Goal: Task Accomplishment & Management: Manage account settings

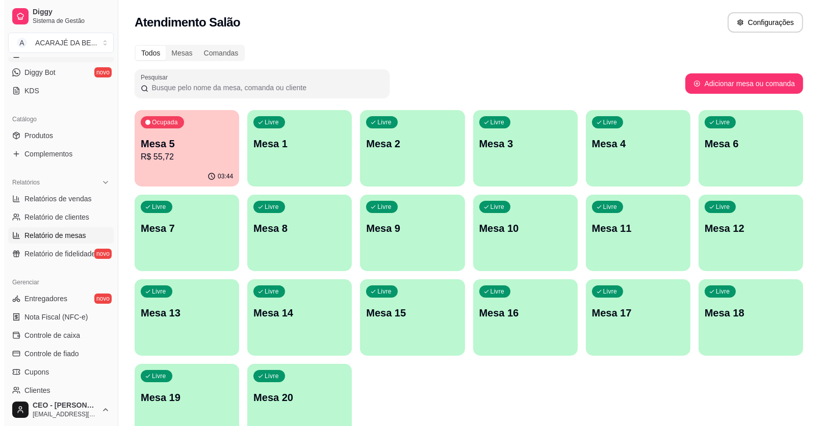
scroll to position [204, 0]
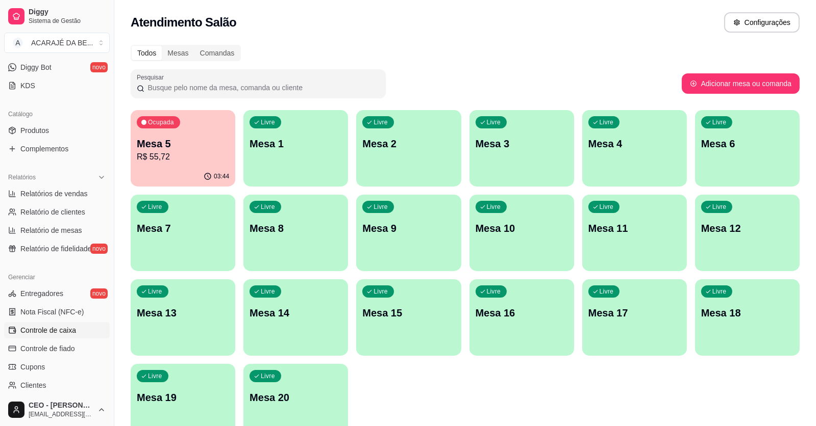
click at [59, 327] on span "Controle de caixa" at bounding box center [48, 330] width 56 height 10
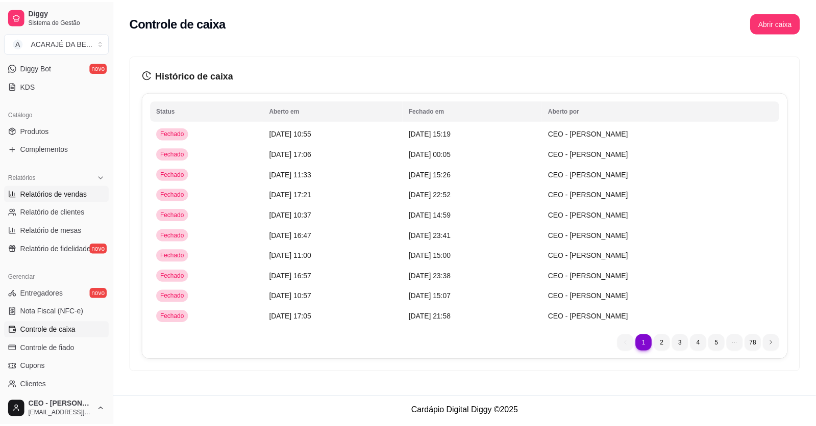
scroll to position [51, 0]
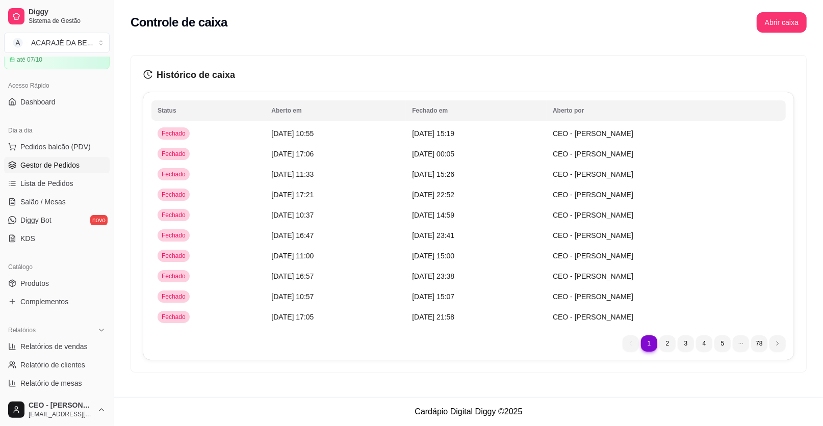
click at [60, 166] on span "Gestor de Pedidos" at bounding box center [49, 165] width 59 height 10
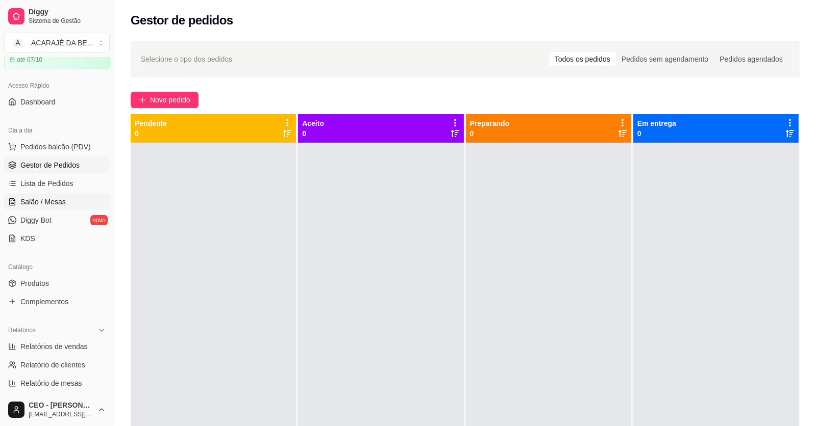
click at [75, 195] on link "Salão / Mesas" at bounding box center [57, 202] width 106 height 16
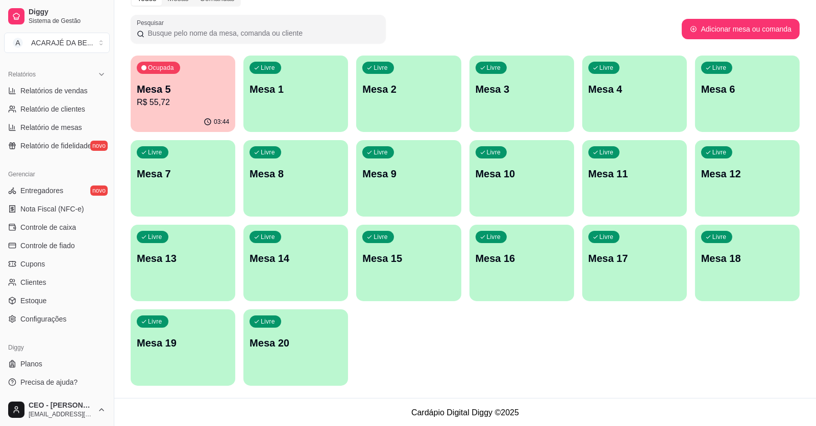
scroll to position [55, 0]
click at [62, 318] on span "Configurações" at bounding box center [43, 319] width 46 height 10
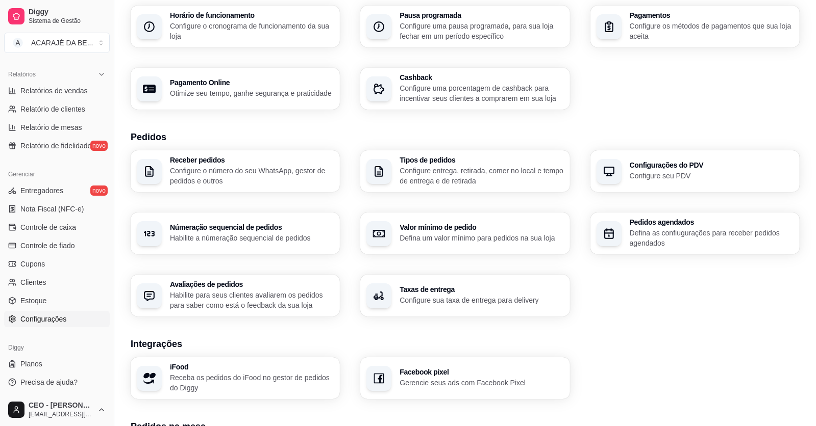
scroll to position [287, 0]
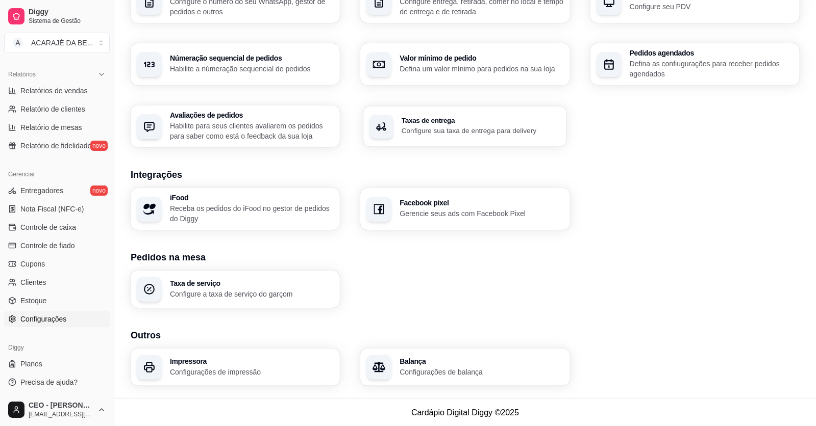
click at [455, 135] on p "Configure sua taxa de entrega para delivery" at bounding box center [481, 131] width 159 height 10
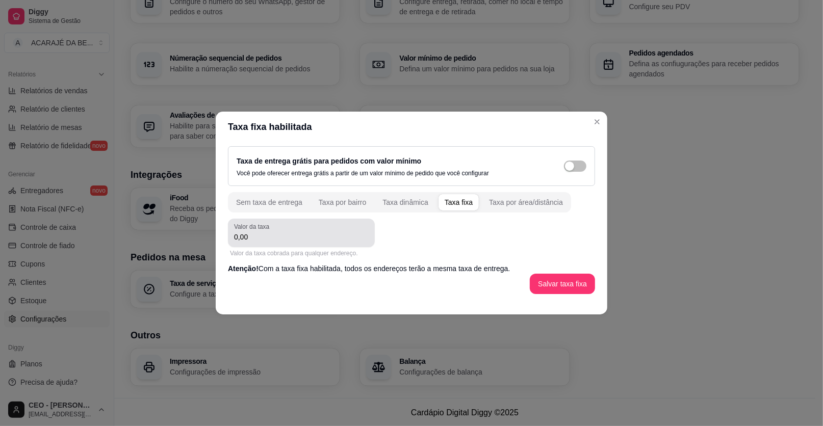
click at [324, 239] on input "0,00" at bounding box center [301, 237] width 135 height 10
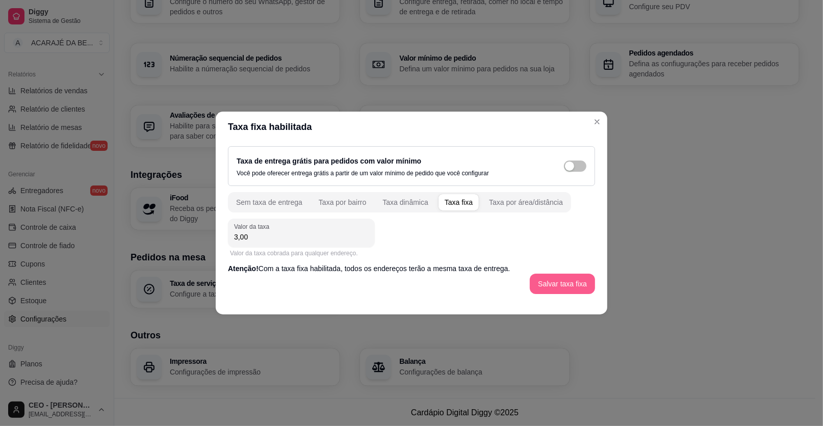
type input "3,00"
click at [578, 284] on button "Salvar taxa fixa" at bounding box center [562, 284] width 65 height 20
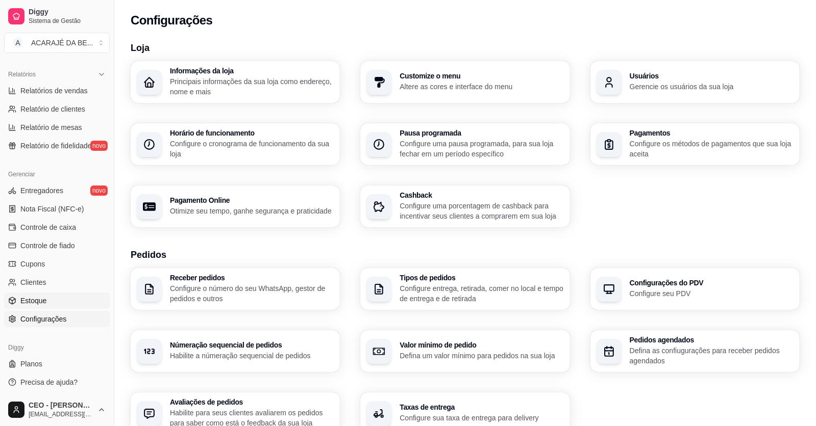
scroll to position [51, 0]
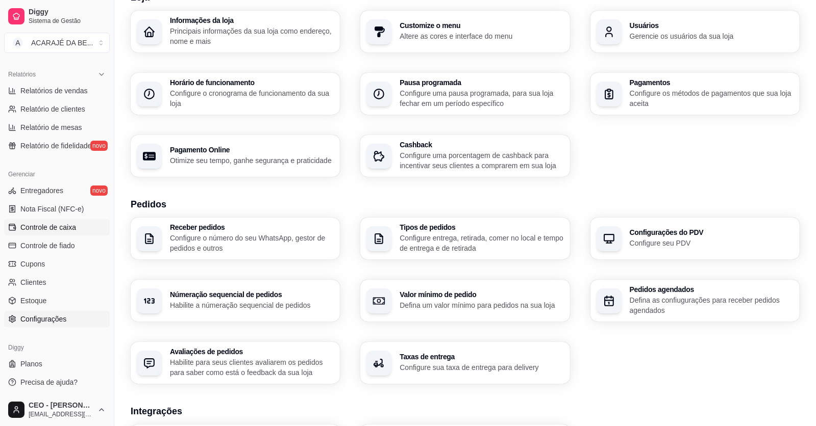
click at [63, 229] on span "Controle de caixa" at bounding box center [48, 227] width 56 height 10
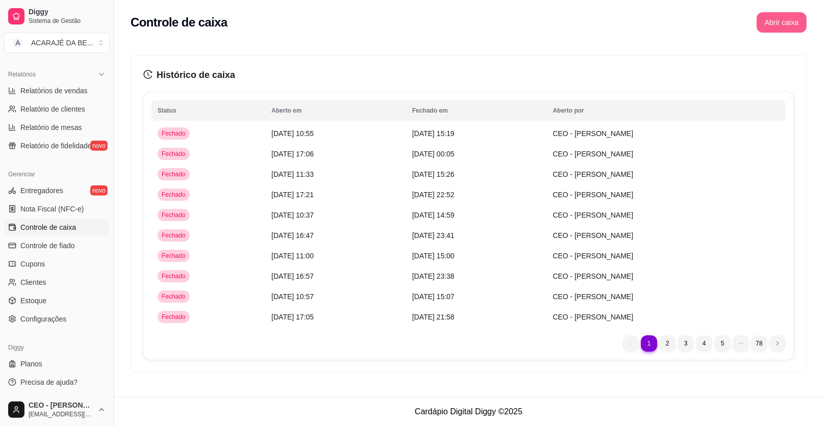
click at [771, 22] on button "Abrir caixa" at bounding box center [782, 22] width 50 height 20
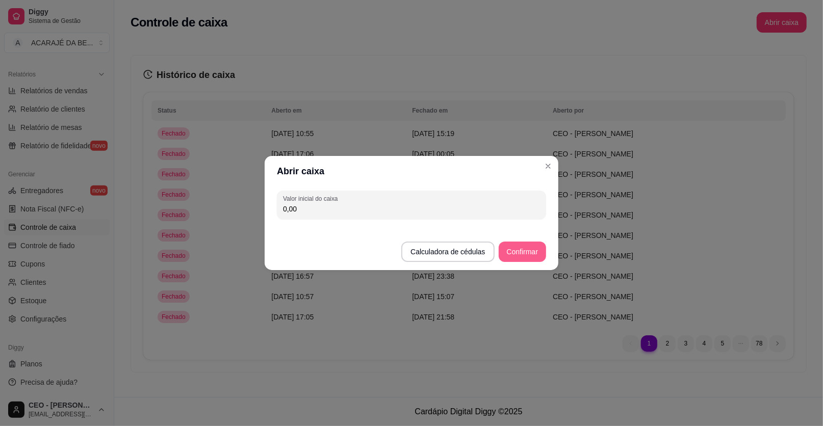
click at [522, 260] on button "Confirmar" at bounding box center [522, 252] width 47 height 20
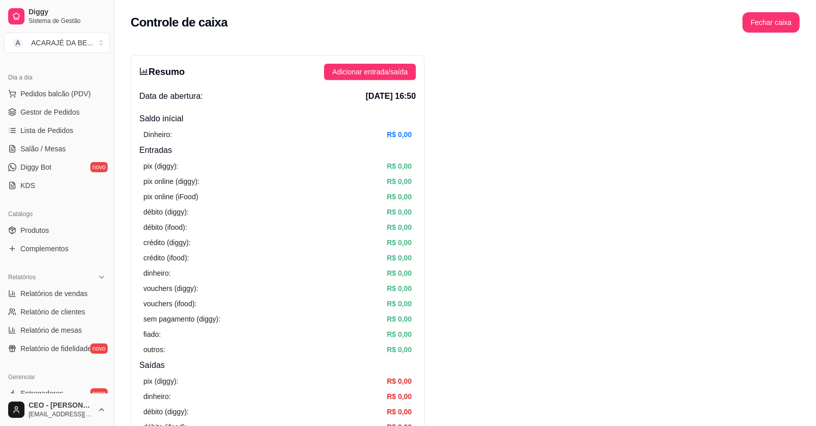
scroll to position [103, 0]
click at [57, 230] on link "Produtos" at bounding box center [57, 231] width 106 height 16
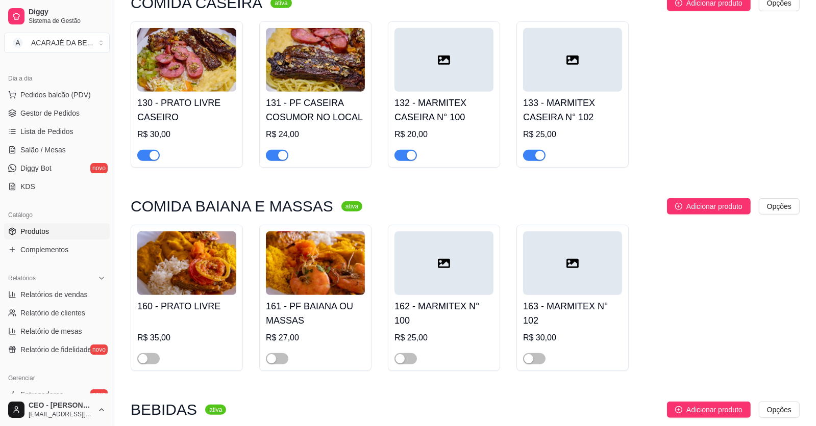
scroll to position [867, 0]
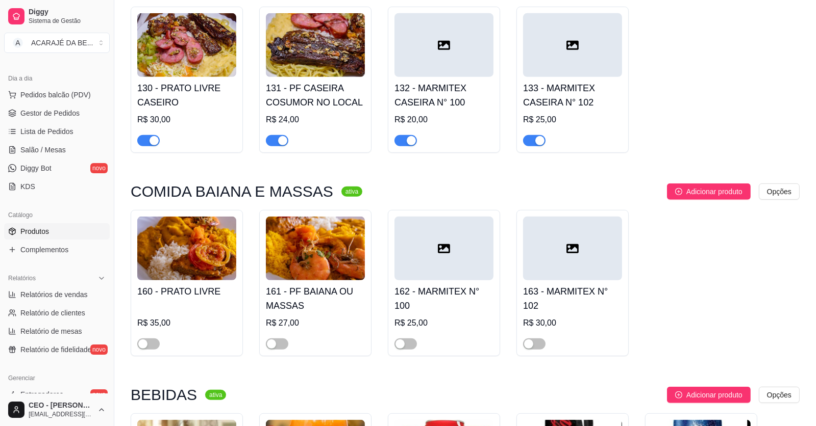
click at [142, 144] on span "button" at bounding box center [148, 140] width 22 height 11
click at [277, 141] on span "button" at bounding box center [277, 140] width 22 height 11
click at [409, 143] on div "button" at bounding box center [411, 140] width 9 height 9
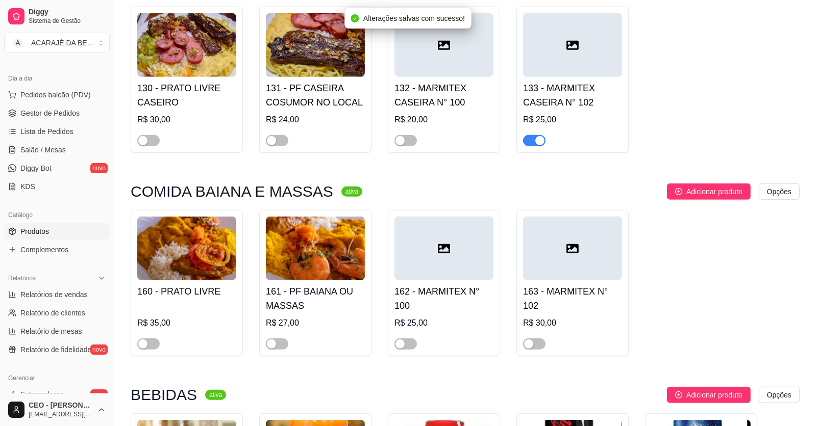
click at [538, 143] on div "button" at bounding box center [539, 140] width 9 height 9
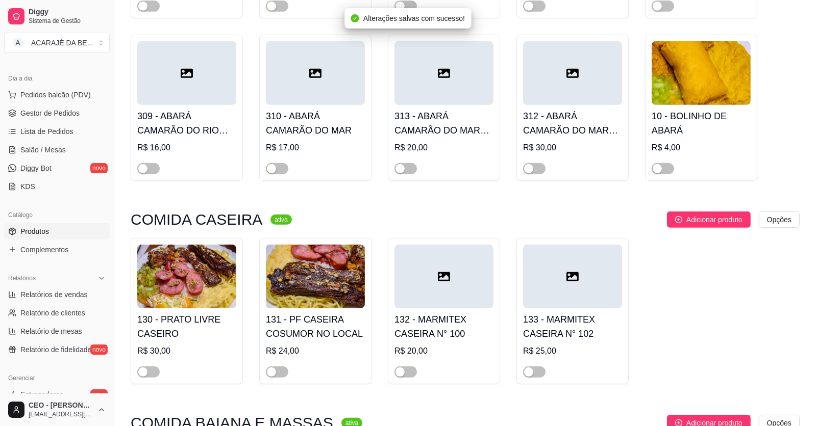
scroll to position [561, 0]
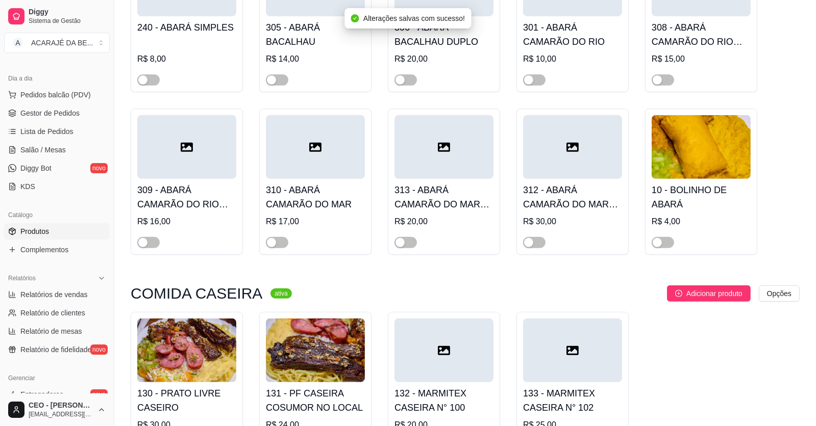
drag, startPoint x: 666, startPoint y: 244, endPoint x: 661, endPoint y: 239, distance: 7.2
click at [664, 243] on span "button" at bounding box center [662, 242] width 22 height 11
click at [665, 80] on span "button" at bounding box center [662, 79] width 22 height 11
click at [529, 84] on div "button" at bounding box center [528, 80] width 9 height 9
click at [538, 243] on span "button" at bounding box center [534, 242] width 22 height 11
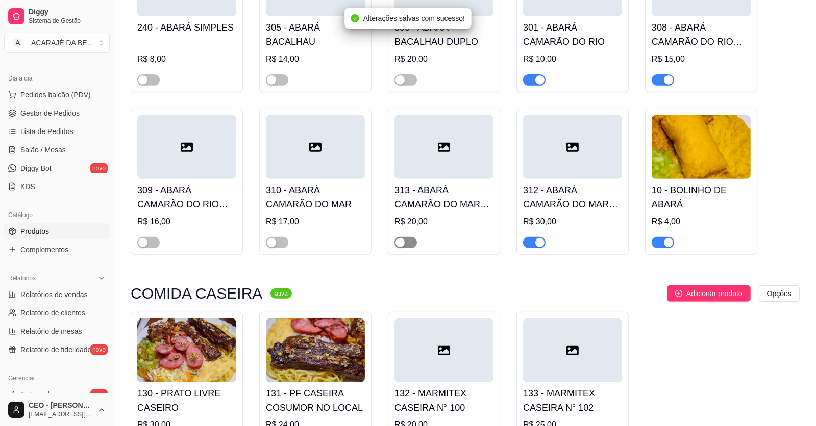
click at [410, 244] on span "button" at bounding box center [405, 242] width 22 height 11
click at [405, 80] on span "button" at bounding box center [405, 79] width 22 height 11
click at [287, 84] on span "button" at bounding box center [277, 79] width 22 height 11
click at [273, 244] on div "button" at bounding box center [271, 242] width 9 height 9
click at [152, 80] on span "button" at bounding box center [148, 79] width 22 height 11
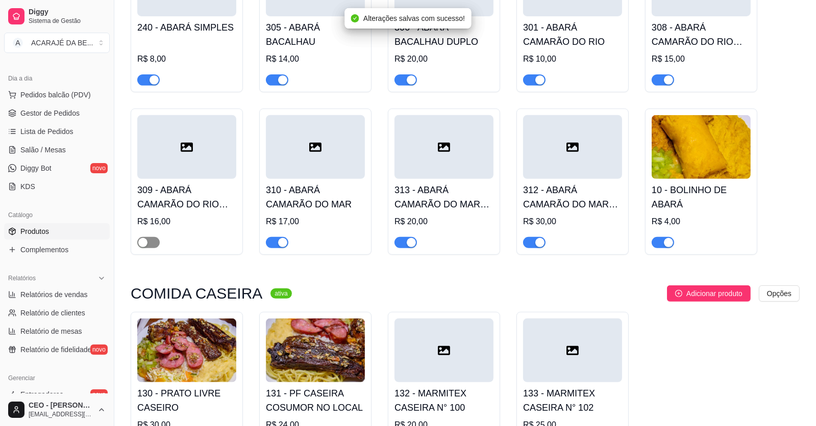
click at [148, 247] on span "button" at bounding box center [148, 242] width 22 height 11
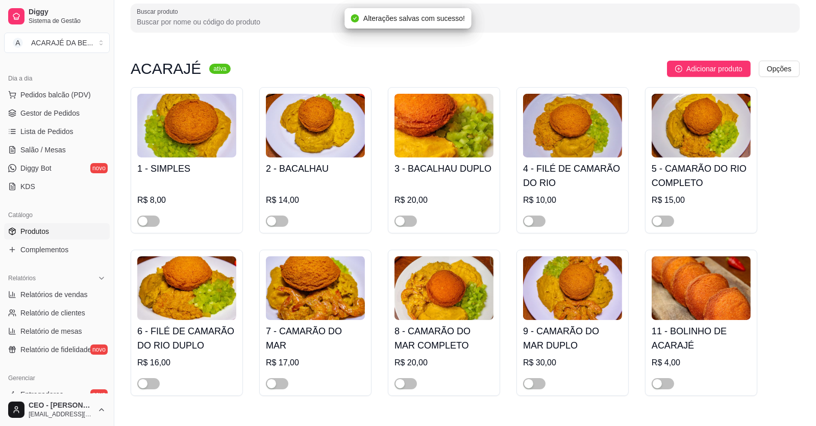
scroll to position [51, 0]
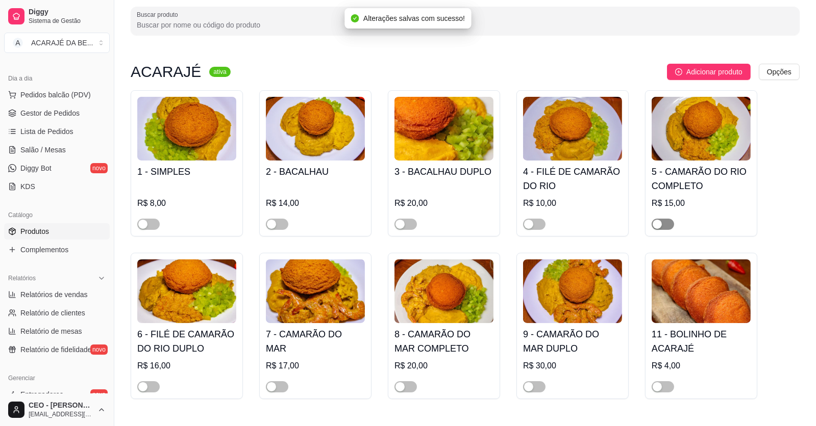
click at [663, 223] on span "button" at bounding box center [662, 224] width 22 height 11
click at [660, 387] on div "button" at bounding box center [657, 387] width 9 height 9
click at [535, 223] on span "button" at bounding box center [534, 224] width 22 height 11
click at [535, 385] on span "button" at bounding box center [534, 387] width 22 height 11
click at [411, 223] on span "button" at bounding box center [405, 224] width 22 height 11
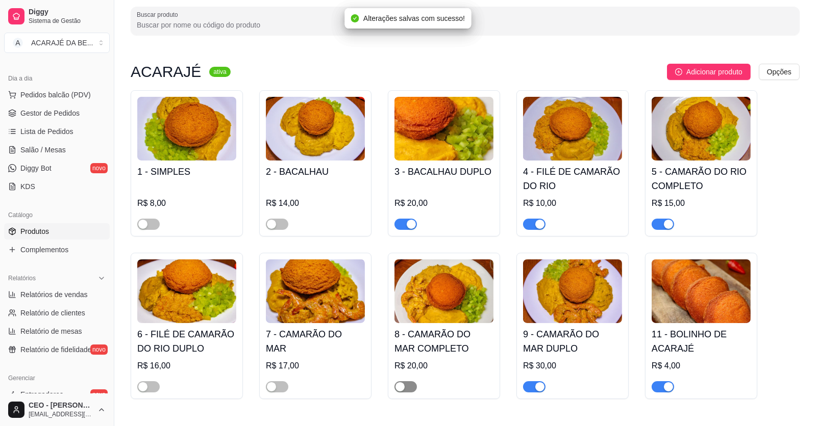
click at [408, 391] on span "button" at bounding box center [405, 387] width 22 height 11
click at [277, 224] on button "button" at bounding box center [277, 224] width 22 height 11
click at [283, 385] on span "button" at bounding box center [277, 387] width 22 height 11
click at [144, 222] on div "button" at bounding box center [142, 224] width 9 height 9
click at [150, 385] on span "button" at bounding box center [148, 387] width 22 height 11
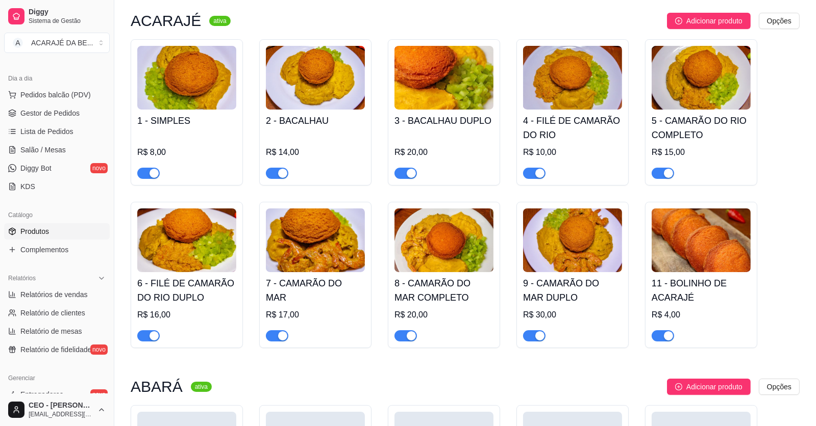
scroll to position [0, 0]
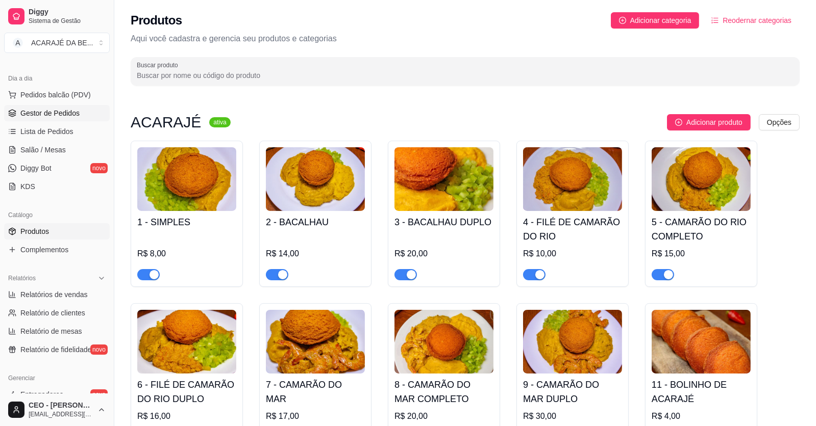
click at [49, 114] on span "Gestor de Pedidos" at bounding box center [49, 113] width 59 height 10
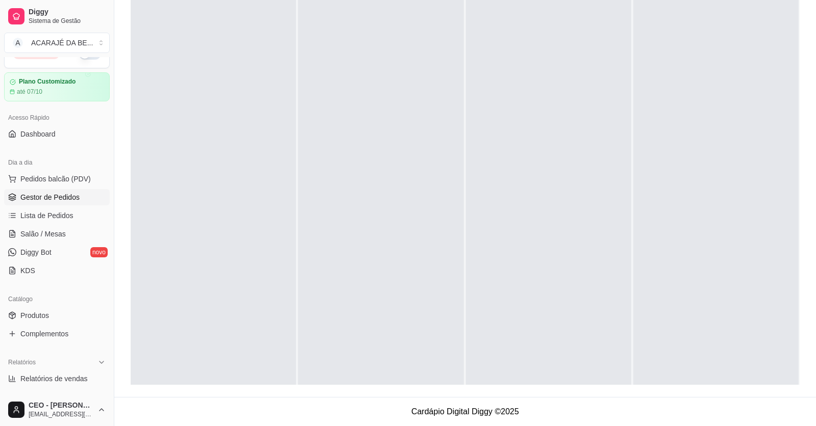
scroll to position [1, 0]
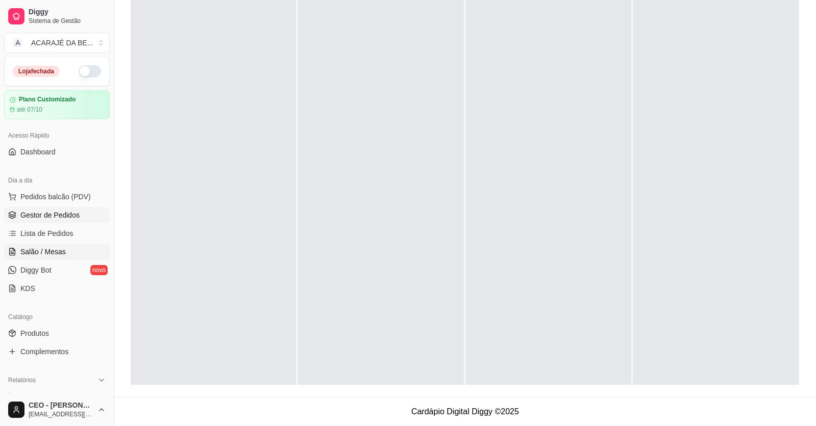
click at [45, 249] on span "Salão / Mesas" at bounding box center [42, 252] width 45 height 10
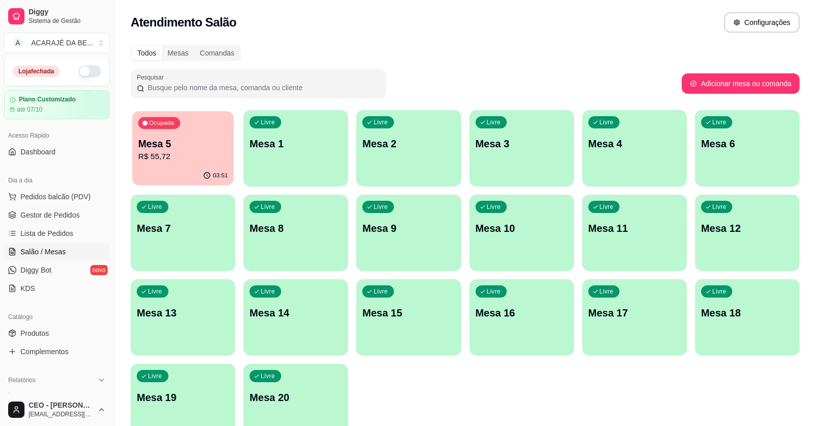
click at [225, 139] on p "Mesa 5" at bounding box center [183, 144] width 90 height 14
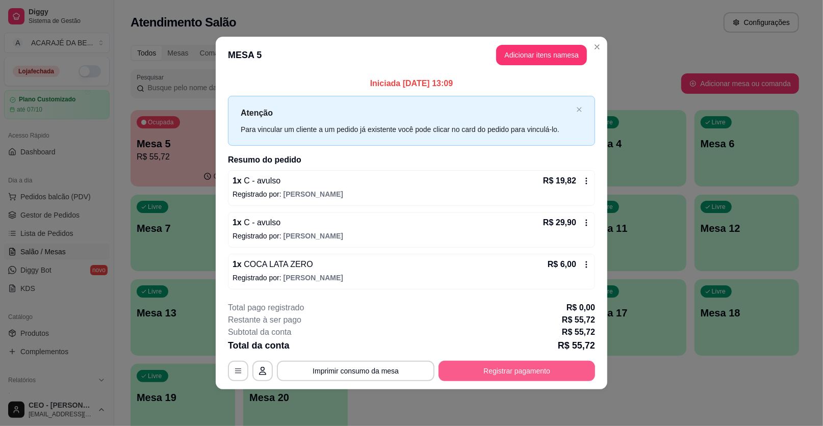
click at [488, 365] on button "Registrar pagamento" at bounding box center [517, 371] width 157 height 20
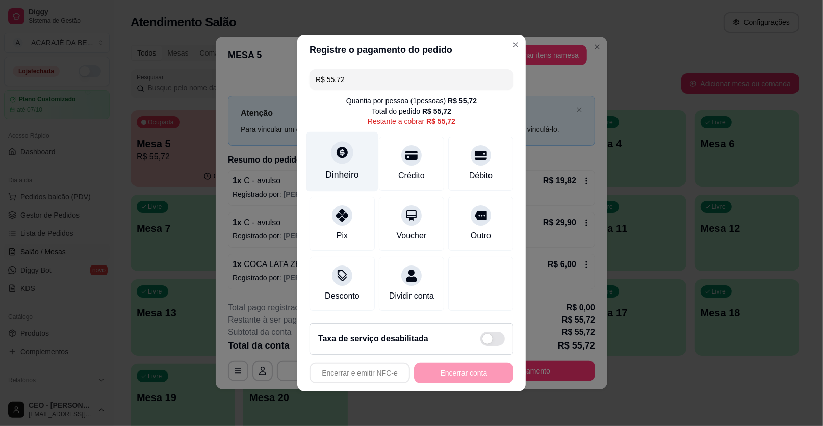
click at [348, 162] on div "Dinheiro" at bounding box center [343, 162] width 72 height 60
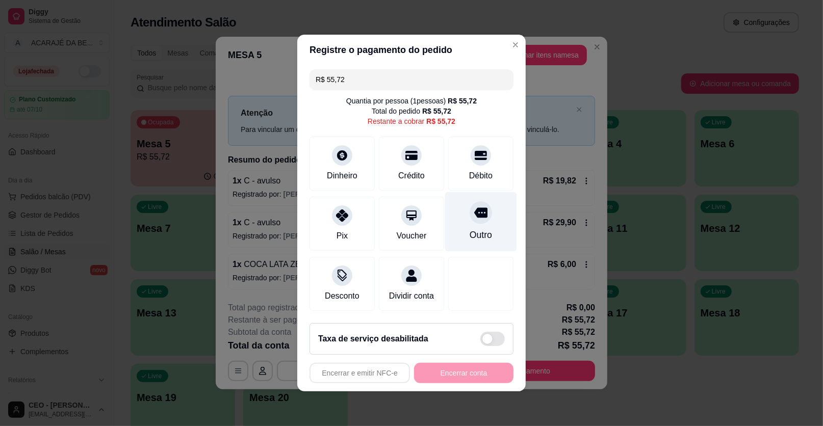
click at [478, 222] on div at bounding box center [481, 213] width 22 height 22
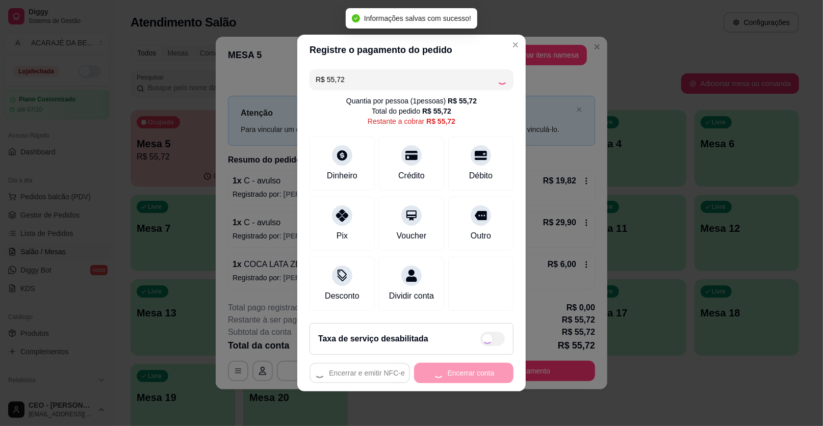
click at [437, 368] on div "Encerrar e emitir NFC-e Encerrar conta" at bounding box center [412, 373] width 204 height 20
type input "R$ 0,00"
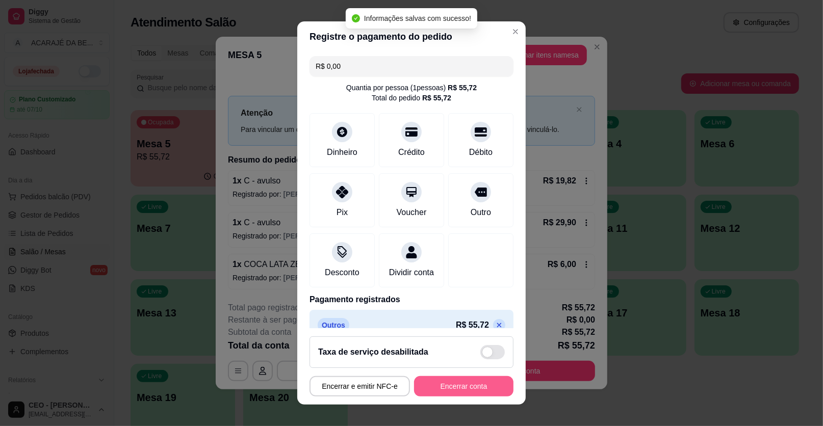
click at [436, 386] on button "Encerrar conta" at bounding box center [463, 387] width 99 height 20
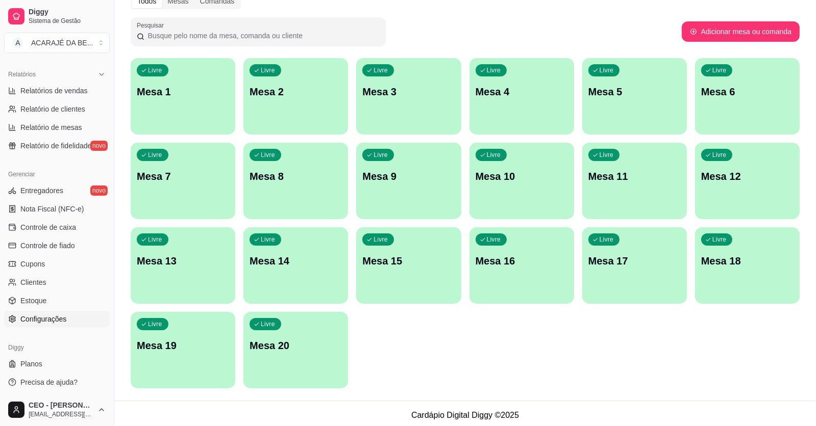
scroll to position [55, 0]
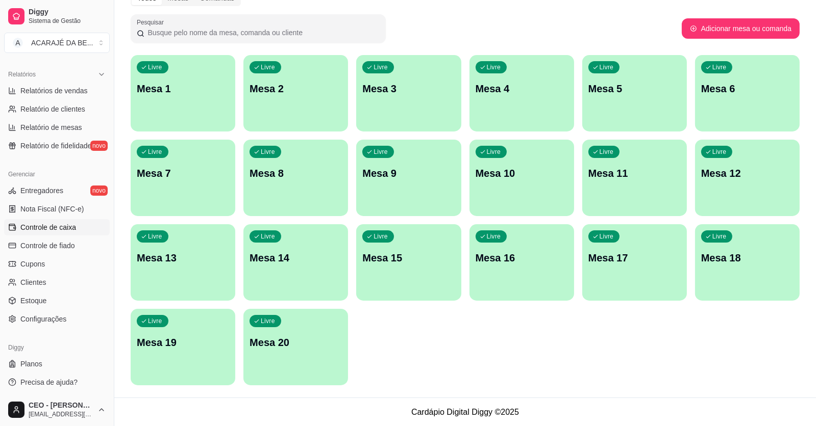
click at [59, 229] on span "Controle de caixa" at bounding box center [48, 227] width 56 height 10
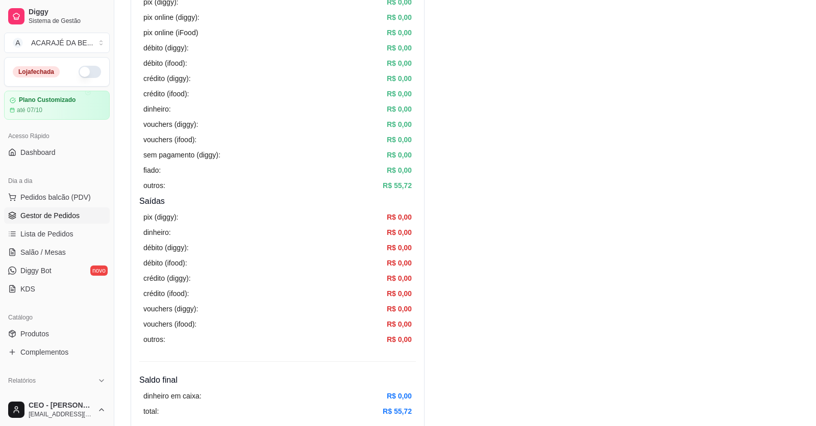
scroll to position [153, 0]
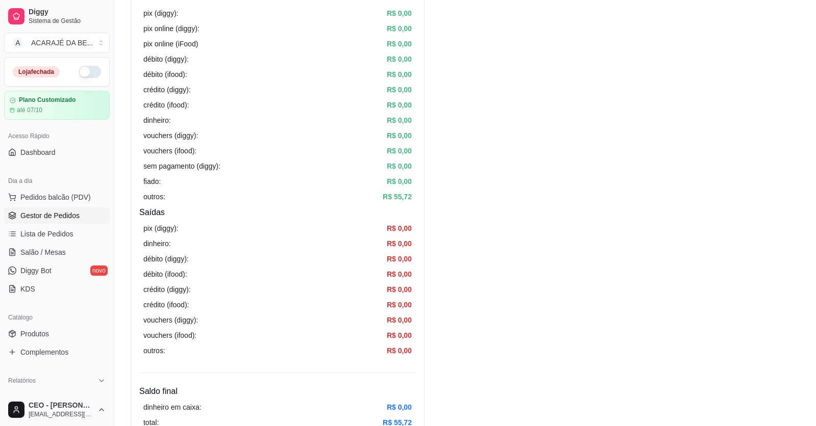
click at [68, 208] on link "Gestor de Pedidos" at bounding box center [57, 216] width 106 height 16
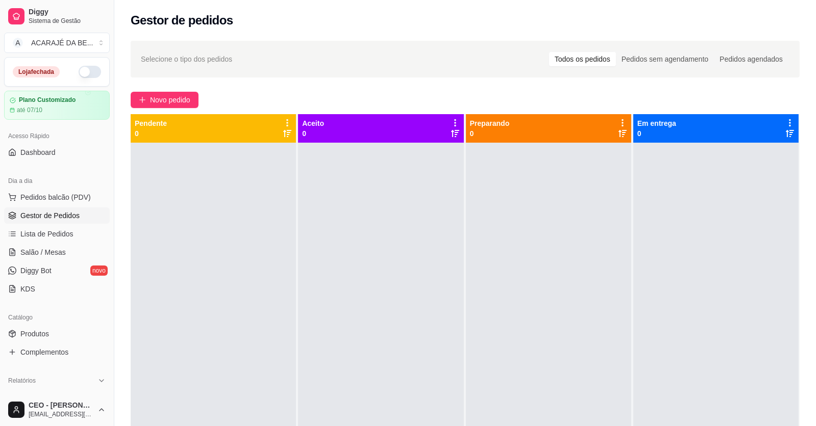
click at [84, 73] on button "button" at bounding box center [90, 72] width 22 height 12
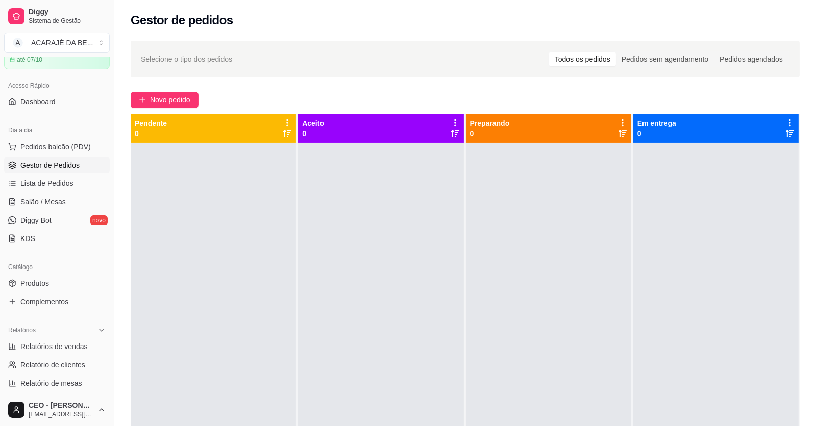
scroll to position [153, 0]
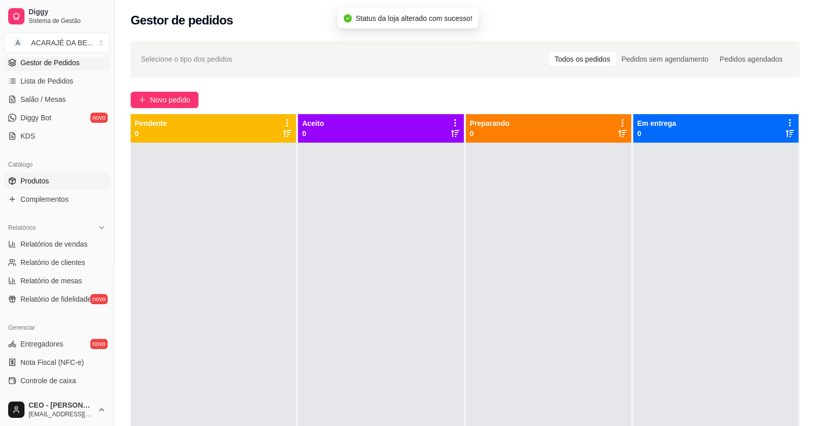
drag, startPoint x: 55, startPoint y: 169, endPoint x: 61, endPoint y: 174, distance: 7.6
click at [56, 169] on div "Catálogo" at bounding box center [57, 165] width 106 height 16
click at [76, 184] on link "Produtos" at bounding box center [57, 181] width 106 height 16
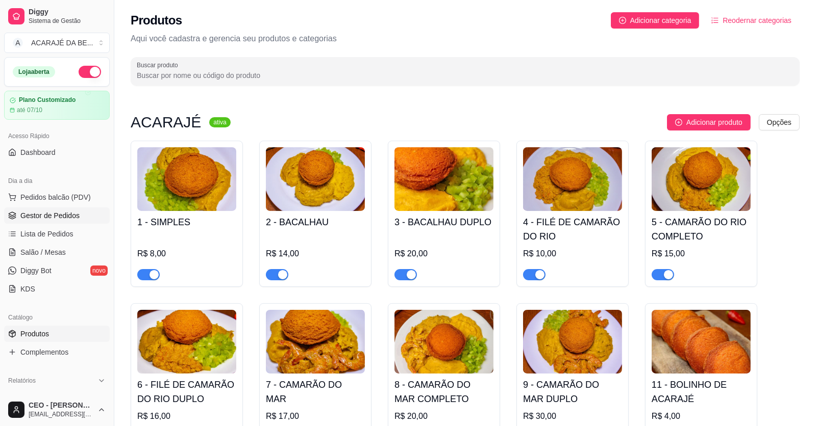
click at [55, 215] on span "Gestor de Pedidos" at bounding box center [49, 216] width 59 height 10
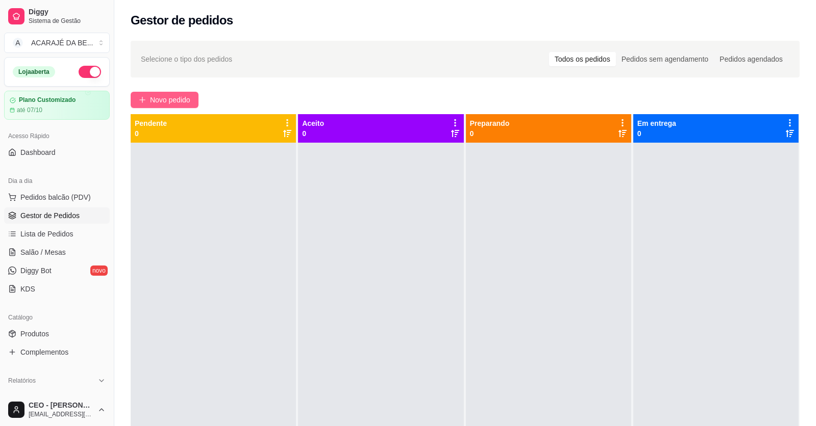
click at [189, 94] on span "Novo pedido" at bounding box center [170, 99] width 40 height 11
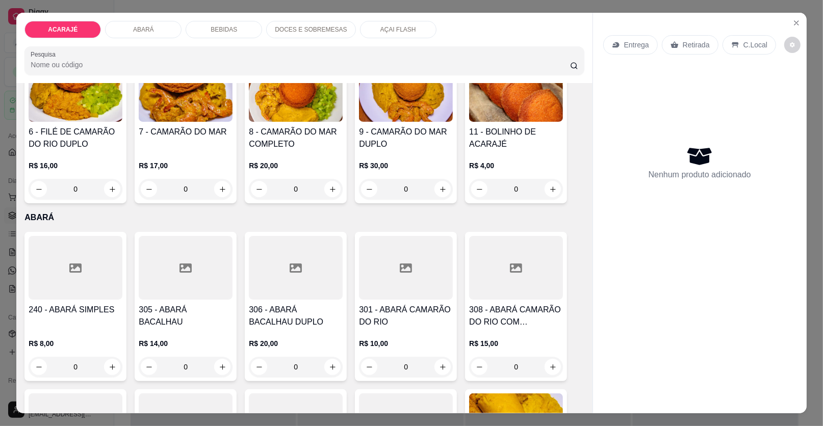
scroll to position [255, 0]
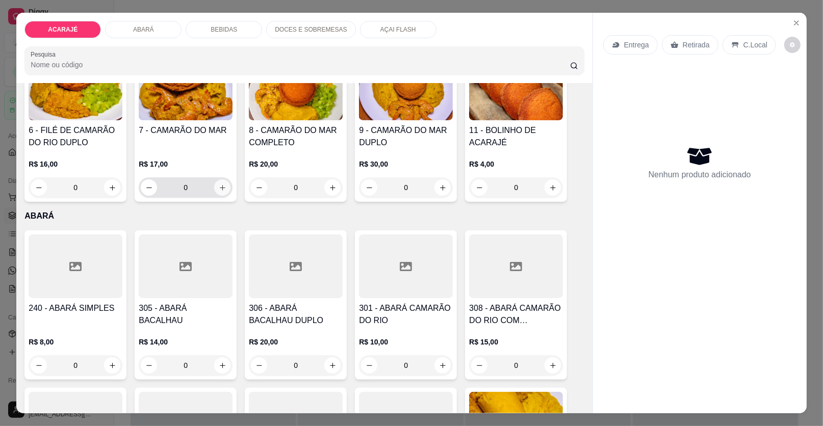
click at [219, 187] on icon "increase-product-quantity" at bounding box center [223, 188] width 8 height 8
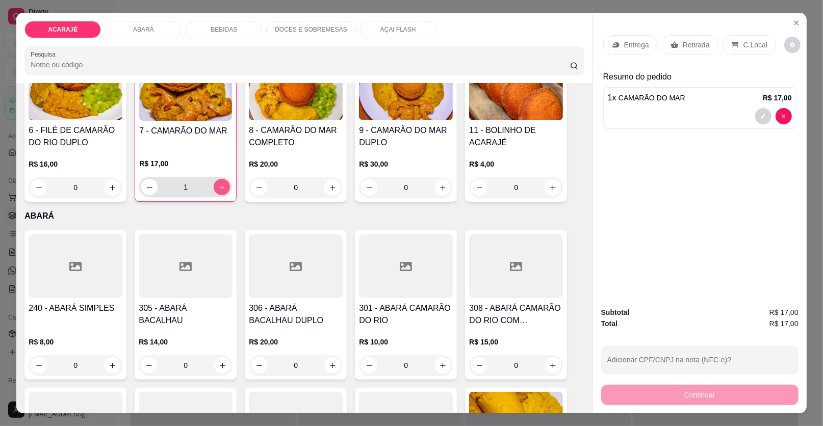
type input "1"
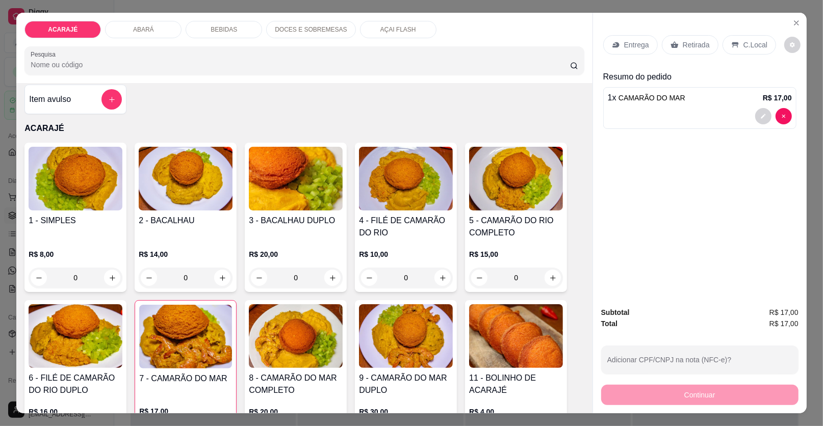
scroll to position [459, 0]
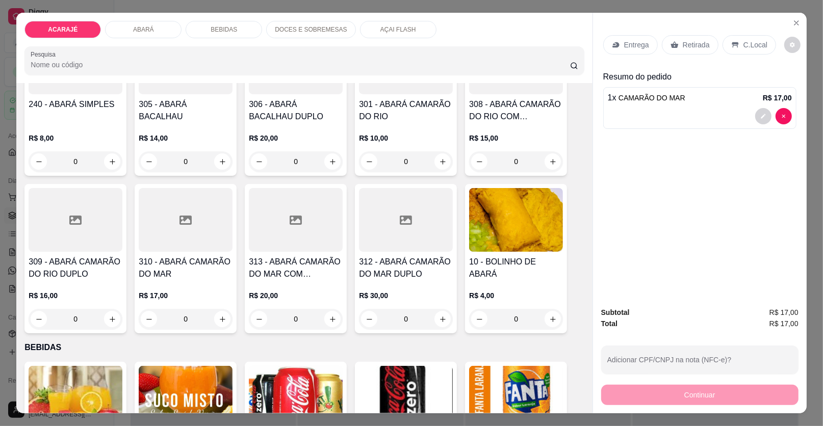
click at [75, 123] on div "R$ 8,00 0" at bounding box center [76, 147] width 94 height 49
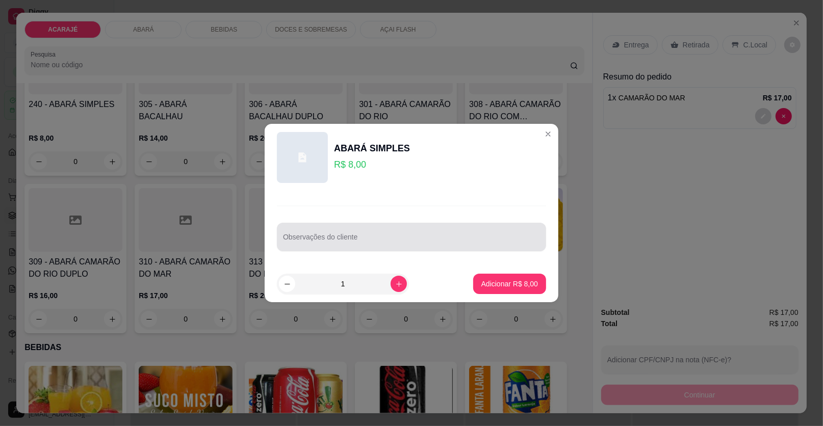
click at [394, 228] on div at bounding box center [411, 237] width 257 height 20
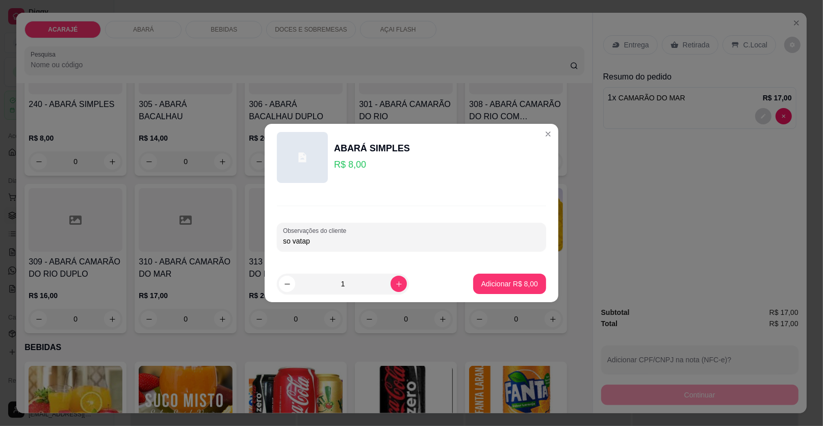
type input "so vatapa"
click at [519, 285] on p "Adicionar R$ 8,00" at bounding box center [509, 284] width 55 height 10
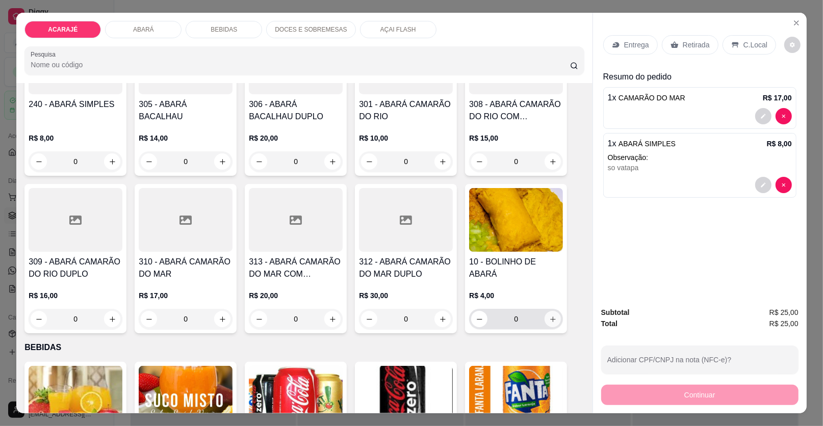
click at [549, 318] on icon "increase-product-quantity" at bounding box center [553, 320] width 8 height 8
type input "1"
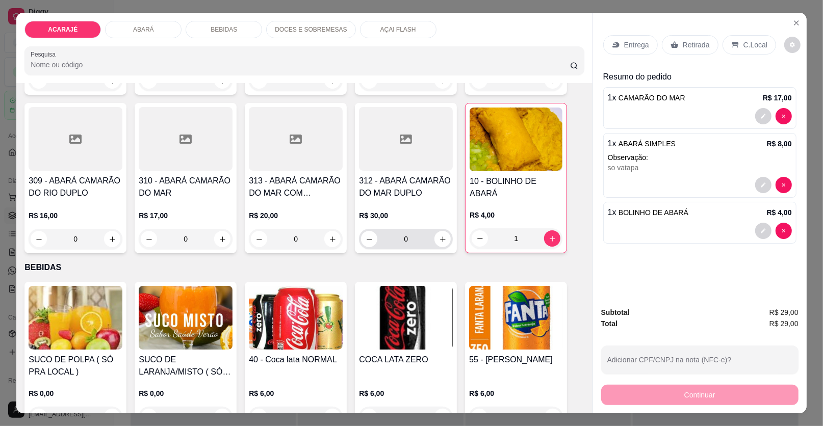
scroll to position [663, 0]
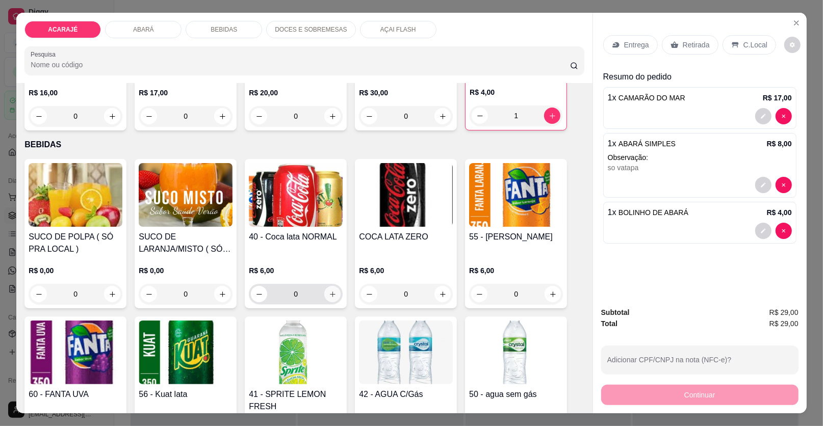
click at [329, 291] on icon "increase-product-quantity" at bounding box center [333, 295] width 8 height 8
type input "1"
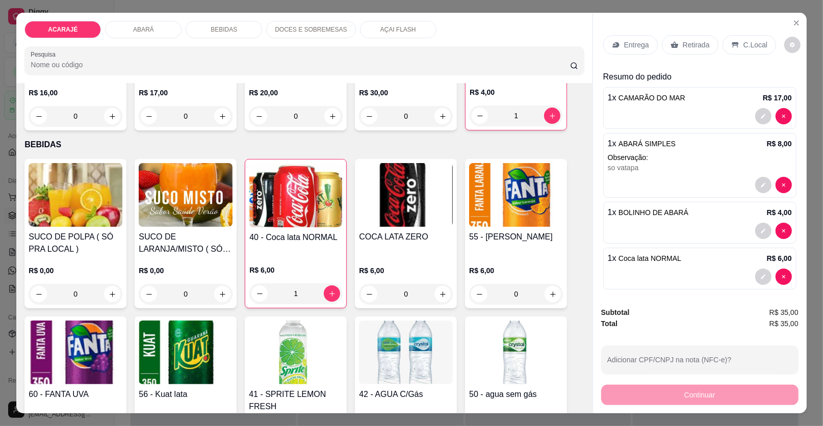
click at [636, 42] on p "Entrega" at bounding box center [636, 45] width 25 height 10
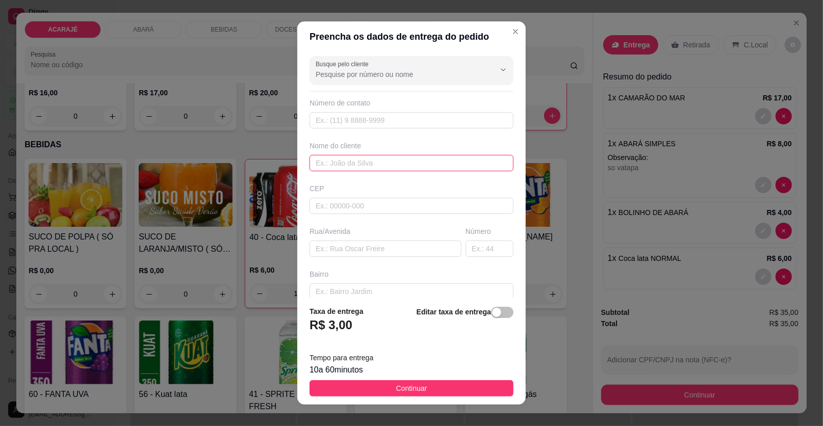
click at [360, 166] on input "text" at bounding box center [412, 163] width 204 height 16
type input "diane"
click at [357, 246] on input "text" at bounding box center [386, 249] width 152 height 16
paste input "Rua Severino Costa 249"
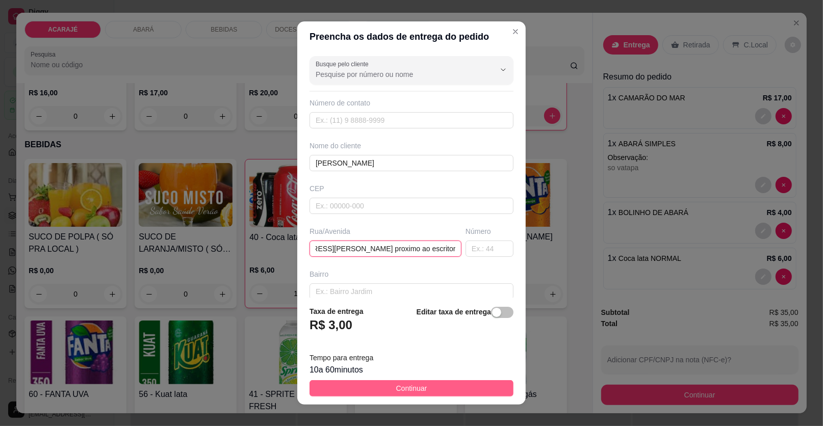
type input "Rua Severino Costa 249 proximo ao escritorio da nutricau"
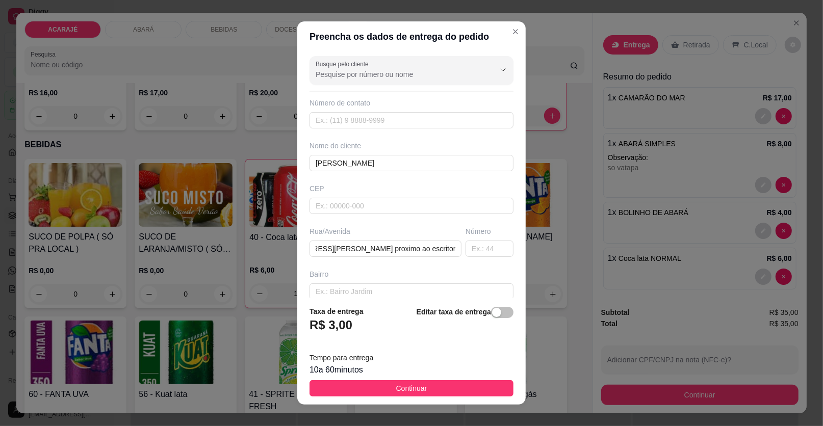
scroll to position [0, 0]
drag, startPoint x: 449, startPoint y: 386, endPoint x: 668, endPoint y: 373, distance: 219.7
click at [449, 384] on button "Continuar" at bounding box center [412, 389] width 204 height 16
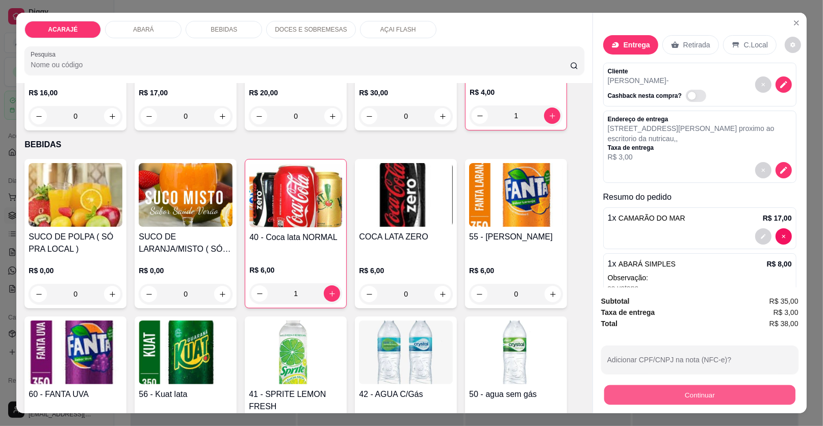
click at [685, 397] on button "Continuar" at bounding box center [700, 396] width 191 height 20
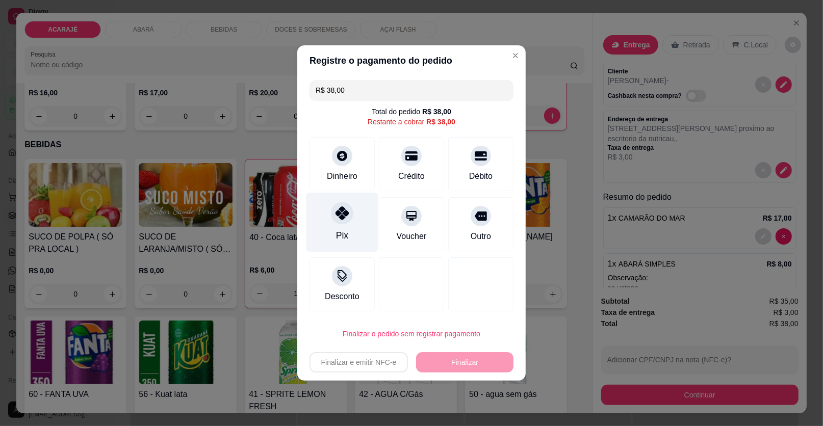
drag, startPoint x: 341, startPoint y: 214, endPoint x: 359, endPoint y: 218, distance: 18.4
click at [341, 204] on div at bounding box center [342, 213] width 22 height 22
type input "R$ 0,00"
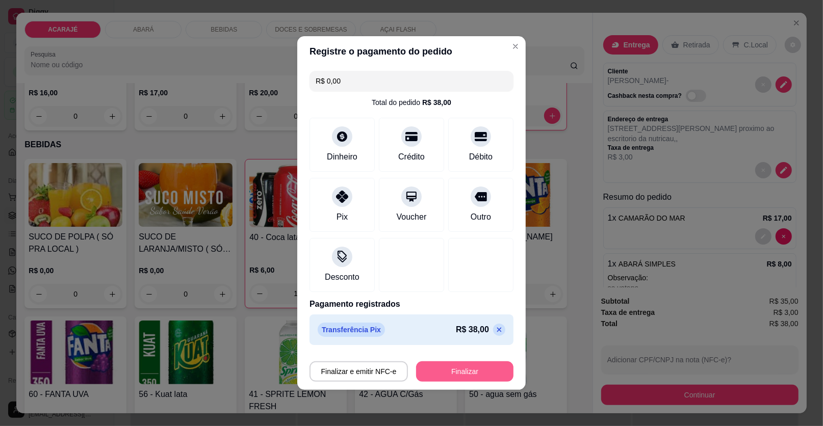
click at [446, 378] on button "Finalizar" at bounding box center [464, 372] width 97 height 20
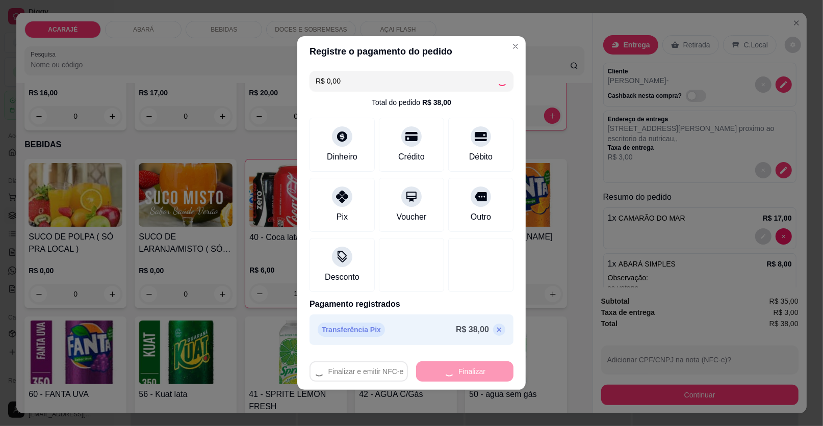
type input "0"
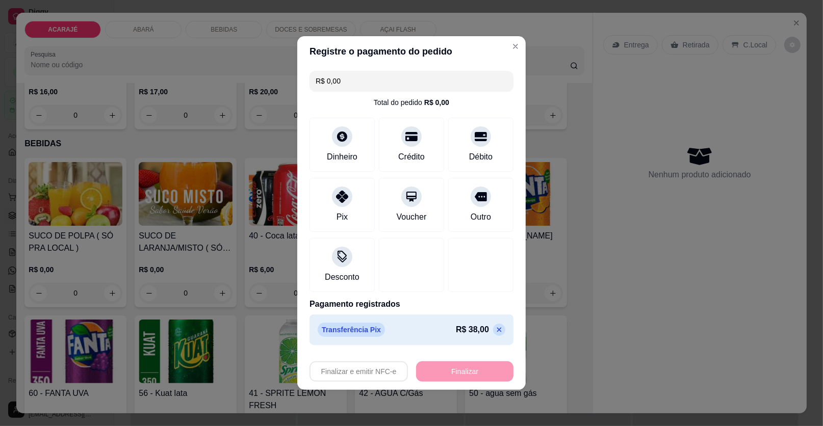
type input "-R$ 38,00"
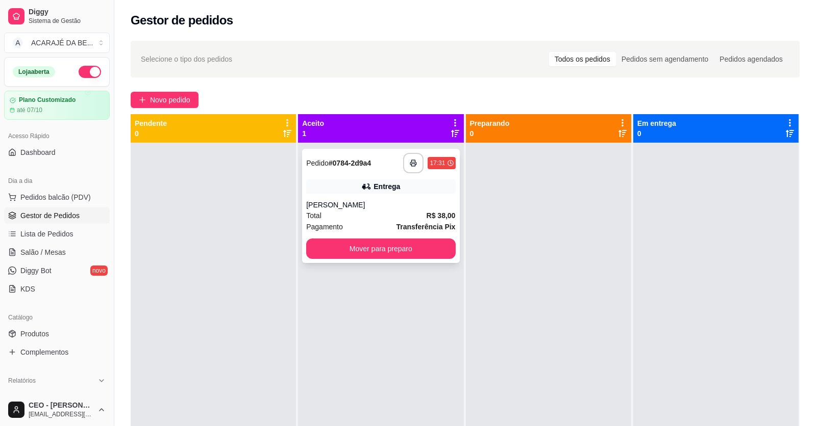
drag, startPoint x: 394, startPoint y: 166, endPoint x: 391, endPoint y: 155, distance: 11.0
click at [391, 155] on div "**********" at bounding box center [380, 163] width 149 height 20
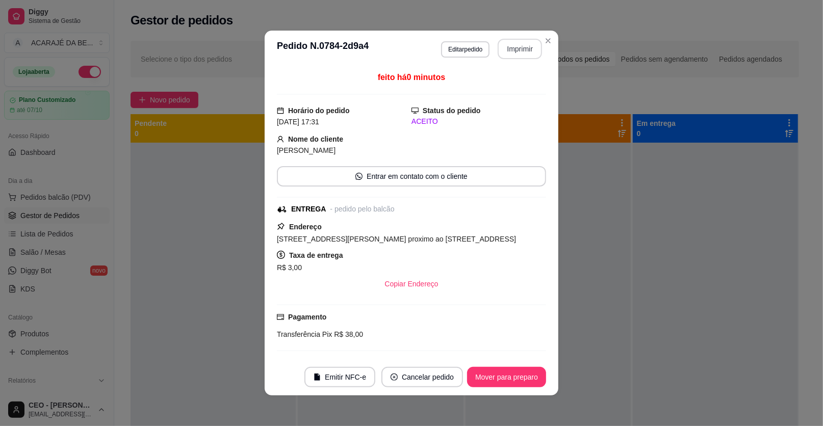
click at [522, 51] on button "Imprimir" at bounding box center [520, 49] width 44 height 20
click at [515, 361] on footer "Emitir NFC-e Cancelar pedido Mover para preparo" at bounding box center [412, 377] width 294 height 37
click at [497, 384] on button "Mover para preparo" at bounding box center [506, 377] width 79 height 20
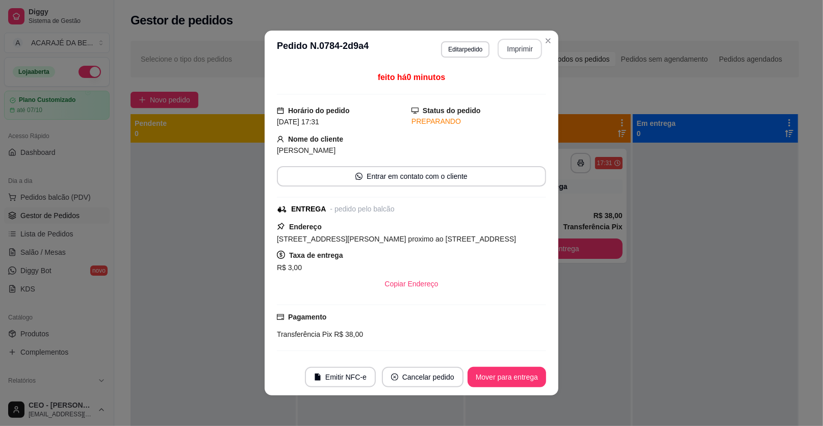
click at [491, 388] on footer "Emitir NFC-e Cancelar pedido Mover para entrega" at bounding box center [412, 377] width 294 height 37
drag, startPoint x: 491, startPoint y: 388, endPoint x: 499, endPoint y: 383, distance: 8.9
click at [494, 385] on footer "Emitir NFC-e Cancelar pedido Mover para entrega" at bounding box center [412, 377] width 294 height 37
click at [499, 383] on button "Mover para entrega" at bounding box center [507, 378] width 77 height 20
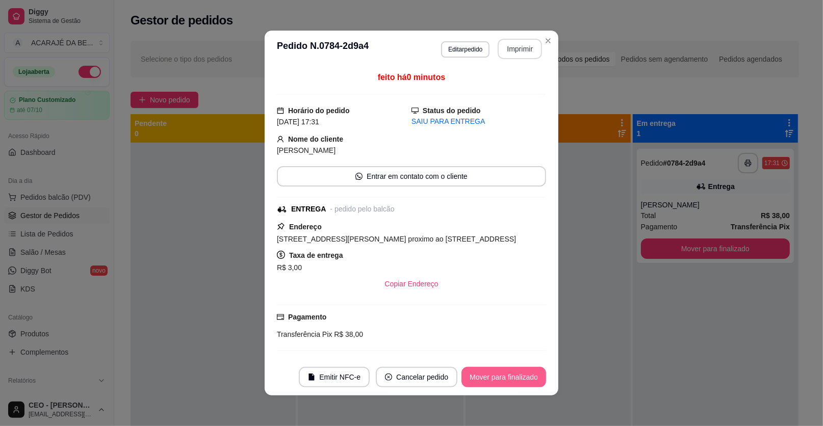
click at [500, 381] on button "Mover para finalizado" at bounding box center [504, 377] width 85 height 20
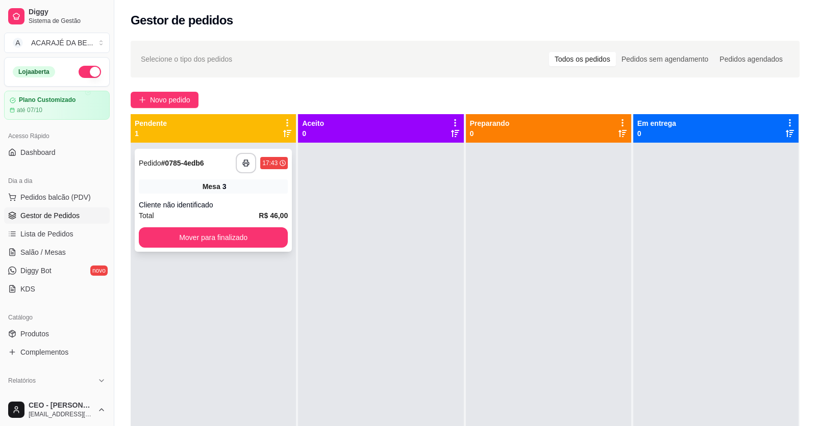
click at [197, 198] on div "**********" at bounding box center [213, 200] width 157 height 103
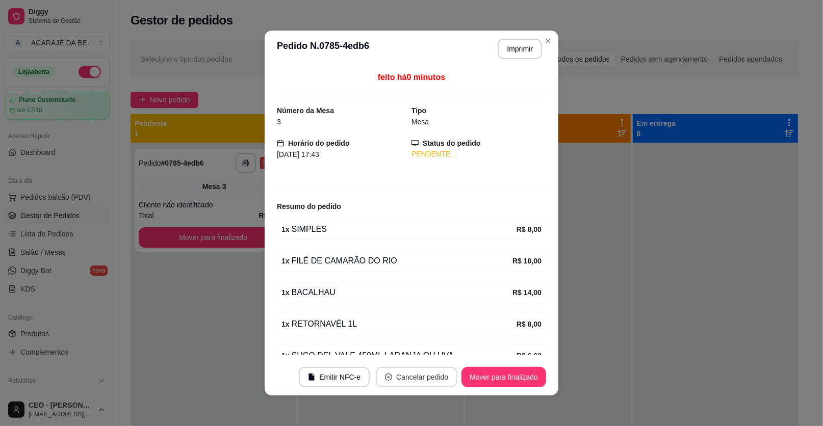
click at [401, 375] on button "Cancelar pedido" at bounding box center [417, 377] width 82 height 20
click at [433, 348] on button "Sim" at bounding box center [442, 352] width 40 height 20
click at [433, 353] on button "Sim" at bounding box center [442, 352] width 40 height 20
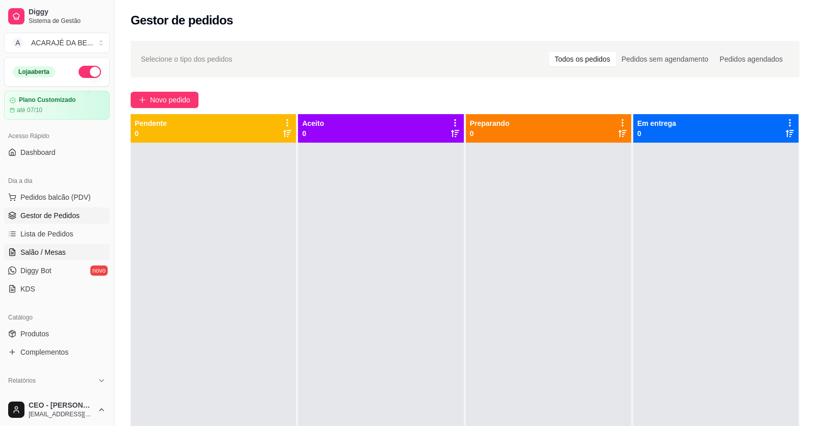
click at [63, 251] on span "Salão / Mesas" at bounding box center [42, 252] width 45 height 10
click at [67, 253] on link "Salão / Mesas" at bounding box center [57, 252] width 106 height 16
click at [71, 255] on link "Salão / Mesas" at bounding box center [57, 252] width 106 height 16
click at [71, 254] on link "Salão / Mesas" at bounding box center [57, 252] width 106 height 16
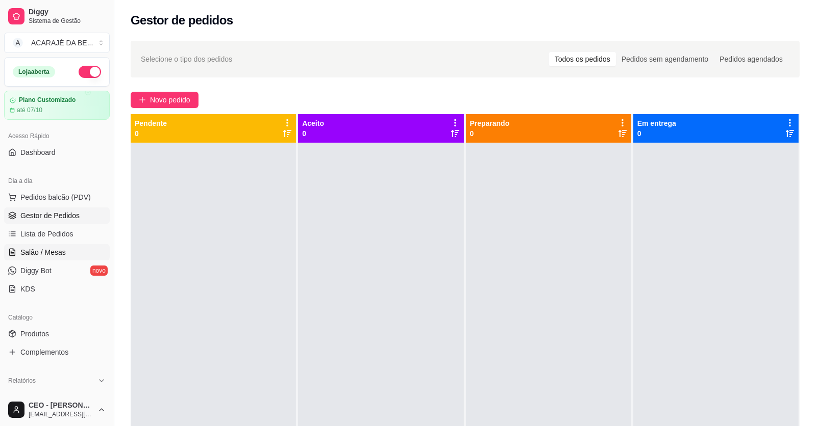
click at [71, 250] on link "Salão / Mesas" at bounding box center [57, 252] width 106 height 16
click at [54, 229] on span "Lista de Pedidos" at bounding box center [46, 234] width 53 height 10
click at [48, 231] on span "Lista de Pedidos" at bounding box center [46, 234] width 53 height 10
click at [39, 255] on span "Salão / Mesas" at bounding box center [42, 252] width 45 height 10
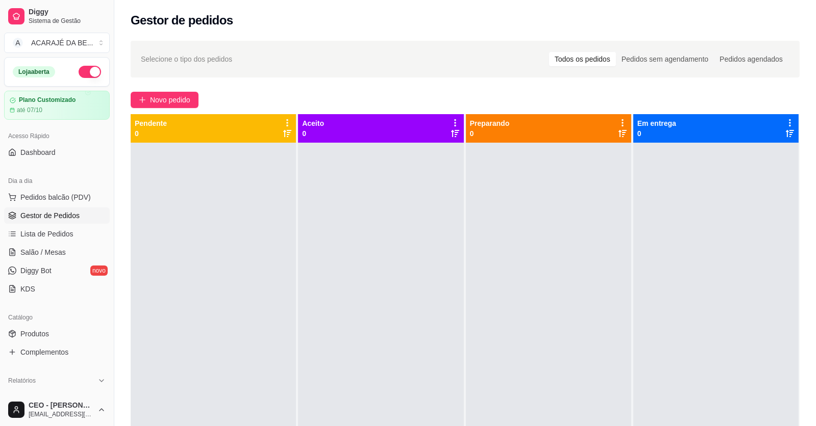
click at [78, 261] on ul "Pedidos balcão (PDV) Gestor de Pedidos Lista de Pedidos Salão / Mesas Diggy Bot…" at bounding box center [57, 243] width 106 height 108
click at [76, 253] on link "Salão / Mesas" at bounding box center [57, 252] width 106 height 16
click at [46, 249] on span "Salão / Mesas" at bounding box center [42, 252] width 45 height 10
click at [45, 248] on span "Salão / Mesas" at bounding box center [42, 252] width 45 height 10
click at [46, 238] on ul "Pedidos balcão (PDV) Gestor de Pedidos Lista de Pedidos Salão / Mesas Diggy Bot…" at bounding box center [57, 243] width 106 height 108
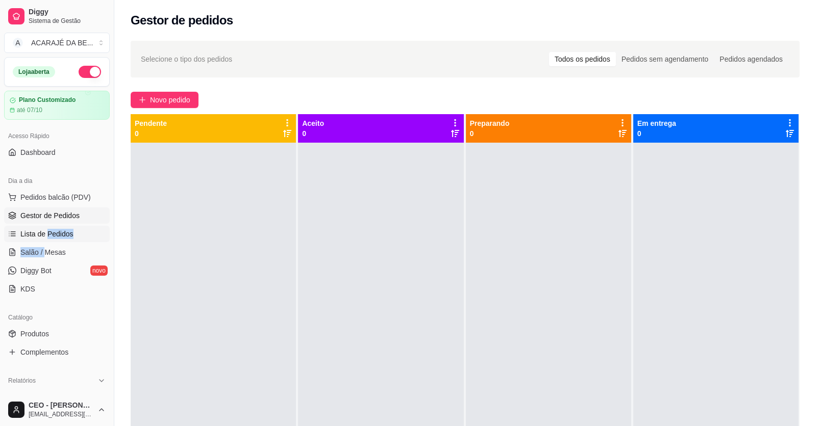
click at [46, 236] on span "Lista de Pedidos" at bounding box center [46, 234] width 53 height 10
click at [46, 234] on span "Lista de Pedidos" at bounding box center [46, 234] width 53 height 10
click at [44, 231] on span "Lista de Pedidos" at bounding box center [46, 234] width 53 height 10
click at [11, 209] on link "Gestor de Pedidos" at bounding box center [57, 216] width 106 height 16
click at [67, 150] on div "Loja aberta Plano Customizado até 07/10 Acesso Rápido Dashboard Dia a dia Pedid…" at bounding box center [57, 225] width 114 height 337
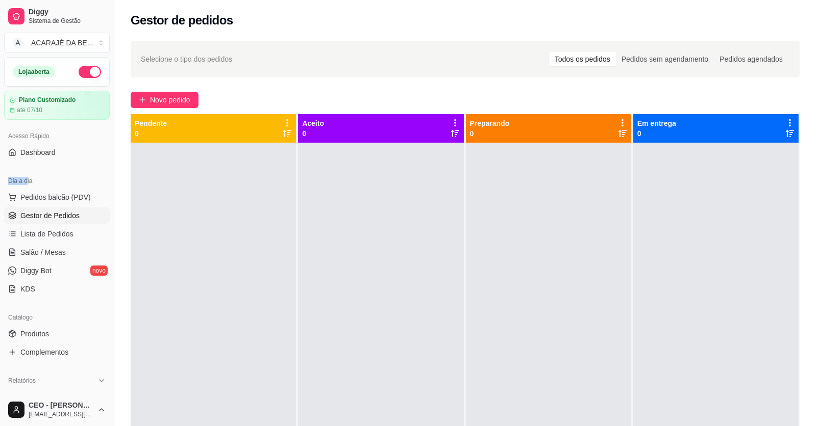
drag, startPoint x: 67, startPoint y: 150, endPoint x: 99, endPoint y: 135, distance: 34.9
click at [99, 134] on div "Acesso Rápido" at bounding box center [57, 136] width 106 height 16
click at [40, 222] on div "Dia a dia Pedidos balcão (PDV) Gestor de Pedidos Lista de Pedidos Salão / Mesas…" at bounding box center [57, 235] width 114 height 133
click at [19, 322] on div "Catálogo" at bounding box center [57, 318] width 106 height 16
click at [44, 258] on div "Loja aberta Plano Customizado até 07/10 Acesso Rápido Dashboard Dia a dia Pedid…" at bounding box center [57, 225] width 114 height 337
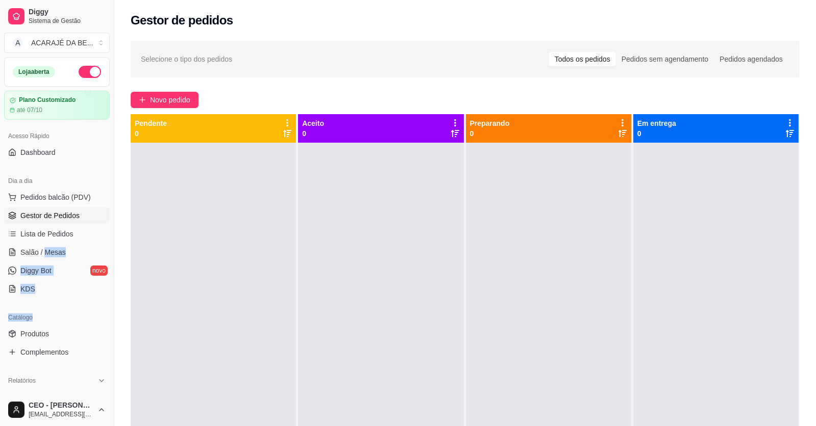
drag, startPoint x: 45, startPoint y: 252, endPoint x: 45, endPoint y: 211, distance: 40.8
click at [46, 217] on ul "Pedidos balcão (PDV) Gestor de Pedidos Lista de Pedidos Salão / Mesas Diggy Bot…" at bounding box center [57, 243] width 106 height 108
click at [35, 234] on span "Lista de Pedidos" at bounding box center [46, 234] width 53 height 10
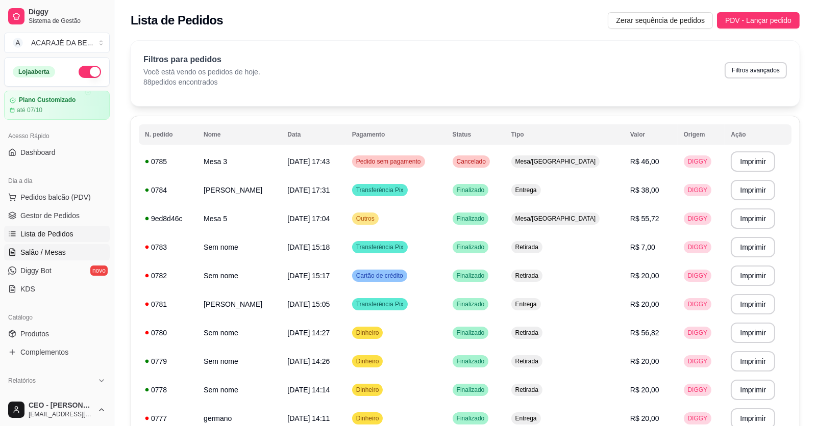
click at [57, 254] on span "Salão / Mesas" at bounding box center [42, 252] width 45 height 10
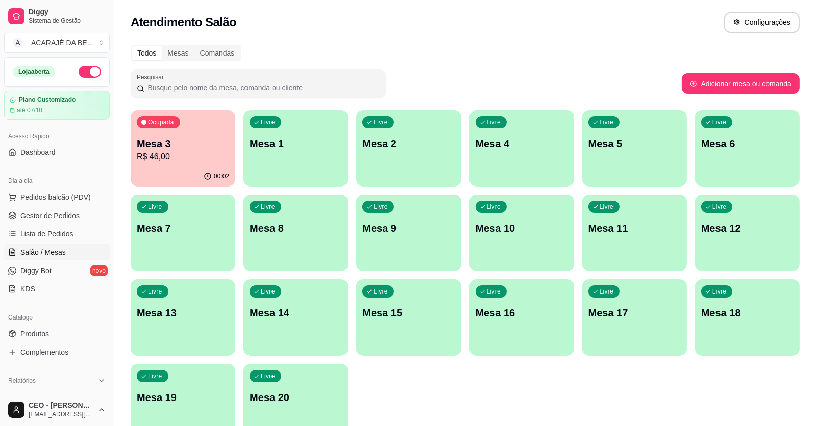
click at [198, 164] on div "Ocupada Mesa 3 R$ 46,00" at bounding box center [183, 138] width 105 height 57
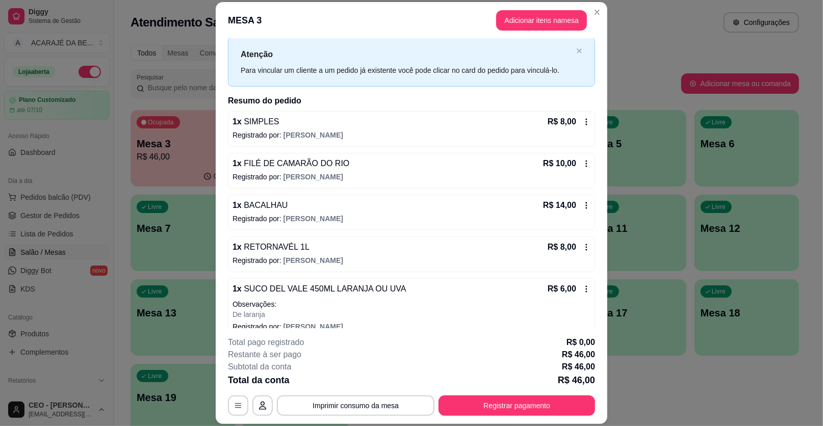
scroll to position [37, 0]
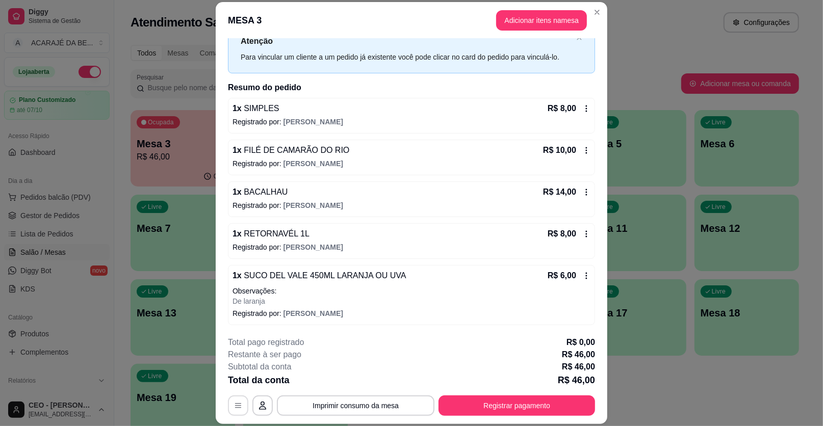
click at [228, 410] on button "button" at bounding box center [238, 406] width 20 height 20
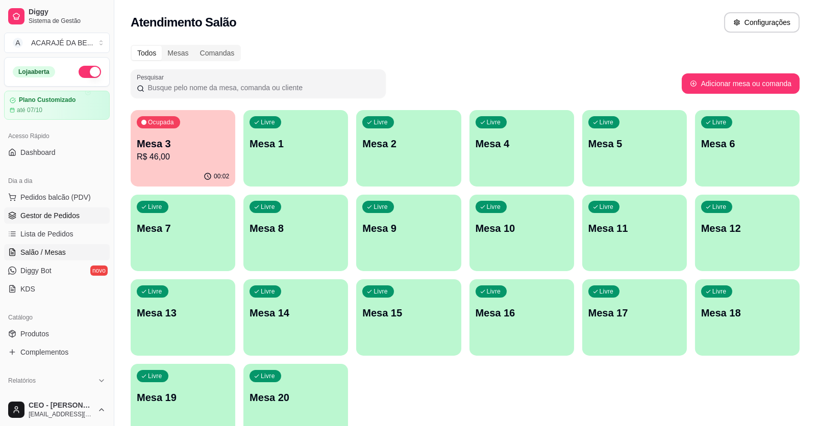
click at [59, 212] on span "Gestor de Pedidos" at bounding box center [49, 216] width 59 height 10
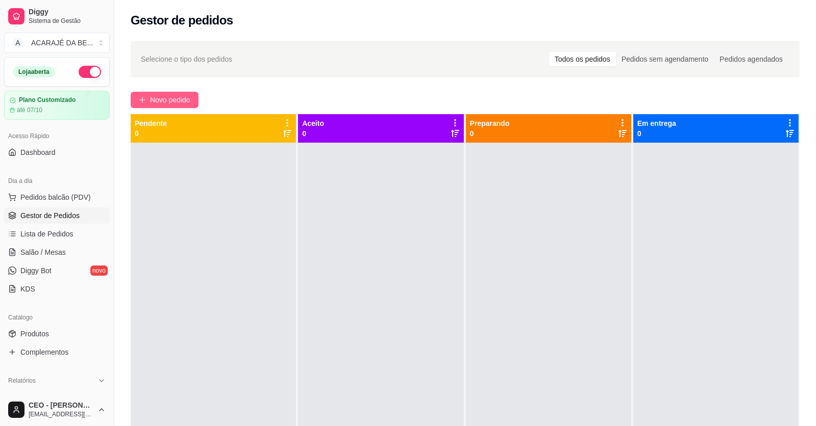
click at [151, 96] on span "Novo pedido" at bounding box center [170, 99] width 40 height 11
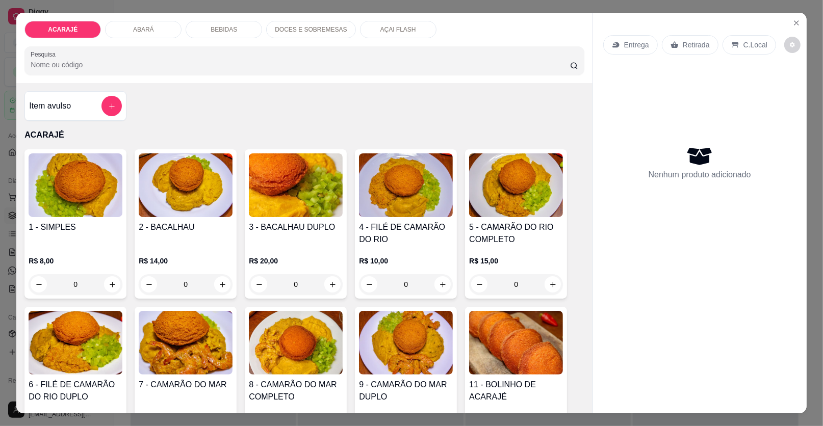
click at [156, 19] on div "ACARAJÉ ABARÁ BEBIDAS DOCES E SOBREMESAS AÇAI FLASH Pesquisa" at bounding box center [304, 48] width 576 height 70
click at [158, 32] on div "ABARÁ" at bounding box center [143, 29] width 77 height 17
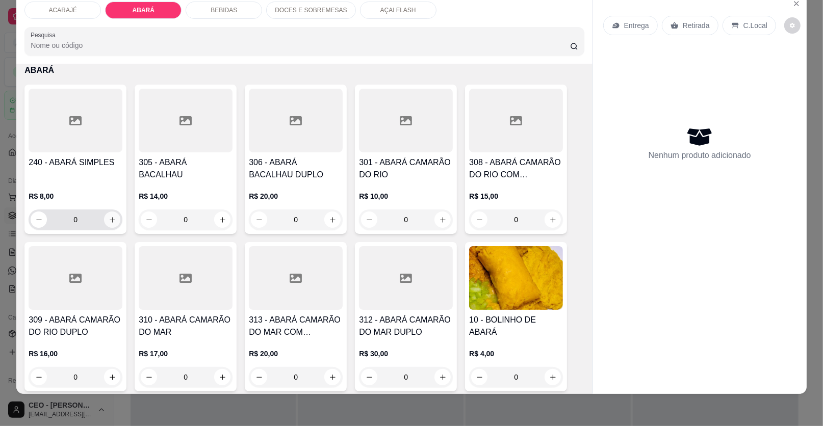
click at [110, 216] on icon "increase-product-quantity" at bounding box center [113, 220] width 8 height 8
type input "1"
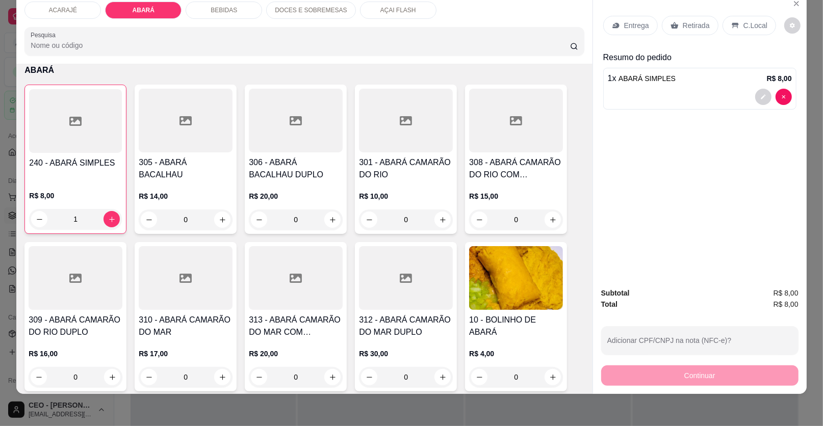
drag, startPoint x: 676, startPoint y: 18, endPoint x: 640, endPoint y: 89, distance: 79.9
click at [676, 17] on div "Retirada" at bounding box center [690, 25] width 57 height 19
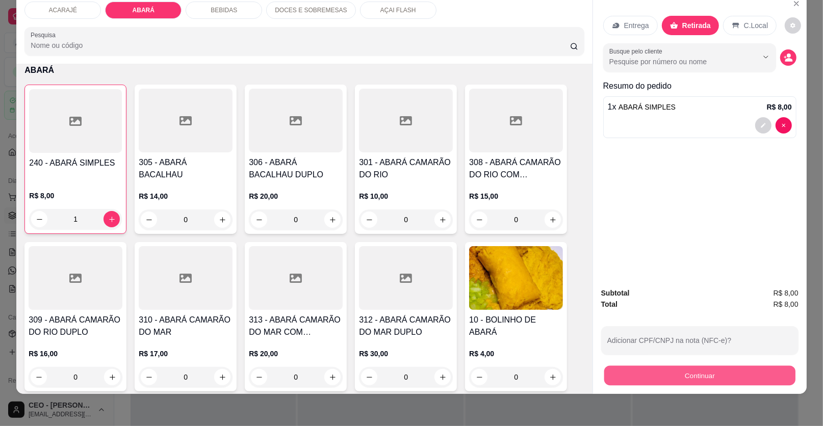
click at [727, 375] on button "Continuar" at bounding box center [700, 376] width 191 height 20
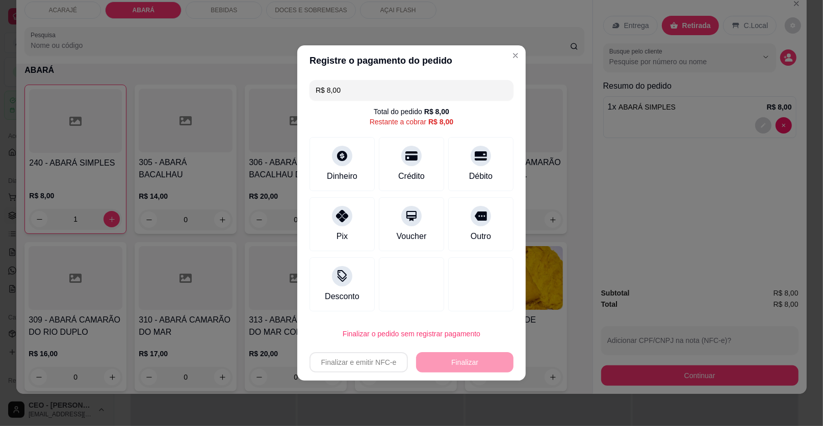
click at [495, 227] on div "Outro" at bounding box center [480, 224] width 65 height 54
type input "R$ 0,00"
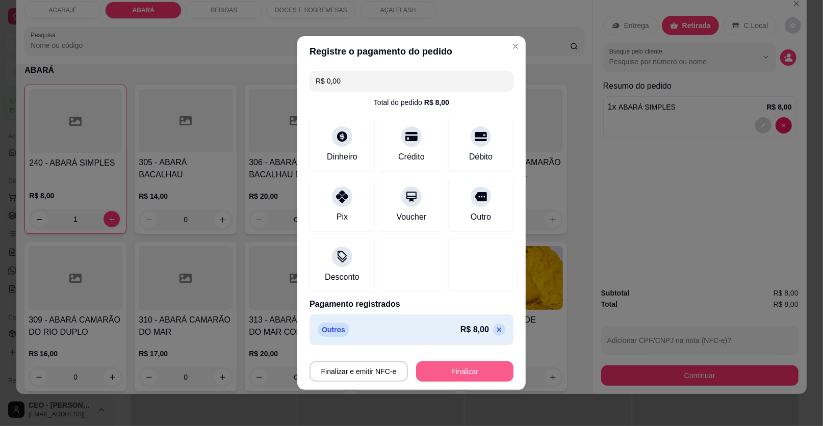
click at [479, 367] on button "Finalizar" at bounding box center [464, 372] width 97 height 20
click at [453, 358] on div "Finalizar e emitir NFC-e Finalizar" at bounding box center [412, 370] width 204 height 24
click at [473, 364] on button "Finalizar" at bounding box center [464, 372] width 97 height 20
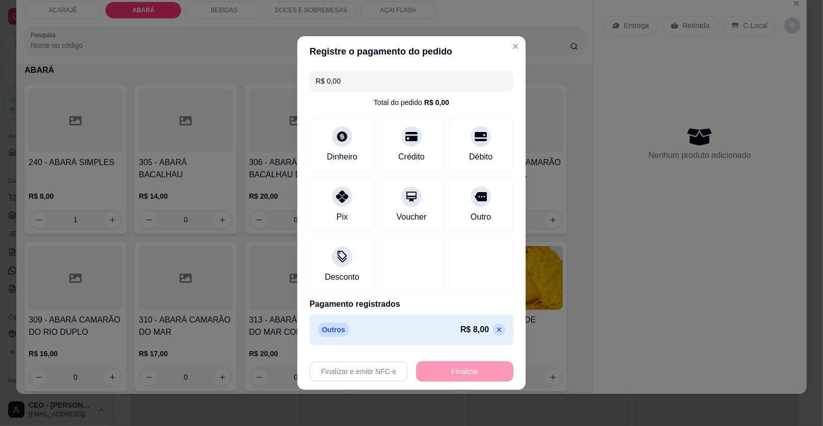
type input "0"
type input "-R$ 8,00"
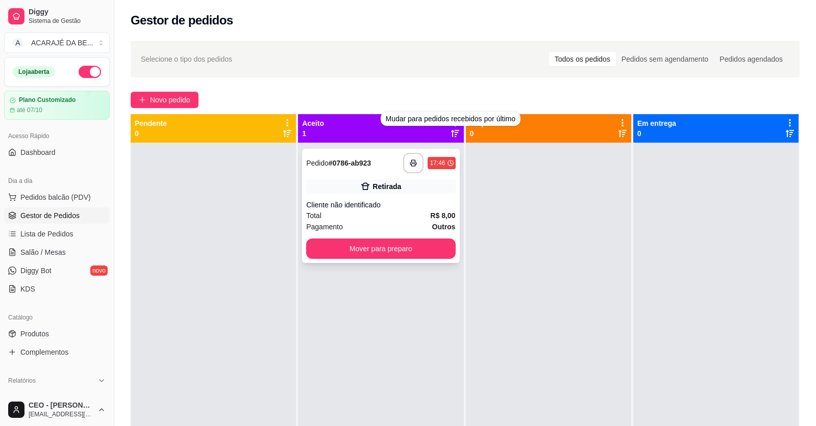
click at [375, 185] on div "Retirada" at bounding box center [386, 187] width 29 height 10
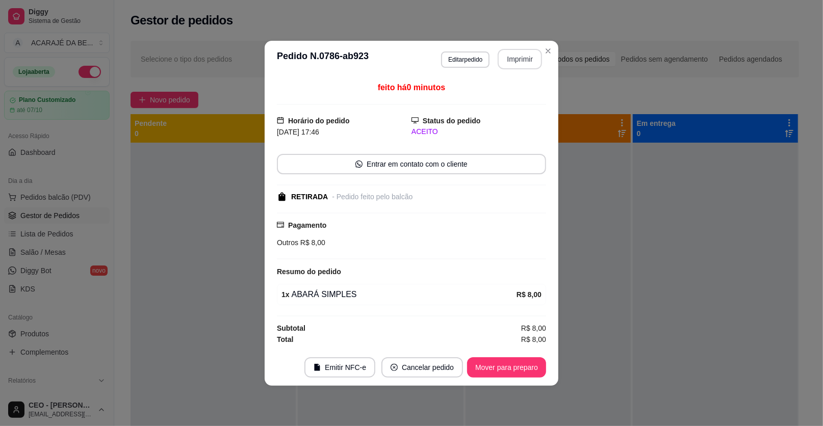
click at [528, 60] on button "Imprimir" at bounding box center [520, 59] width 44 height 20
click at [493, 364] on button "Mover para preparo" at bounding box center [506, 368] width 79 height 20
click at [493, 365] on button "Mover para preparo" at bounding box center [506, 368] width 79 height 20
click at [492, 365] on div "Mover para preparo" at bounding box center [499, 368] width 93 height 20
click at [491, 365] on div "Mover para preparo" at bounding box center [499, 368] width 93 height 20
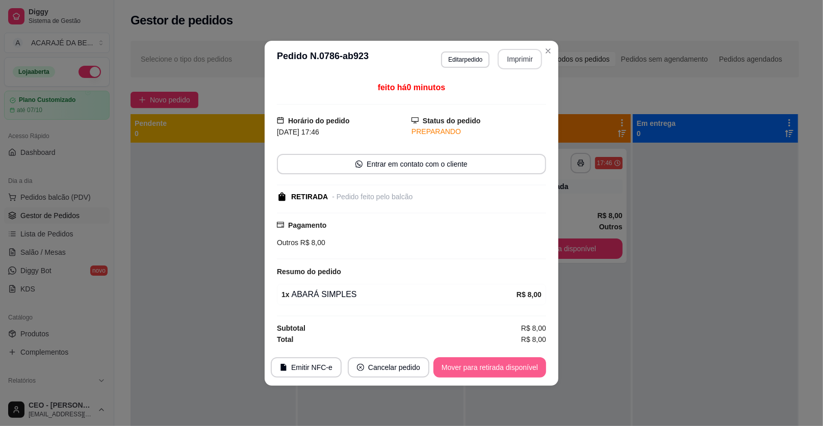
click at [490, 367] on button "Mover para retirada disponível" at bounding box center [490, 368] width 113 height 20
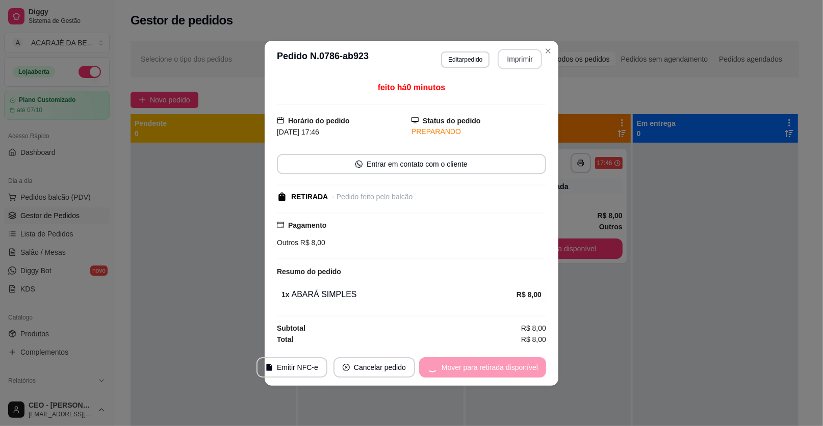
click at [490, 367] on div "Mover para retirada disponível" at bounding box center [482, 368] width 127 height 20
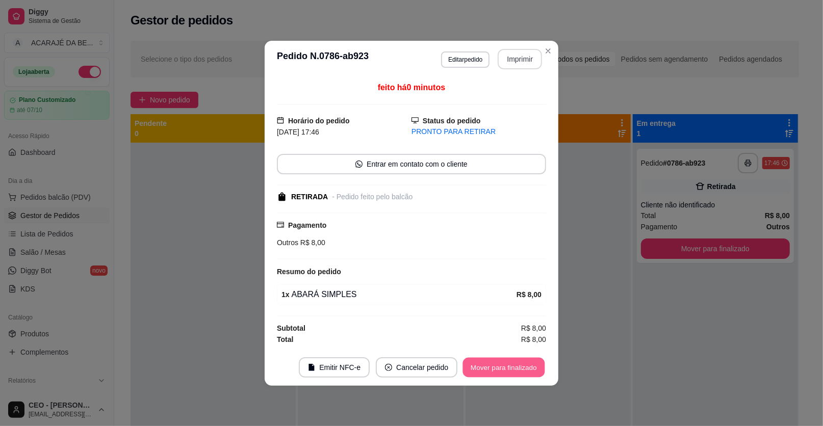
click at [489, 366] on button "Mover para finalizado" at bounding box center [504, 368] width 82 height 20
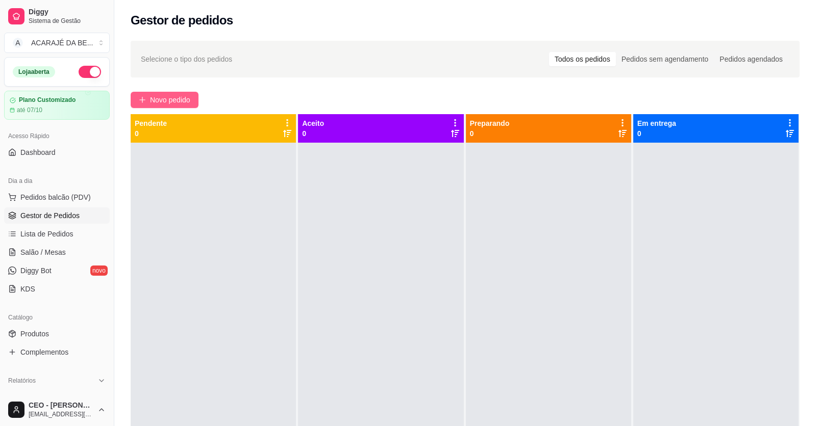
click at [174, 99] on span "Novo pedido" at bounding box center [170, 99] width 40 height 11
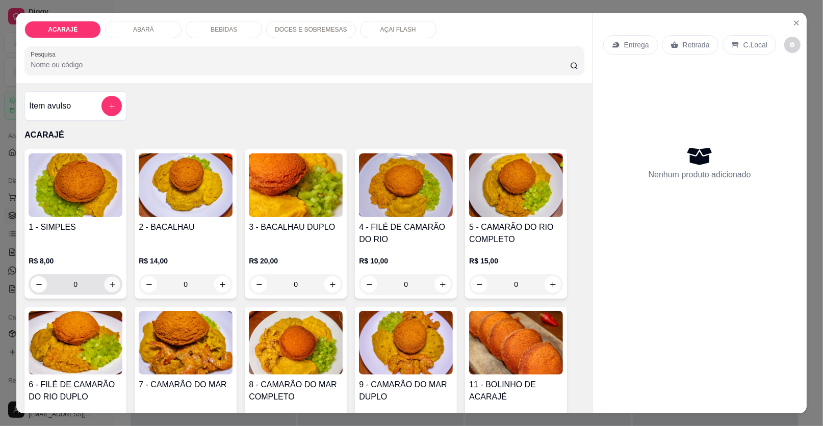
click at [106, 280] on button "increase-product-quantity" at bounding box center [113, 285] width 16 height 16
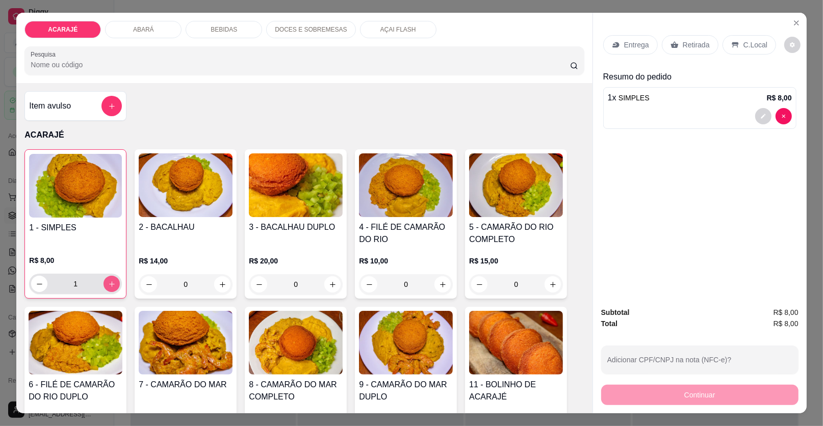
click at [108, 282] on icon "increase-product-quantity" at bounding box center [112, 285] width 8 height 8
type input "2"
click at [695, 39] on div "Retirada" at bounding box center [690, 44] width 57 height 19
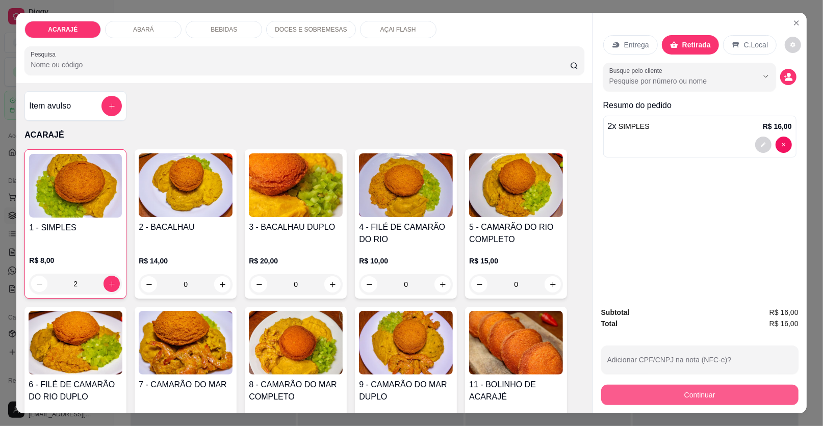
click at [751, 402] on button "Continuar" at bounding box center [699, 395] width 197 height 20
click at [800, 19] on button "Close" at bounding box center [797, 23] width 16 height 16
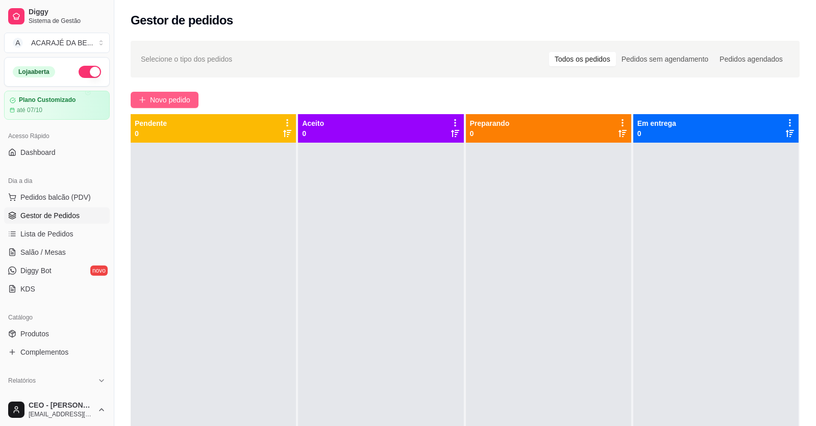
click at [180, 96] on span "Novo pedido" at bounding box center [170, 99] width 40 height 11
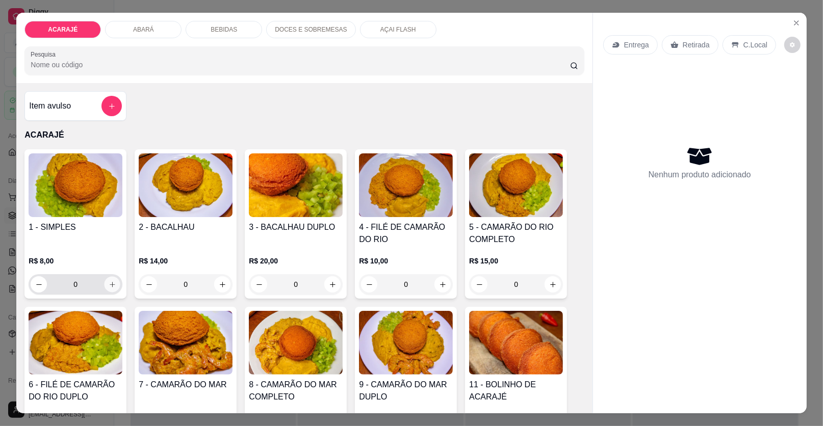
click at [114, 286] on button "increase-product-quantity" at bounding box center [113, 285] width 16 height 16
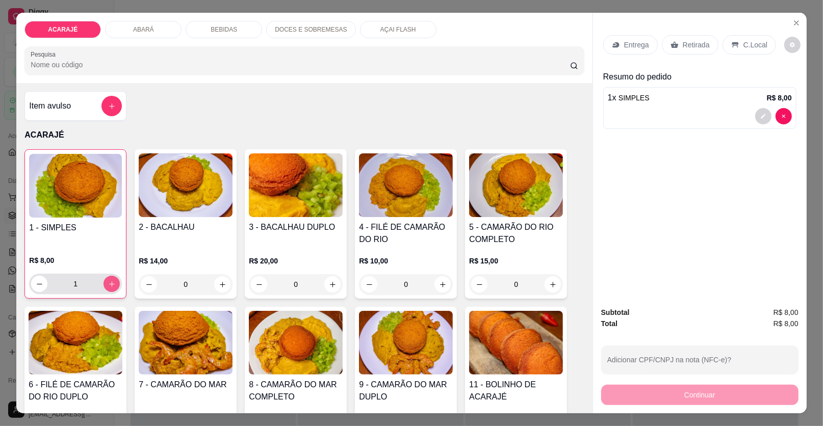
scroll to position [102, 0]
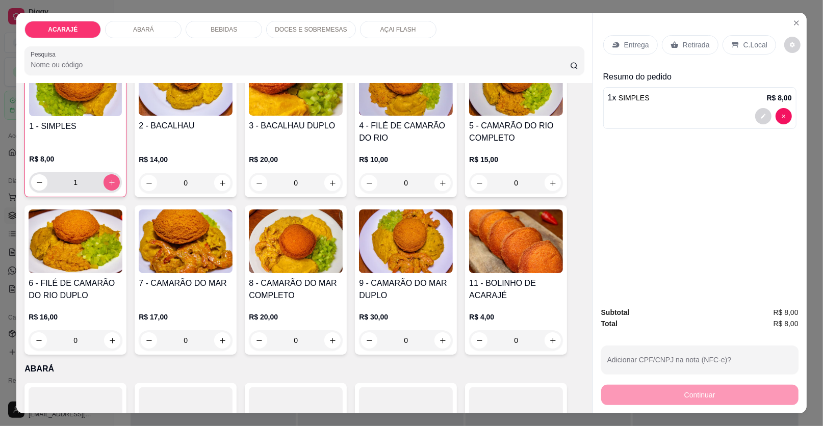
click at [108, 182] on icon "increase-product-quantity" at bounding box center [112, 183] width 8 height 8
type input "2"
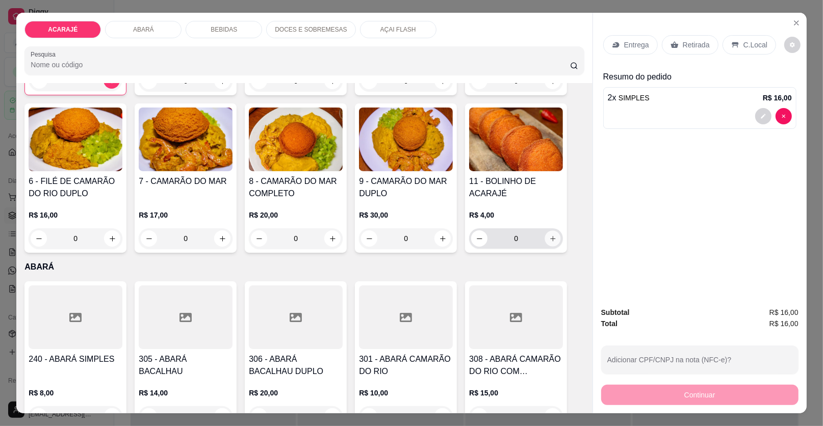
click at [549, 241] on icon "increase-product-quantity" at bounding box center [553, 239] width 8 height 8
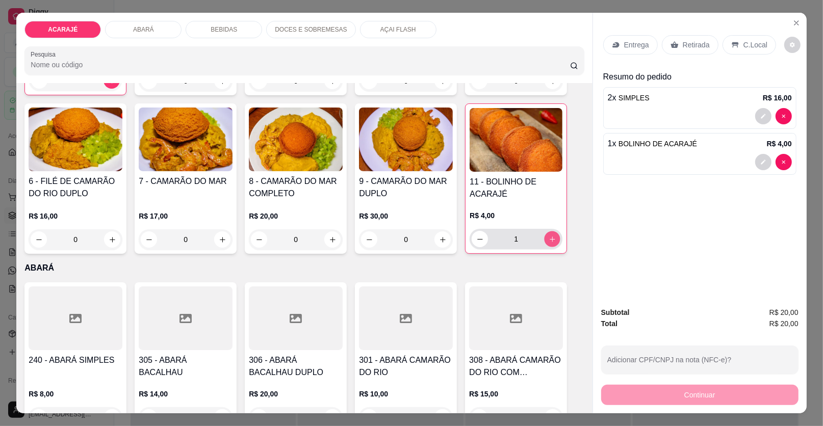
click at [550, 238] on icon "increase-product-quantity" at bounding box center [552, 239] width 5 height 5
type input "2"
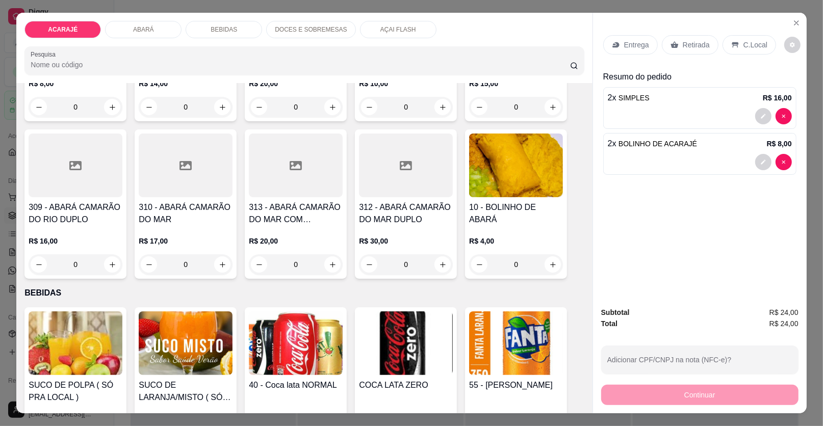
scroll to position [459, 0]
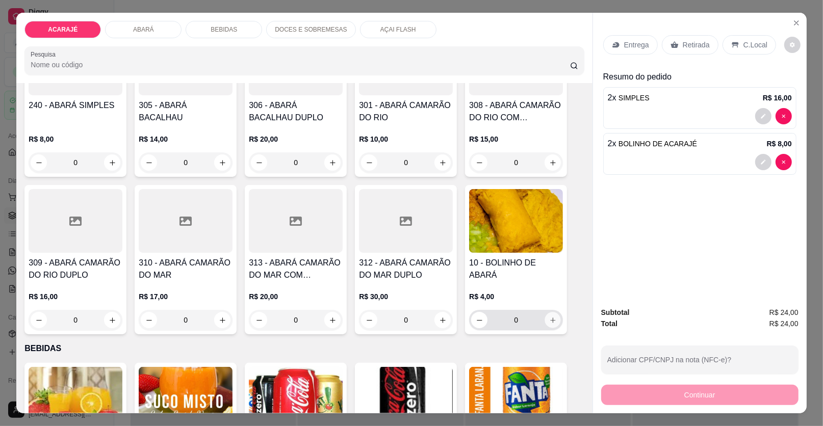
click at [549, 320] on icon "increase-product-quantity" at bounding box center [553, 321] width 8 height 8
type input "1"
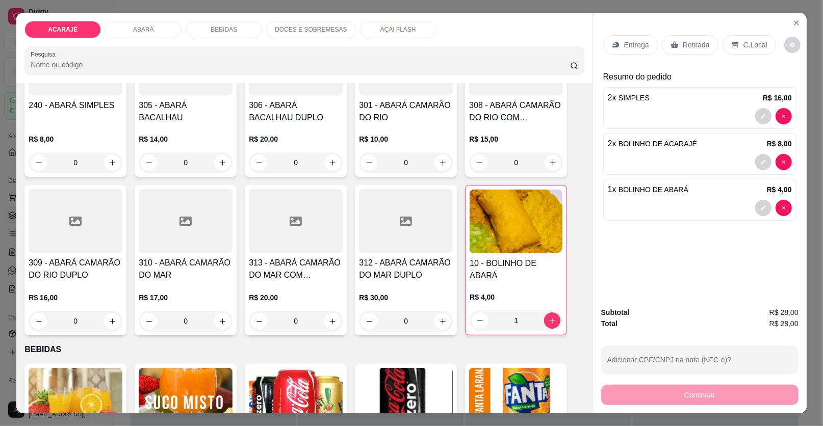
click at [618, 47] on div "Entrega" at bounding box center [631, 44] width 55 height 19
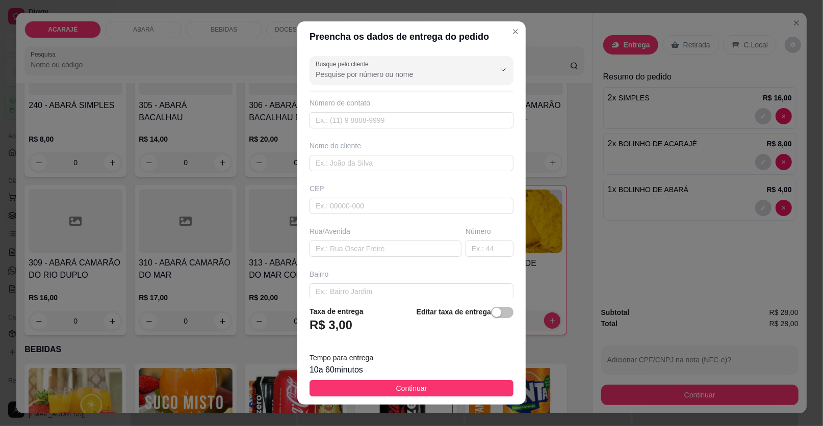
click at [365, 239] on div "Rua/Avenida" at bounding box center [386, 242] width 156 height 31
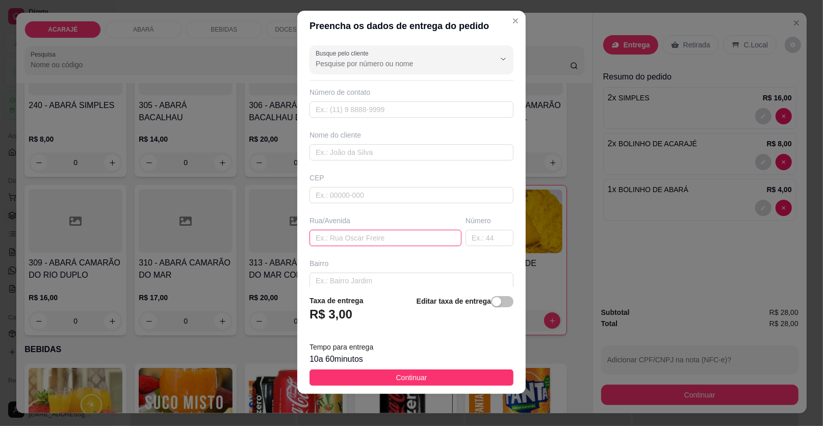
click at [367, 231] on input "text" at bounding box center [386, 238] width 152 height 16
type input "rua dom eduardo"
click at [475, 238] on input "text" at bounding box center [490, 238] width 48 height 16
type input "188"
click at [449, 158] on input "text" at bounding box center [412, 152] width 204 height 16
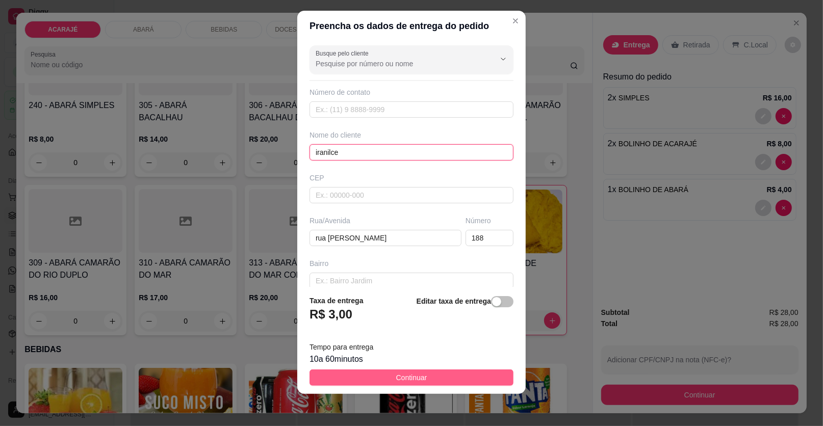
type input "iranilce"
click at [381, 379] on button "Continuar" at bounding box center [412, 378] width 204 height 16
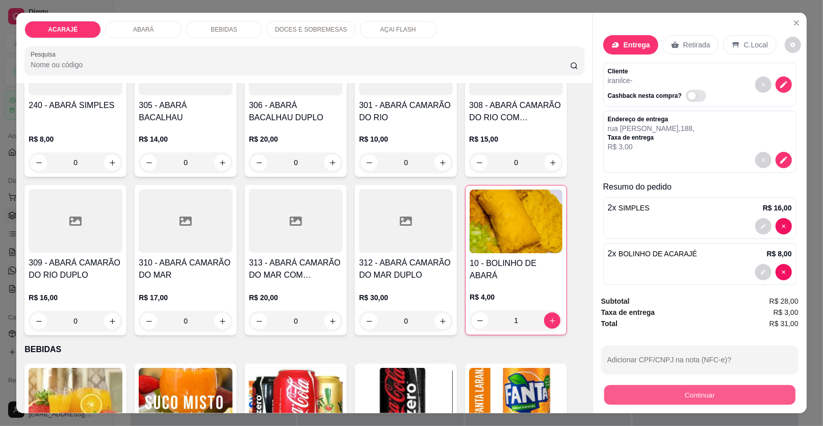
click at [751, 394] on button "Continuar" at bounding box center [700, 396] width 191 height 20
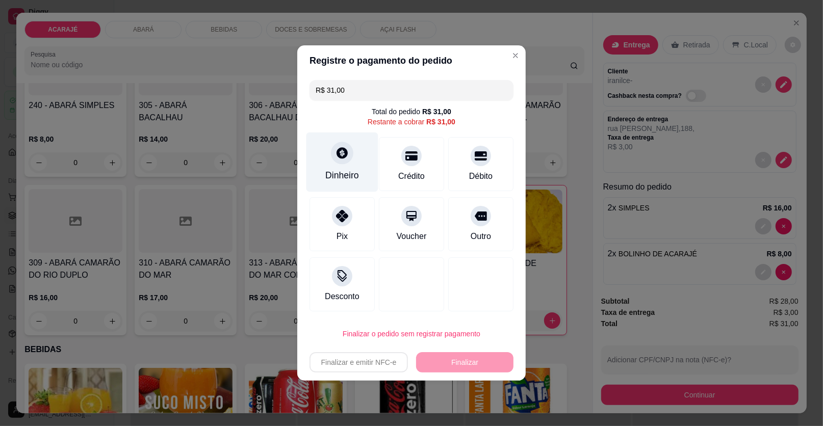
click at [341, 172] on div "Dinheiro" at bounding box center [342, 175] width 34 height 13
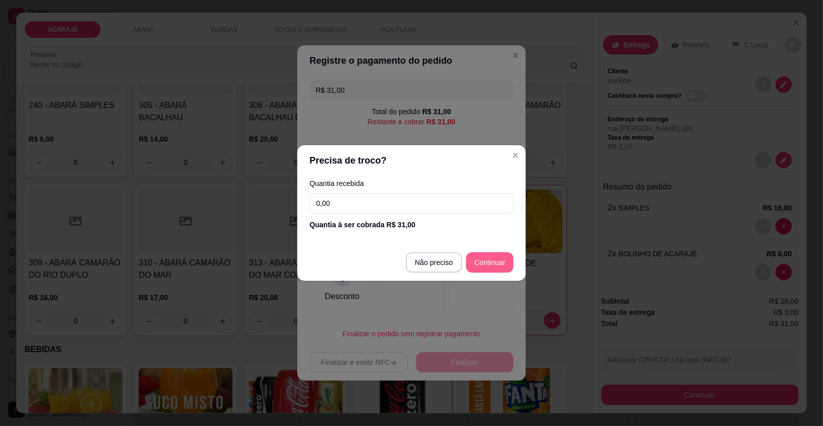
type input "R$ 0,00"
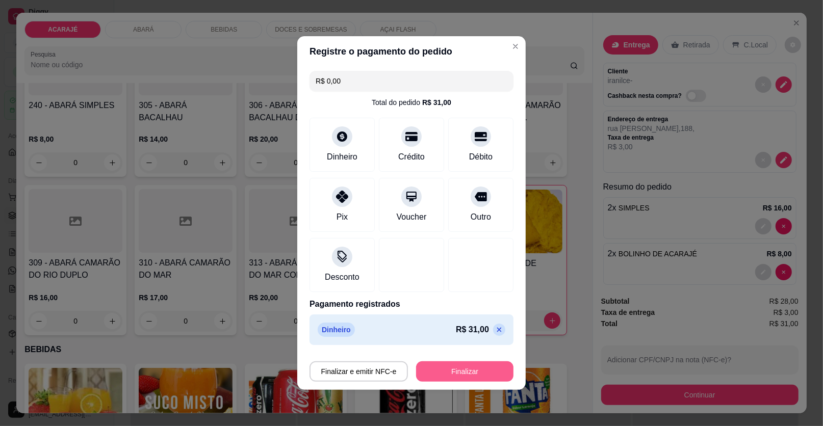
click at [451, 364] on button "Finalizar" at bounding box center [464, 372] width 97 height 20
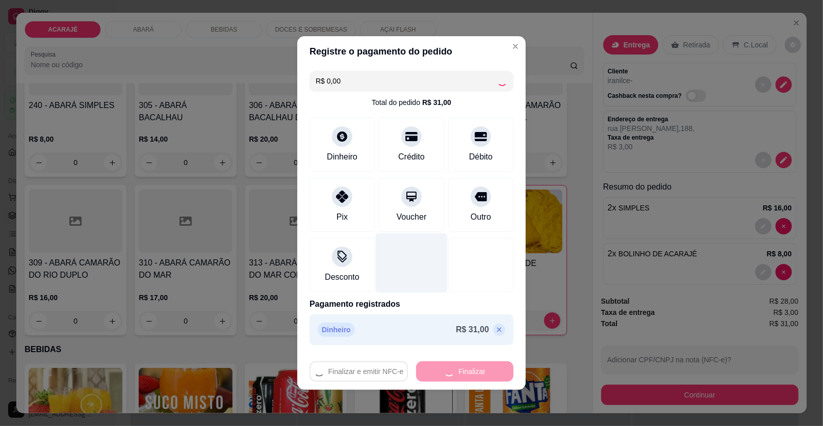
type input "0"
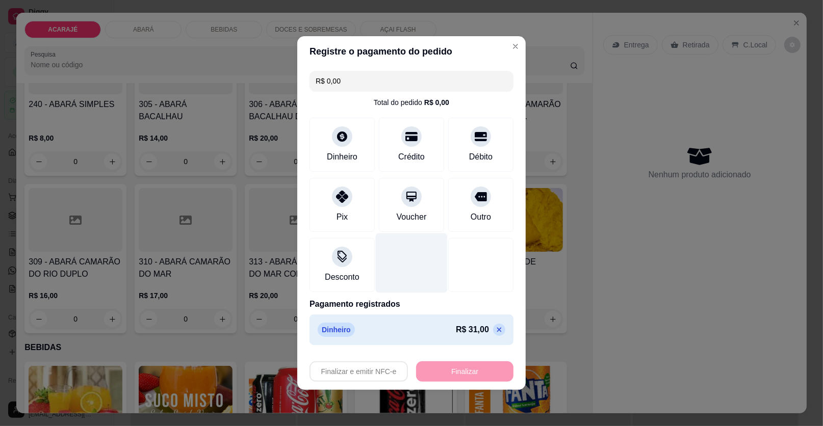
type input "-R$ 31,00"
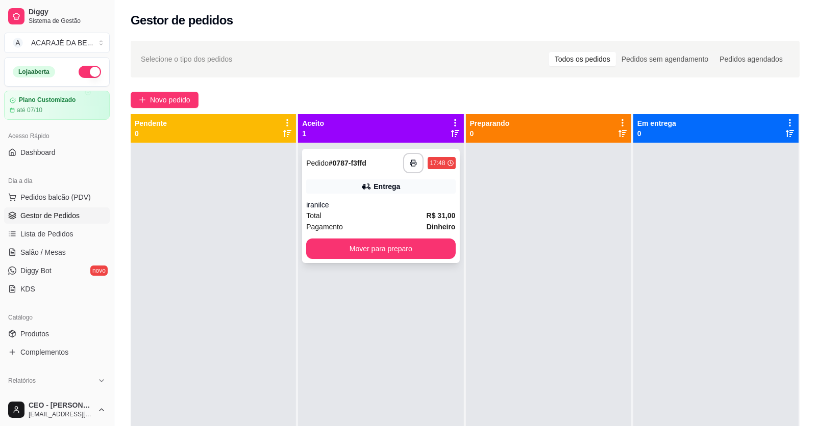
click at [363, 204] on div "iranilce" at bounding box center [380, 205] width 149 height 10
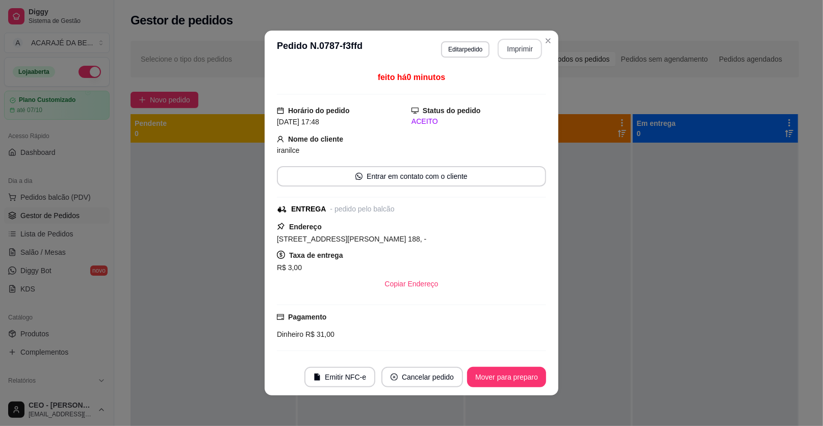
click at [521, 43] on button "Imprimir" at bounding box center [520, 49] width 44 height 20
click at [491, 377] on button "Mover para preparo" at bounding box center [506, 377] width 79 height 20
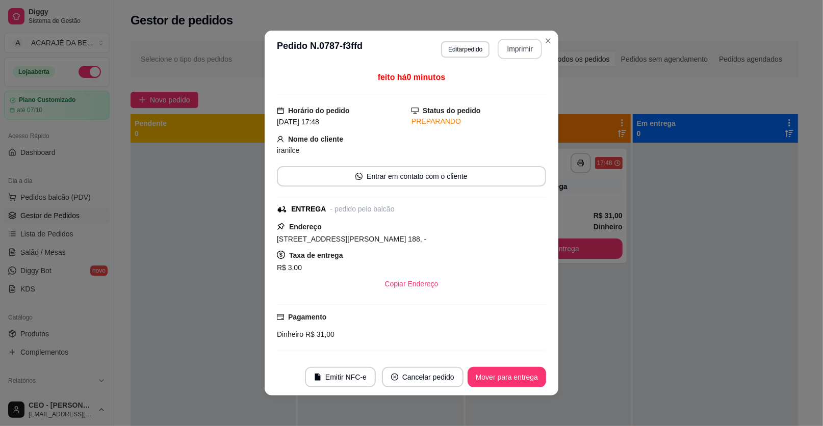
click at [491, 377] on button "Mover para entrega" at bounding box center [507, 377] width 79 height 20
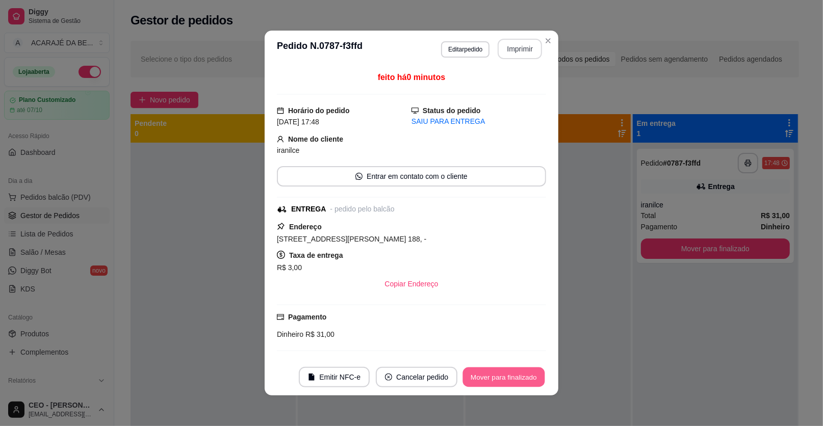
click at [491, 377] on button "Mover para finalizado" at bounding box center [504, 378] width 82 height 20
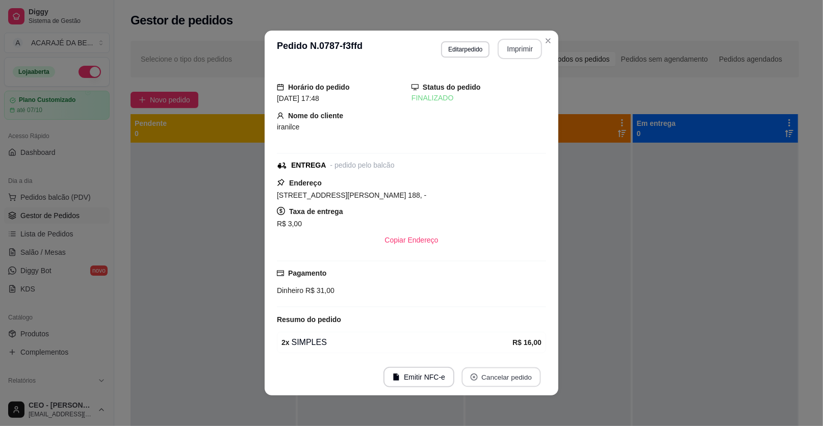
click at [491, 377] on button "Cancelar pedido" at bounding box center [501, 378] width 79 height 20
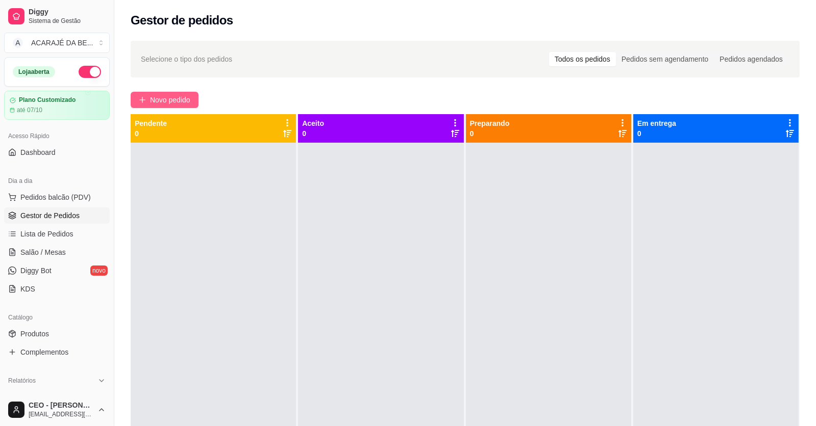
click at [182, 101] on span "Novo pedido" at bounding box center [170, 99] width 40 height 11
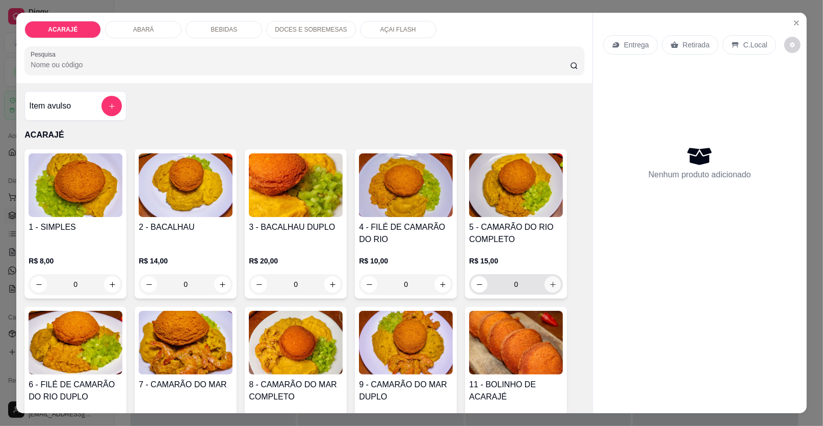
click at [545, 284] on button "increase-product-quantity" at bounding box center [553, 285] width 16 height 16
type input "1"
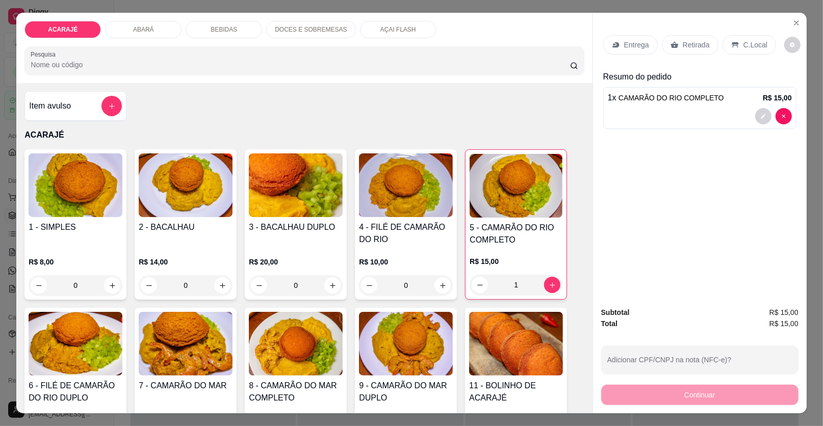
click at [625, 42] on p "Entrega" at bounding box center [636, 45] width 25 height 10
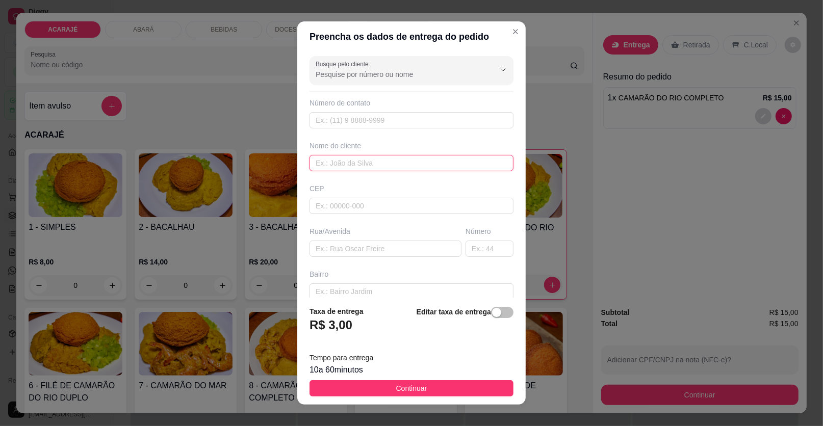
click at [357, 166] on input "text" at bounding box center [412, 163] width 204 height 16
type input "ingrid"
click at [379, 249] on input "text" at bounding box center [386, 249] width 152 height 16
paste input "Rua railtom Miranda"
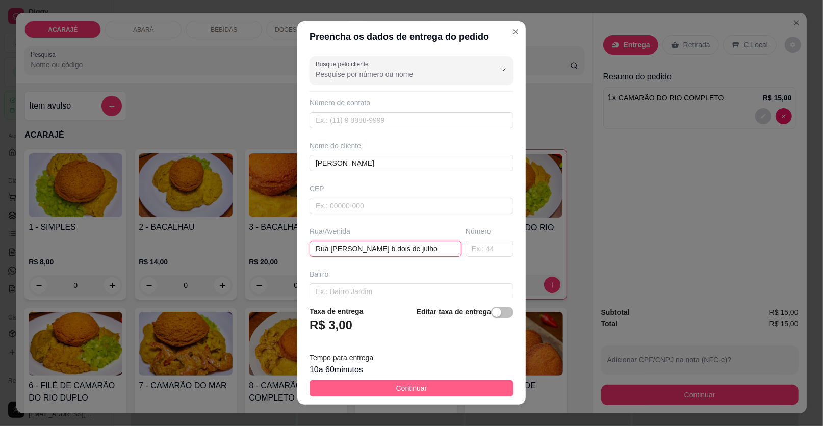
type input "Rua railtom Miranda b dois de julho"
click at [431, 387] on button "Continuar" at bounding box center [412, 389] width 204 height 16
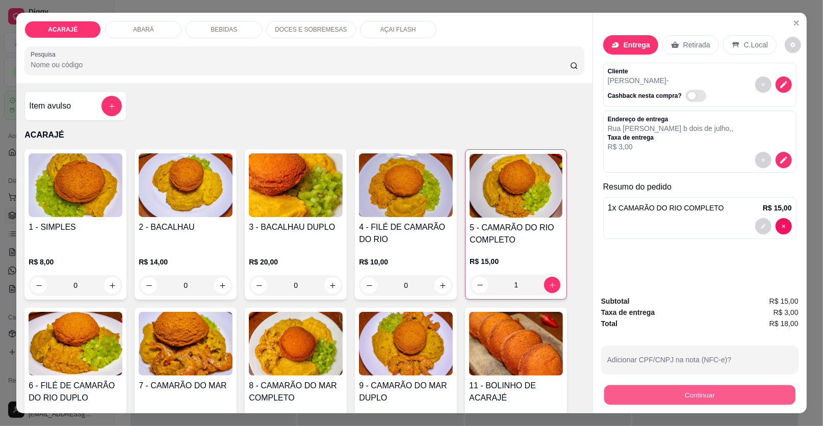
click at [765, 389] on button "Continuar" at bounding box center [700, 396] width 191 height 20
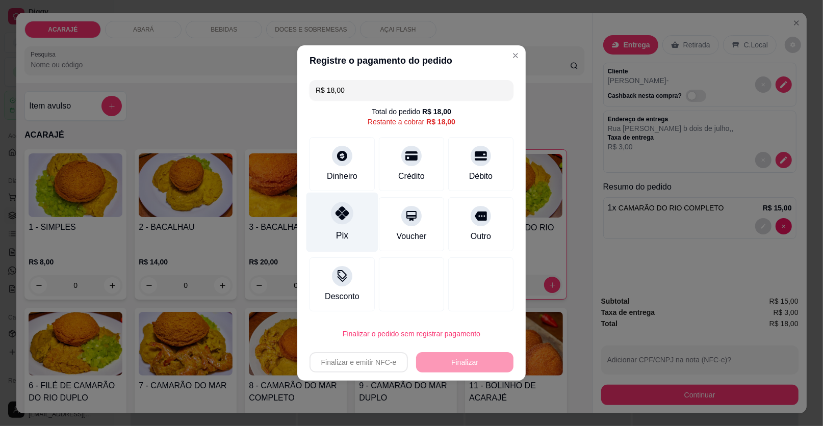
click at [336, 217] on icon at bounding box center [342, 213] width 13 height 13
type input "R$ 0,00"
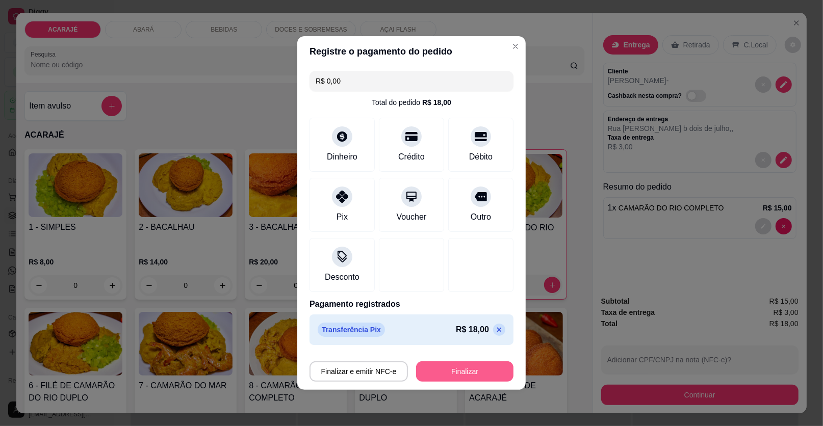
click at [446, 375] on button "Finalizar" at bounding box center [464, 372] width 97 height 20
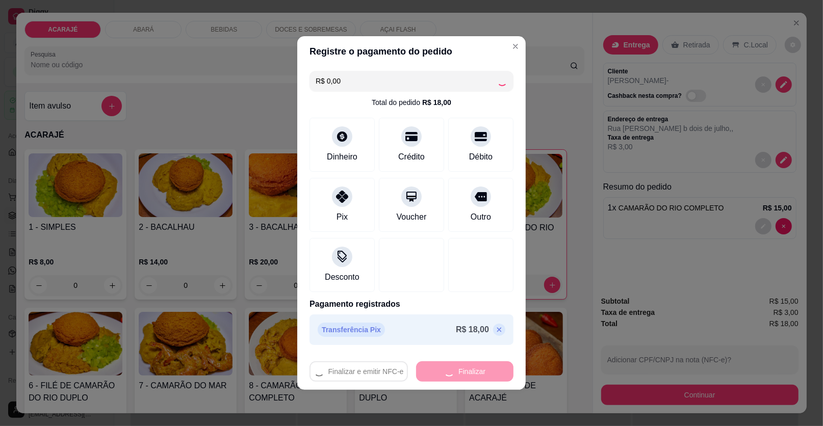
type input "0"
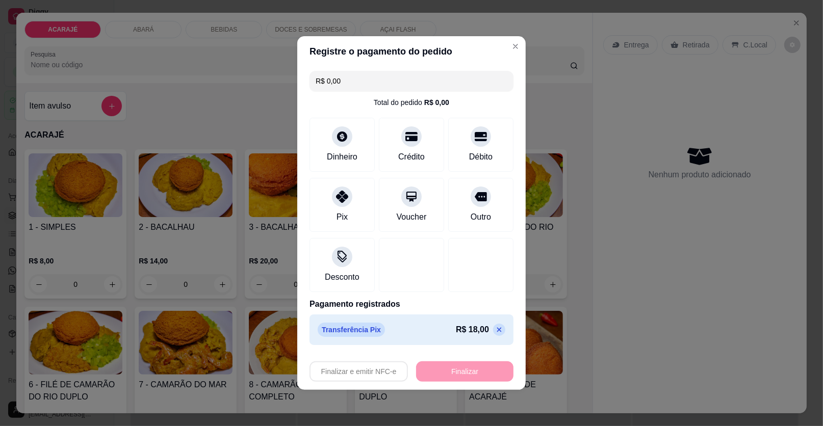
type input "-R$ 18,00"
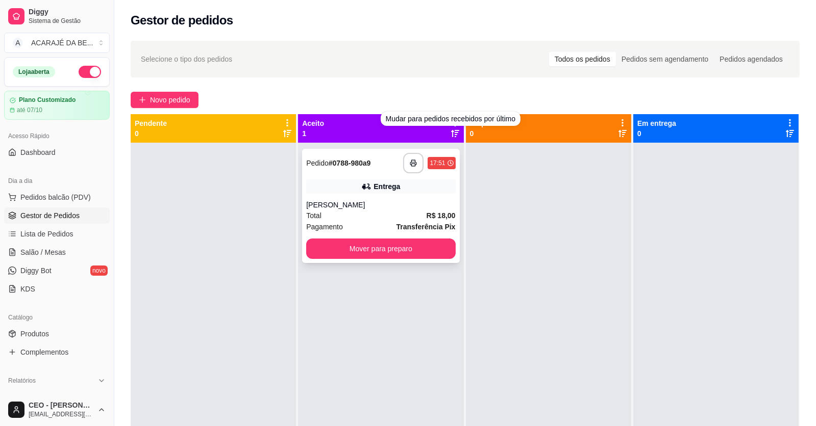
click at [316, 182] on div "Entrega" at bounding box center [380, 187] width 149 height 14
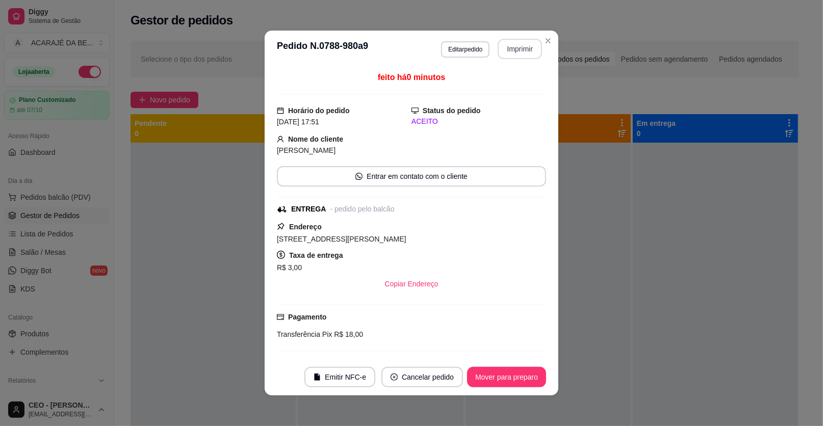
click at [524, 47] on button "Imprimir" at bounding box center [520, 49] width 44 height 20
click at [514, 378] on button "Mover para preparo" at bounding box center [506, 377] width 79 height 20
click at [514, 378] on div "Mover para preparo" at bounding box center [499, 377] width 93 height 20
click at [514, 379] on div "Mover para preparo" at bounding box center [499, 377] width 93 height 20
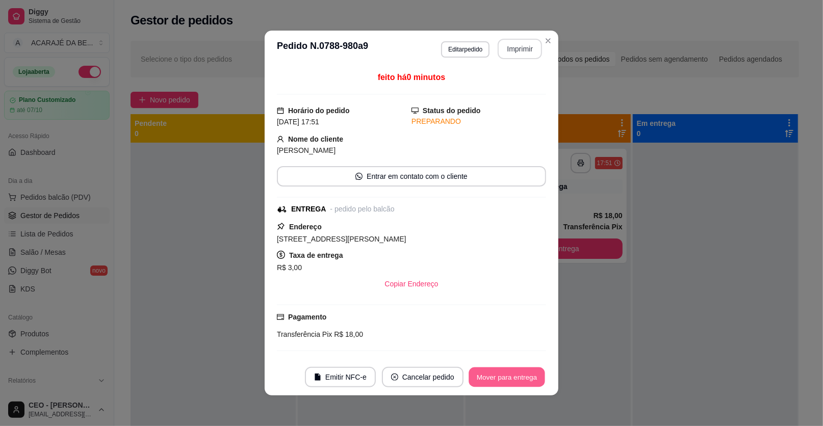
click at [514, 379] on button "Mover para entrega" at bounding box center [507, 378] width 77 height 20
click at [514, 379] on div "Mover para entrega" at bounding box center [500, 377] width 93 height 20
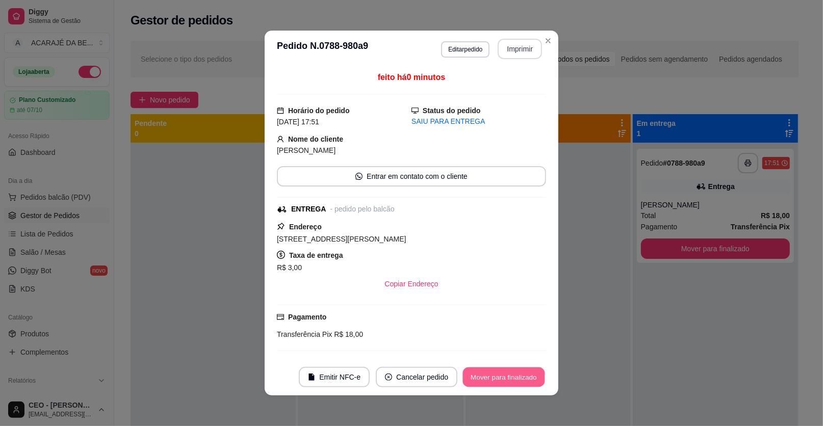
click at [514, 379] on button "Mover para finalizado" at bounding box center [504, 378] width 82 height 20
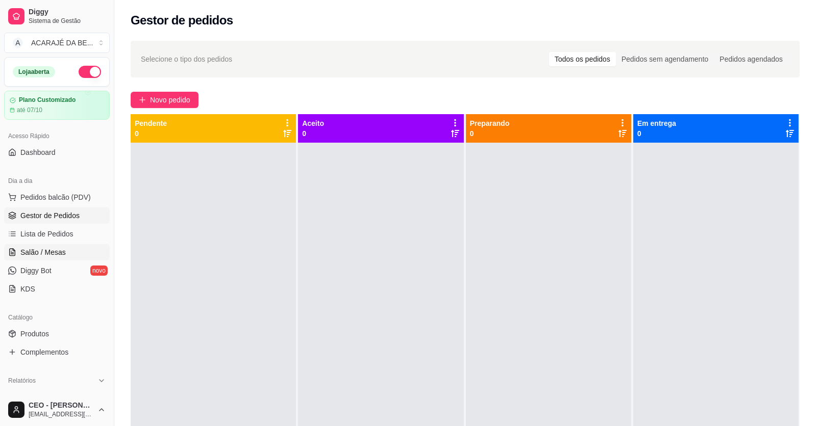
click at [62, 254] on span "Salão / Mesas" at bounding box center [42, 252] width 45 height 10
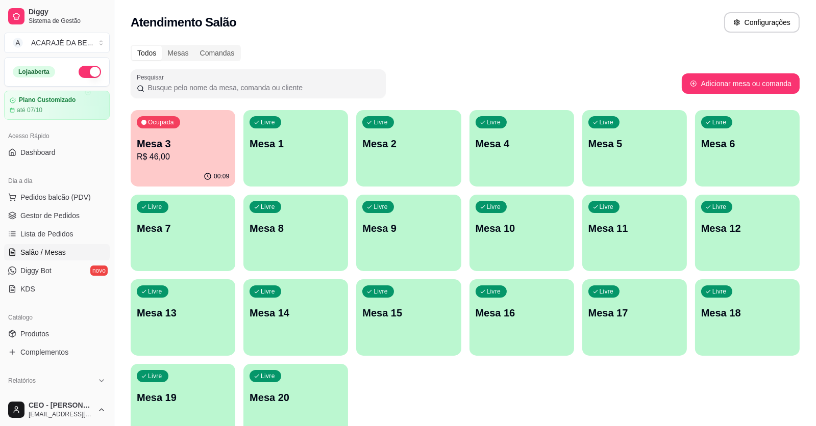
click at [150, 168] on div "00:09" at bounding box center [183, 177] width 105 height 20
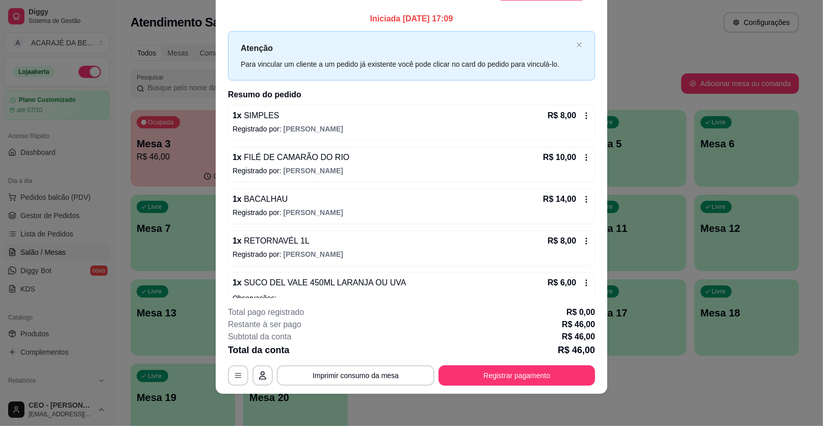
scroll to position [37, 0]
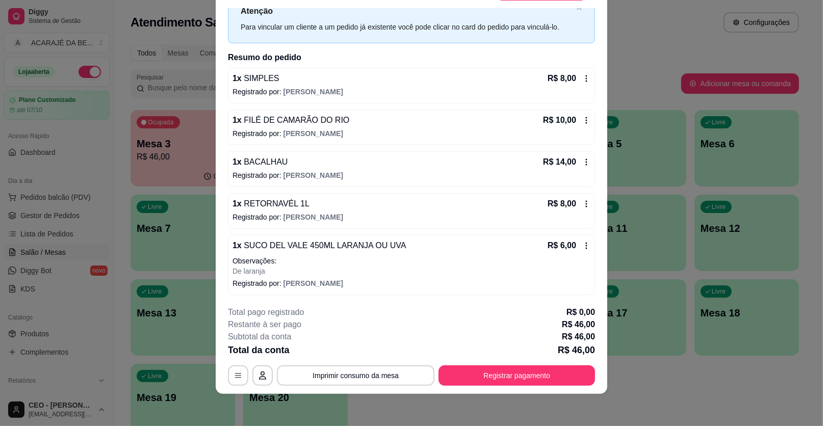
click at [454, 285] on p "Registrado por: Adriele Borges" at bounding box center [412, 284] width 358 height 10
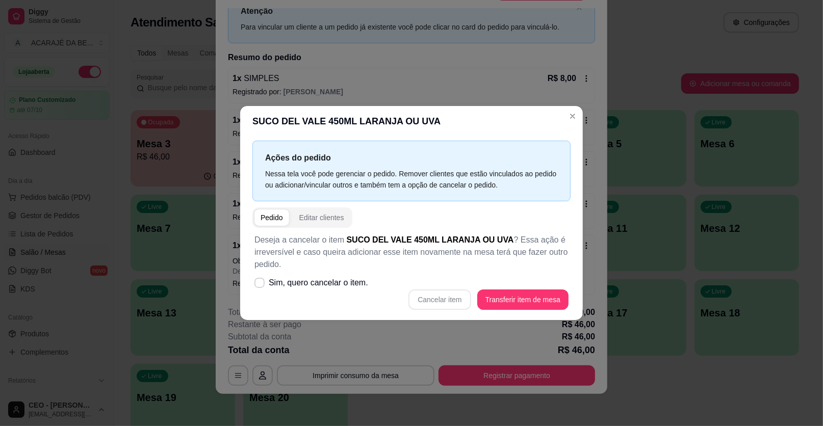
click at [438, 299] on div "Cancelar item Transferir item de mesa" at bounding box center [412, 300] width 314 height 20
click at [260, 280] on span at bounding box center [260, 284] width 10 height 10
click at [260, 285] on input "Sim, quero cancelar o item." at bounding box center [257, 288] width 7 height 7
checkbox input "true"
click at [424, 303] on button "Cancelar item" at bounding box center [440, 300] width 61 height 20
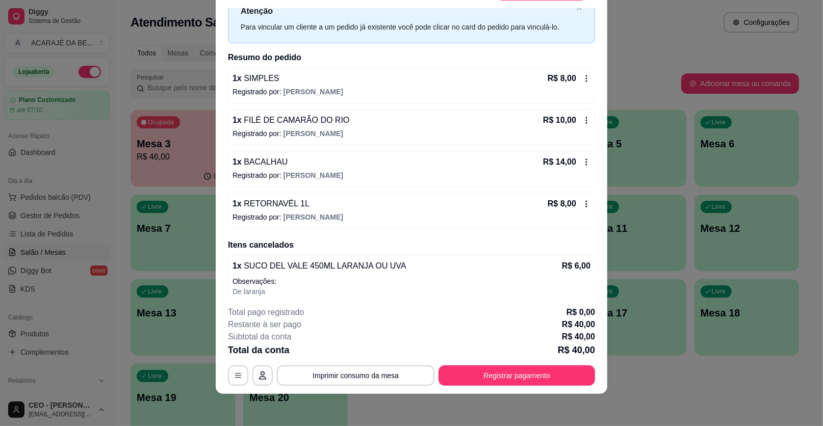
click at [482, 144] on div "1 x SIMPLES R$ 8,00 Registrado por: Adriele Borges 1 x FILÉ DE CAMARÃO DO RIO R…" at bounding box center [411, 148] width 367 height 161
click at [365, 160] on div "1 x BACALHAU R$ 14,00" at bounding box center [412, 162] width 358 height 12
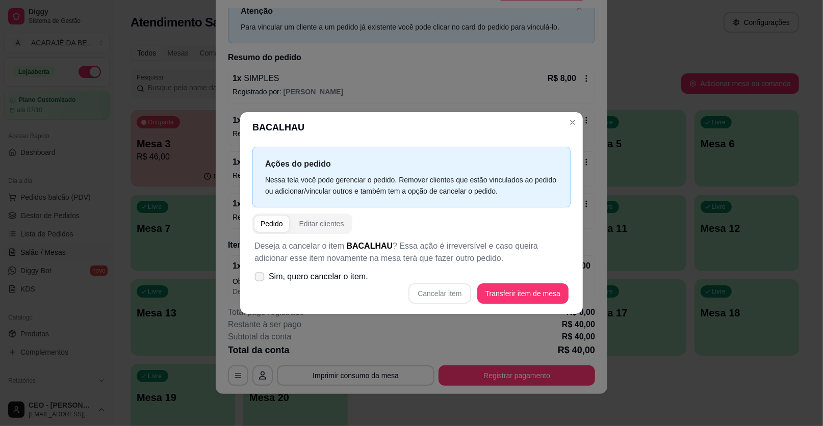
click at [263, 274] on icon at bounding box center [260, 277] width 8 height 6
click at [261, 279] on input "Sim, quero cancelar o item." at bounding box center [257, 282] width 7 height 7
checkbox input "true"
click at [450, 288] on button "Cancelar item" at bounding box center [440, 294] width 62 height 20
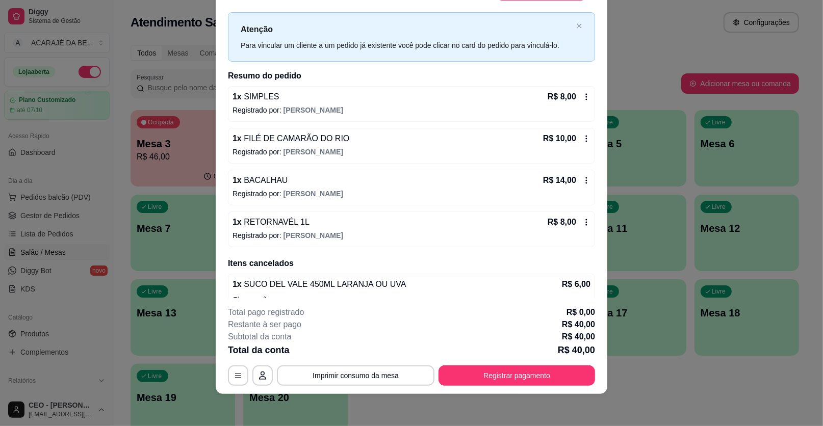
scroll to position [16, 0]
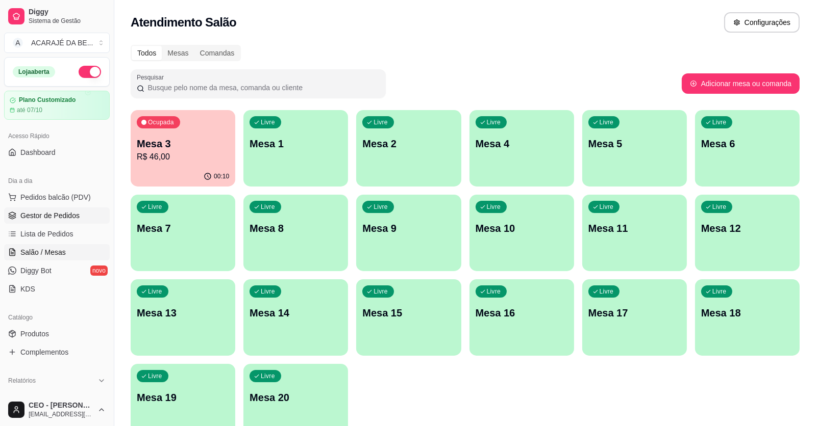
click at [31, 219] on span "Gestor de Pedidos" at bounding box center [49, 216] width 59 height 10
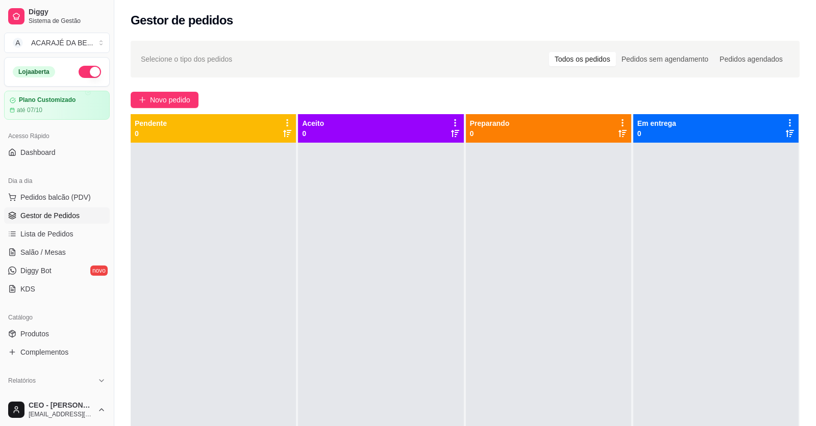
click at [177, 87] on div "Selecione o tipo dos pedidos Todos os pedidos Pedidos sem agendamento Pedidos a…" at bounding box center [464, 294] width 701 height 518
click at [177, 103] on span "Novo pedido" at bounding box center [170, 99] width 40 height 11
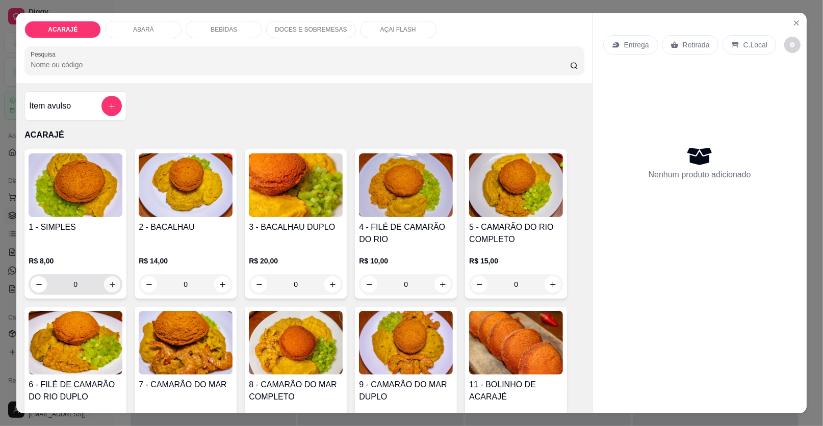
click at [113, 283] on button "increase-product-quantity" at bounding box center [112, 285] width 16 height 16
type input "1"
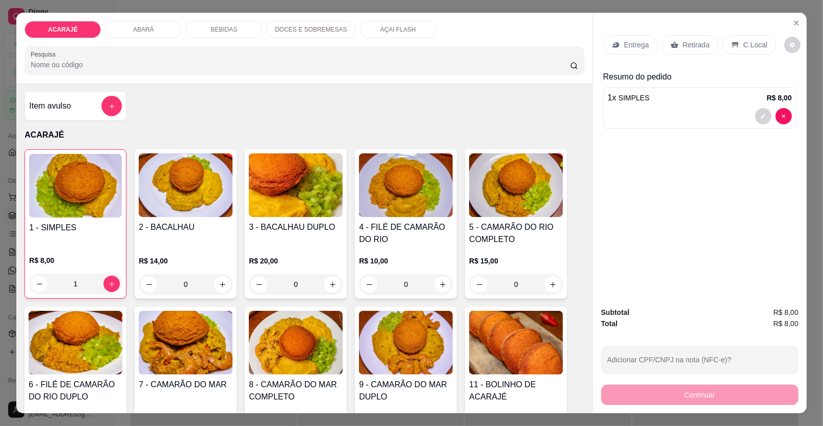
click at [677, 50] on div "Retirada" at bounding box center [690, 44] width 57 height 19
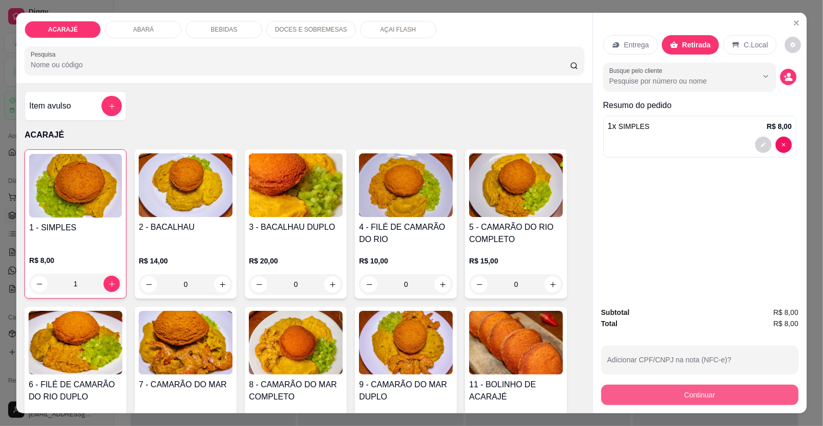
click at [628, 394] on button "Continuar" at bounding box center [699, 395] width 197 height 20
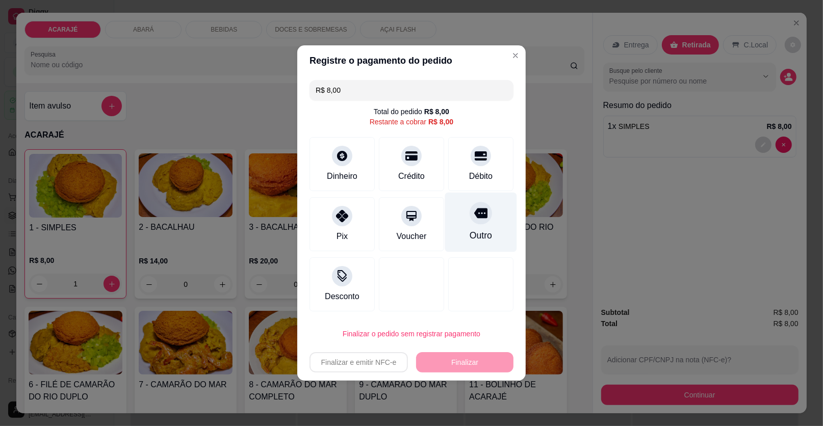
click at [464, 221] on div "Outro" at bounding box center [481, 223] width 72 height 60
type input "R$ 0,00"
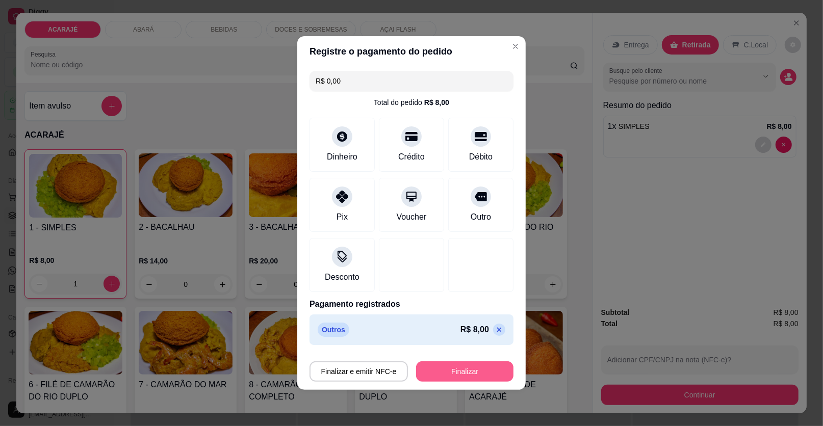
click at [456, 379] on button "Finalizar" at bounding box center [464, 372] width 97 height 20
type input "0"
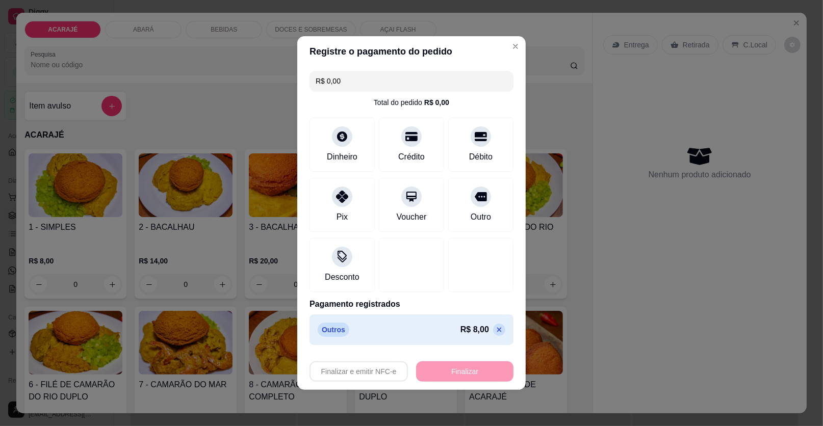
type input "-R$ 8,00"
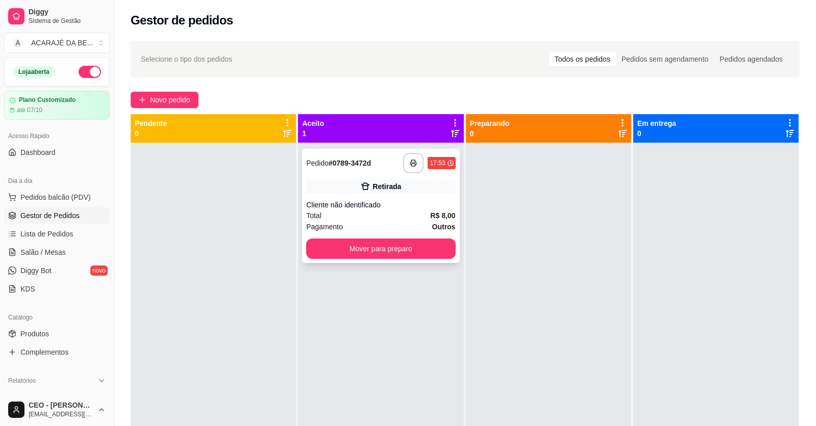
click at [382, 198] on div "**********" at bounding box center [380, 206] width 157 height 114
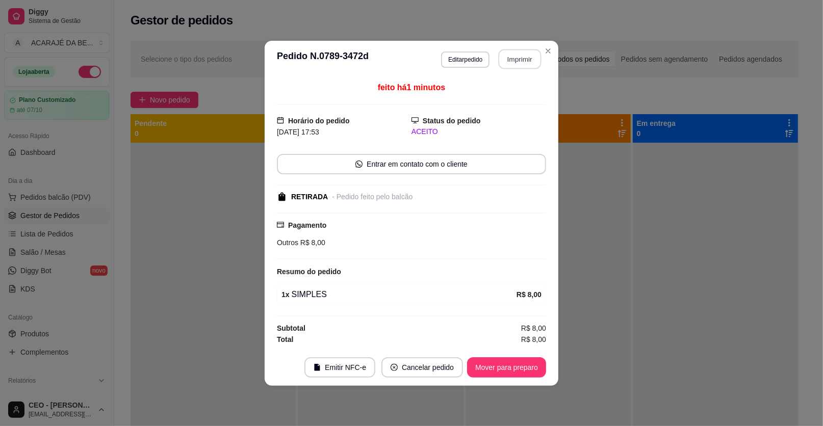
click at [512, 57] on button "Imprimir" at bounding box center [520, 59] width 43 height 20
click at [521, 367] on button "Mover para preparo" at bounding box center [506, 368] width 79 height 20
click at [521, 367] on button "Mover para preparo" at bounding box center [506, 368] width 77 height 20
click at [521, 368] on div "Mover para preparo" at bounding box center [499, 368] width 93 height 20
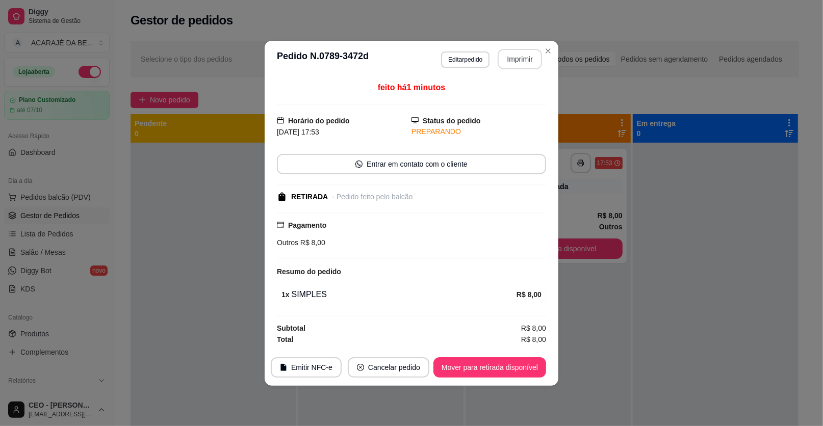
click at [521, 368] on button "Mover para retirada disponível" at bounding box center [490, 368] width 113 height 20
click at [521, 368] on div "Mover para retirada disponível" at bounding box center [482, 368] width 127 height 20
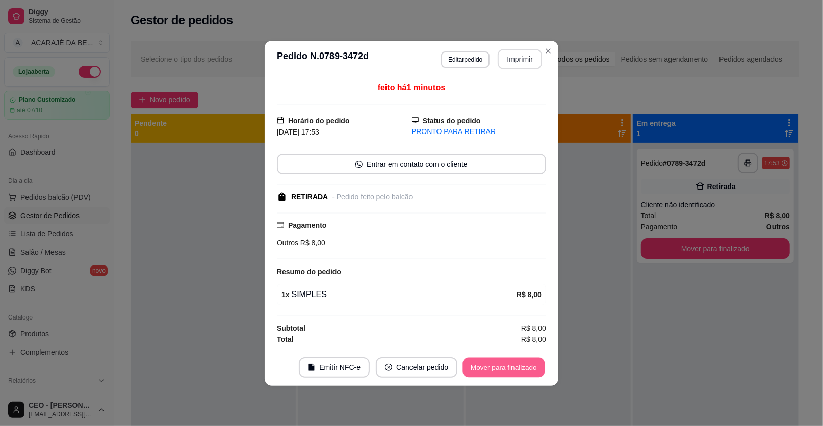
click at [521, 368] on button "Mover para finalizado" at bounding box center [504, 368] width 82 height 20
click at [521, 368] on div "Mover para finalizado" at bounding box center [496, 368] width 99 height 20
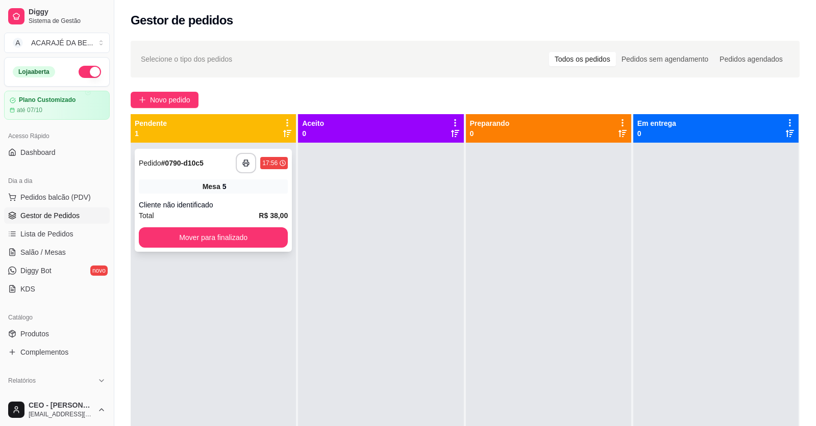
drag, startPoint x: 140, startPoint y: 196, endPoint x: 144, endPoint y: 193, distance: 5.8
click at [144, 193] on div "**********" at bounding box center [213, 200] width 157 height 103
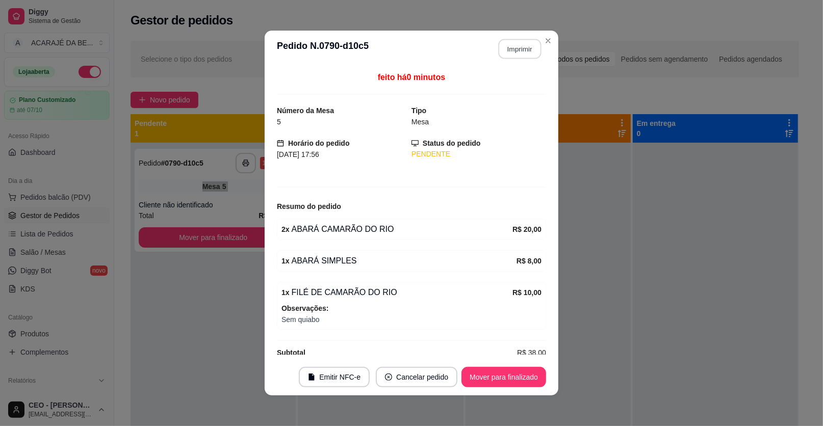
click at [499, 51] on button "Imprimir" at bounding box center [520, 49] width 43 height 20
click at [517, 375] on button "Mover para finalizado" at bounding box center [504, 377] width 85 height 20
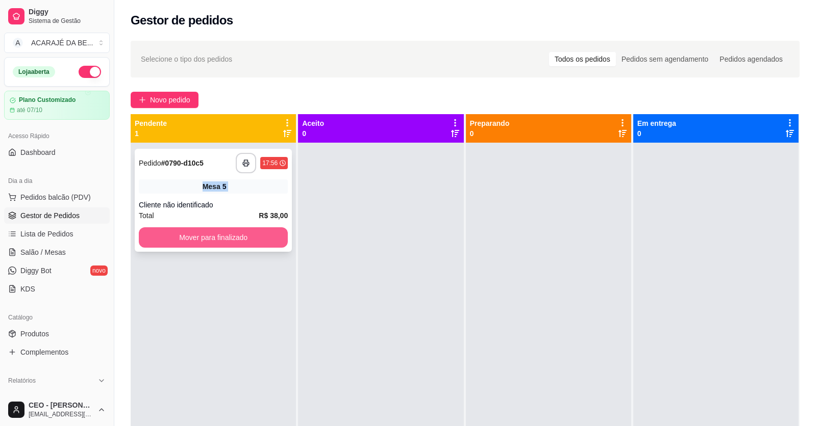
click at [258, 229] on button "Mover para finalizado" at bounding box center [213, 238] width 149 height 20
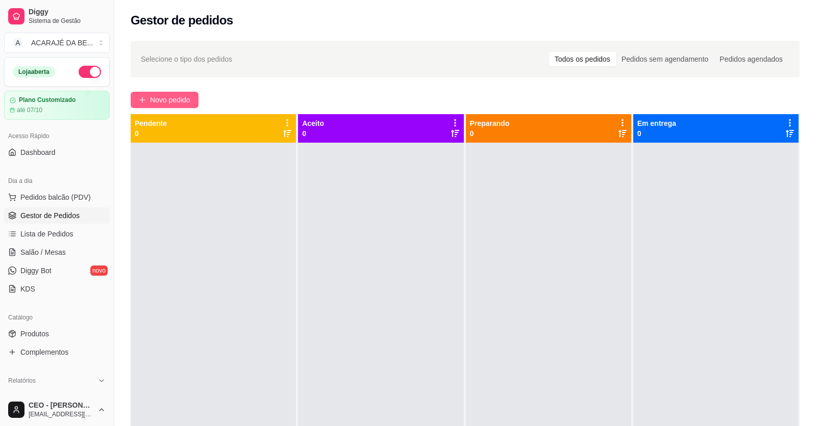
click at [173, 101] on span "Novo pedido" at bounding box center [170, 99] width 40 height 11
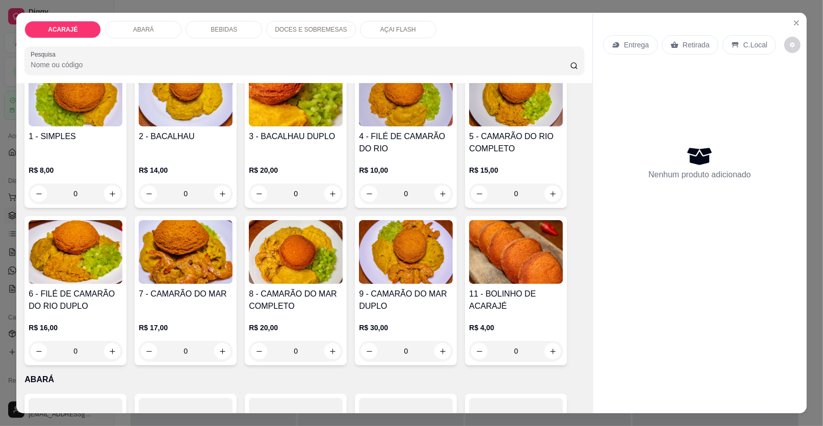
scroll to position [102, 0]
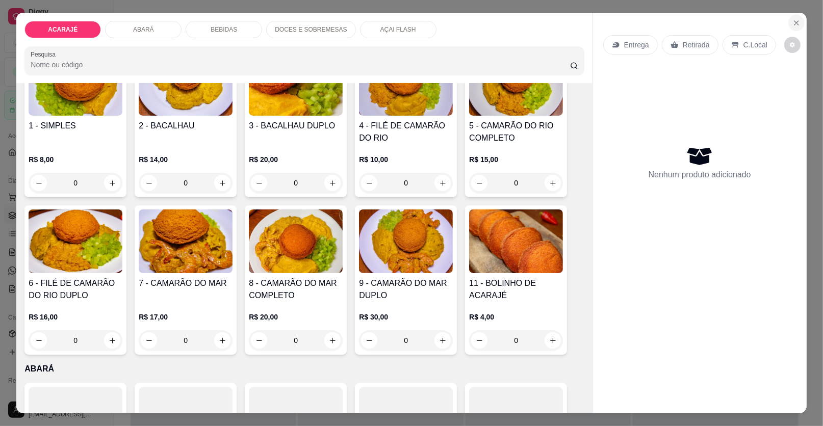
click at [793, 19] on icon "Close" at bounding box center [797, 23] width 8 height 8
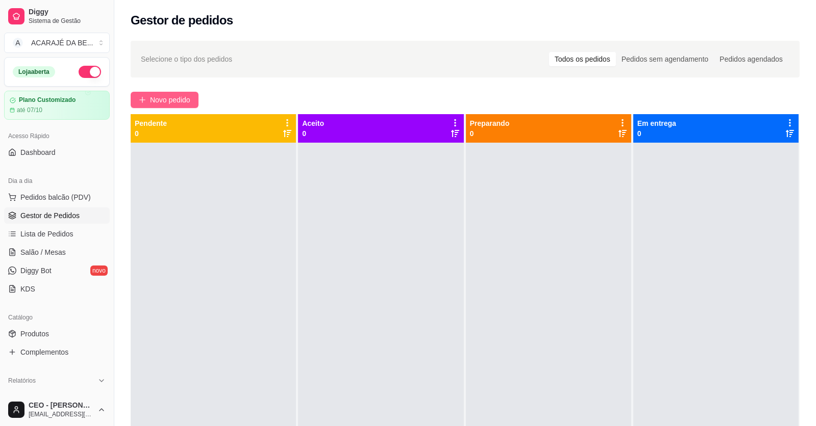
click at [165, 104] on span "Novo pedido" at bounding box center [170, 99] width 40 height 11
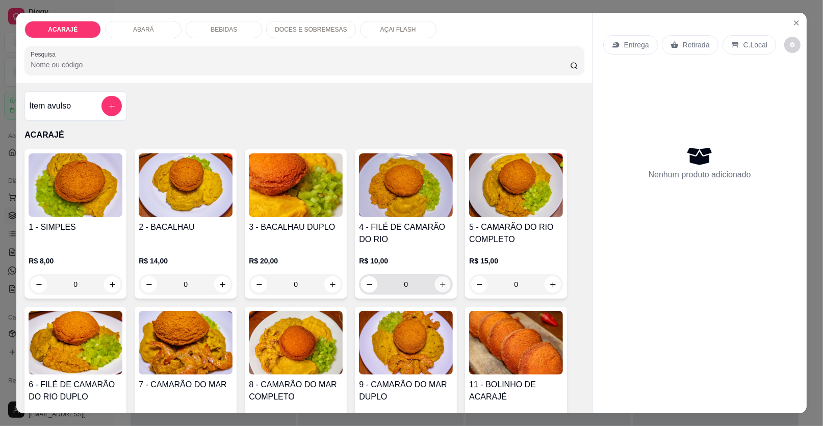
click at [439, 282] on icon "increase-product-quantity" at bounding box center [443, 285] width 8 height 8
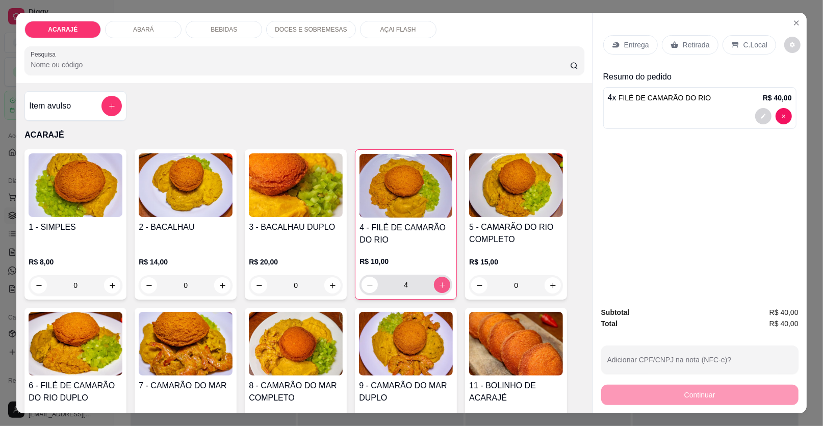
click at [439, 282] on icon "increase-product-quantity" at bounding box center [443, 286] width 8 height 8
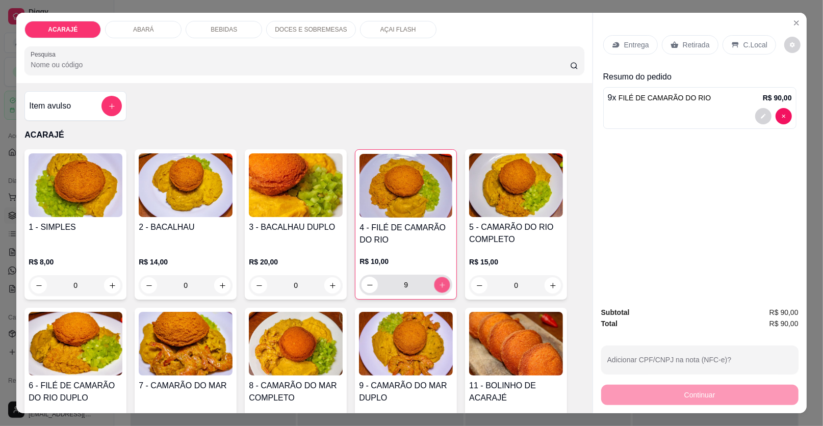
click at [439, 282] on icon "increase-product-quantity" at bounding box center [443, 286] width 8 height 8
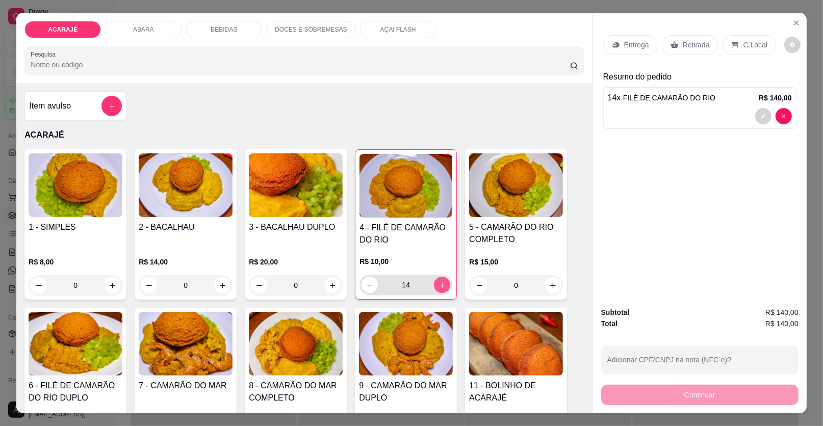
click at [439, 282] on icon "increase-product-quantity" at bounding box center [443, 286] width 8 height 8
type input "15"
click at [687, 39] on div "Retirada" at bounding box center [690, 44] width 57 height 19
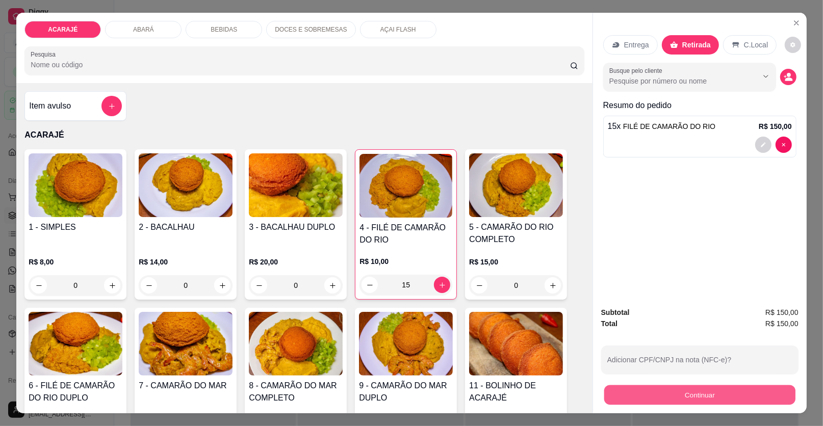
click at [706, 402] on button "Continuar" at bounding box center [700, 396] width 191 height 20
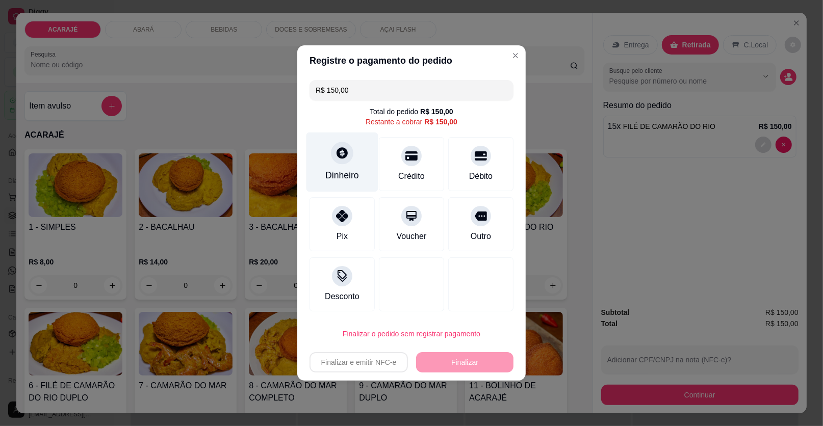
click at [332, 161] on div at bounding box center [342, 153] width 22 height 22
drag, startPoint x: 324, startPoint y: 90, endPoint x: 415, endPoint y: 115, distance: 94.2
click at [415, 115] on div "R$ 150,00 Total do pedido R$ 150,00 Restante a cobrar R$ 150,00 Dinheiro Crédit…" at bounding box center [411, 196] width 229 height 240
click at [344, 158] on icon at bounding box center [342, 152] width 13 height 13
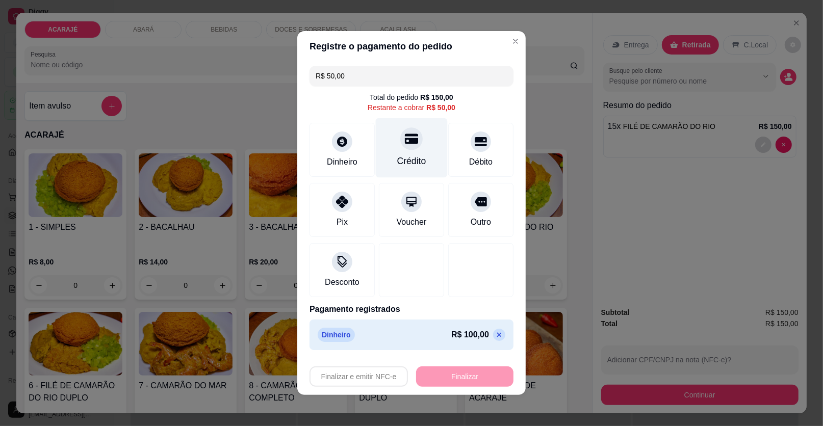
click at [409, 155] on div "Crédito" at bounding box center [411, 161] width 29 height 13
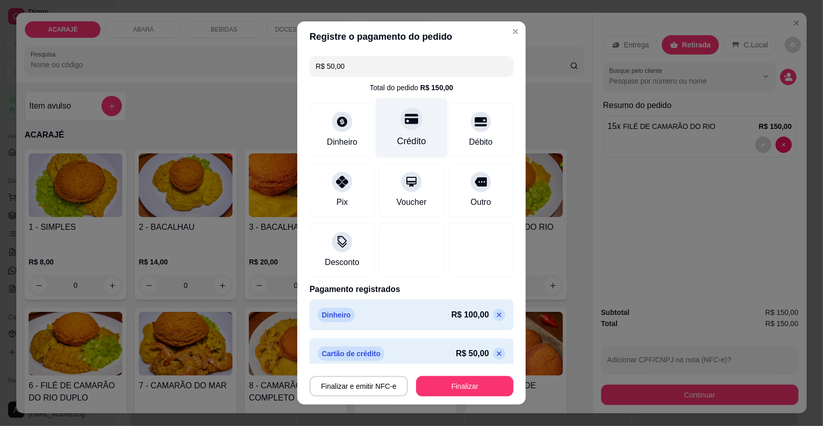
type input "R$ 0,00"
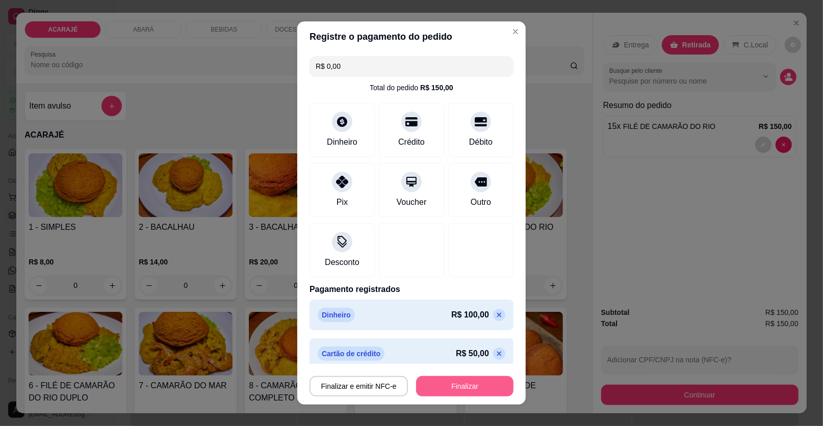
click at [466, 391] on button "Finalizar" at bounding box center [464, 387] width 97 height 20
click at [456, 382] on button "Finalizar" at bounding box center [465, 387] width 94 height 20
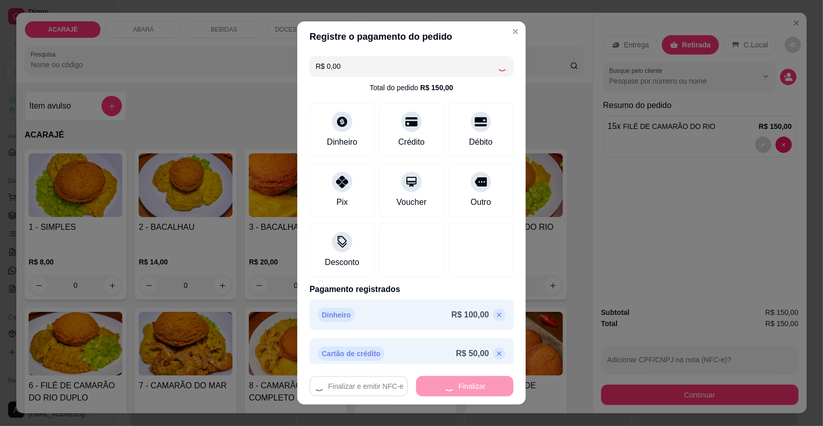
type input "0"
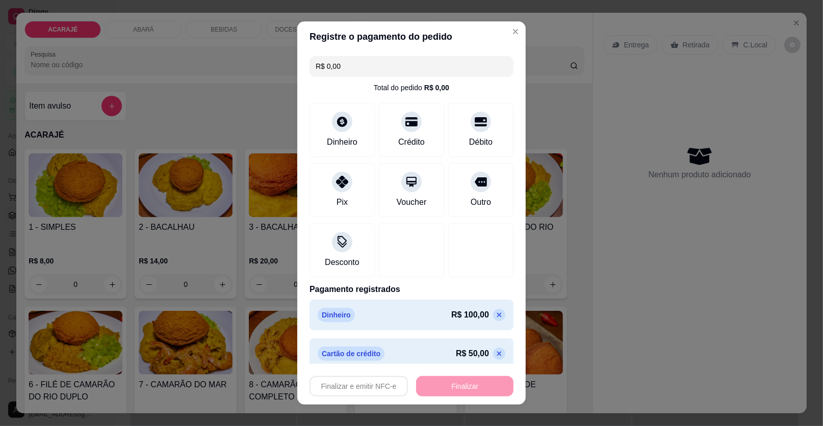
type input "-R$ 150,00"
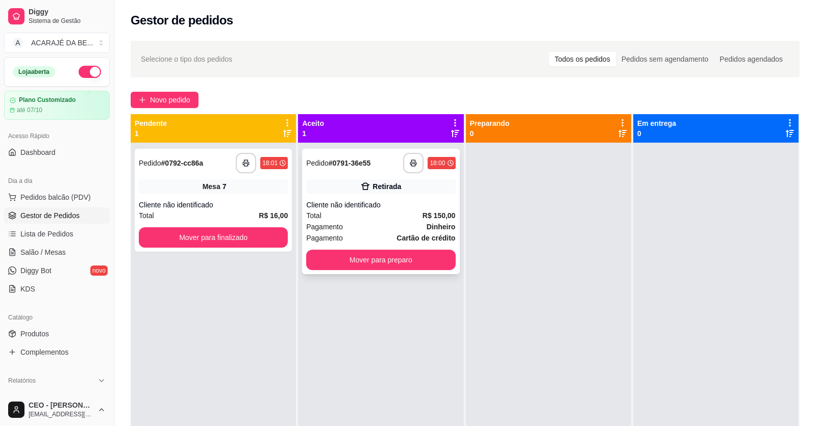
click at [365, 229] on div "Pagamento Dinheiro" at bounding box center [380, 226] width 149 height 11
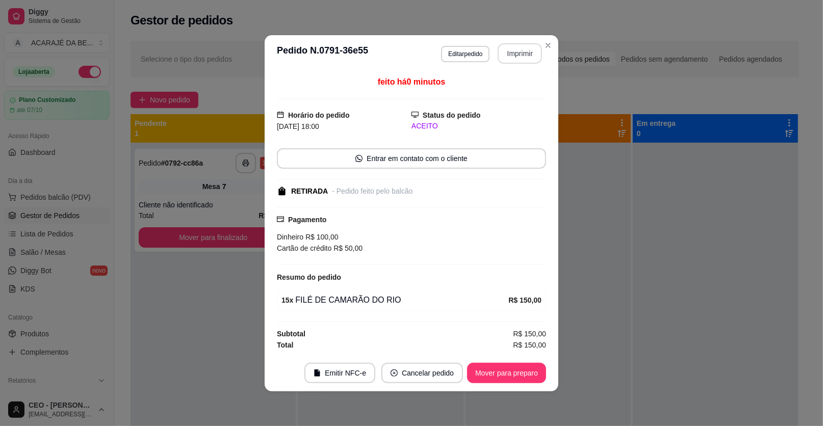
click at [532, 53] on button "Imprimir" at bounding box center [520, 53] width 44 height 20
click at [491, 375] on button "Mover para preparo" at bounding box center [506, 373] width 79 height 20
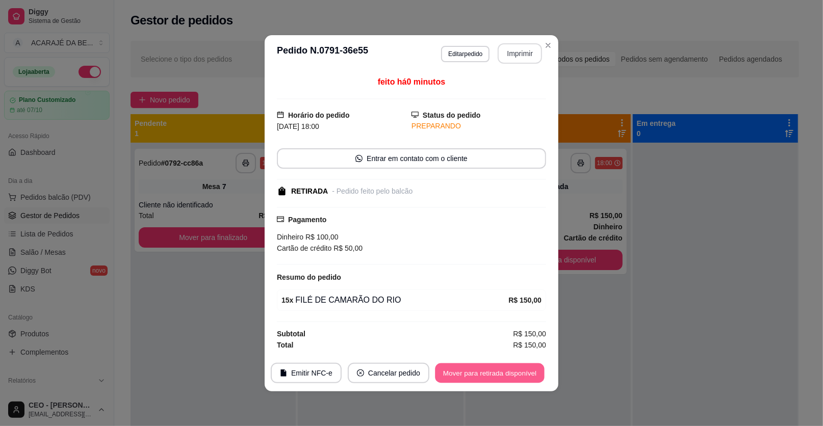
click at [489, 375] on button "Mover para retirada disponível" at bounding box center [489, 373] width 109 height 20
click at [489, 375] on div "Mover para retirada disponível" at bounding box center [482, 373] width 127 height 20
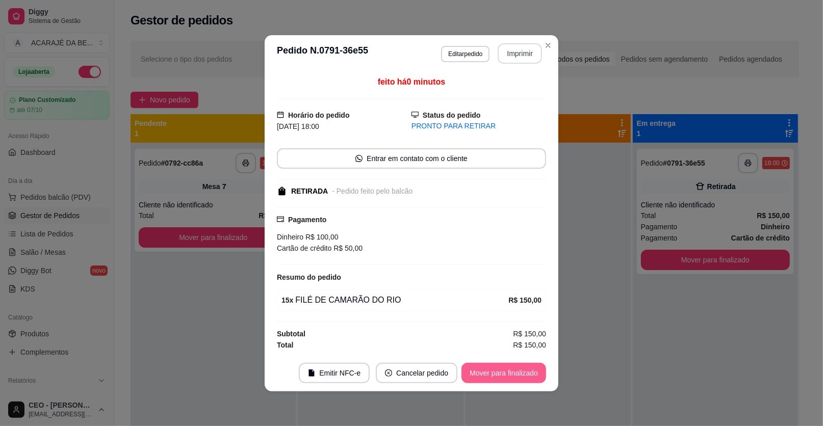
click at [489, 375] on button "Mover para finalizado" at bounding box center [504, 373] width 85 height 20
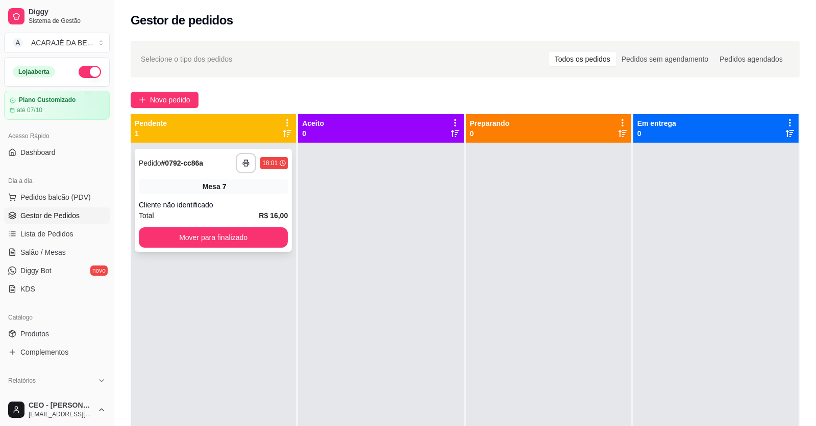
click at [198, 179] on div "**********" at bounding box center [213, 200] width 157 height 103
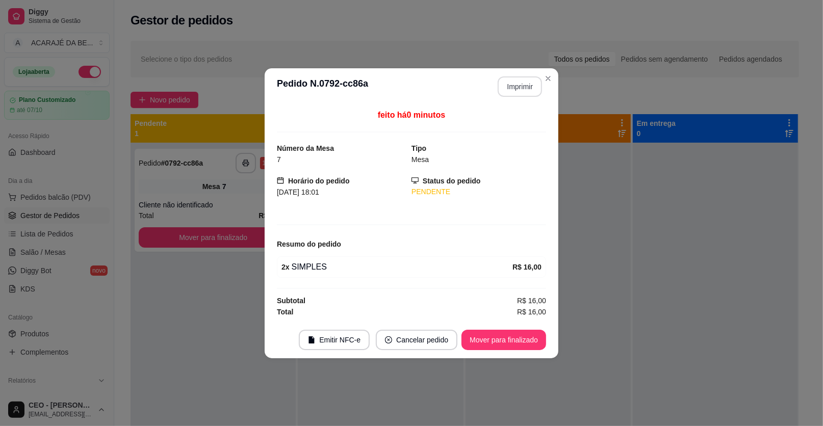
click at [514, 87] on button "Imprimir" at bounding box center [520, 87] width 44 height 20
click at [523, 334] on button "Mover para finalizado" at bounding box center [504, 340] width 82 height 20
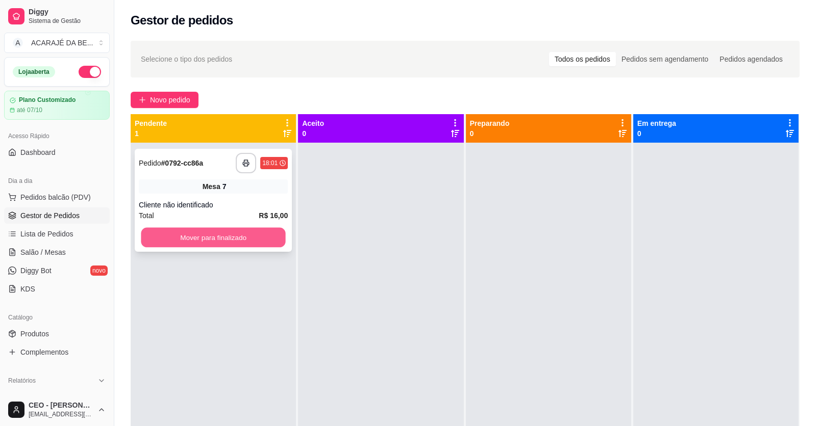
click at [220, 236] on button "Mover para finalizado" at bounding box center [213, 238] width 144 height 20
click at [53, 224] on ul "Pedidos balcão (PDV) Gestor de Pedidos Lista de Pedidos Salão / Mesas Diggy Bot…" at bounding box center [57, 243] width 106 height 108
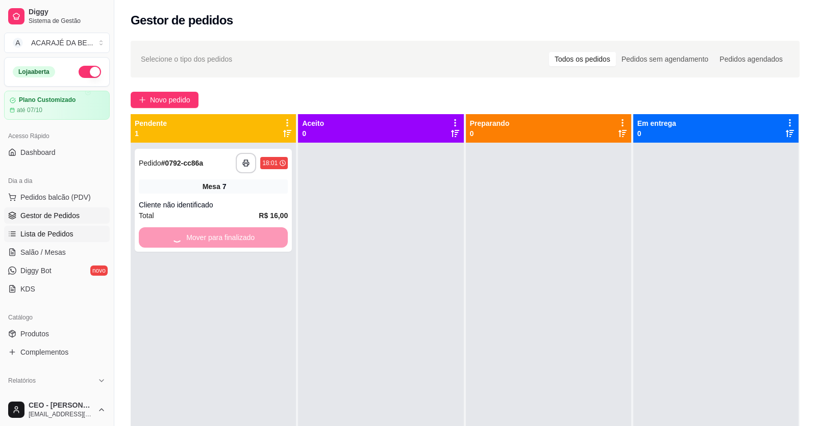
click at [57, 235] on span "Lista de Pedidos" at bounding box center [46, 234] width 53 height 10
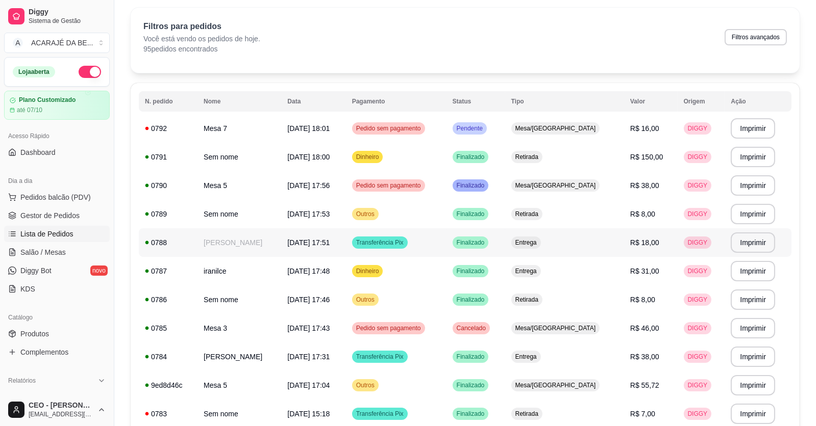
scroll to position [51, 0]
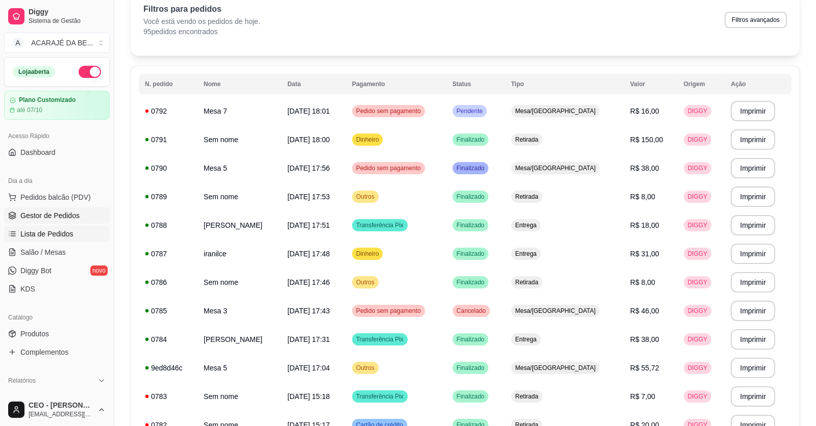
click at [51, 222] on link "Gestor de Pedidos" at bounding box center [57, 216] width 106 height 16
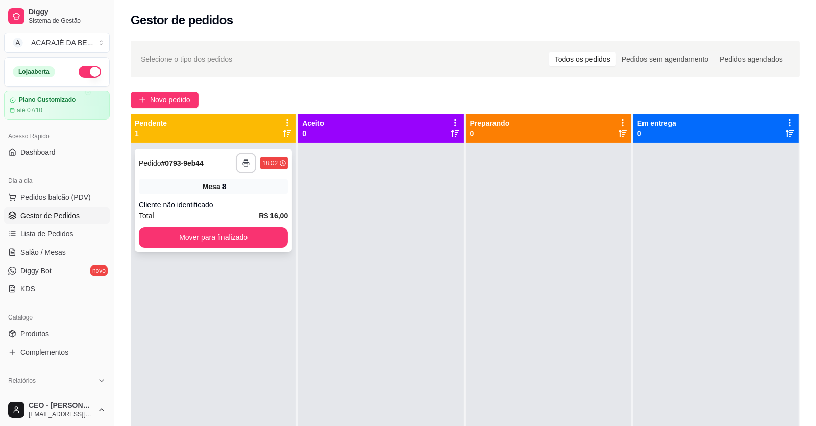
click at [174, 188] on div "Mesa 8" at bounding box center [213, 187] width 149 height 14
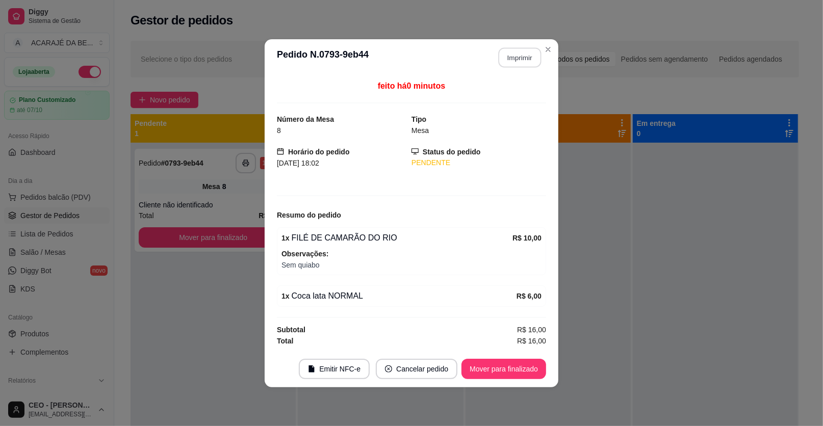
click at [512, 64] on button "Imprimir" at bounding box center [520, 57] width 43 height 20
click at [491, 367] on button "Mover para finalizado" at bounding box center [504, 369] width 85 height 20
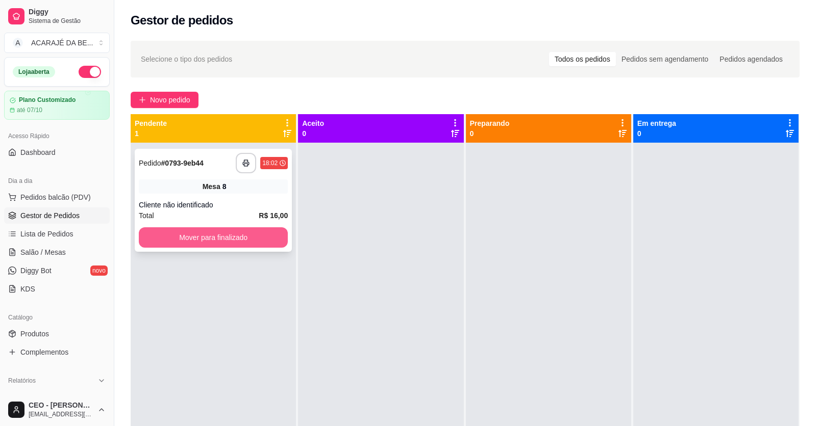
click at [243, 239] on button "Mover para finalizado" at bounding box center [213, 238] width 149 height 20
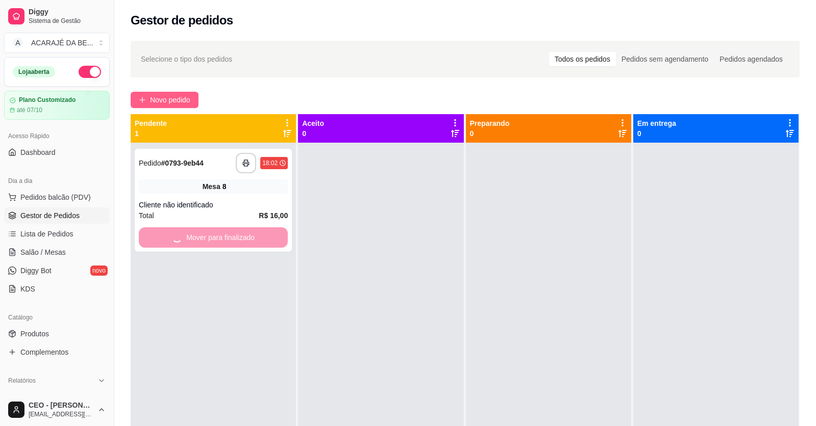
click at [160, 92] on button "Novo pedido" at bounding box center [165, 100] width 68 height 16
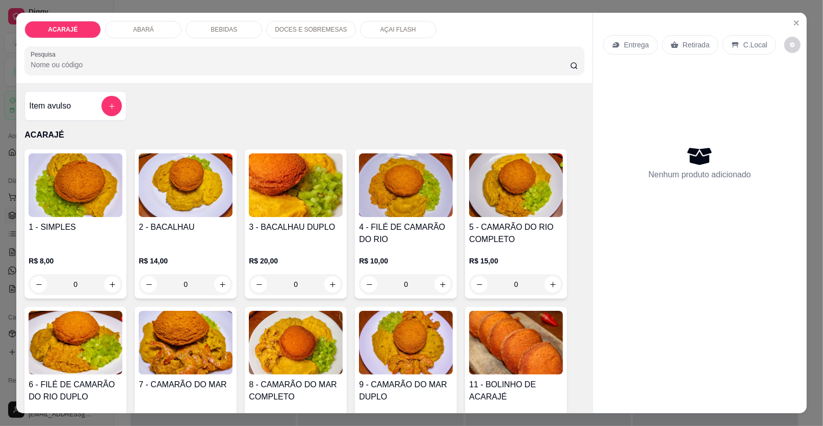
click at [186, 238] on div "2 - BACALHAU" at bounding box center [186, 233] width 94 height 24
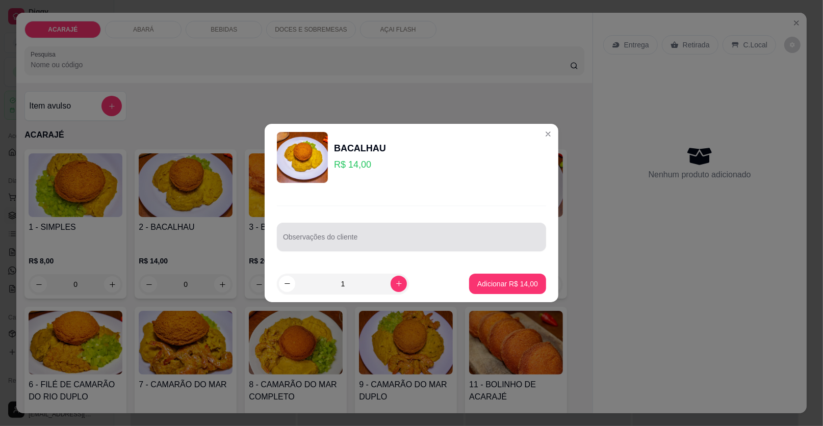
click at [385, 233] on div at bounding box center [411, 237] width 257 height 20
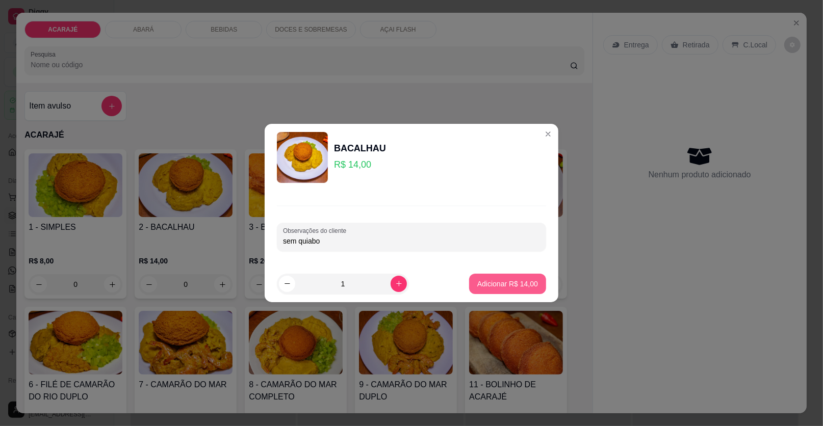
type input "sem quiabo"
click at [504, 287] on p "Adicionar R$ 14,00" at bounding box center [508, 284] width 61 height 10
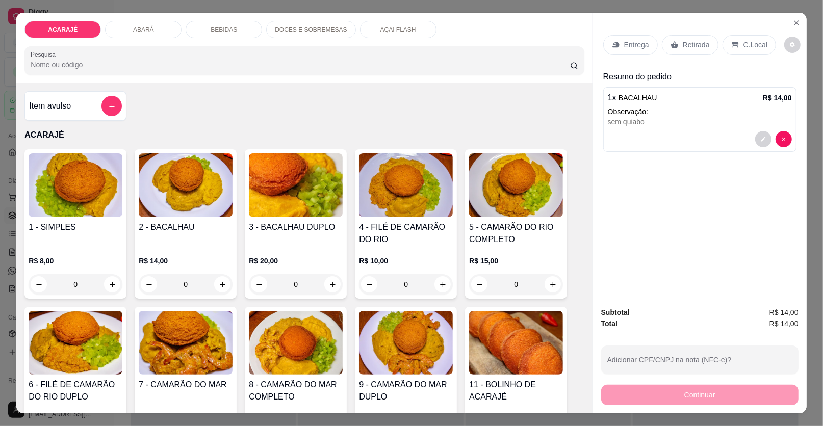
click at [690, 42] on p "Retirada" at bounding box center [696, 45] width 27 height 10
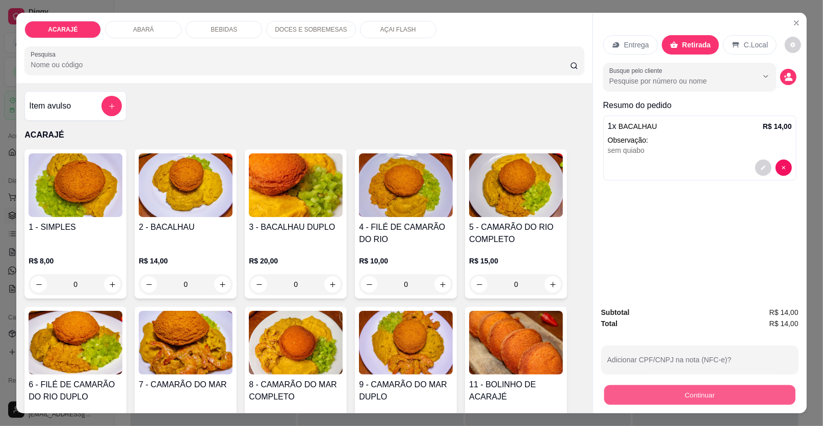
click at [638, 393] on button "Continuar" at bounding box center [700, 396] width 191 height 20
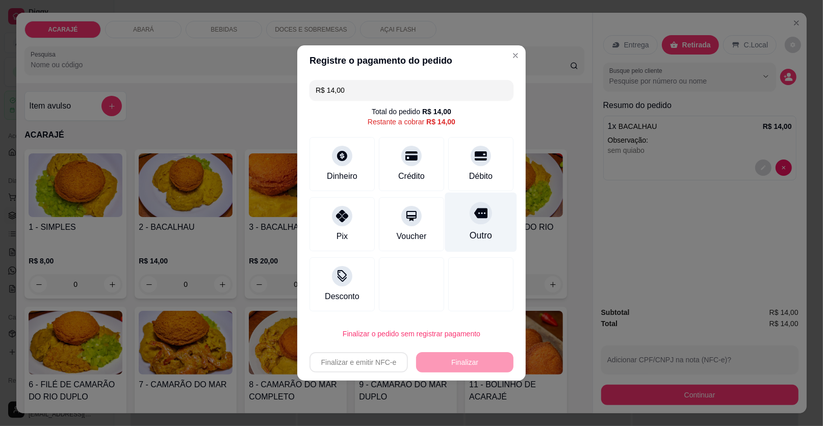
click at [479, 230] on div "Outro" at bounding box center [481, 235] width 22 height 13
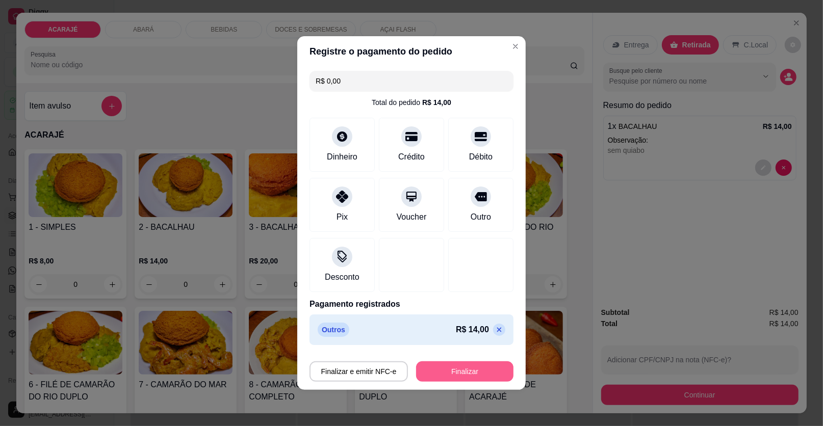
click at [448, 369] on button "Finalizar" at bounding box center [464, 372] width 97 height 20
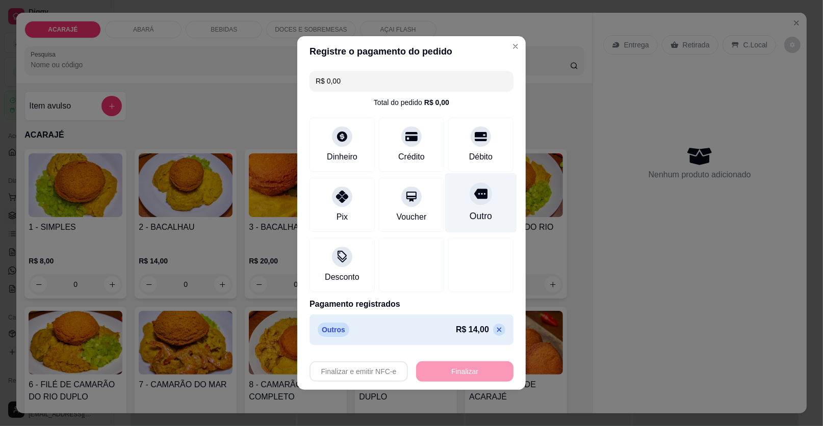
type input "-R$ 14,00"
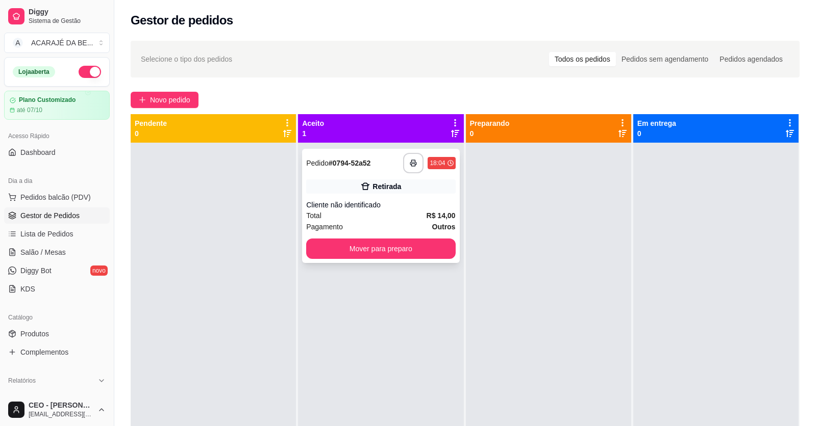
click at [399, 201] on div "Cliente não identificado" at bounding box center [380, 205] width 149 height 10
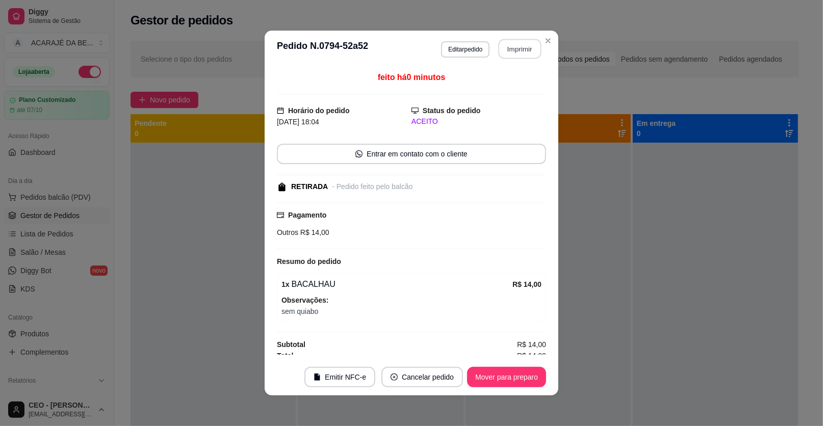
click at [505, 51] on button "Imprimir" at bounding box center [520, 49] width 43 height 20
click at [520, 374] on button "Mover para preparo" at bounding box center [506, 377] width 79 height 20
click at [520, 374] on div "Mover para preparo" at bounding box center [499, 377] width 93 height 20
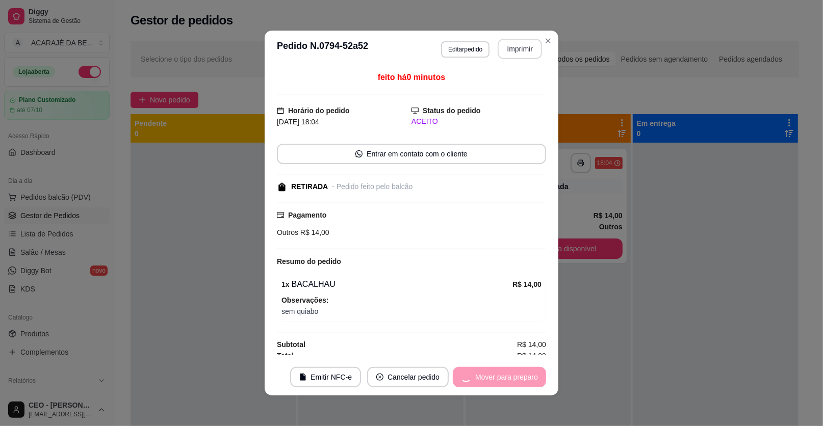
click at [520, 374] on div "Mover para preparo" at bounding box center [499, 377] width 93 height 20
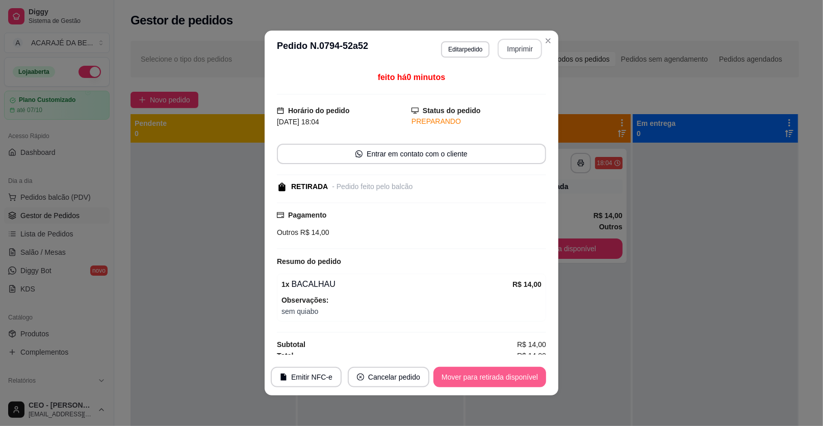
click at [520, 374] on div "Mover para retirada disponível" at bounding box center [490, 377] width 113 height 20
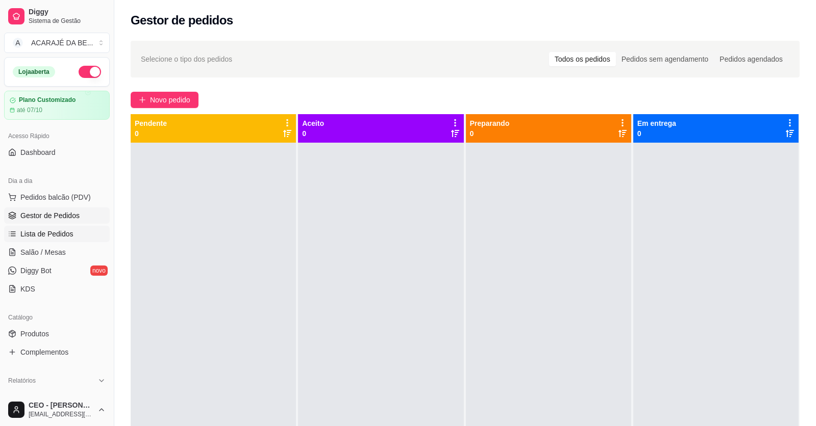
click at [36, 235] on span "Lista de Pedidos" at bounding box center [46, 234] width 53 height 10
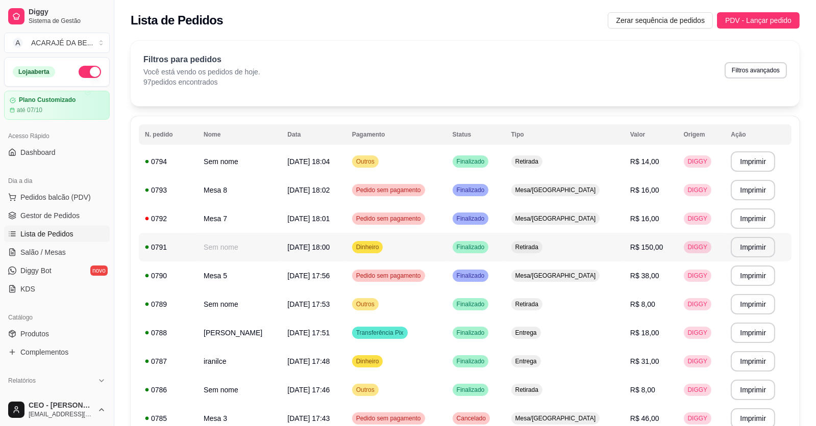
click at [647, 245] on span "R$ 150,00" at bounding box center [646, 247] width 33 height 8
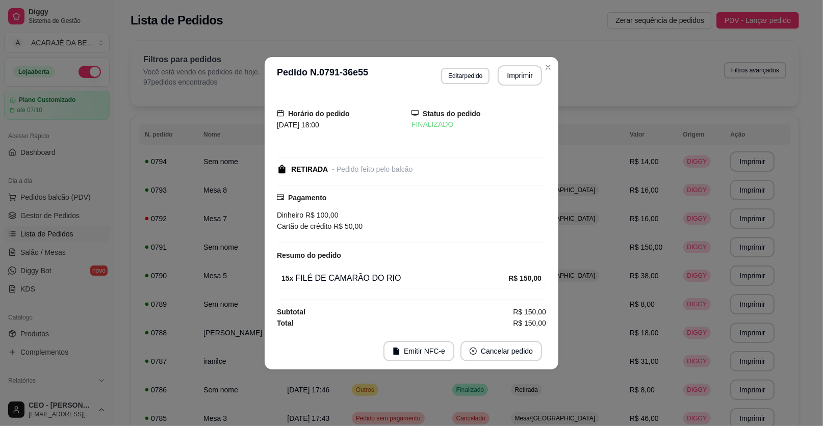
click at [462, 80] on button "Editar pedido" at bounding box center [465, 76] width 48 height 16
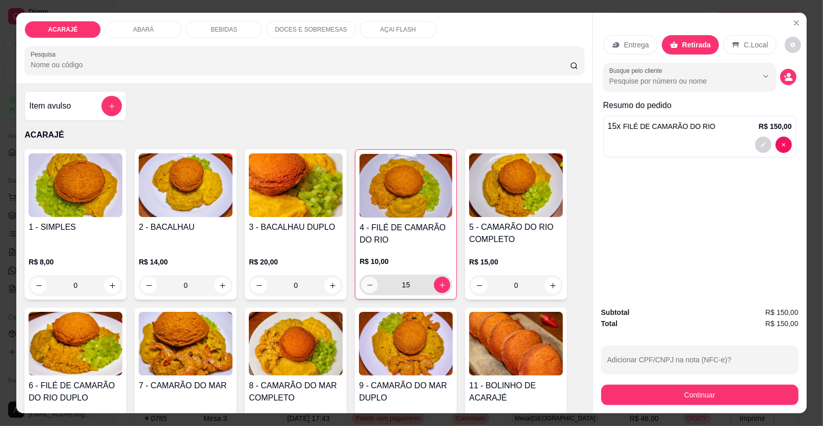
click at [366, 285] on icon "decrease-product-quantity" at bounding box center [370, 286] width 8 height 8
type input "14"
click at [756, 142] on button "decrease-product-quantity" at bounding box center [764, 145] width 16 height 16
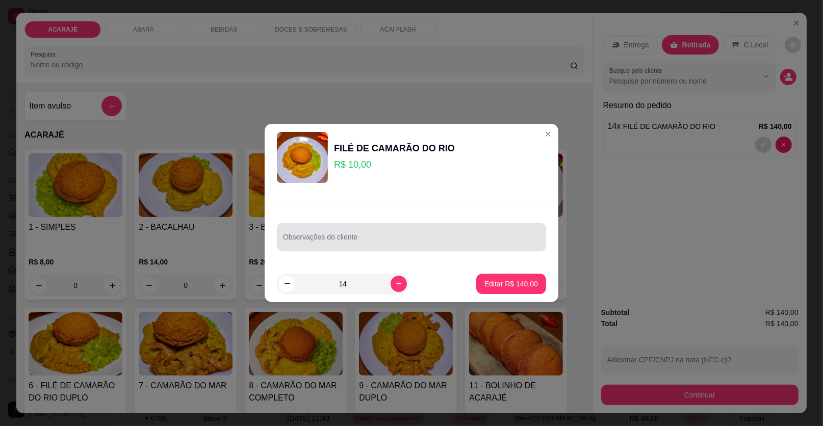
click at [377, 233] on div at bounding box center [411, 237] width 257 height 20
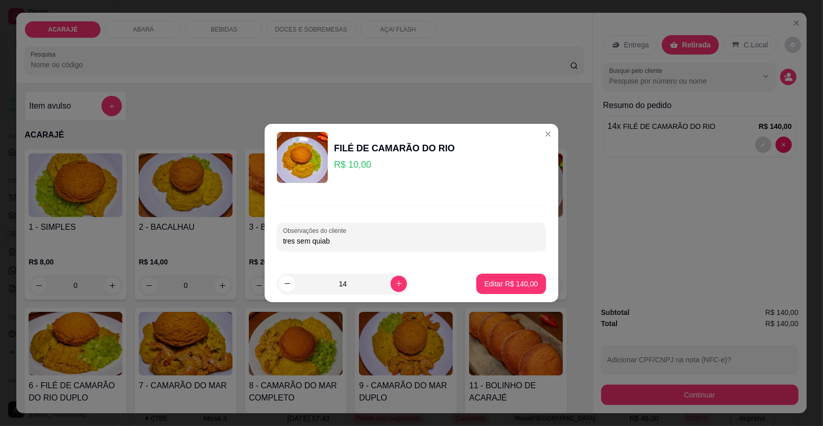
type input "tres sem quiabo"
click at [508, 286] on p "Editar R$ 140,00" at bounding box center [512, 284] width 54 height 10
type input "0"
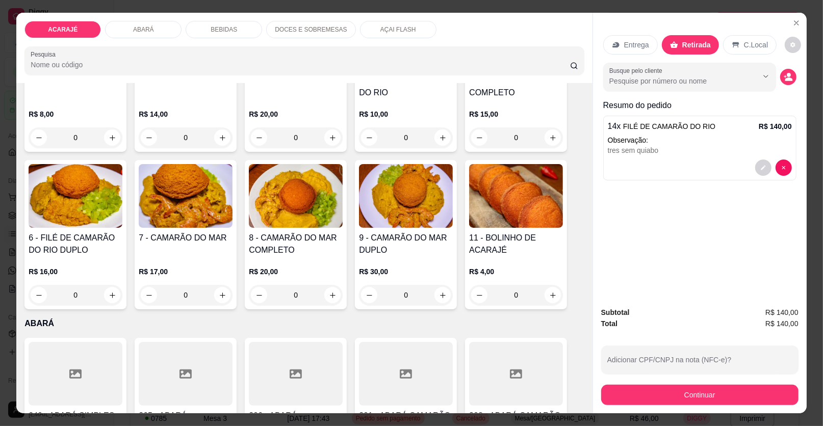
scroll to position [153, 0]
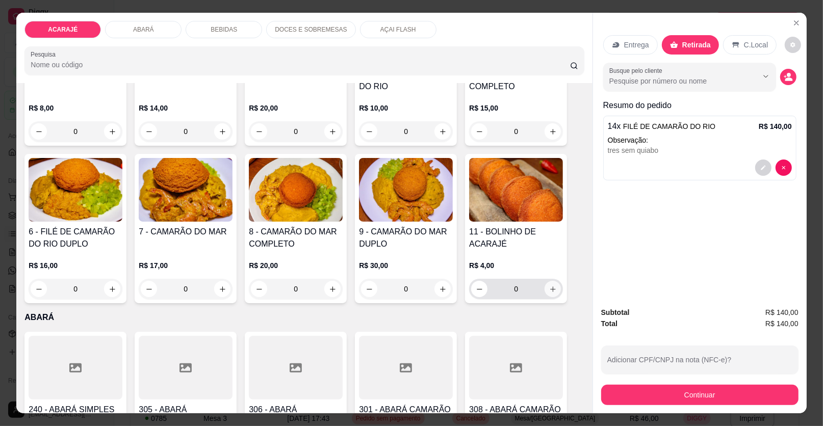
click at [550, 290] on icon "increase-product-quantity" at bounding box center [553, 290] width 6 height 6
type input "1"
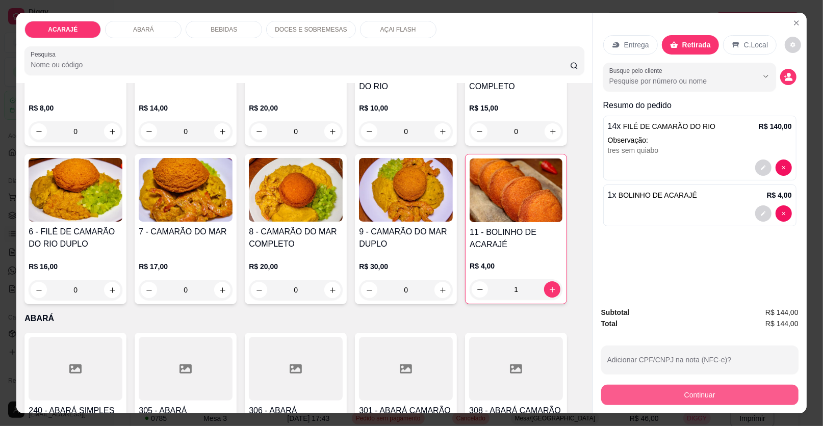
click at [617, 392] on button "Continuar" at bounding box center [699, 395] width 197 height 20
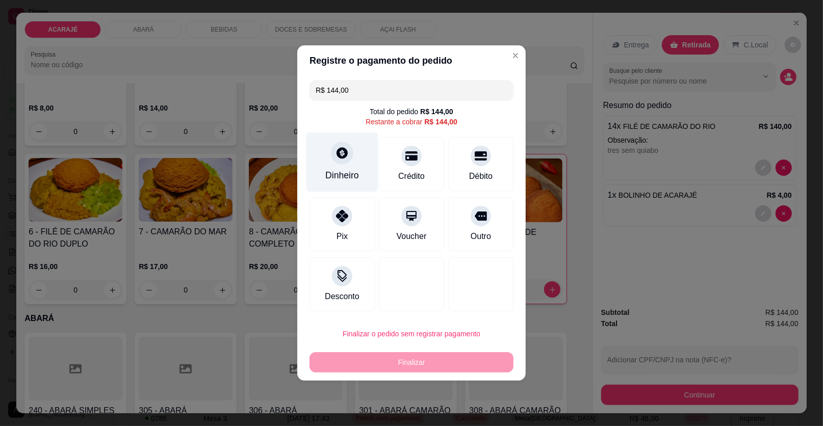
click at [325, 169] on div "Dinheiro" at bounding box center [342, 175] width 34 height 13
drag, startPoint x: 327, startPoint y: 90, endPoint x: 419, endPoint y: 99, distance: 92.8
click at [419, 99] on input "R$ 144,00" at bounding box center [412, 90] width 192 height 20
click at [352, 170] on div "Dinheiro" at bounding box center [342, 175] width 34 height 13
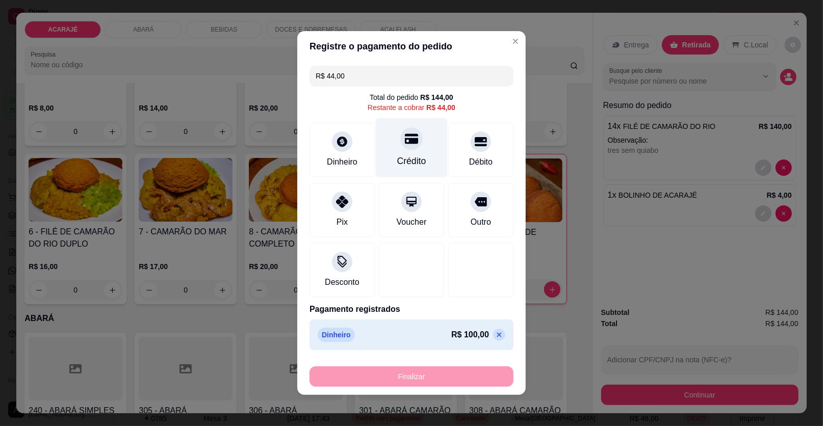
click at [413, 152] on div "Crédito" at bounding box center [412, 148] width 72 height 60
type input "R$ 0,00"
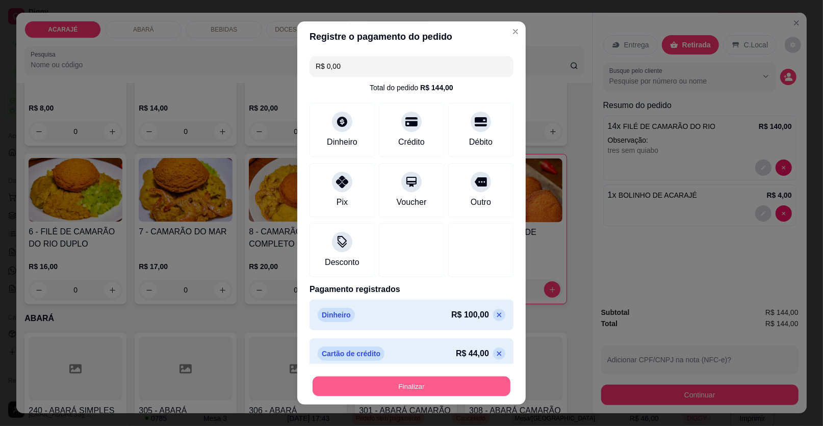
click at [452, 391] on button "Finalizar" at bounding box center [412, 387] width 198 height 20
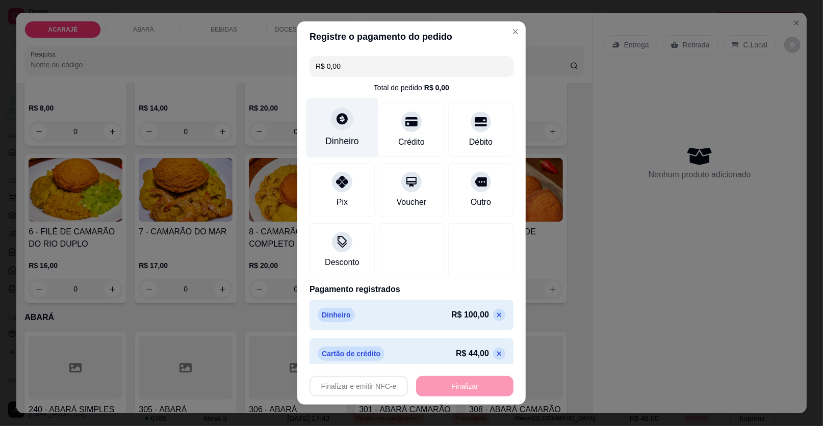
type input "0"
type input "-R$ 144,00"
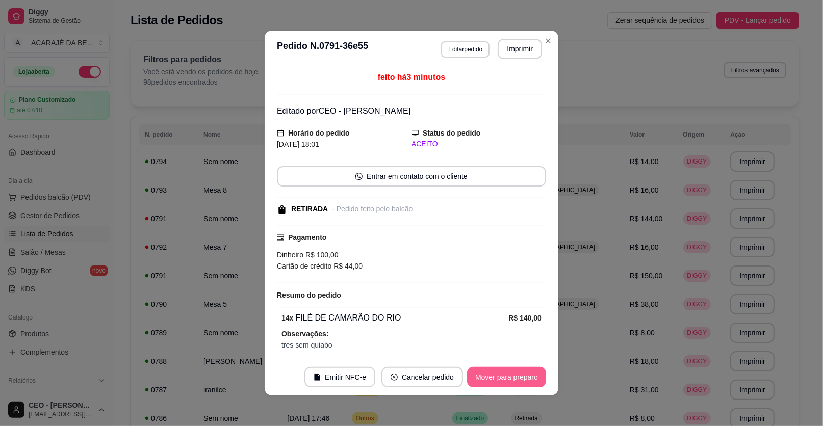
click at [503, 381] on button "Mover para preparo" at bounding box center [506, 377] width 79 height 20
click at [502, 380] on button "Mover para retirada disponível" at bounding box center [490, 377] width 113 height 20
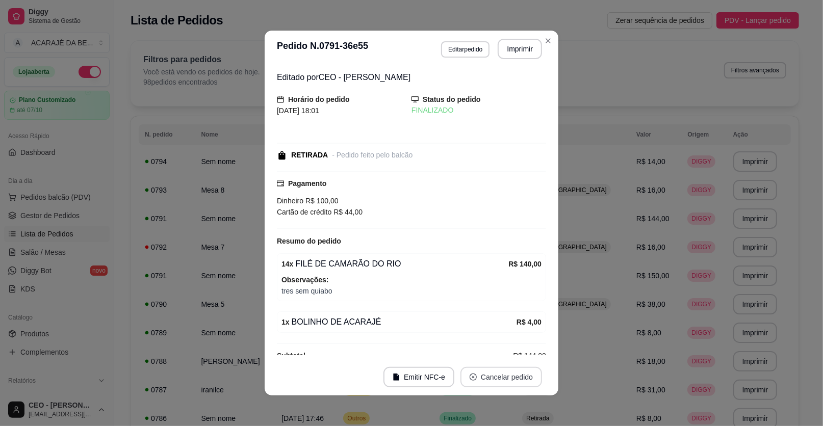
click at [501, 380] on button "Cancelar pedido" at bounding box center [502, 377] width 82 height 20
click at [521, 50] on button "Imprimir" at bounding box center [520, 49] width 44 height 20
click at [512, 53] on button "Imprimir" at bounding box center [520, 49] width 43 height 20
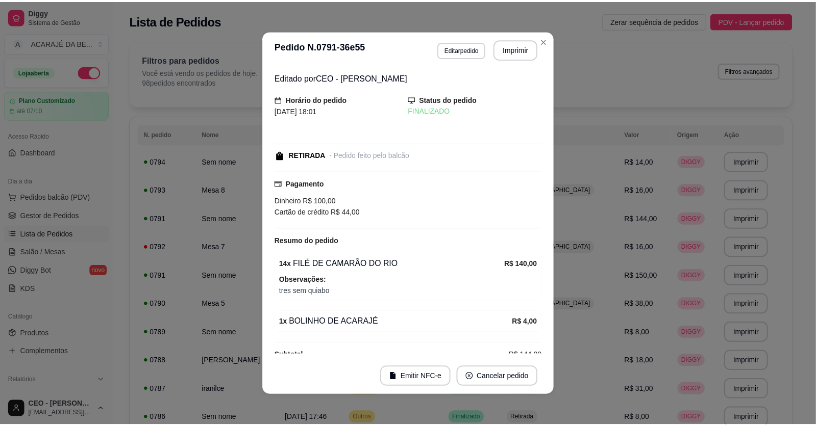
scroll to position [0, 0]
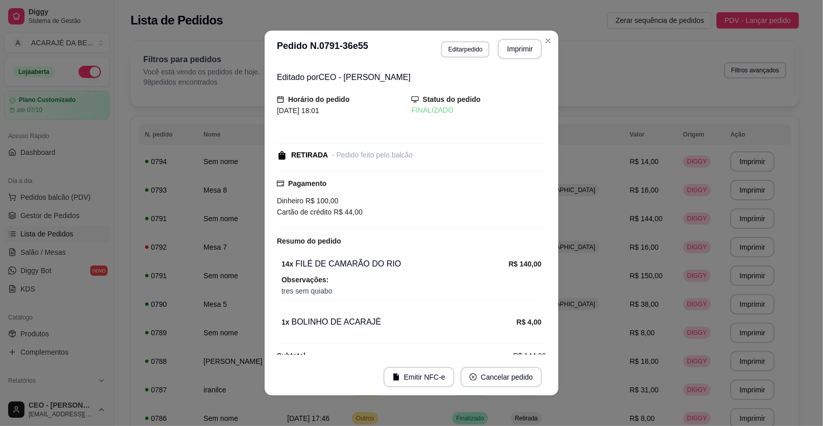
click at [72, 218] on div "**********" at bounding box center [411, 213] width 823 height 426
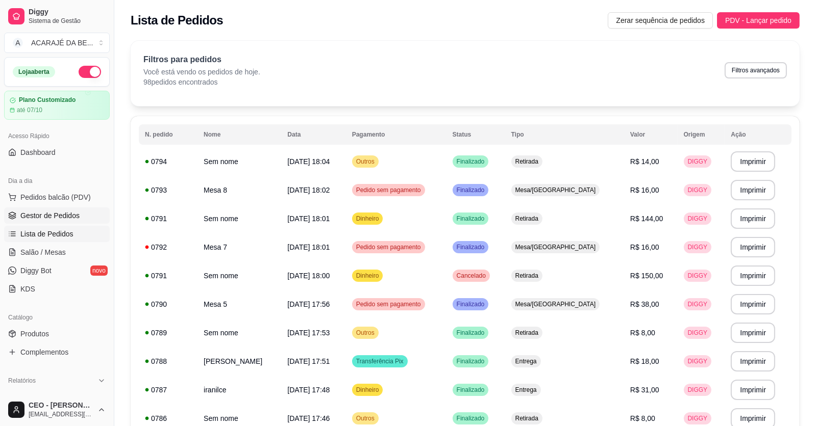
click at [68, 213] on span "Gestor de Pedidos" at bounding box center [49, 216] width 59 height 10
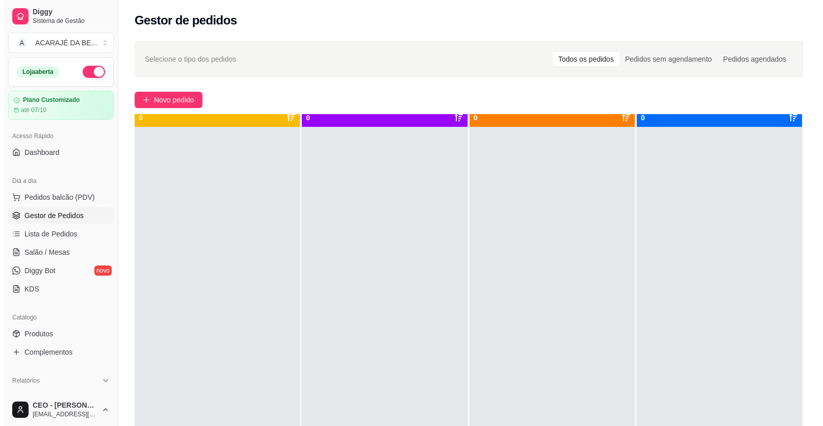
scroll to position [29, 0]
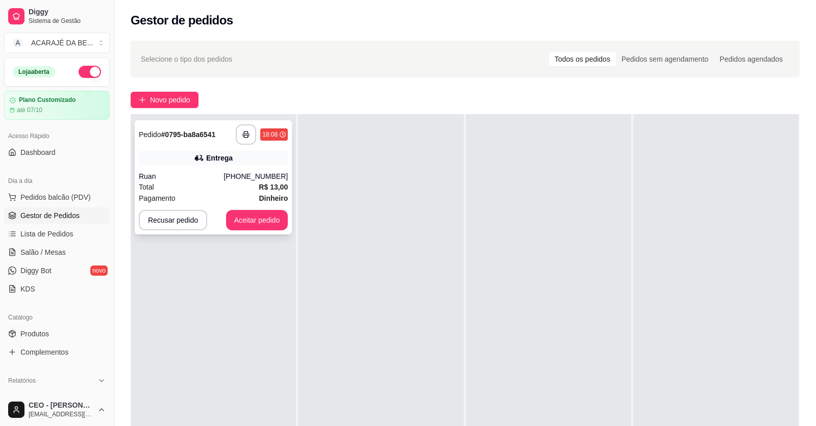
click at [190, 142] on div "**********" at bounding box center [213, 134] width 149 height 20
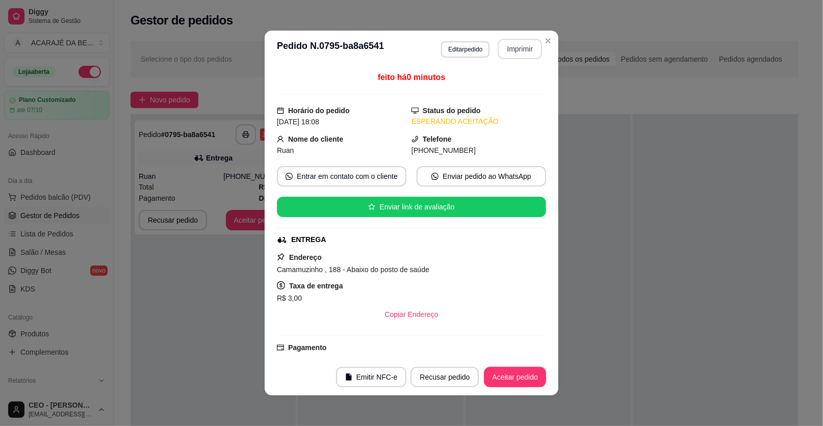
click at [522, 51] on button "Imprimir" at bounding box center [520, 49] width 44 height 20
click at [510, 376] on button "Aceitar pedido" at bounding box center [515, 377] width 62 height 20
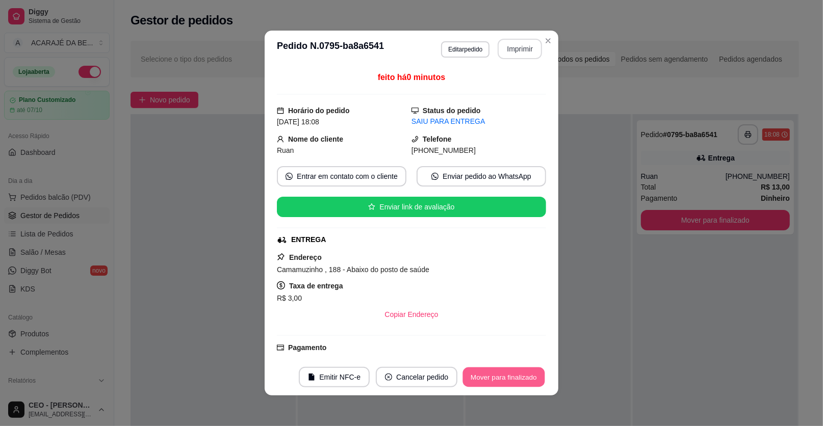
click at [515, 378] on button "Mover para finalizado" at bounding box center [504, 378] width 82 height 20
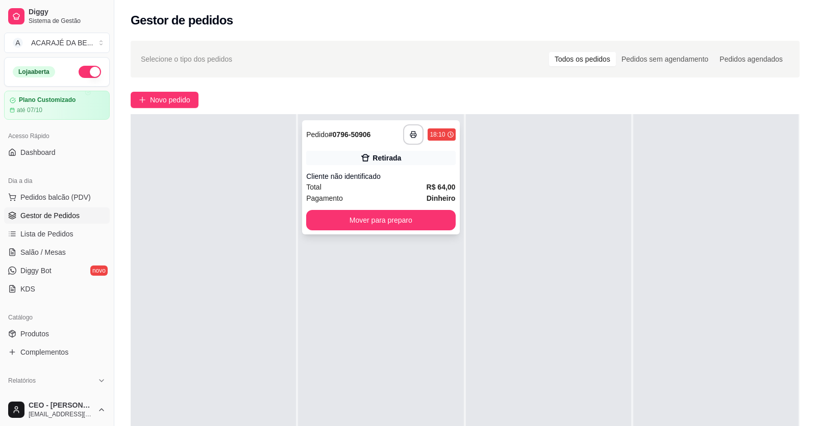
click at [365, 174] on div "Cliente não identificado" at bounding box center [380, 176] width 149 height 10
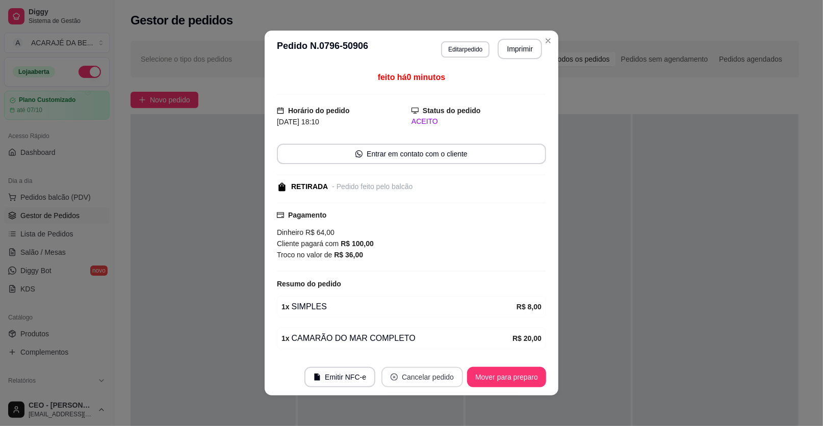
click at [416, 381] on button "Cancelar pedido" at bounding box center [423, 377] width 82 height 20
click at [449, 353] on button "Sim" at bounding box center [447, 352] width 40 height 20
click at [437, 345] on button "Sim" at bounding box center [446, 352] width 41 height 20
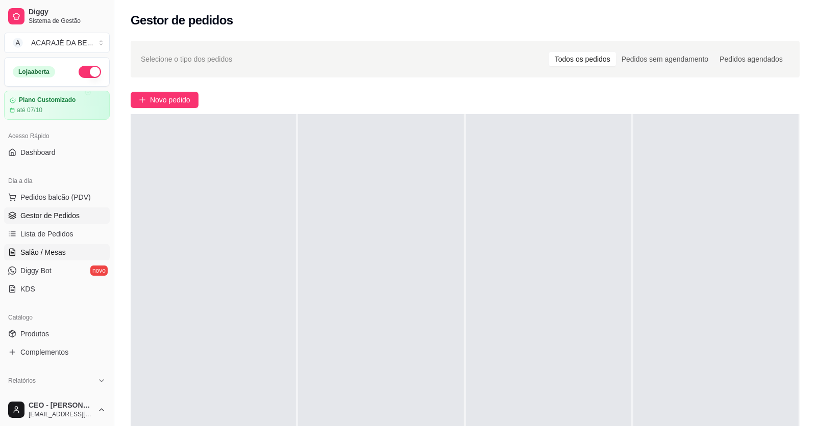
click at [50, 249] on span "Salão / Mesas" at bounding box center [42, 252] width 45 height 10
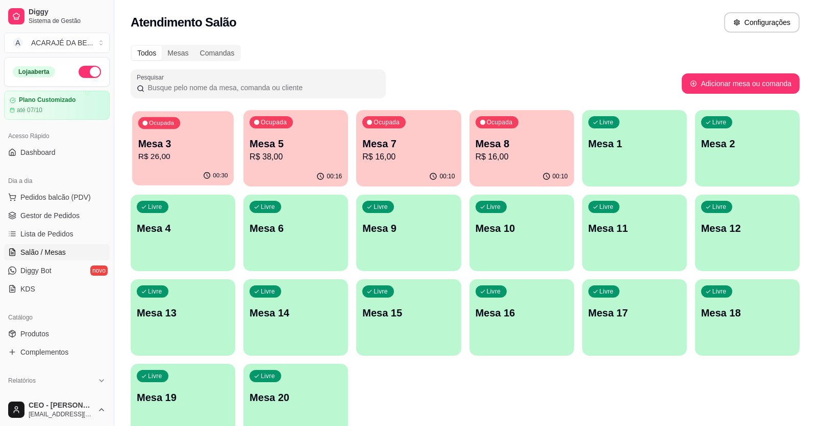
click at [159, 151] on p "R$ 26,00" at bounding box center [183, 157] width 90 height 12
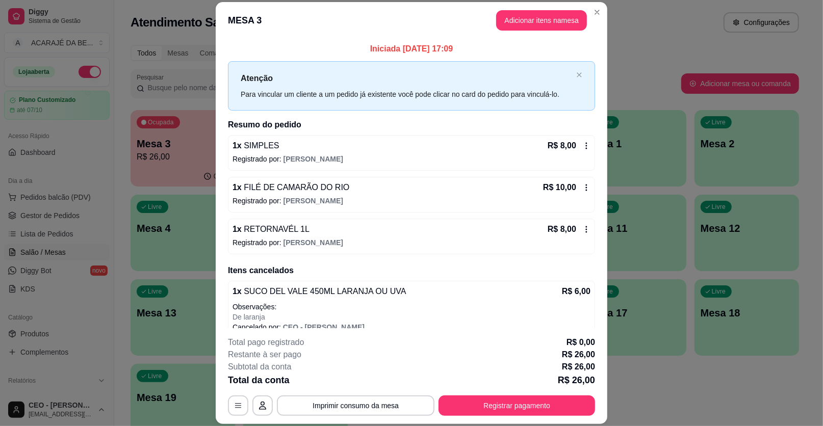
click at [431, 164] on div "1 x SIMPLES R$ 8,00 Registrado por: Adriele Borges" at bounding box center [411, 153] width 367 height 36
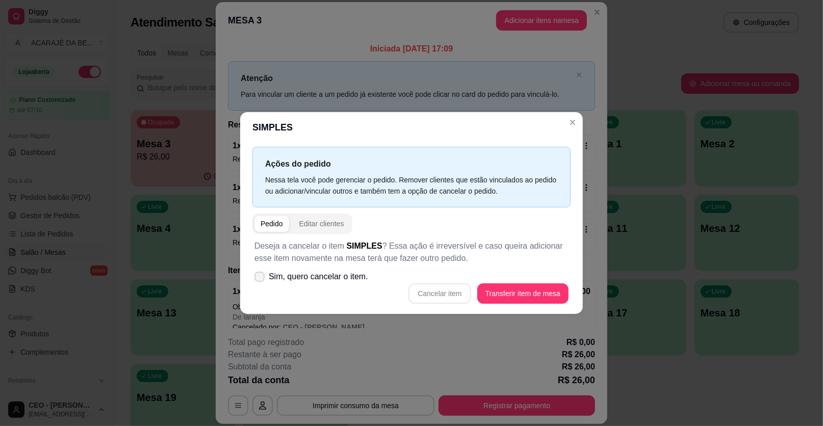
click at [262, 277] on icon at bounding box center [260, 277] width 8 height 6
click at [261, 279] on input "Sim, quero cancelar o item." at bounding box center [257, 282] width 7 height 7
checkbox input "true"
click at [462, 292] on button "Cancelar item" at bounding box center [440, 294] width 61 height 20
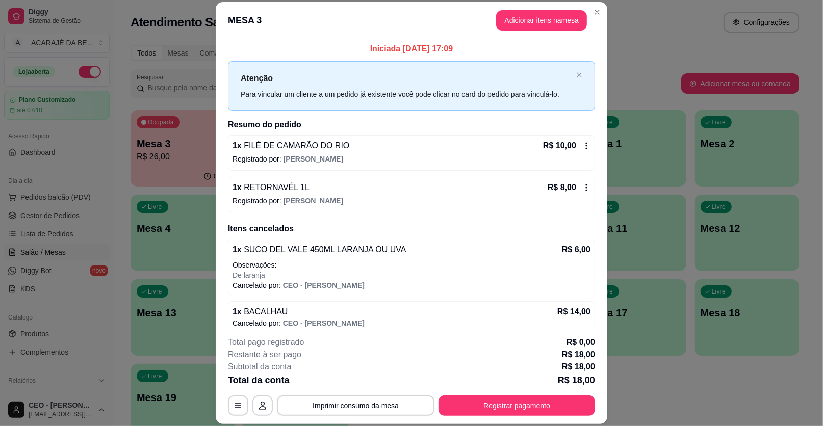
click at [439, 270] on p "De laranja" at bounding box center [412, 275] width 358 height 10
click at [416, 271] on p "De laranja" at bounding box center [412, 275] width 358 height 10
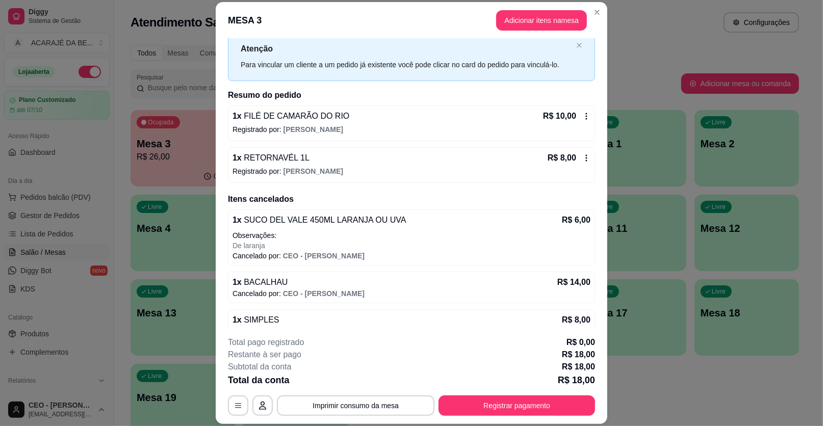
scroll to position [45, 0]
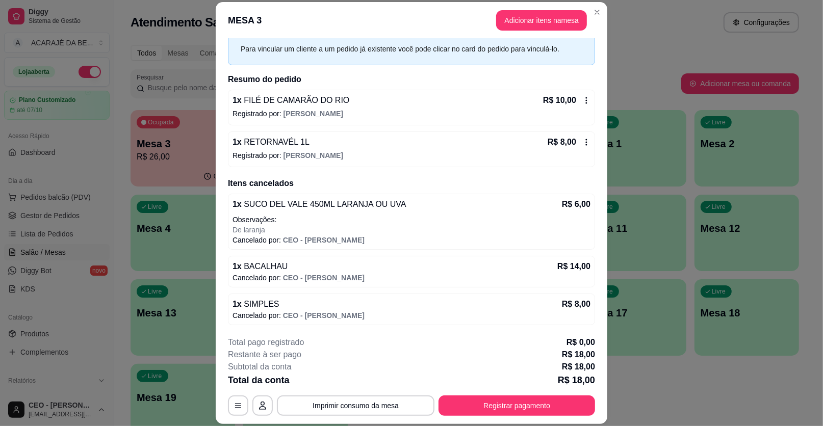
click at [422, 158] on p "Registrado por: Adriele Borges" at bounding box center [412, 155] width 358 height 10
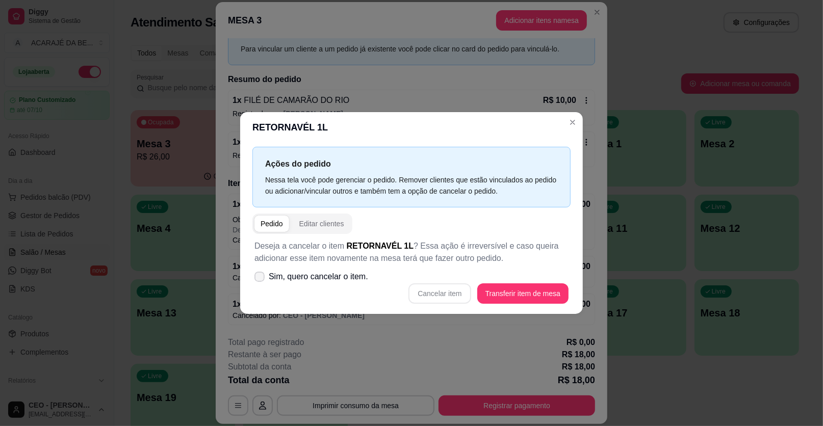
click at [273, 274] on span "Sim, quero cancelar o item." at bounding box center [318, 277] width 99 height 12
click at [261, 279] on input "Sim, quero cancelar o item." at bounding box center [257, 282] width 7 height 7
checkbox input "true"
click at [440, 292] on button "Cancelar item" at bounding box center [440, 294] width 62 height 20
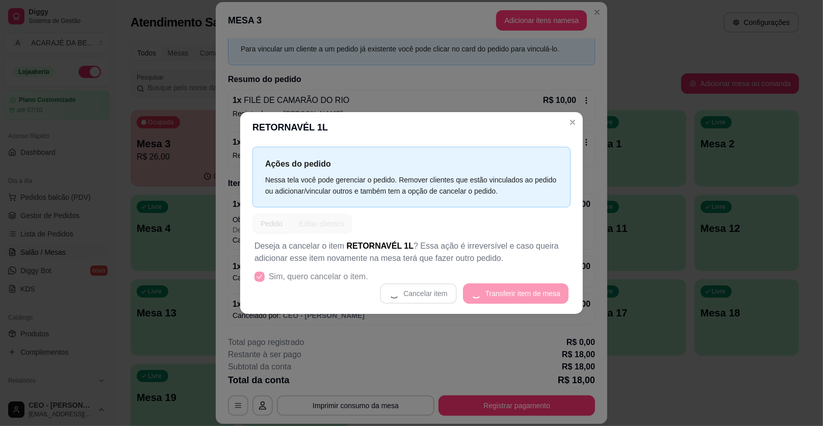
scroll to position [41, 0]
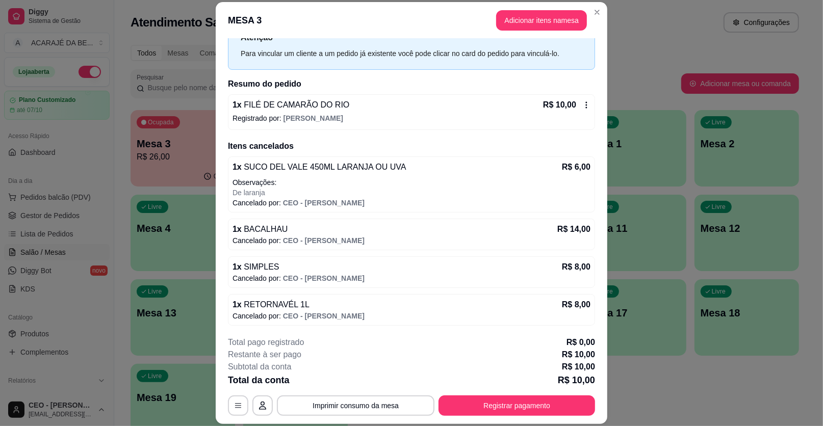
click at [433, 113] on p "Registrado por: Adriele Borges" at bounding box center [412, 118] width 358 height 10
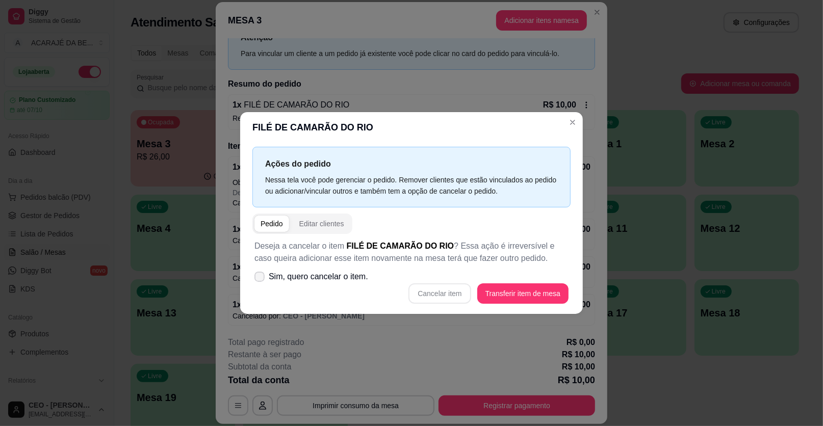
click at [267, 277] on label "Sim, quero cancelar o item." at bounding box center [311, 277] width 122 height 20
click at [261, 279] on input "Sim, quero cancelar o item." at bounding box center [257, 282] width 7 height 7
checkbox input "true"
click at [454, 287] on button "Cancelar item" at bounding box center [440, 294] width 61 height 20
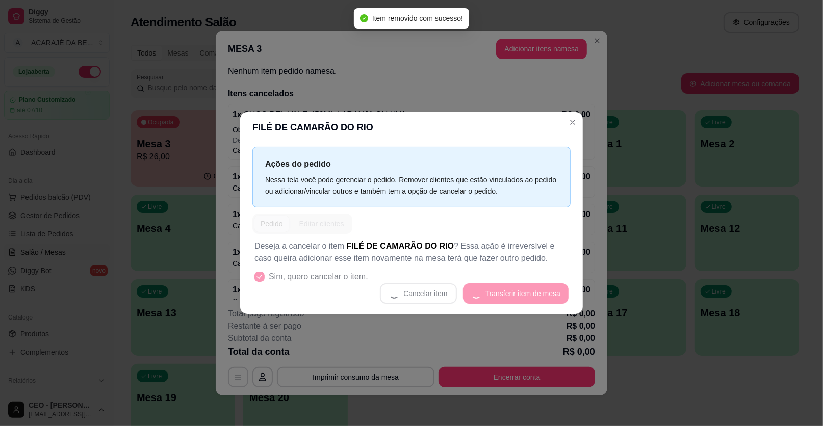
scroll to position [0, 0]
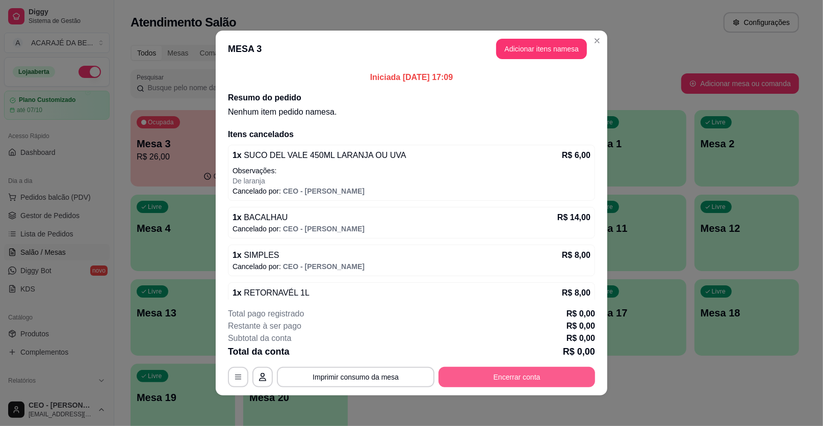
click at [507, 377] on button "Encerrar conta" at bounding box center [517, 377] width 157 height 20
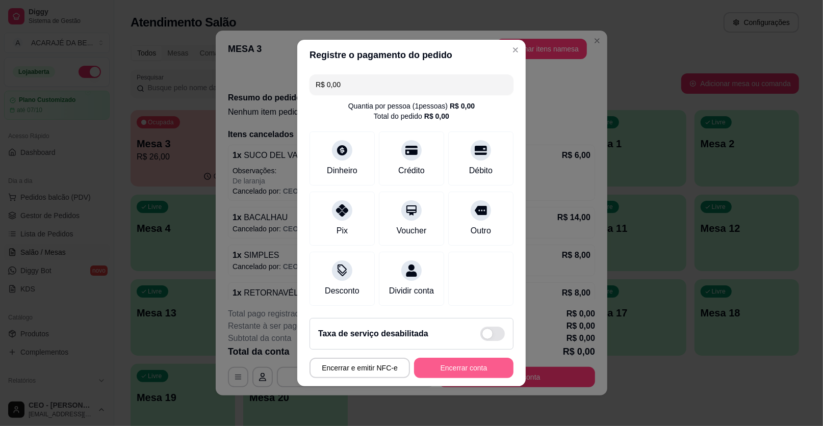
click at [461, 366] on button "Encerrar conta" at bounding box center [463, 368] width 99 height 20
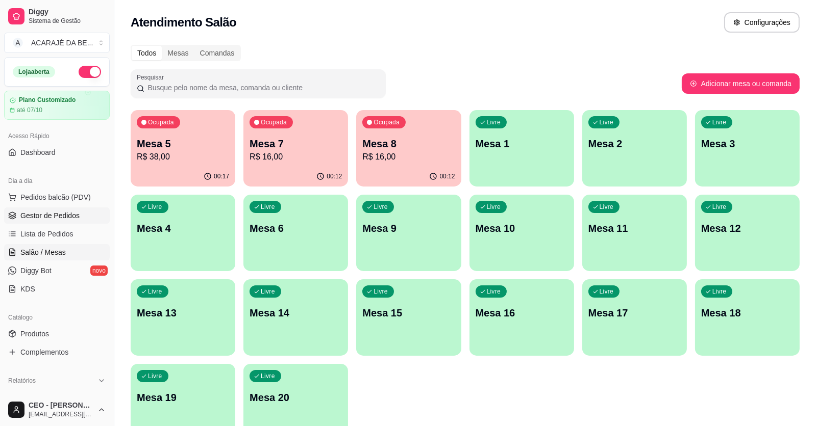
click at [78, 215] on span "Gestor de Pedidos" at bounding box center [49, 216] width 59 height 10
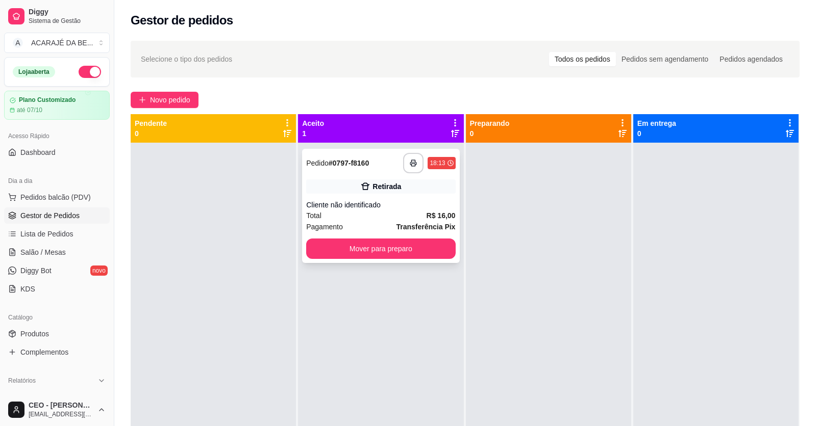
click at [360, 179] on div "**********" at bounding box center [380, 206] width 157 height 114
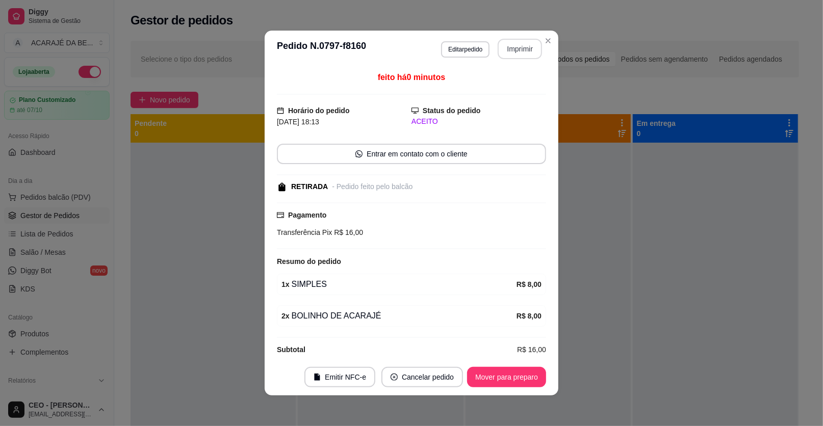
click at [520, 48] on button "Imprimir" at bounding box center [520, 49] width 44 height 20
click at [507, 381] on button "Mover para preparo" at bounding box center [506, 377] width 79 height 20
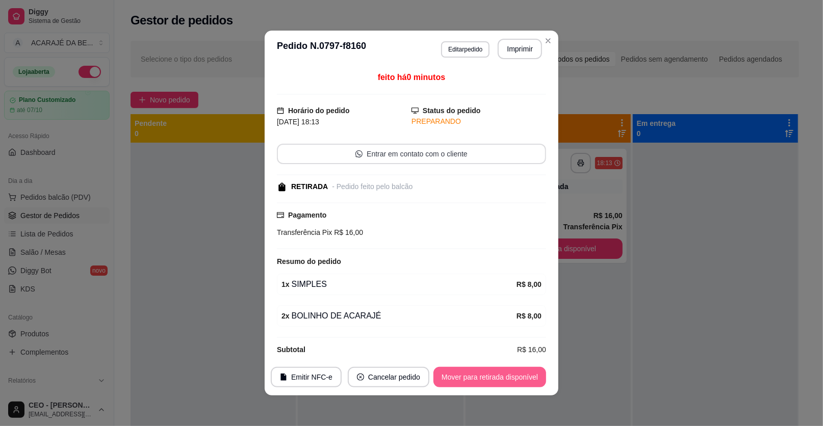
click at [507, 375] on button "Mover para retirada disponível" at bounding box center [490, 377] width 113 height 20
click at [507, 375] on div "Mover para retirada disponível" at bounding box center [482, 377] width 127 height 20
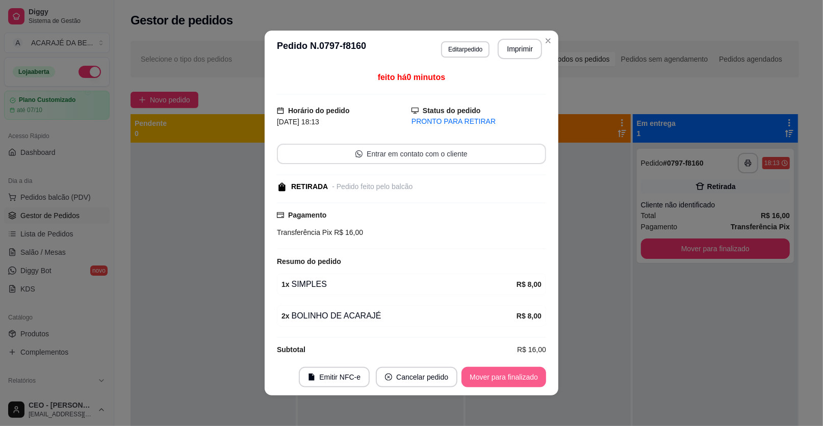
click at [493, 379] on button "Mover para finalizado" at bounding box center [504, 377] width 85 height 20
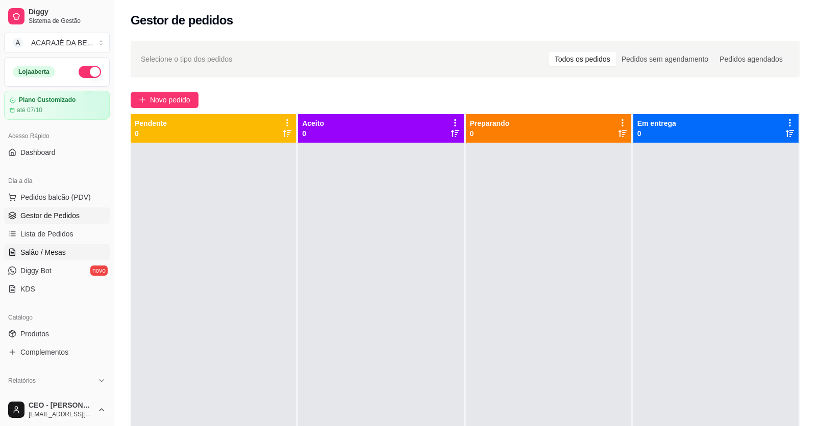
click at [61, 250] on span "Salão / Mesas" at bounding box center [42, 252] width 45 height 10
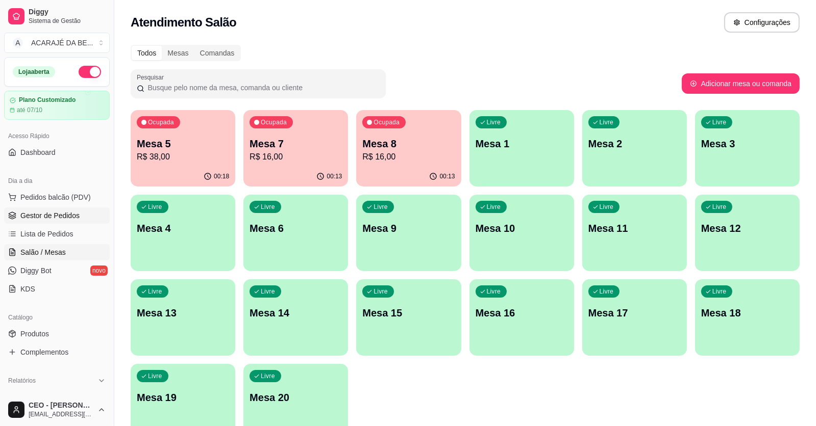
click at [38, 216] on span "Gestor de Pedidos" at bounding box center [49, 216] width 59 height 10
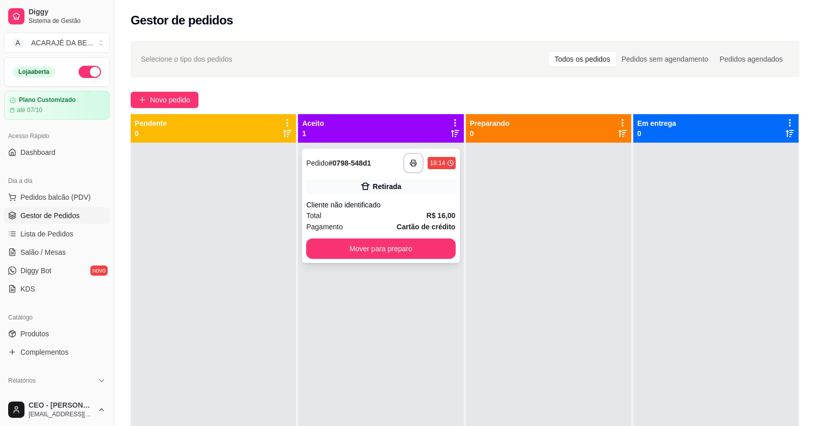
click at [304, 181] on div "**********" at bounding box center [380, 206] width 157 height 114
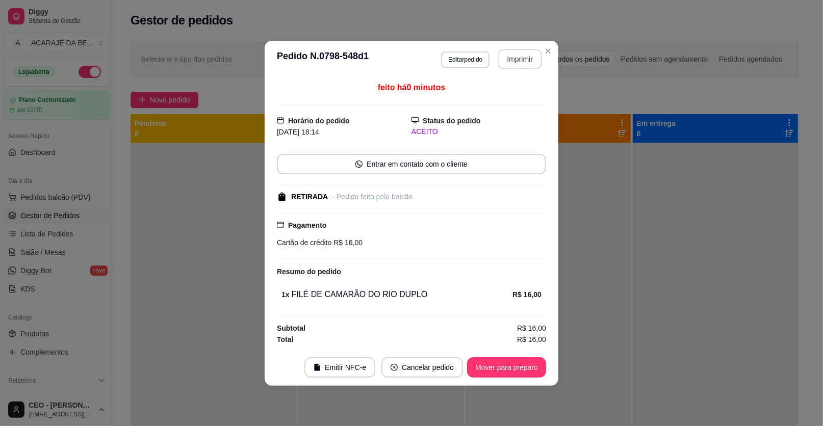
click at [515, 61] on button "Imprimir" at bounding box center [520, 59] width 44 height 20
click at [514, 368] on button "Mover para preparo" at bounding box center [506, 368] width 77 height 20
click at [514, 368] on div "Mover para preparo" at bounding box center [499, 368] width 93 height 20
click at [514, 368] on button "Mover para preparo" at bounding box center [506, 368] width 77 height 20
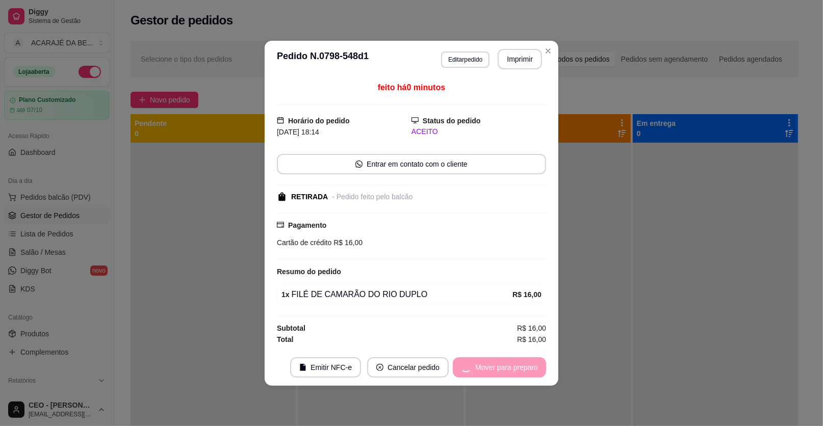
click at [514, 368] on div "Mover para preparo" at bounding box center [499, 368] width 93 height 20
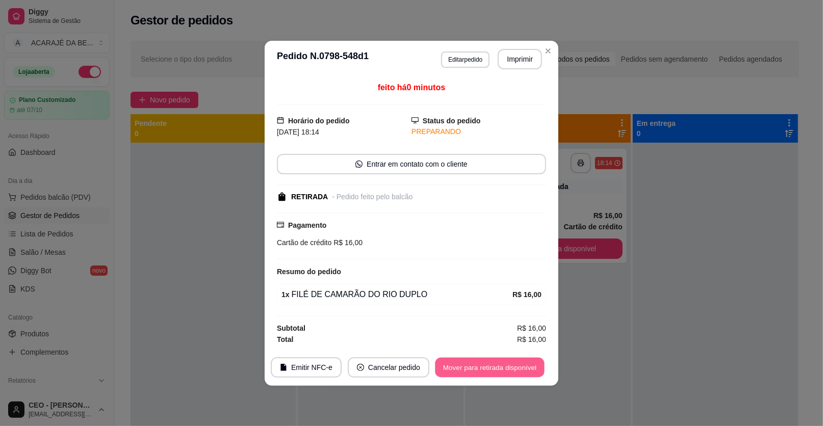
click at [514, 368] on button "Mover para retirada disponível" at bounding box center [489, 368] width 109 height 20
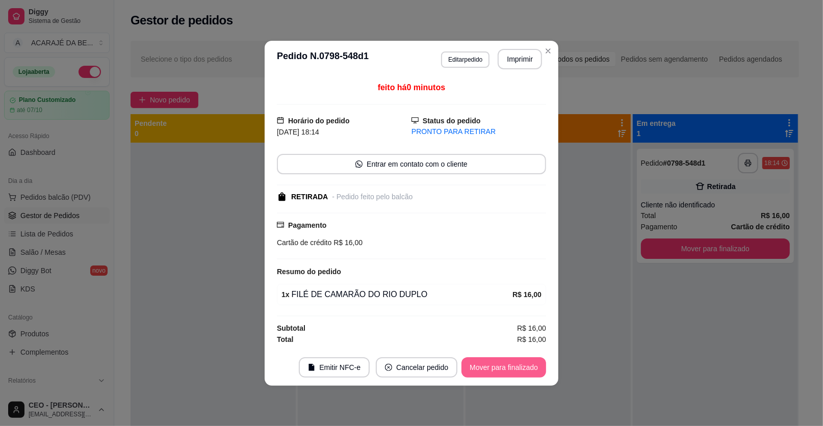
click at [504, 373] on button "Mover para finalizado" at bounding box center [504, 368] width 85 height 20
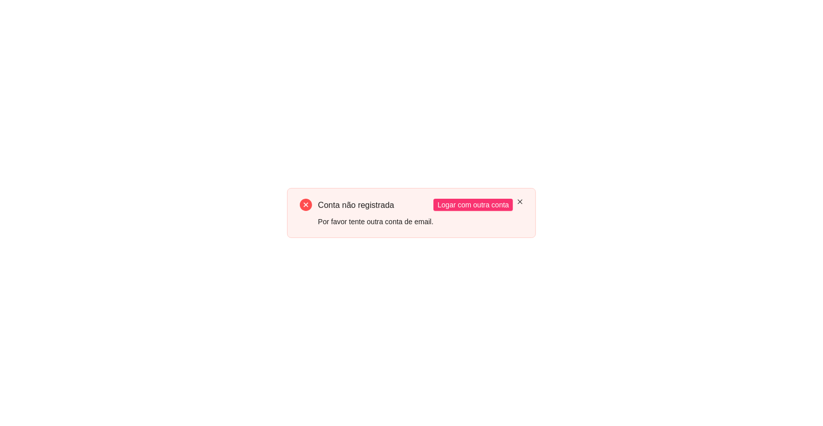
click at [517, 202] on icon "close" at bounding box center [520, 202] width 6 height 6
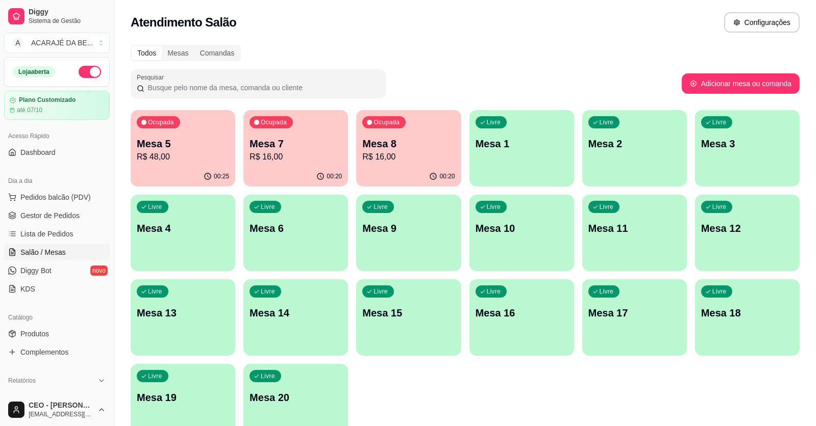
click at [180, 143] on p "Mesa 5" at bounding box center [183, 144] width 92 height 14
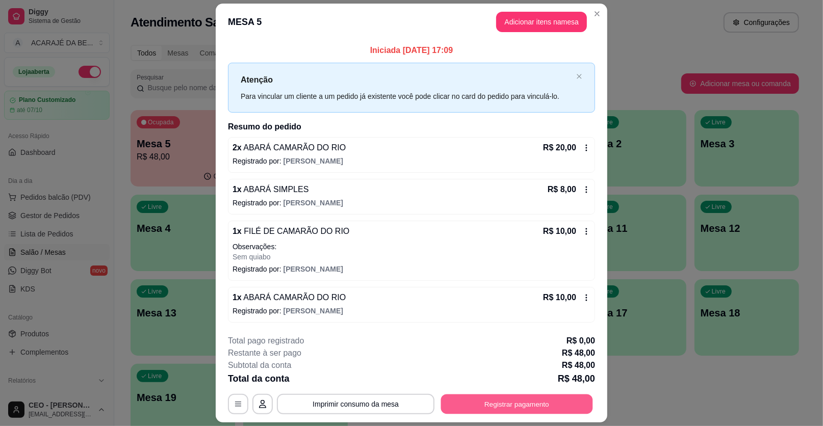
click at [521, 399] on button "Registrar pagamento" at bounding box center [517, 404] width 152 height 20
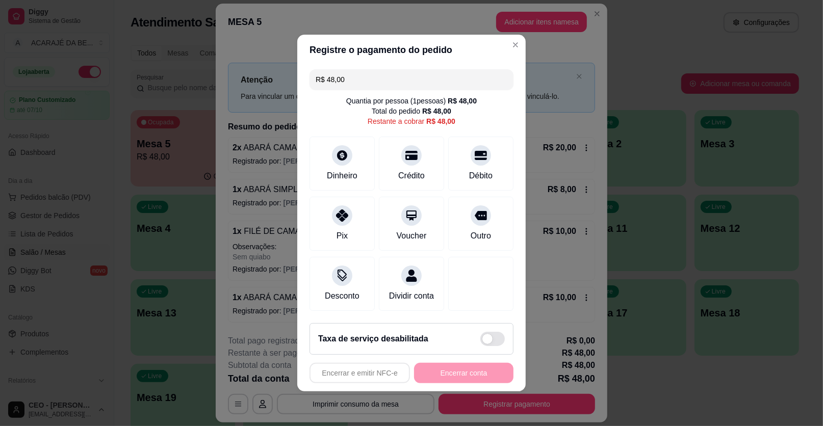
drag, startPoint x: 325, startPoint y: 78, endPoint x: 364, endPoint y: 85, distance: 39.3
click at [364, 85] on input "R$ 48,00" at bounding box center [412, 79] width 192 height 20
click at [356, 222] on div "Pix" at bounding box center [343, 222] width 72 height 60
click at [379, 74] on input "R$ 9,00" at bounding box center [407, 79] width 182 height 20
click at [434, 72] on input "R$ 9,00" at bounding box center [407, 79] width 182 height 20
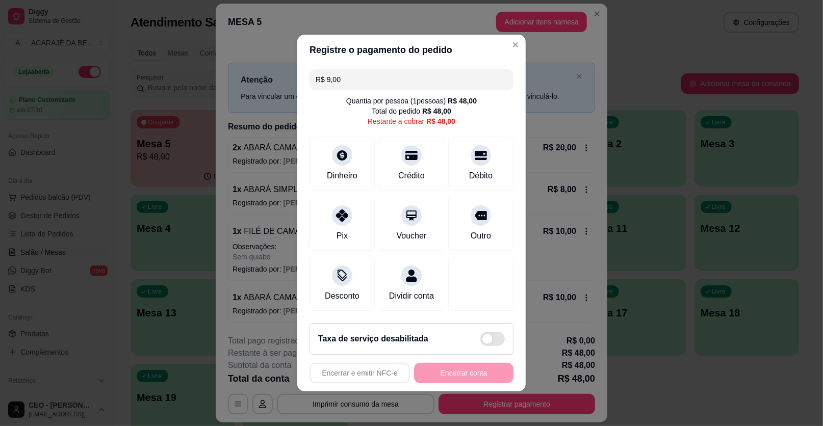
click at [409, 84] on input "R$ 9,00" at bounding box center [412, 79] width 192 height 20
click at [338, 233] on div "Pix" at bounding box center [342, 235] width 12 height 13
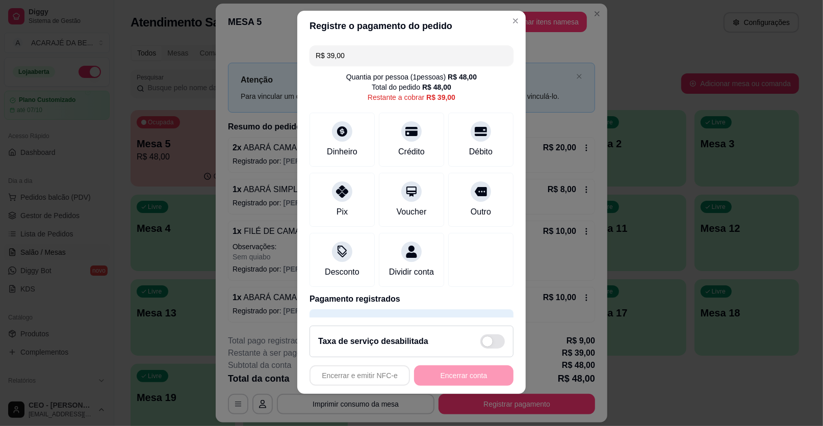
click at [369, 56] on input "R$ 39,00" at bounding box center [412, 55] width 192 height 20
drag, startPoint x: 370, startPoint y: 52, endPoint x: 393, endPoint y: 69, distance: 28.4
click at [393, 69] on div "R$ 39,00 Quantia por pessoa ( 1 pessoas) R$ 48,00 Total do pedido R$ 48,00 Rest…" at bounding box center [411, 179] width 229 height 277
click at [336, 129] on icon at bounding box center [342, 128] width 13 height 13
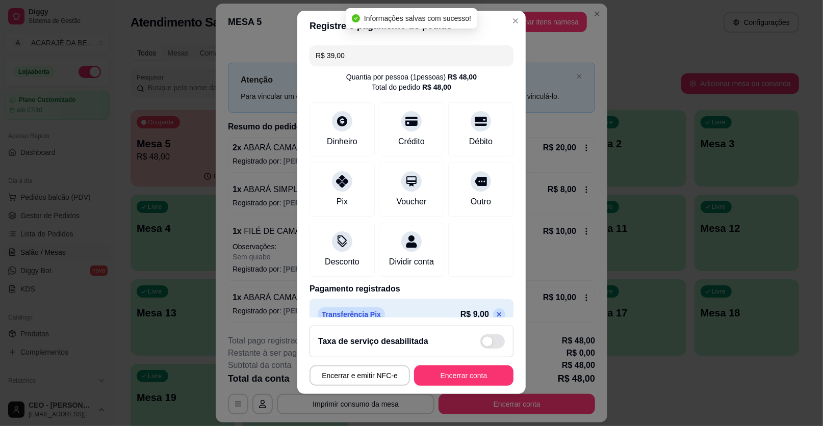
type input "R$ 0,00"
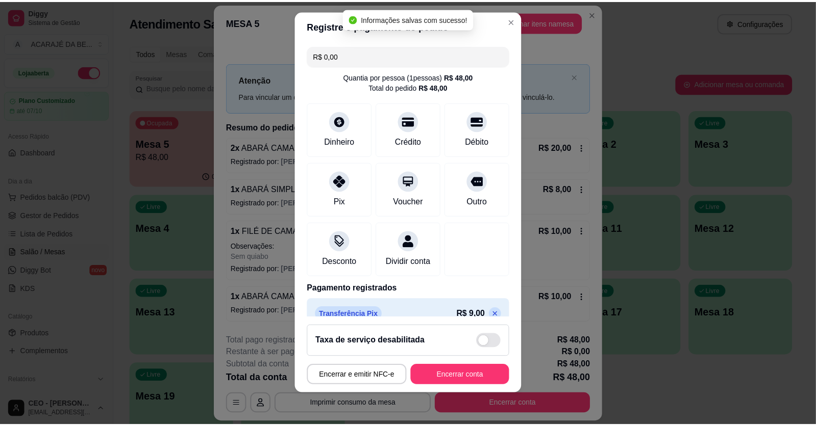
scroll to position [66, 0]
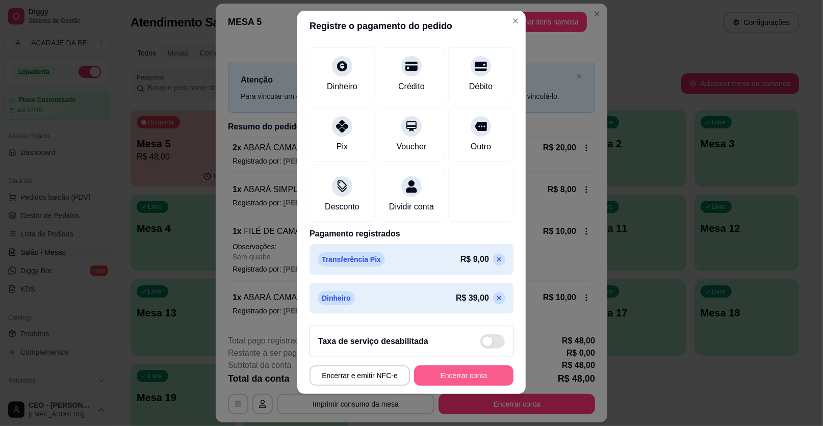
click at [482, 373] on button "Encerrar conta" at bounding box center [463, 376] width 99 height 20
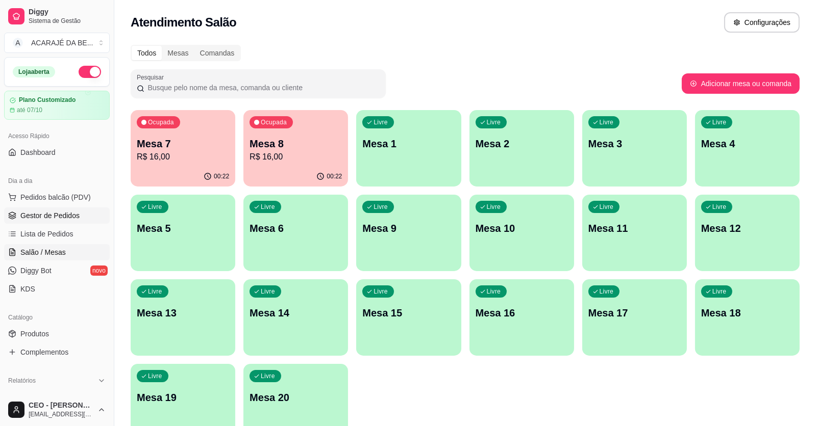
click at [69, 214] on span "Gestor de Pedidos" at bounding box center [49, 216] width 59 height 10
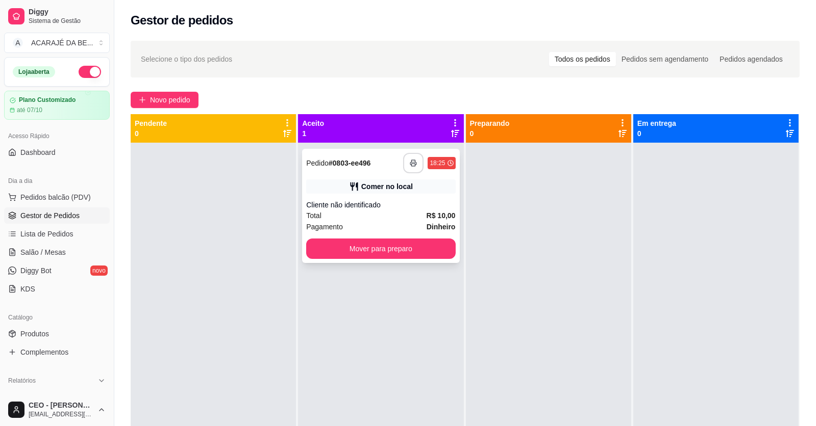
click at [415, 166] on button "button" at bounding box center [413, 163] width 20 height 20
click at [368, 250] on button "Mover para preparo" at bounding box center [380, 249] width 149 height 20
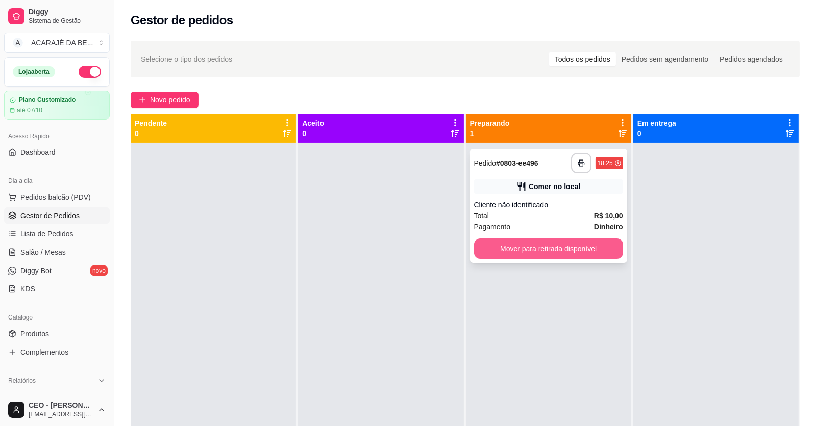
click at [497, 253] on button "Mover para retirada disponível" at bounding box center [548, 249] width 149 height 20
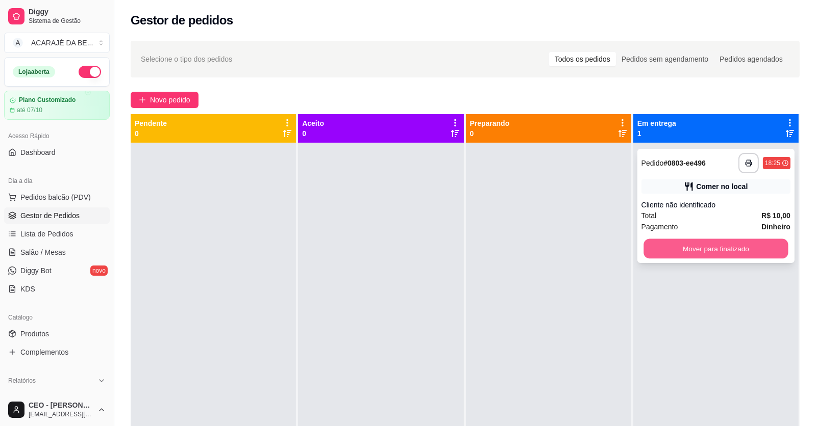
click at [682, 252] on button "Mover para finalizado" at bounding box center [715, 249] width 144 height 20
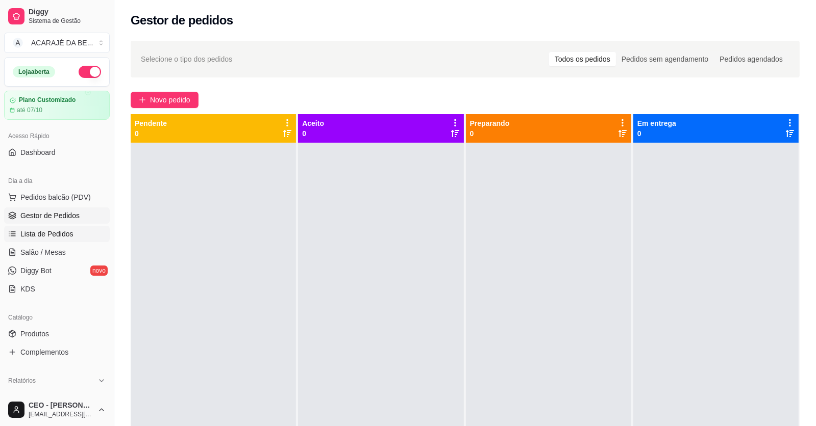
click at [52, 229] on span "Lista de Pedidos" at bounding box center [46, 234] width 53 height 10
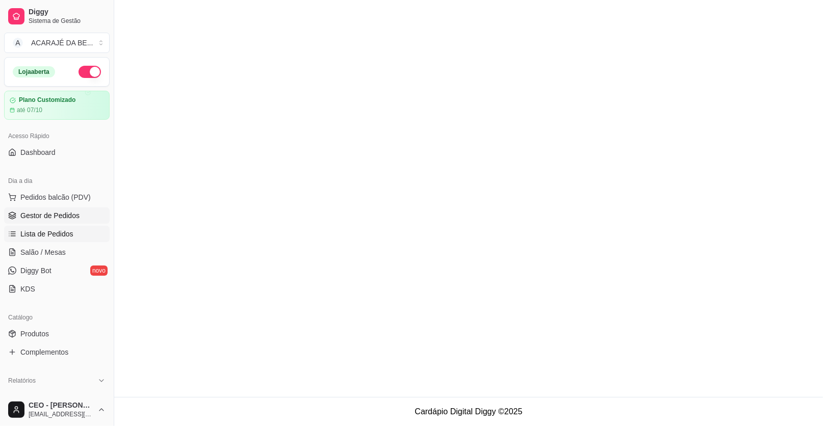
click at [51, 212] on span "Gestor de Pedidos" at bounding box center [49, 216] width 59 height 10
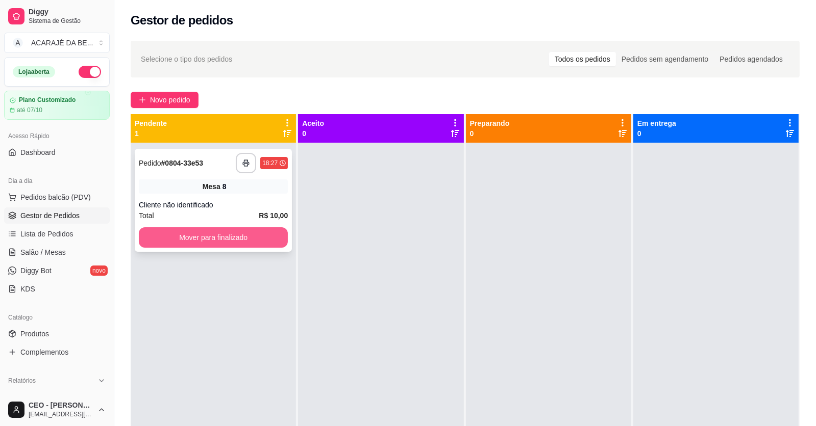
click at [180, 239] on button "Mover para finalizado" at bounding box center [213, 238] width 149 height 20
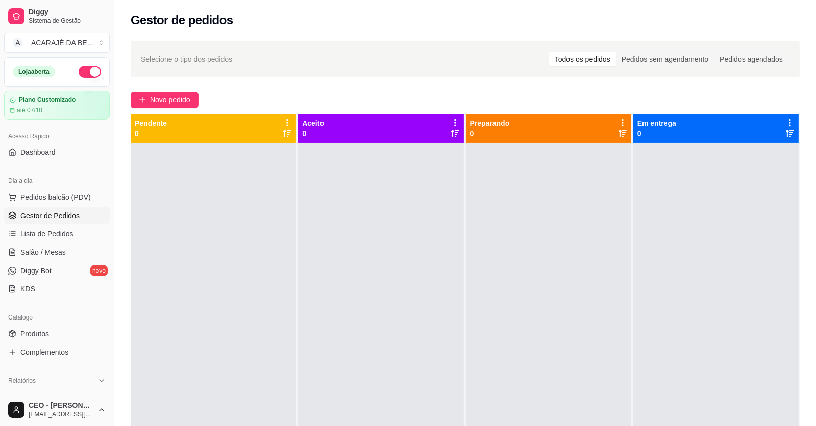
click at [161, 90] on div "Selecione o tipo dos pedidos Todos os pedidos Pedidos sem agendamento Pedidos a…" at bounding box center [464, 294] width 701 height 518
click at [175, 98] on span "Novo pedido" at bounding box center [170, 99] width 40 height 11
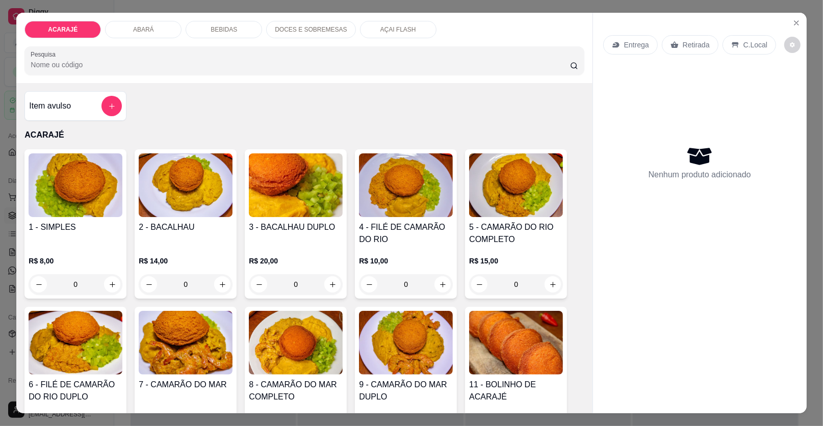
click at [88, 289] on input "0" at bounding box center [75, 284] width 57 height 20
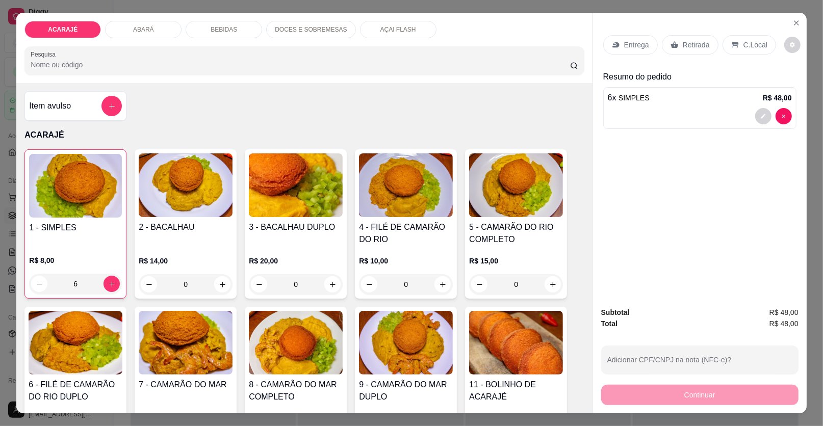
type input "6"
click at [683, 40] on p "Retirada" at bounding box center [696, 45] width 27 height 10
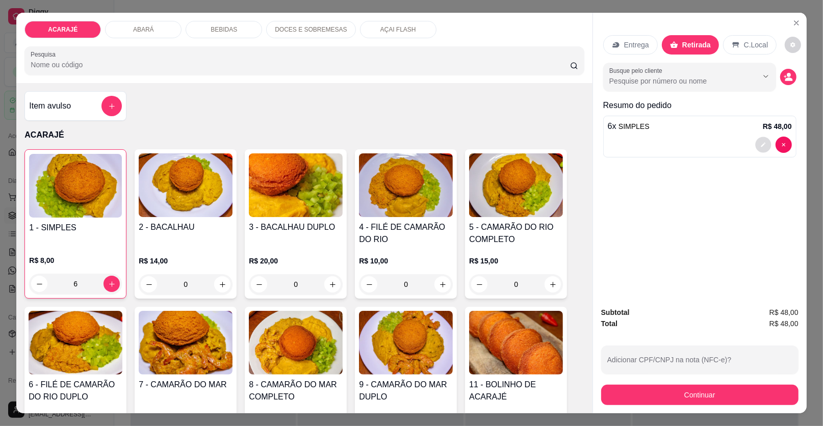
click at [762, 142] on icon "decrease-product-quantity" at bounding box center [764, 145] width 6 height 6
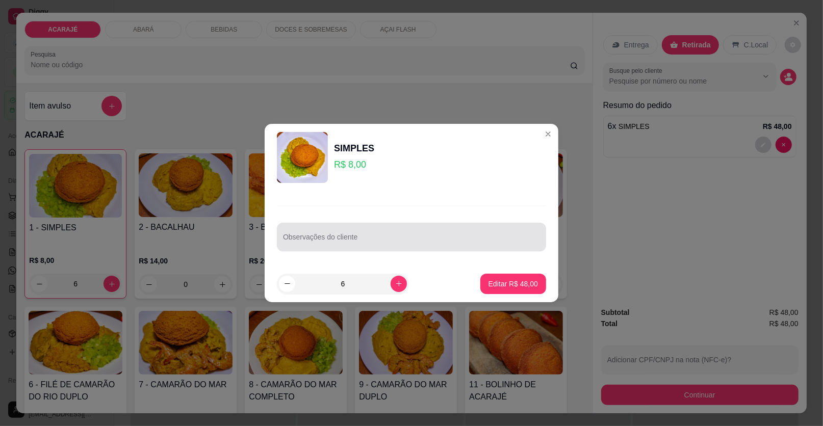
click at [470, 230] on div at bounding box center [411, 237] width 257 height 20
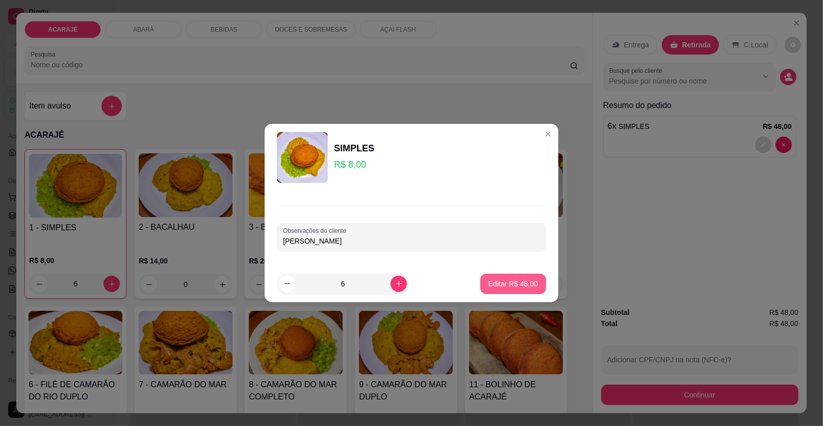
type input "arnaldo"
click at [505, 288] on p "Editar R$ 48,00" at bounding box center [513, 284] width 48 height 10
type input "0"
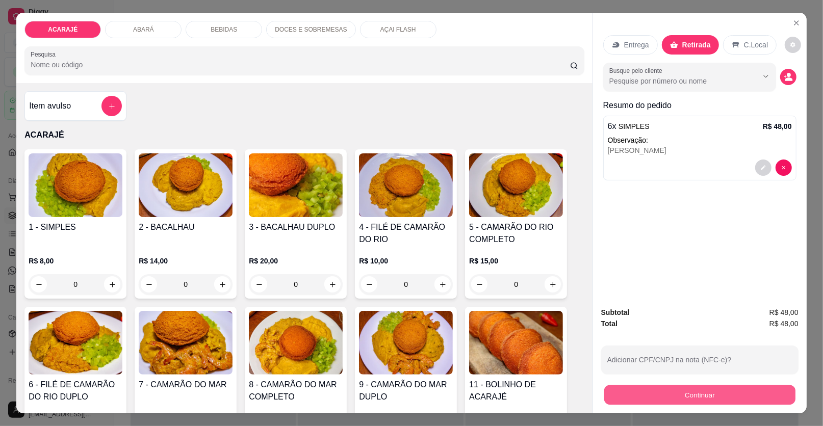
click at [663, 398] on button "Continuar" at bounding box center [700, 396] width 191 height 20
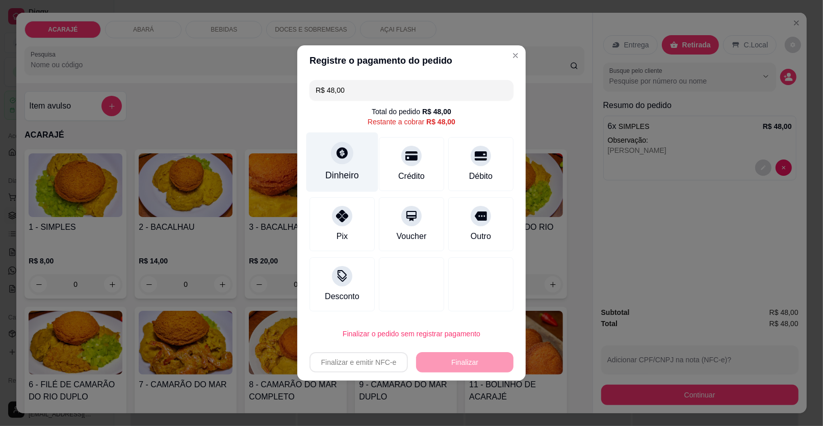
click at [360, 171] on div "Dinheiro" at bounding box center [343, 163] width 72 height 60
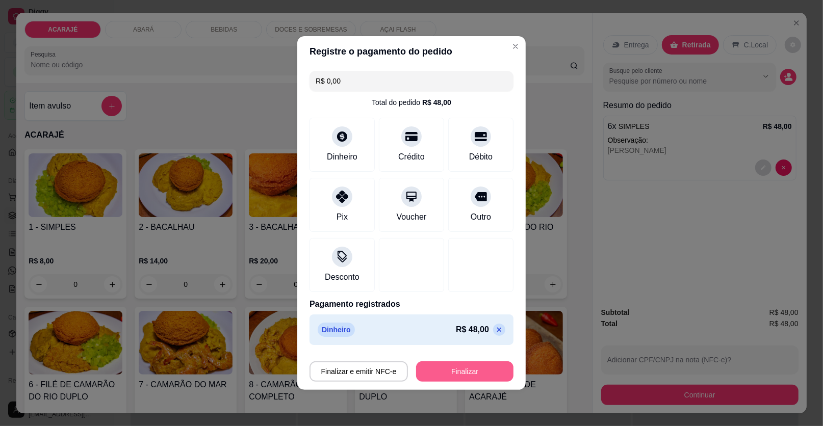
click at [461, 370] on button "Finalizar" at bounding box center [464, 372] width 97 height 20
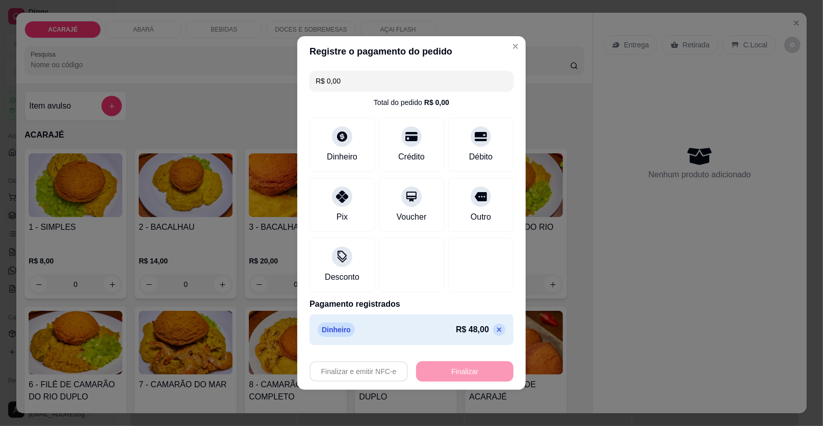
type input "-R$ 48,00"
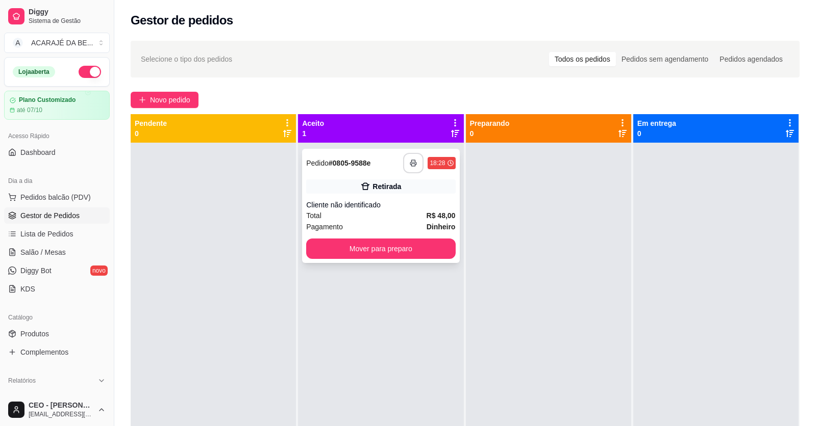
click at [412, 165] on rect "button" at bounding box center [414, 165] width 4 height 3
click at [377, 246] on button "Mover para preparo" at bounding box center [381, 249] width 144 height 20
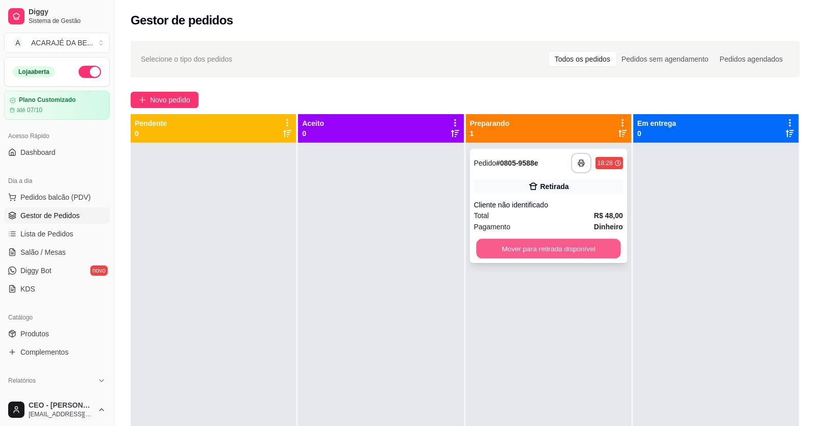
click at [476, 248] on button "Mover para retirada disponível" at bounding box center [548, 249] width 144 height 20
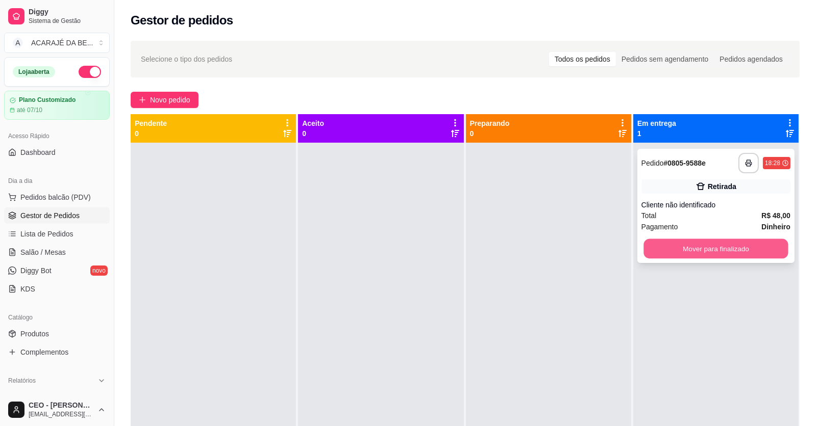
click at [679, 248] on button "Mover para finalizado" at bounding box center [715, 249] width 144 height 20
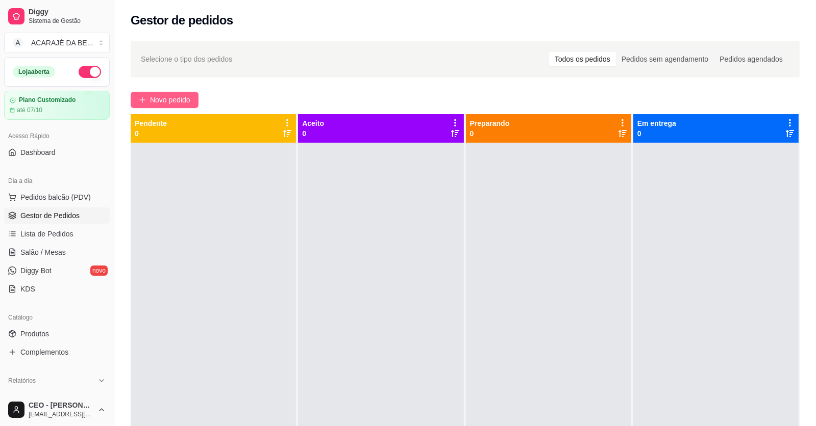
click at [143, 96] on icon "plus" at bounding box center [142, 99] width 7 height 7
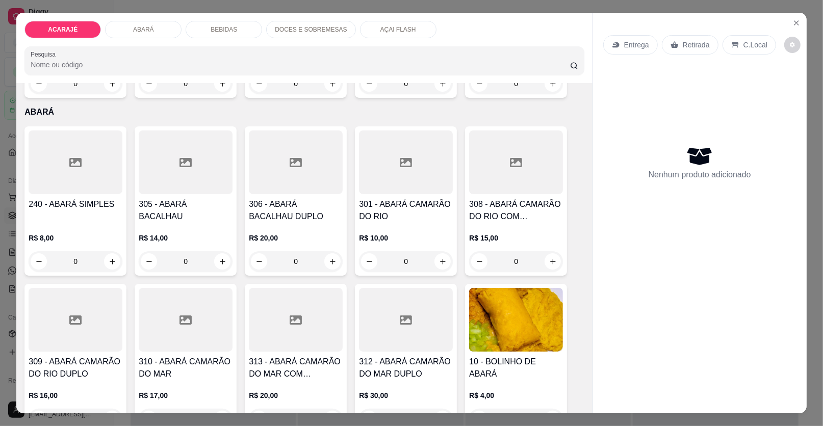
scroll to position [357, 0]
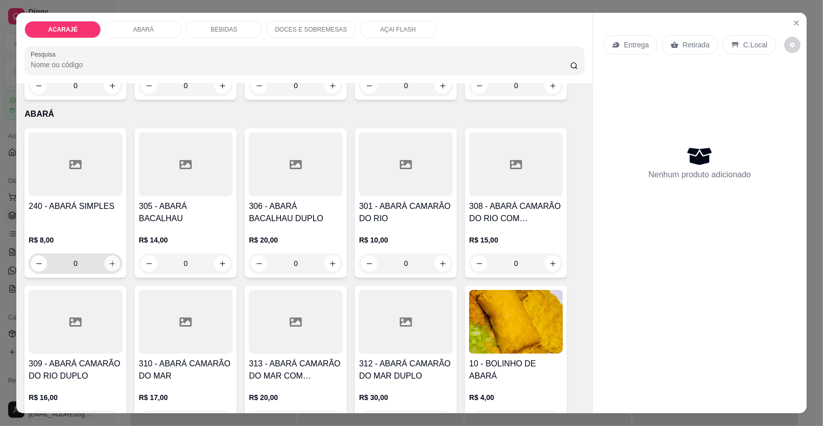
click at [113, 264] on button "increase-product-quantity" at bounding box center [113, 264] width 16 height 16
type input "1"
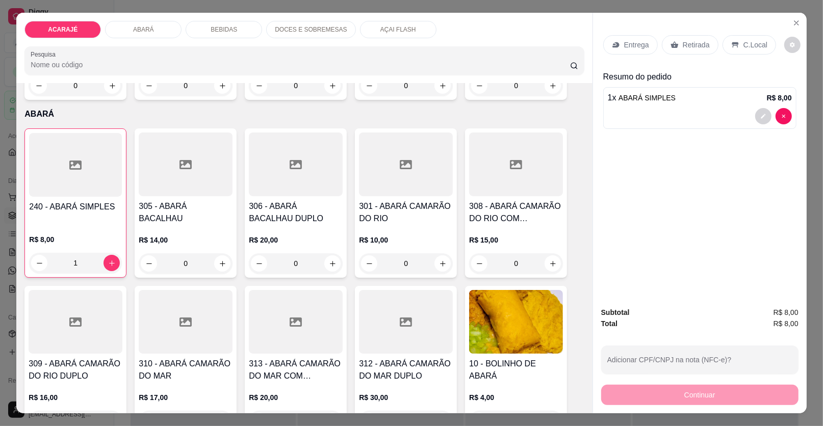
click at [613, 42] on icon at bounding box center [616, 45] width 8 height 8
click at [759, 123] on button "decrease-product-quantity" at bounding box center [764, 116] width 16 height 16
click at [756, 117] on button "decrease-product-quantity" at bounding box center [764, 116] width 16 height 16
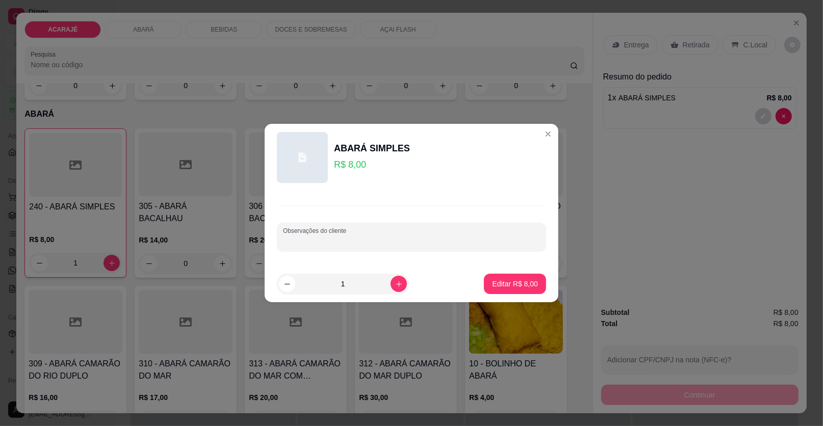
click at [345, 236] on div "Observações do cliente" at bounding box center [411, 237] width 269 height 29
click at [345, 236] on input "SEM SALADA" at bounding box center [411, 241] width 257 height 10
type input "SEM SALADA"
click at [519, 284] on p "Editar R$ 8,00" at bounding box center [515, 284] width 44 height 10
type input "0"
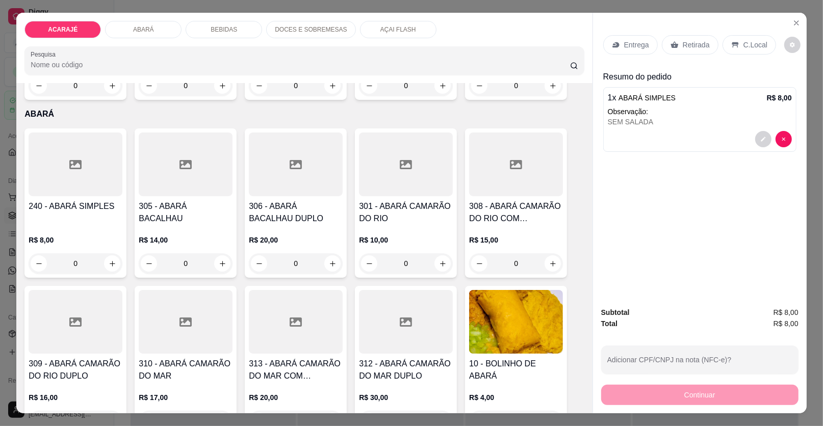
click at [638, 42] on p "Entrega" at bounding box center [636, 45] width 25 height 10
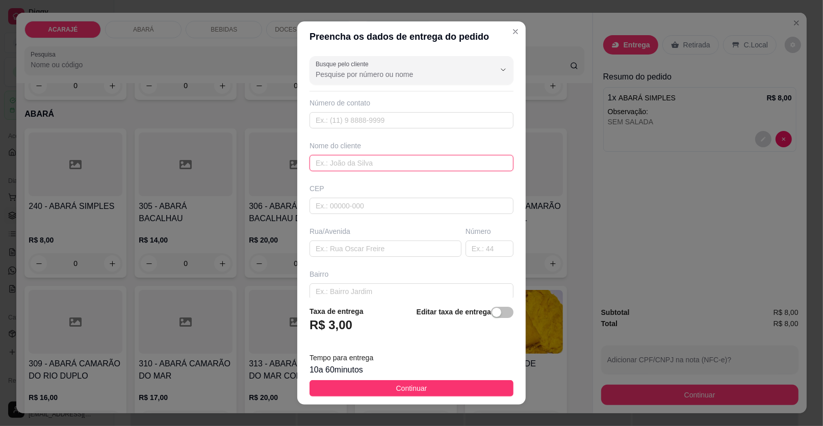
click at [405, 162] on input "text" at bounding box center [412, 163] width 204 height 16
click at [429, 249] on input "text" at bounding box center [386, 249] width 152 height 16
type input "P"
paste input "Primeira Travessa Presidente Médici 8"
type input "Primeira Travessa Presidente Médici 8"
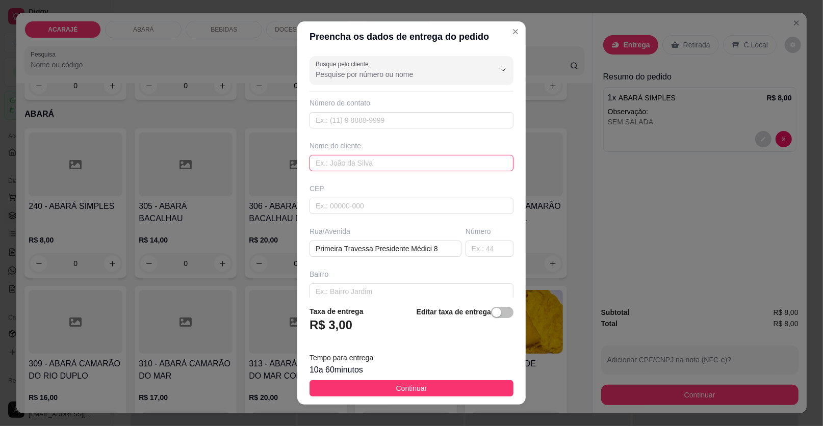
click at [348, 167] on input "text" at bounding box center [412, 163] width 204 height 16
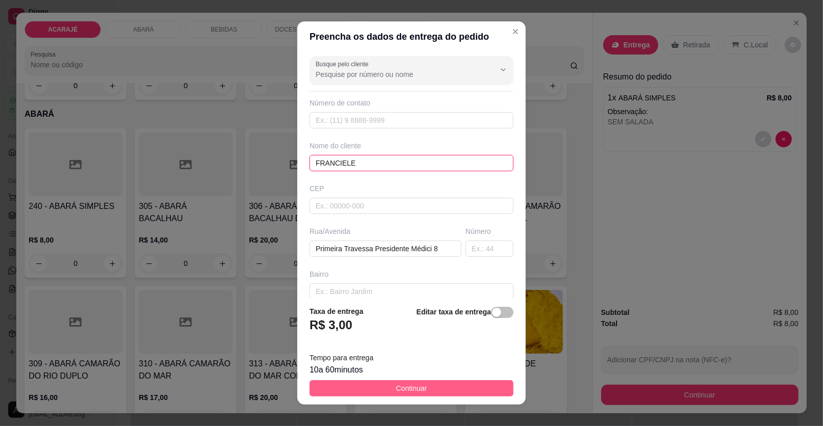
type input "FRANCIELE"
click at [434, 389] on button "Continuar" at bounding box center [412, 389] width 204 height 16
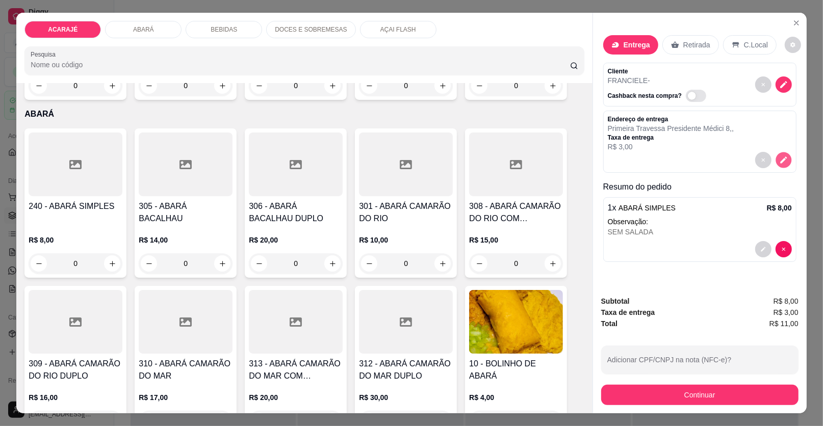
click at [784, 164] on button "decrease-product-quantity" at bounding box center [784, 161] width 16 height 16
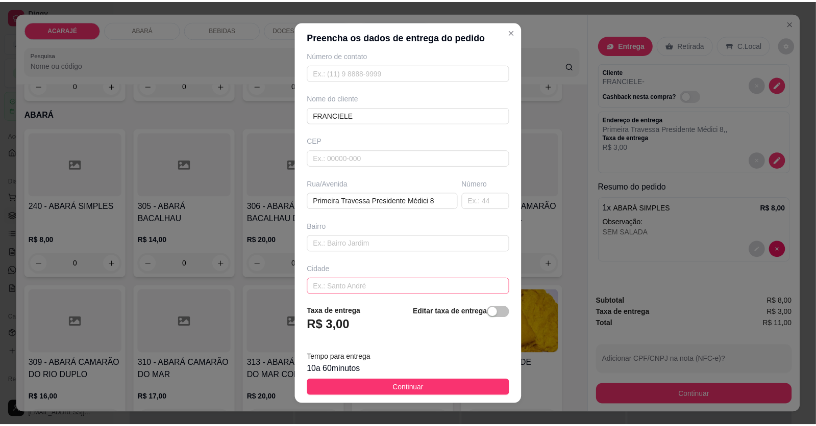
scroll to position [96, 0]
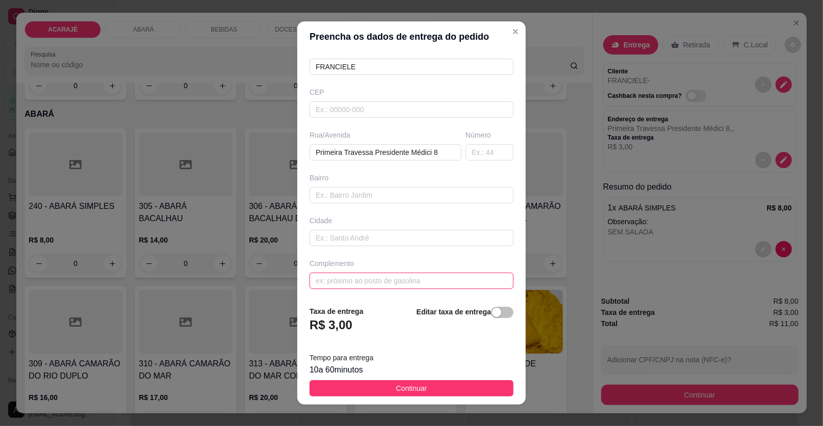
click at [376, 277] on input "text" at bounding box center [412, 281] width 204 height 16
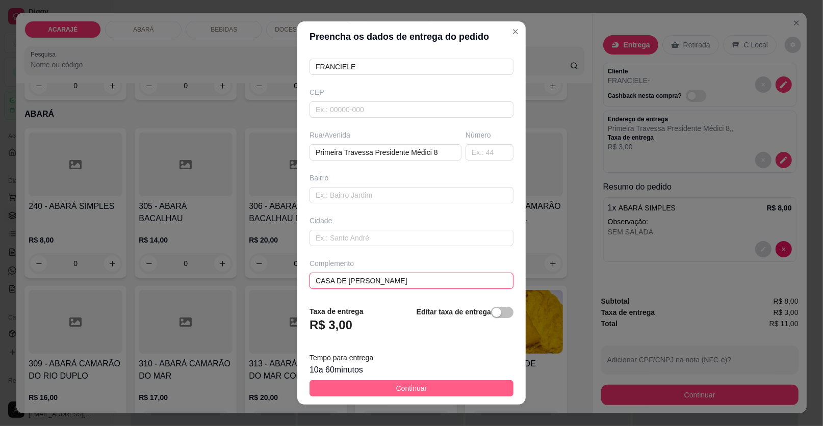
type input "CASA DE CHICO DA GALINHA"
click at [386, 393] on button "Continuar" at bounding box center [412, 389] width 204 height 16
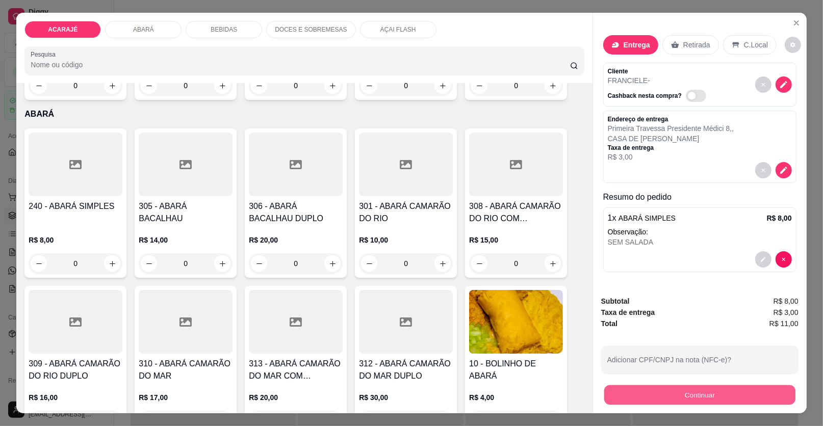
click at [634, 394] on button "Continuar" at bounding box center [700, 396] width 191 height 20
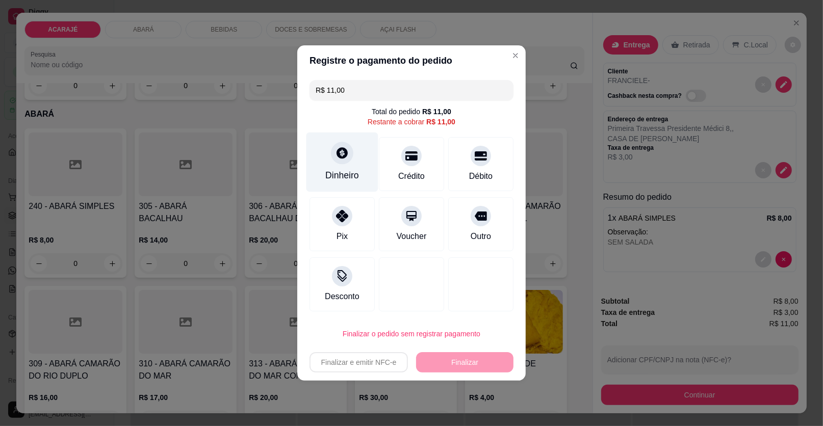
click at [337, 179] on div "Dinheiro" at bounding box center [342, 175] width 34 height 13
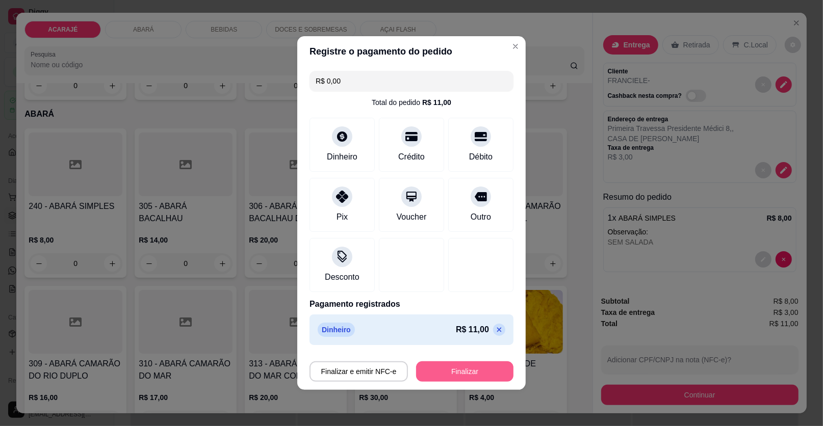
click at [478, 366] on button "Finalizar" at bounding box center [464, 372] width 97 height 20
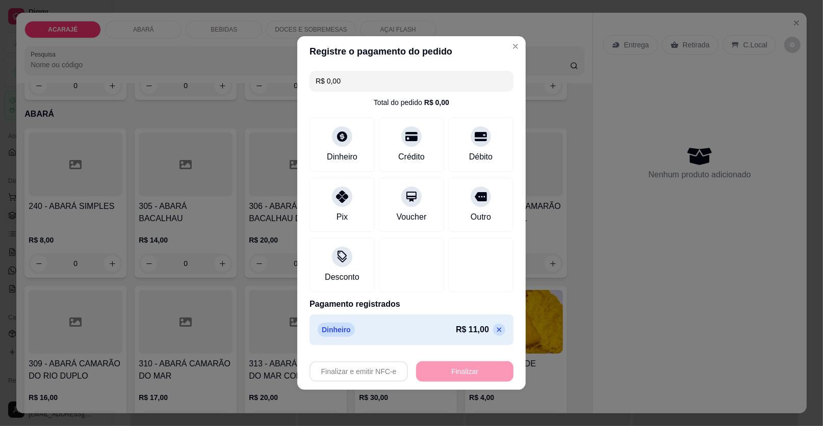
type input "-R$ 11,00"
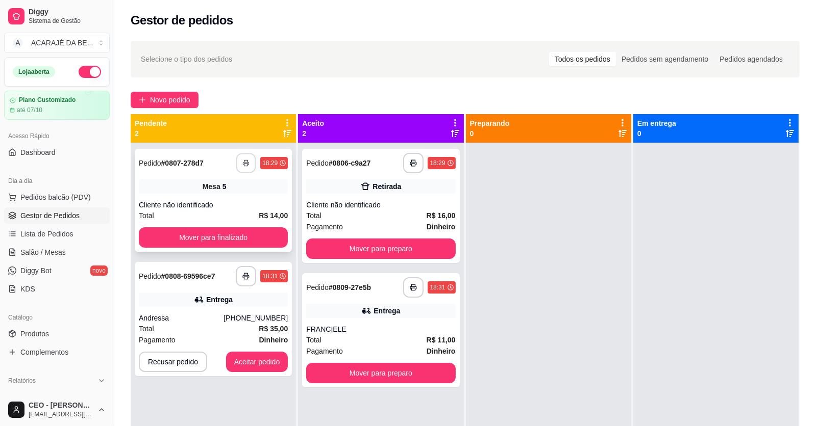
click at [247, 157] on button "button" at bounding box center [246, 164] width 20 height 20
click at [219, 233] on button "Mover para finalizado" at bounding box center [213, 238] width 149 height 20
click at [219, 233] on button "Mover para finalizado" at bounding box center [213, 238] width 144 height 20
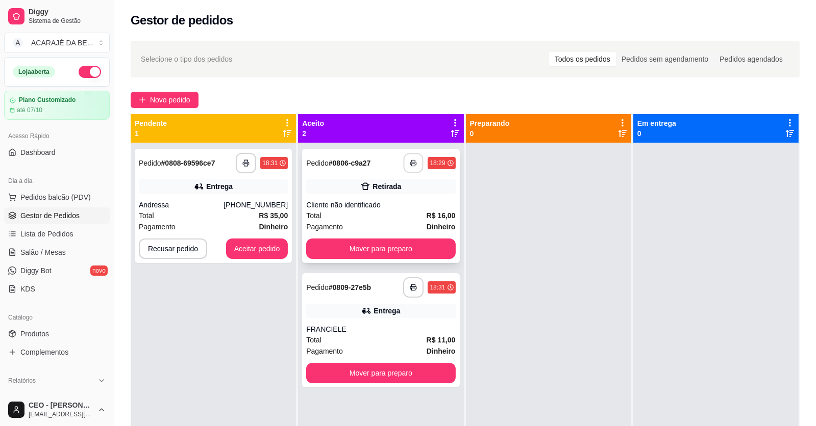
click at [417, 160] on button "button" at bounding box center [414, 164] width 20 height 20
click at [368, 245] on button "Mover para preparo" at bounding box center [380, 249] width 149 height 20
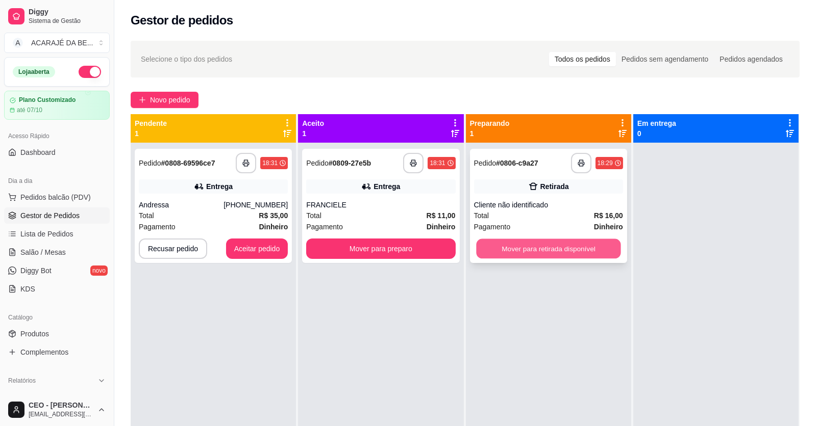
click at [508, 257] on button "Mover para retirada disponível" at bounding box center [548, 249] width 144 height 20
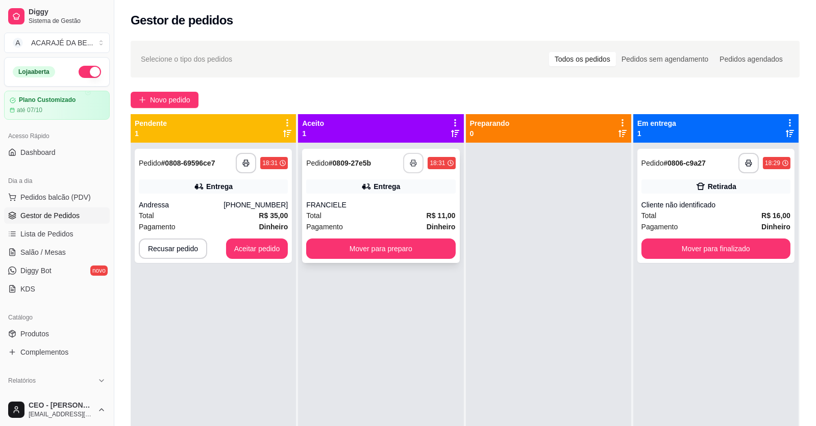
click at [411, 167] on button "button" at bounding box center [413, 163] width 20 height 20
click at [430, 248] on button "Mover para preparo" at bounding box center [380, 249] width 149 height 20
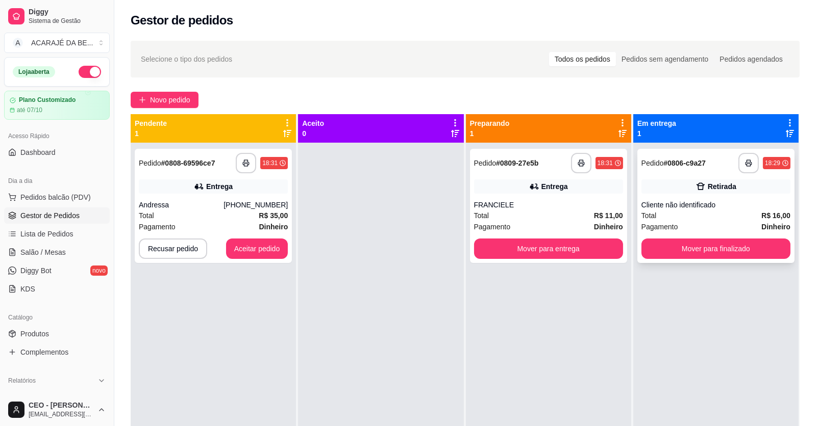
click at [674, 216] on div "Total R$ 16,00" at bounding box center [715, 215] width 149 height 11
click at [649, 255] on button "Mover para finalizado" at bounding box center [715, 249] width 144 height 20
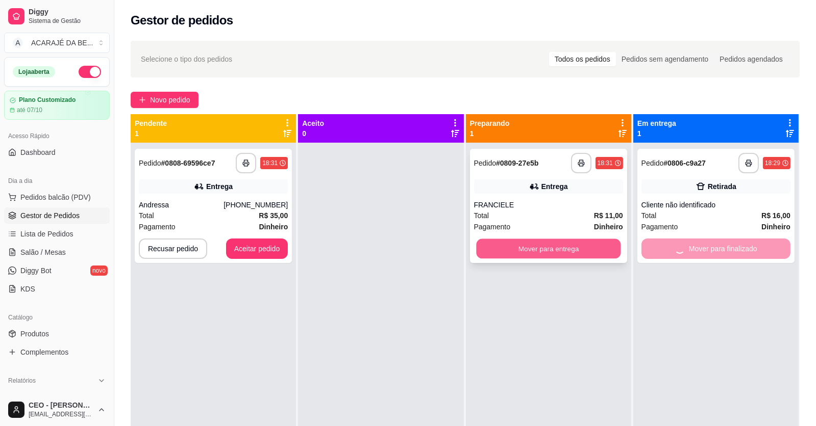
click at [582, 252] on button "Mover para entrega" at bounding box center [548, 249] width 144 height 20
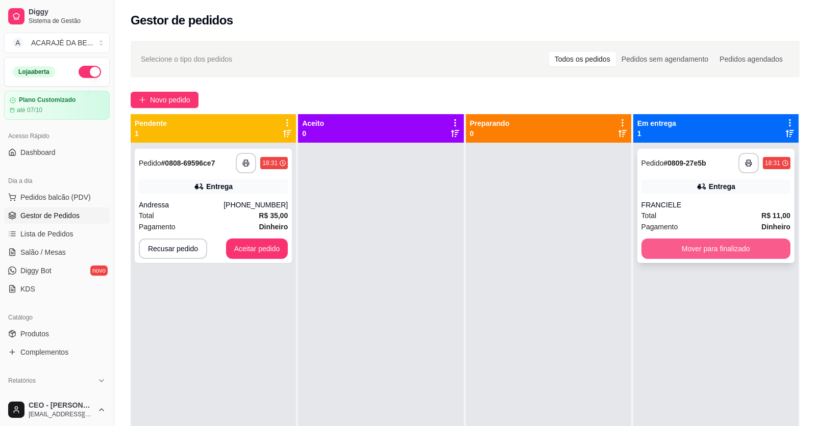
click at [697, 253] on button "Mover para finalizado" at bounding box center [715, 249] width 149 height 20
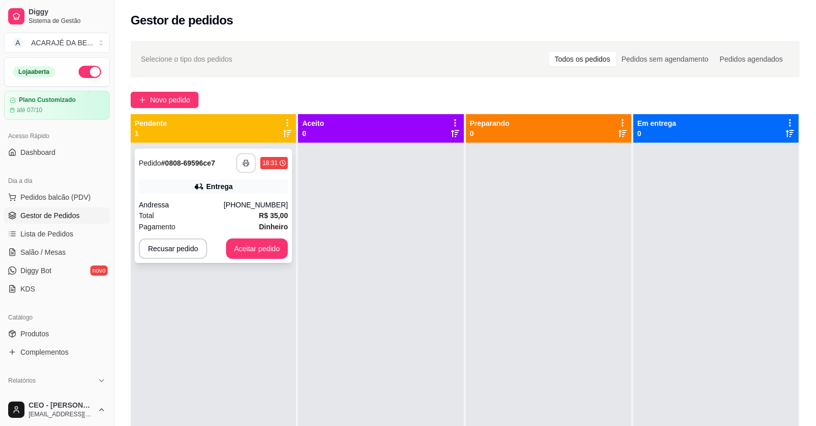
click at [249, 164] on button "button" at bounding box center [246, 164] width 20 height 20
click at [254, 244] on button "Aceitar pedido" at bounding box center [257, 249] width 60 height 20
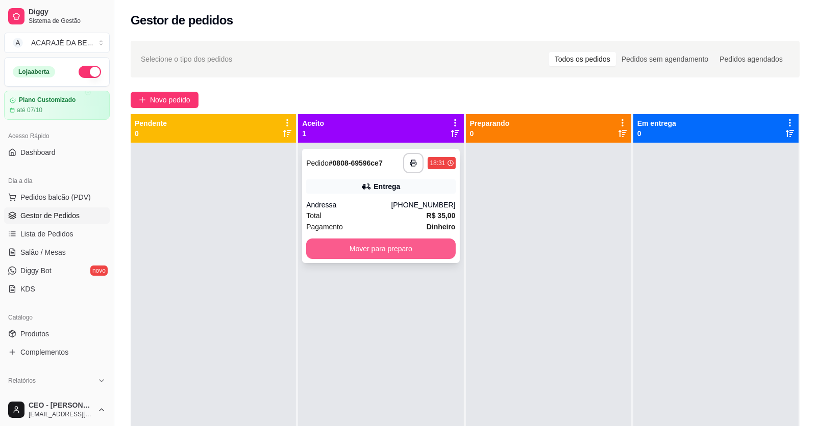
click at [328, 244] on button "Mover para preparo" at bounding box center [380, 249] width 149 height 20
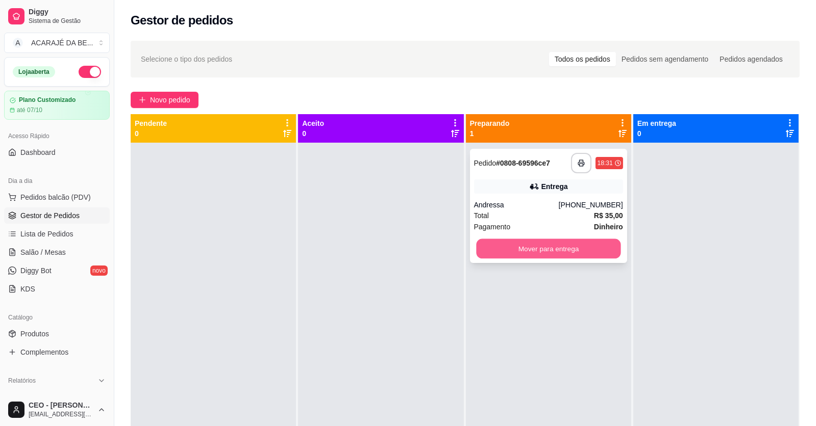
click at [551, 252] on button "Mover para entrega" at bounding box center [548, 249] width 144 height 20
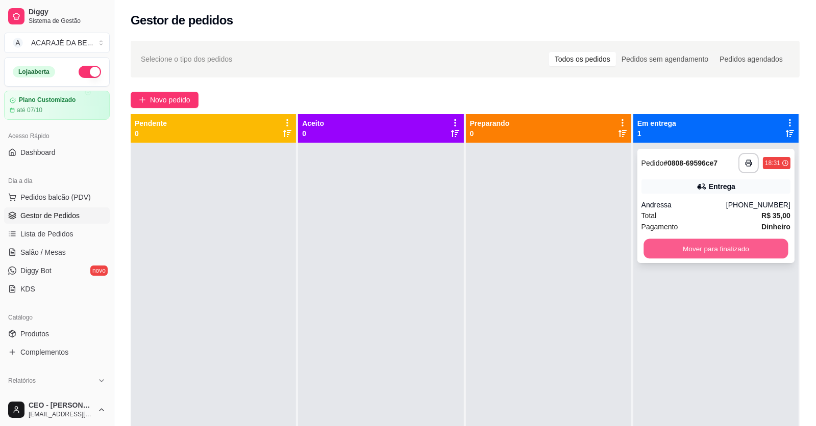
click at [668, 253] on button "Mover para finalizado" at bounding box center [715, 249] width 144 height 20
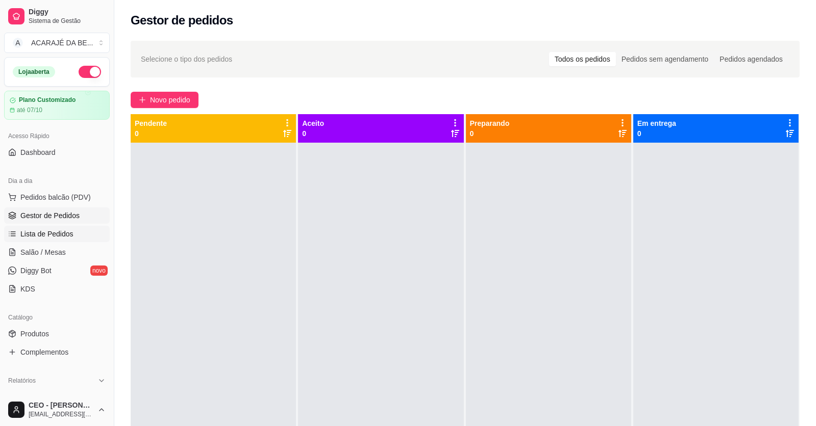
click at [52, 229] on span "Lista de Pedidos" at bounding box center [46, 234] width 53 height 10
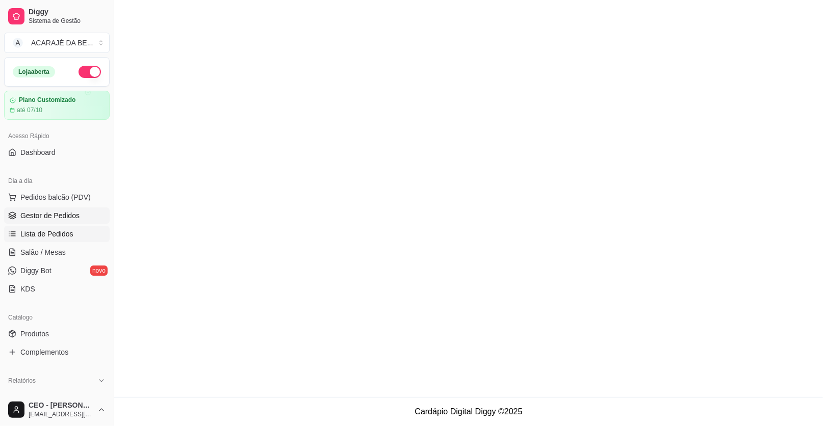
click at [53, 217] on span "Gestor de Pedidos" at bounding box center [49, 216] width 59 height 10
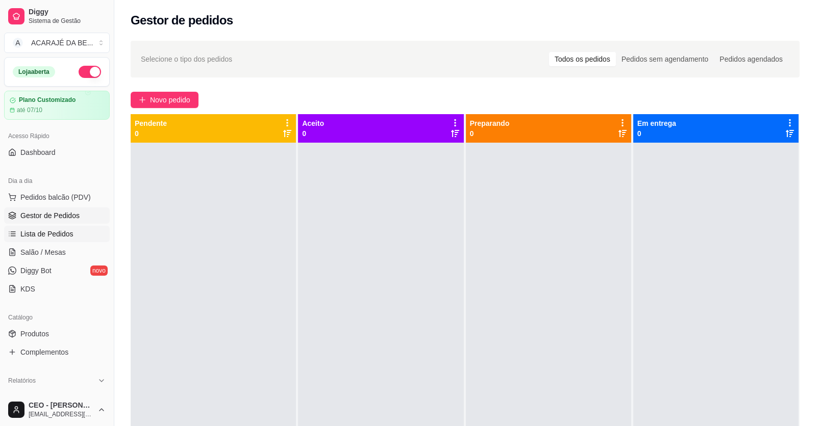
click at [59, 228] on link "Lista de Pedidos" at bounding box center [57, 234] width 106 height 16
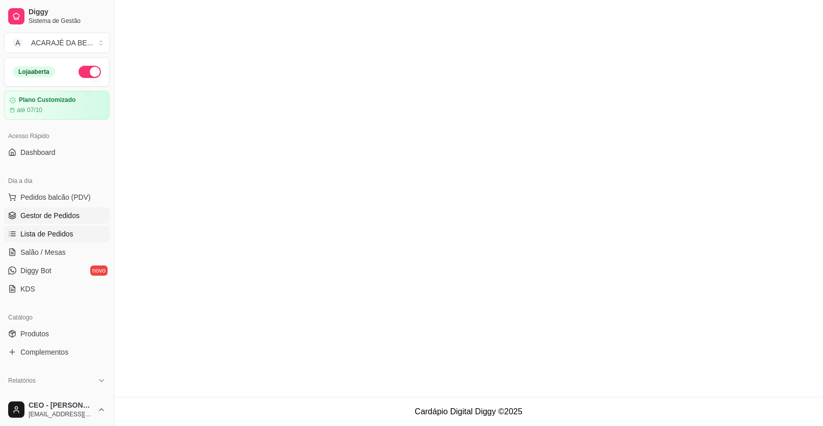
click at [58, 215] on span "Gestor de Pedidos" at bounding box center [49, 216] width 59 height 10
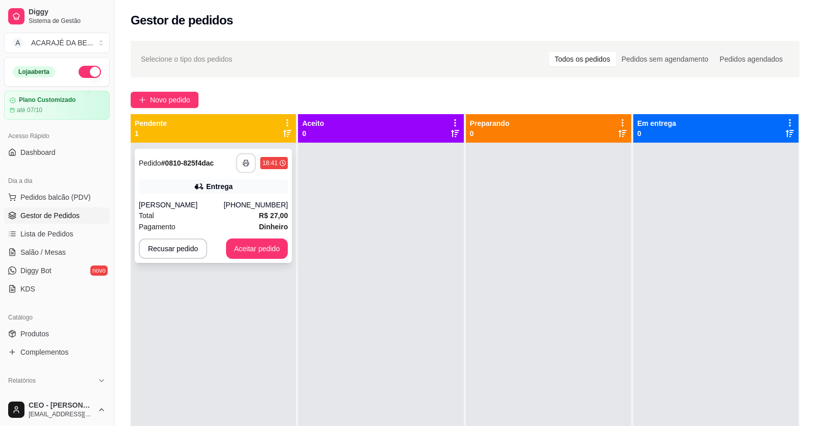
click at [246, 167] on button "button" at bounding box center [246, 164] width 20 height 20
click at [236, 249] on button "Aceitar pedido" at bounding box center [257, 249] width 60 height 20
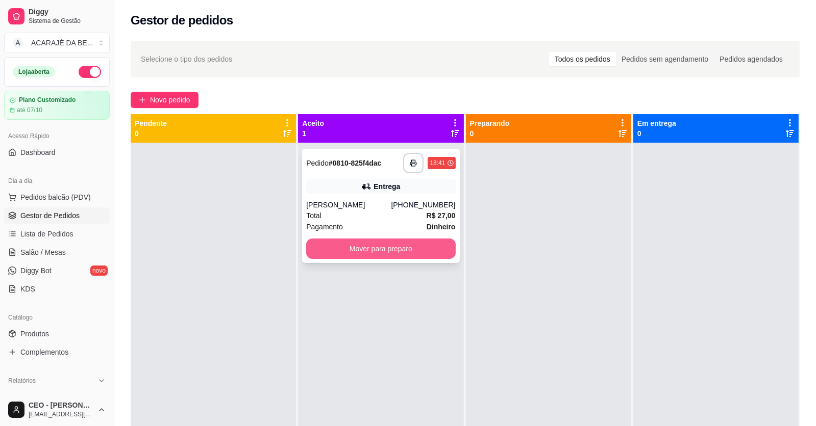
click at [436, 255] on button "Mover para preparo" at bounding box center [380, 249] width 149 height 20
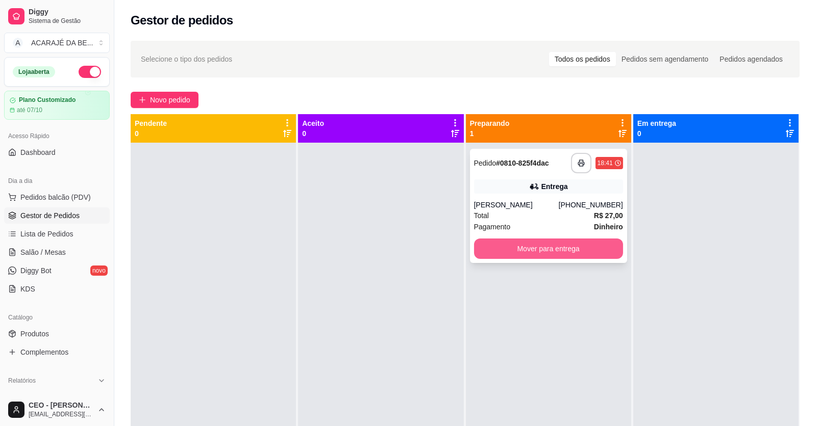
click at [516, 241] on button "Mover para entrega" at bounding box center [548, 249] width 149 height 20
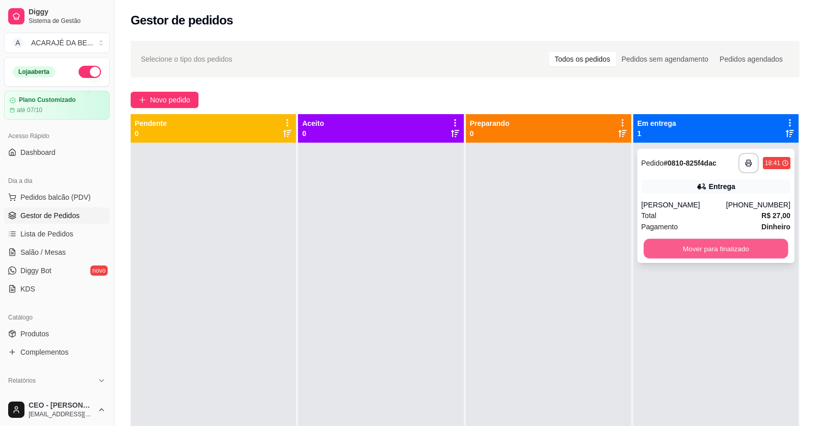
click at [652, 253] on button "Mover para finalizado" at bounding box center [715, 249] width 144 height 20
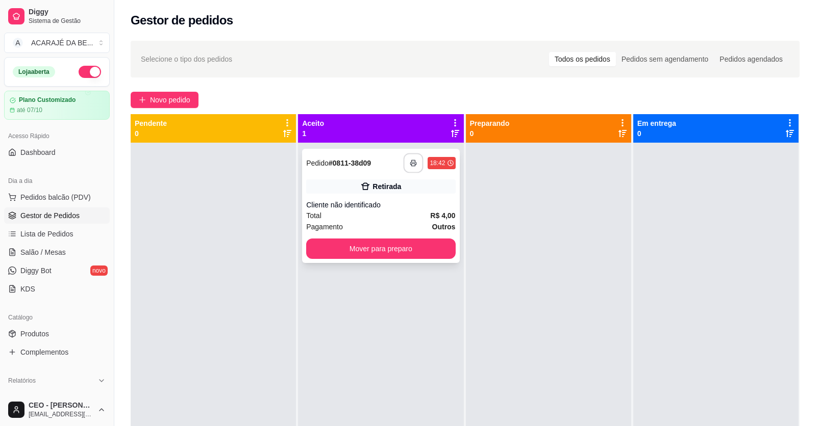
click at [416, 164] on button "button" at bounding box center [414, 164] width 20 height 20
click at [405, 258] on button "Mover para preparo" at bounding box center [381, 249] width 144 height 20
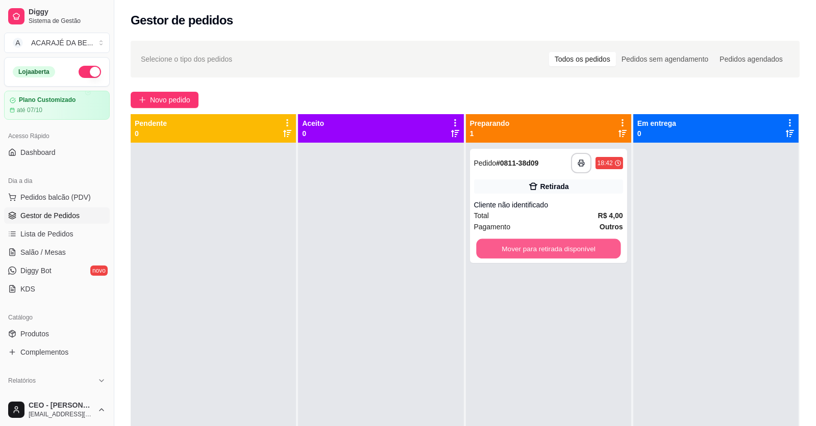
click at [569, 245] on button "Mover para retirada disponível" at bounding box center [548, 249] width 144 height 20
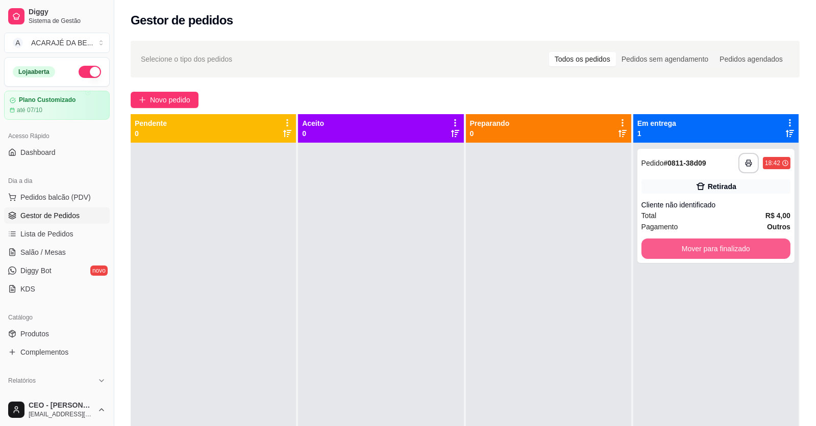
click at [653, 241] on button "Mover para finalizado" at bounding box center [715, 249] width 149 height 20
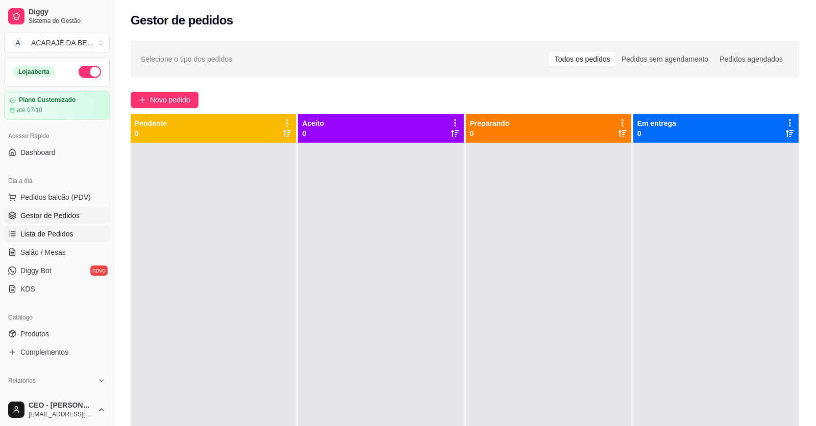
click at [54, 230] on span "Lista de Pedidos" at bounding box center [46, 234] width 53 height 10
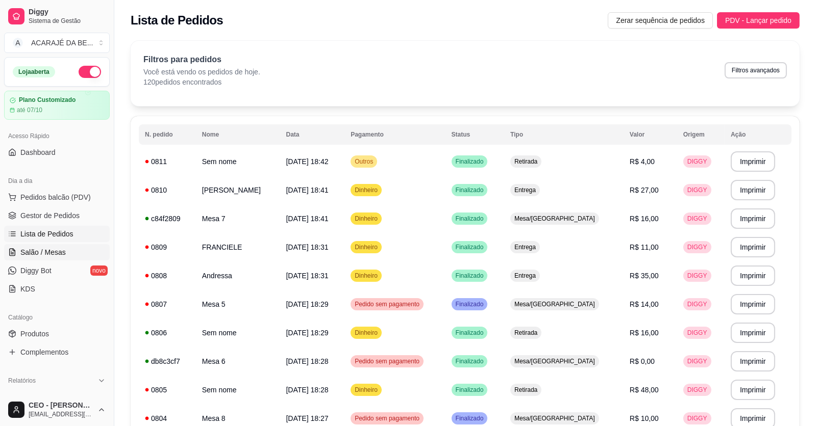
click at [56, 249] on span "Salão / Mesas" at bounding box center [42, 252] width 45 height 10
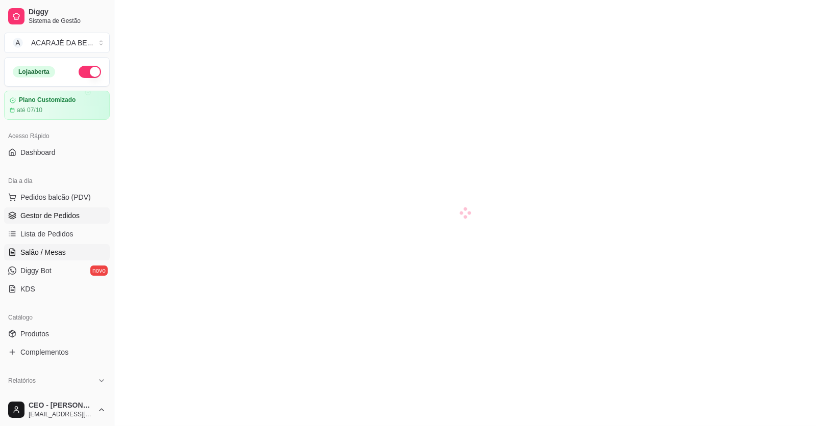
click at [64, 223] on link "Gestor de Pedidos" at bounding box center [57, 216] width 106 height 16
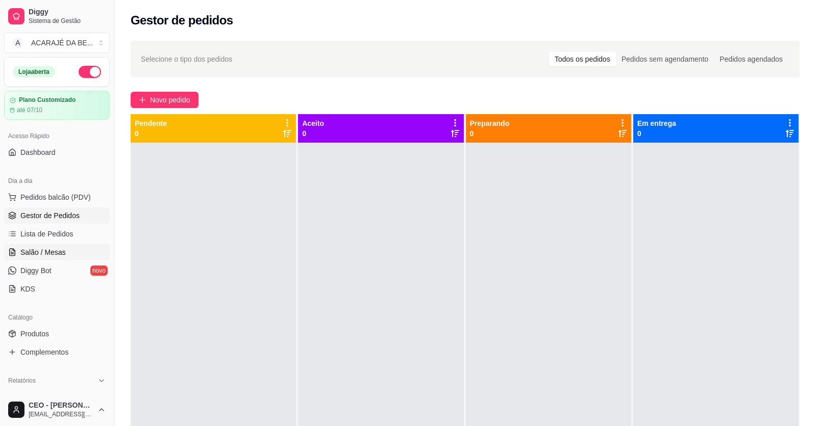
click at [40, 247] on span "Salão / Mesas" at bounding box center [42, 252] width 45 height 10
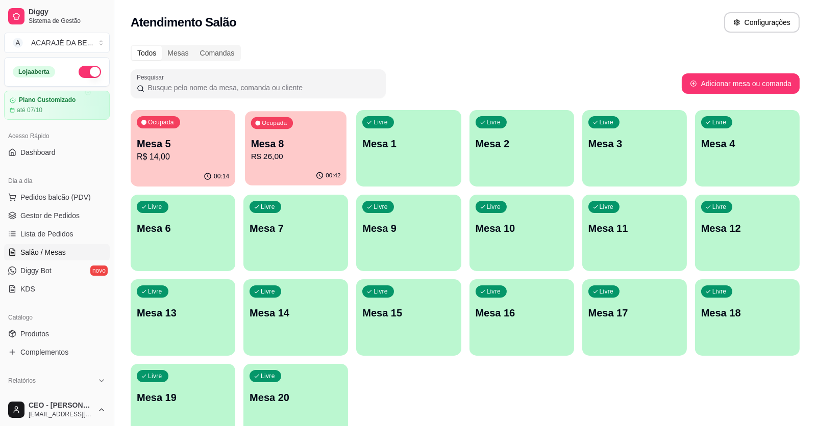
click at [263, 147] on p "Mesa 8" at bounding box center [296, 144] width 90 height 14
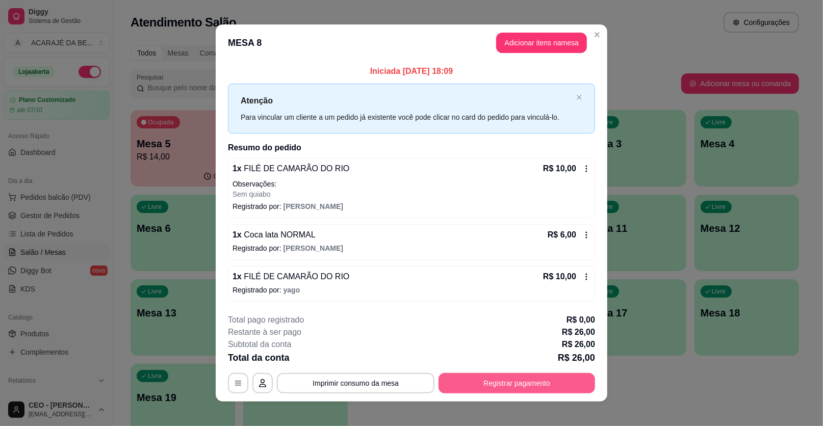
click at [509, 386] on button "Registrar pagamento" at bounding box center [517, 383] width 157 height 20
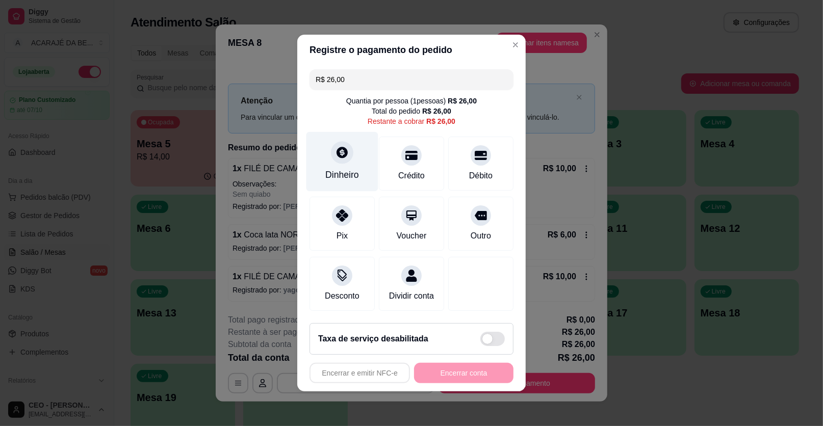
click at [339, 166] on div "Dinheiro" at bounding box center [343, 162] width 72 height 60
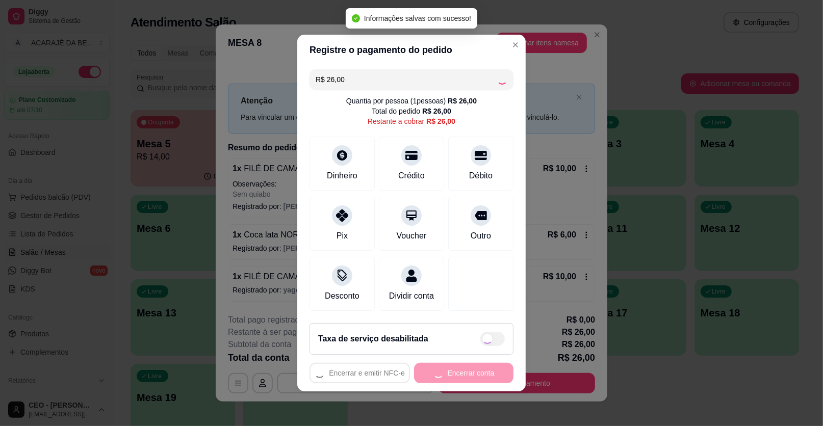
type input "R$ 0,00"
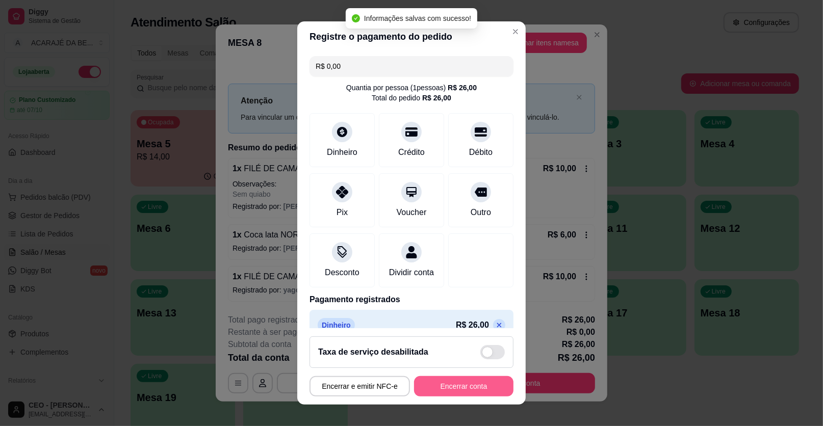
click at [469, 384] on button "Encerrar conta" at bounding box center [463, 387] width 99 height 20
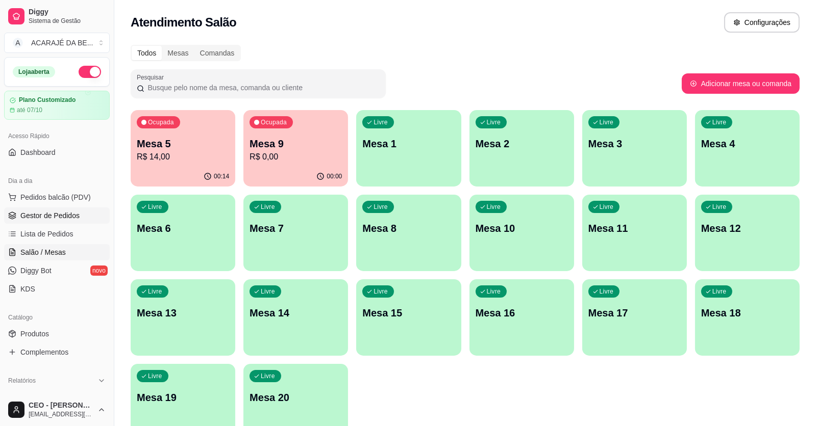
click at [31, 212] on span "Gestor de Pedidos" at bounding box center [49, 216] width 59 height 10
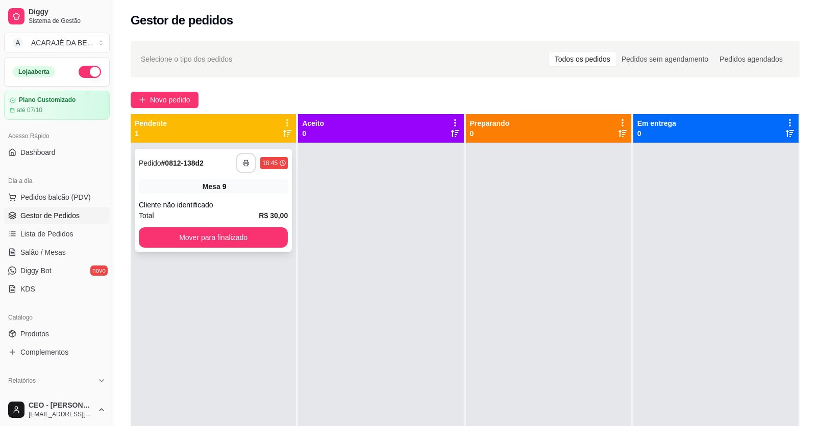
click at [243, 165] on icon "button" at bounding box center [245, 163] width 7 height 7
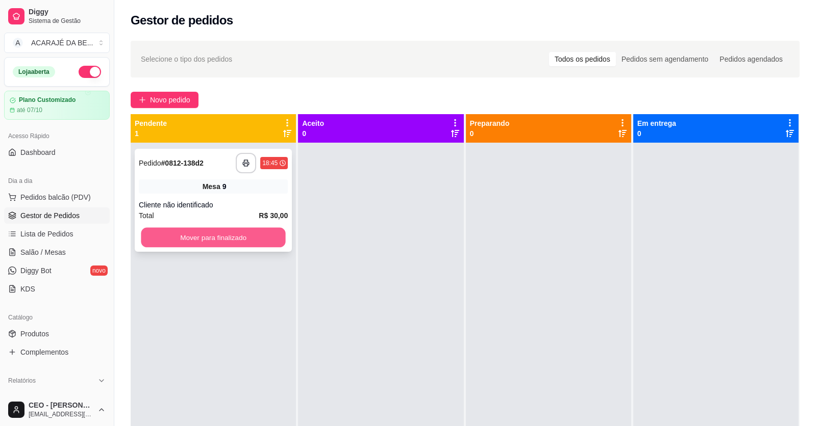
click at [217, 234] on button "Mover para finalizado" at bounding box center [213, 238] width 144 height 20
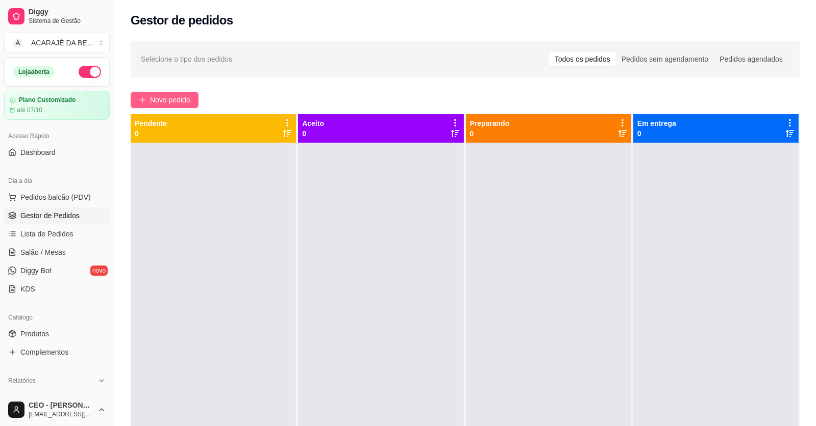
click at [168, 95] on span "Novo pedido" at bounding box center [170, 99] width 40 height 11
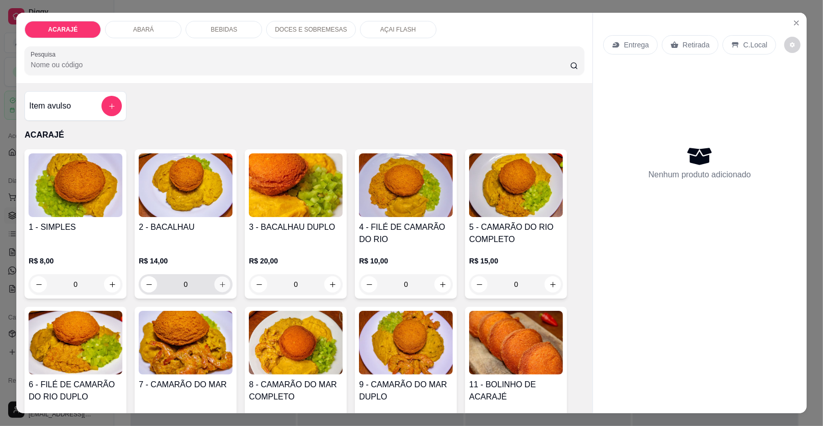
click at [219, 284] on icon "increase-product-quantity" at bounding box center [223, 285] width 8 height 8
type input "1"
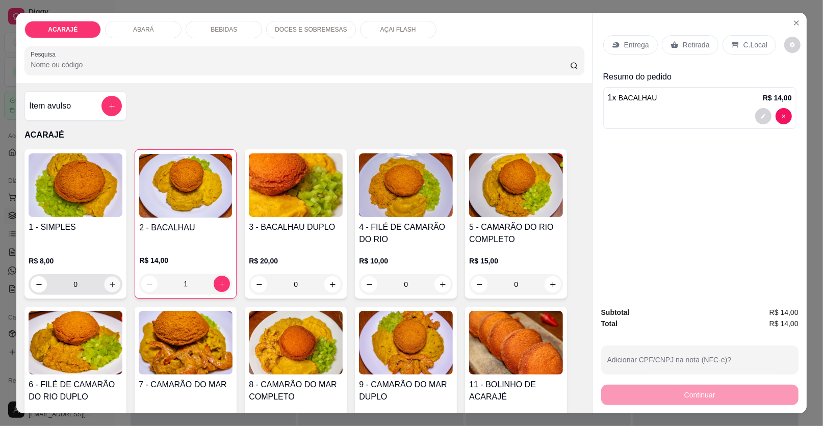
click at [105, 282] on button "increase-product-quantity" at bounding box center [113, 285] width 16 height 16
type input "1"
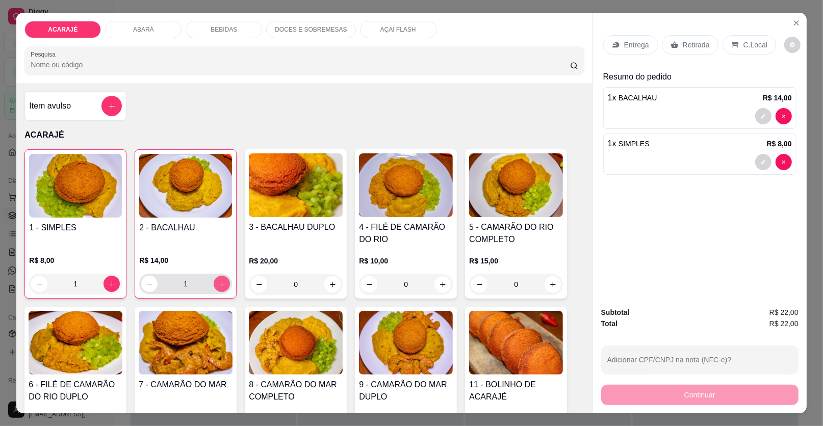
click at [219, 284] on icon "increase-product-quantity" at bounding box center [222, 285] width 6 height 6
type input "2"
click at [104, 283] on button "increase-product-quantity" at bounding box center [112, 284] width 16 height 16
type input "2"
click at [683, 44] on p "Retirada" at bounding box center [696, 45] width 27 height 10
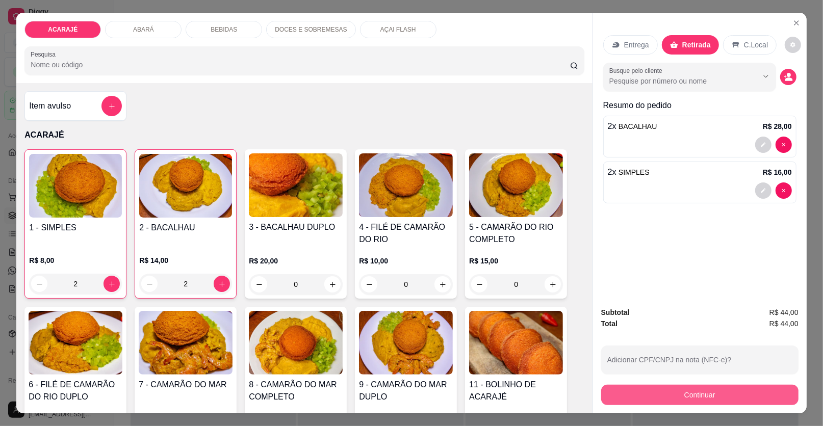
click at [711, 394] on button "Continuar" at bounding box center [699, 395] width 197 height 20
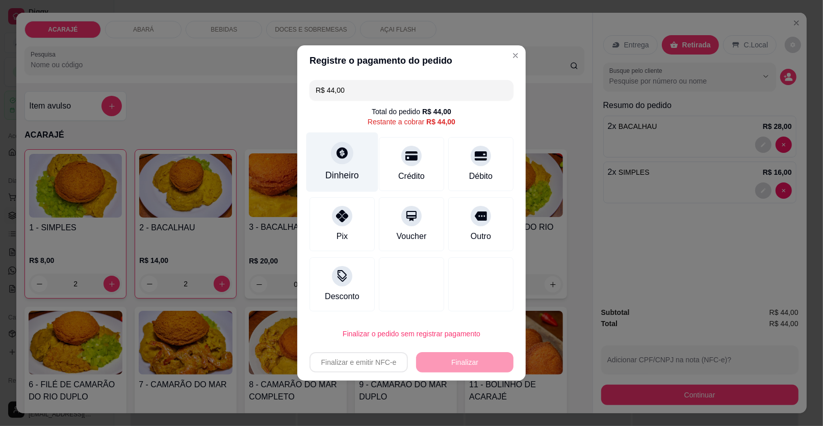
click at [359, 169] on div "Dinheiro" at bounding box center [343, 163] width 72 height 60
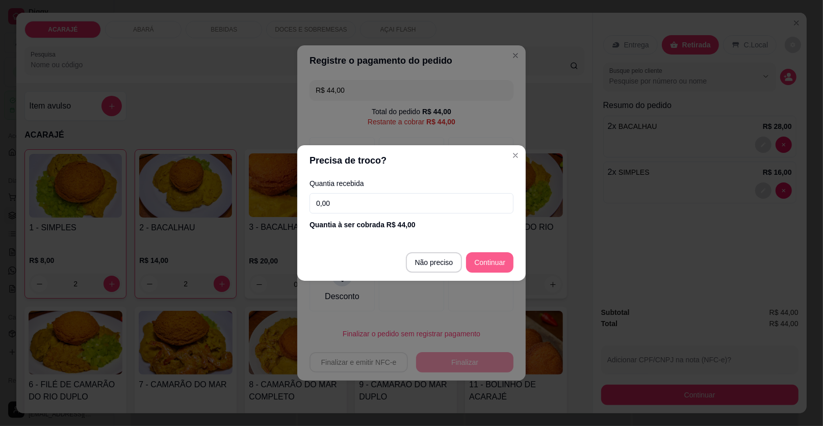
type input "R$ 0,00"
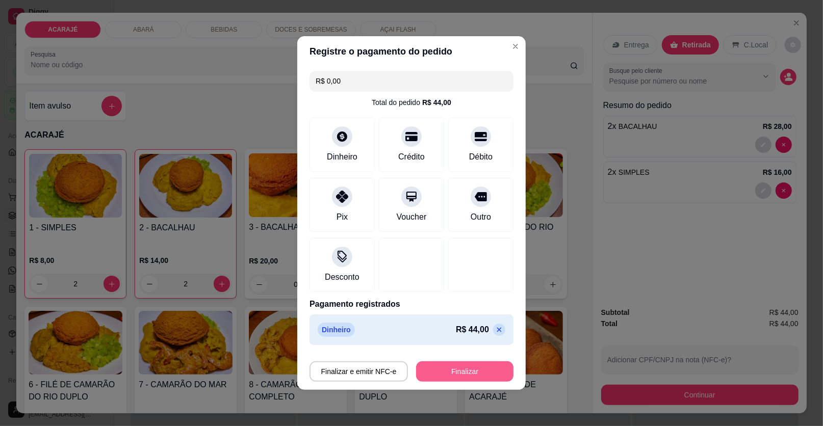
click at [463, 373] on button "Finalizar" at bounding box center [464, 372] width 97 height 20
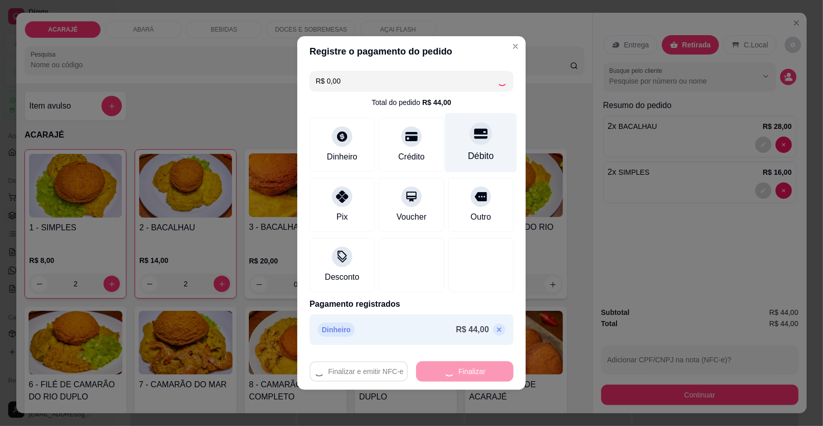
type input "0"
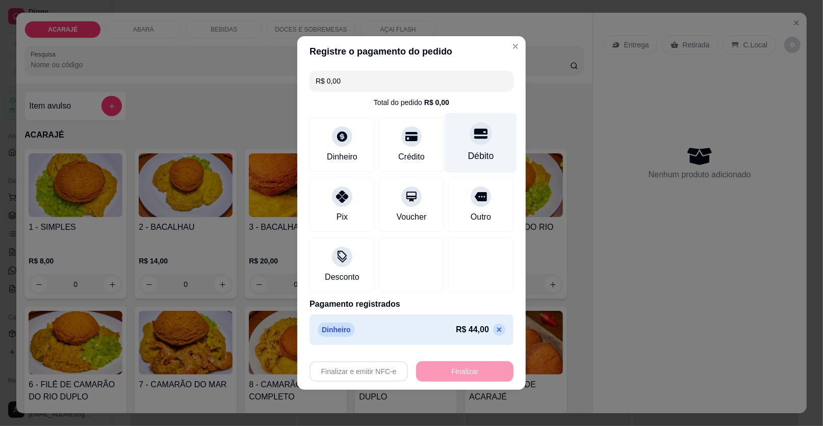
type input "-R$ 44,00"
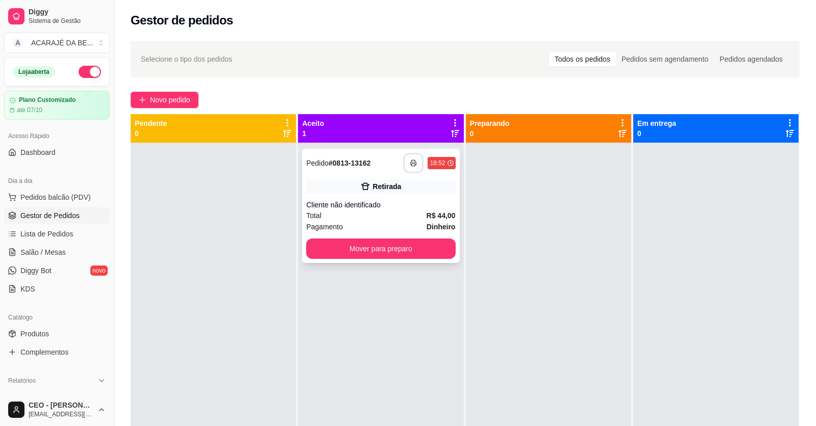
click at [406, 165] on button "button" at bounding box center [414, 164] width 20 height 20
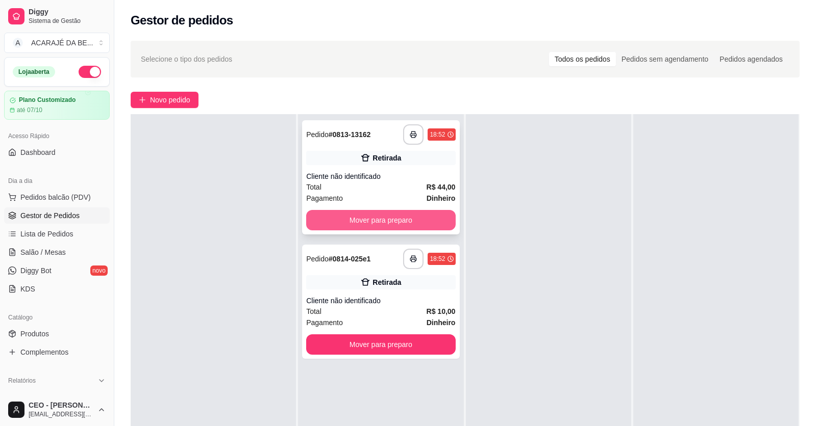
click at [331, 216] on button "Mover para preparo" at bounding box center [380, 220] width 149 height 20
click at [411, 254] on button "button" at bounding box center [414, 259] width 20 height 20
click at [403, 224] on button "Mover para preparo" at bounding box center [380, 220] width 149 height 20
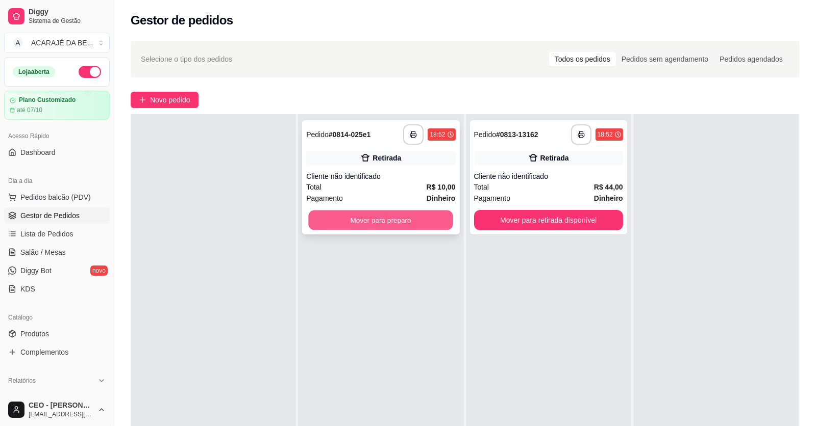
click at [439, 216] on button "Mover para preparo" at bounding box center [381, 221] width 144 height 20
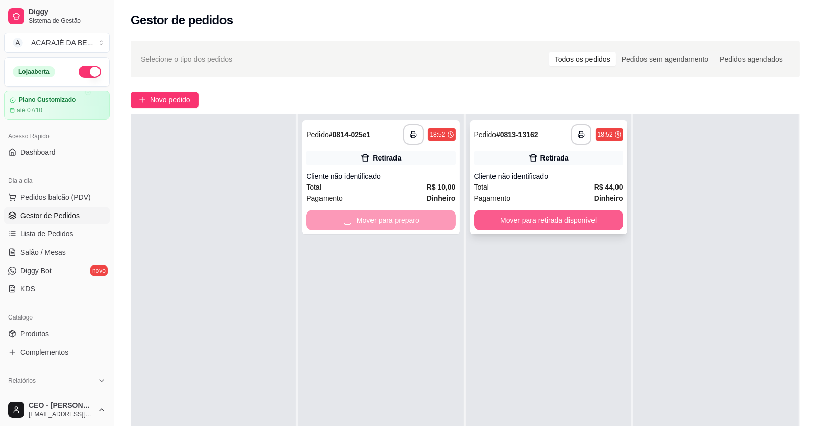
click at [506, 216] on button "Mover para retirada disponível" at bounding box center [548, 220] width 149 height 20
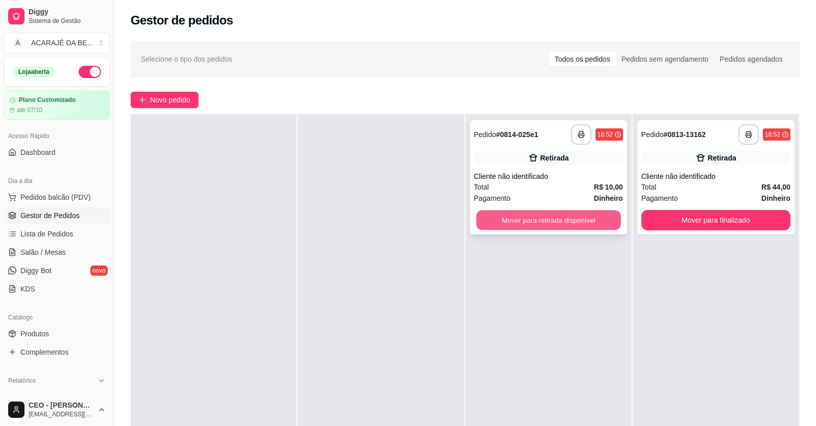
click at [588, 220] on button "Mover para retirada disponível" at bounding box center [548, 221] width 144 height 20
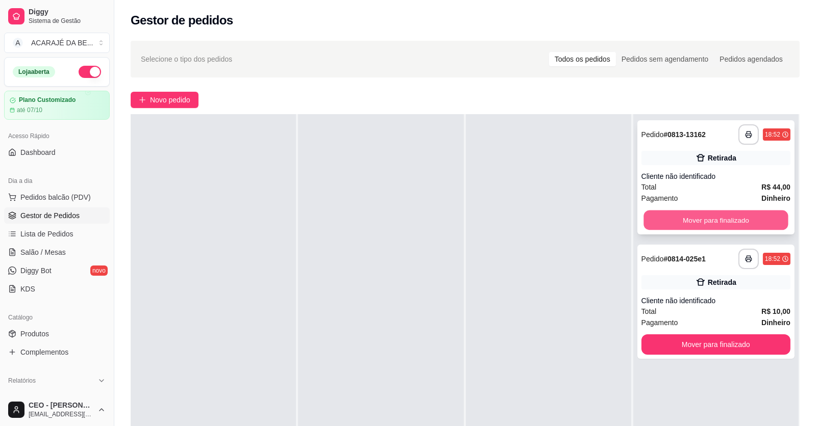
click at [696, 224] on button "Mover para finalizado" at bounding box center [715, 221] width 144 height 20
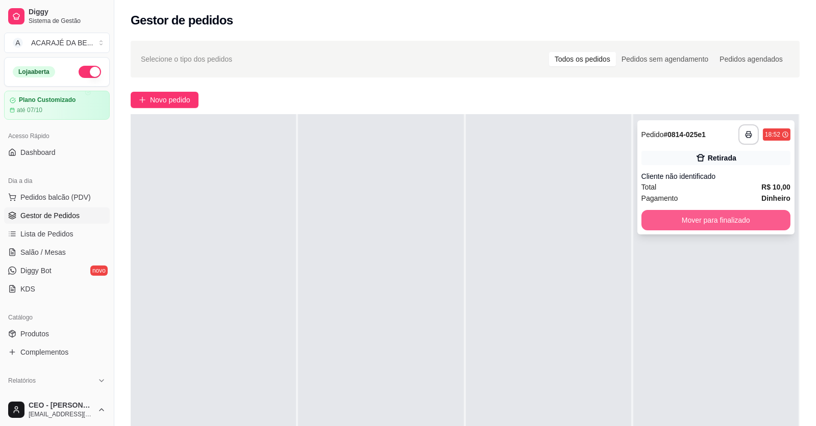
click at [703, 222] on button "Mover para finalizado" at bounding box center [715, 220] width 149 height 20
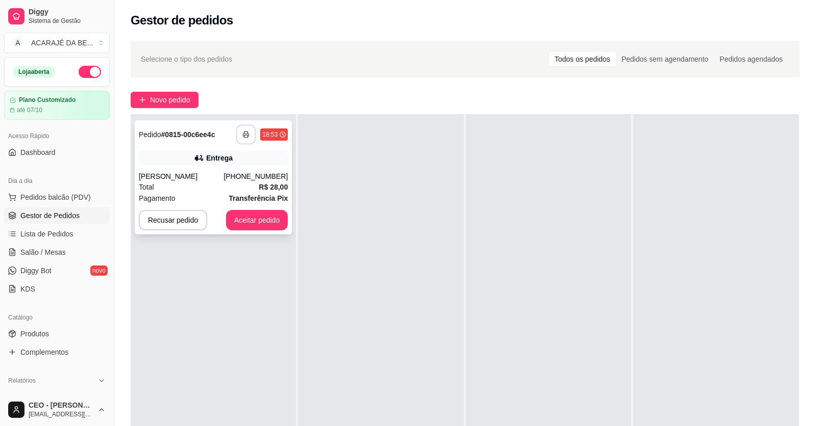
click at [241, 134] on button "button" at bounding box center [246, 135] width 20 height 20
click at [266, 216] on button "Aceitar pedido" at bounding box center [257, 221] width 60 height 20
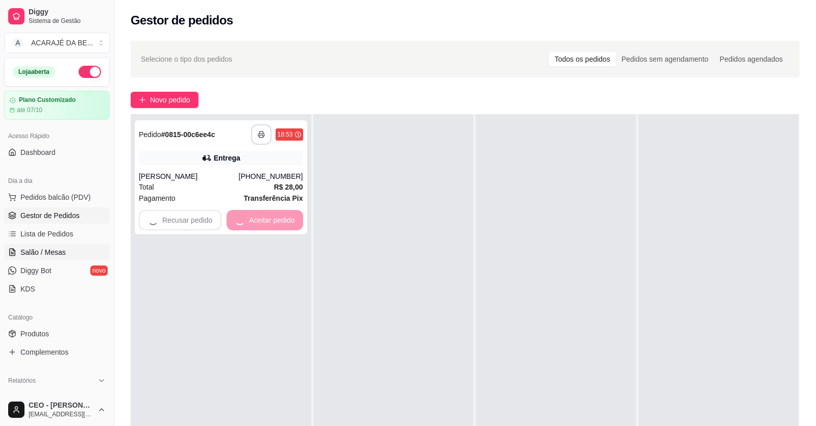
click at [58, 253] on span "Salão / Mesas" at bounding box center [42, 252] width 45 height 10
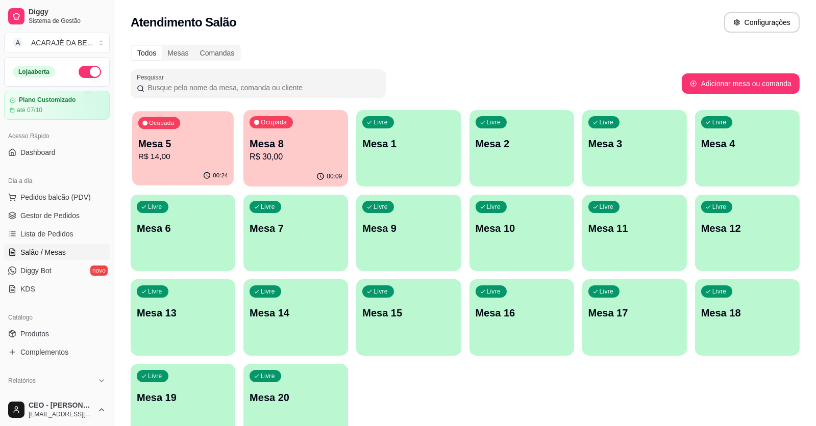
click at [170, 145] on p "Mesa 5" at bounding box center [183, 144] width 90 height 14
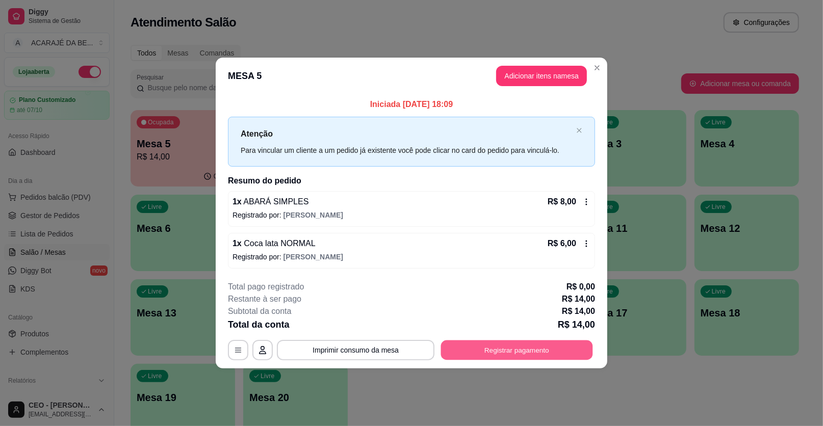
click at [512, 348] on button "Registrar pagamento" at bounding box center [517, 350] width 152 height 20
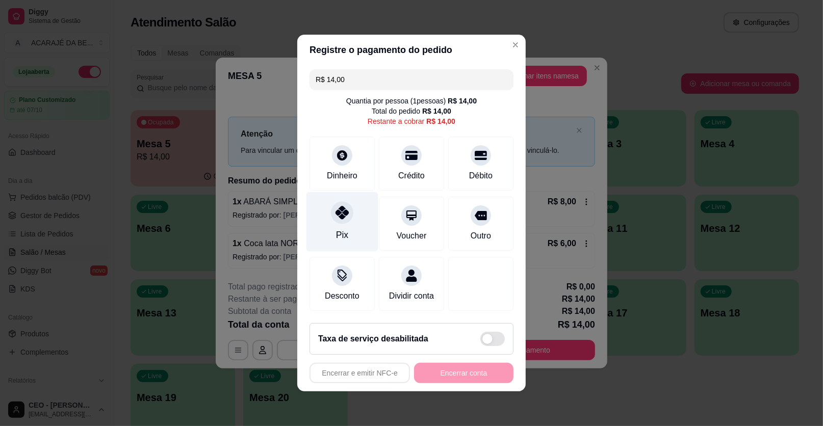
click at [359, 231] on div "Pix" at bounding box center [343, 222] width 72 height 60
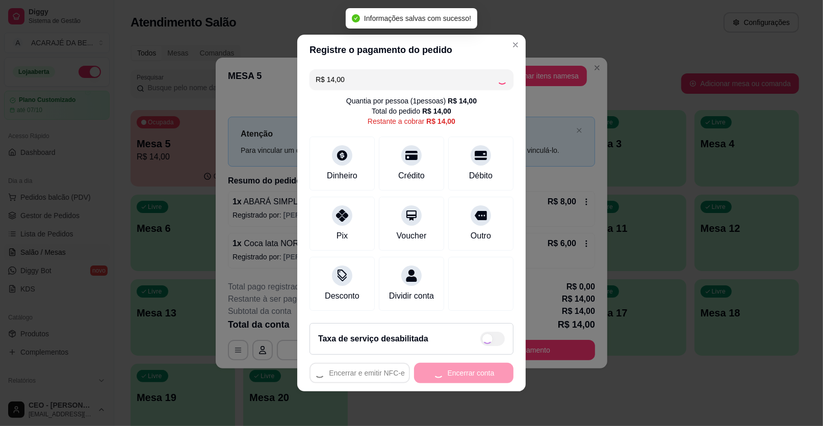
type input "R$ 0,00"
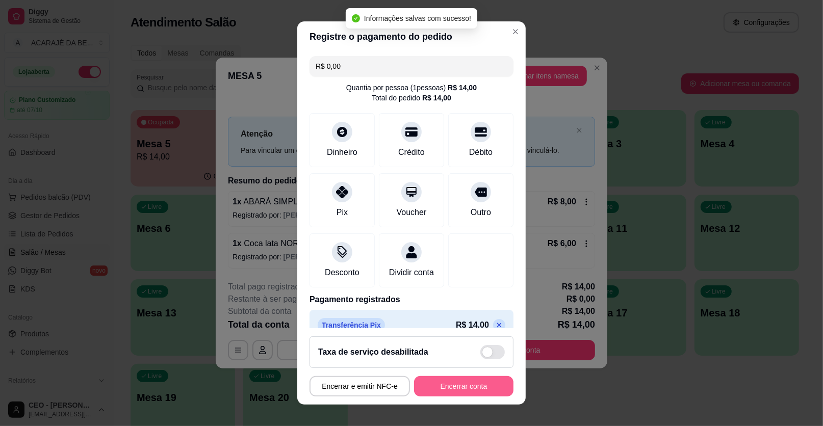
click at [473, 381] on button "Encerrar conta" at bounding box center [463, 387] width 99 height 20
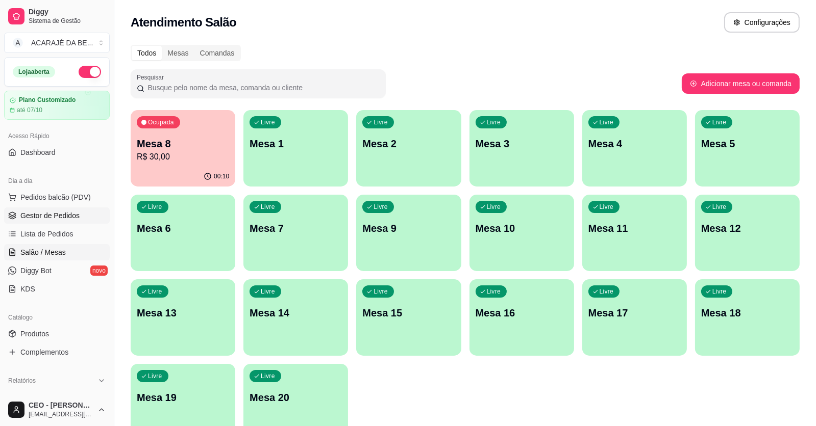
click at [56, 216] on span "Gestor de Pedidos" at bounding box center [49, 216] width 59 height 10
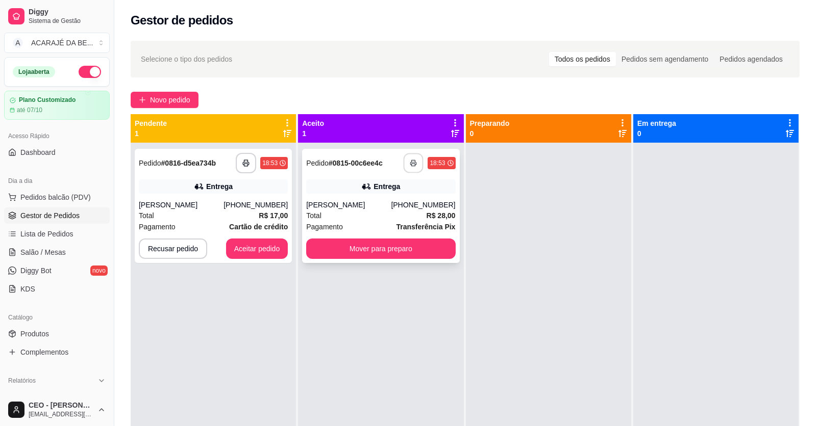
click at [405, 161] on button "button" at bounding box center [414, 164] width 20 height 20
click at [395, 251] on button "Mover para preparo" at bounding box center [380, 249] width 149 height 20
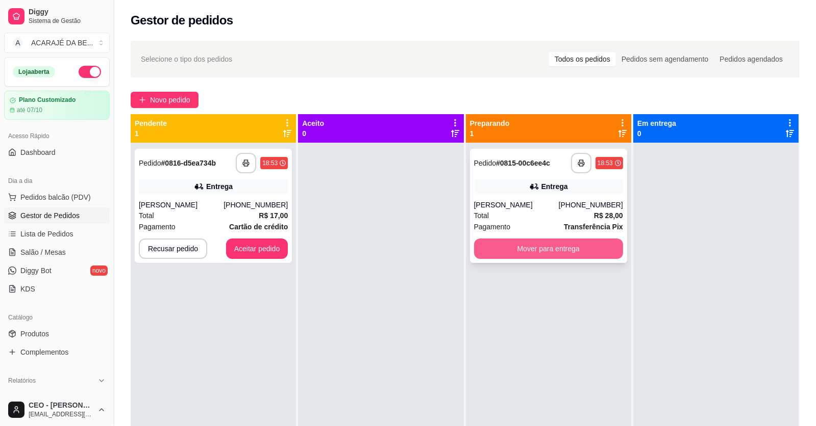
click at [488, 244] on button "Mover para entrega" at bounding box center [548, 249] width 149 height 20
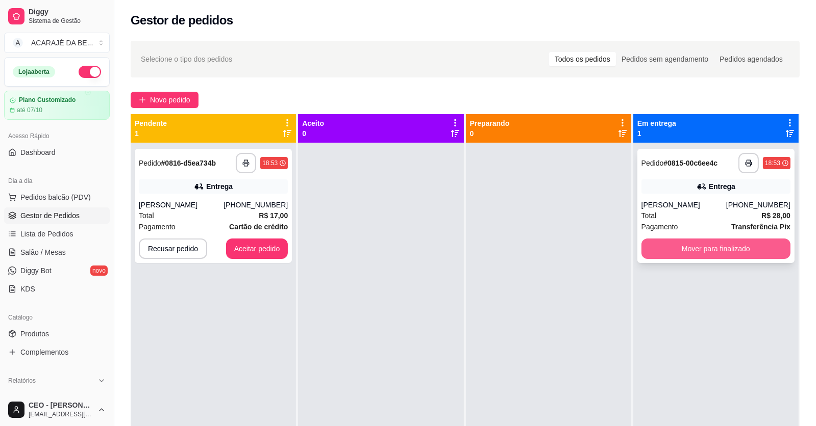
click at [733, 250] on button "Mover para finalizado" at bounding box center [715, 249] width 149 height 20
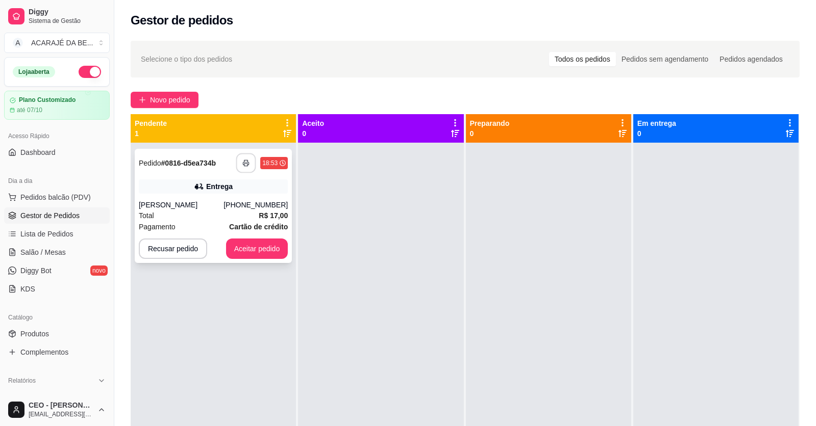
click at [248, 163] on icon "button" at bounding box center [246, 163] width 6 height 3
click at [241, 244] on button "Aceitar pedido" at bounding box center [257, 249] width 62 height 20
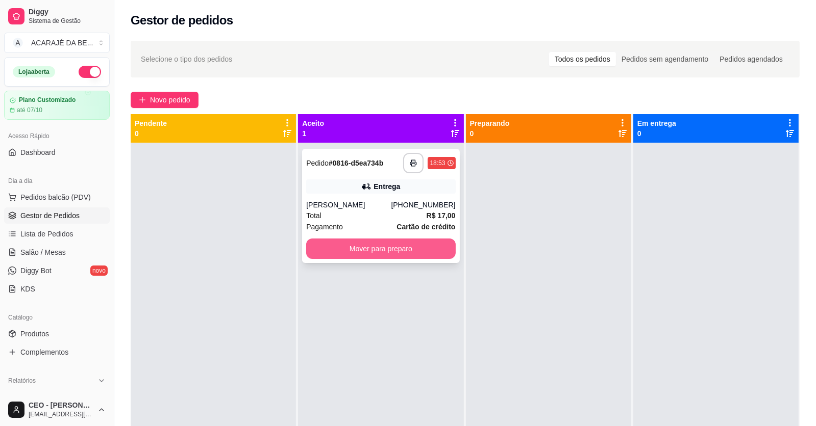
click at [333, 252] on button "Mover para preparo" at bounding box center [380, 249] width 149 height 20
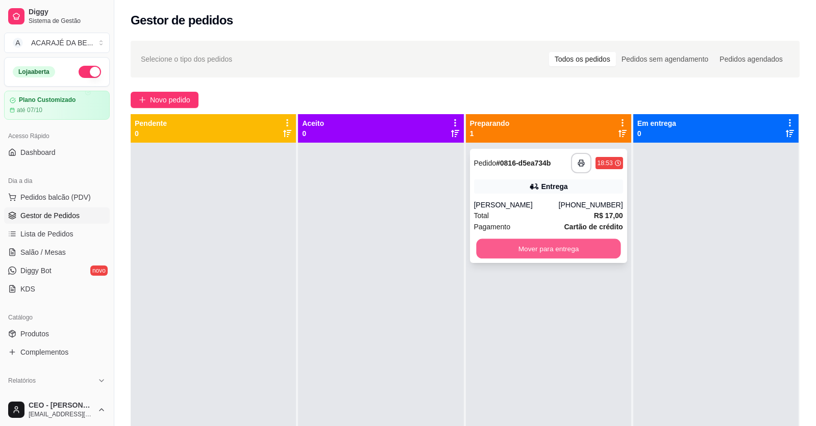
click at [522, 252] on button "Mover para entrega" at bounding box center [548, 249] width 144 height 20
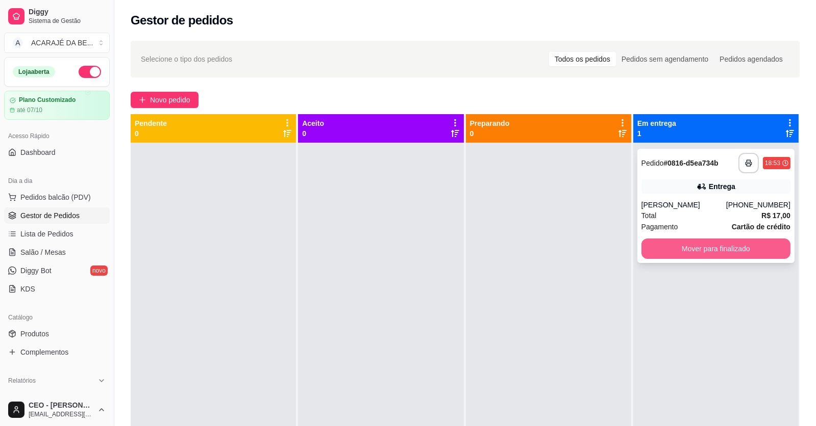
click at [651, 249] on button "Mover para finalizado" at bounding box center [715, 249] width 149 height 20
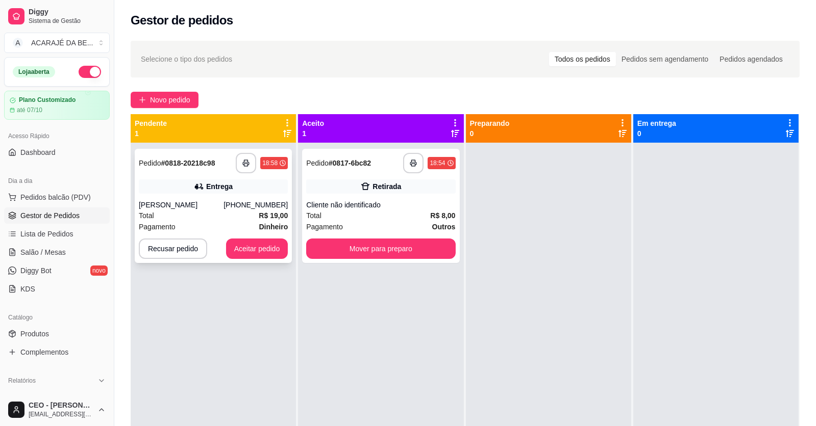
click at [241, 190] on div "Entrega" at bounding box center [213, 187] width 149 height 14
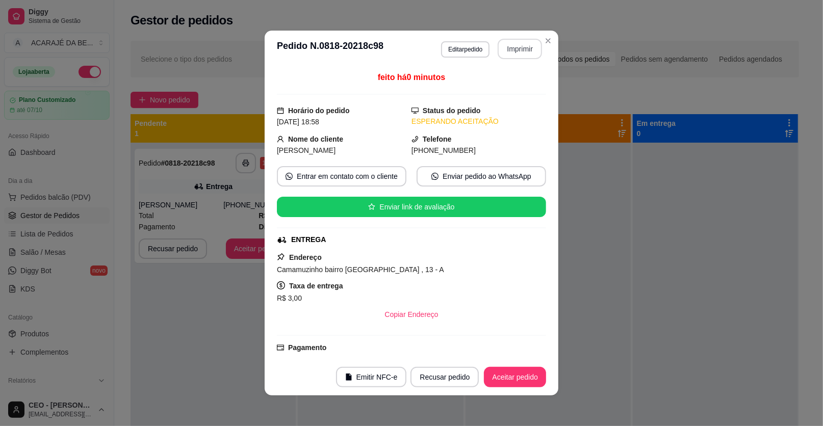
click at [510, 45] on button "Imprimir" at bounding box center [520, 49] width 44 height 20
click at [491, 375] on button "Aceitar pedido" at bounding box center [515, 378] width 60 height 20
click at [491, 375] on div "Recusar pedido Aceitar pedido" at bounding box center [464, 377] width 164 height 20
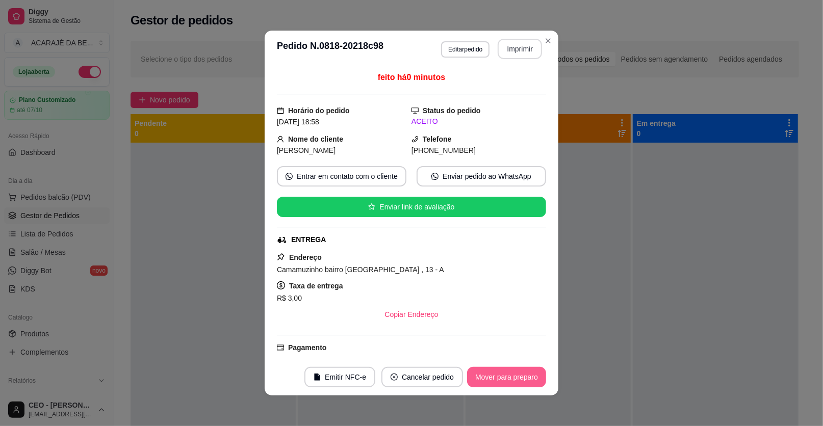
click at [491, 375] on button "Mover para preparo" at bounding box center [506, 377] width 79 height 20
click at [491, 375] on div "Mover para preparo" at bounding box center [499, 377] width 93 height 20
click at [490, 375] on div "Mover para preparo" at bounding box center [499, 377] width 93 height 20
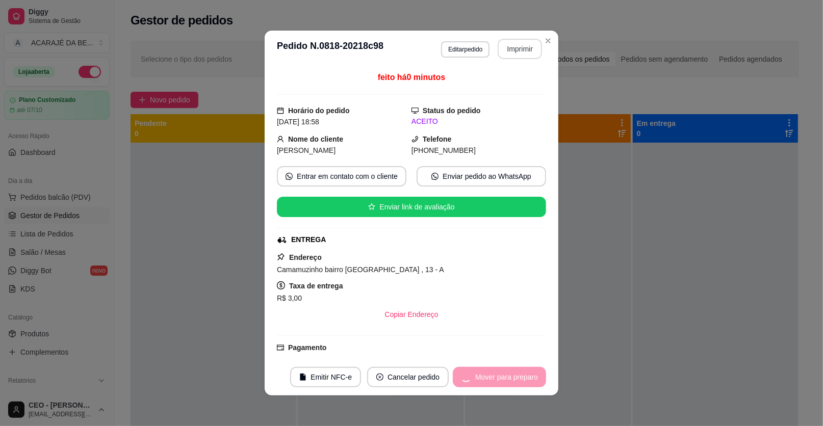
click at [489, 375] on div "Mover para preparo" at bounding box center [499, 377] width 93 height 20
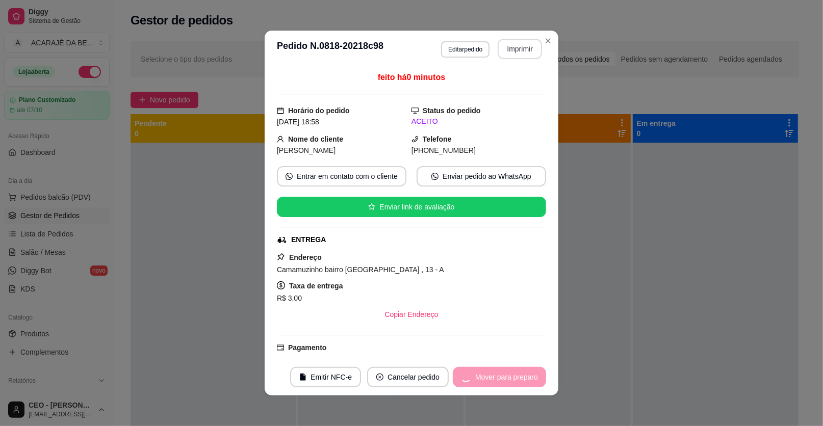
click at [489, 375] on div "Mover para preparo" at bounding box center [499, 377] width 93 height 20
click at [488, 375] on div "Mover para preparo" at bounding box center [499, 377] width 93 height 20
click at [488, 376] on div "Mover para preparo" at bounding box center [499, 377] width 93 height 20
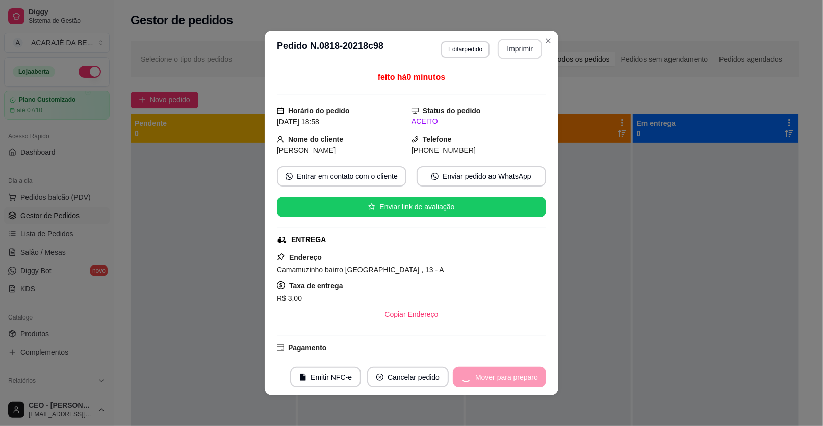
drag, startPoint x: 488, startPoint y: 376, endPoint x: 483, endPoint y: 370, distance: 7.6
click at [483, 370] on div "Mover para preparo" at bounding box center [499, 377] width 93 height 20
click at [483, 371] on div "Mover para preparo" at bounding box center [499, 377] width 93 height 20
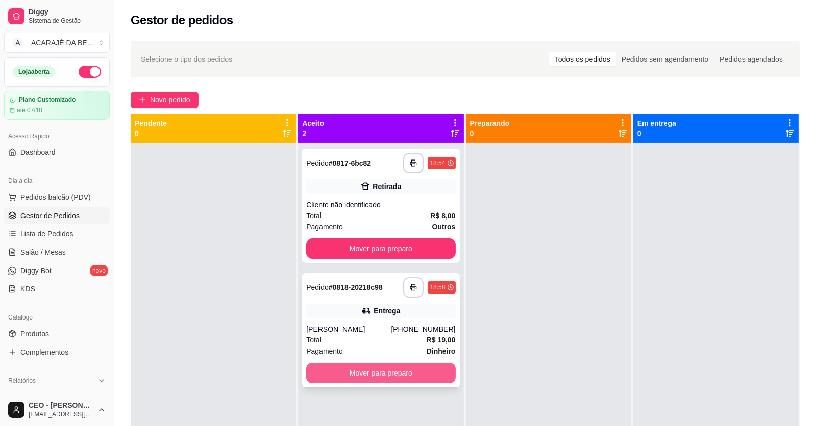
click at [421, 367] on button "Mover para preparo" at bounding box center [380, 373] width 149 height 20
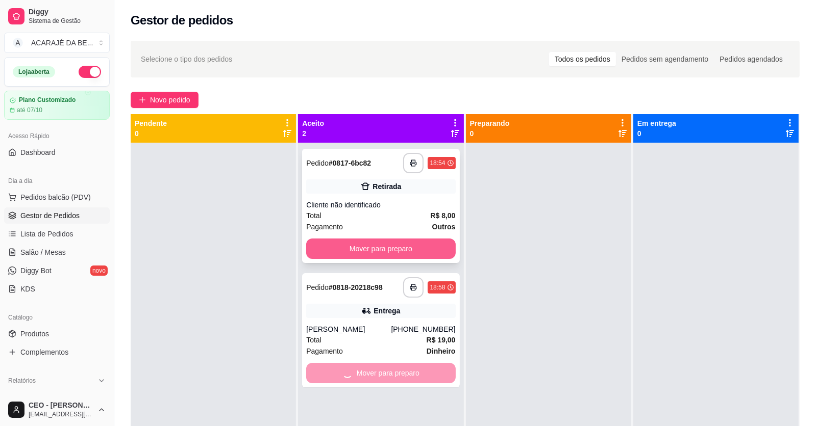
click at [410, 246] on button "Mover para preparo" at bounding box center [380, 249] width 149 height 20
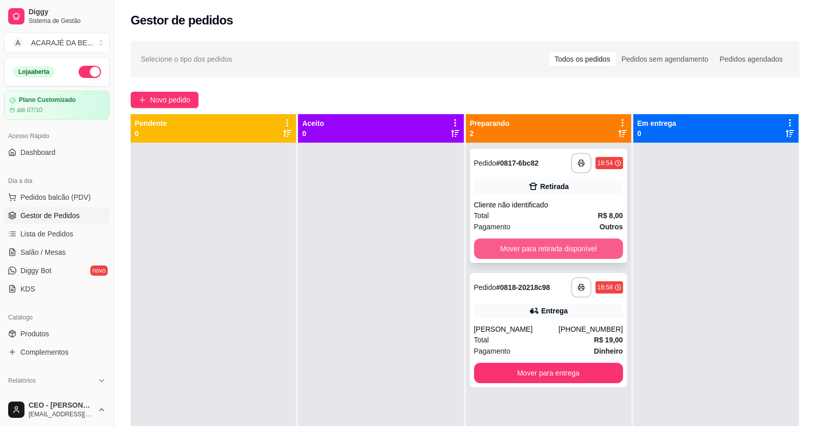
click at [588, 256] on button "Mover para retirada disponível" at bounding box center [548, 249] width 149 height 20
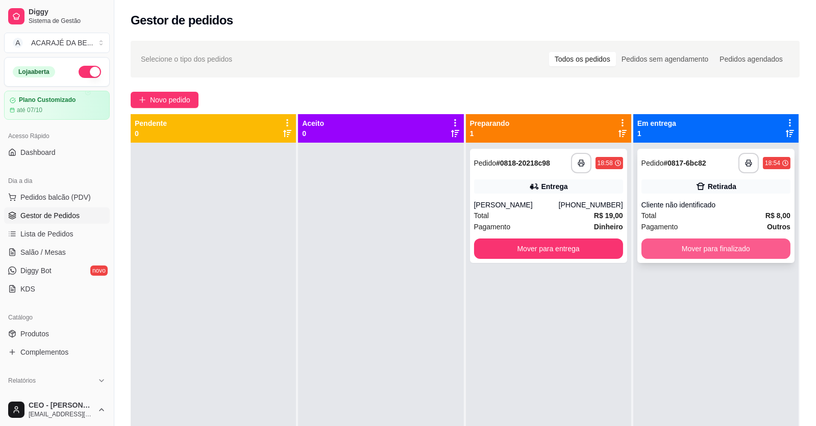
click at [675, 239] on button "Mover para finalizado" at bounding box center [715, 249] width 149 height 20
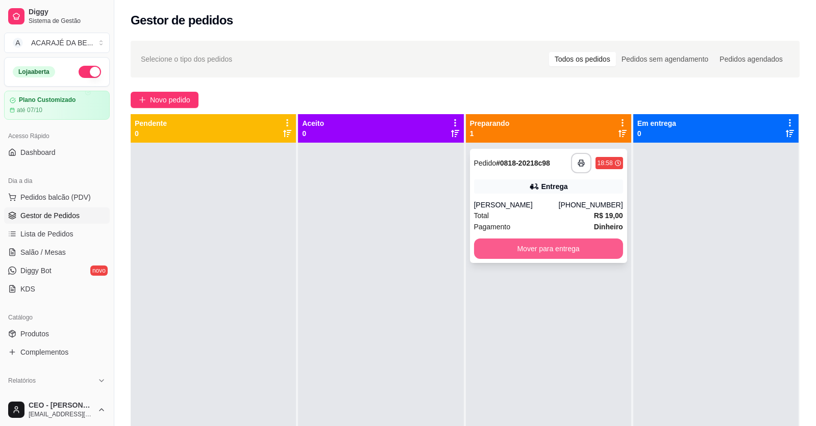
click at [587, 245] on button "Mover para entrega" at bounding box center [548, 249] width 149 height 20
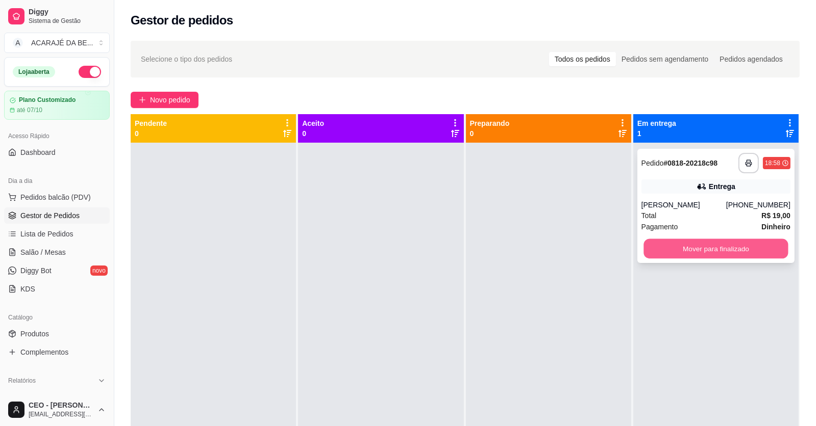
click at [683, 246] on button "Mover para finalizado" at bounding box center [715, 249] width 144 height 20
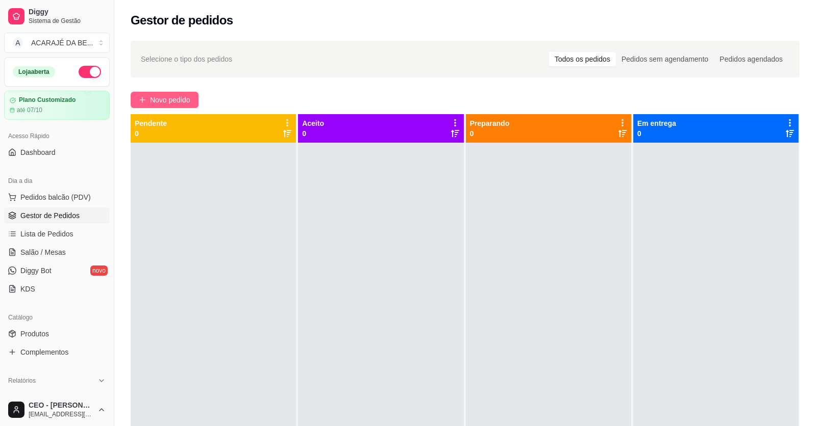
click at [169, 94] on span "Novo pedido" at bounding box center [170, 99] width 40 height 11
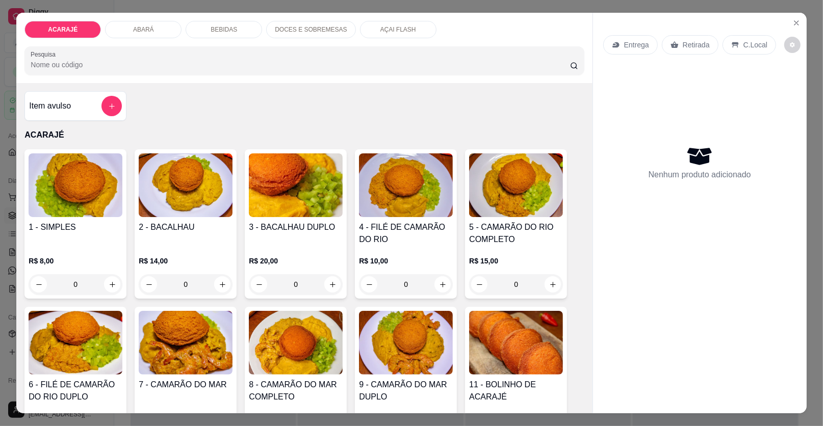
click at [793, 23] on icon "Close" at bounding box center [797, 23] width 8 height 8
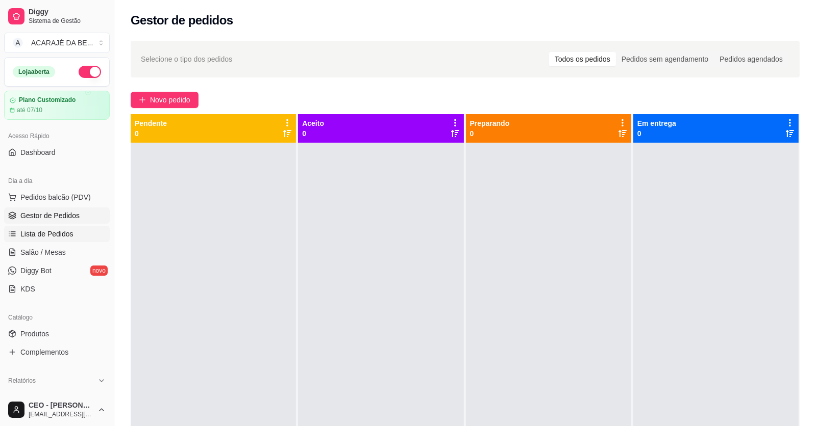
click at [55, 232] on span "Lista de Pedidos" at bounding box center [46, 234] width 53 height 10
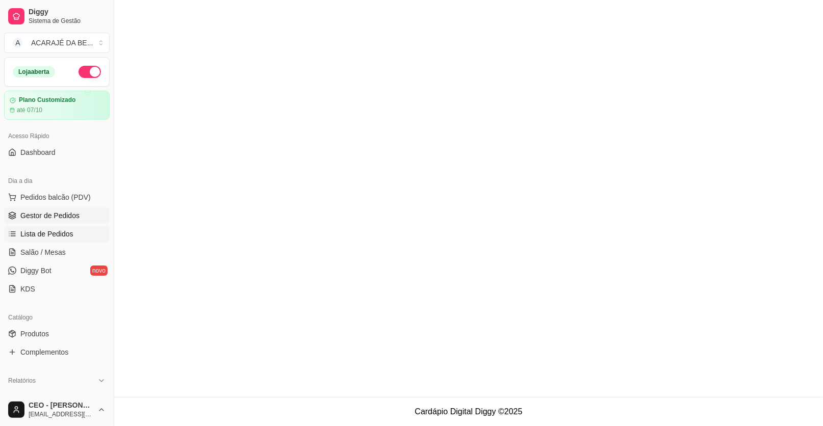
click at [84, 217] on link "Gestor de Pedidos" at bounding box center [57, 216] width 106 height 16
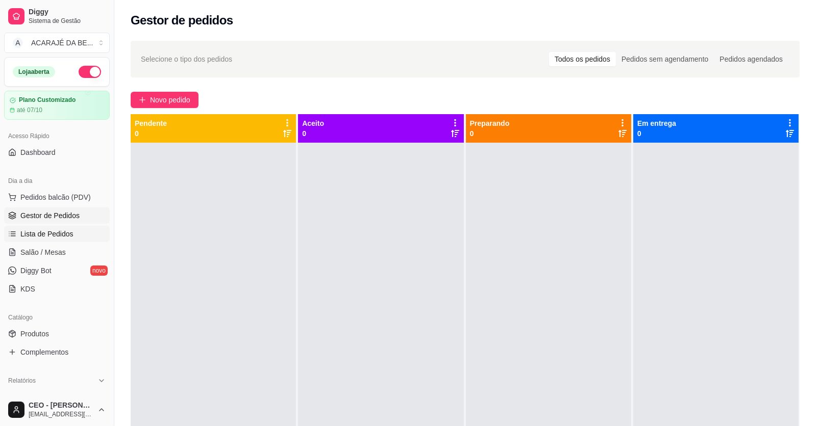
click at [59, 235] on span "Lista de Pedidos" at bounding box center [46, 234] width 53 height 10
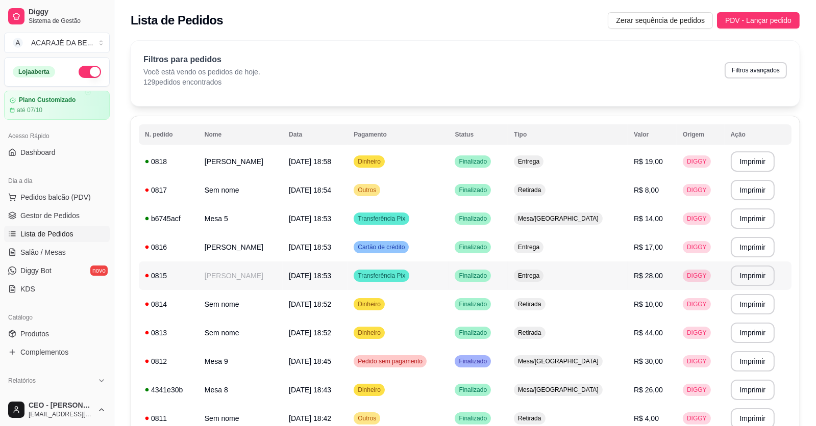
click at [266, 278] on td "Sara" at bounding box center [240, 276] width 84 height 29
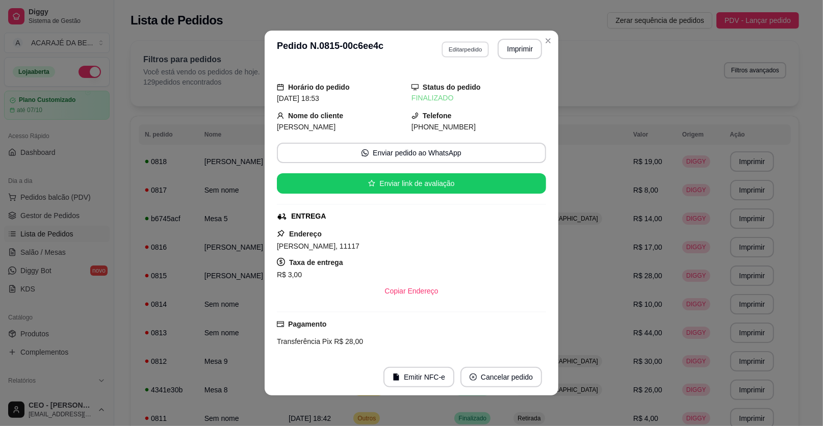
click at [463, 51] on button "Editar pedido" at bounding box center [465, 49] width 47 height 16
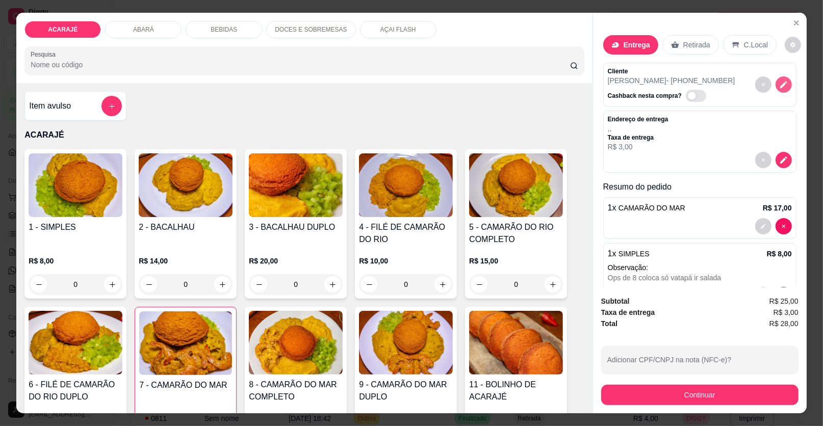
click at [780, 82] on icon "decrease-product-quantity" at bounding box center [784, 84] width 9 height 9
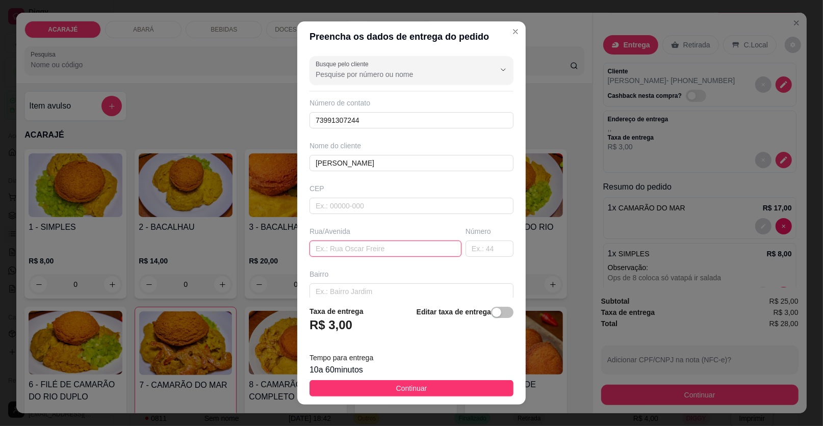
click at [354, 252] on input "text" at bounding box center [386, 249] width 152 height 16
paste input "Perto do bar da bite Pracinha"
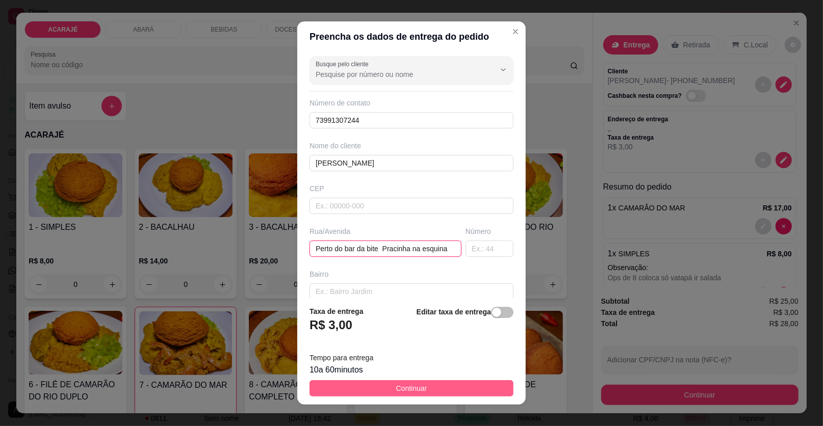
type input "Perto do bar da bite Pracinha na esquina"
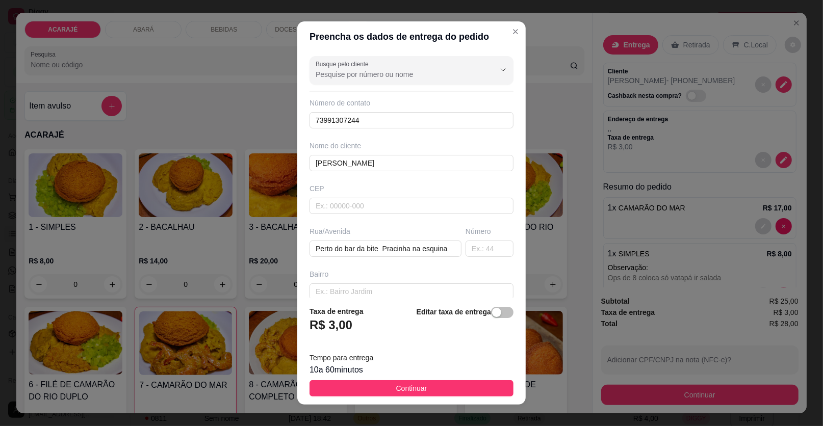
drag, startPoint x: 412, startPoint y: 385, endPoint x: 747, endPoint y: 384, distance: 335.2
click at [413, 385] on span "Continuar" at bounding box center [411, 388] width 31 height 11
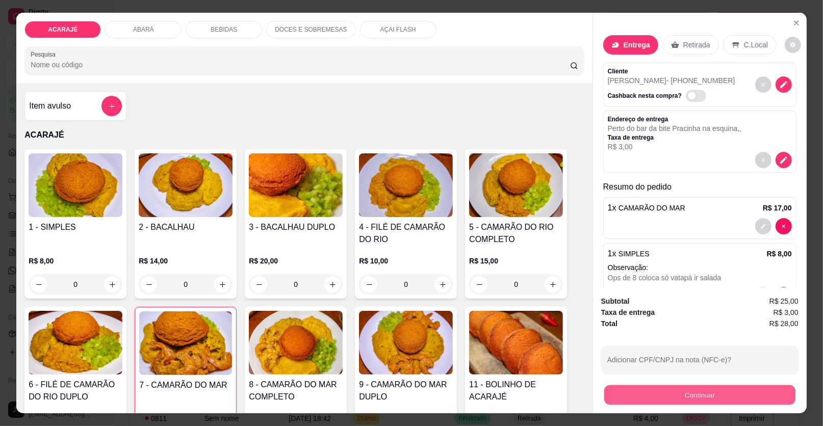
click at [696, 393] on button "Continuar" at bounding box center [700, 396] width 191 height 20
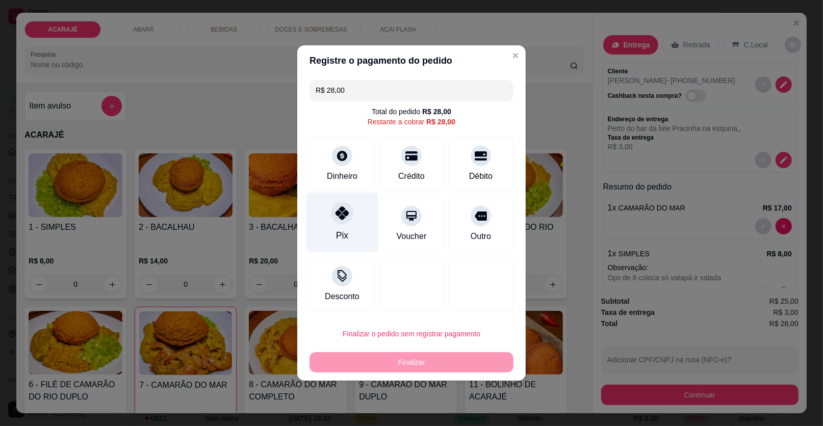
click at [344, 221] on div at bounding box center [342, 213] width 22 height 22
type input "R$ 0,00"
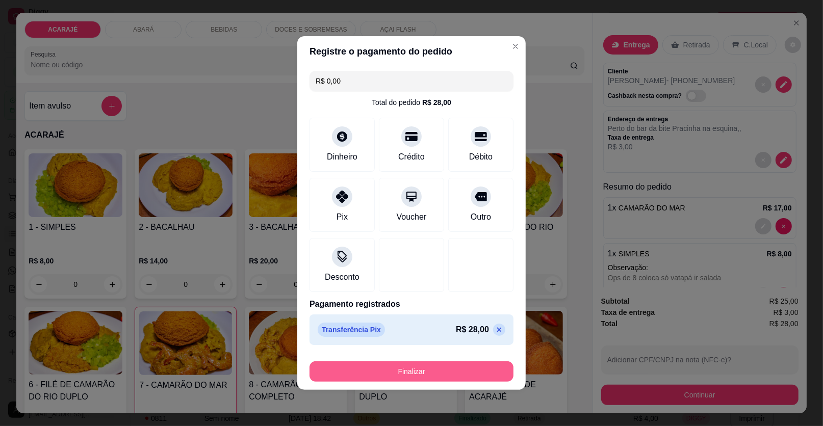
click at [415, 377] on button "Finalizar" at bounding box center [412, 372] width 204 height 20
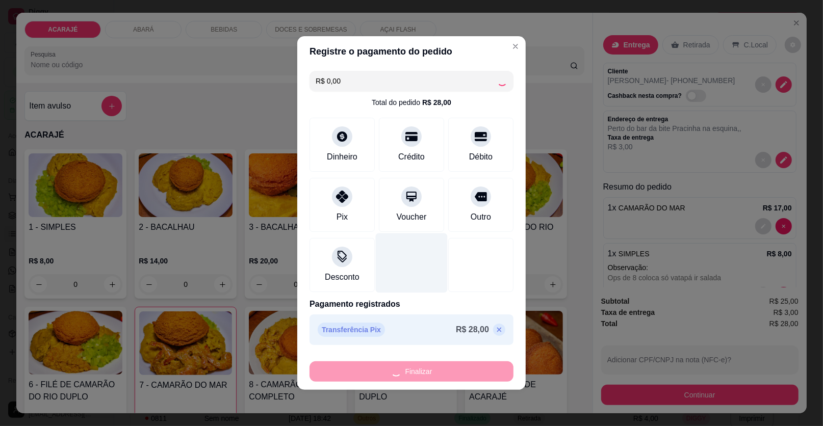
type input "0"
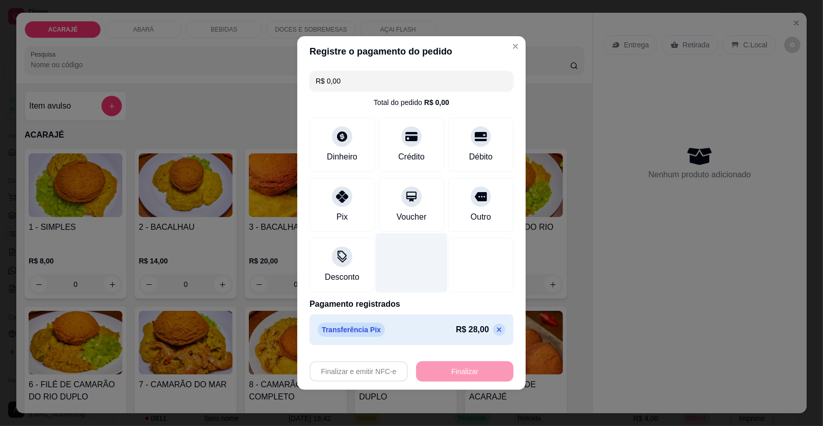
type input "-R$ 28,00"
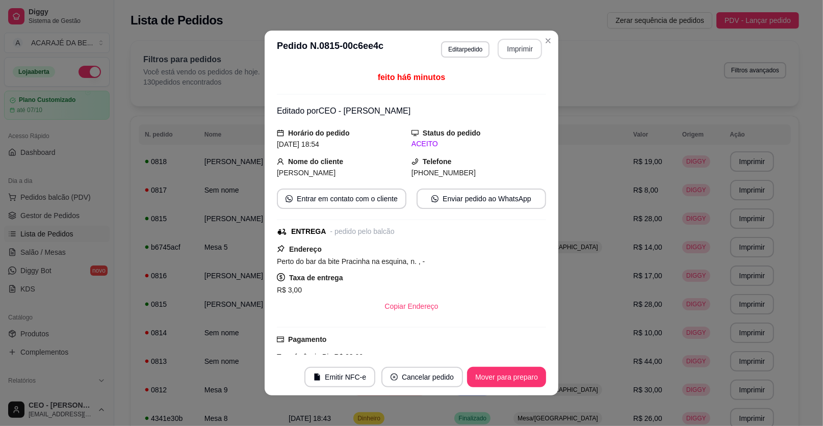
click at [521, 47] on button "Imprimir" at bounding box center [520, 49] width 44 height 20
click at [511, 380] on button "Mover para preparo" at bounding box center [506, 378] width 77 height 20
click at [510, 380] on button "Mover para entrega" at bounding box center [507, 378] width 77 height 20
click at [510, 374] on button "Mover para finalizado" at bounding box center [504, 378] width 82 height 20
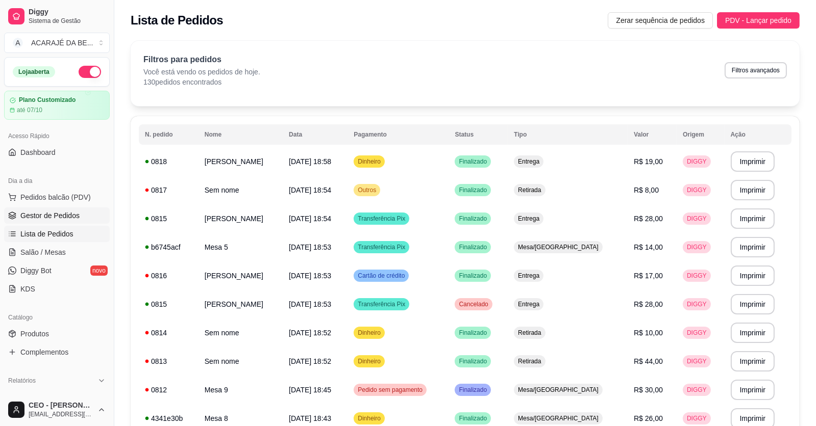
click at [25, 214] on span "Gestor de Pedidos" at bounding box center [49, 216] width 59 height 10
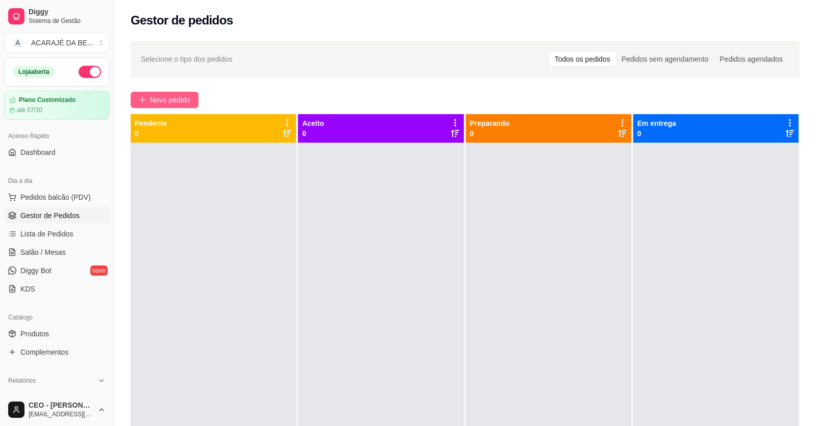
click at [181, 97] on span "Novo pedido" at bounding box center [170, 99] width 40 height 11
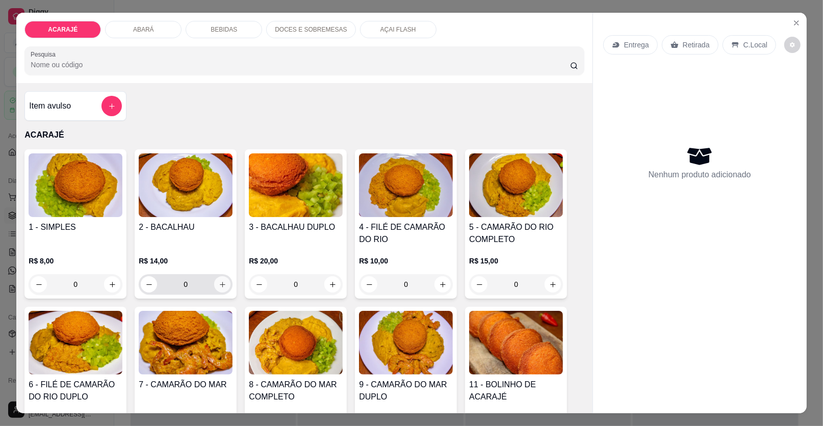
click at [222, 289] on button "increase-product-quantity" at bounding box center [222, 285] width 16 height 16
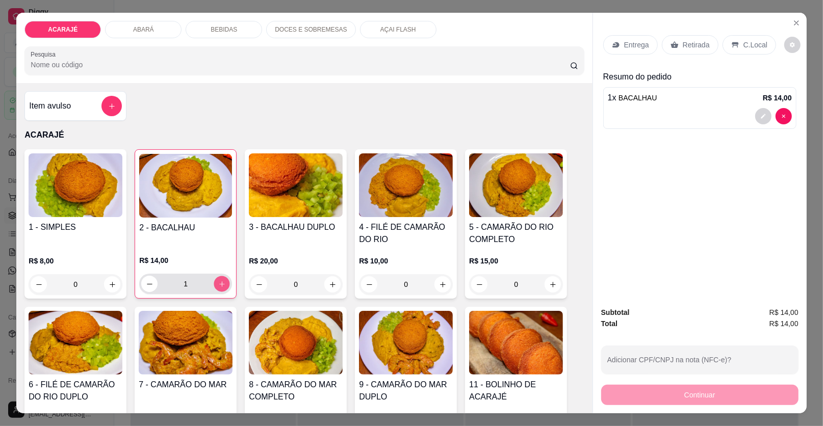
click at [222, 289] on button "increase-product-quantity" at bounding box center [222, 285] width 16 height 16
type input "2"
click at [640, 42] on p "Entrega" at bounding box center [636, 45] width 25 height 10
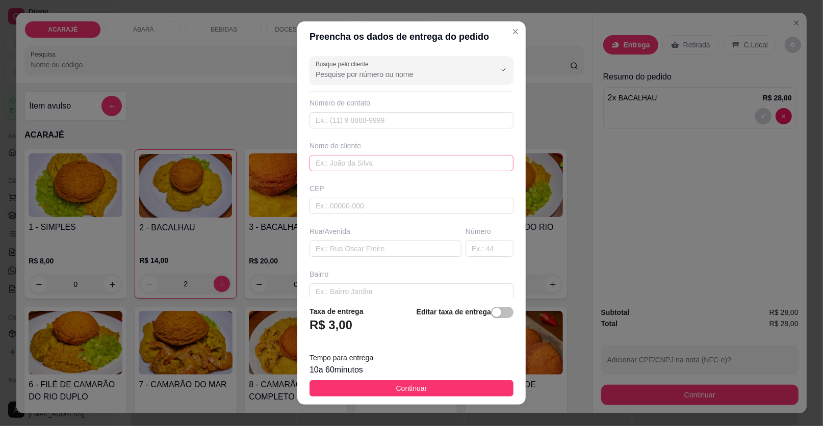
click at [347, 169] on div "Busque pelo cliente Número de contato Nome do cliente CEP Rua/Avenida Número Ba…" at bounding box center [411, 175] width 229 height 246
click at [347, 169] on input "text" at bounding box center [412, 163] width 204 height 16
type input "Drielly"
click at [373, 250] on input "text" at bounding box center [386, 249] width 152 height 16
paste input "Em cima da loja de Gi moto peças, número 622- apartamento Chamar por Caique"
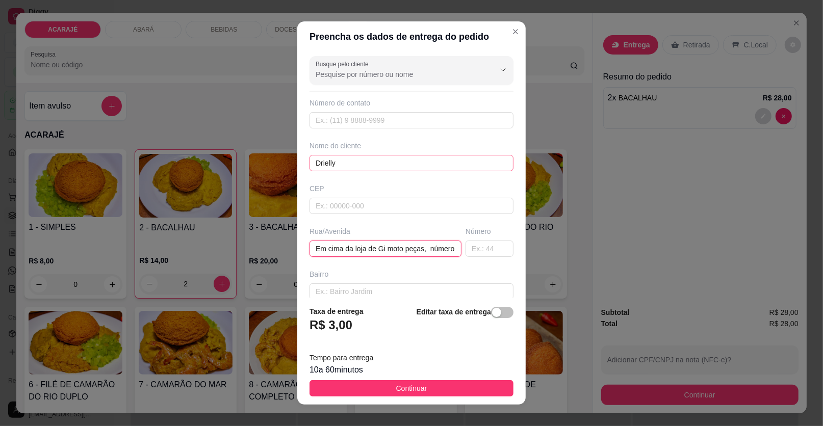
scroll to position [0, 134]
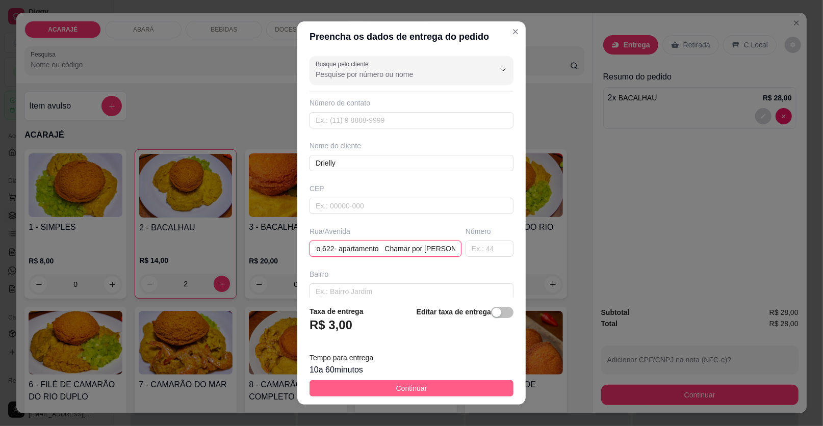
type input "Em cima da loja de Gi moto peças, número 622- apartamento Chamar por Caique"
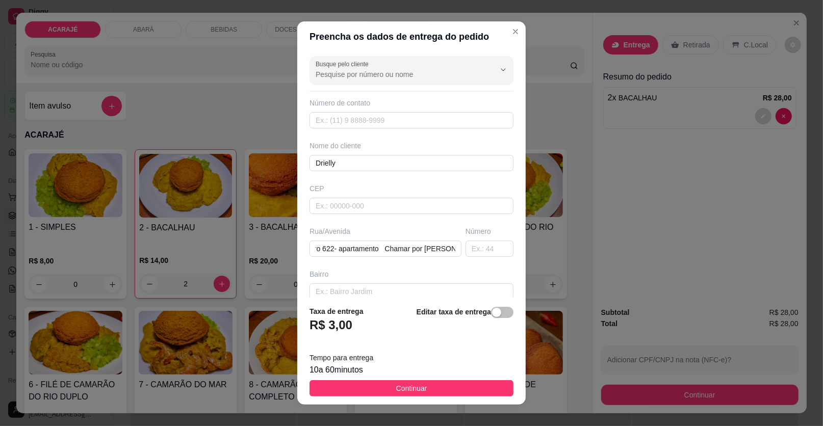
drag, startPoint x: 424, startPoint y: 389, endPoint x: 442, endPoint y: 389, distance: 17.9
click at [424, 389] on button "Continuar" at bounding box center [412, 389] width 204 height 16
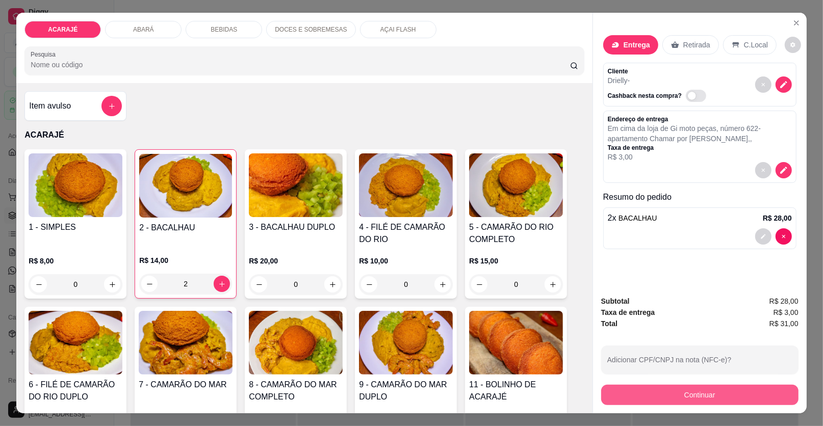
click at [679, 401] on button "Continuar" at bounding box center [699, 395] width 197 height 20
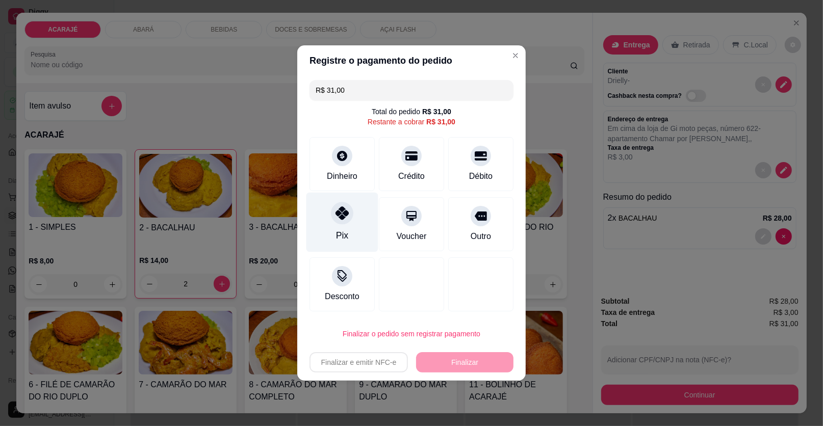
click at [351, 227] on div "Pix" at bounding box center [343, 223] width 72 height 60
type input "R$ 0,00"
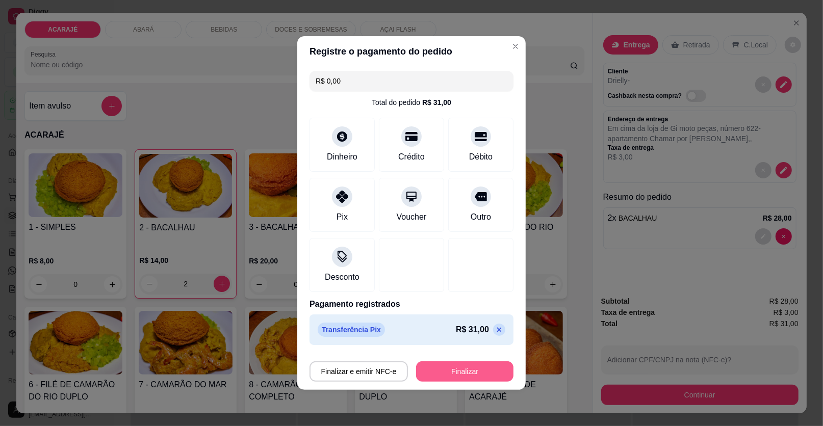
click at [456, 381] on button "Finalizar" at bounding box center [464, 372] width 97 height 20
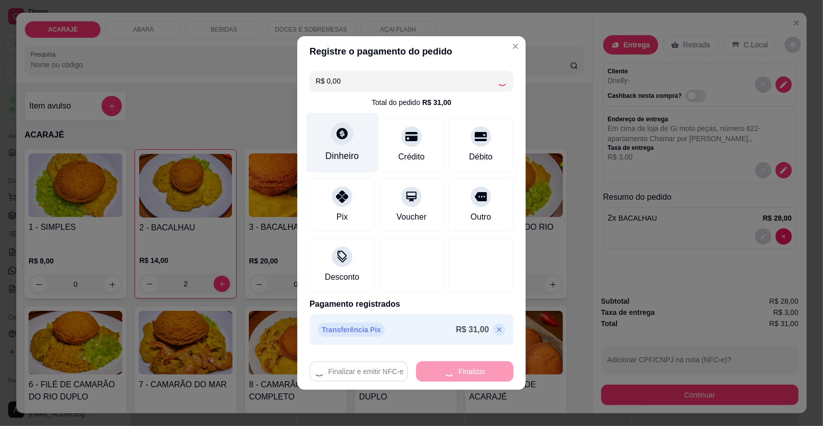
type input "0"
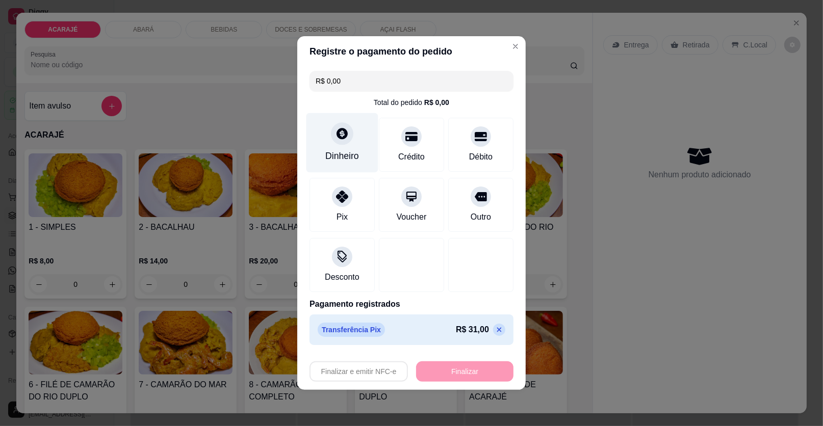
type input "-R$ 31,00"
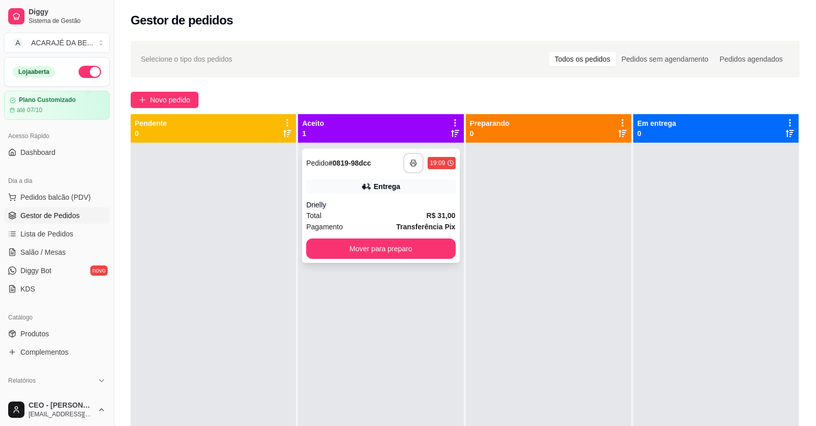
click at [406, 159] on button "button" at bounding box center [413, 163] width 20 height 20
click at [393, 252] on button "Mover para preparo" at bounding box center [381, 249] width 144 height 20
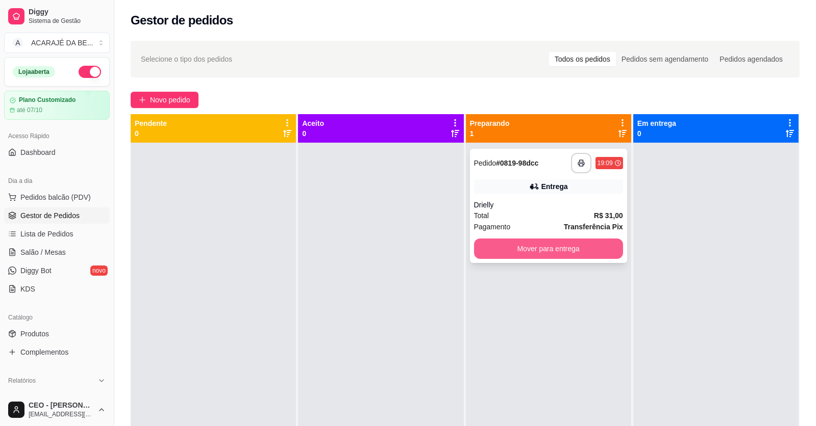
click at [483, 252] on button "Mover para entrega" at bounding box center [548, 249] width 149 height 20
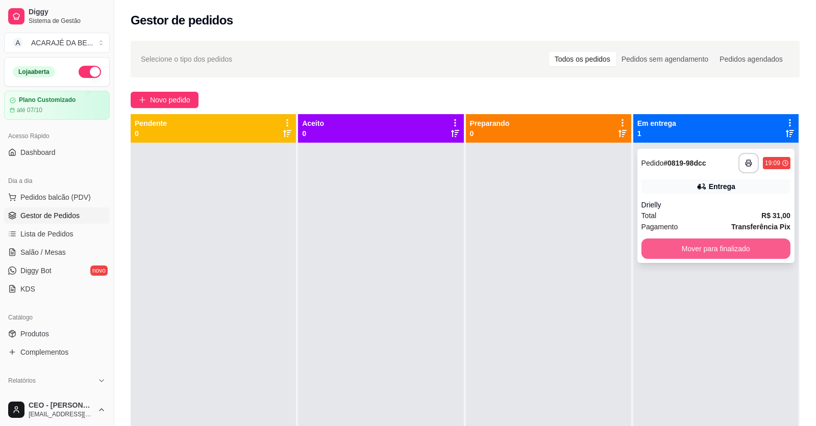
click at [641, 249] on button "Mover para finalizado" at bounding box center [715, 249] width 149 height 20
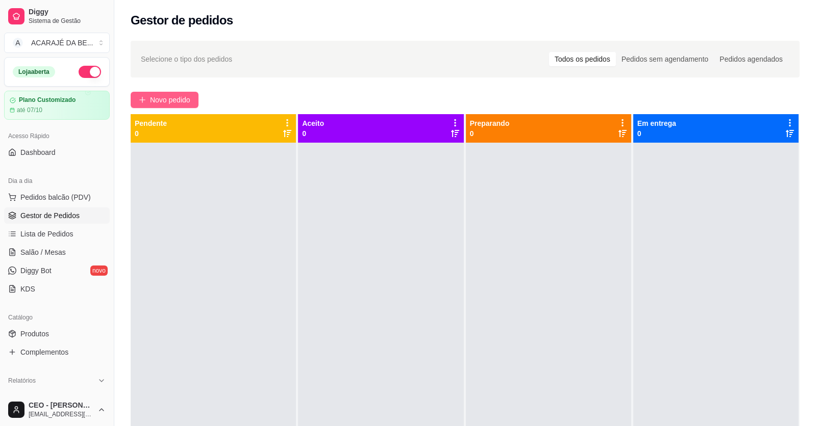
click at [167, 103] on span "Novo pedido" at bounding box center [170, 99] width 40 height 11
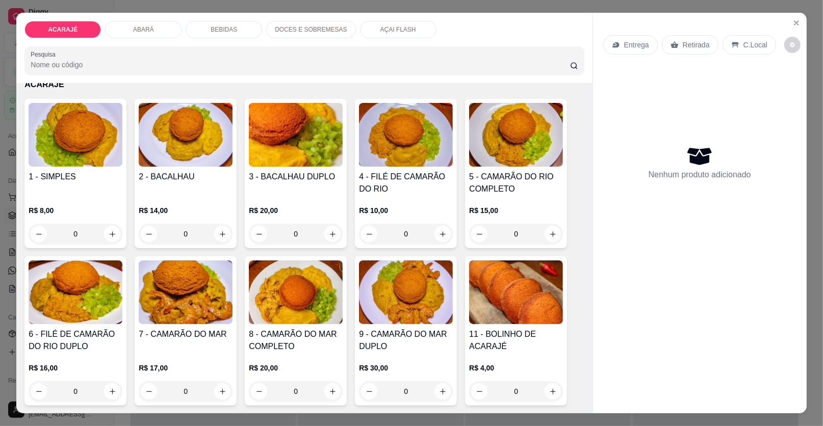
scroll to position [102, 0]
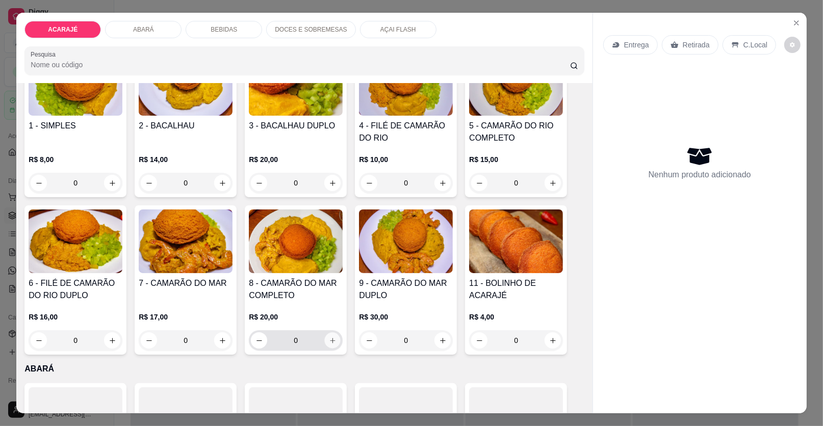
click at [329, 339] on icon "increase-product-quantity" at bounding box center [333, 341] width 8 height 8
type input "1"
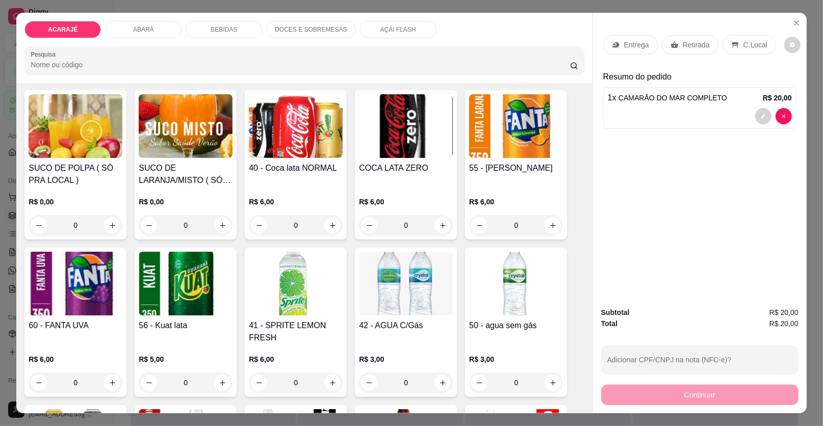
scroll to position [765, 0]
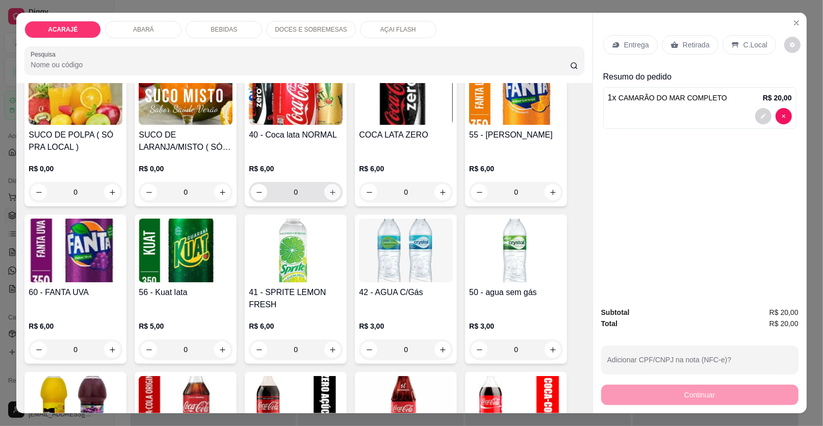
click at [332, 193] on icon "increase-product-quantity" at bounding box center [333, 193] width 8 height 8
type input "1"
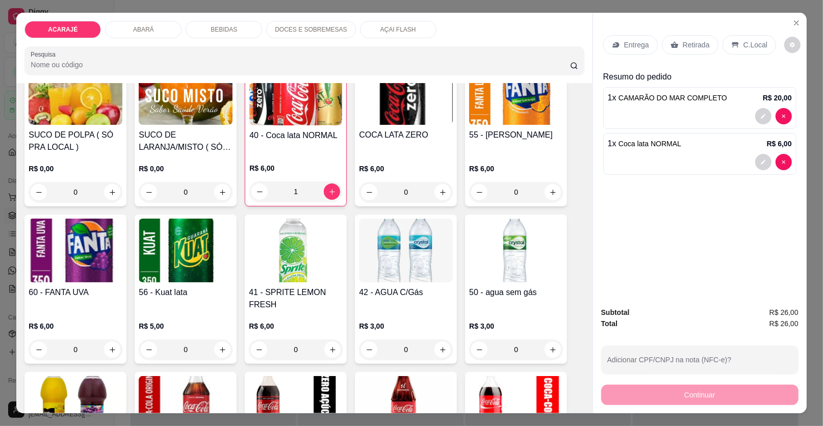
click at [633, 44] on p "Entrega" at bounding box center [636, 45] width 25 height 10
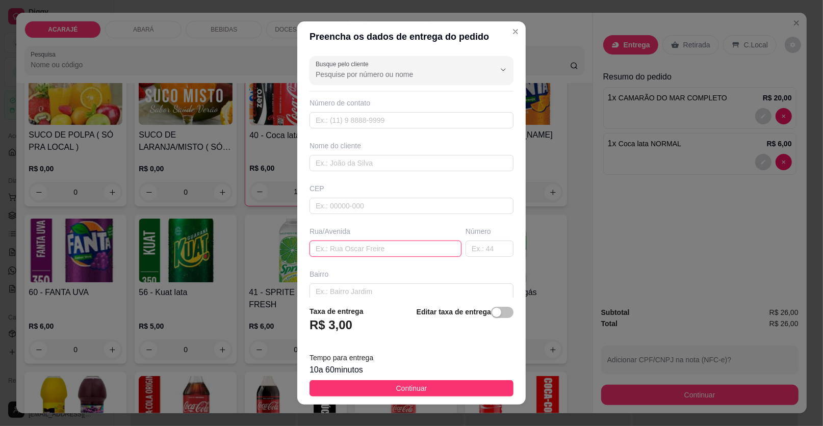
paste input "Zorilma Rua vereador Américo Campos Braga, 05,centro"
type input "Zorilma Rua vereador Américo Campos Braga, 05,centro"
click at [373, 171] on div "Busque pelo cliente Número de contato Nome do cliente CEP Rua/Avenida Zorilma R…" at bounding box center [411, 175] width 229 height 246
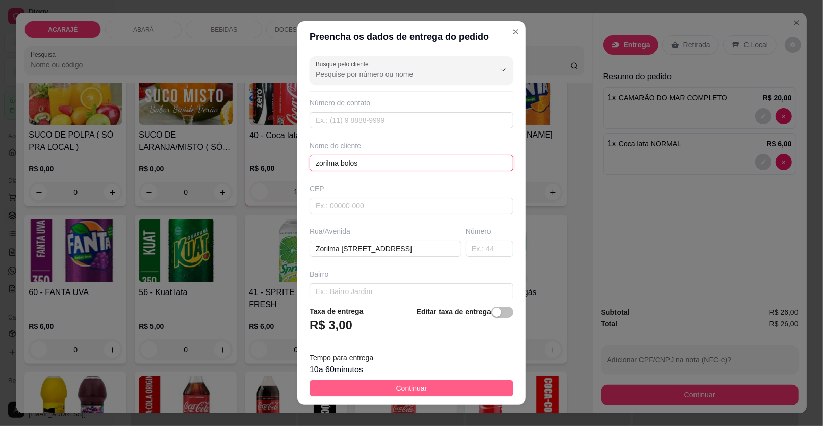
type input "zorilma bolos"
click at [396, 389] on span "Continuar" at bounding box center [411, 388] width 31 height 11
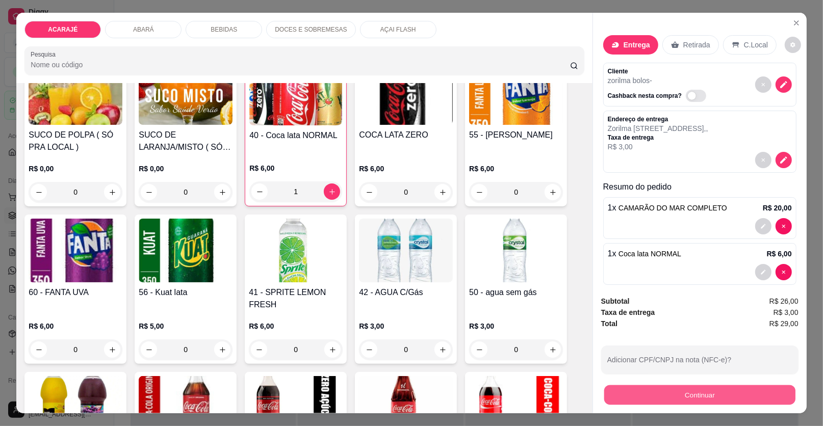
click at [617, 394] on button "Continuar" at bounding box center [700, 396] width 191 height 20
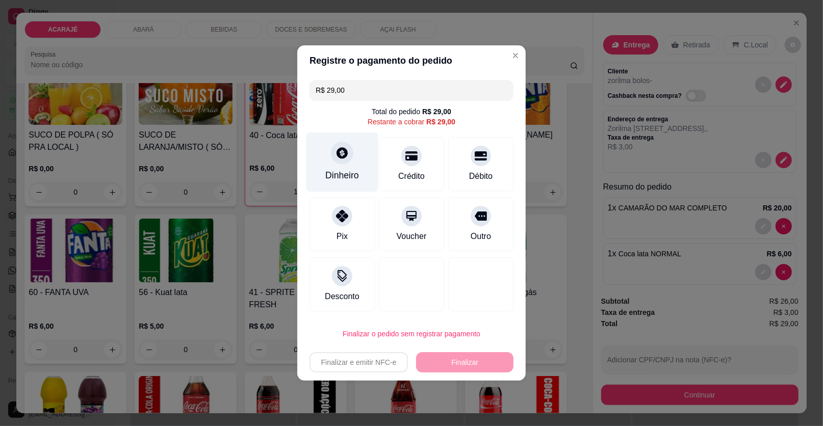
click at [339, 167] on div "Dinheiro" at bounding box center [343, 163] width 72 height 60
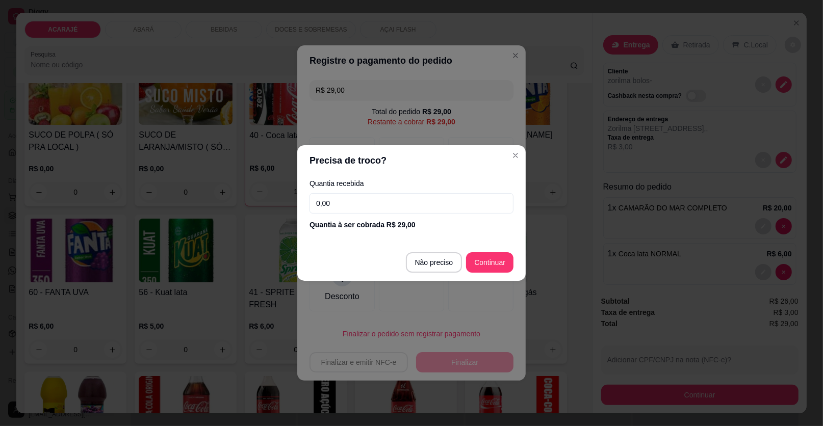
click at [359, 201] on input "0,00" at bounding box center [412, 203] width 204 height 20
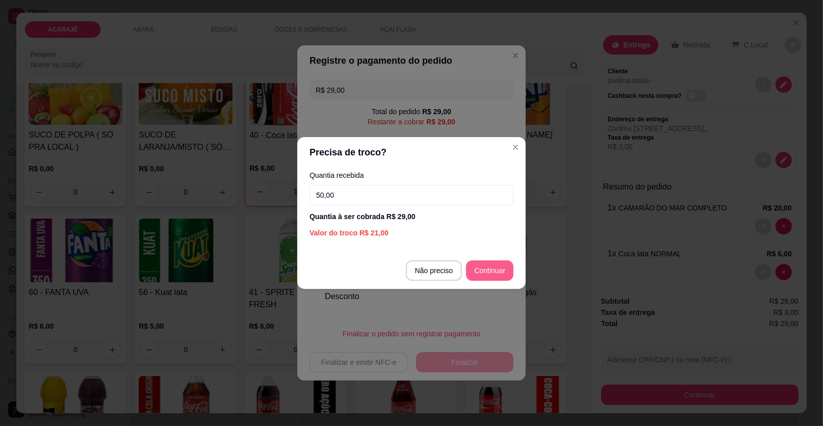
type input "50,00"
type input "R$ 0,00"
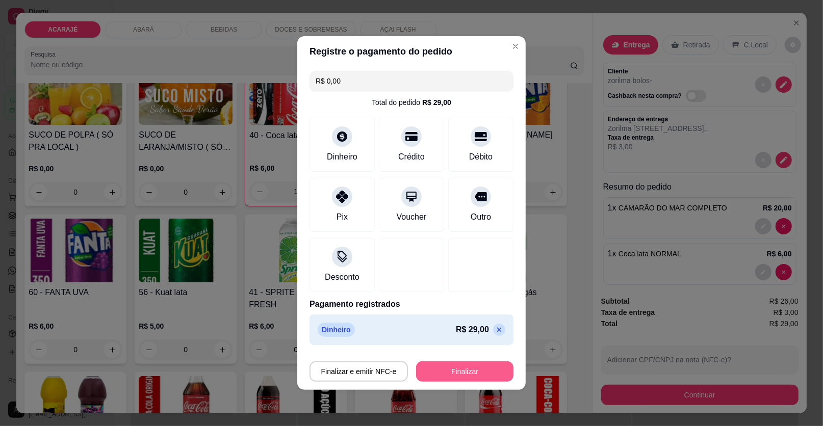
click at [474, 373] on button "Finalizar" at bounding box center [464, 372] width 97 height 20
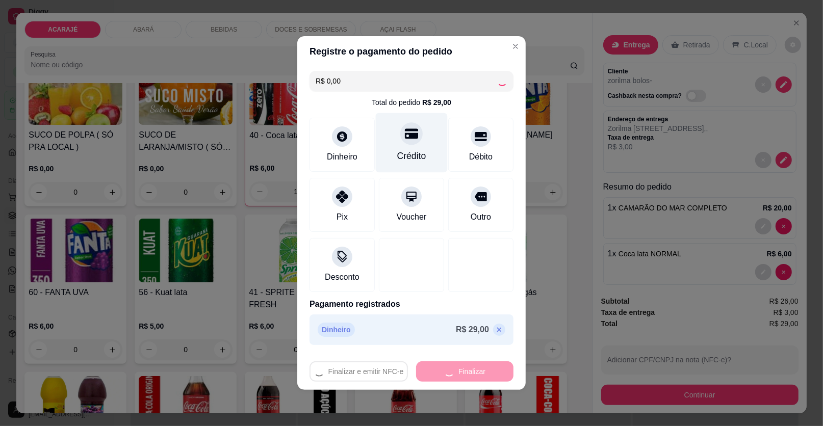
type input "0"
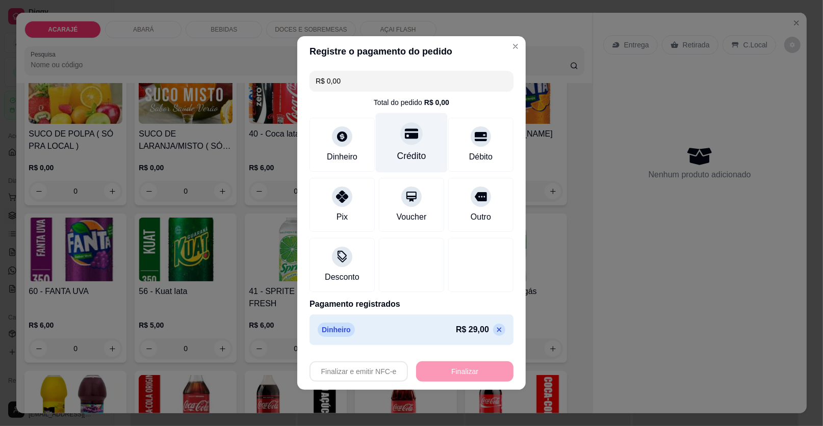
type input "-R$ 29,00"
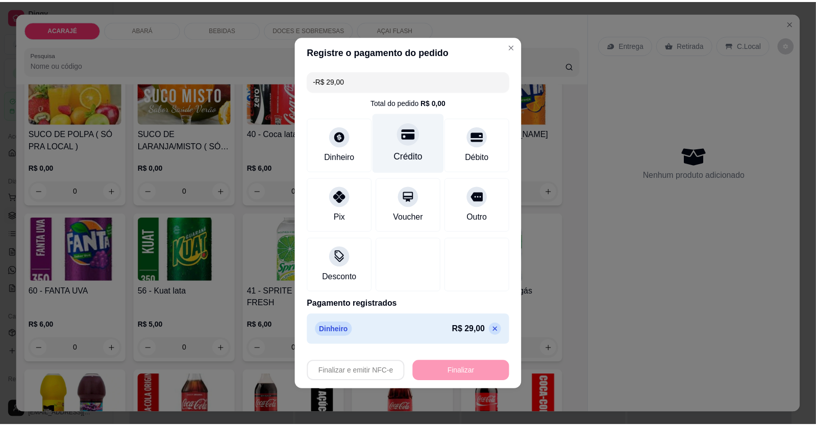
scroll to position [764, 0]
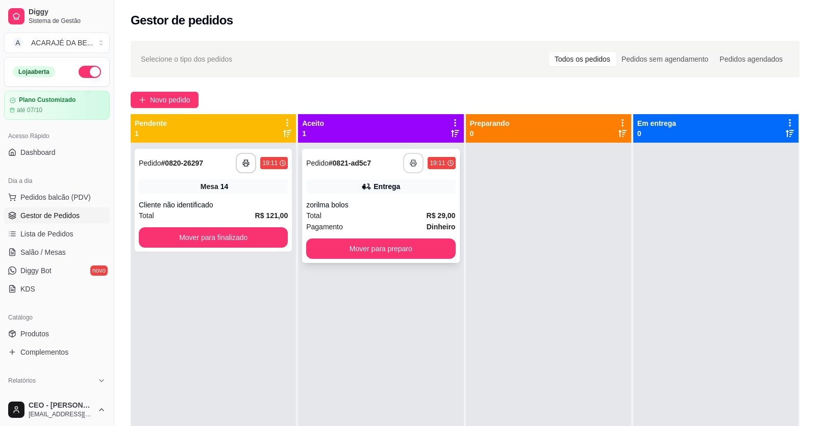
click at [413, 157] on button "button" at bounding box center [413, 163] width 20 height 20
click at [405, 244] on button "Mover para preparo" at bounding box center [380, 249] width 149 height 20
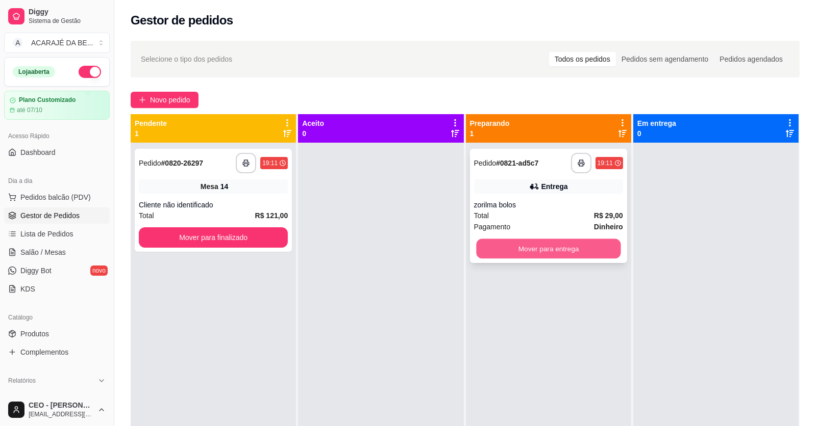
click at [493, 257] on button "Mover para entrega" at bounding box center [548, 249] width 144 height 20
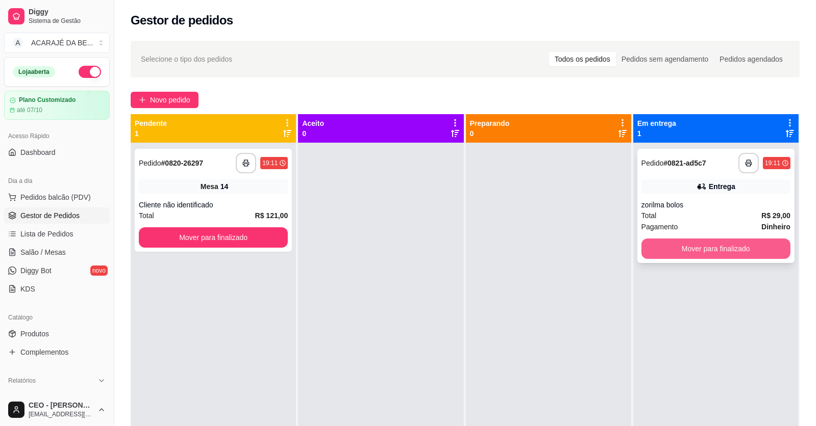
click at [698, 250] on button "Mover para finalizado" at bounding box center [715, 249] width 149 height 20
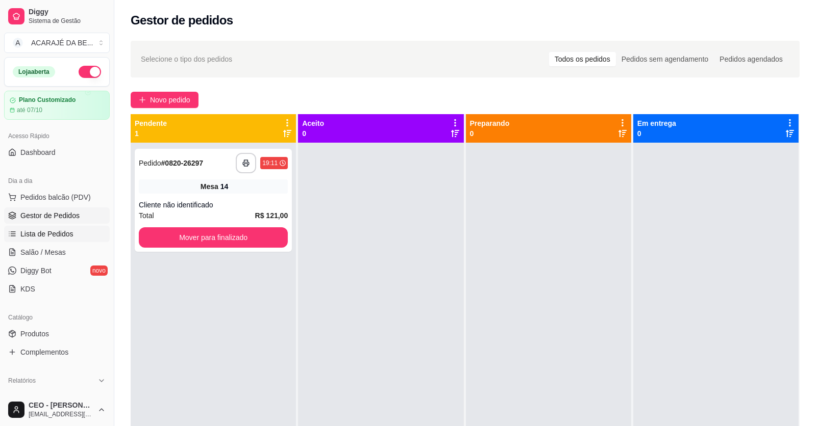
click at [39, 231] on span "Lista de Pedidos" at bounding box center [46, 234] width 53 height 10
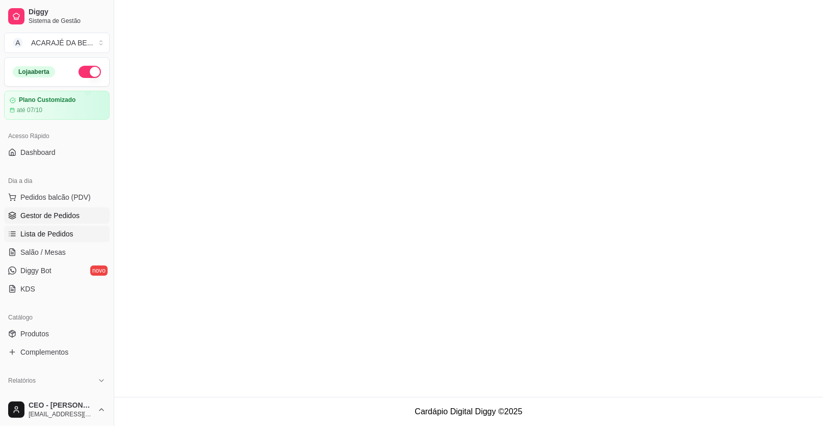
click at [42, 212] on span "Gestor de Pedidos" at bounding box center [49, 216] width 59 height 10
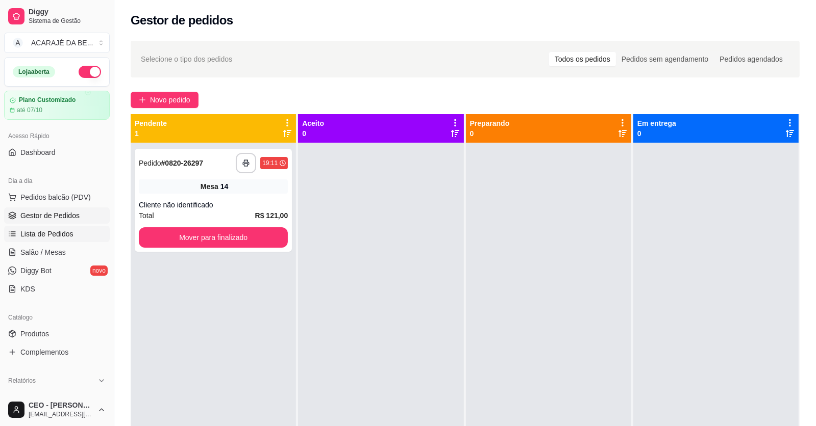
click at [43, 237] on span "Lista de Pedidos" at bounding box center [46, 234] width 53 height 10
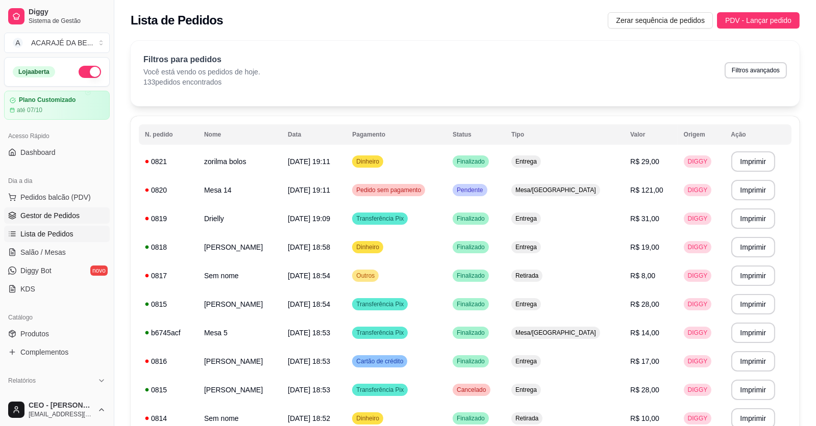
click at [47, 221] on link "Gestor de Pedidos" at bounding box center [57, 216] width 106 height 16
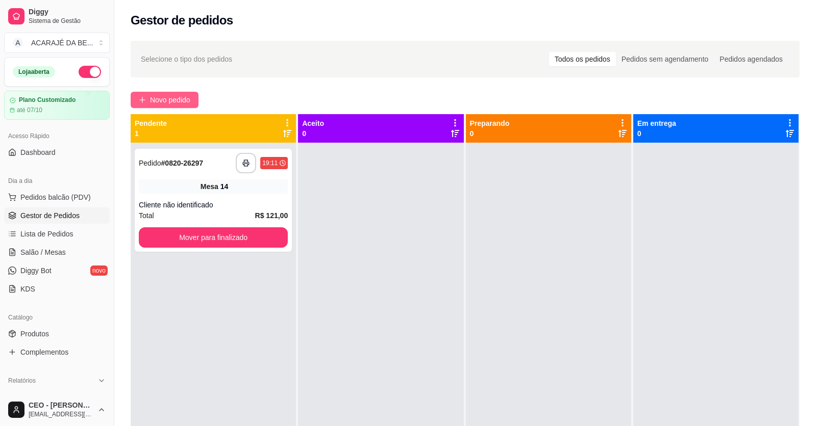
click at [161, 94] on span "Novo pedido" at bounding box center [170, 99] width 40 height 11
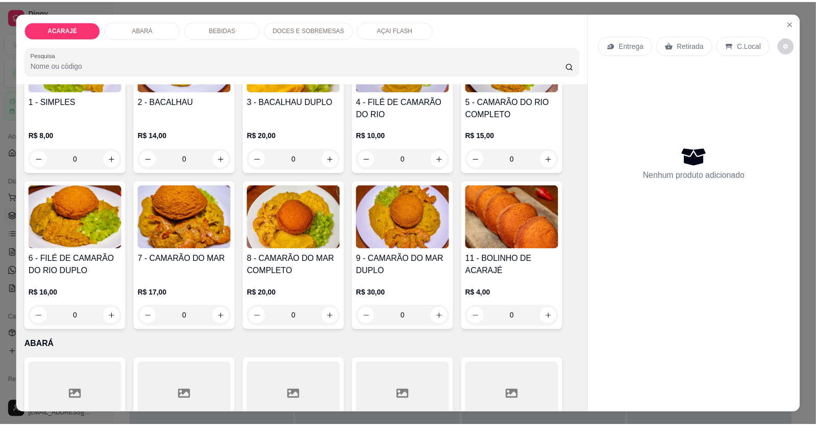
scroll to position [102, 0]
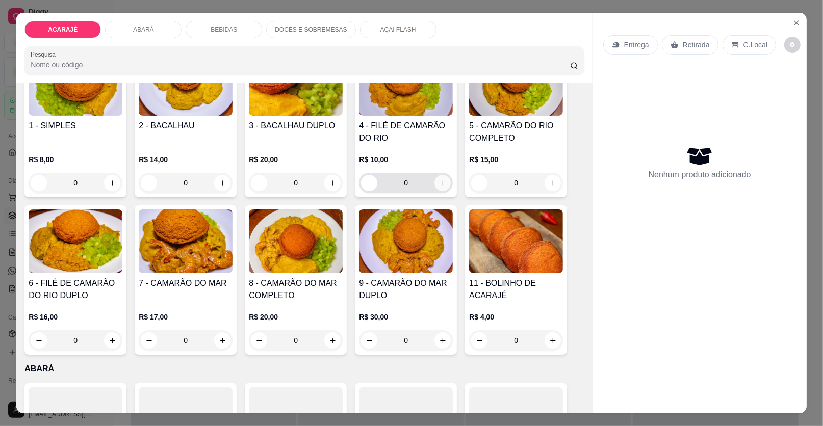
click at [439, 180] on icon "increase-product-quantity" at bounding box center [443, 184] width 8 height 8
type input "1"
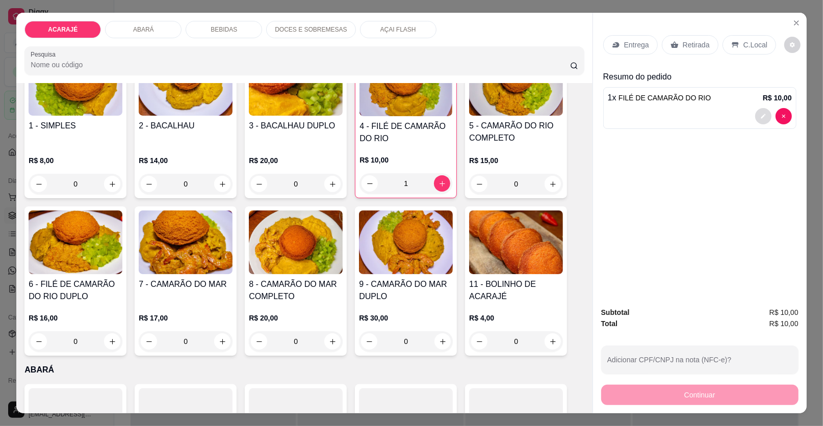
click at [756, 116] on button "decrease-product-quantity" at bounding box center [764, 116] width 16 height 16
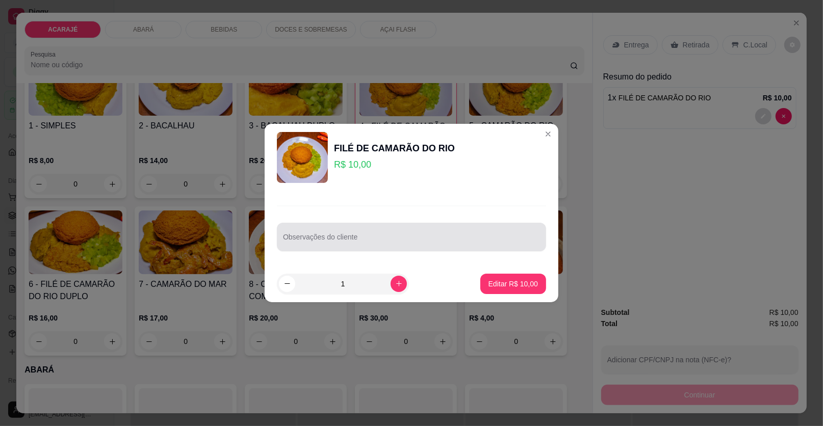
click at [536, 235] on div "Observações do cliente" at bounding box center [411, 237] width 269 height 29
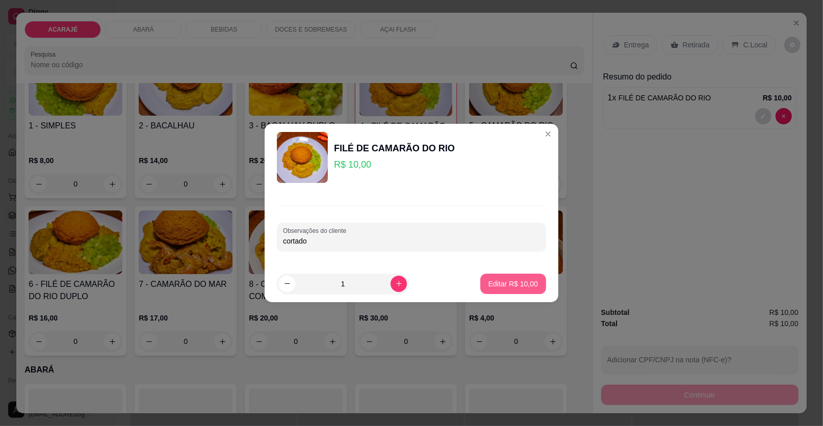
type input "cortado"
click at [512, 284] on p "Editar R$ 10,00" at bounding box center [513, 284] width 48 height 10
type input "0"
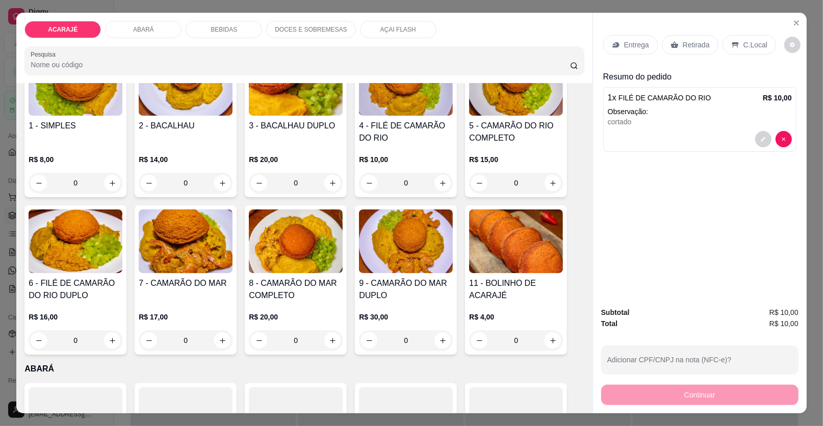
click at [683, 40] on p "Retirada" at bounding box center [696, 45] width 27 height 10
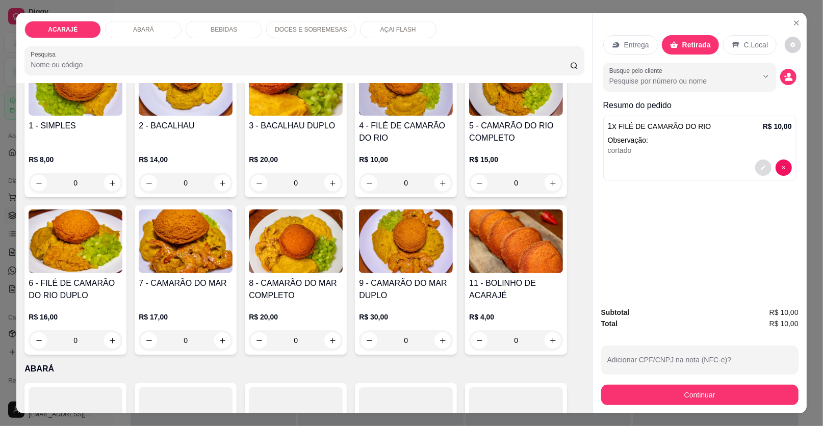
click at [756, 164] on button "decrease-product-quantity" at bounding box center [764, 168] width 16 height 16
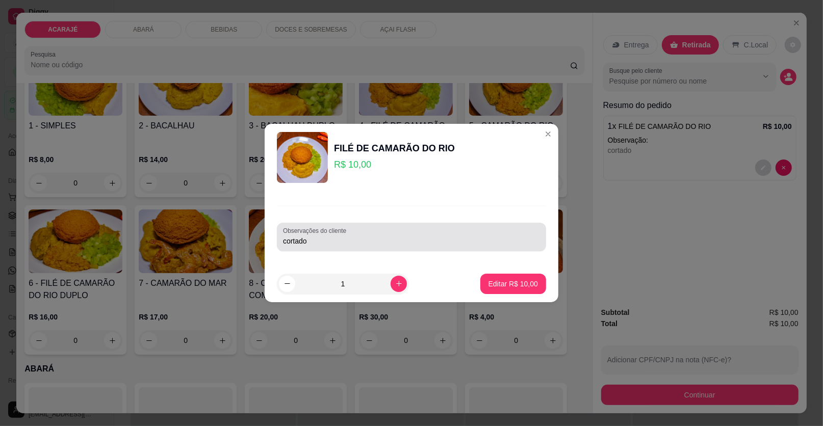
click at [345, 241] on input "cortado" at bounding box center [411, 241] width 257 height 10
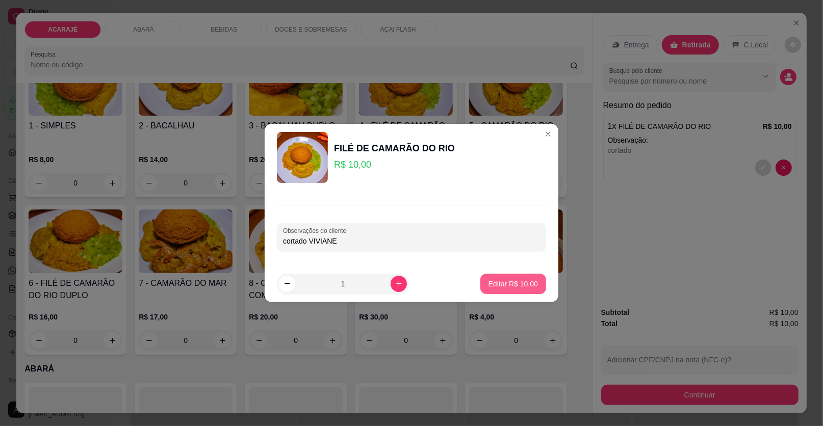
type input "cortado VIVIANE"
click at [482, 287] on button "Editar R$ 10,00" at bounding box center [514, 284] width 64 height 20
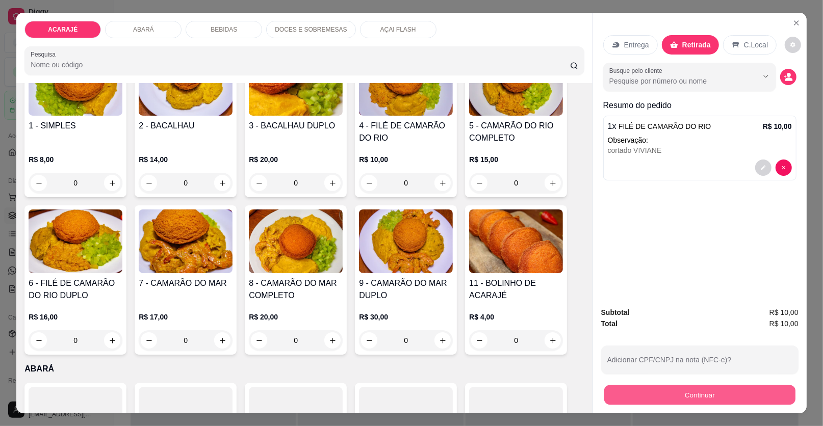
click at [686, 395] on button "Continuar" at bounding box center [700, 396] width 191 height 20
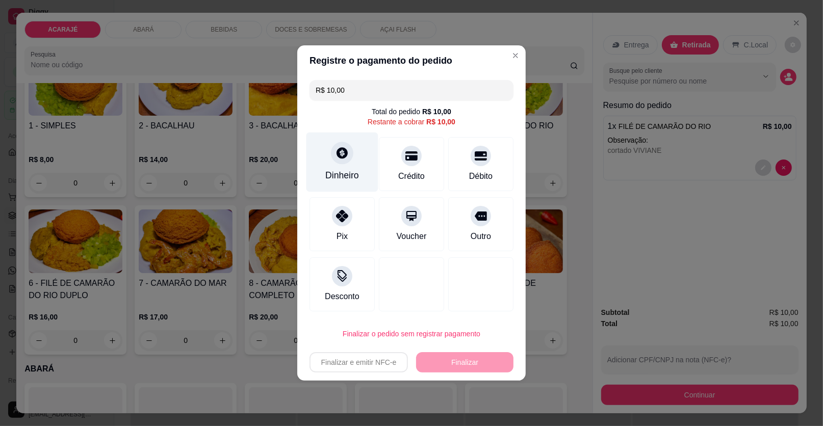
click at [352, 162] on div "Dinheiro" at bounding box center [343, 163] width 72 height 60
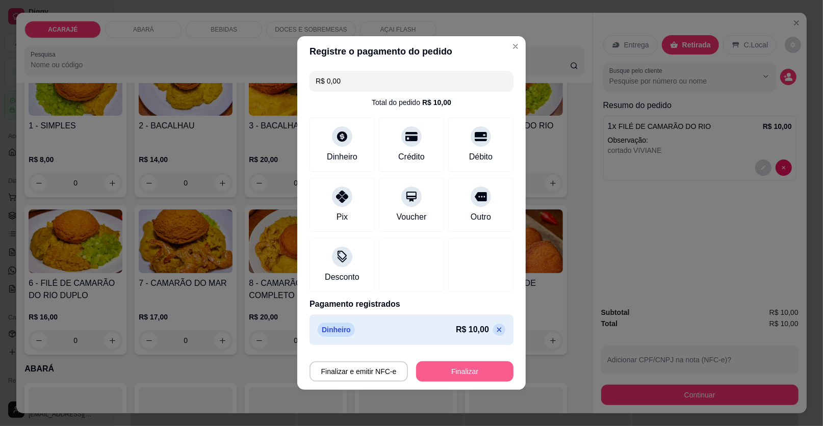
click at [496, 366] on button "Finalizar" at bounding box center [464, 372] width 97 height 20
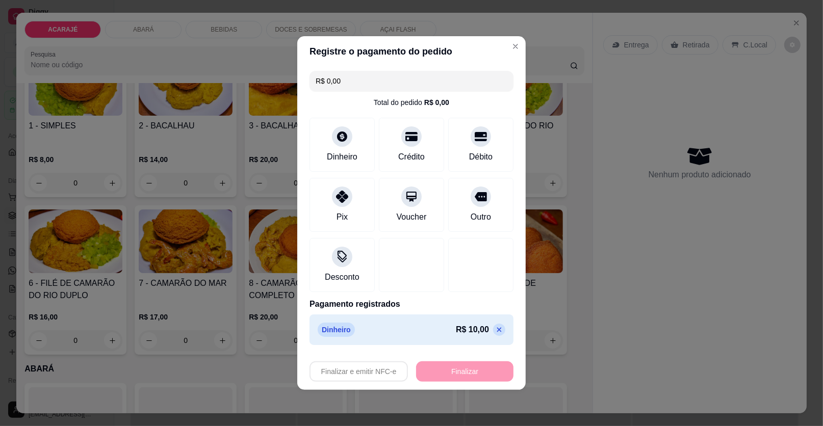
type input "-R$ 10,00"
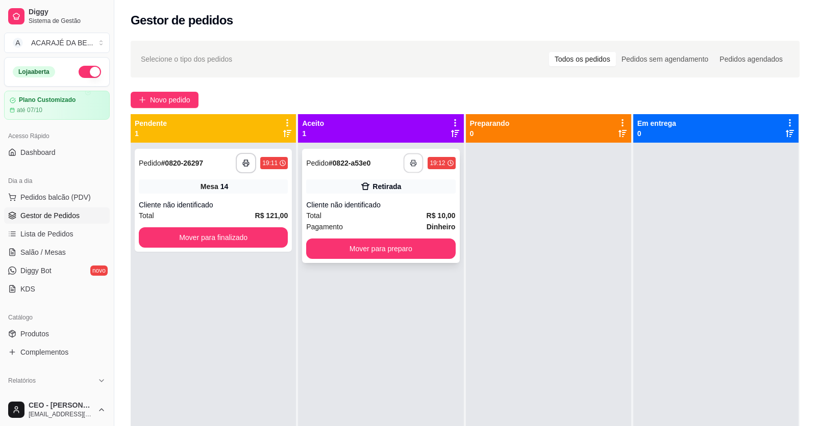
click at [406, 168] on button "button" at bounding box center [414, 164] width 20 height 20
click at [397, 249] on button "Mover para preparo" at bounding box center [380, 249] width 149 height 20
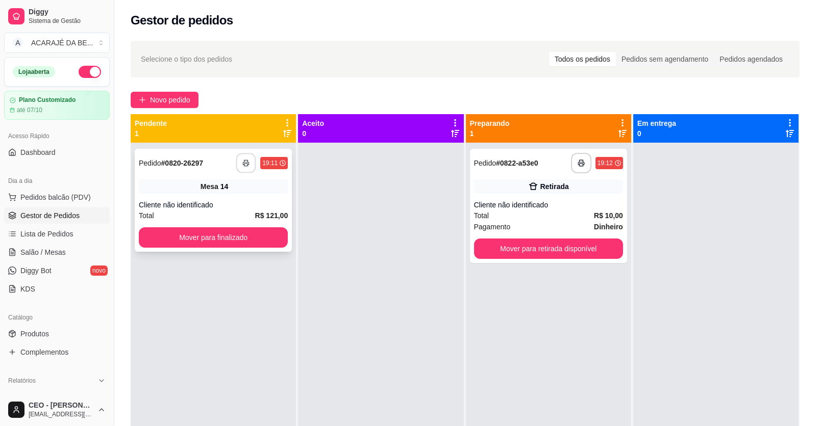
click at [247, 165] on icon "button" at bounding box center [246, 163] width 6 height 3
click at [236, 236] on button "Mover para finalizado" at bounding box center [213, 238] width 149 height 20
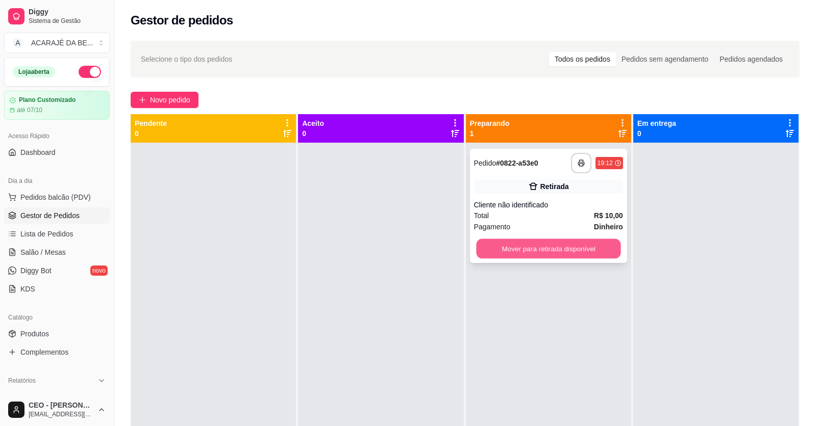
click at [543, 251] on button "Mover para retirada disponível" at bounding box center [548, 249] width 144 height 20
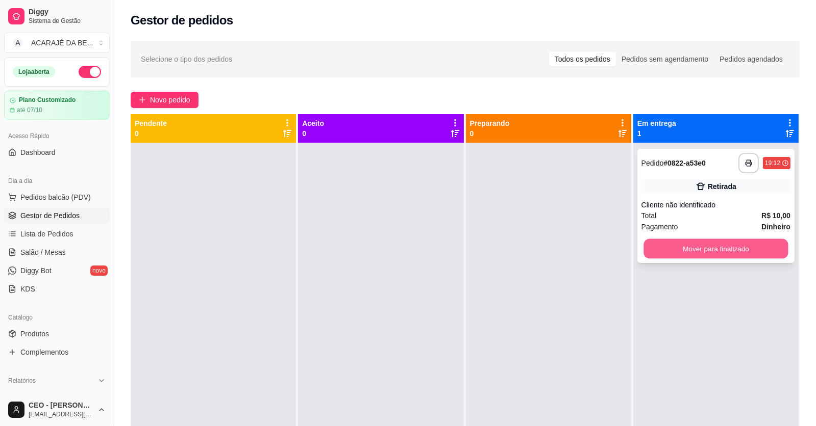
click at [688, 242] on button "Mover para finalizado" at bounding box center [715, 249] width 144 height 20
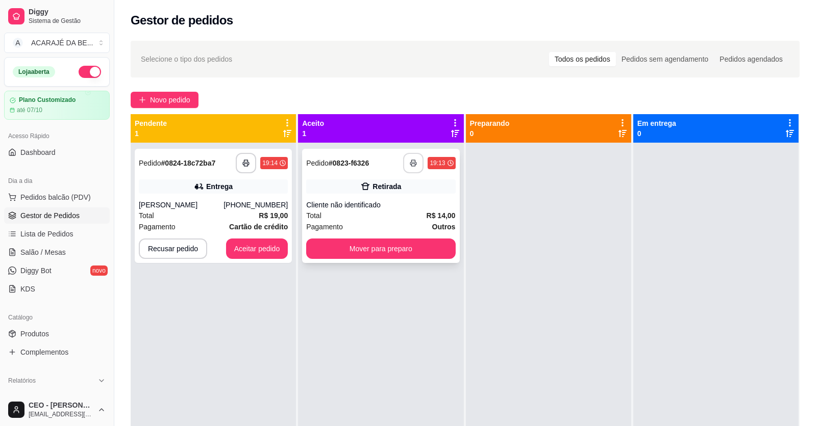
click at [415, 165] on button "button" at bounding box center [413, 163] width 20 height 20
click at [398, 244] on button "Mover para preparo" at bounding box center [380, 249] width 149 height 20
click at [444, 249] on button "Mover para preparo" at bounding box center [380, 249] width 149 height 20
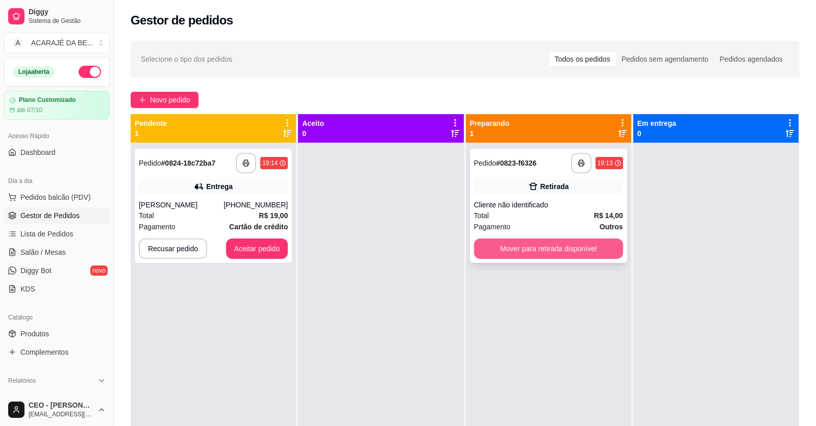
click at [553, 243] on button "Mover para retirada disponível" at bounding box center [548, 249] width 149 height 20
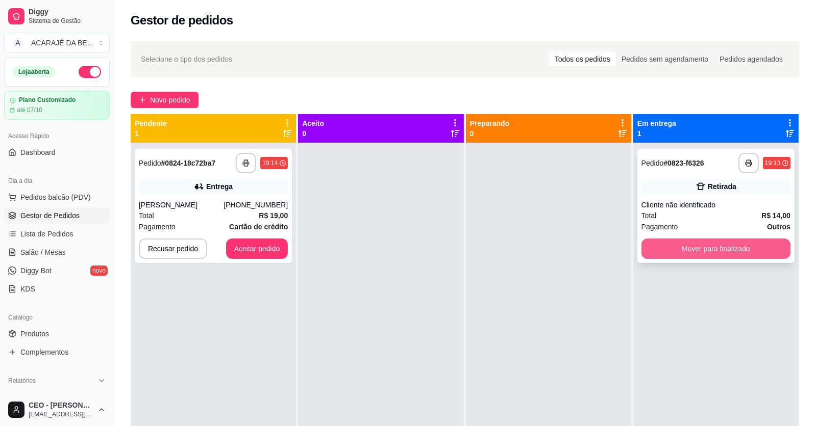
click at [692, 242] on button "Mover para finalizado" at bounding box center [715, 249] width 149 height 20
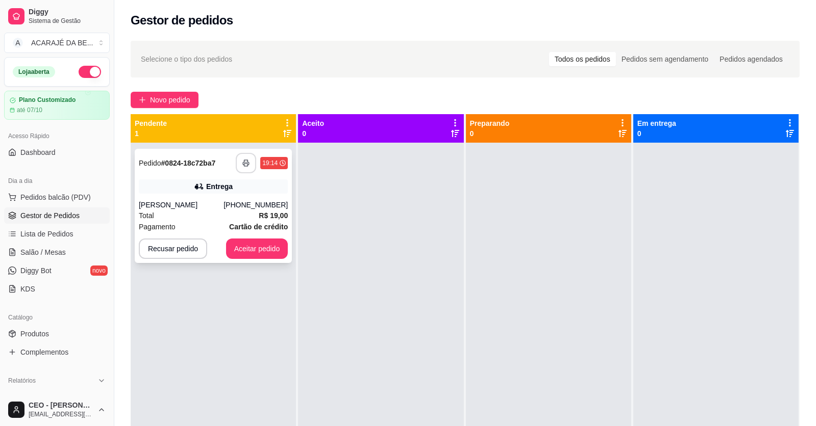
click at [248, 161] on icon "button" at bounding box center [245, 163] width 7 height 7
click at [256, 249] on button "Aceitar pedido" at bounding box center [257, 249] width 60 height 20
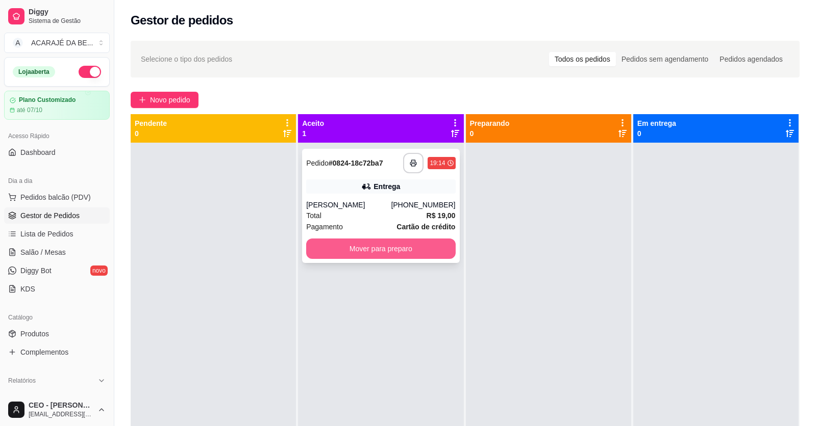
click at [444, 252] on button "Mover para preparo" at bounding box center [380, 249] width 149 height 20
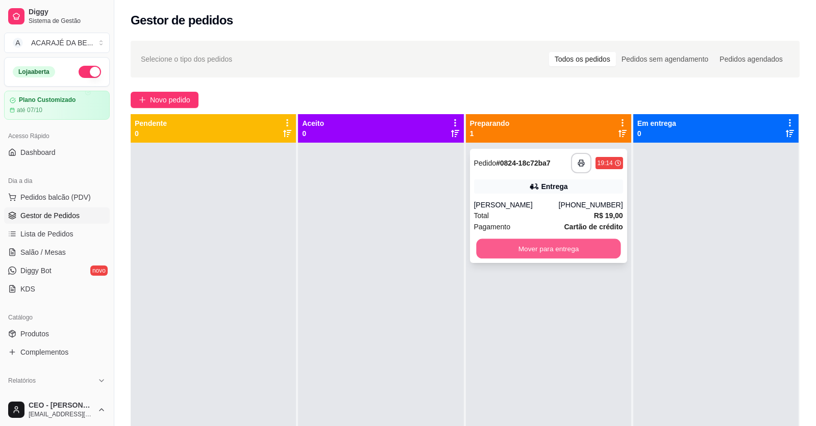
click at [494, 241] on button "Mover para entrega" at bounding box center [548, 249] width 144 height 20
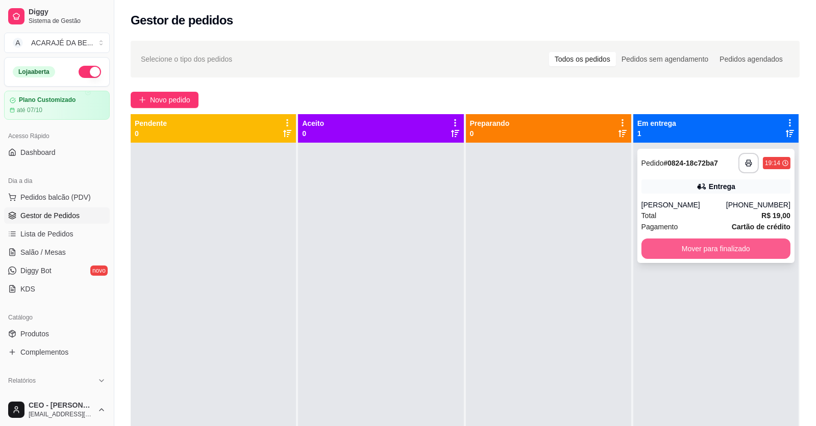
click at [690, 249] on button "Mover para finalizado" at bounding box center [715, 249] width 149 height 20
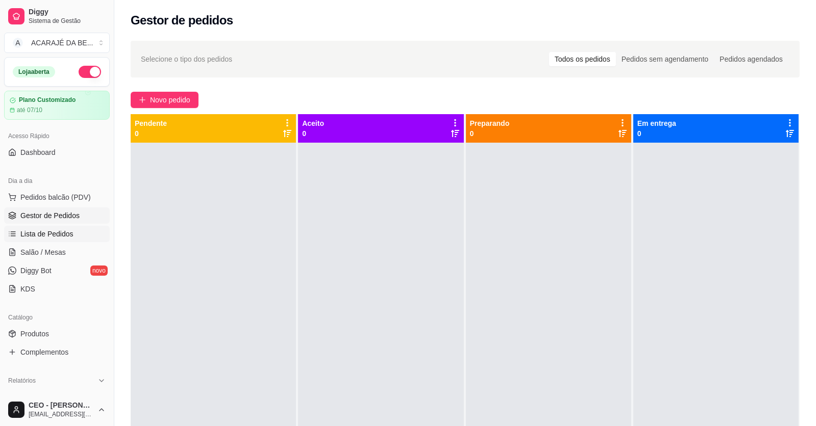
click at [46, 230] on span "Lista de Pedidos" at bounding box center [46, 234] width 53 height 10
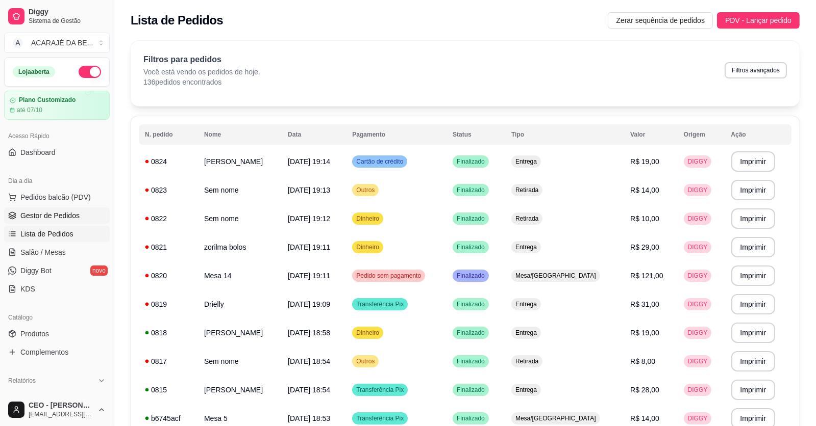
click at [63, 219] on span "Gestor de Pedidos" at bounding box center [49, 216] width 59 height 10
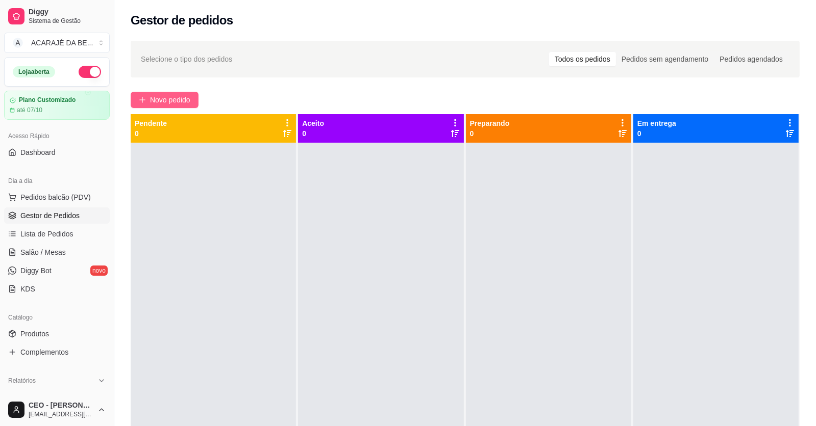
click at [147, 97] on button "Novo pedido" at bounding box center [165, 100] width 68 height 16
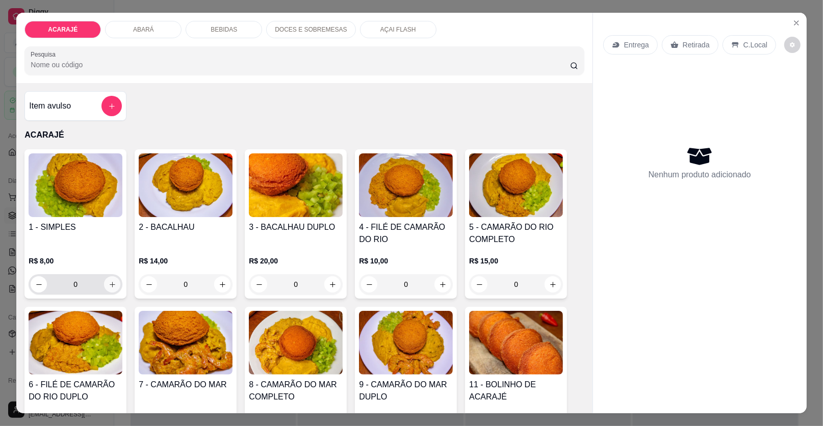
click at [111, 282] on icon "increase-product-quantity" at bounding box center [113, 285] width 8 height 8
type input "1"
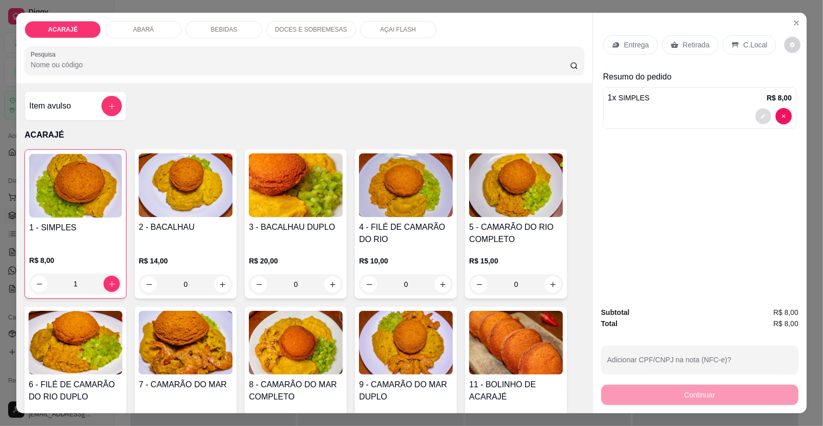
click at [761, 116] on icon "decrease-product-quantity" at bounding box center [763, 116] width 5 height 5
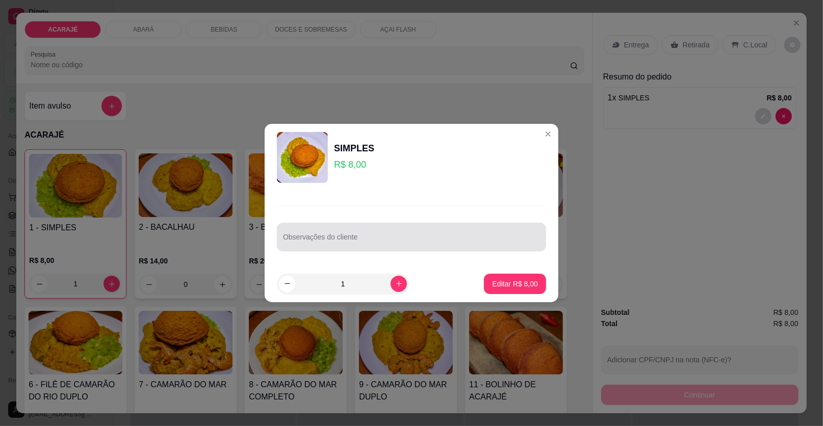
click at [467, 239] on input "Observações do cliente" at bounding box center [411, 241] width 257 height 10
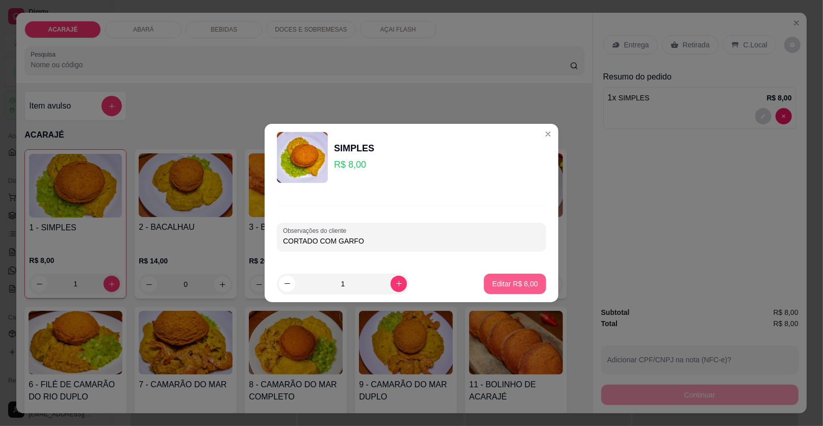
type input "CORTADO COM GARFO"
click at [510, 287] on p "Editar R$ 8,00" at bounding box center [515, 284] width 46 height 10
type input "0"
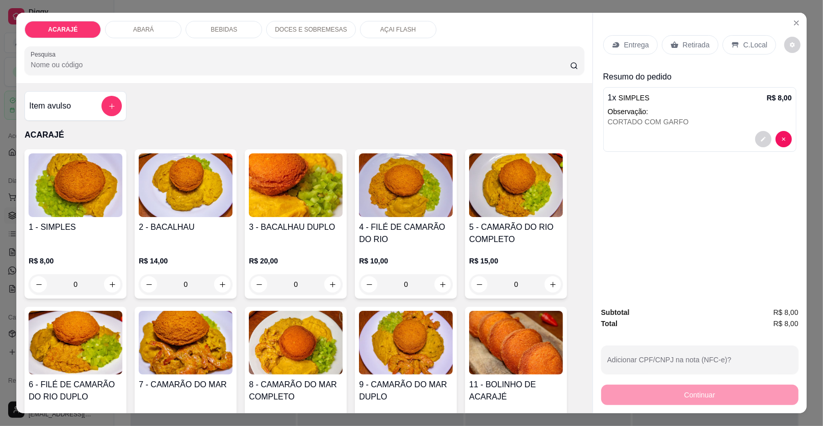
click at [641, 42] on p "Entrega" at bounding box center [636, 45] width 25 height 10
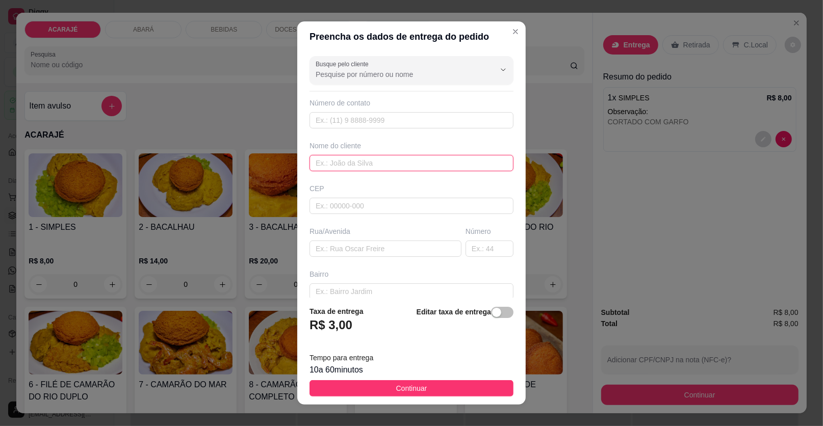
click at [342, 167] on input "text" at bounding box center [412, 163] width 204 height 16
type input "ROBÉRIO"
click at [343, 252] on input "text" at bounding box center [386, 249] width 152 height 16
drag, startPoint x: 356, startPoint y: 247, endPoint x: 315, endPoint y: 252, distance: 41.1
click at [315, 252] on input "SALÃO DE ROBERIO" at bounding box center [386, 249] width 152 height 16
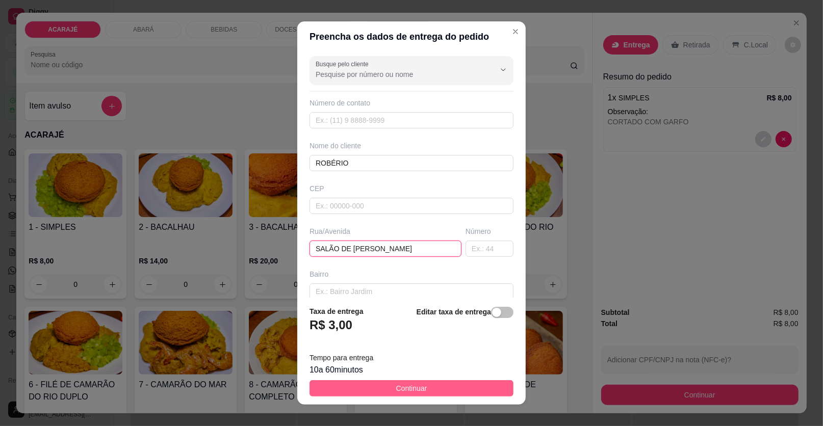
type input "SALÃO DE ROBERIO"
click at [381, 391] on button "Continuar" at bounding box center [412, 389] width 204 height 16
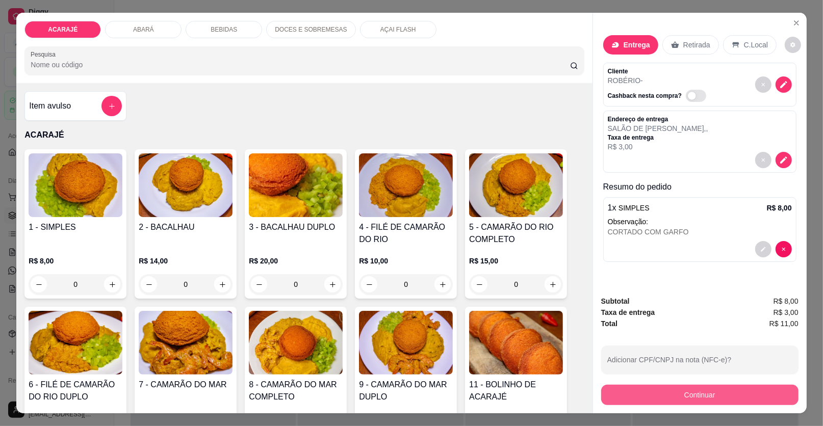
click at [734, 397] on button "Continuar" at bounding box center [699, 395] width 197 height 20
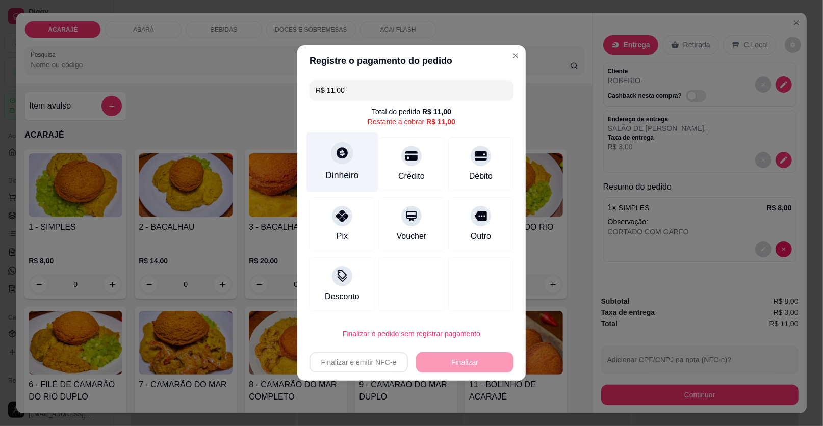
click at [337, 150] on icon at bounding box center [342, 152] width 13 height 13
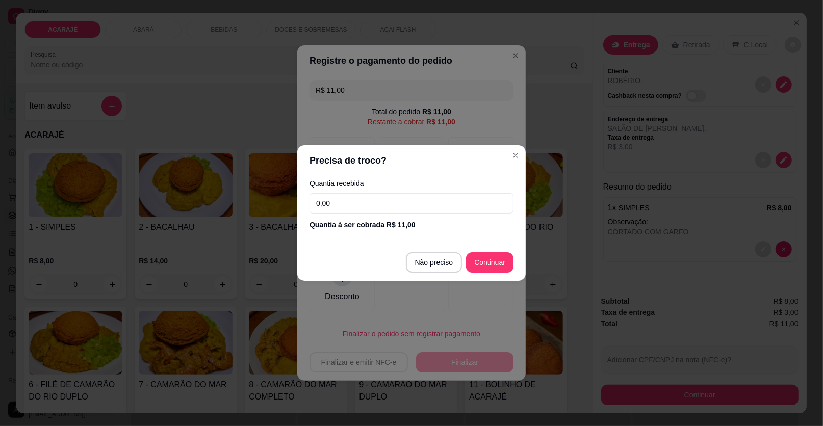
click at [378, 206] on input "0,00" at bounding box center [412, 203] width 204 height 20
click at [379, 206] on input "0,00" at bounding box center [412, 203] width 204 height 20
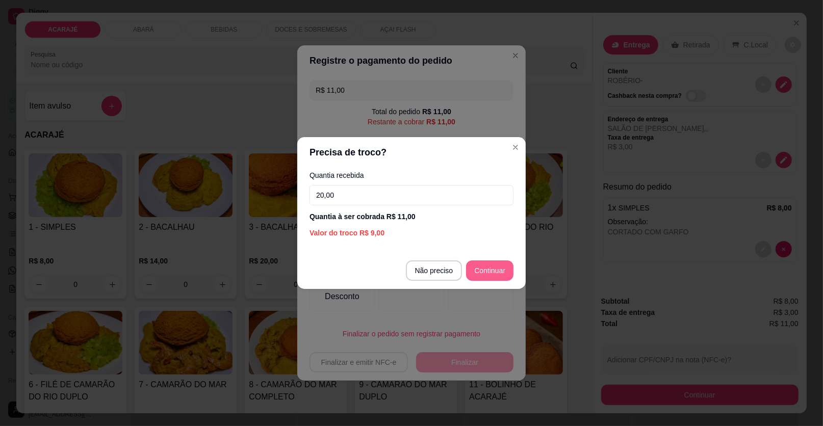
type input "20,00"
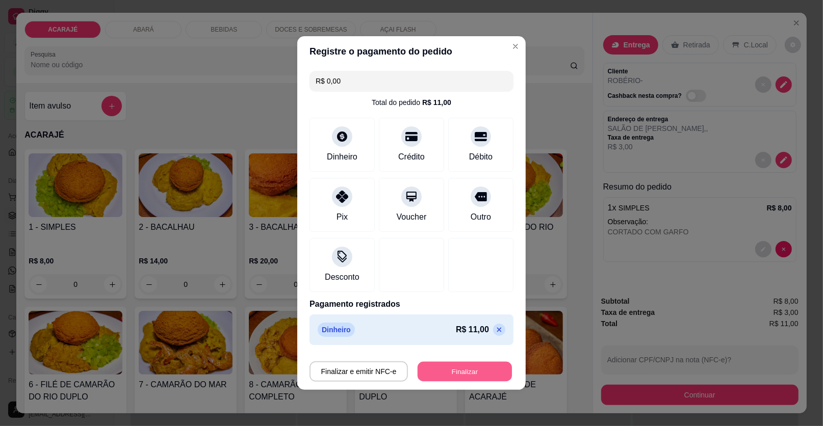
click at [481, 368] on button "Finalizar" at bounding box center [465, 372] width 94 height 20
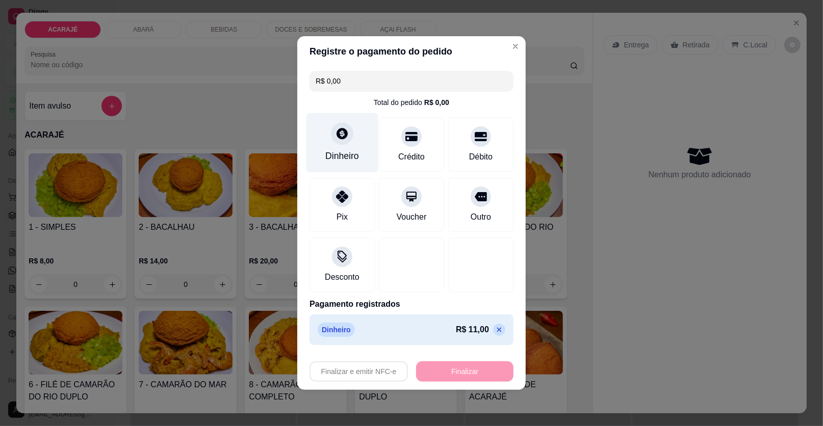
type input "-R$ 11,00"
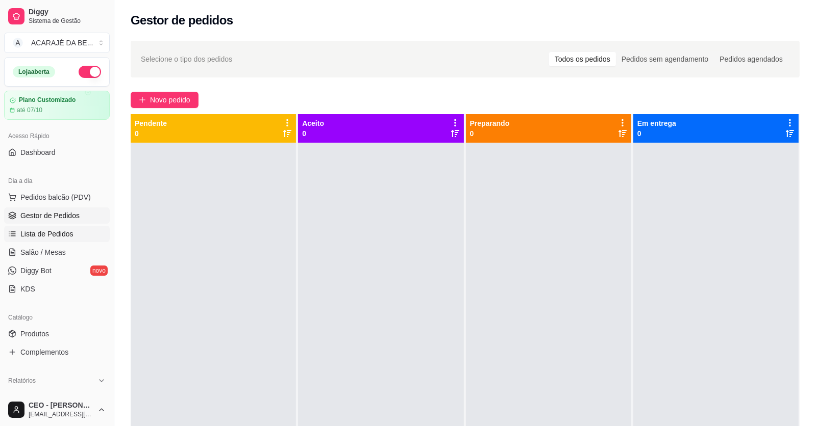
click at [34, 232] on span "Lista de Pedidos" at bounding box center [46, 234] width 53 height 10
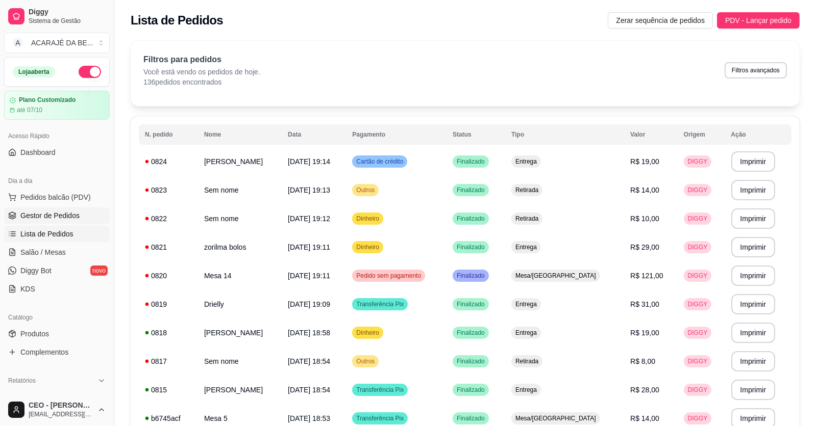
click at [39, 215] on span "Gestor de Pedidos" at bounding box center [49, 216] width 59 height 10
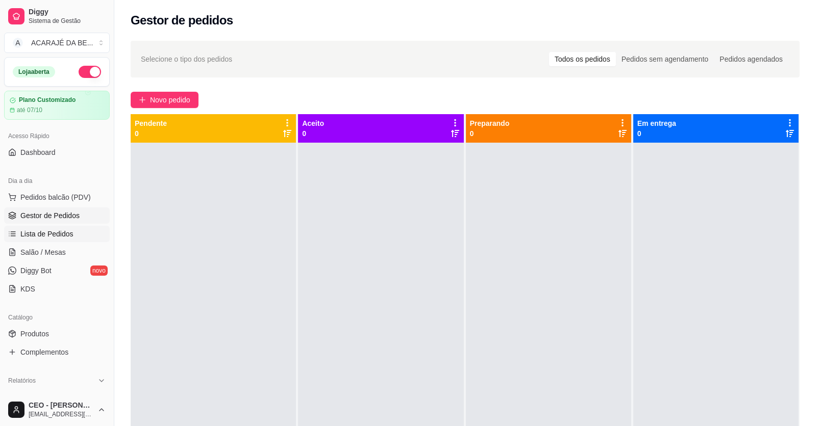
click at [17, 231] on link "Lista de Pedidos" at bounding box center [57, 234] width 106 height 16
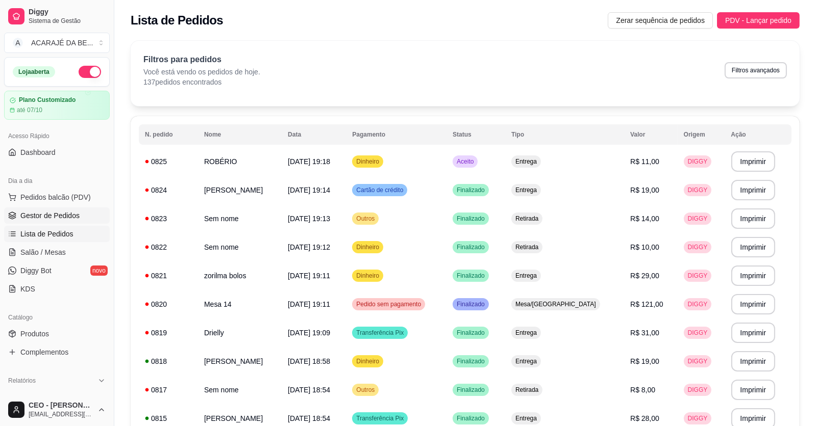
click at [51, 220] on span "Gestor de Pedidos" at bounding box center [49, 216] width 59 height 10
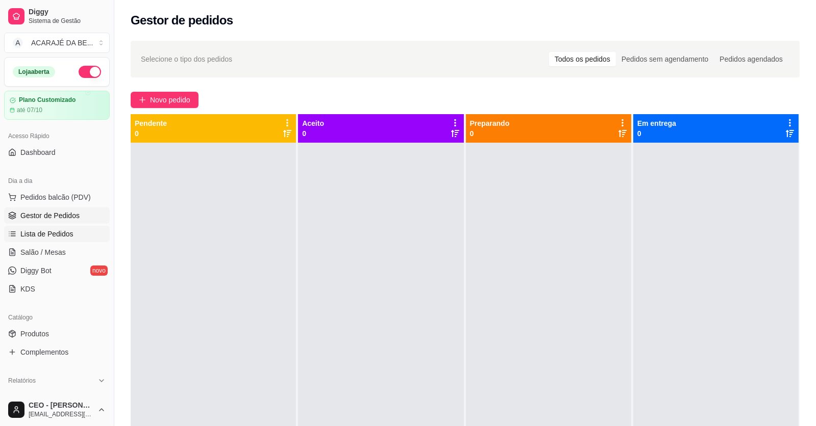
click at [66, 229] on span "Lista de Pedidos" at bounding box center [46, 234] width 53 height 10
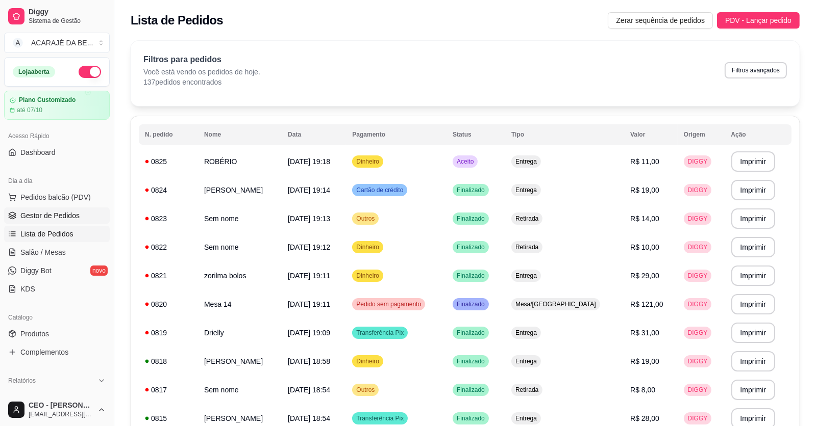
click at [59, 218] on span "Gestor de Pedidos" at bounding box center [49, 216] width 59 height 10
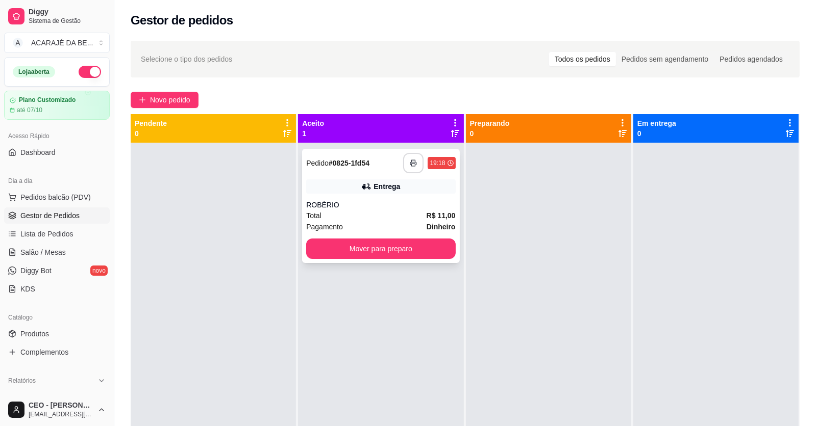
click at [410, 161] on icon "button" at bounding box center [413, 163] width 7 height 7
click at [411, 246] on button "Mover para preparo" at bounding box center [381, 249] width 144 height 20
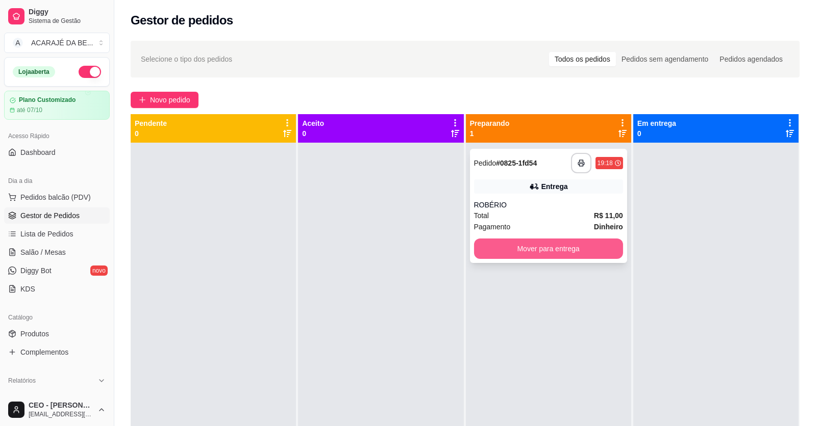
click at [561, 254] on button "Mover para entrega" at bounding box center [548, 249] width 149 height 20
click at [611, 252] on div "Mover para entrega" at bounding box center [548, 249] width 149 height 20
click at [556, 256] on div "Mover para entrega" at bounding box center [548, 249] width 149 height 20
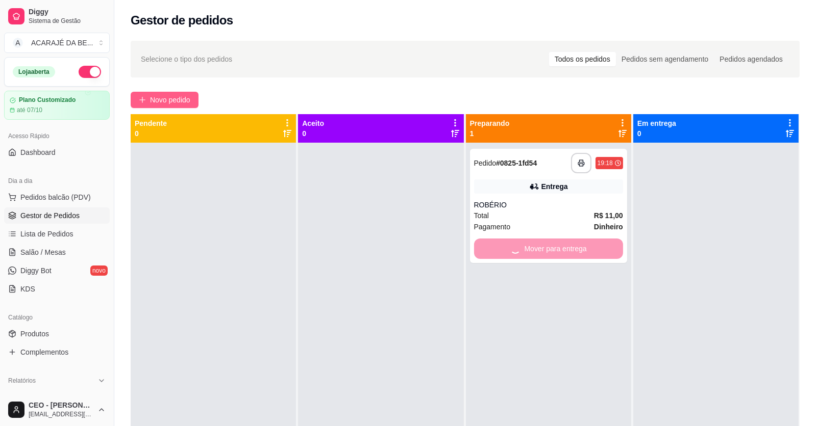
click at [146, 101] on button "Novo pedido" at bounding box center [165, 100] width 68 height 16
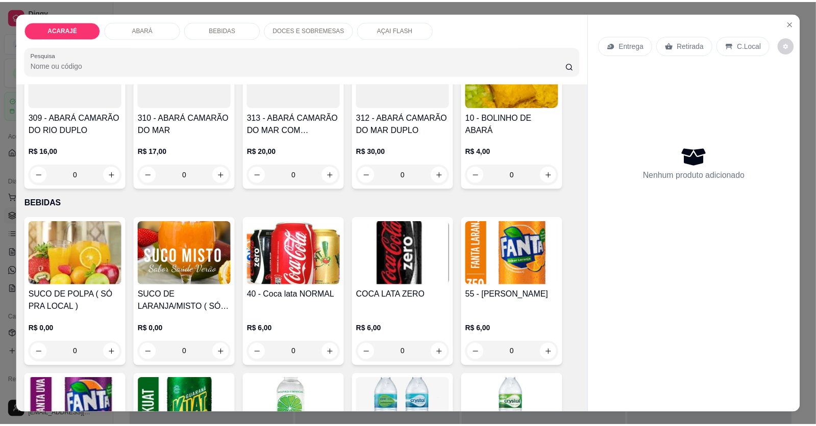
scroll to position [612, 0]
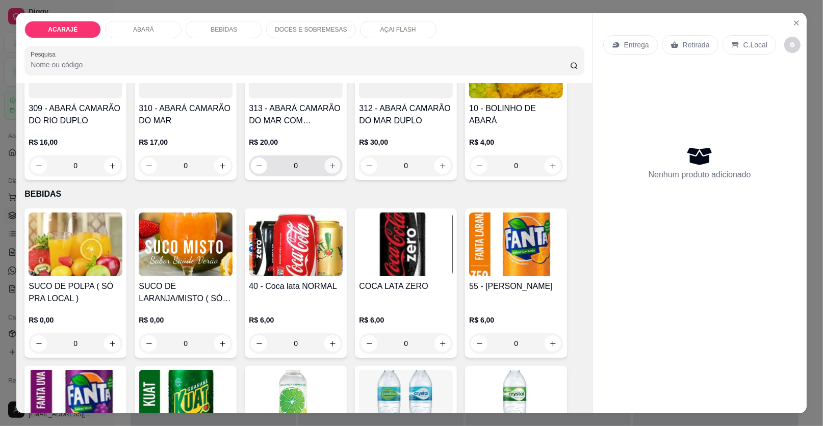
click at [325, 163] on button "increase-product-quantity" at bounding box center [333, 166] width 16 height 16
type input "1"
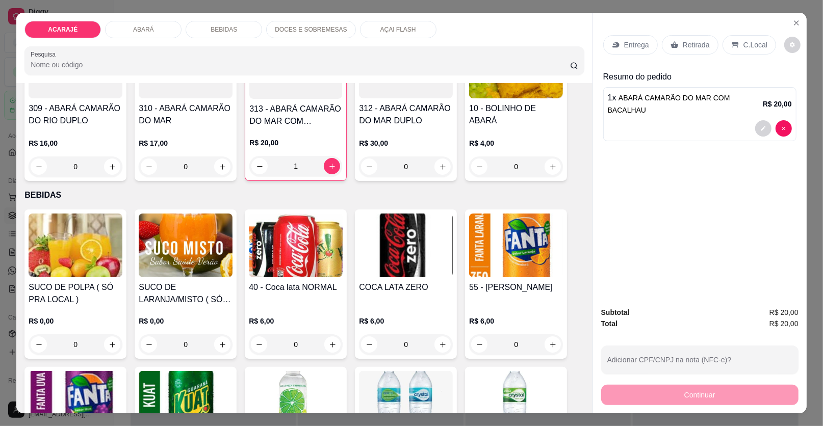
click at [686, 48] on p "Retirada" at bounding box center [696, 45] width 27 height 10
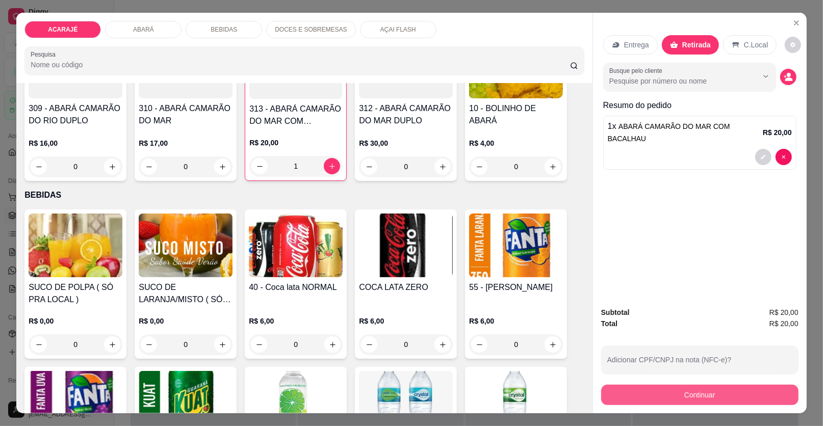
click at [634, 390] on button "Continuar" at bounding box center [699, 395] width 197 height 20
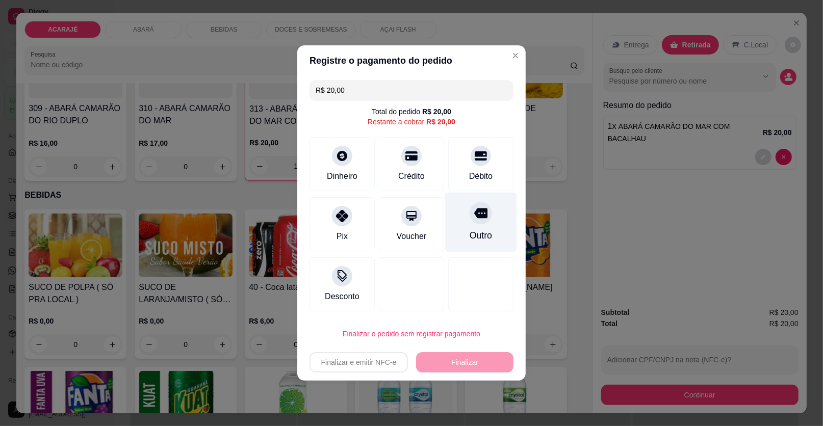
click at [489, 236] on div "Outro" at bounding box center [481, 223] width 72 height 60
type input "R$ 0,00"
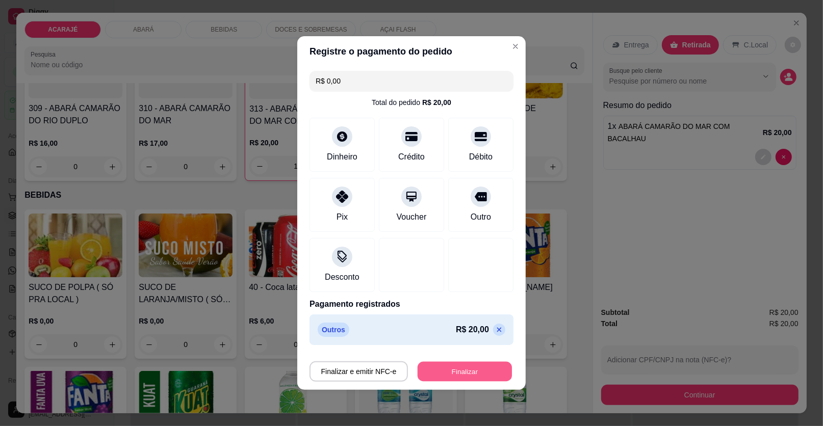
click at [469, 372] on button "Finalizar" at bounding box center [465, 372] width 94 height 20
type input "0"
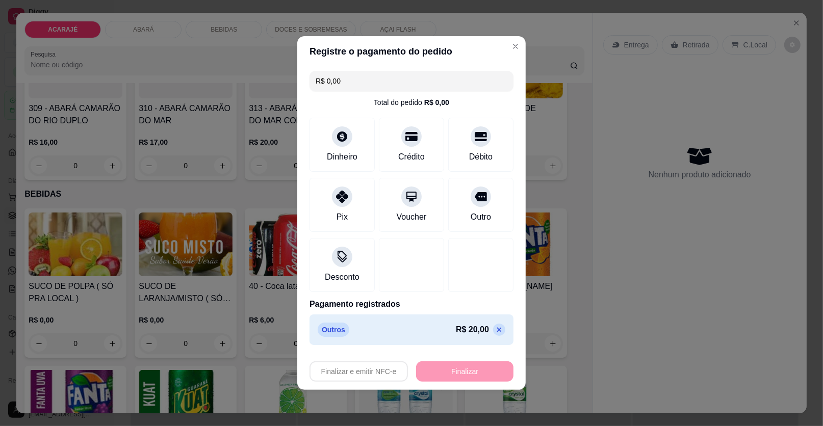
type input "-R$ 20,00"
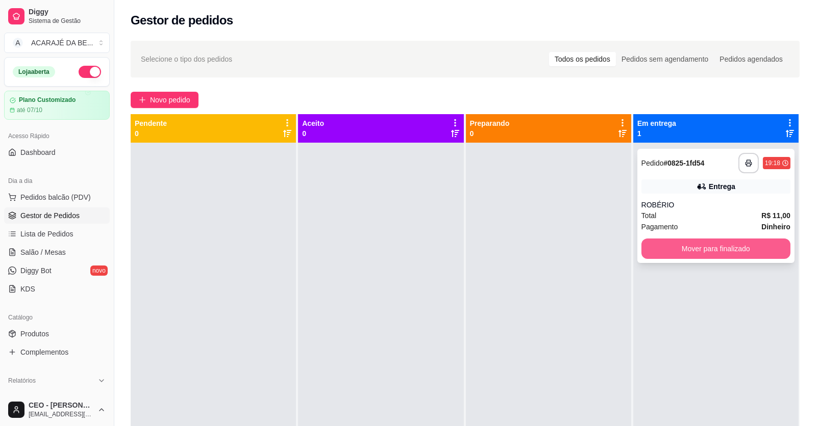
click at [664, 241] on button "Mover para finalizado" at bounding box center [715, 249] width 149 height 20
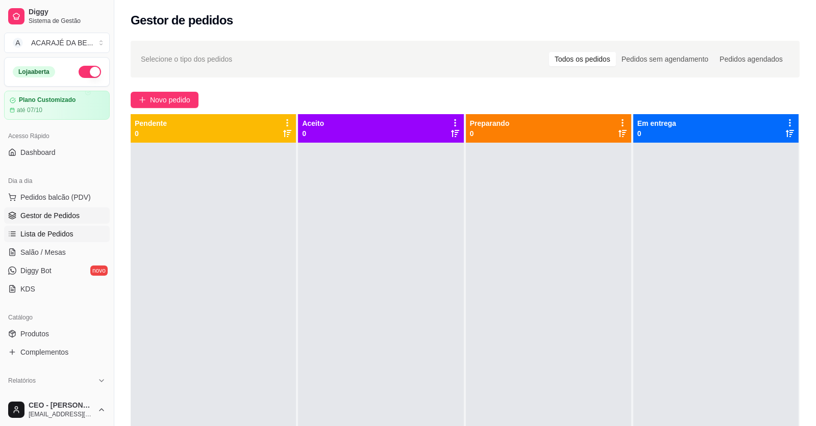
click at [43, 232] on span "Lista de Pedidos" at bounding box center [46, 234] width 53 height 10
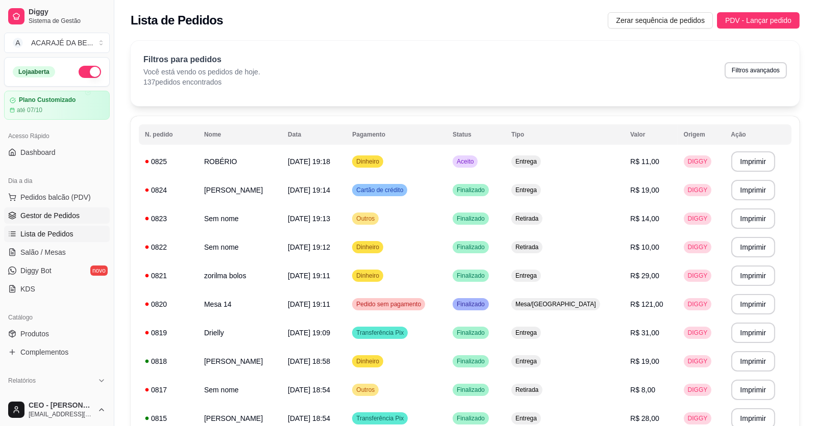
click at [39, 212] on span "Gestor de Pedidos" at bounding box center [49, 216] width 59 height 10
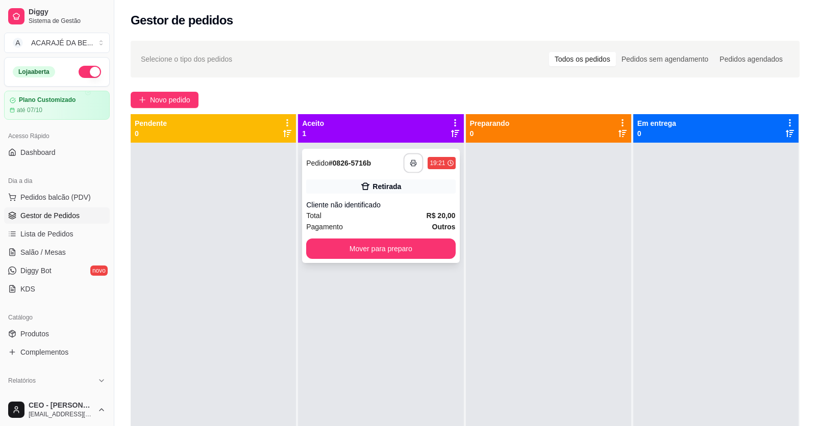
click at [414, 163] on button "button" at bounding box center [414, 164] width 20 height 20
click at [339, 247] on button "Mover para preparo" at bounding box center [380, 249] width 149 height 20
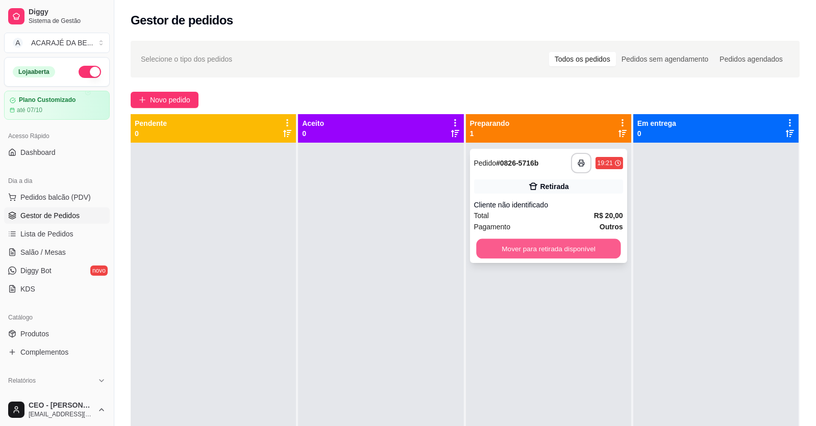
click at [483, 252] on button "Mover para retirada disponível" at bounding box center [548, 249] width 144 height 20
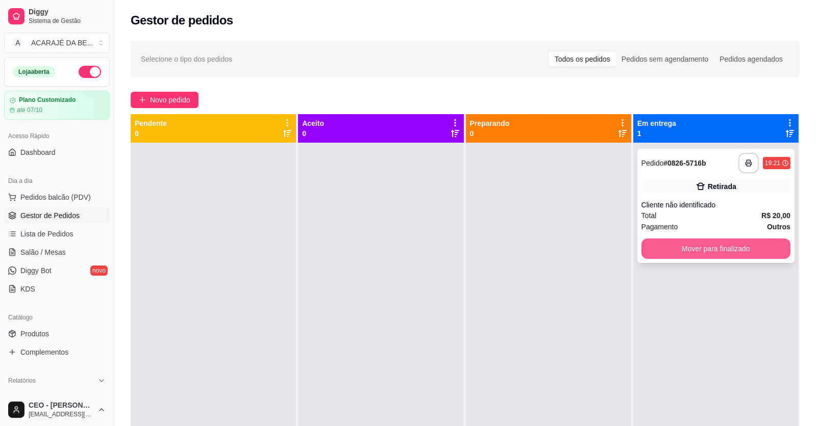
click at [670, 250] on button "Mover para finalizado" at bounding box center [715, 249] width 149 height 20
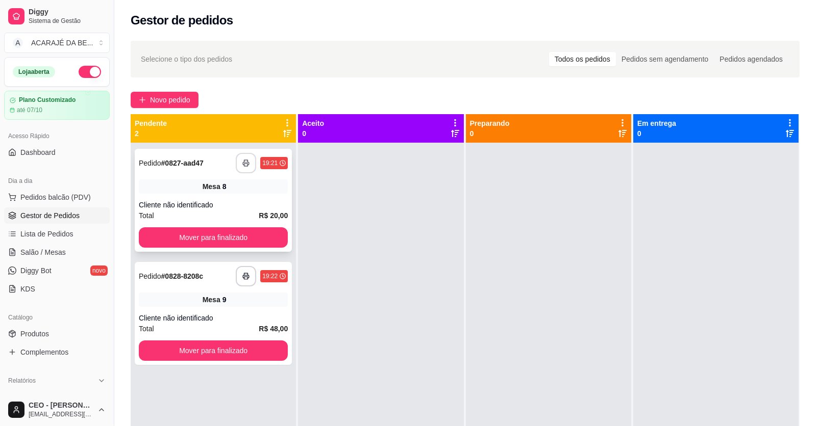
click at [244, 168] on button "button" at bounding box center [246, 163] width 20 height 20
click at [227, 234] on button "Mover para finalizado" at bounding box center [213, 238] width 149 height 20
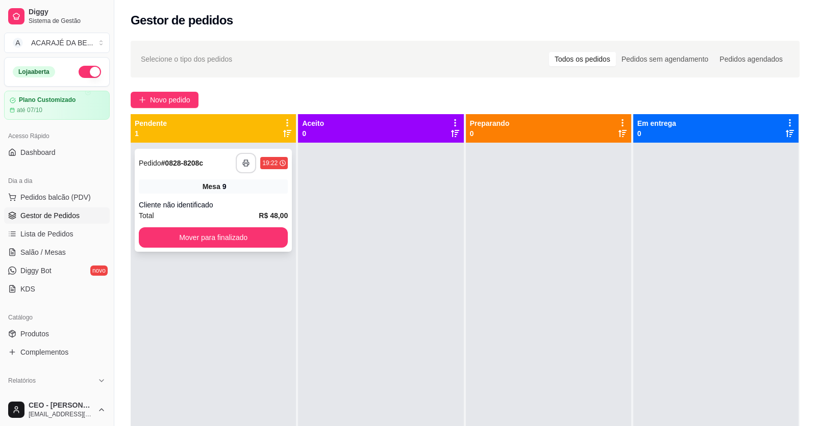
click at [247, 163] on icon "button" at bounding box center [245, 163] width 7 height 7
click at [185, 231] on button "Mover para finalizado" at bounding box center [213, 238] width 149 height 20
click at [193, 239] on button "Mover para finalizado" at bounding box center [213, 238] width 149 height 20
click at [251, 163] on button "button" at bounding box center [246, 163] width 20 height 20
click at [259, 246] on button "Mover para finalizado" at bounding box center [213, 238] width 149 height 20
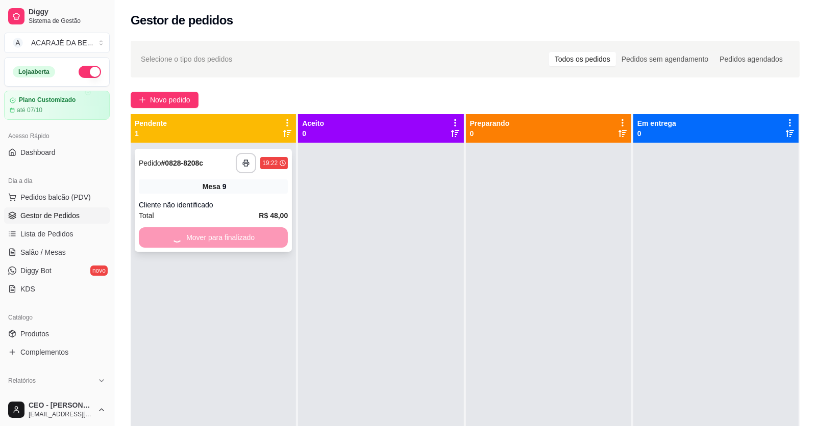
click at [237, 230] on div "Mover para finalizado" at bounding box center [213, 238] width 149 height 20
click at [61, 226] on link "Lista de Pedidos" at bounding box center [57, 234] width 106 height 16
click at [59, 227] on link "Lista de Pedidos" at bounding box center [57, 234] width 106 height 16
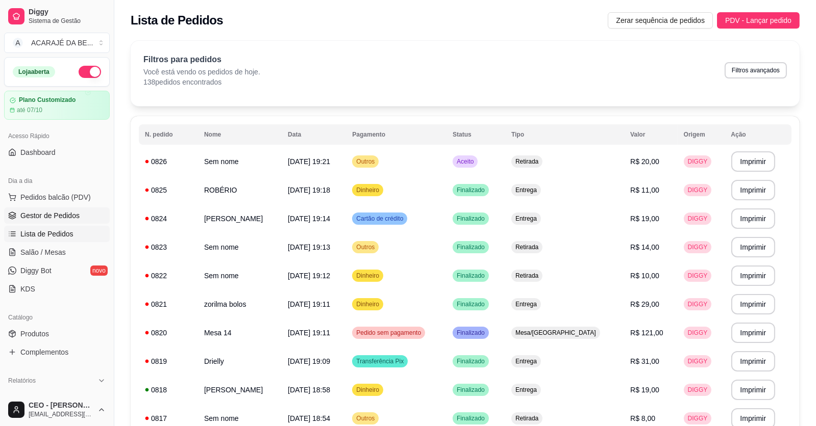
click at [59, 216] on span "Gestor de Pedidos" at bounding box center [49, 216] width 59 height 10
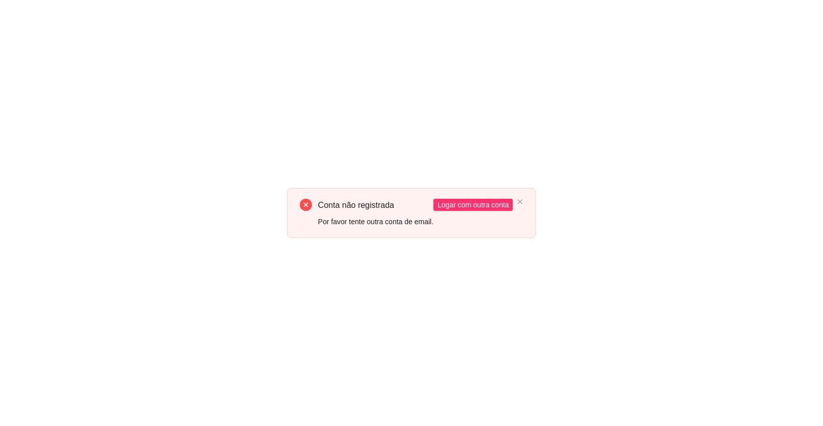
click at [537, 358] on div "Conta não registrada Por favor tente outra conta de email. Logar com outra conta" at bounding box center [411, 213] width 823 height 426
click at [521, 199] on icon "close" at bounding box center [520, 202] width 6 height 6
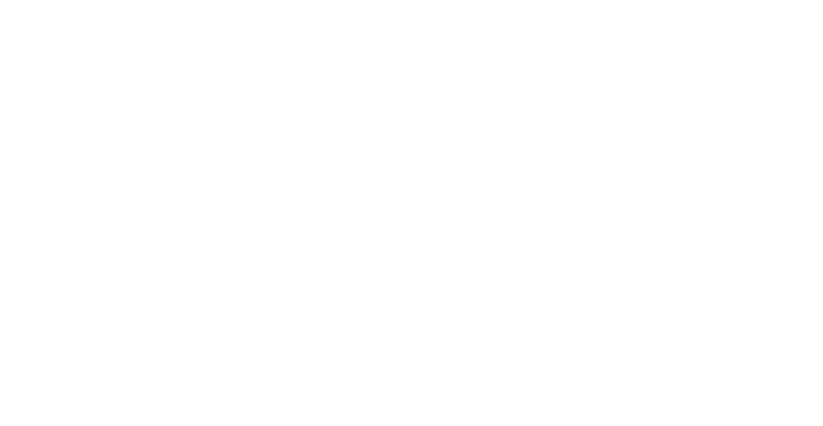
click at [685, 207] on div at bounding box center [411, 213] width 823 height 426
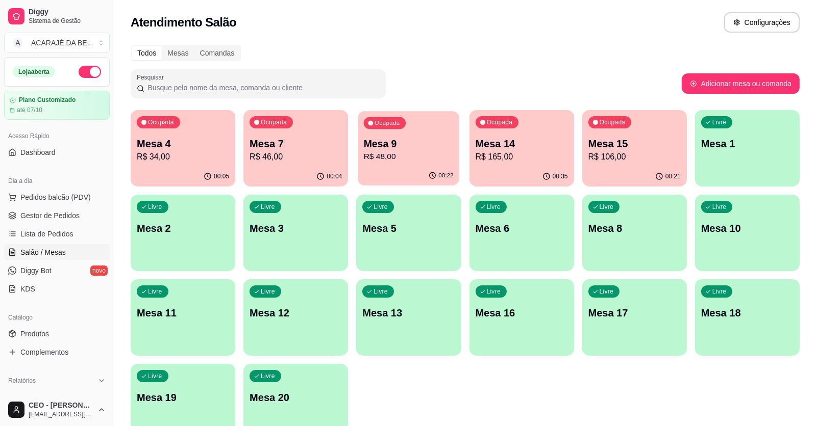
click at [428, 167] on div "00:22" at bounding box center [409, 175] width 102 height 19
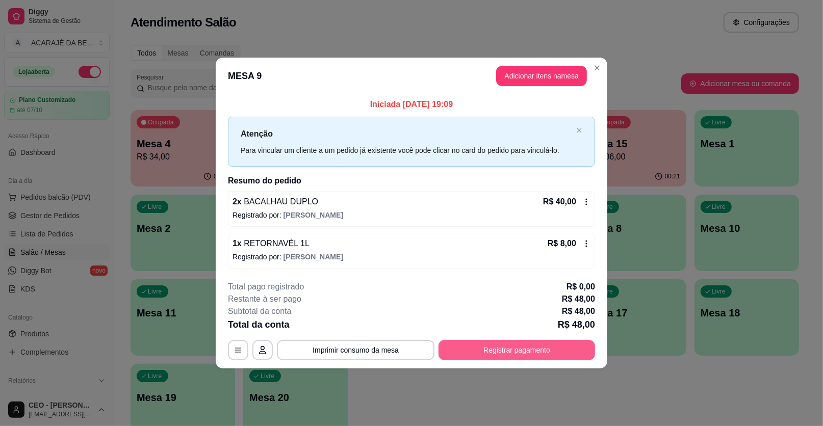
click at [491, 350] on button "Registrar pagamento" at bounding box center [517, 350] width 157 height 20
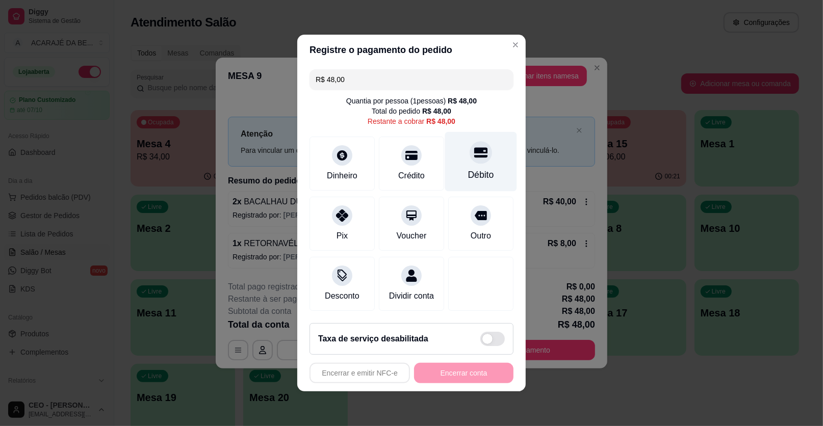
click at [480, 172] on div "Débito" at bounding box center [481, 174] width 26 height 13
type input "R$ 0,00"
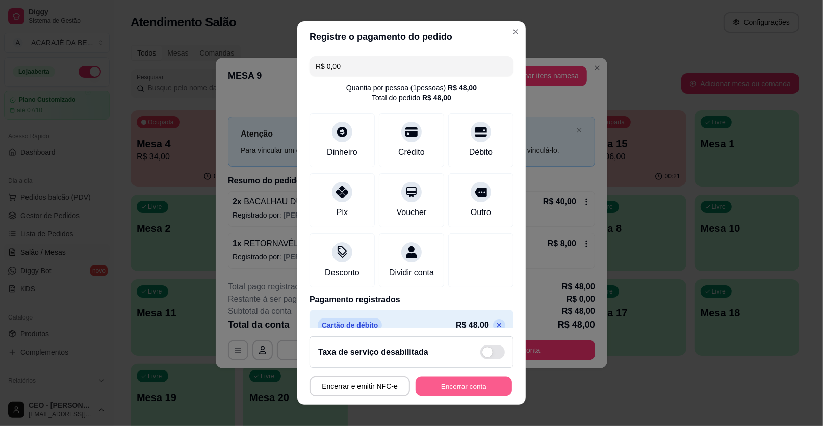
click at [421, 382] on button "Encerrar conta" at bounding box center [464, 387] width 96 height 20
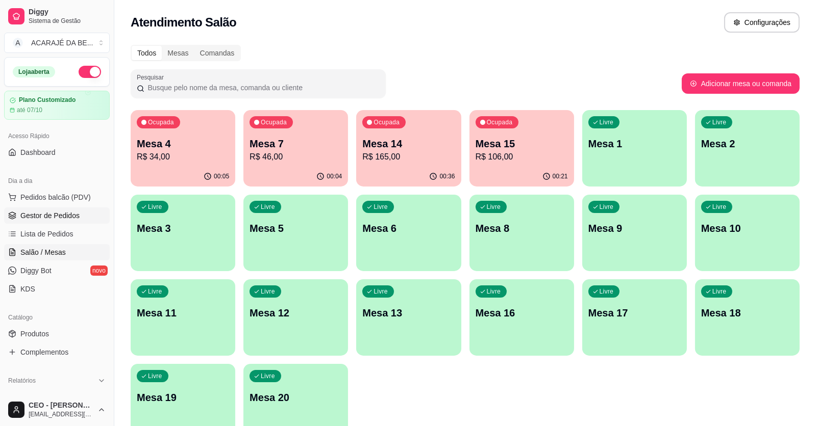
click at [38, 209] on link "Gestor de Pedidos" at bounding box center [57, 216] width 106 height 16
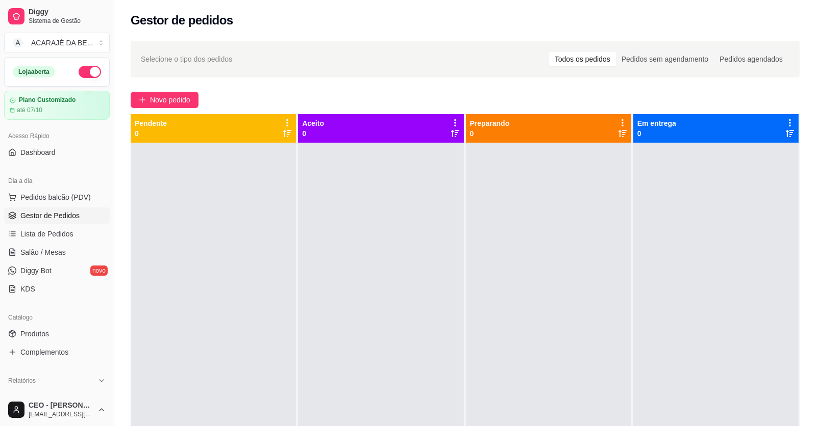
click at [145, 109] on div "Selecione o tipo dos pedidos Todos os pedidos Pedidos sem agendamento Pedidos a…" at bounding box center [464, 294] width 701 height 518
click at [145, 103] on icon "plus" at bounding box center [142, 99] width 7 height 7
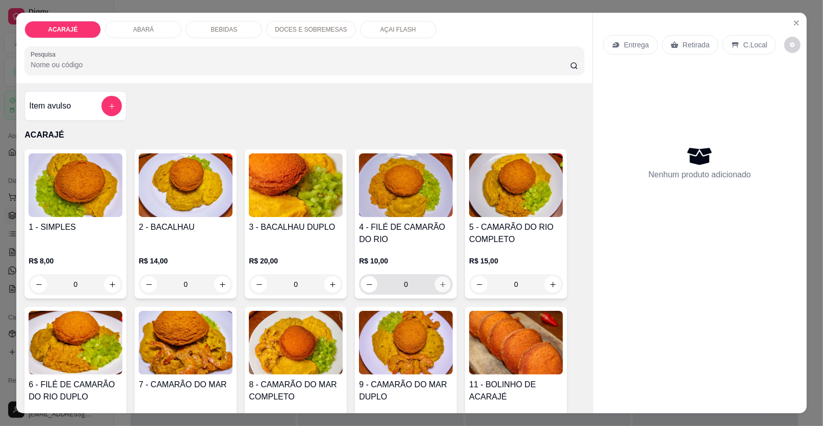
click at [441, 290] on button "increase-product-quantity" at bounding box center [443, 285] width 16 height 16
type input "1"
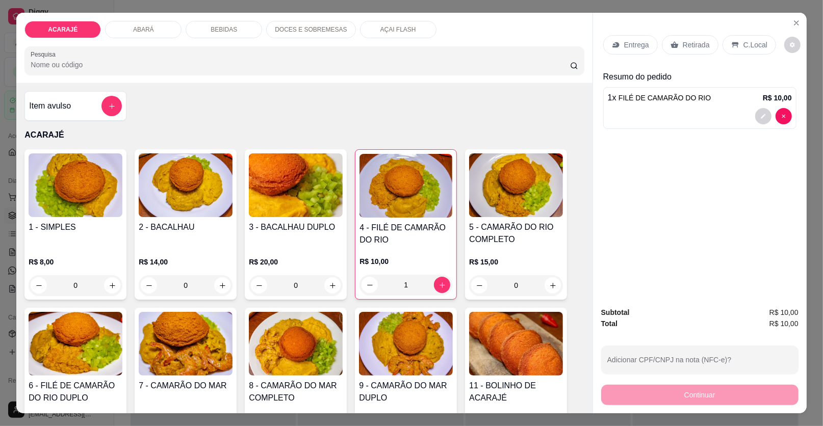
click at [632, 45] on p "Entrega" at bounding box center [636, 45] width 25 height 10
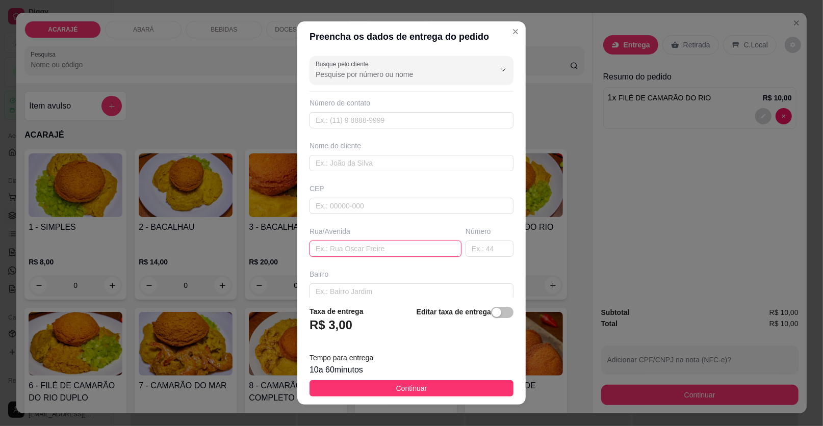
paste input "Aqui no [GEOGRAPHIC_DATA][STREET_ADDRESS]"
type input "Aqui no [GEOGRAPHIC_DATA][STREET_ADDRESS]"
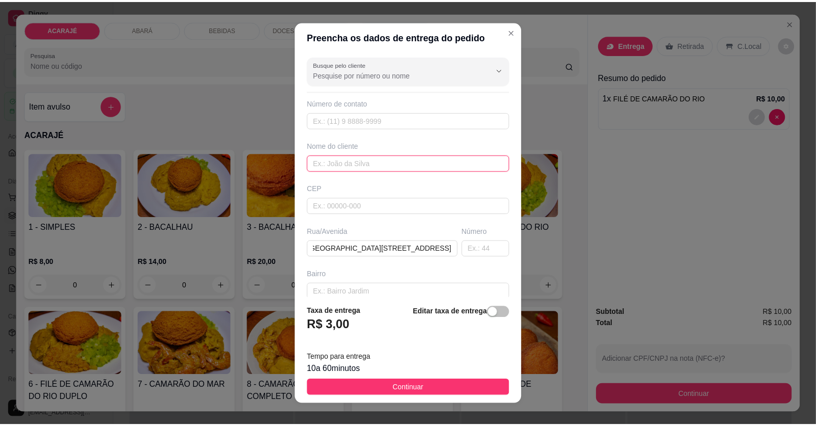
scroll to position [0, 0]
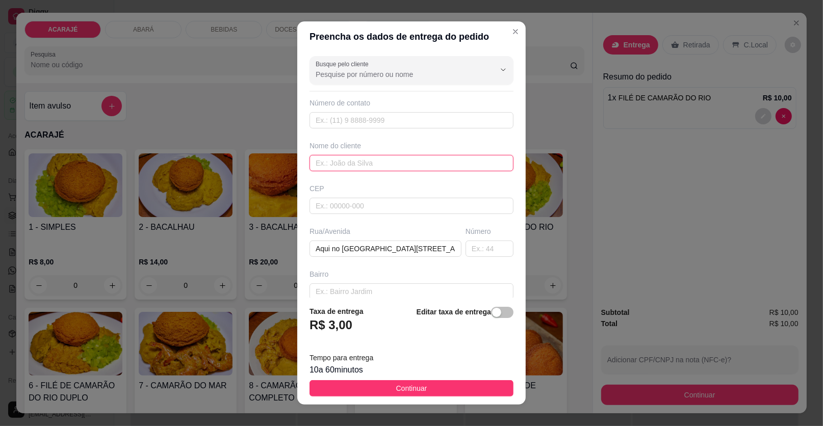
click at [342, 165] on input "text" at bounding box center [412, 163] width 204 height 16
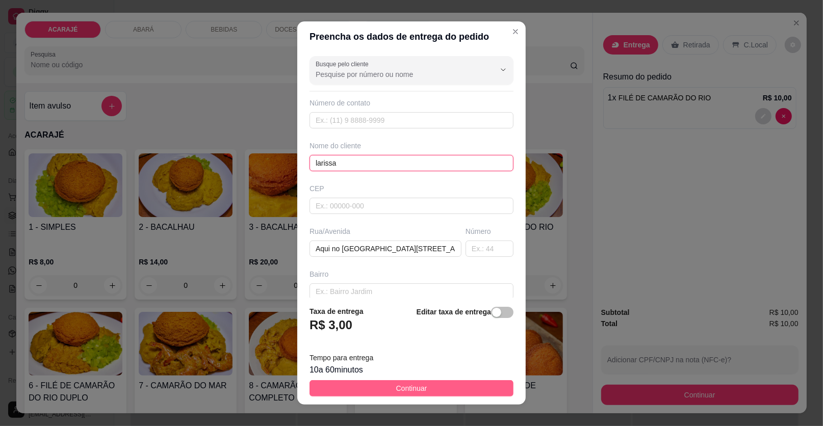
type input "larissa"
click at [352, 394] on button "Continuar" at bounding box center [412, 389] width 204 height 16
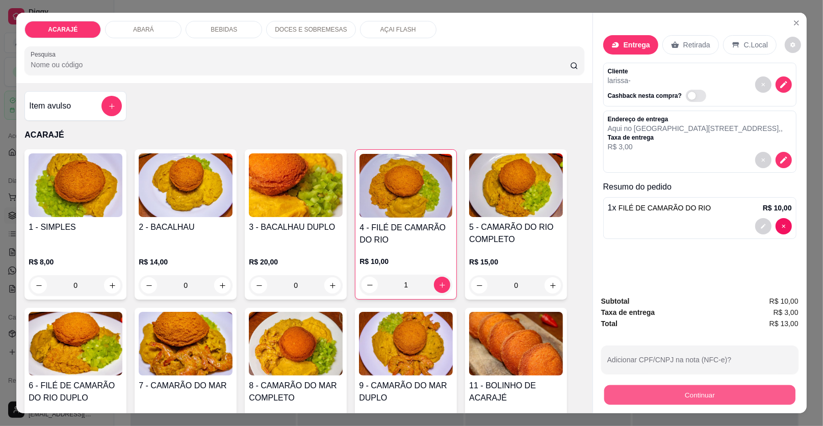
click at [618, 389] on button "Continuar" at bounding box center [700, 396] width 191 height 20
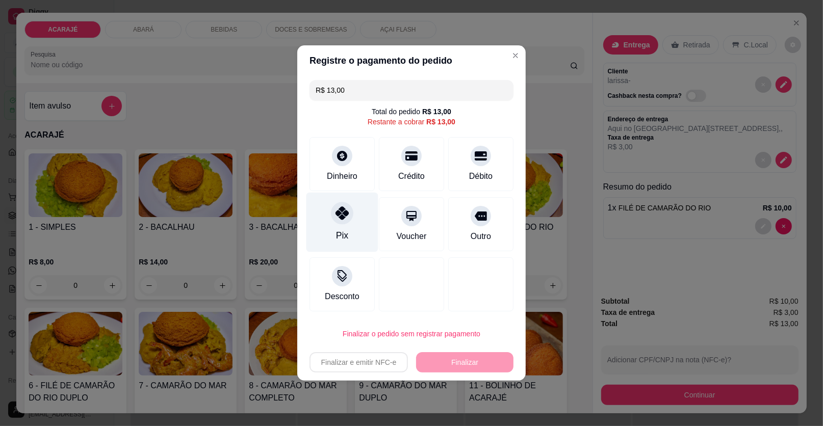
click at [340, 225] on div "Pix" at bounding box center [343, 223] width 72 height 60
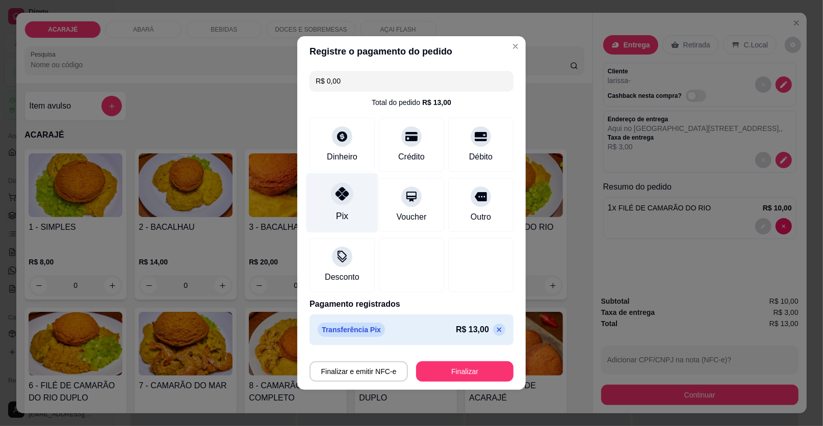
type input "R$ 0,00"
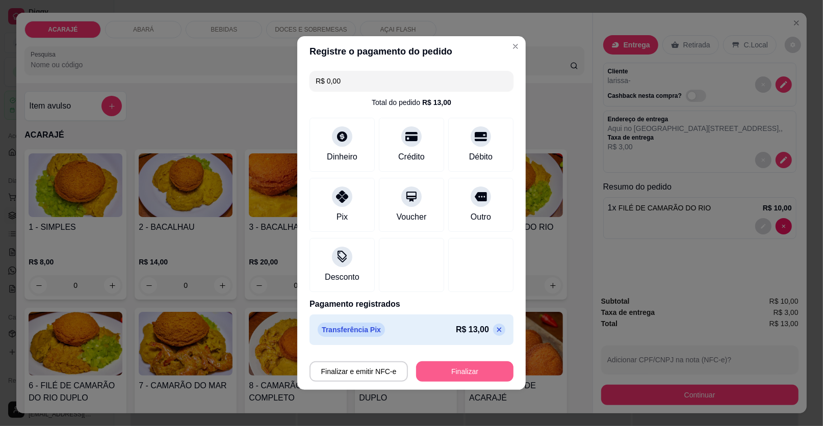
click at [432, 379] on button "Finalizar" at bounding box center [464, 372] width 97 height 20
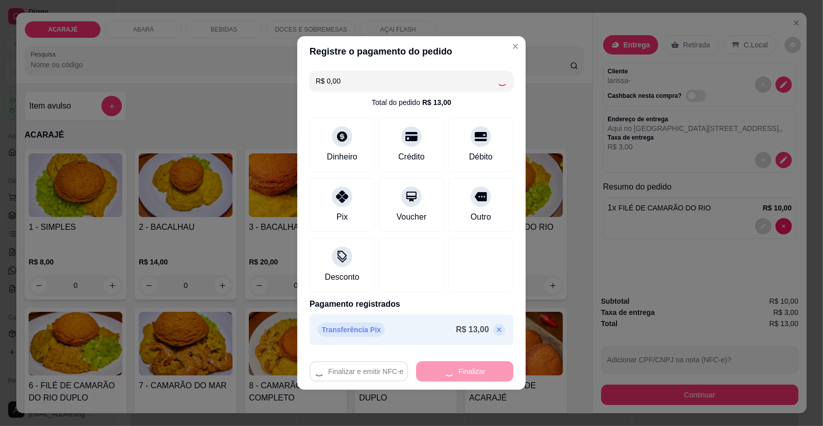
type input "0"
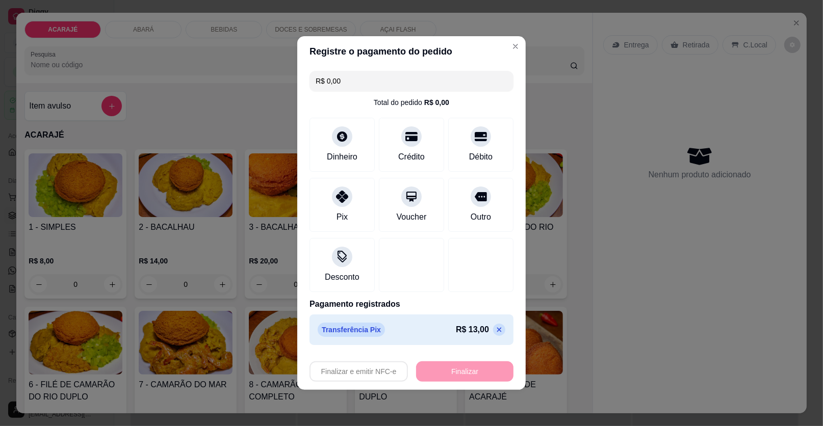
type input "-R$ 13,00"
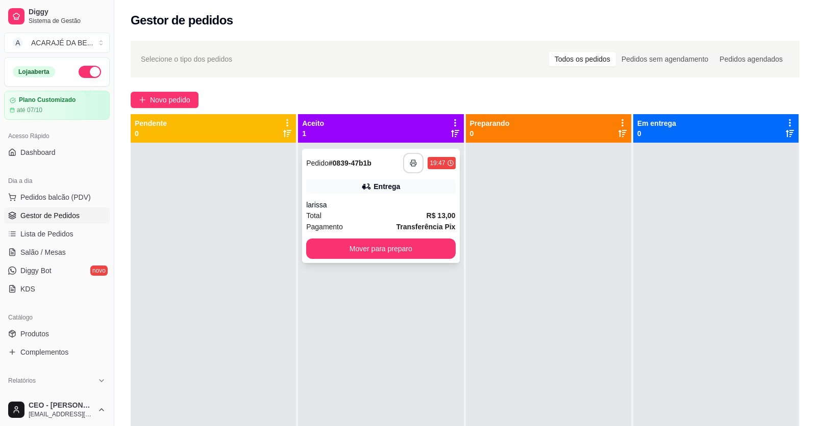
click at [408, 169] on button "button" at bounding box center [413, 163] width 20 height 20
click at [425, 247] on button "Mover para preparo" at bounding box center [381, 249] width 144 height 20
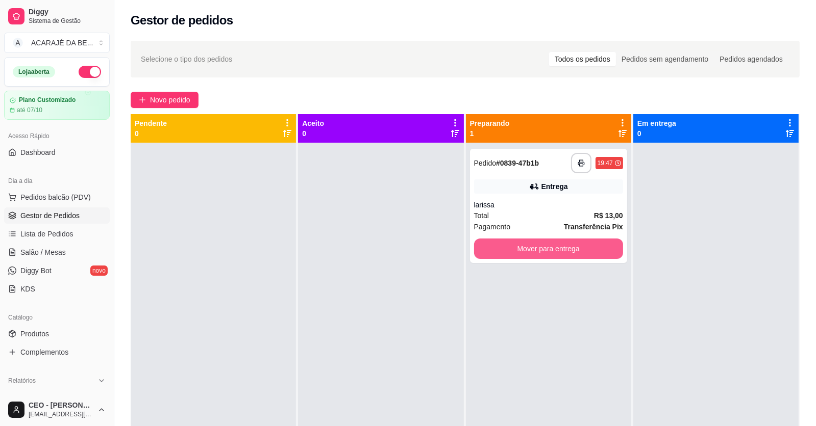
click at [475, 248] on button "Mover para entrega" at bounding box center [548, 249] width 149 height 20
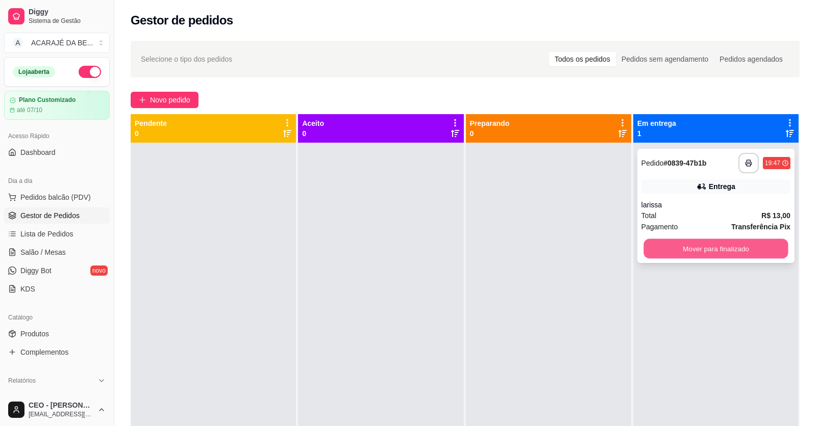
click at [643, 249] on button "Mover para finalizado" at bounding box center [715, 249] width 144 height 20
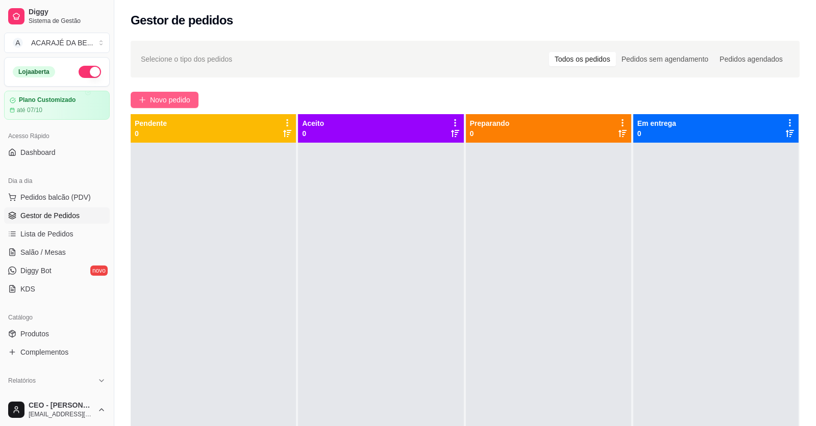
click at [179, 96] on span "Novo pedido" at bounding box center [170, 99] width 40 height 11
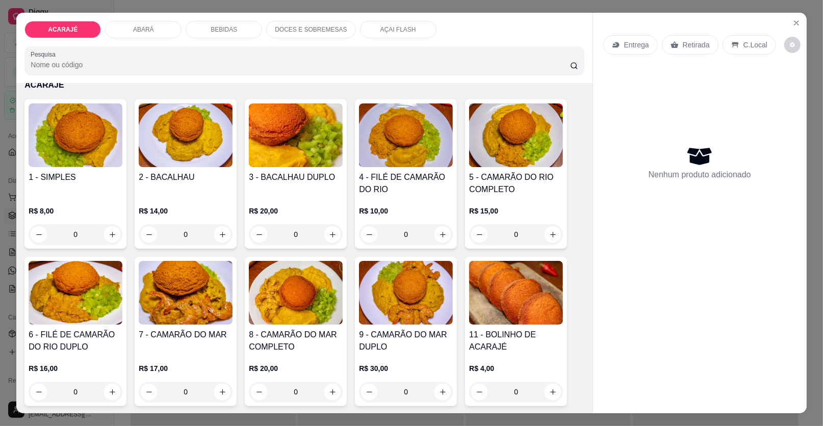
scroll to position [51, 0]
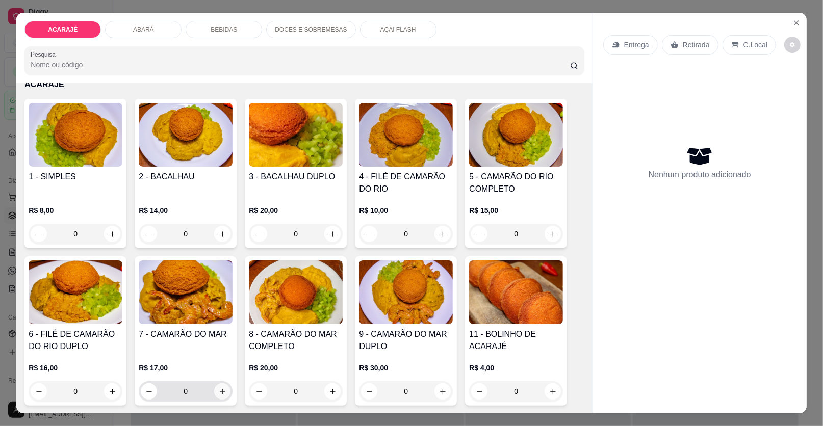
click at [220, 390] on icon "increase-product-quantity" at bounding box center [223, 392] width 8 height 8
click at [220, 390] on icon "increase-product-quantity" at bounding box center [223, 392] width 6 height 6
type input "2"
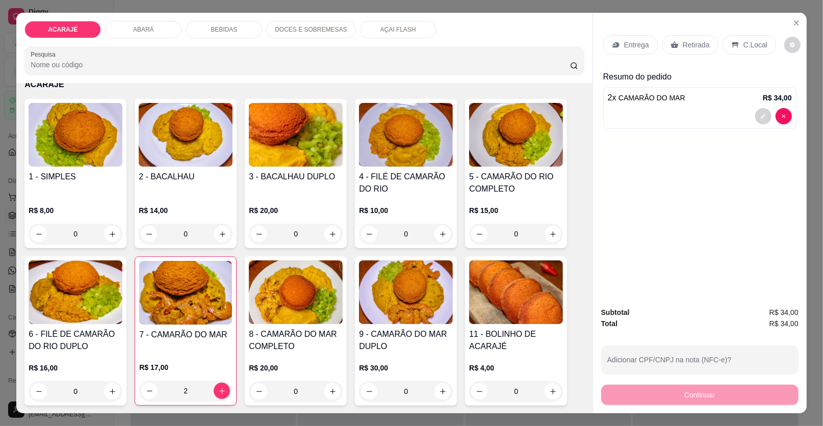
click at [631, 43] on p "Entrega" at bounding box center [636, 45] width 25 height 10
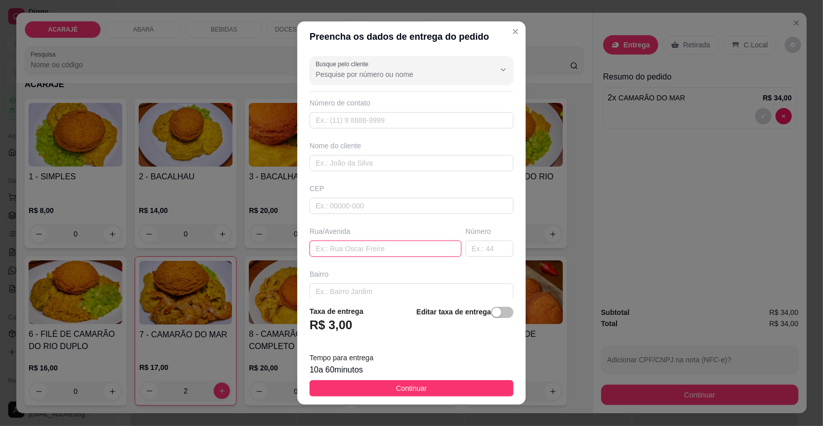
paste input "Lodrina [STREET_ADDRESS] Em frete [DEMOGRAPHIC_DATA] assembleia"
type input "Lodrina [STREET_ADDRESS] Em frete [DEMOGRAPHIC_DATA] assembleia"
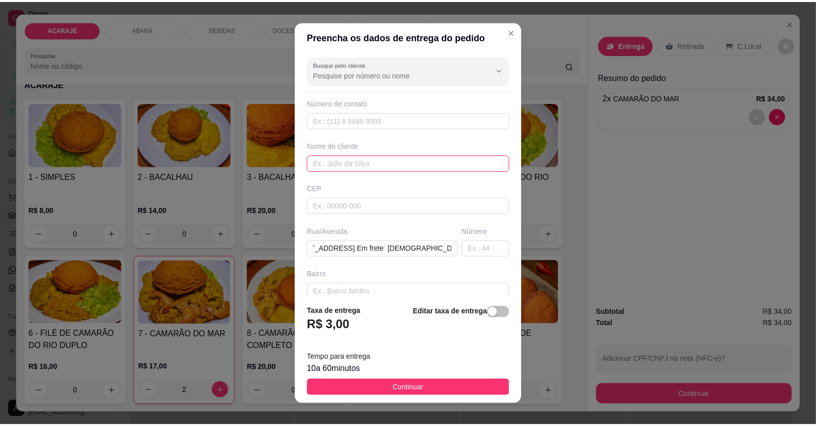
scroll to position [0, 0]
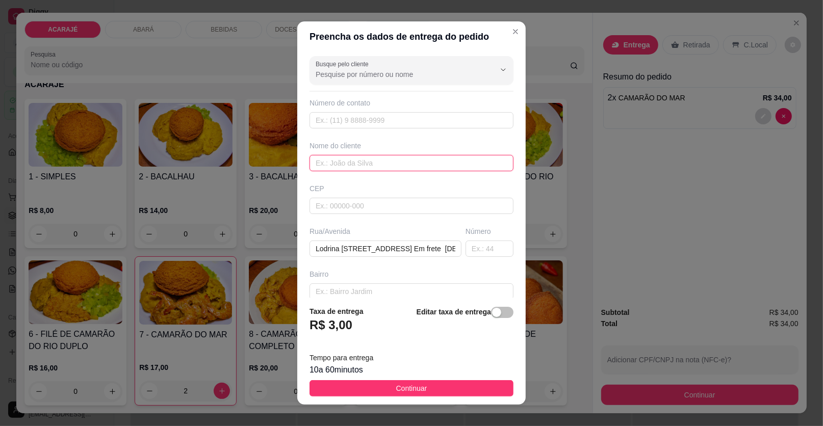
click at [361, 164] on input "text" at bounding box center [412, 163] width 204 height 16
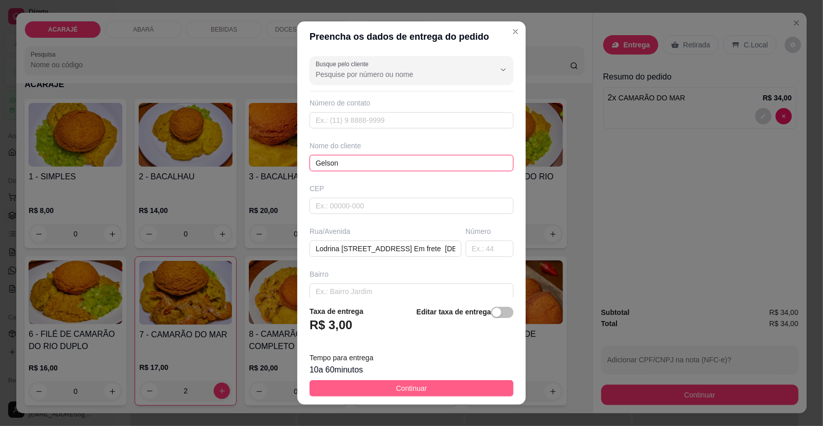
type input "Gelson"
click at [327, 397] on button "Continuar" at bounding box center [412, 389] width 204 height 16
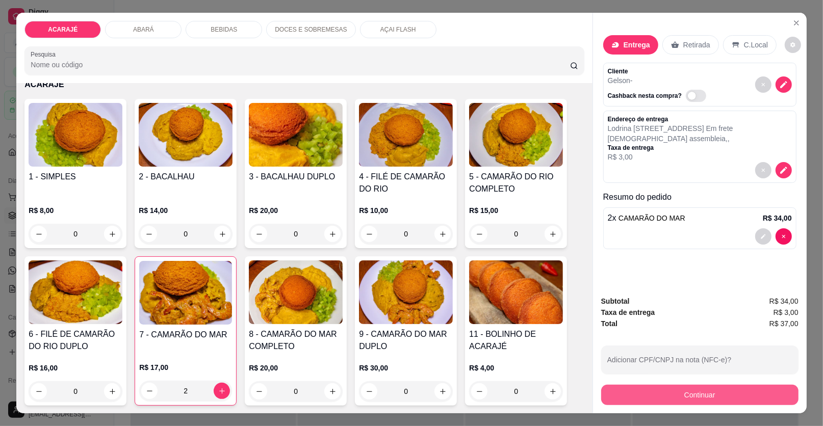
click at [601, 391] on button "Continuar" at bounding box center [699, 395] width 197 height 20
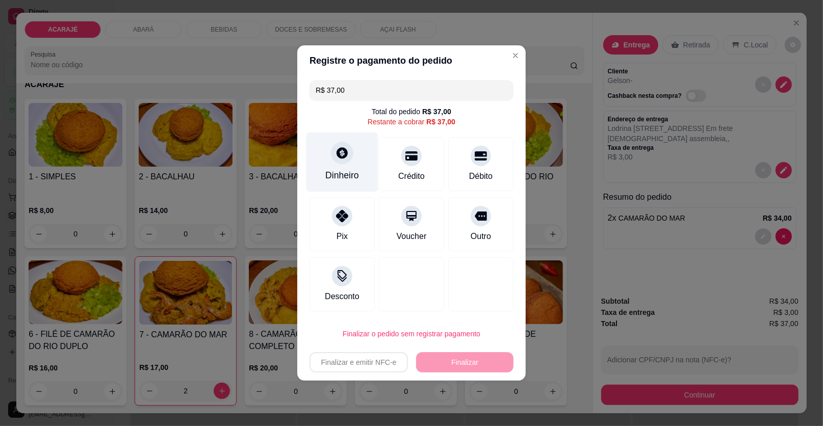
click at [337, 170] on div "Dinheiro" at bounding box center [342, 175] width 34 height 13
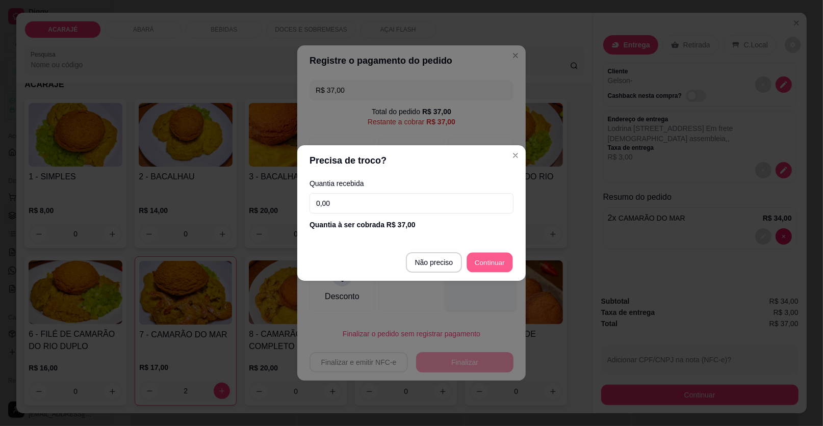
type input "R$ 0,00"
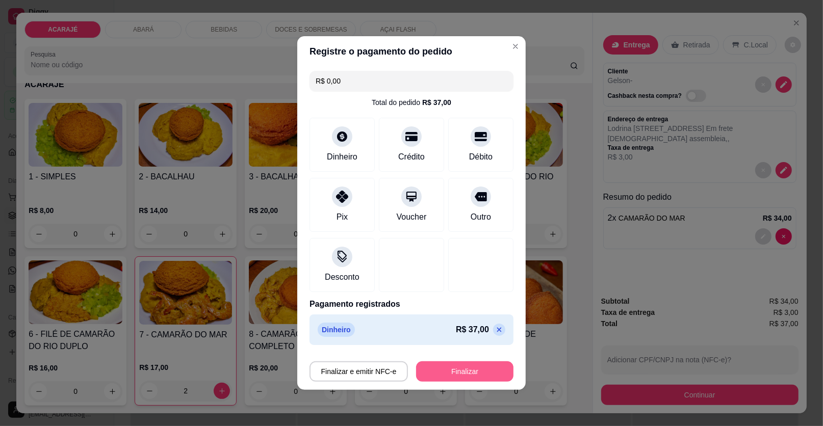
click at [433, 378] on button "Finalizar" at bounding box center [464, 372] width 97 height 20
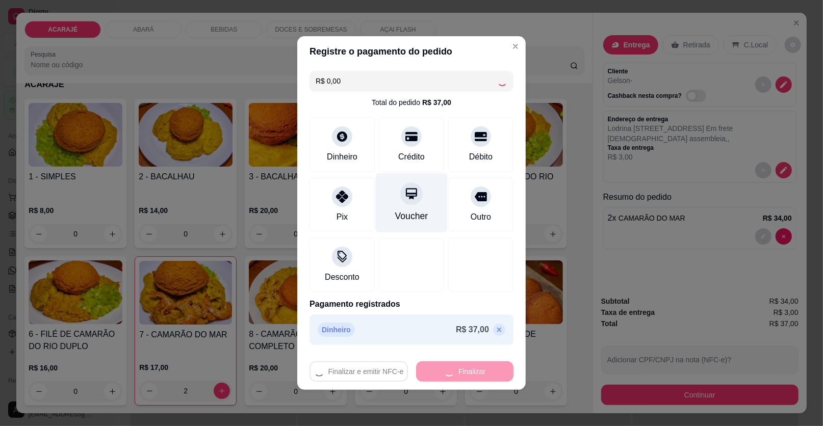
type input "0"
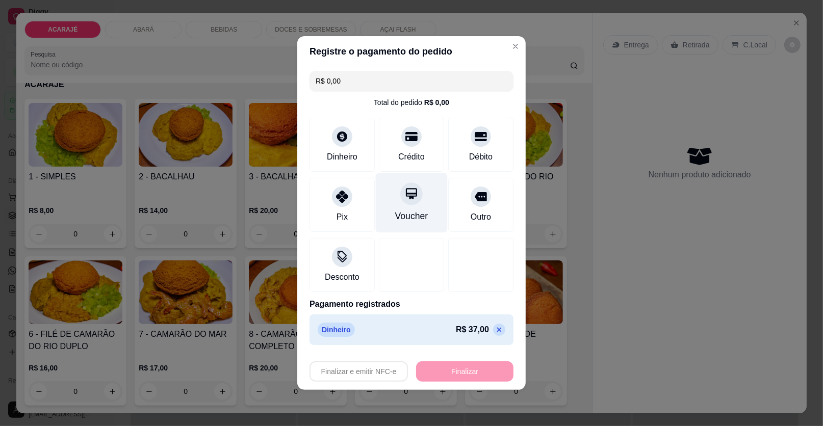
type input "-R$ 37,00"
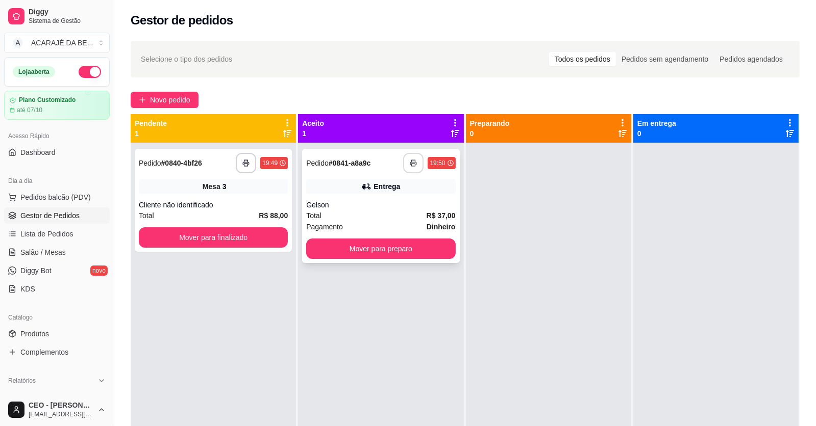
click at [413, 162] on icon "button" at bounding box center [413, 163] width 7 height 7
click at [247, 166] on rect "button" at bounding box center [246, 165] width 4 height 3
click at [392, 246] on button "Mover para preparo" at bounding box center [380, 249] width 149 height 20
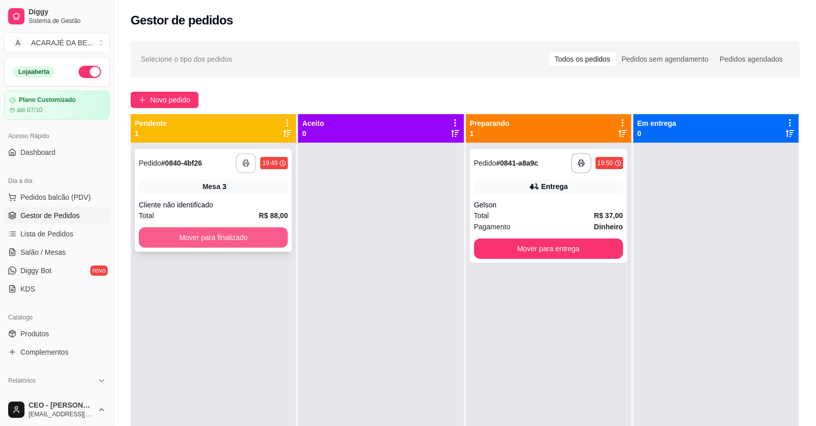
click at [277, 242] on button "Mover para finalizado" at bounding box center [213, 238] width 149 height 20
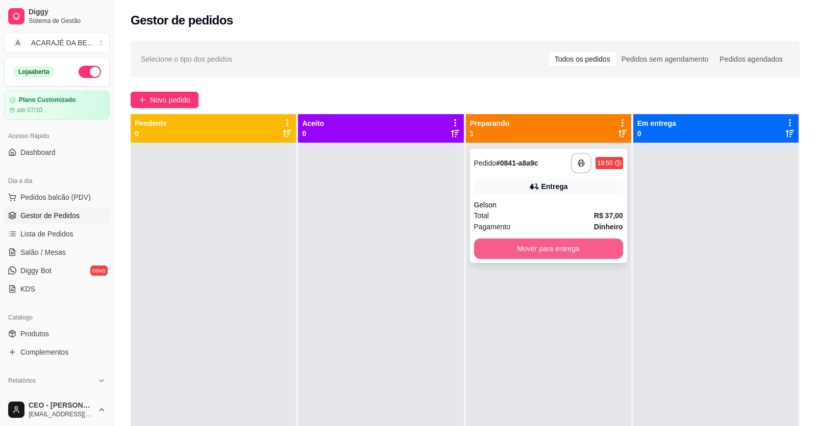
click at [592, 249] on button "Mover para entrega" at bounding box center [548, 249] width 149 height 20
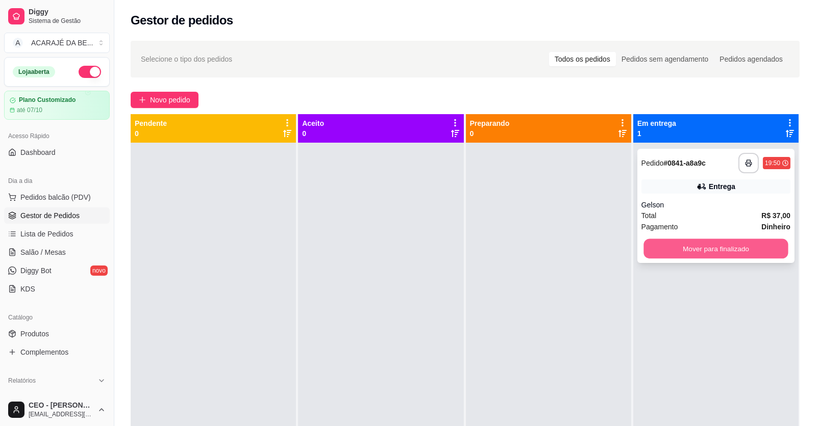
click at [745, 254] on button "Mover para finalizado" at bounding box center [715, 249] width 144 height 20
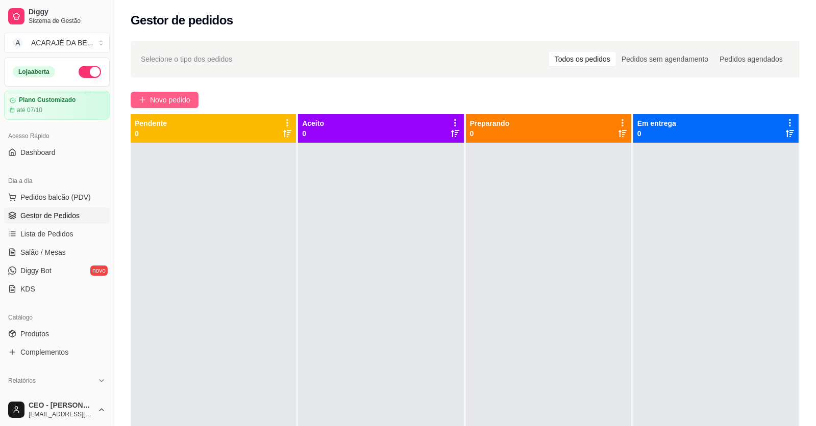
click at [159, 94] on span "Novo pedido" at bounding box center [170, 99] width 40 height 11
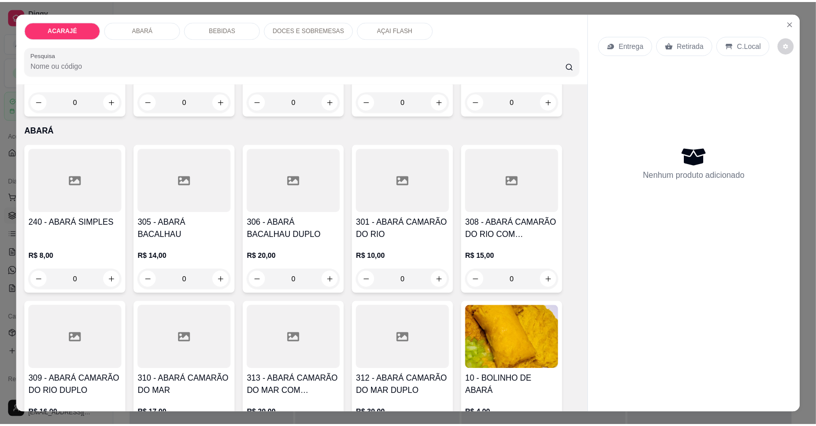
scroll to position [357, 0]
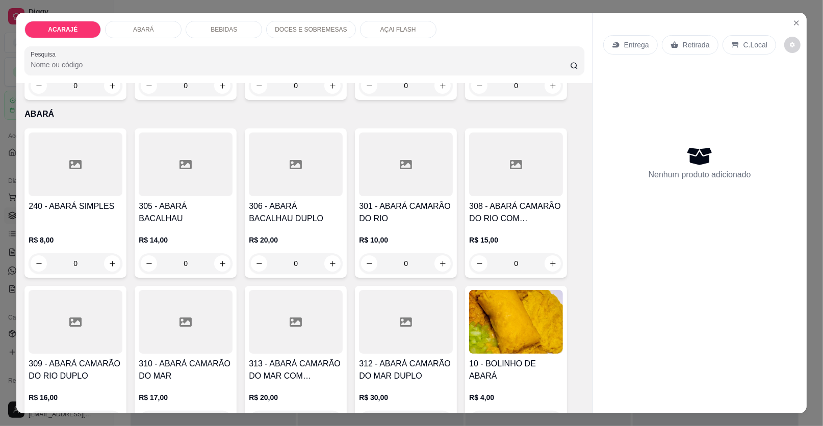
click at [427, 261] on input "0" at bounding box center [406, 264] width 57 height 20
click at [435, 260] on button "increase-product-quantity" at bounding box center [443, 264] width 16 height 16
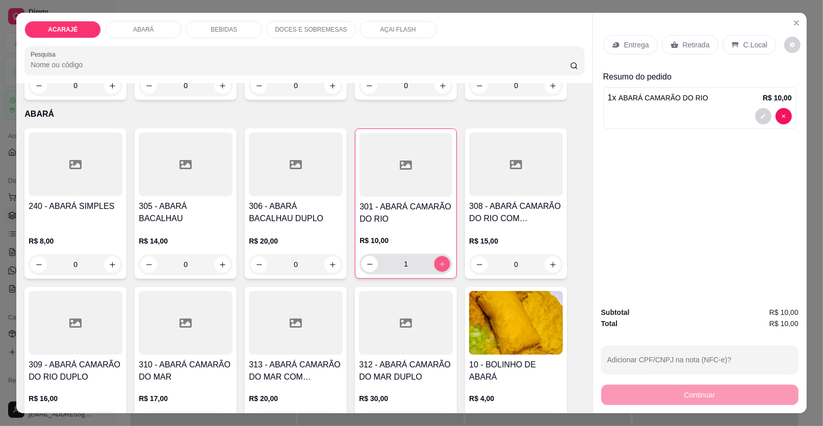
click at [435, 260] on button "increase-product-quantity" at bounding box center [443, 265] width 16 height 16
type input "2"
click at [628, 40] on p "Entrega" at bounding box center [636, 45] width 25 height 10
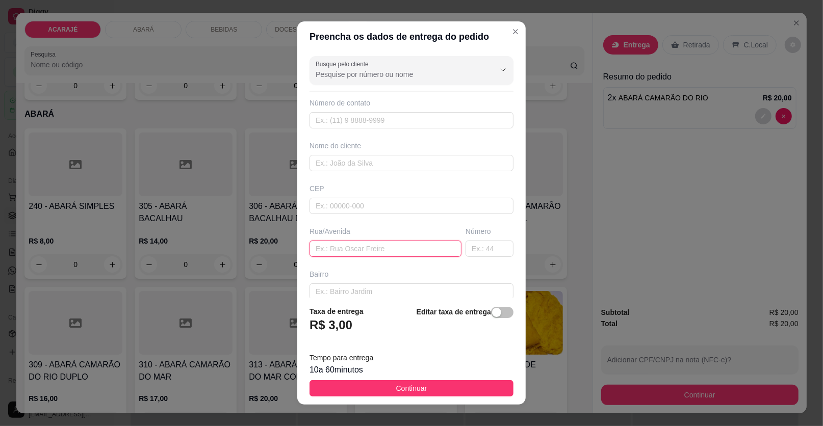
paste input "fundo do colégio número 551 fabia"
type input "fundo do colégio número 551 fabia"
click at [354, 161] on input "text" at bounding box center [412, 163] width 204 height 16
click at [341, 160] on input "Fábia" at bounding box center [412, 163] width 204 height 16
type input "Fábia"
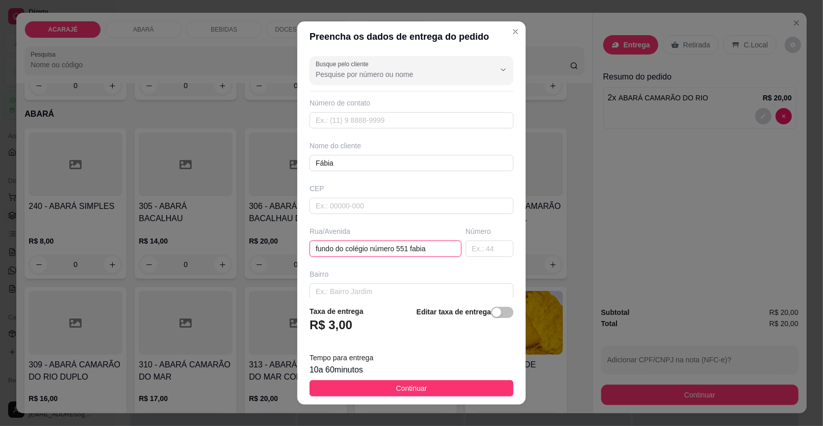
click at [437, 246] on input "fundo do colégio número 551 fabia" at bounding box center [386, 249] width 152 height 16
drag, startPoint x: 422, startPoint y: 249, endPoint x: 408, endPoint y: 246, distance: 14.6
click at [408, 246] on input "fundo do colégio número 551 fabia" at bounding box center [386, 249] width 152 height 16
type input "fundo do colégio número 551"
click at [352, 119] on input "text" at bounding box center [412, 120] width 204 height 16
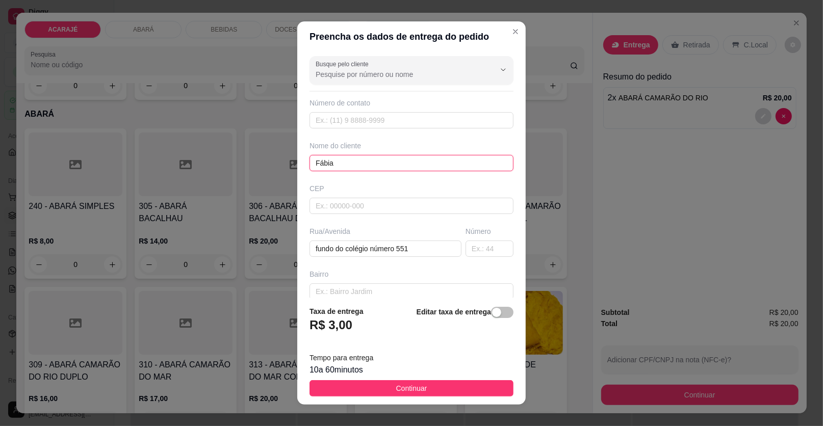
click at [346, 165] on input "Fábia" at bounding box center [412, 163] width 204 height 16
click at [466, 253] on input "text" at bounding box center [490, 249] width 48 height 16
type input "551"
click at [439, 121] on input "text" at bounding box center [412, 120] width 204 height 16
drag, startPoint x: 450, startPoint y: 392, endPoint x: 457, endPoint y: 403, distance: 12.3
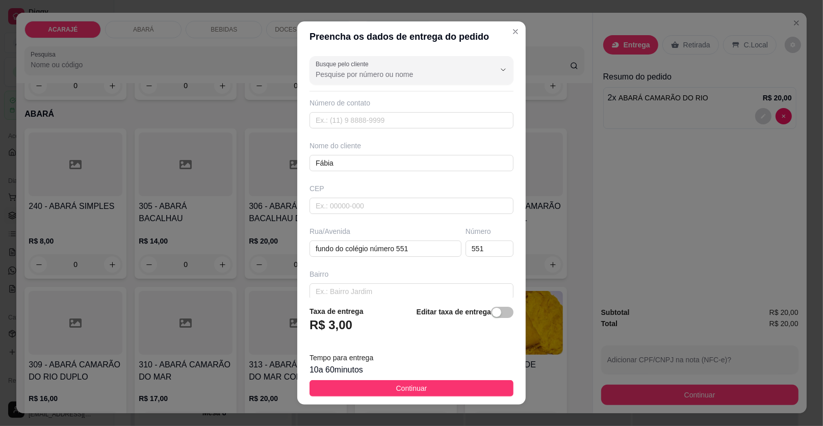
click at [450, 391] on button "Continuar" at bounding box center [412, 389] width 204 height 16
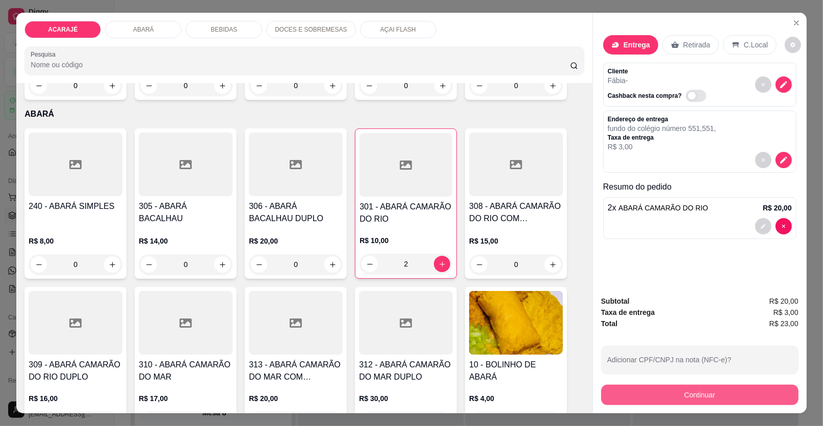
click at [620, 397] on button "Continuar" at bounding box center [699, 395] width 197 height 20
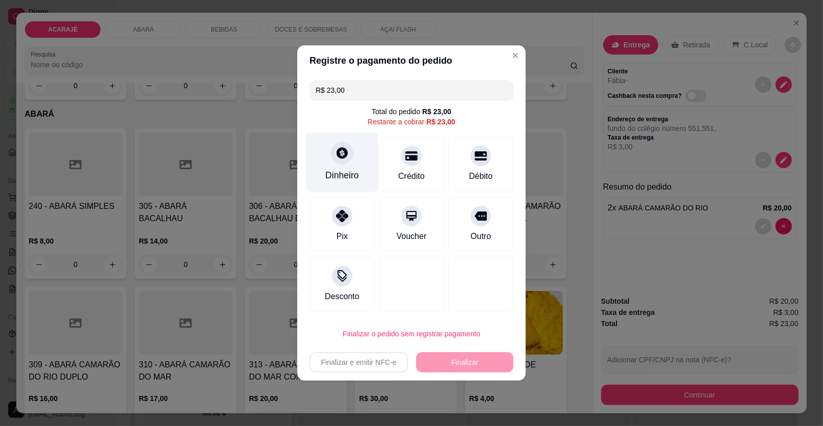
click at [342, 169] on div "Dinheiro" at bounding box center [342, 175] width 34 height 13
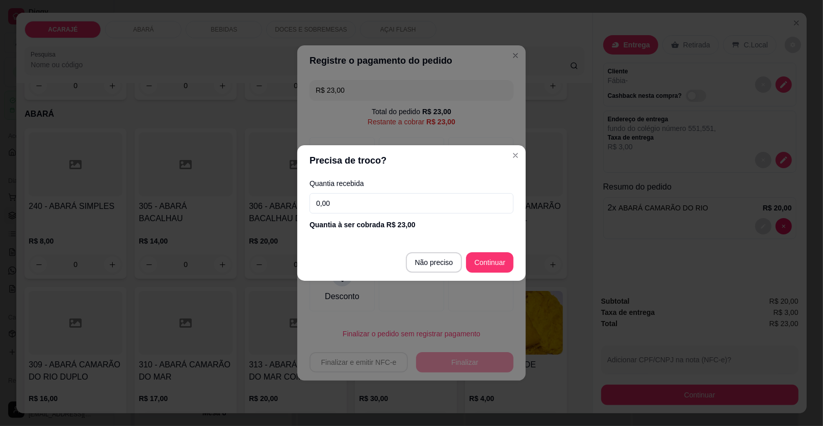
click at [379, 204] on input "0,00" at bounding box center [412, 203] width 204 height 20
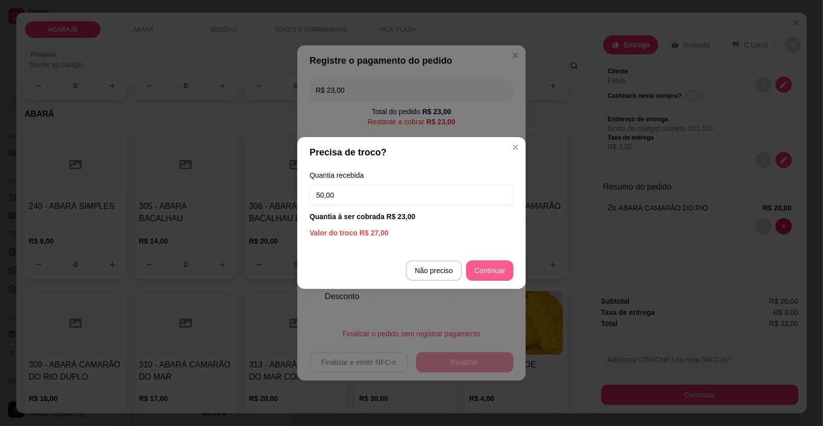
type input "50,00"
type input "R$ 0,00"
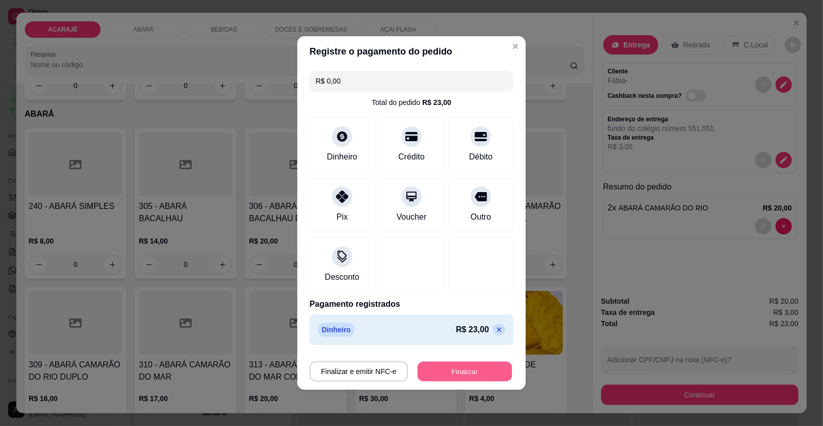
click at [444, 371] on button "Finalizar" at bounding box center [465, 372] width 94 height 20
type input "0"
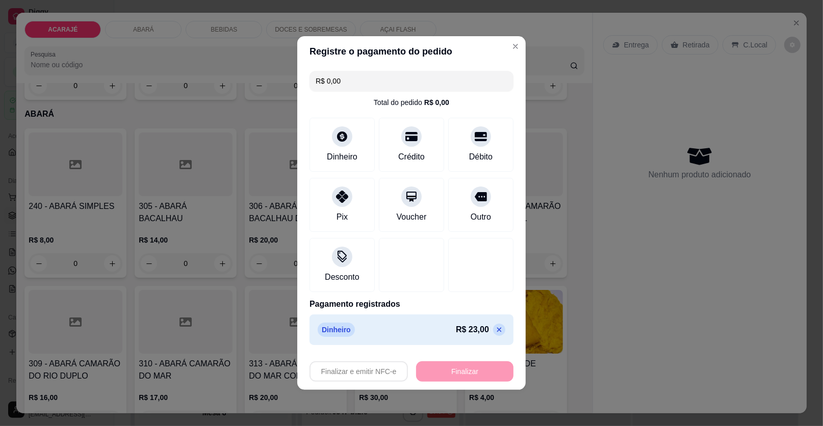
type input "-R$ 23,00"
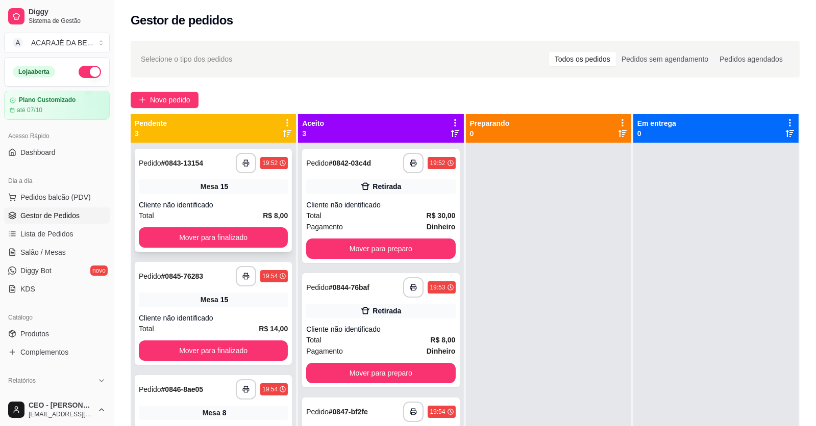
click at [256, 215] on div "Total R$ 8,00" at bounding box center [213, 215] width 149 height 11
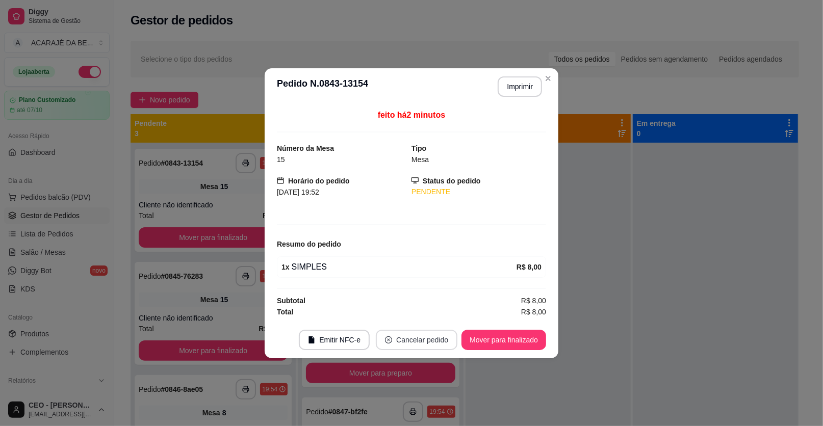
click at [390, 343] on icon "close-circle" at bounding box center [388, 340] width 7 height 7
click at [450, 316] on button "Sim" at bounding box center [445, 315] width 40 height 20
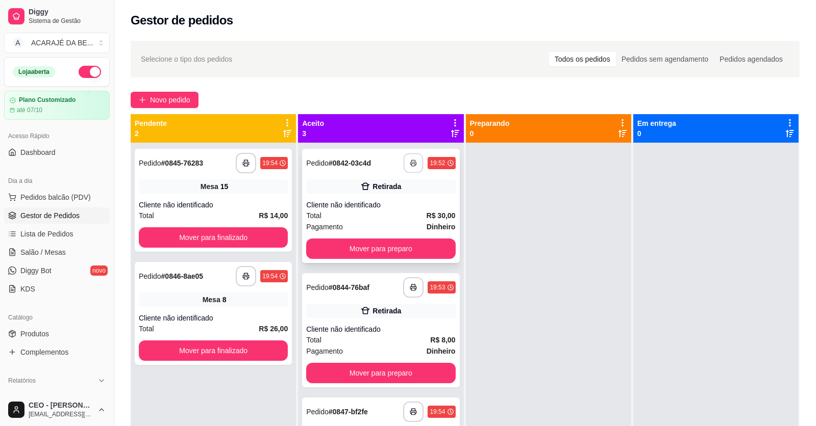
click at [410, 163] on icon "button" at bounding box center [413, 163] width 7 height 7
click at [388, 246] on button "Mover para preparo" at bounding box center [380, 249] width 149 height 20
click at [406, 245] on button "Mover para preparo" at bounding box center [381, 249] width 144 height 20
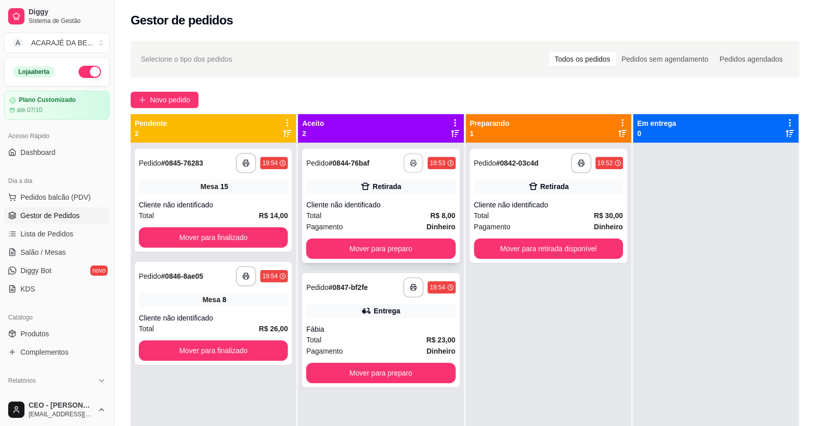
click at [413, 160] on icon "button" at bounding box center [413, 163] width 7 height 7
click at [369, 253] on button "Mover para preparo" at bounding box center [380, 249] width 149 height 20
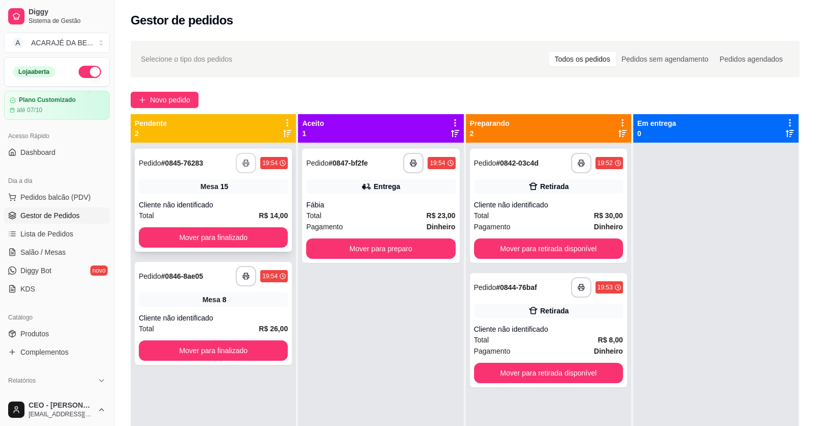
click at [242, 161] on icon "button" at bounding box center [245, 163] width 7 height 7
click at [241, 240] on button "Mover para finalizado" at bounding box center [213, 238] width 144 height 20
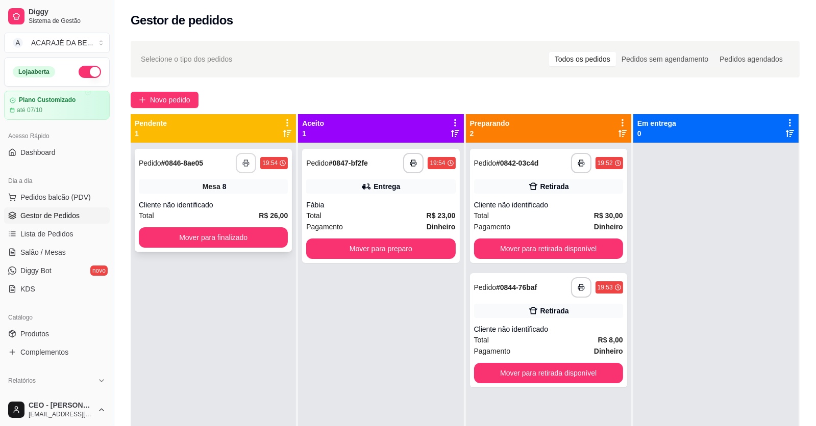
click at [244, 166] on icon "button" at bounding box center [245, 163] width 7 height 7
click at [248, 241] on button "Mover para finalizado" at bounding box center [213, 238] width 149 height 20
click at [411, 162] on icon "button" at bounding box center [413, 163] width 7 height 7
click at [386, 246] on button "Mover para preparo" at bounding box center [380, 249] width 149 height 20
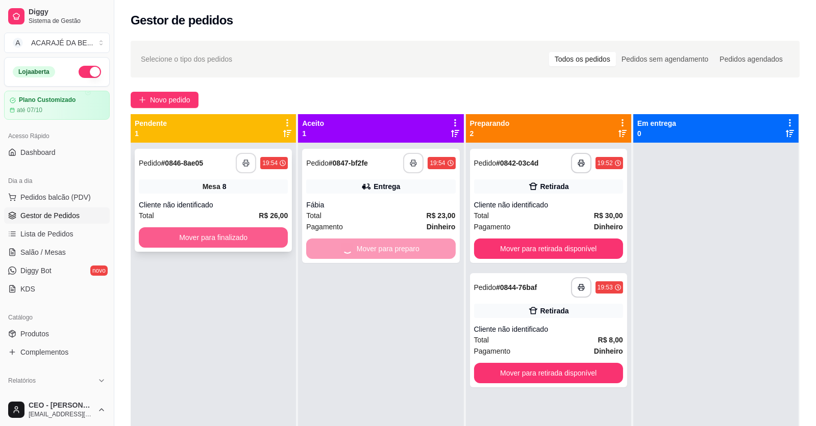
click at [258, 233] on button "Mover para finalizado" at bounding box center [213, 238] width 149 height 20
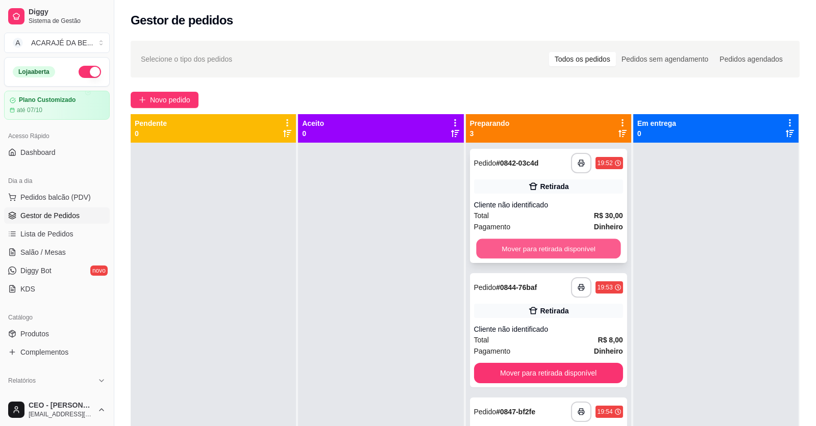
click at [512, 251] on button "Mover para retirada disponível" at bounding box center [548, 249] width 144 height 20
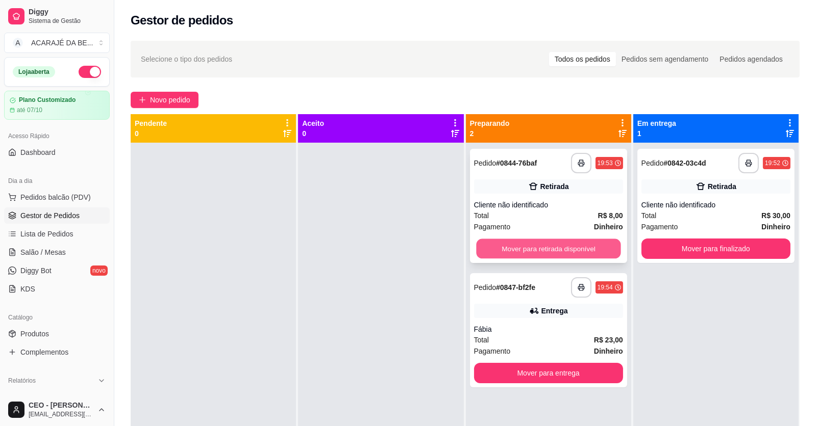
click at [573, 249] on button "Mover para retirada disponível" at bounding box center [548, 249] width 144 height 20
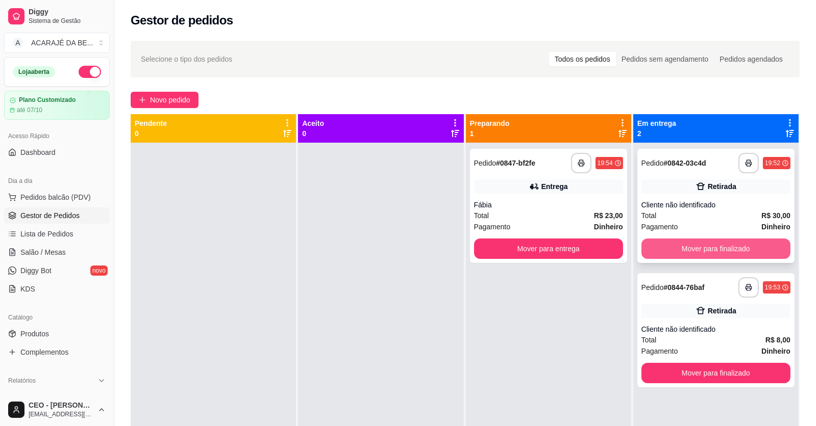
click at [657, 248] on button "Mover para finalizado" at bounding box center [715, 249] width 149 height 20
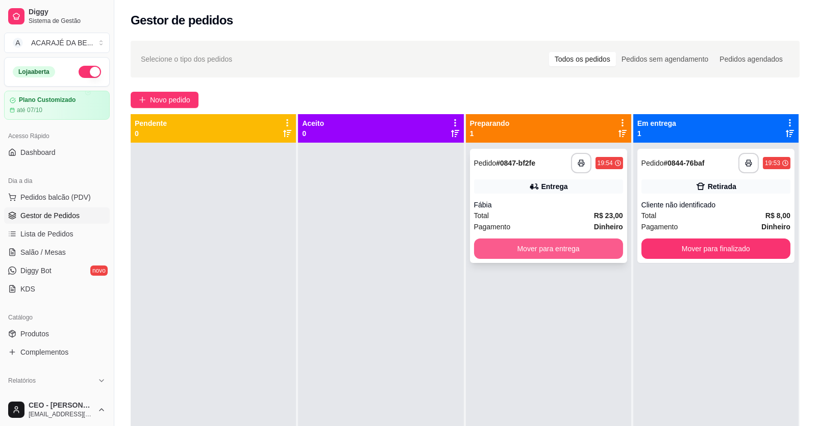
click at [592, 247] on button "Mover para entrega" at bounding box center [548, 249] width 149 height 20
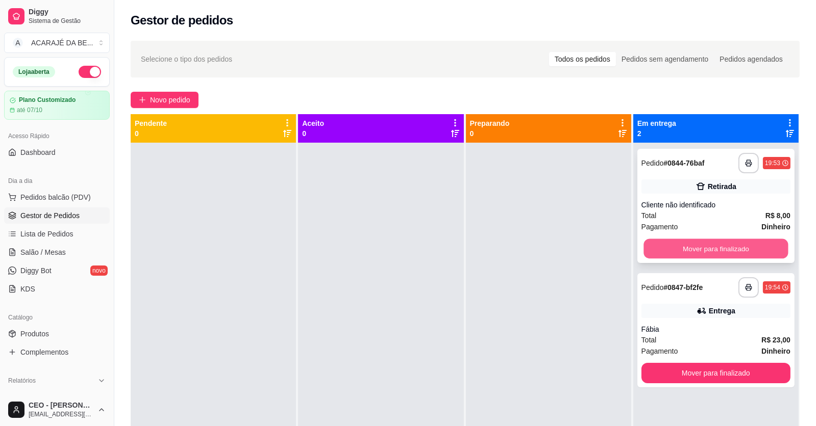
click at [674, 253] on button "Mover para finalizado" at bounding box center [715, 249] width 144 height 20
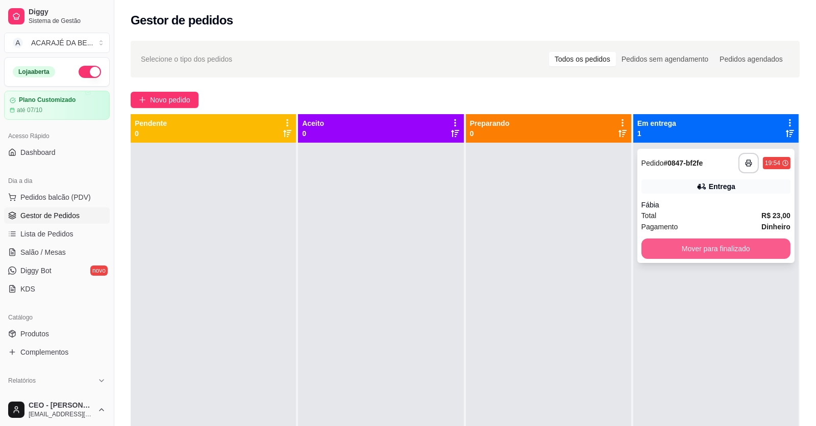
click at [674, 252] on button "Mover para finalizado" at bounding box center [715, 249] width 149 height 20
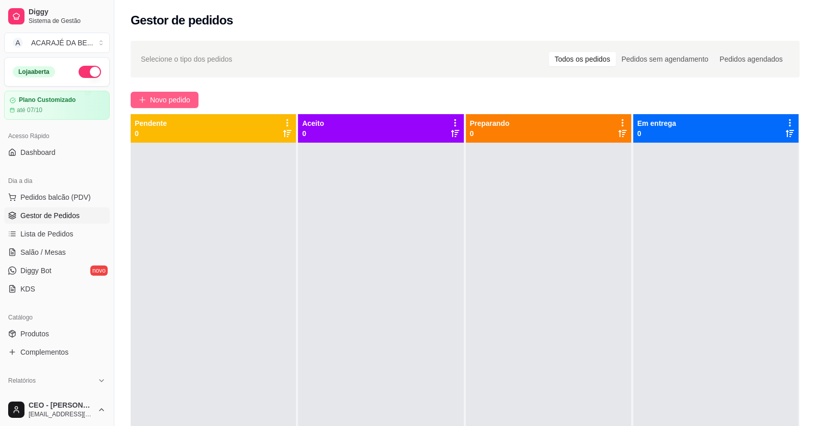
click at [184, 96] on span "Novo pedido" at bounding box center [170, 99] width 40 height 11
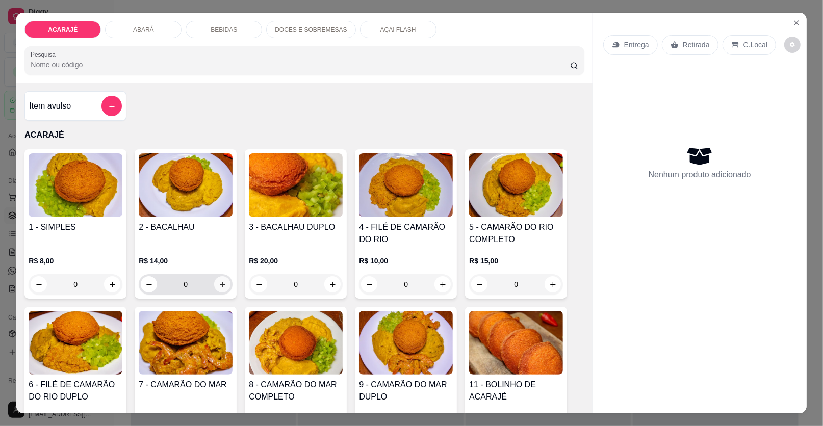
click at [214, 285] on button "increase-product-quantity" at bounding box center [222, 285] width 16 height 16
type input "1"
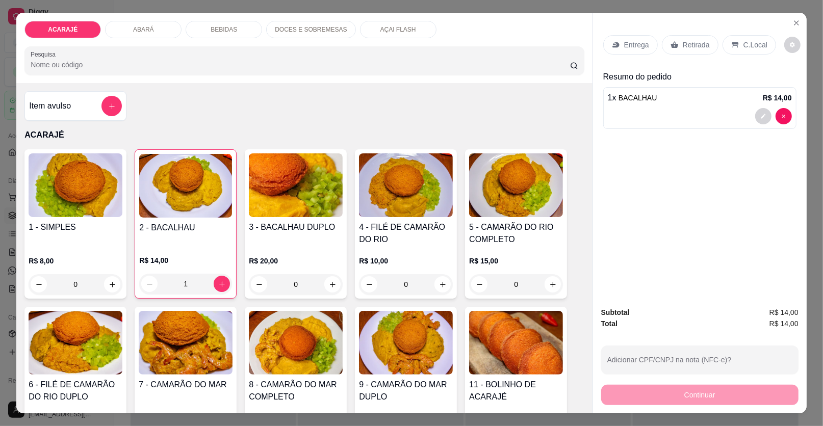
click at [624, 44] on p "Entrega" at bounding box center [636, 45] width 25 height 10
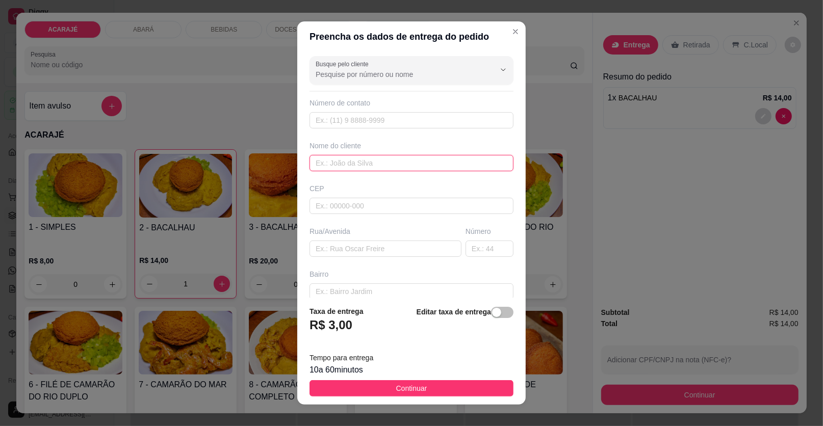
click at [345, 161] on input "text" at bounding box center [412, 163] width 204 height 16
type input "Malay"
click at [330, 250] on input "text" at bounding box center [386, 249] width 152 height 16
drag, startPoint x: 362, startPoint y: 250, endPoint x: 384, endPoint y: 264, distance: 26.2
click at [374, 254] on input "hospital de ubartã" at bounding box center [386, 249] width 152 height 16
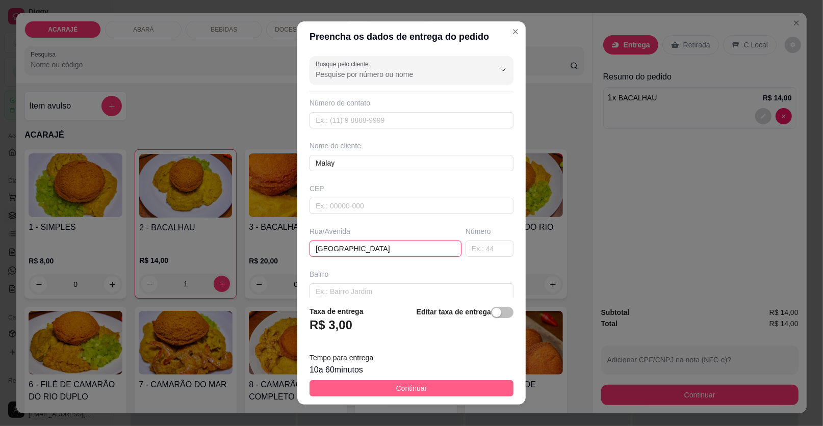
type input "hospital de ubatã"
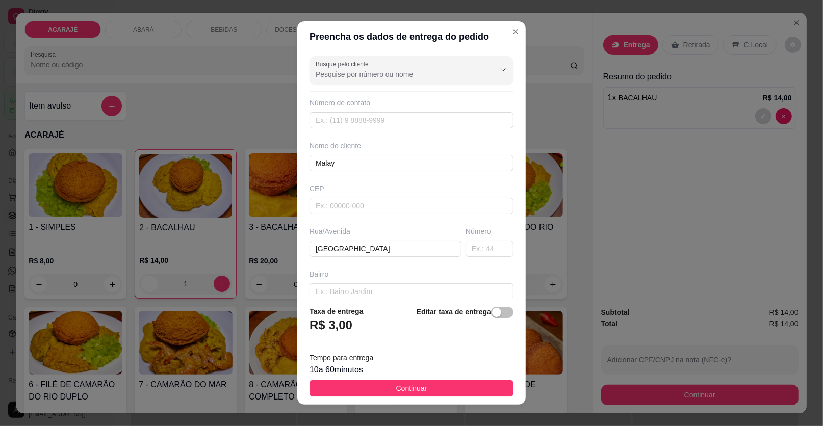
drag, startPoint x: 402, startPoint y: 395, endPoint x: 447, endPoint y: 410, distance: 47.9
click at [402, 394] on button "Continuar" at bounding box center [412, 389] width 204 height 16
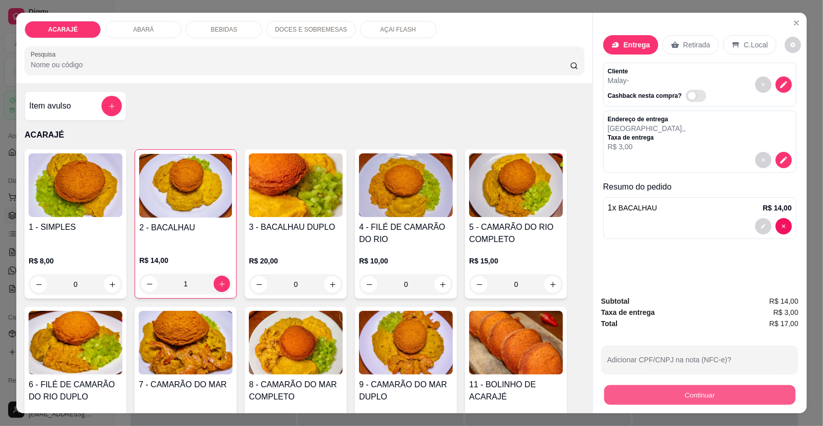
click at [636, 397] on button "Continuar" at bounding box center [700, 396] width 191 height 20
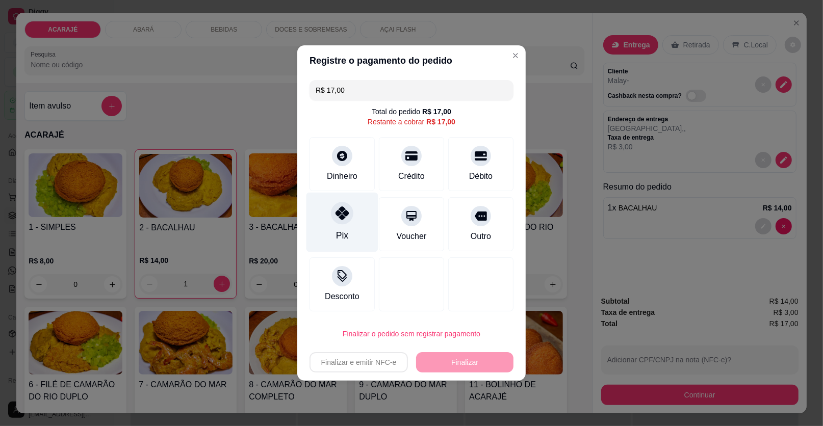
click at [343, 214] on icon at bounding box center [342, 213] width 13 height 13
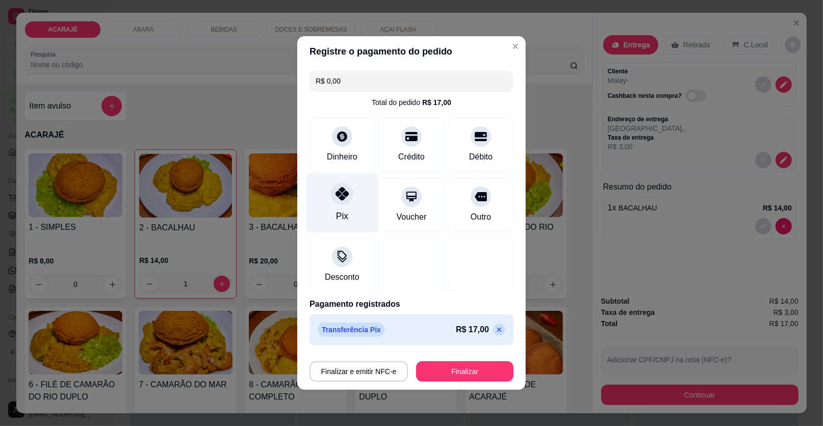
type input "R$ 0,00"
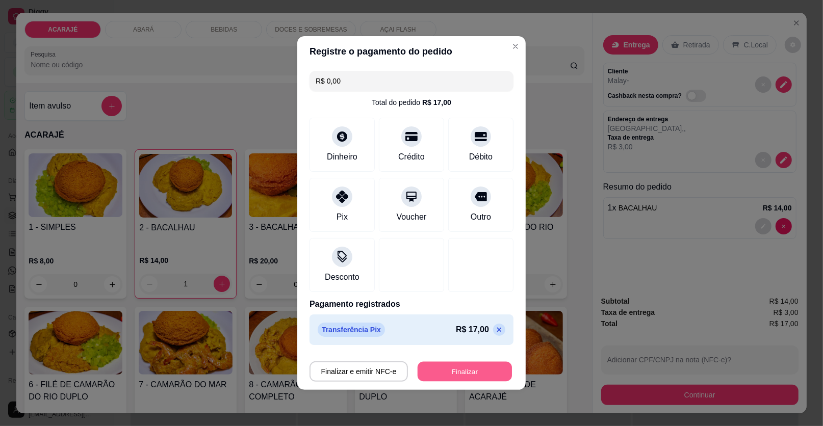
click at [489, 374] on button "Finalizar" at bounding box center [465, 372] width 94 height 20
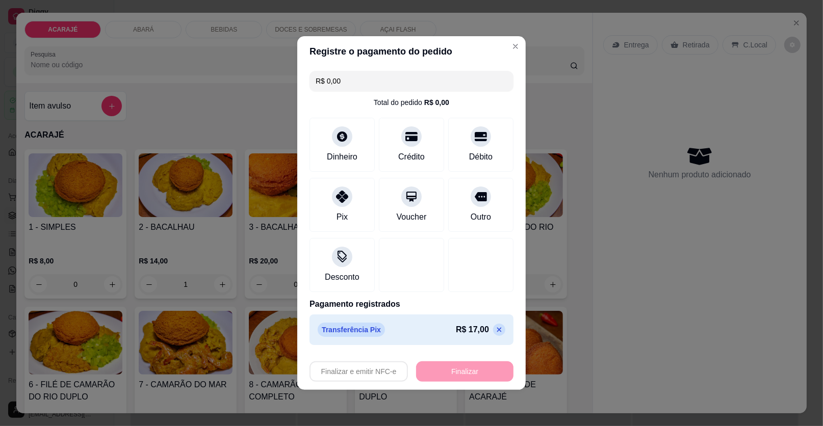
type input "0"
type input "-R$ 17,00"
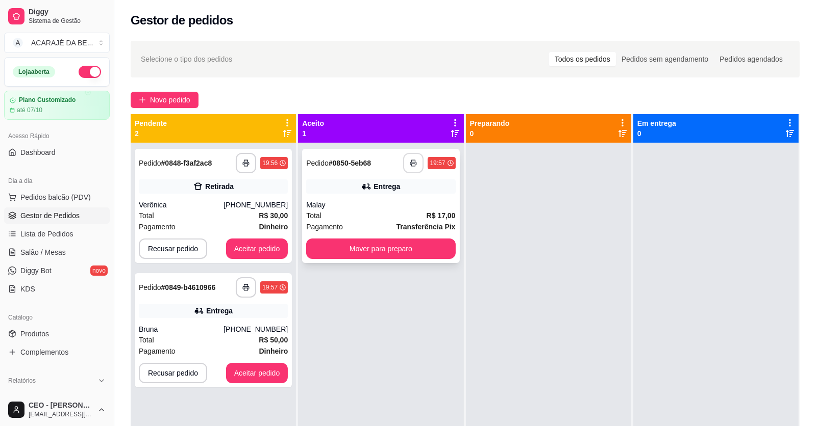
click at [404, 161] on button "button" at bounding box center [413, 163] width 20 height 20
click at [397, 253] on button "Mover para preparo" at bounding box center [380, 249] width 149 height 20
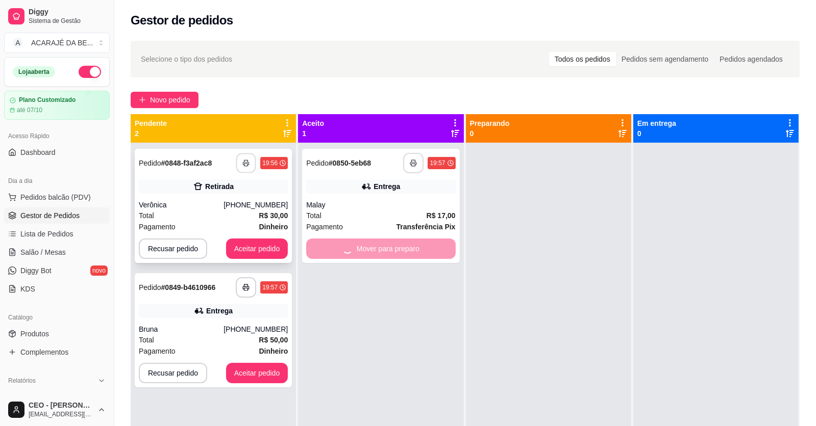
click at [249, 163] on button "button" at bounding box center [246, 164] width 20 height 20
click at [239, 292] on button "button" at bounding box center [246, 288] width 20 height 20
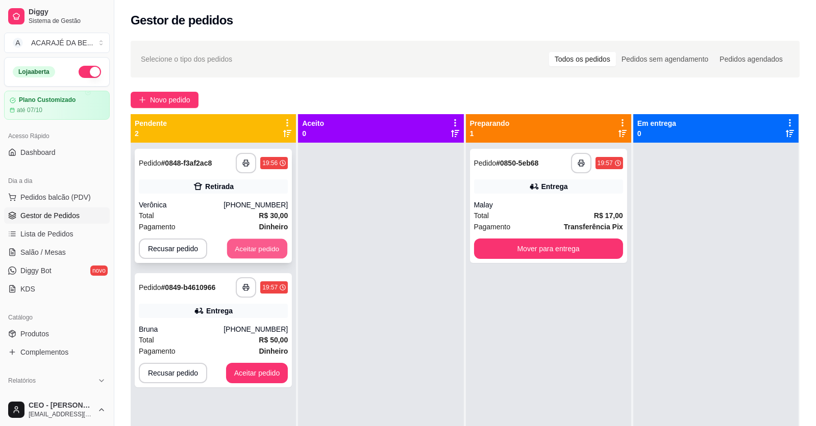
click at [236, 249] on button "Aceitar pedido" at bounding box center [257, 249] width 60 height 20
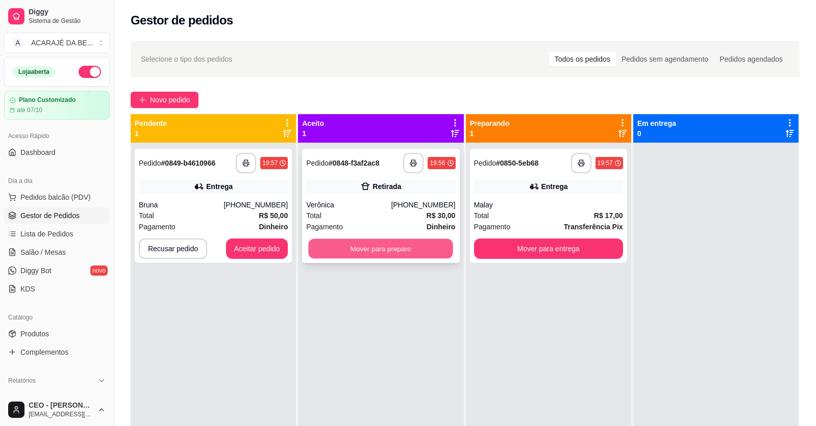
click at [331, 252] on button "Mover para preparo" at bounding box center [381, 249] width 144 height 20
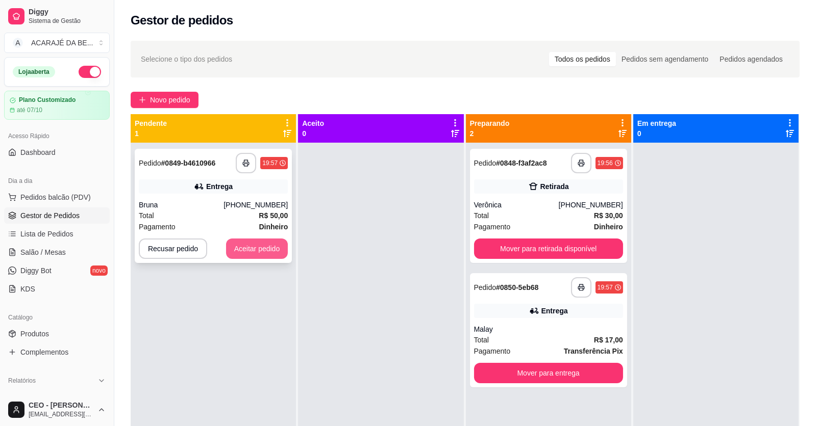
click at [273, 243] on button "Aceitar pedido" at bounding box center [257, 249] width 62 height 20
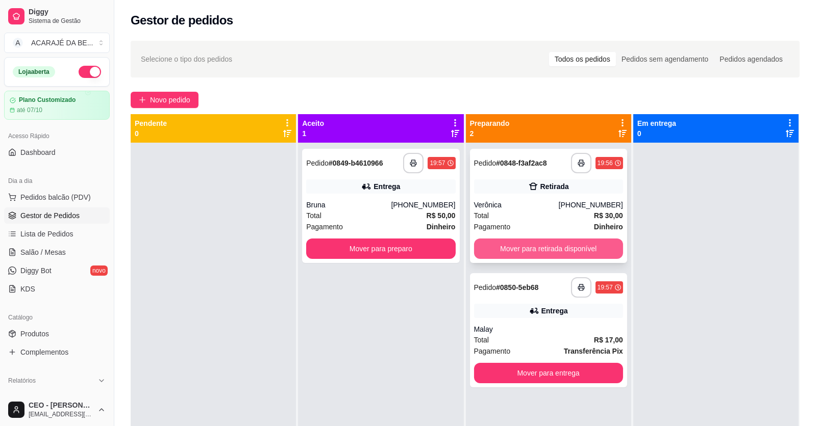
click at [527, 246] on button "Mover para retirada disponível" at bounding box center [548, 249] width 149 height 20
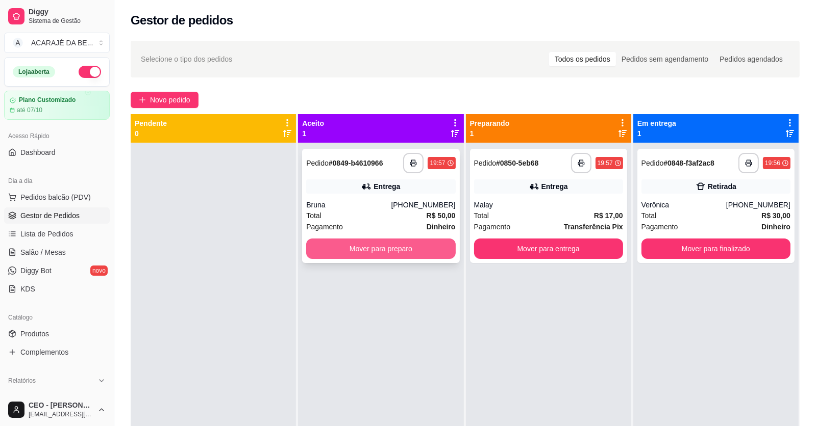
click at [414, 252] on button "Mover para preparo" at bounding box center [380, 249] width 149 height 20
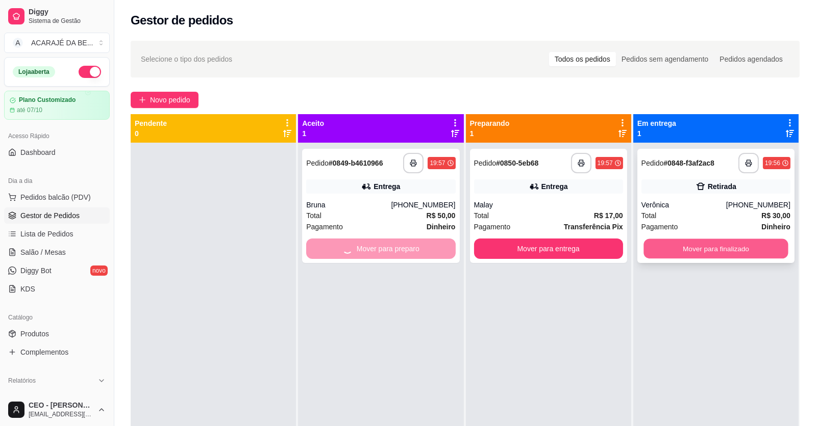
click at [699, 252] on button "Mover para finalizado" at bounding box center [715, 249] width 144 height 20
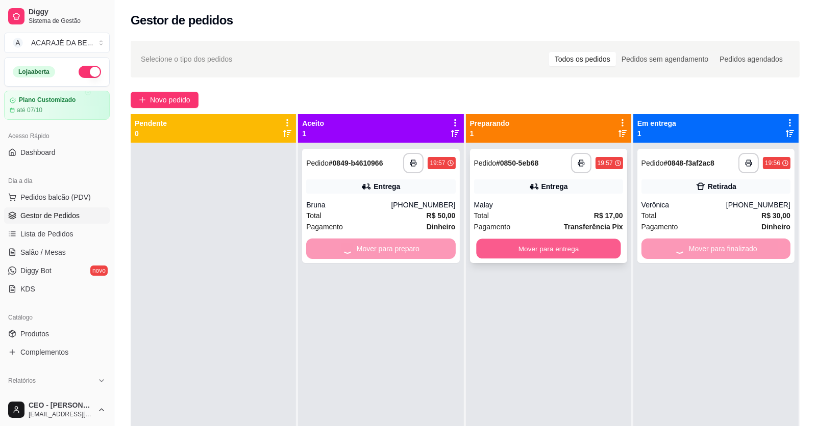
click at [601, 249] on button "Mover para entrega" at bounding box center [548, 249] width 144 height 20
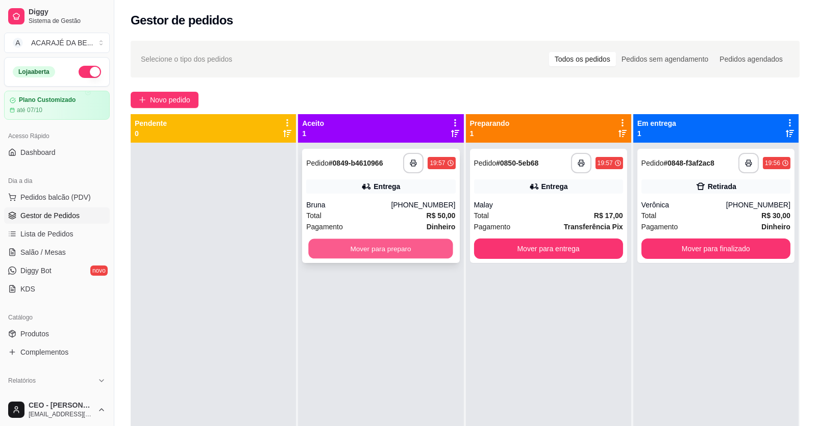
click at [422, 245] on button "Mover para preparo" at bounding box center [381, 249] width 144 height 20
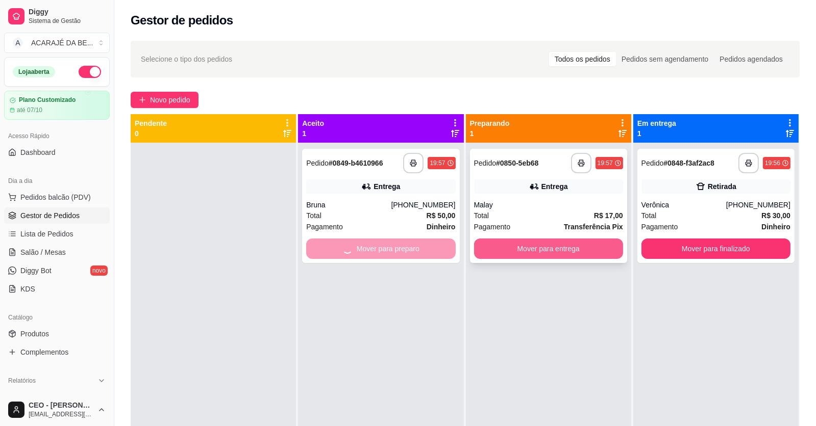
click at [571, 248] on button "Mover para entrega" at bounding box center [548, 249] width 149 height 20
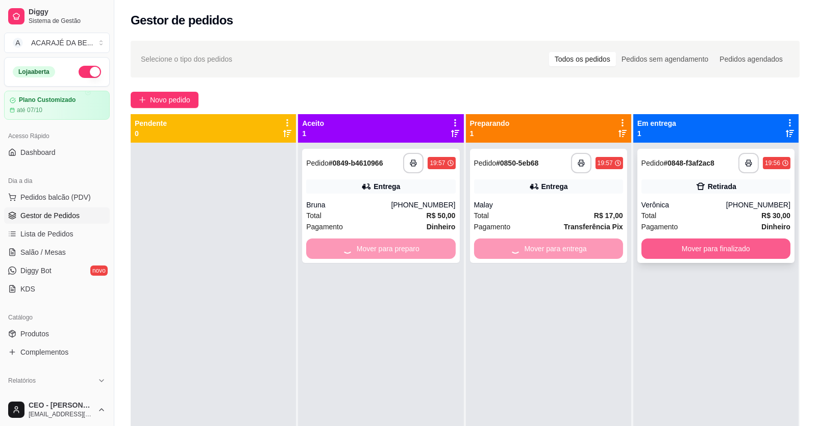
click at [693, 249] on button "Mover para finalizado" at bounding box center [715, 249] width 149 height 20
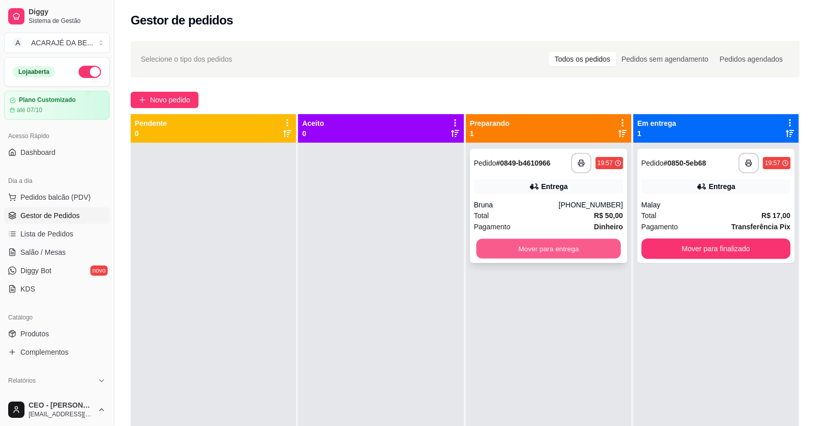
click at [561, 250] on button "Mover para entrega" at bounding box center [548, 249] width 144 height 20
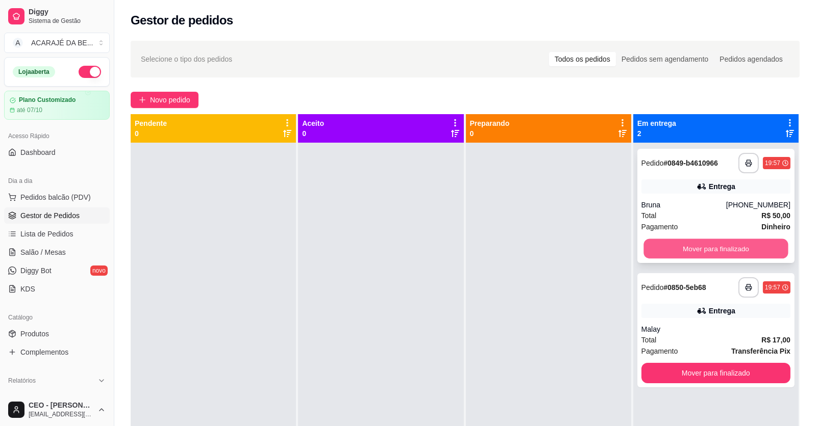
click at [733, 250] on button "Mover para finalizado" at bounding box center [715, 249] width 144 height 20
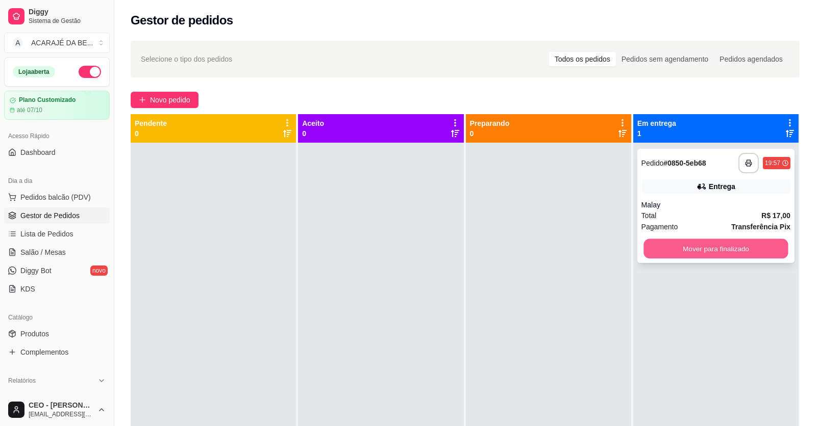
click at [736, 244] on button "Mover para finalizado" at bounding box center [715, 249] width 144 height 20
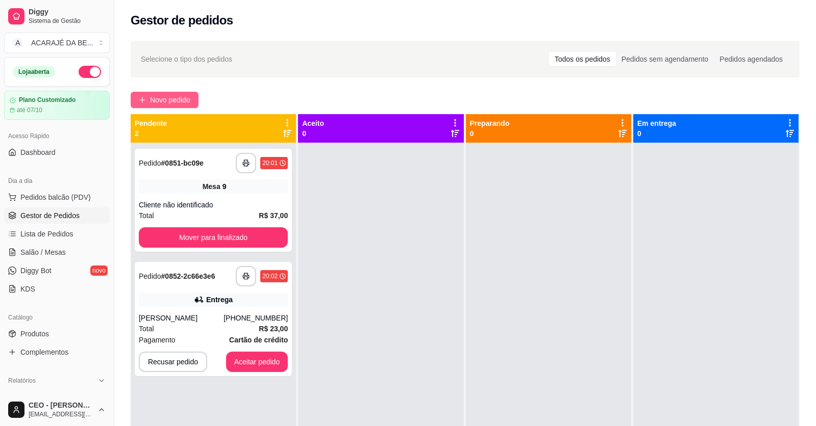
click at [172, 99] on span "Novo pedido" at bounding box center [170, 99] width 40 height 11
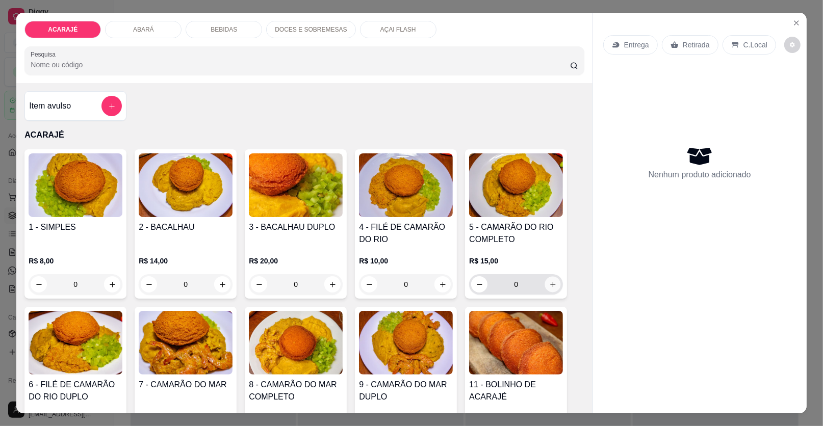
click at [549, 285] on icon "increase-product-quantity" at bounding box center [553, 285] width 8 height 8
type input "1"
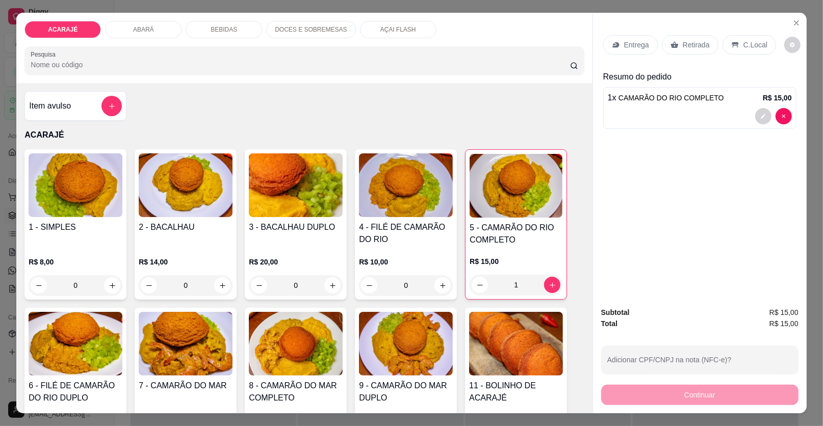
click at [644, 46] on p "Entrega" at bounding box center [636, 45] width 25 height 10
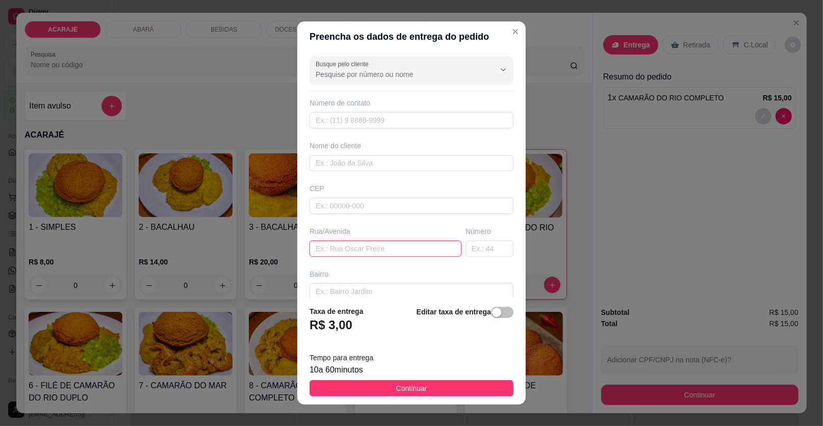
click at [346, 248] on input "text" at bounding box center [386, 249] width 152 height 16
click at [373, 163] on input "text" at bounding box center [412, 163] width 204 height 16
type input "Ema"
click at [322, 241] on input "text" at bounding box center [386, 249] width 152 height 16
paste input "4travessa dóis de julho"
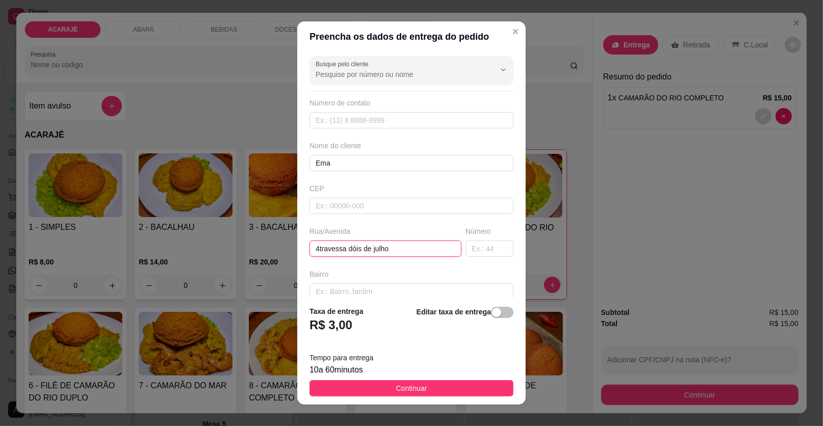
click at [316, 247] on input "4travessa dóis de julho" at bounding box center [386, 249] width 152 height 16
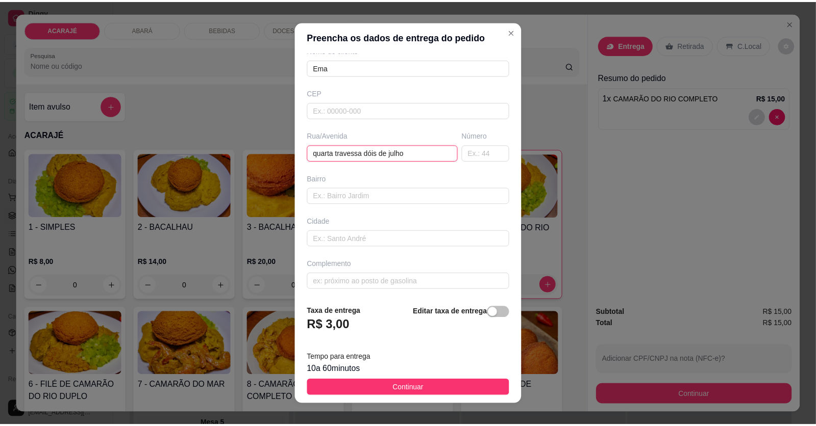
scroll to position [96, 0]
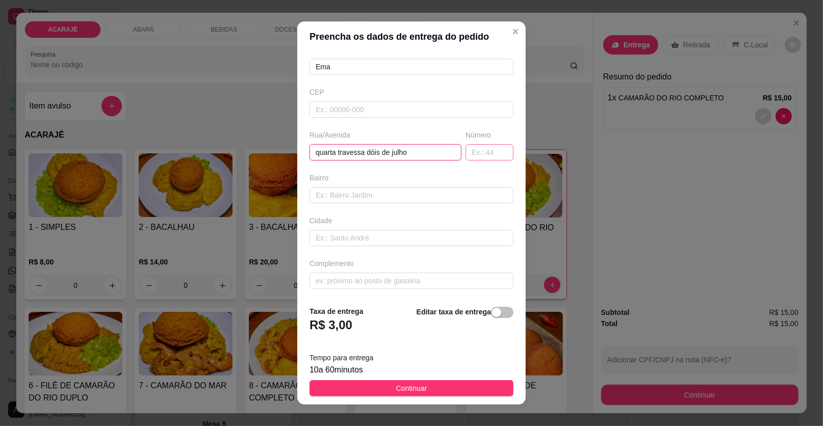
type input "quarta travessa dóis de julho"
click at [481, 153] on input "text" at bounding box center [490, 152] width 48 height 16
type input "22"
click at [345, 194] on input "text" at bounding box center [412, 195] width 204 height 16
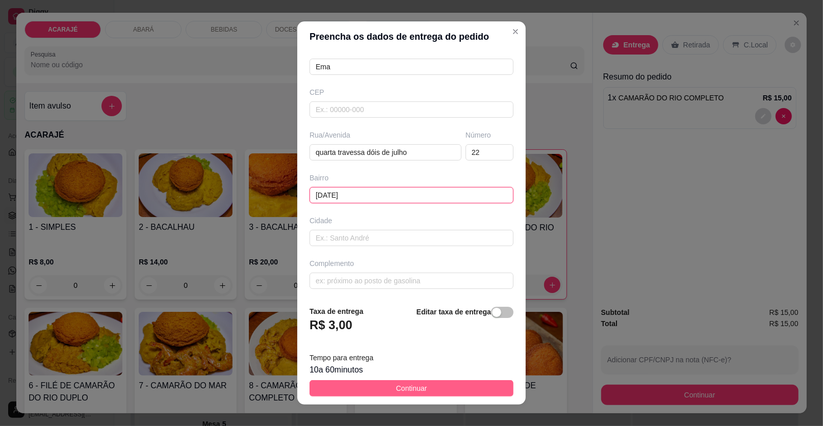
type input "2 de julho"
click at [407, 384] on span "Continuar" at bounding box center [411, 388] width 31 height 11
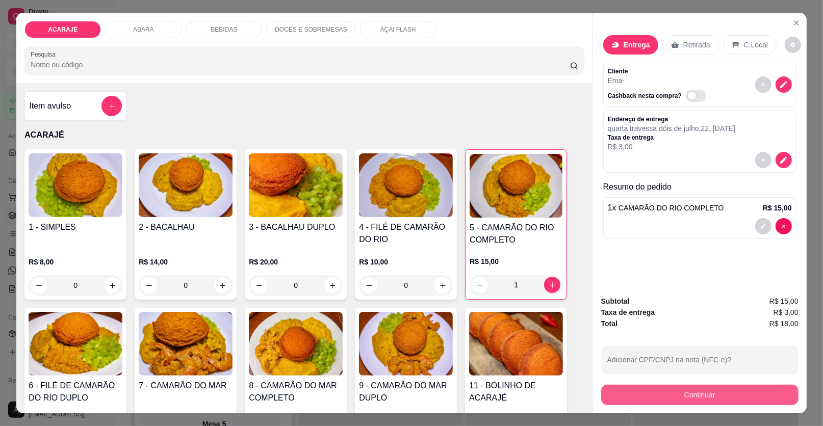
click at [601, 392] on button "Continuar" at bounding box center [699, 395] width 197 height 20
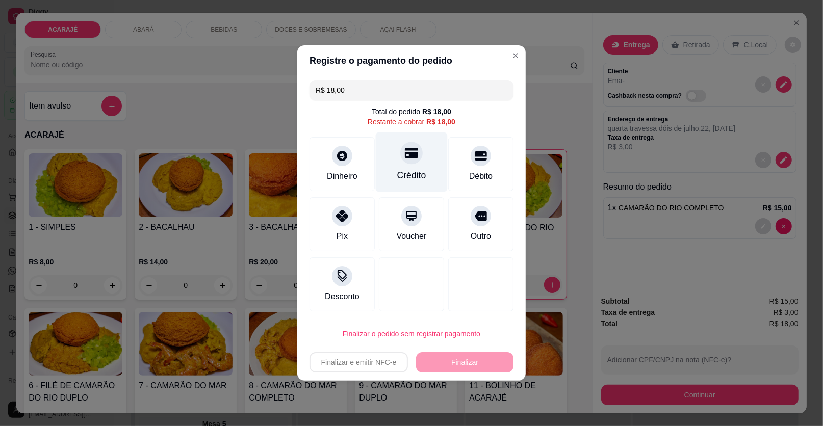
click at [408, 168] on div "Crédito" at bounding box center [412, 163] width 72 height 60
type input "R$ 0,00"
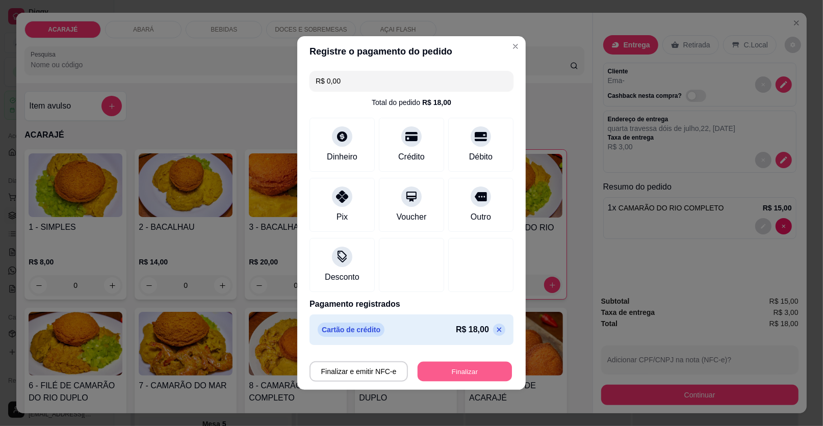
click at [453, 370] on button "Finalizar" at bounding box center [465, 372] width 94 height 20
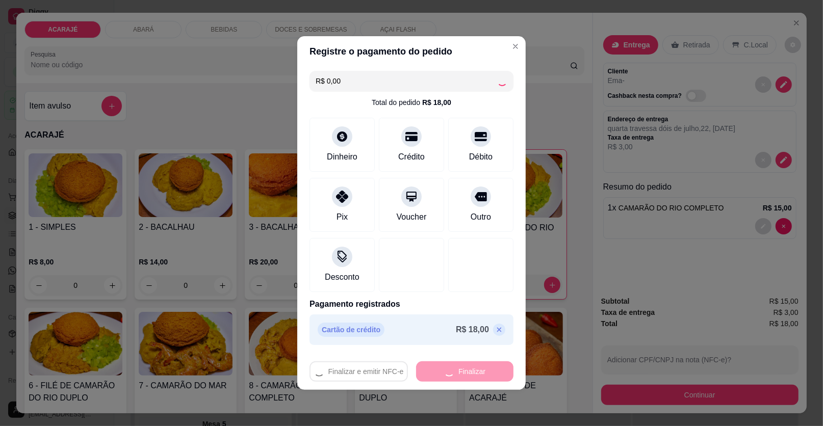
type input "0"
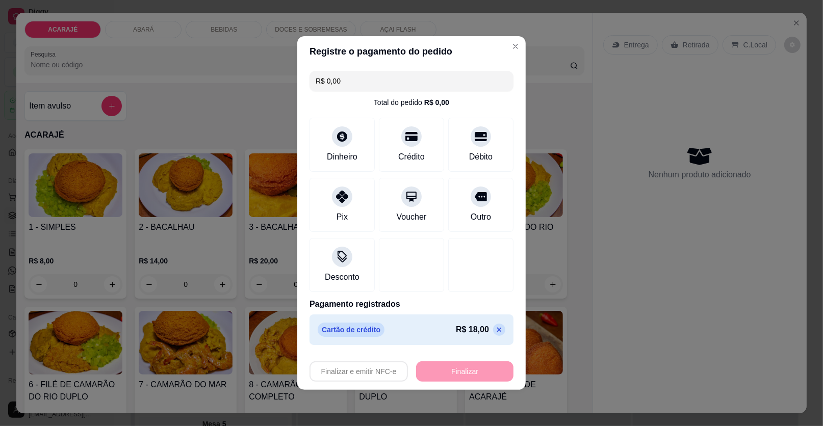
type input "-R$ 18,00"
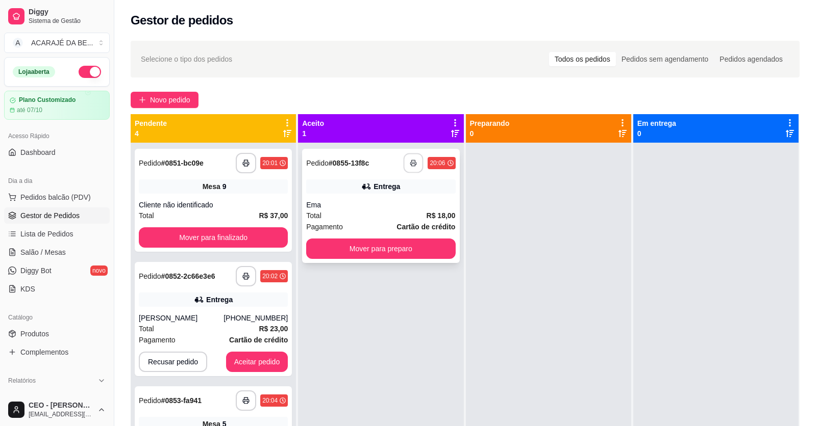
click at [410, 167] on button "button" at bounding box center [414, 164] width 20 height 20
click at [389, 246] on button "Mover para preparo" at bounding box center [381, 249] width 144 height 20
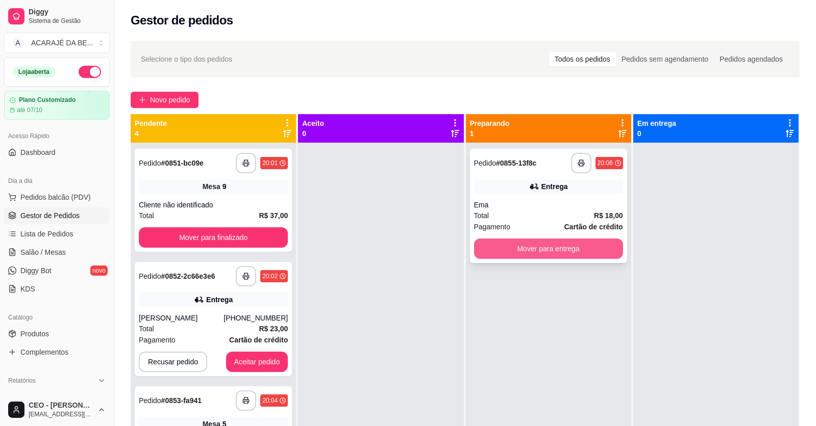
click at [499, 242] on button "Mover para entrega" at bounding box center [548, 249] width 149 height 20
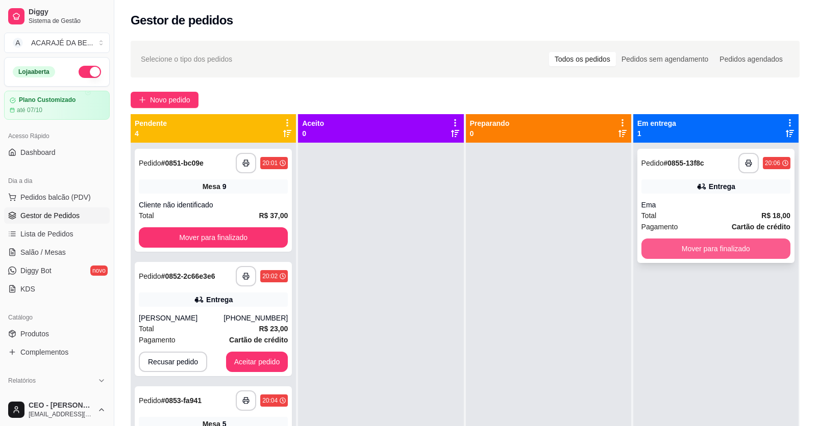
click at [702, 255] on button "Mover para finalizado" at bounding box center [715, 249] width 149 height 20
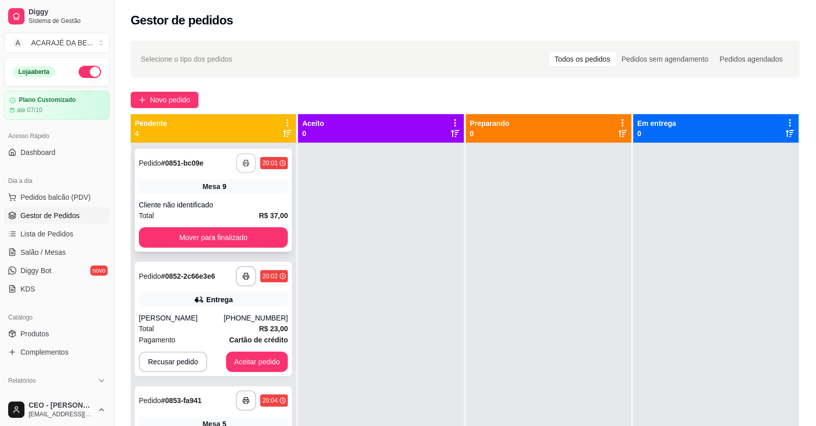
click at [242, 162] on icon "button" at bounding box center [245, 163] width 7 height 7
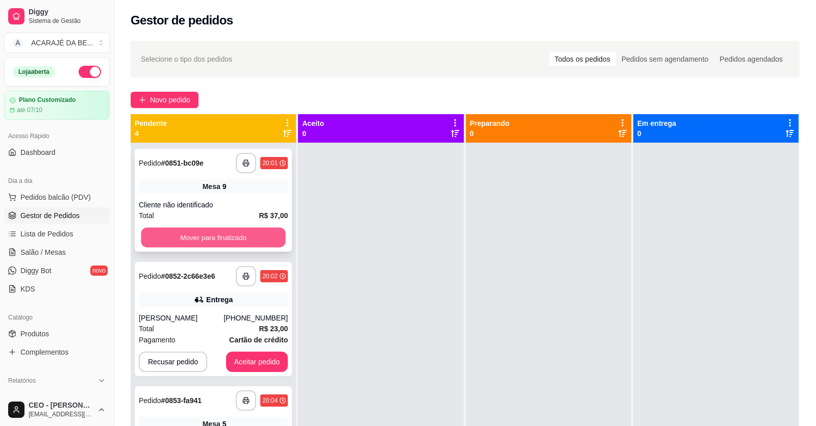
click at [229, 243] on button "Mover para finalizado" at bounding box center [213, 238] width 144 height 20
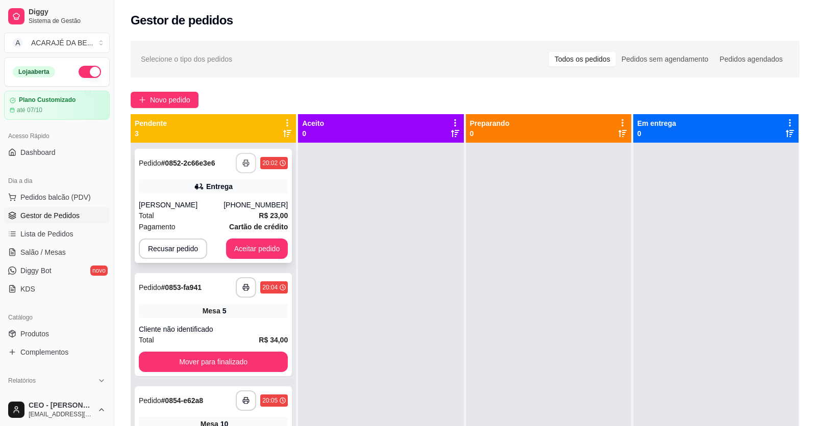
click at [244, 167] on button "button" at bounding box center [246, 163] width 20 height 20
click at [240, 249] on button "Aceitar pedido" at bounding box center [257, 249] width 62 height 20
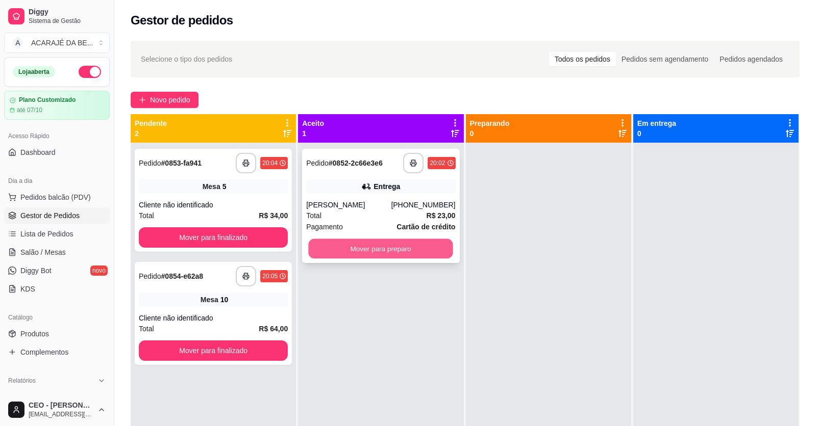
click at [324, 248] on button "Mover para preparo" at bounding box center [381, 249] width 144 height 20
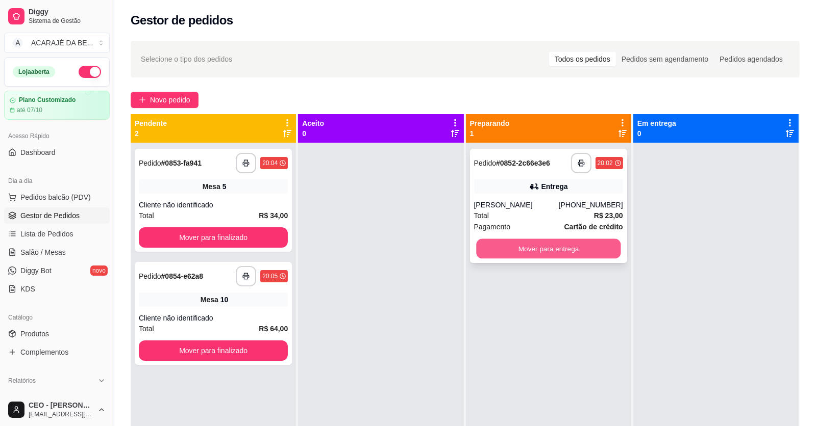
click at [487, 251] on button "Mover para entrega" at bounding box center [548, 249] width 144 height 20
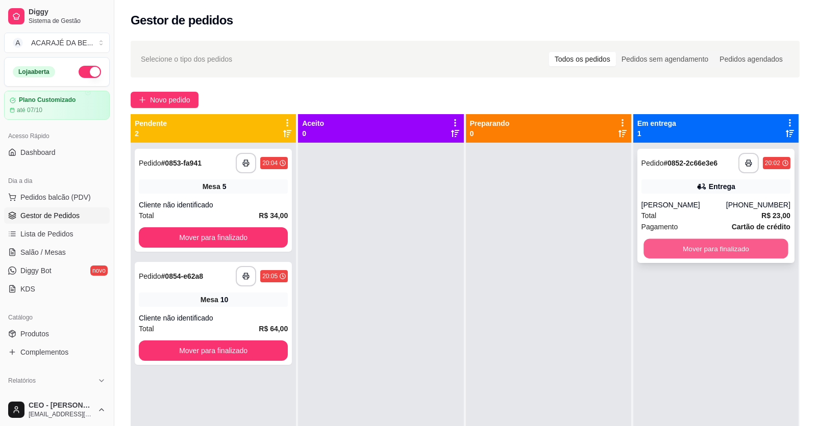
click at [644, 252] on button "Mover para finalizado" at bounding box center [715, 249] width 144 height 20
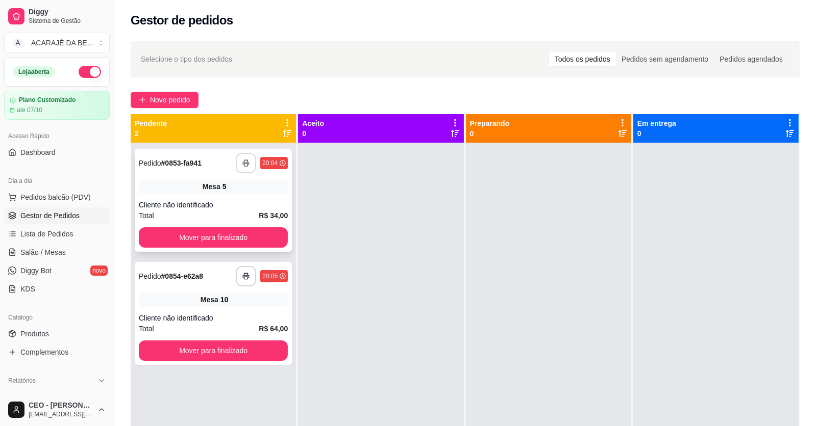
click at [247, 162] on icon "button" at bounding box center [245, 163] width 7 height 7
click at [258, 239] on button "Mover para finalizado" at bounding box center [213, 238] width 149 height 20
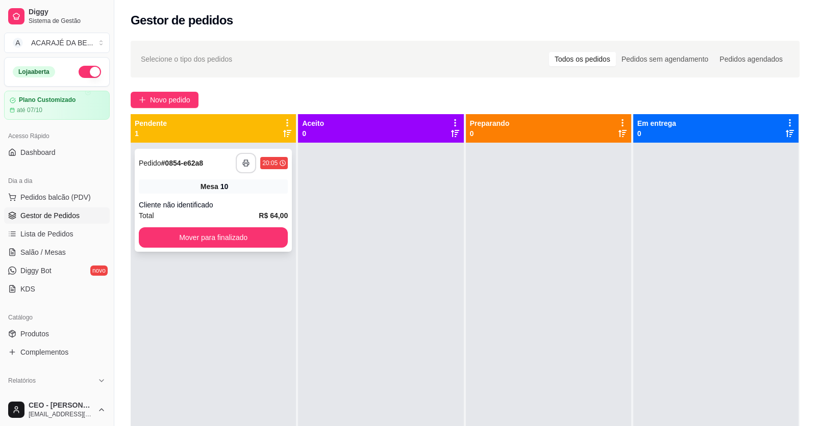
click at [247, 160] on icon "button" at bounding box center [245, 163] width 7 height 7
click at [186, 231] on button "Mover para finalizado" at bounding box center [213, 238] width 149 height 20
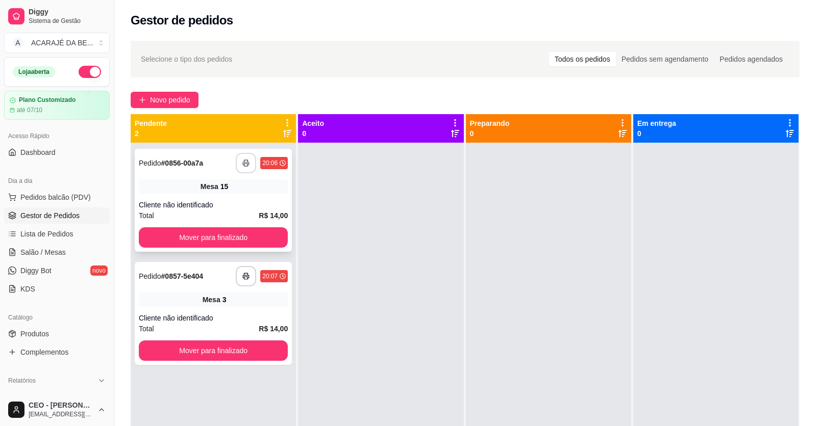
click at [249, 168] on button "button" at bounding box center [246, 163] width 20 height 20
click at [222, 241] on button "Mover para finalizado" at bounding box center [213, 238] width 149 height 20
click at [222, 241] on button "Mover para finalizado" at bounding box center [213, 238] width 144 height 20
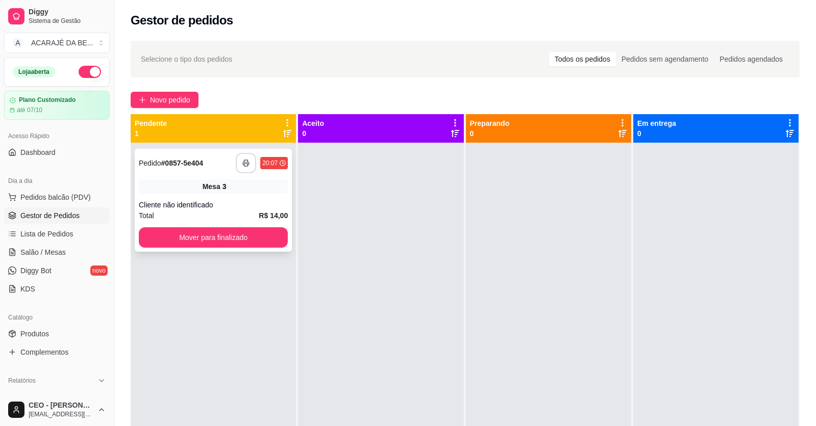
click at [244, 166] on rect "button" at bounding box center [246, 165] width 4 height 3
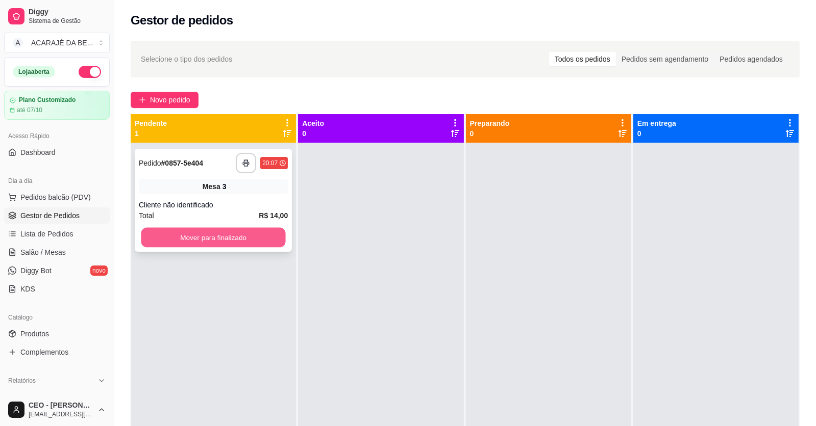
click at [257, 240] on button "Mover para finalizado" at bounding box center [213, 238] width 144 height 20
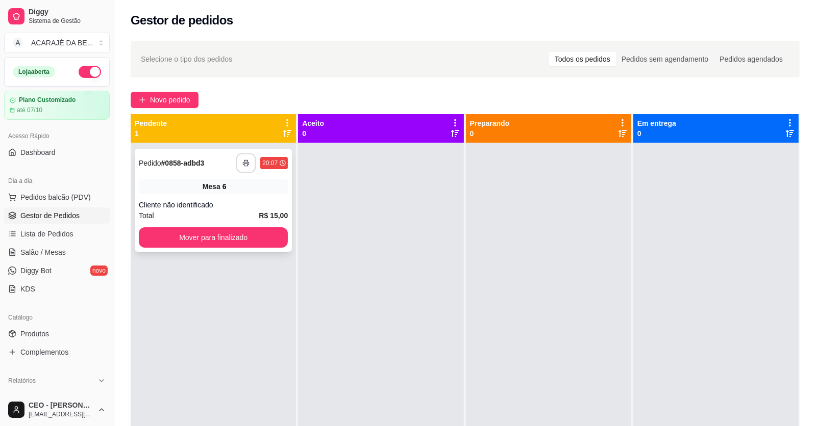
click at [251, 163] on button "button" at bounding box center [246, 164] width 20 height 20
click at [207, 233] on button "Mover para finalizado" at bounding box center [213, 238] width 149 height 20
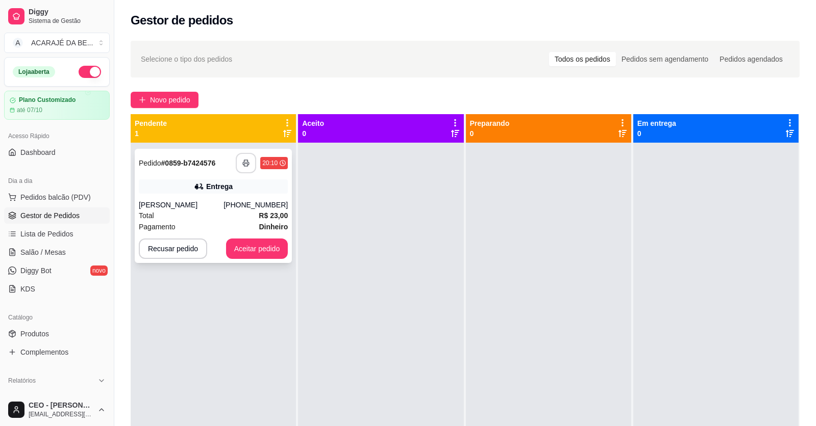
click at [242, 160] on icon "button" at bounding box center [245, 163] width 7 height 7
drag, startPoint x: 242, startPoint y: 159, endPoint x: 30, endPoint y: 253, distance: 231.9
click at [29, 253] on span "Salão / Mesas" at bounding box center [42, 252] width 45 height 10
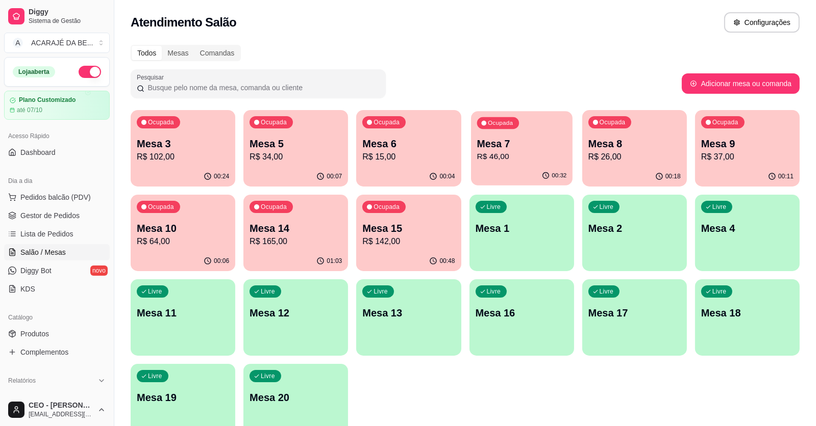
click at [541, 153] on p "R$ 46,00" at bounding box center [521, 157] width 90 height 12
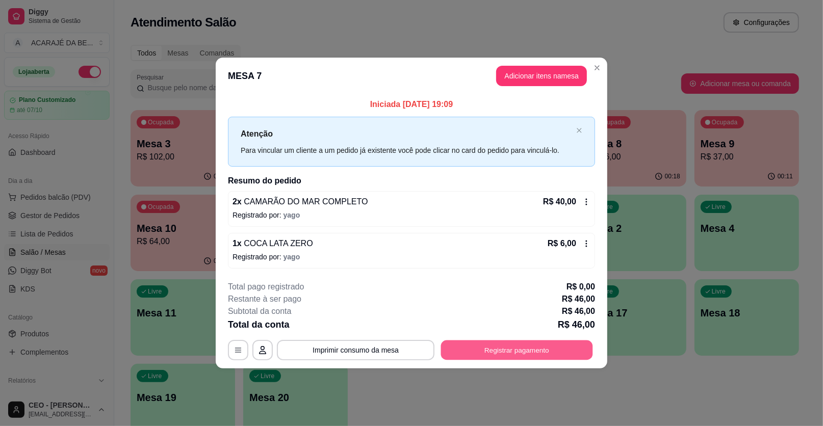
click at [522, 347] on button "Registrar pagamento" at bounding box center [517, 350] width 152 height 20
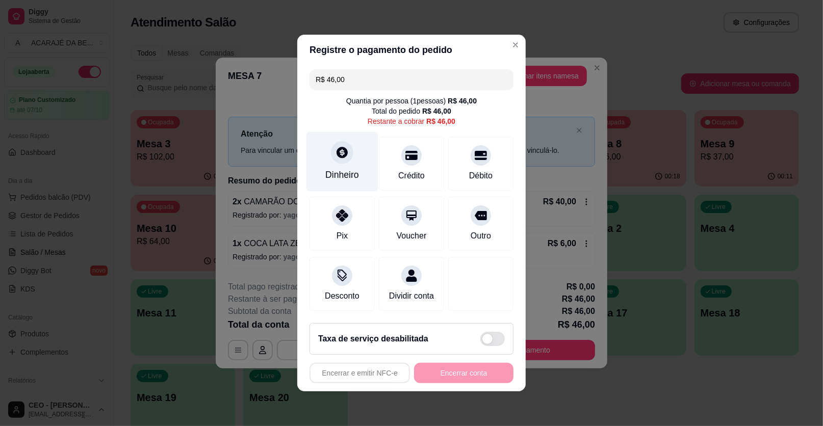
click at [345, 175] on div "Dinheiro" at bounding box center [342, 174] width 34 height 13
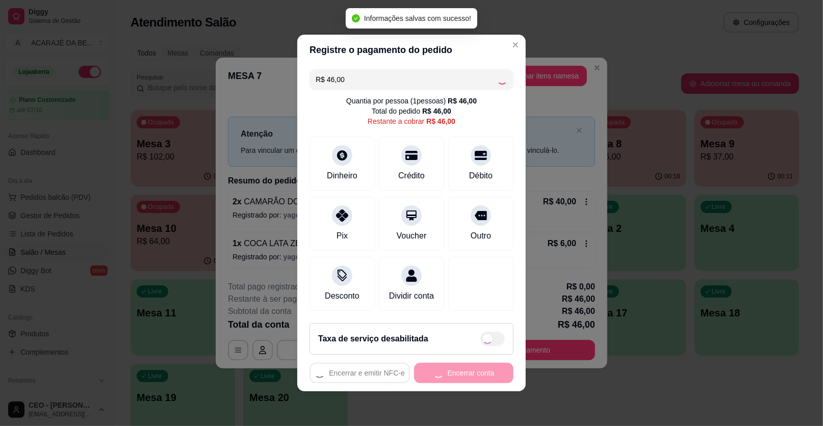
type input "R$ 0,00"
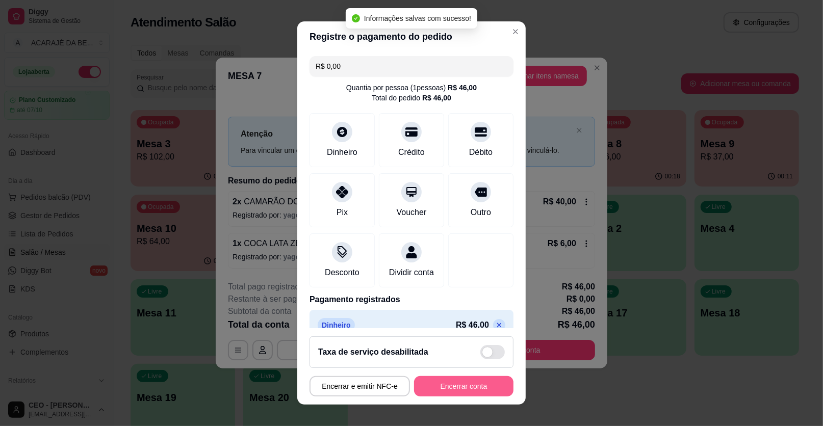
click at [435, 384] on button "Encerrar conta" at bounding box center [463, 387] width 99 height 20
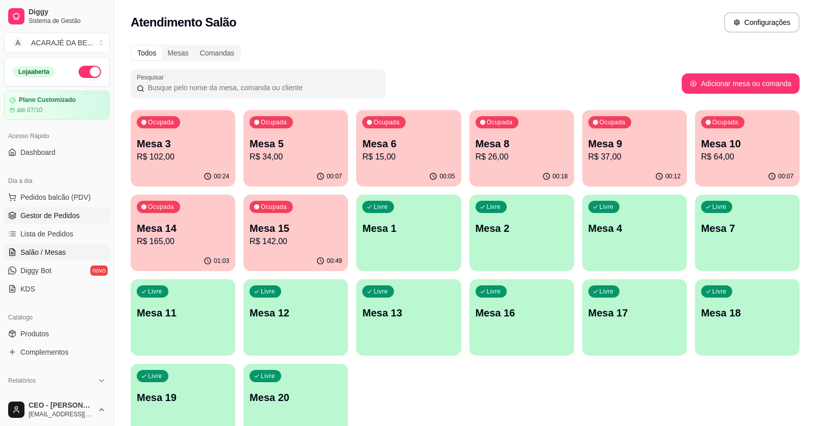
click at [62, 211] on span "Gestor de Pedidos" at bounding box center [49, 216] width 59 height 10
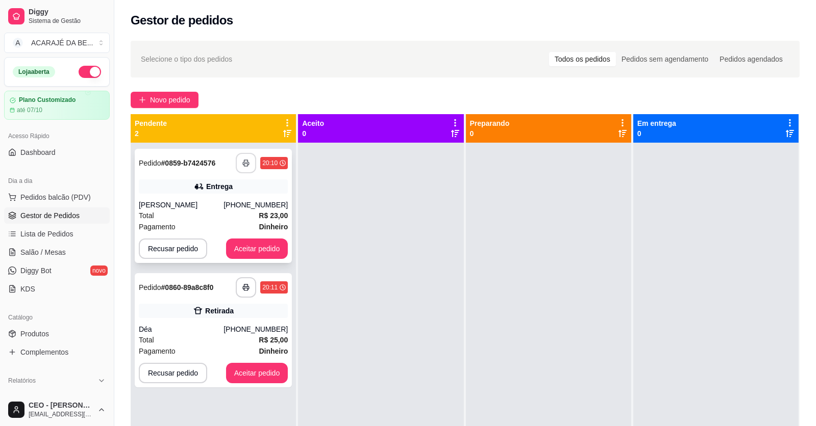
click at [244, 161] on icon "button" at bounding box center [245, 163] width 7 height 7
click at [247, 249] on button "Aceitar pedido" at bounding box center [257, 249] width 62 height 20
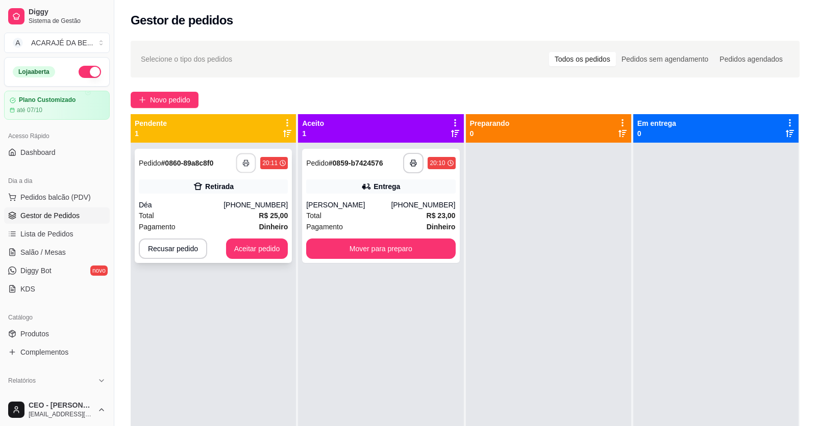
click at [250, 164] on button "button" at bounding box center [246, 164] width 20 height 20
click at [254, 246] on button "Aceitar pedido" at bounding box center [257, 249] width 62 height 20
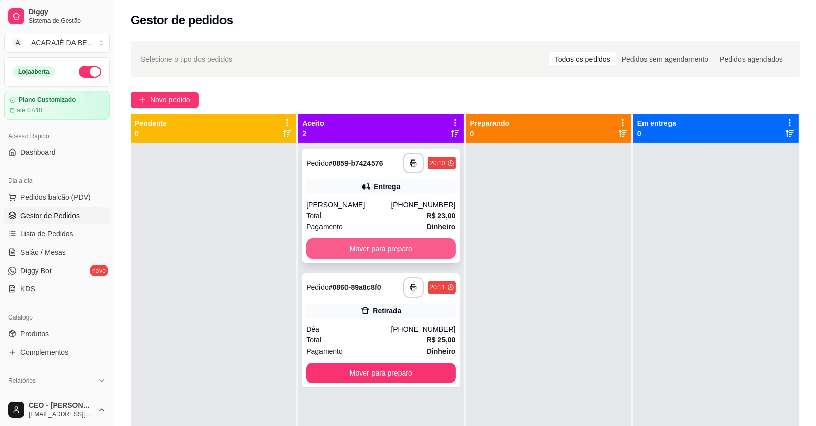
click at [387, 258] on button "Mover para preparo" at bounding box center [380, 249] width 149 height 20
click at [394, 248] on div "Mover para preparo" at bounding box center [380, 249] width 149 height 20
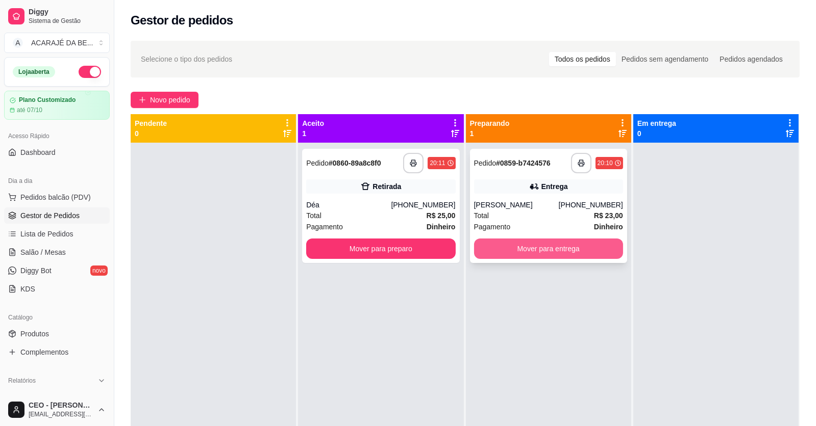
click at [507, 251] on button "Mover para entrega" at bounding box center [548, 249] width 149 height 20
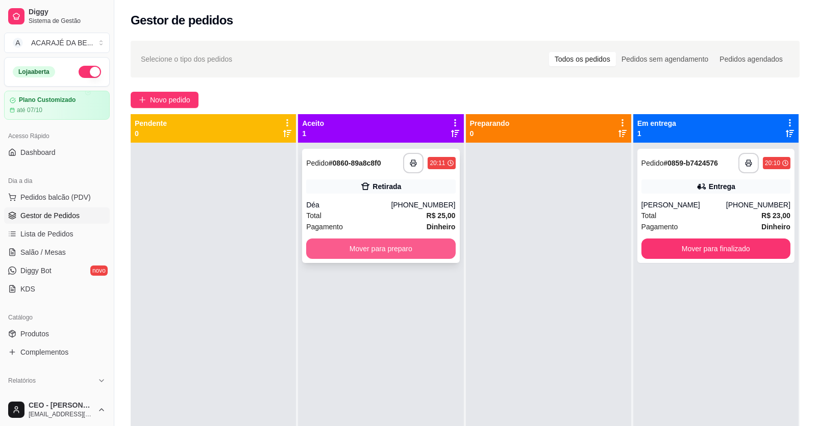
click at [423, 244] on button "Mover para preparo" at bounding box center [380, 249] width 149 height 20
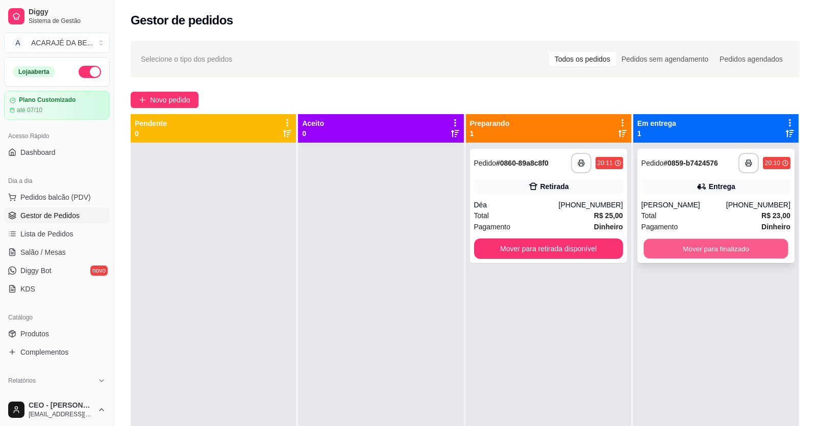
click at [660, 257] on button "Mover para finalizado" at bounding box center [715, 249] width 144 height 20
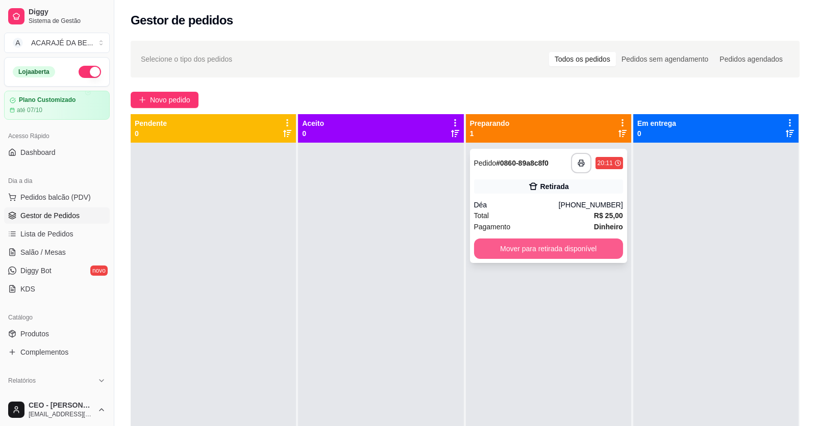
click at [597, 248] on button "Mover para retirada disponível" at bounding box center [548, 249] width 149 height 20
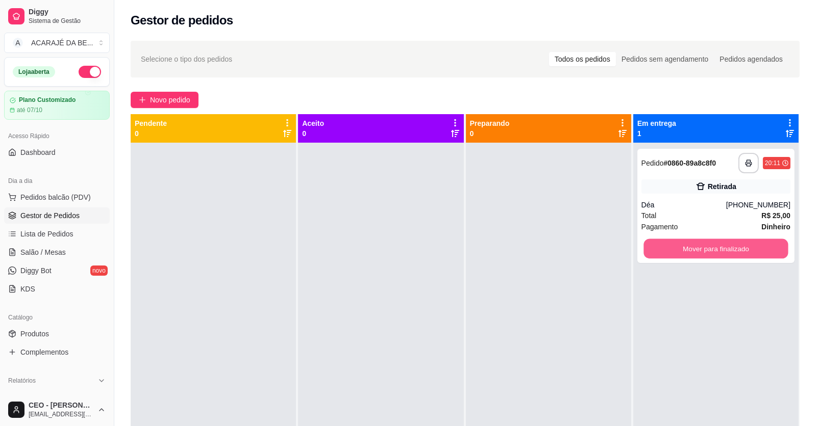
click at [649, 247] on button "Mover para finalizado" at bounding box center [715, 249] width 144 height 20
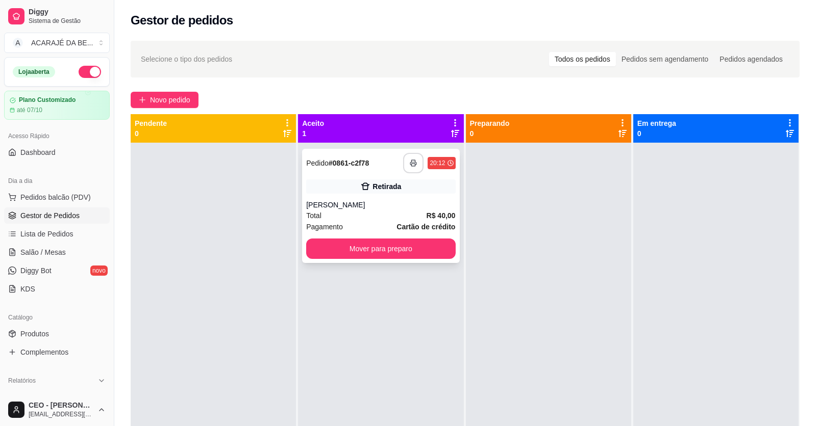
click at [413, 162] on icon "button" at bounding box center [413, 163] width 7 height 7
click at [406, 248] on button "Mover para preparo" at bounding box center [381, 249] width 144 height 20
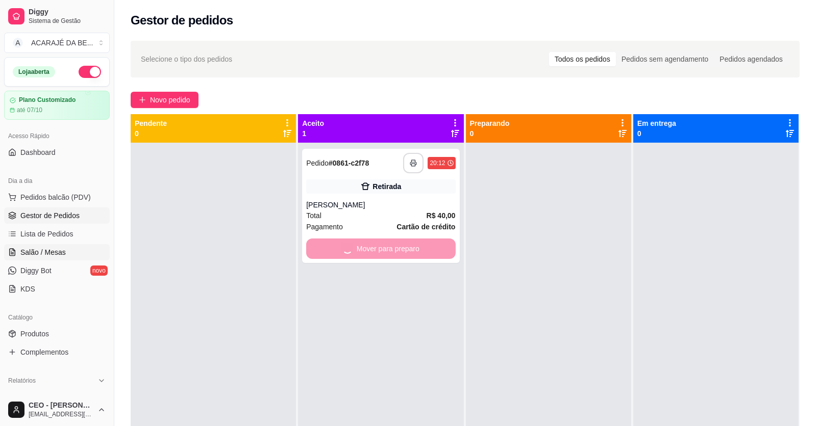
click at [29, 252] on span "Salão / Mesas" at bounding box center [42, 252] width 45 height 10
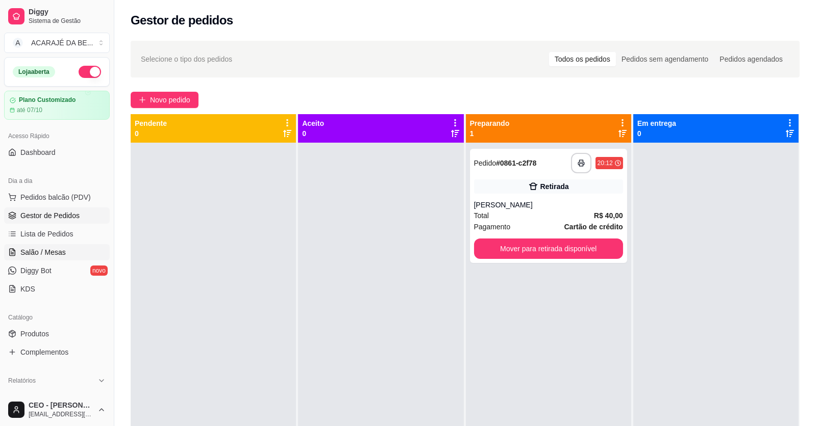
click at [29, 252] on span "Salão / Mesas" at bounding box center [42, 252] width 45 height 10
click at [503, 244] on button "Mover para retirada disponível" at bounding box center [548, 249] width 144 height 20
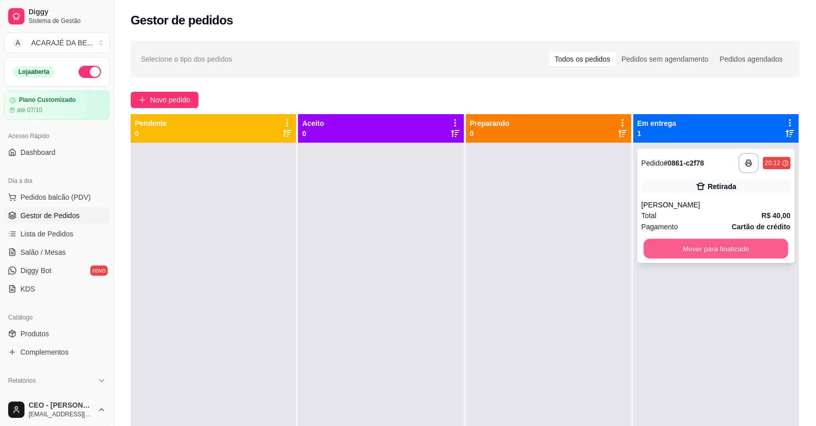
click at [662, 249] on button "Mover para finalizado" at bounding box center [715, 249] width 144 height 20
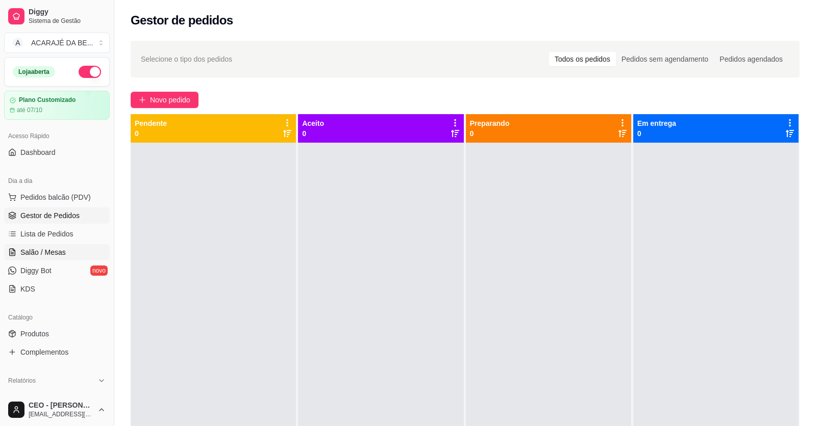
click at [57, 254] on span "Salão / Mesas" at bounding box center [42, 252] width 45 height 10
click at [39, 246] on link "Salão / Mesas" at bounding box center [57, 252] width 106 height 16
click at [39, 245] on link "Salão / Mesas" at bounding box center [57, 252] width 106 height 16
click at [37, 249] on span "Salão / Mesas" at bounding box center [42, 252] width 45 height 10
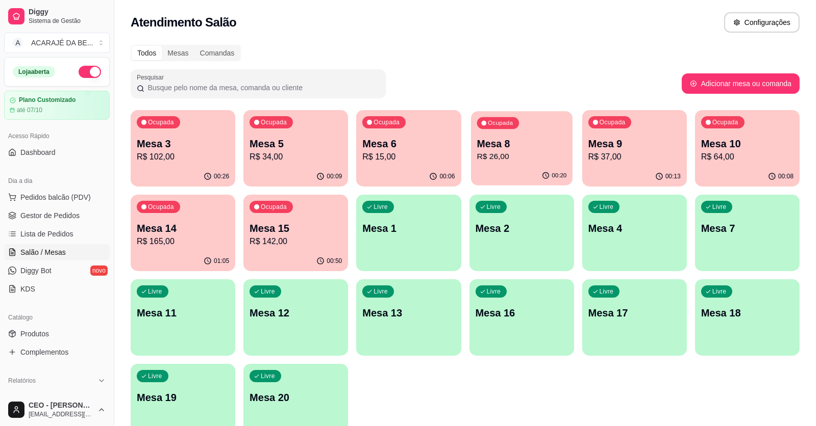
click at [533, 140] on p "Mesa 8" at bounding box center [521, 144] width 90 height 14
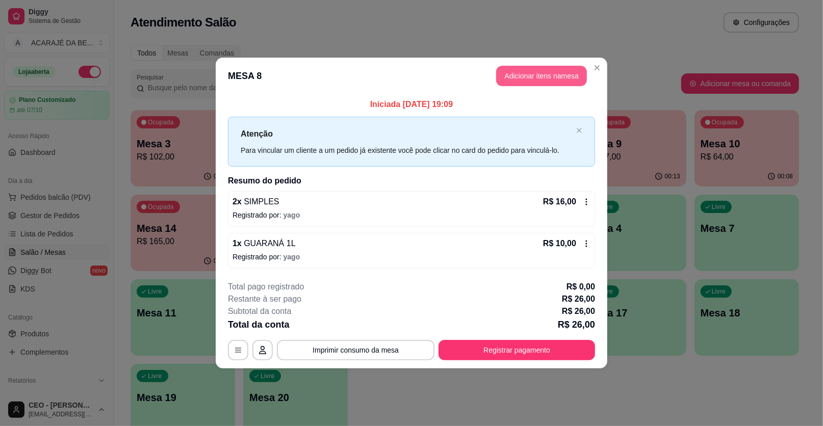
click at [536, 69] on button "Adicionar itens na mesa" at bounding box center [541, 76] width 91 height 20
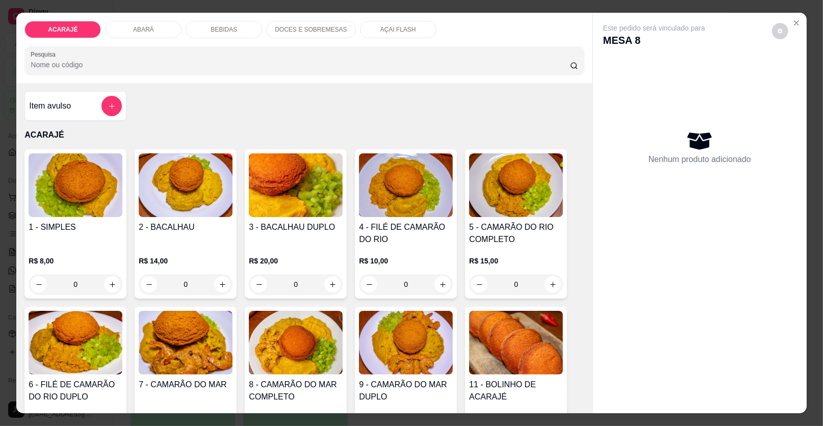
drag, startPoint x: 647, startPoint y: 225, endPoint x: 697, endPoint y: 197, distance: 57.1
click at [648, 223] on div "Nenhum produto adicionado" at bounding box center [700, 147] width 193 height 200
click at [793, 24] on icon "Close" at bounding box center [797, 23] width 8 height 8
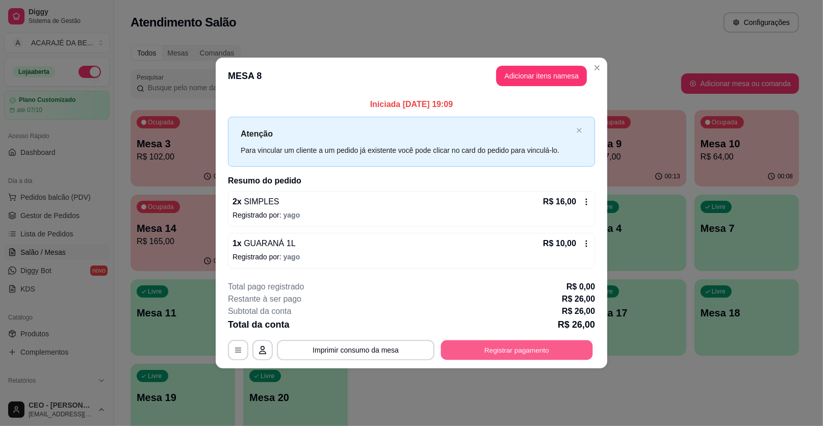
click at [521, 346] on button "Registrar pagamento" at bounding box center [517, 350] width 152 height 20
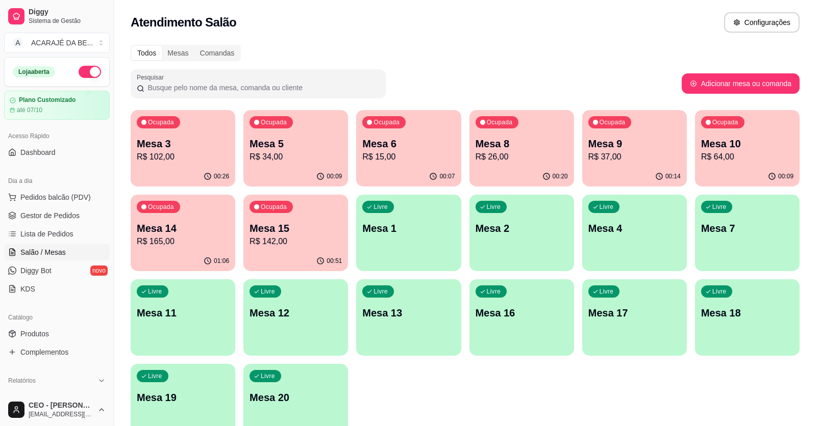
click at [509, 157] on p "R$ 26,00" at bounding box center [521, 157] width 92 height 12
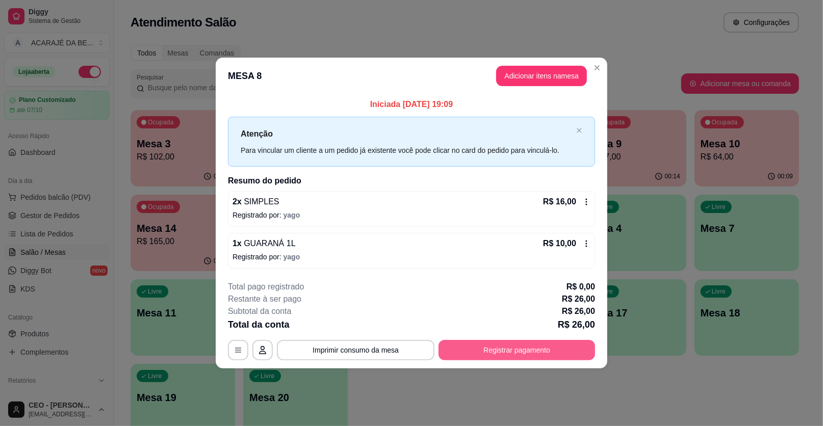
click at [495, 347] on button "Registrar pagamento" at bounding box center [517, 350] width 157 height 20
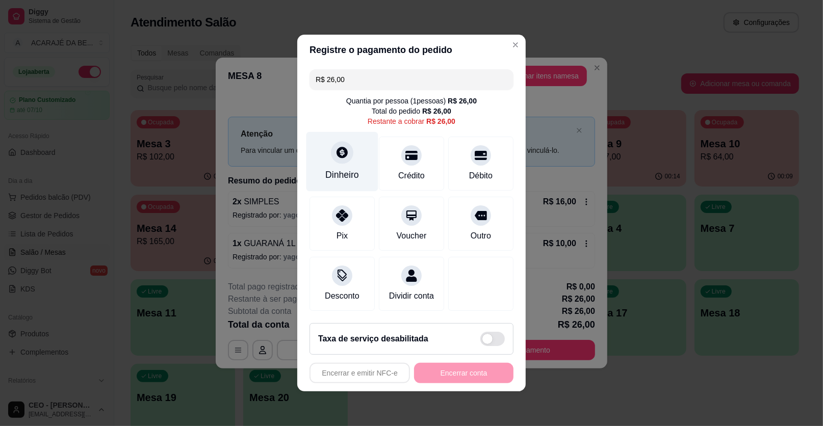
click at [332, 167] on div "Dinheiro" at bounding box center [343, 162] width 72 height 60
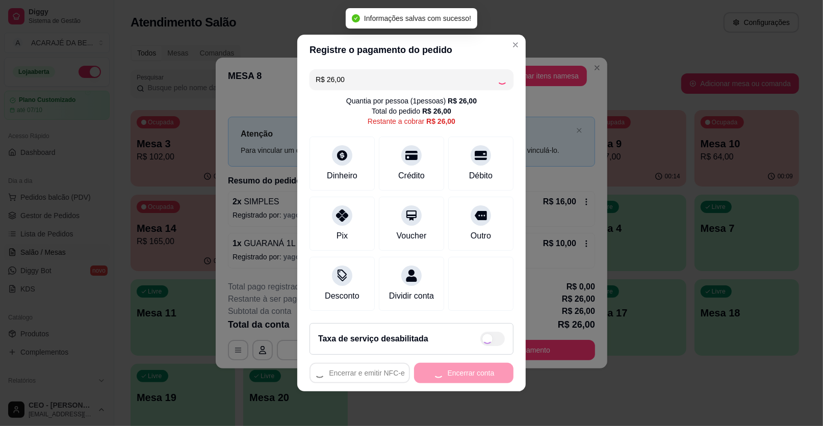
type input "R$ 0,00"
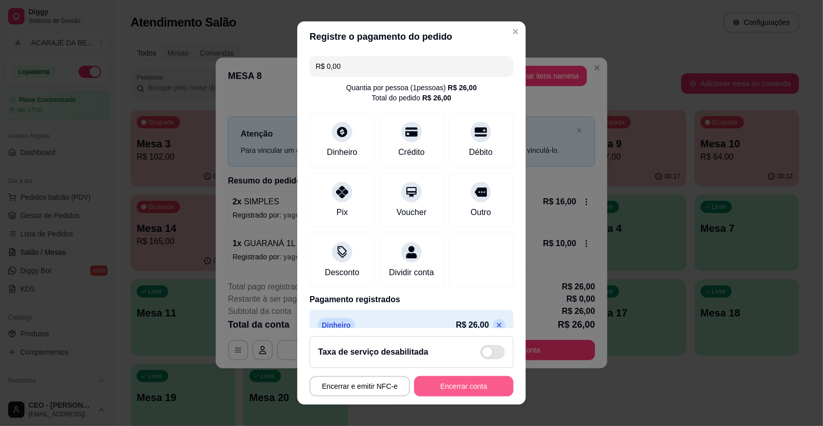
click at [435, 391] on button "Encerrar conta" at bounding box center [463, 387] width 99 height 20
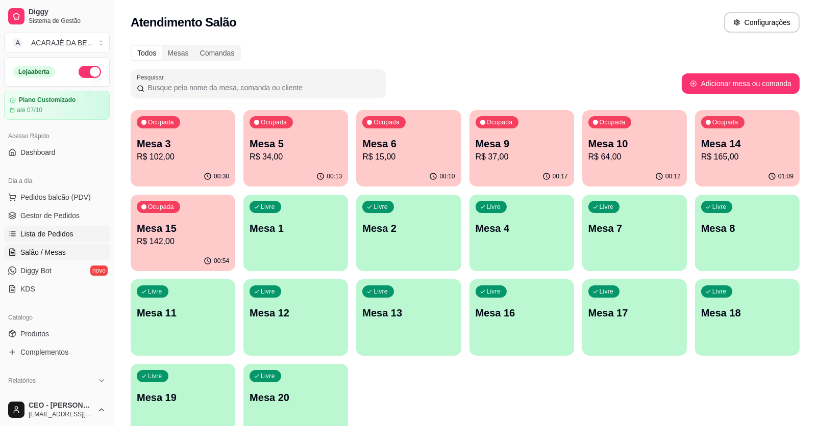
click at [26, 229] on span "Lista de Pedidos" at bounding box center [46, 234] width 53 height 10
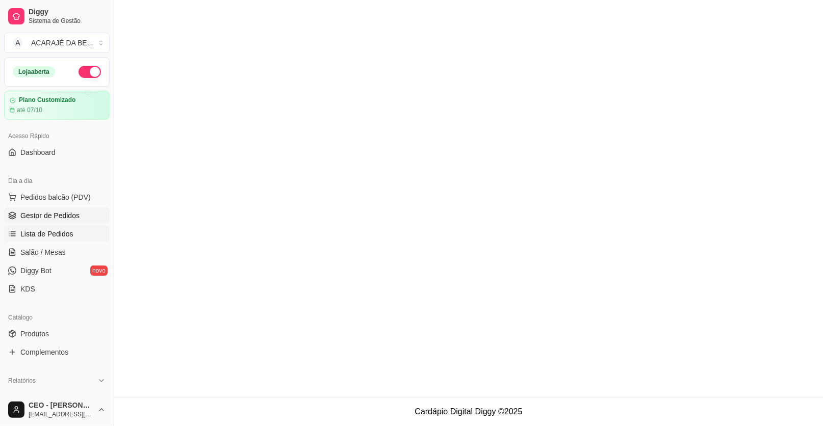
click at [30, 217] on span "Gestor de Pedidos" at bounding box center [49, 216] width 59 height 10
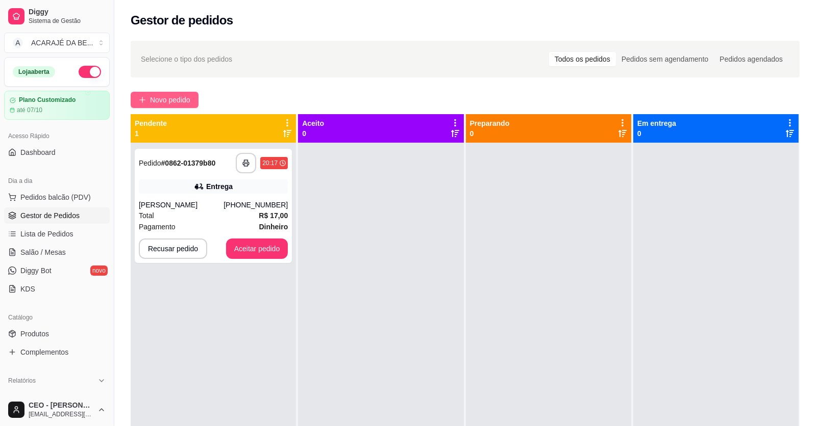
click at [151, 96] on span "Novo pedido" at bounding box center [170, 99] width 40 height 11
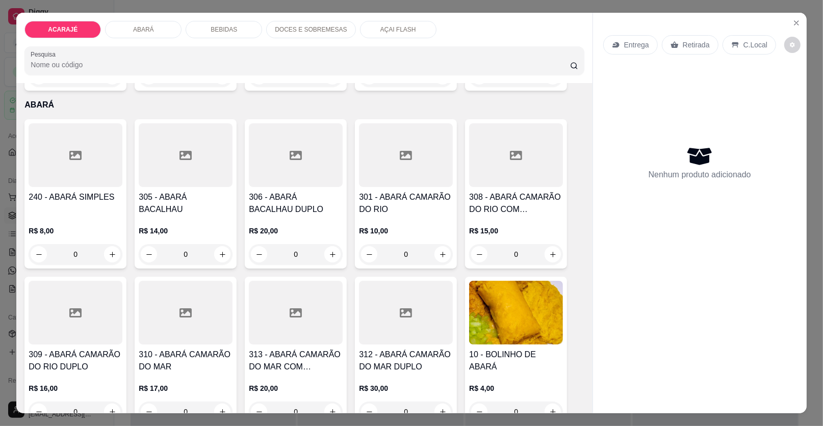
scroll to position [459, 0]
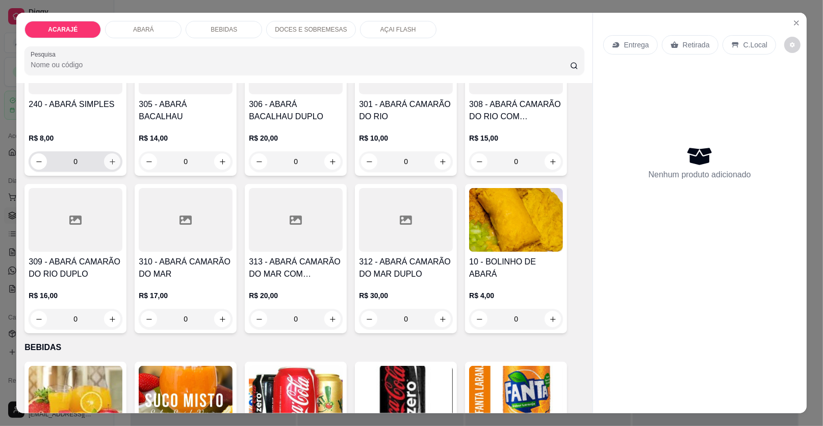
click at [112, 162] on icon "increase-product-quantity" at bounding box center [113, 162] width 8 height 8
click at [112, 162] on button "increase-product-quantity" at bounding box center [112, 162] width 16 height 16
type input "2"
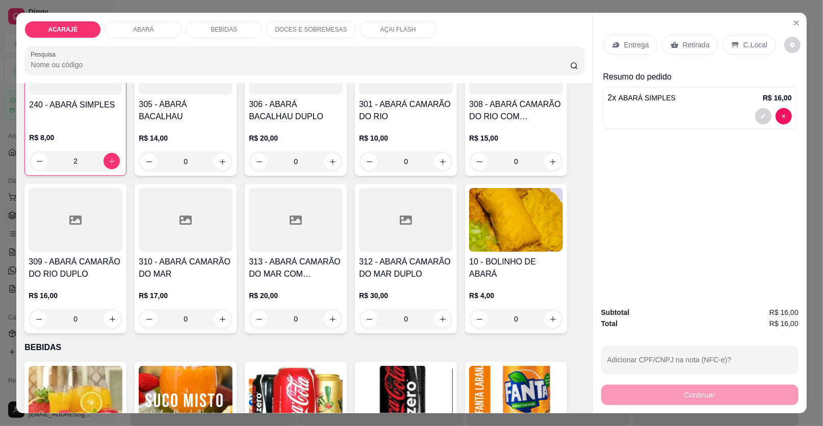
scroll to position [459, 0]
drag, startPoint x: 685, startPoint y: 43, endPoint x: 744, endPoint y: 107, distance: 87.3
click at [685, 44] on p "Retirada" at bounding box center [696, 45] width 27 height 10
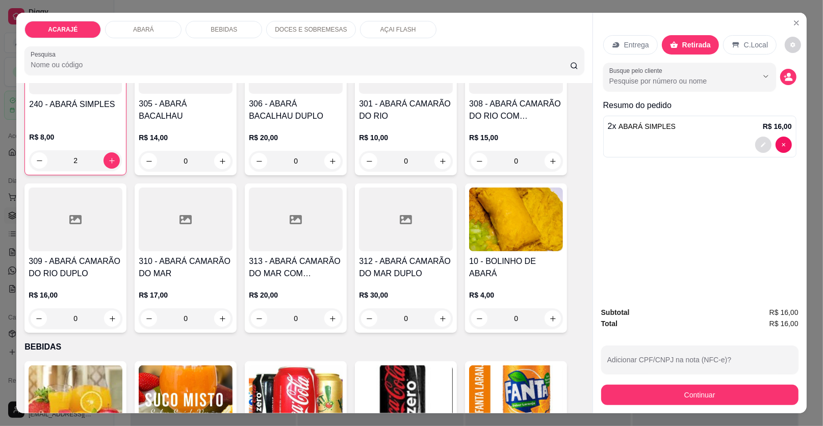
click at [764, 150] on button "decrease-product-quantity" at bounding box center [764, 145] width 16 height 16
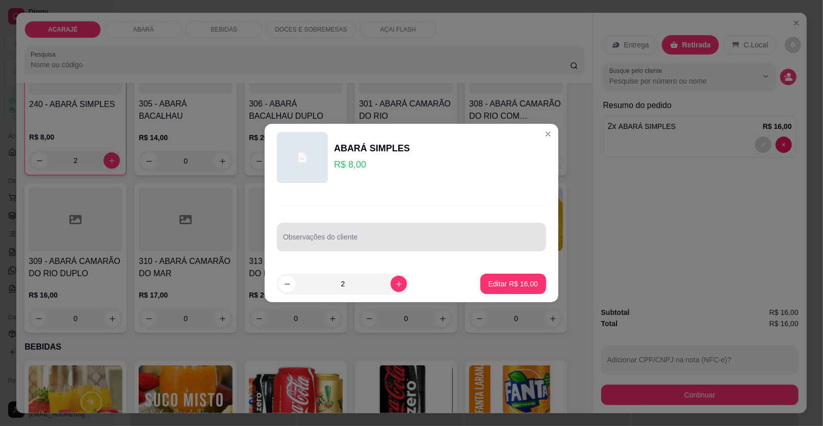
drag, startPoint x: 450, startPoint y: 224, endPoint x: 447, endPoint y: 233, distance: 9.0
click at [447, 233] on div "Observações do cliente" at bounding box center [411, 237] width 269 height 29
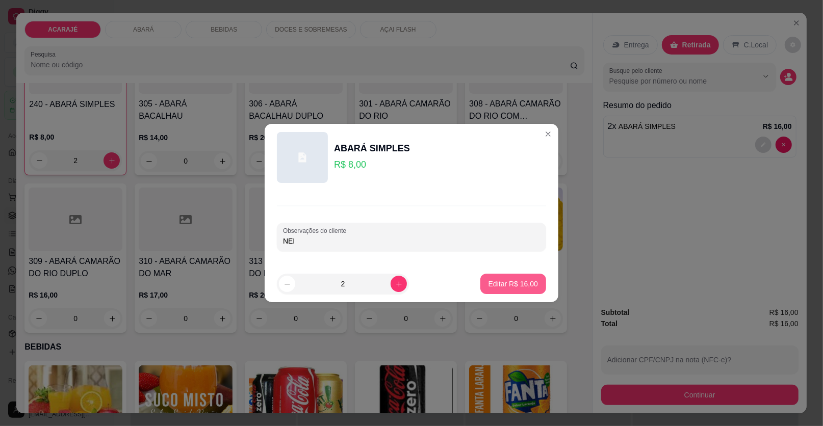
type input "NEI"
click at [526, 287] on p "Editar R$ 16,00" at bounding box center [513, 284] width 48 height 10
type input "0"
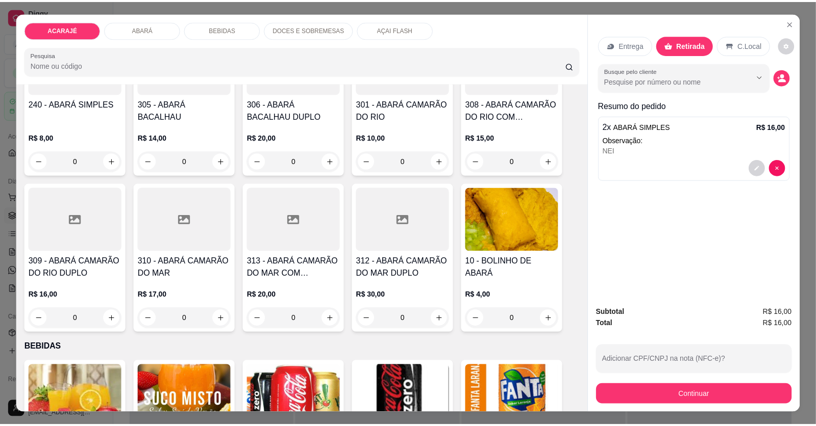
scroll to position [459, 0]
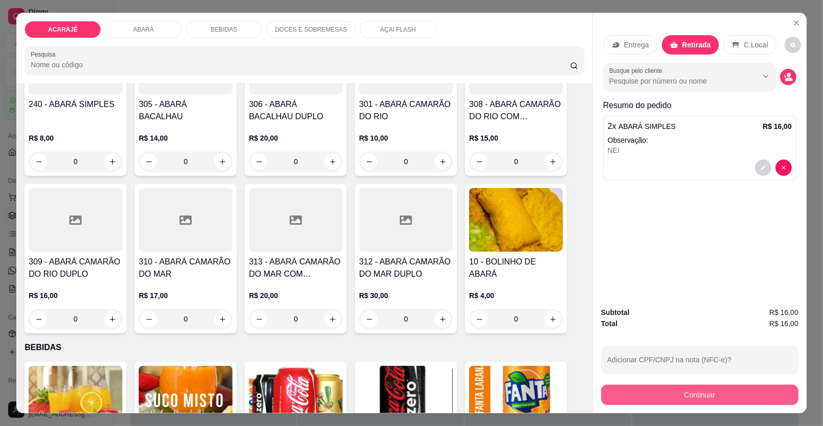
click at [636, 394] on button "Continuar" at bounding box center [699, 395] width 197 height 20
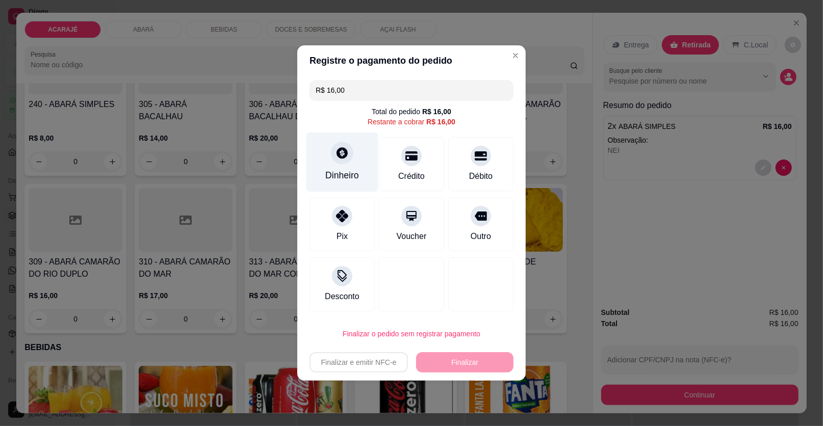
click at [323, 162] on div "Dinheiro" at bounding box center [343, 163] width 72 height 60
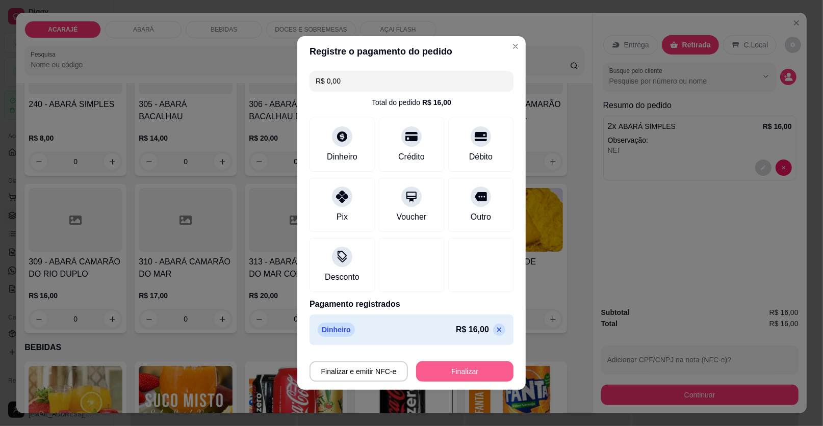
click at [474, 373] on button "Finalizar" at bounding box center [464, 372] width 97 height 20
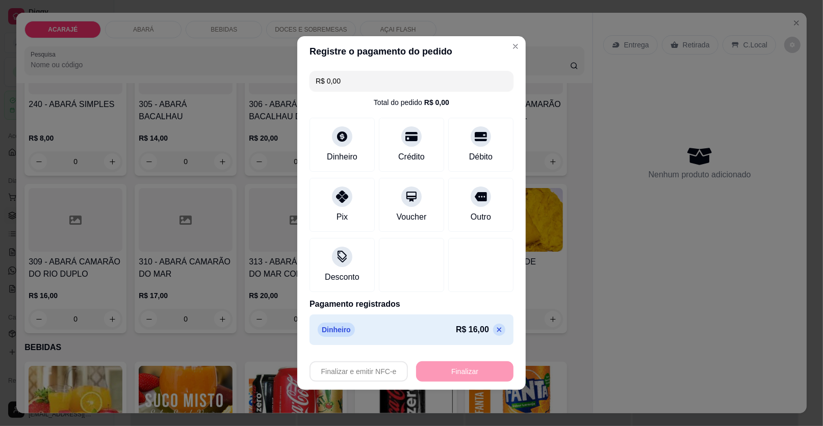
type input "-R$ 16,00"
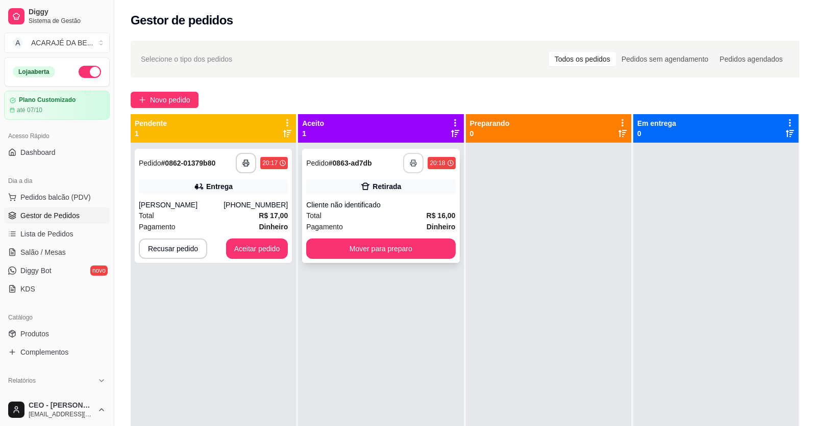
click at [410, 164] on icon "button" at bounding box center [413, 163] width 7 height 7
click at [194, 103] on button "Novo pedido" at bounding box center [165, 100] width 68 height 16
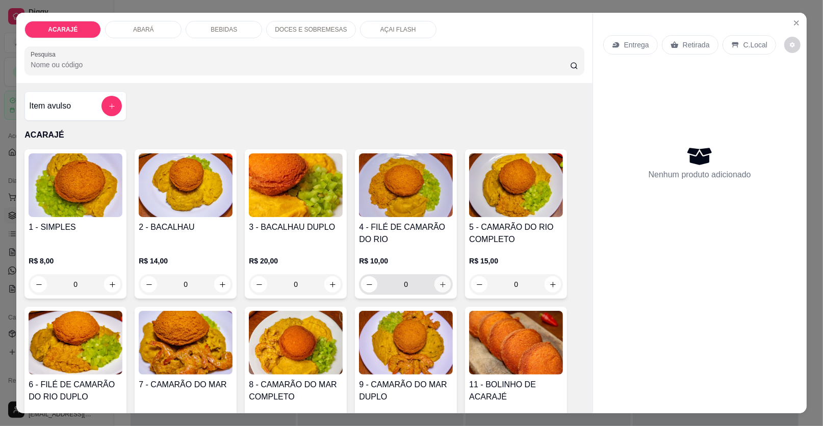
click at [443, 287] on button "increase-product-quantity" at bounding box center [443, 285] width 16 height 16
type input "1"
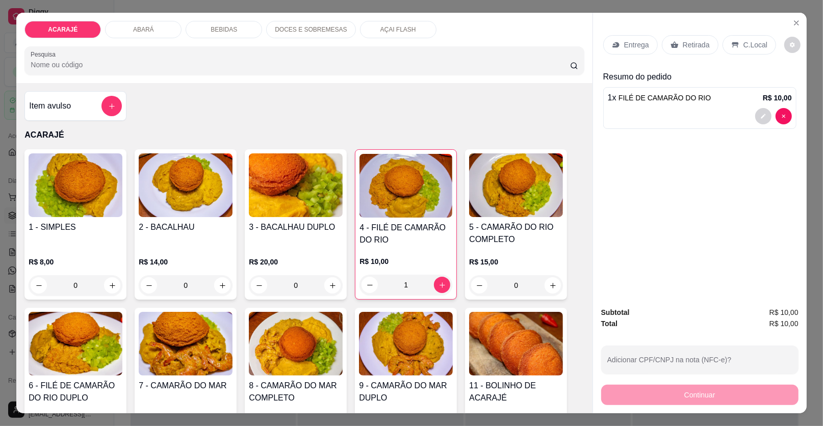
click at [695, 51] on div "Retirada" at bounding box center [690, 44] width 57 height 19
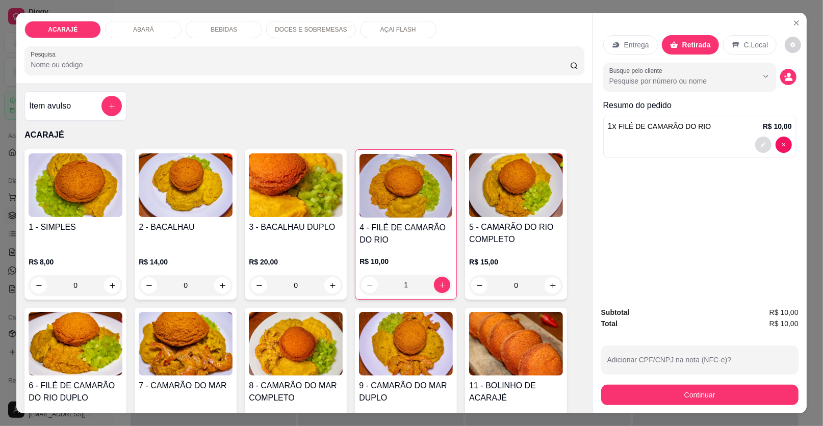
click at [761, 145] on icon "decrease-product-quantity" at bounding box center [764, 145] width 6 height 6
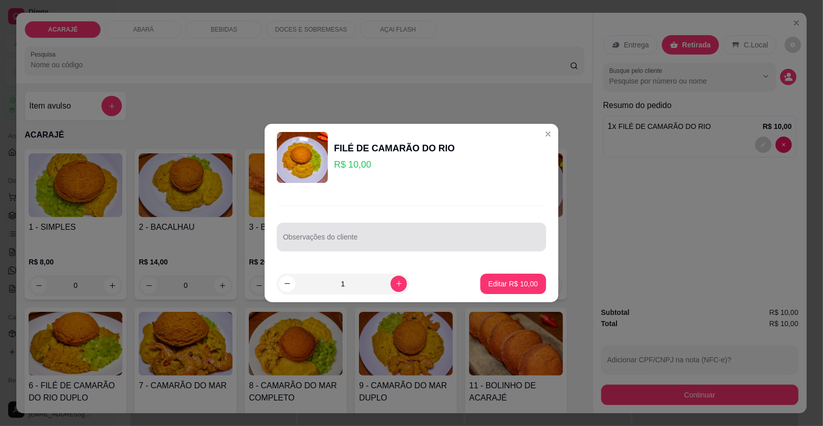
click at [355, 236] on div at bounding box center [411, 237] width 257 height 20
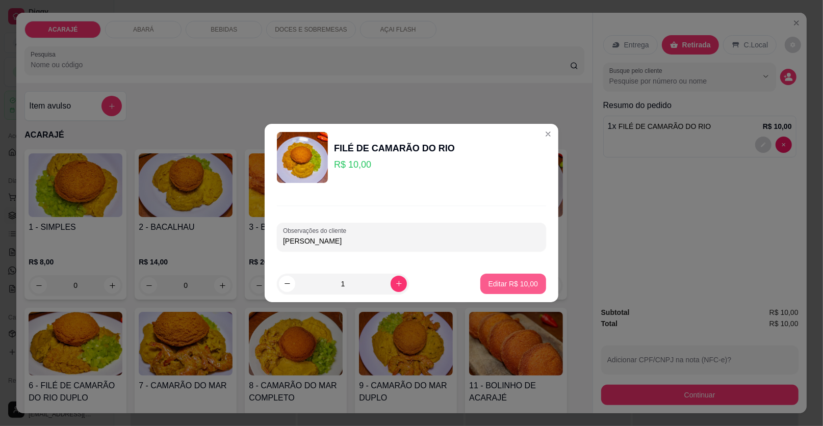
type input "brenda"
click at [505, 280] on p "Editar R$ 10,00" at bounding box center [513, 284] width 48 height 10
type input "0"
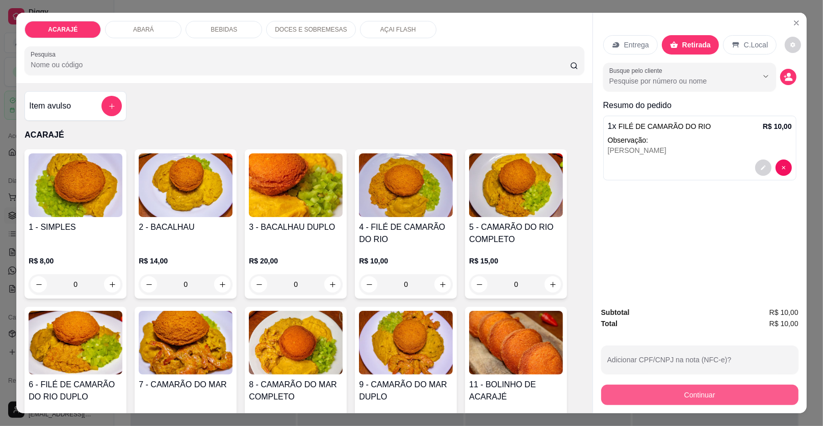
click at [617, 394] on button "Continuar" at bounding box center [699, 395] width 197 height 20
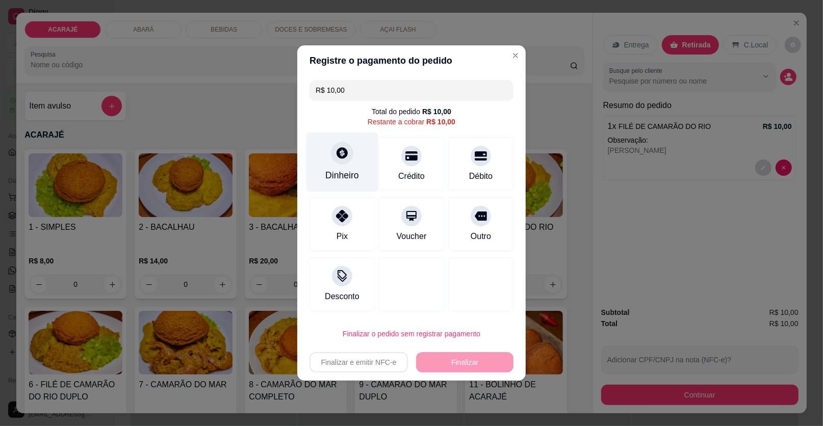
drag, startPoint x: 311, startPoint y: 169, endPoint x: 321, endPoint y: 168, distance: 10.2
click at [321, 168] on div "Dinheiro" at bounding box center [343, 163] width 72 height 60
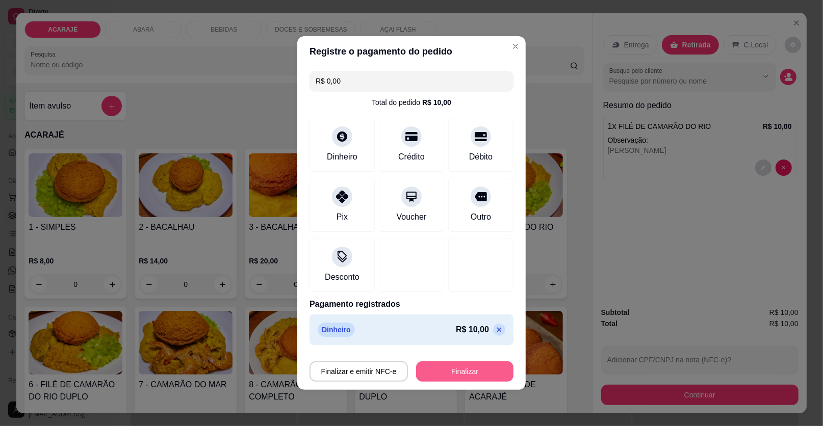
click at [463, 370] on button "Finalizar" at bounding box center [464, 372] width 97 height 20
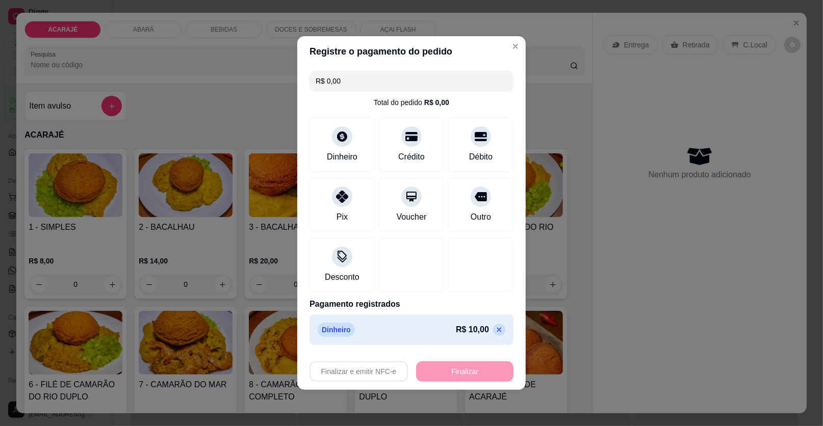
type input "-R$ 10,00"
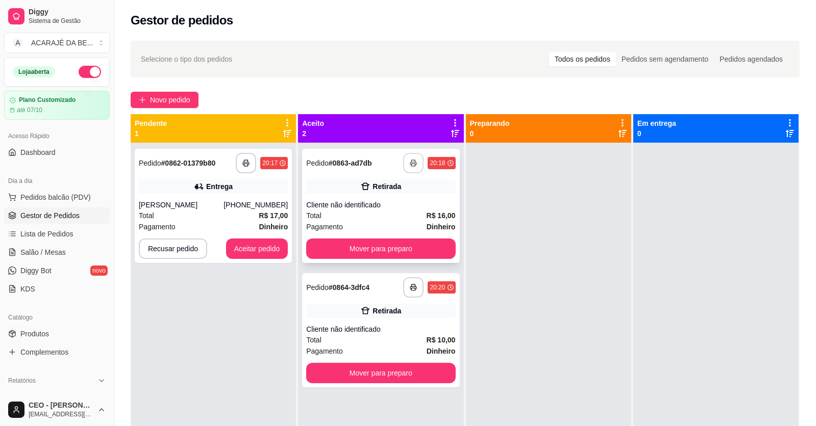
click at [414, 162] on icon "button" at bounding box center [413, 163] width 7 height 7
click at [361, 247] on button "Mover para preparo" at bounding box center [381, 249] width 144 height 20
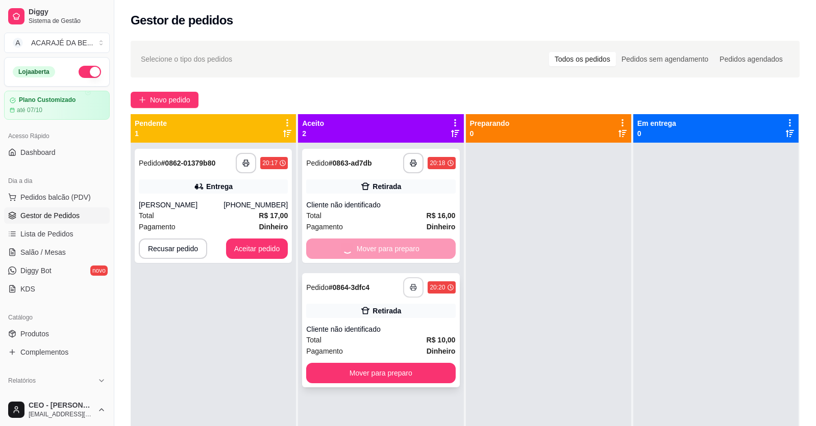
click at [413, 290] on icon "button" at bounding box center [413, 287] width 7 height 7
click at [249, 166] on button "button" at bounding box center [246, 164] width 20 height 20
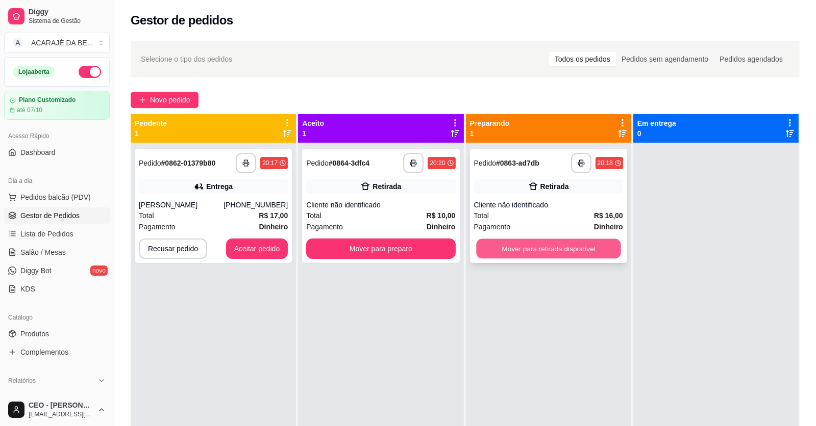
click at [522, 250] on button "Mover para retirada disponível" at bounding box center [548, 249] width 144 height 20
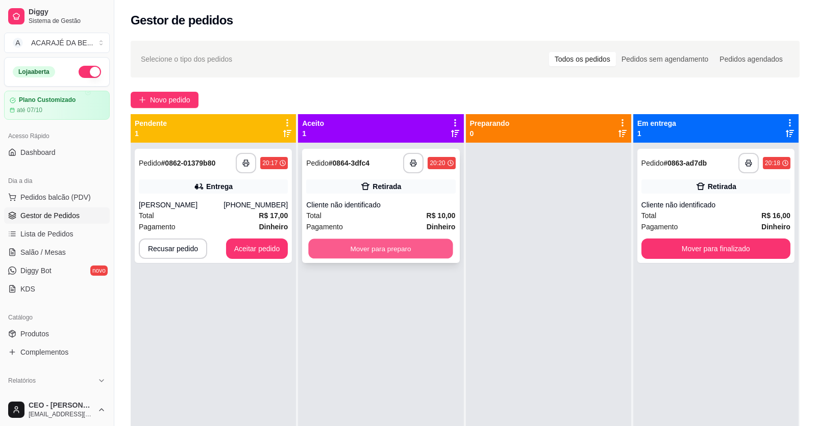
click at [418, 248] on button "Mover para preparo" at bounding box center [381, 249] width 144 height 20
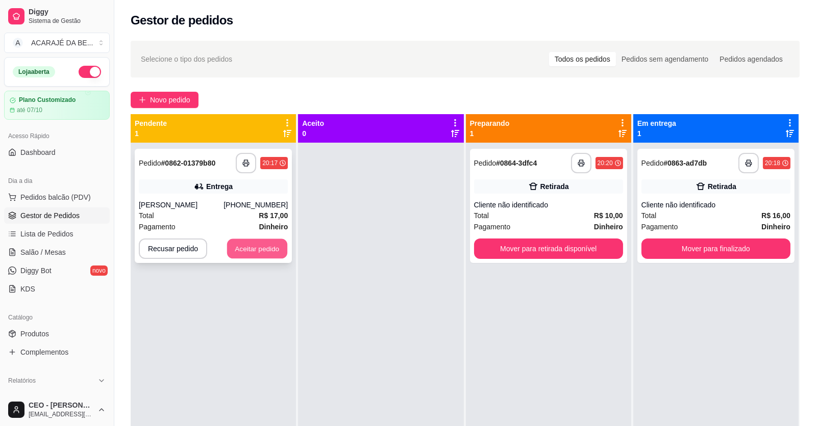
click at [270, 251] on button "Aceitar pedido" at bounding box center [257, 249] width 60 height 20
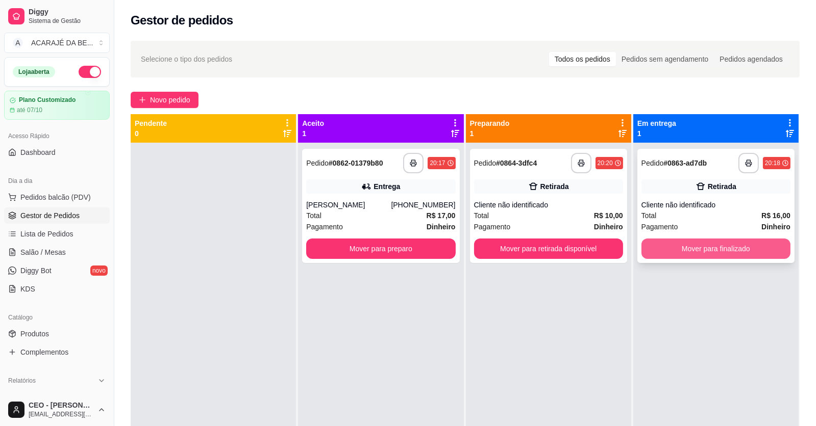
click at [678, 247] on button "Mover para finalizado" at bounding box center [715, 249] width 149 height 20
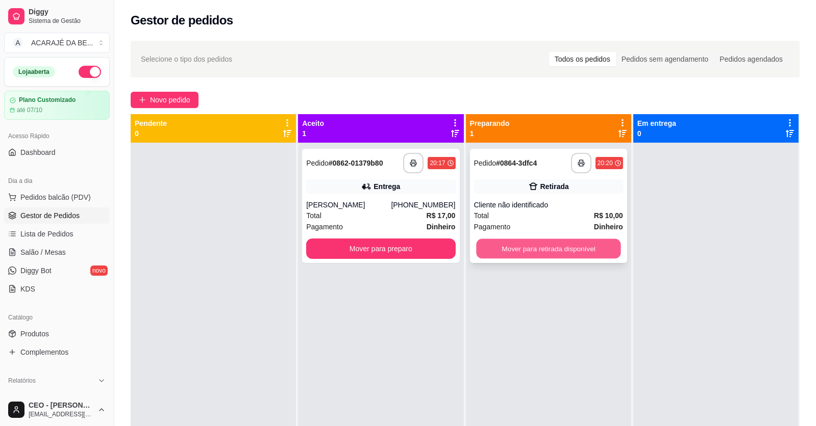
click at [580, 241] on button "Mover para retirada disponível" at bounding box center [548, 249] width 144 height 20
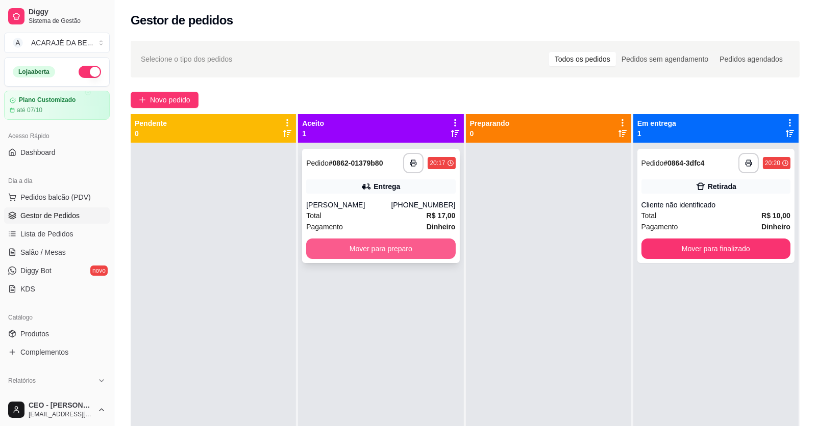
click at [388, 248] on button "Mover para preparo" at bounding box center [380, 249] width 149 height 20
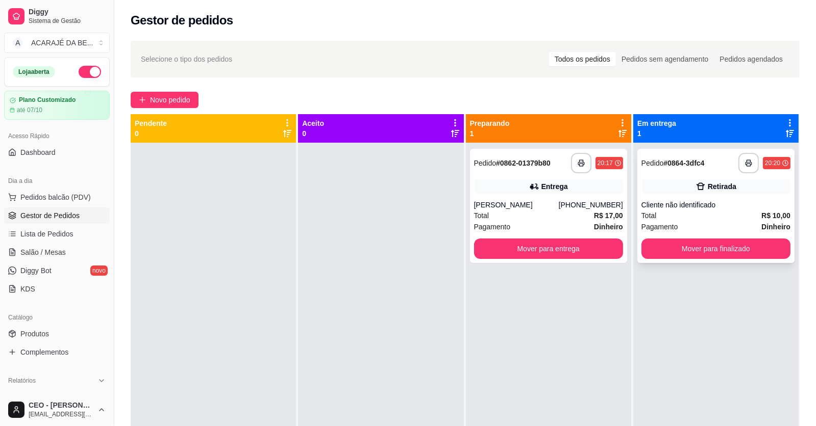
click at [733, 263] on div "**********" at bounding box center [715, 206] width 157 height 114
click at [700, 254] on button "Mover para finalizado" at bounding box center [715, 249] width 149 height 20
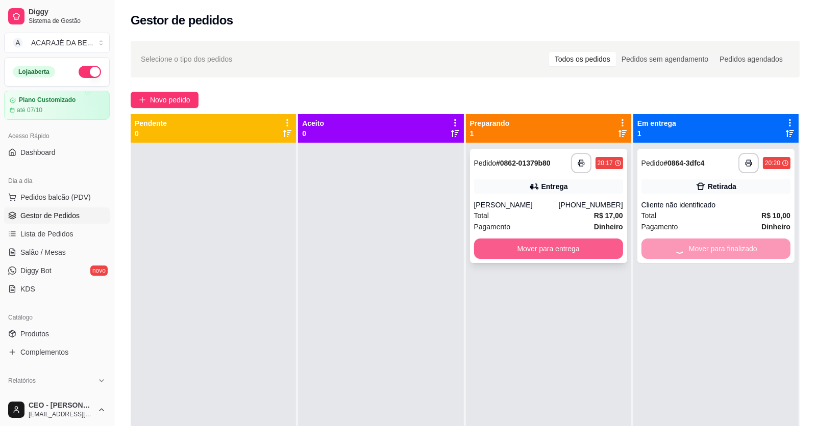
click at [596, 249] on button "Mover para entrega" at bounding box center [548, 249] width 149 height 20
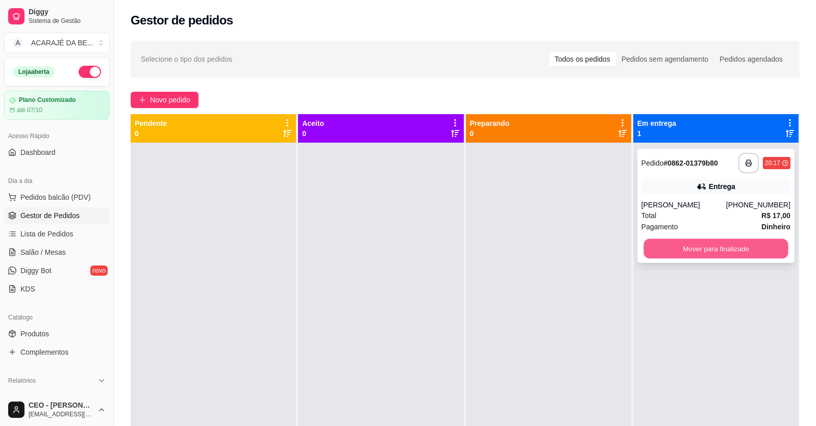
click at [678, 243] on button "Mover para finalizado" at bounding box center [715, 249] width 144 height 20
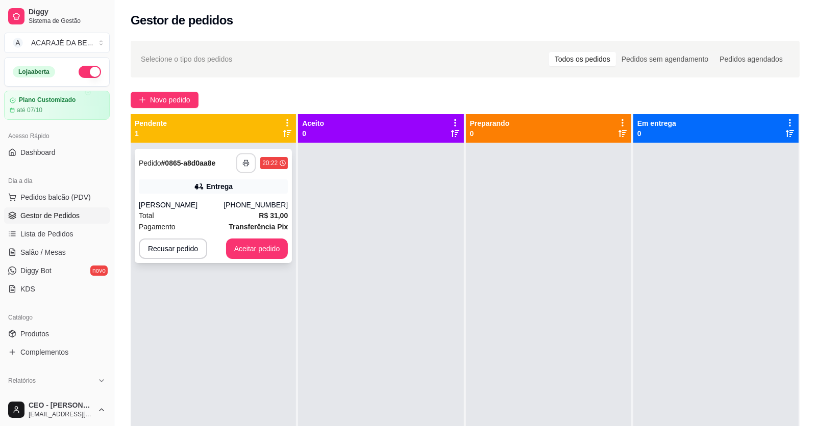
click at [244, 166] on rect "button" at bounding box center [246, 165] width 4 height 3
click at [251, 247] on button "Aceitar pedido" at bounding box center [257, 249] width 62 height 20
click at [271, 245] on button "Aceitar pedido" at bounding box center [257, 249] width 60 height 20
click at [419, 239] on div at bounding box center [380, 356] width 165 height 426
click at [268, 255] on button "Aceitar pedido" at bounding box center [257, 249] width 60 height 20
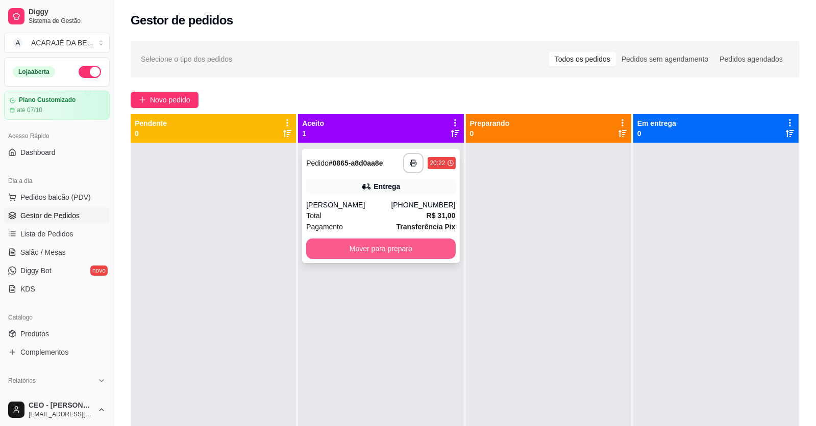
click at [355, 256] on button "Mover para preparo" at bounding box center [380, 249] width 149 height 20
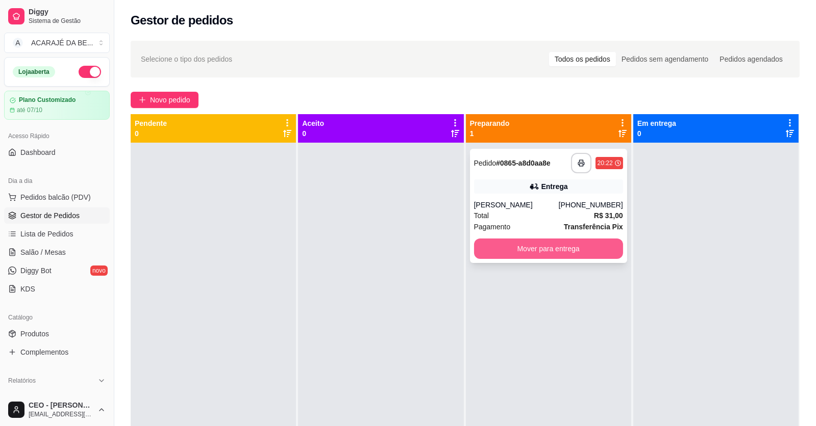
click at [528, 253] on button "Mover para entrega" at bounding box center [548, 249] width 149 height 20
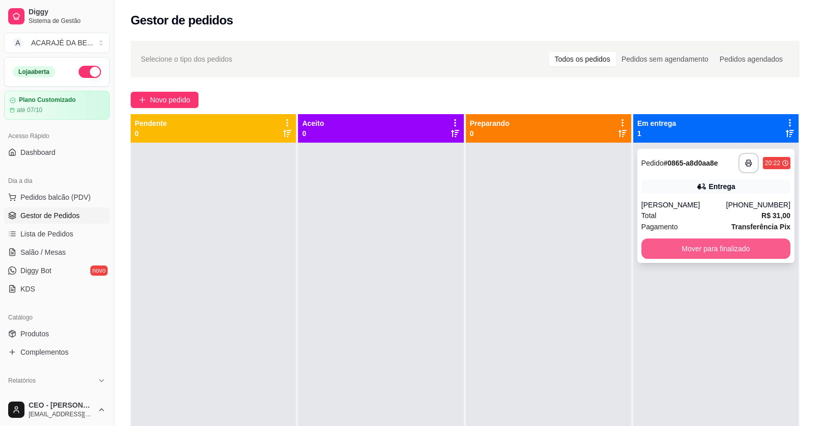
click at [646, 252] on button "Mover para finalizado" at bounding box center [715, 249] width 149 height 20
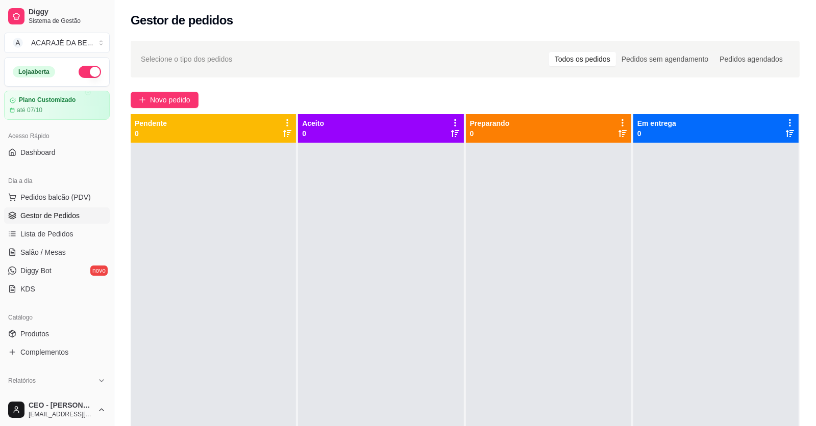
scroll to position [255, 0]
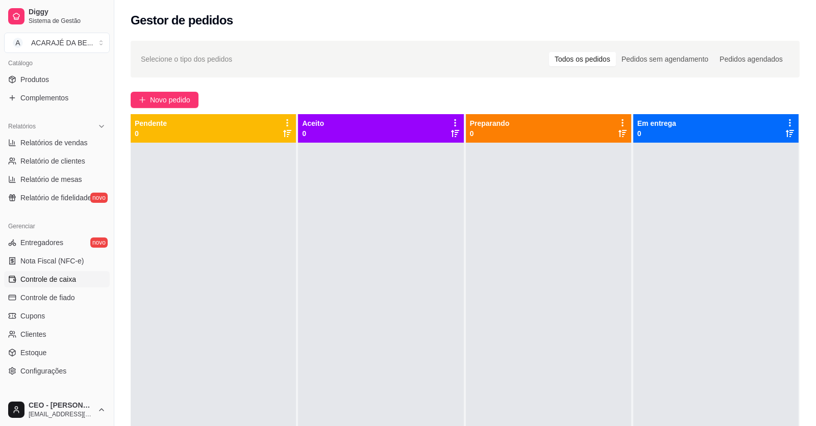
click at [49, 283] on span "Controle de caixa" at bounding box center [48, 279] width 56 height 10
click at [35, 283] on span "Controle de caixa" at bounding box center [48, 279] width 56 height 10
click at [33, 284] on link "Controle de caixa" at bounding box center [57, 279] width 106 height 16
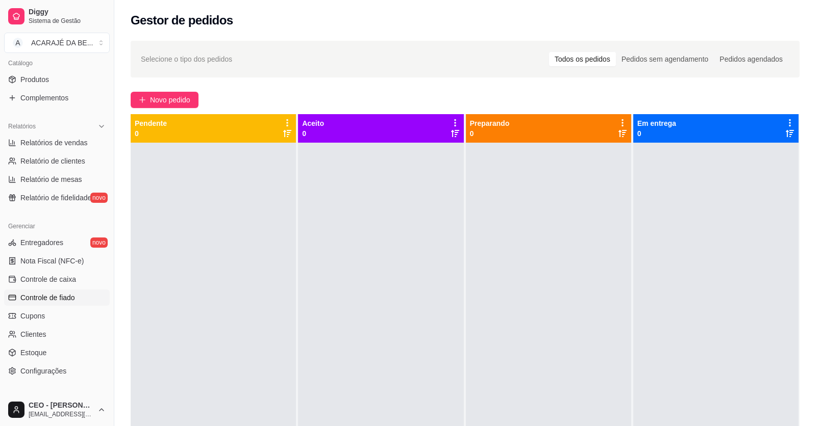
click at [34, 294] on span "Controle de fiado" at bounding box center [47, 298] width 55 height 10
click at [51, 278] on span "Controle de caixa" at bounding box center [48, 279] width 56 height 10
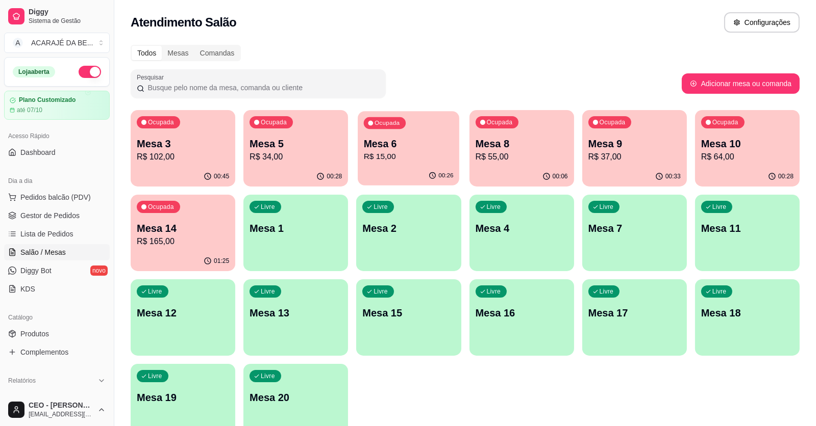
click at [403, 145] on p "Mesa 6" at bounding box center [409, 144] width 90 height 14
click at [446, 145] on p "Mesa 6" at bounding box center [409, 144] width 90 height 14
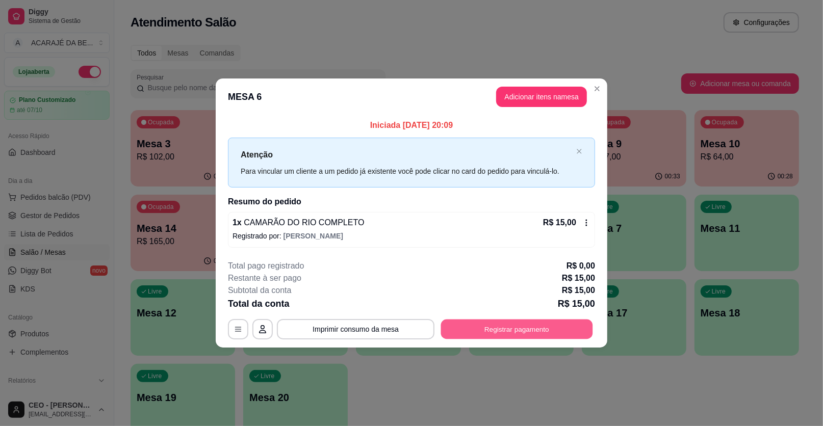
click at [513, 329] on button "Registrar pagamento" at bounding box center [517, 329] width 152 height 20
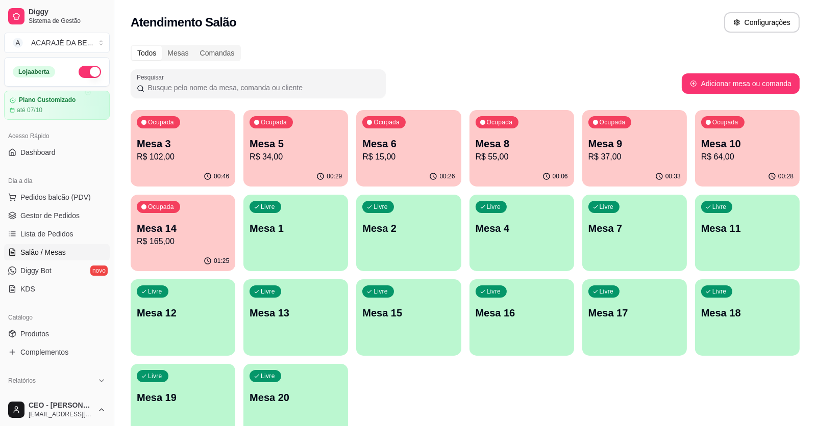
click at [301, 142] on p "Mesa 5" at bounding box center [295, 144] width 92 height 14
click at [314, 146] on p "Mesa 5" at bounding box center [295, 144] width 92 height 14
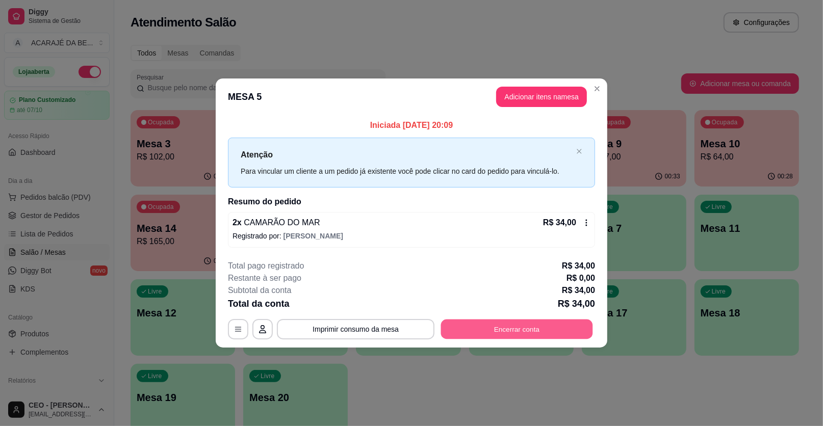
click at [499, 333] on button "Encerrar conta" at bounding box center [517, 329] width 152 height 20
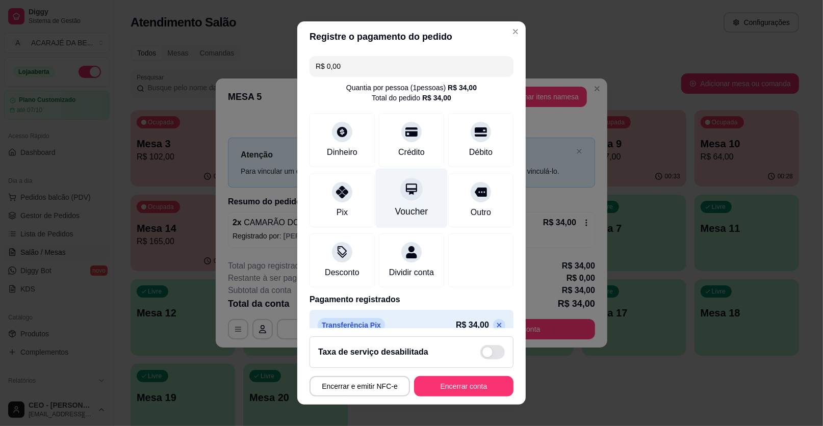
scroll to position [27, 0]
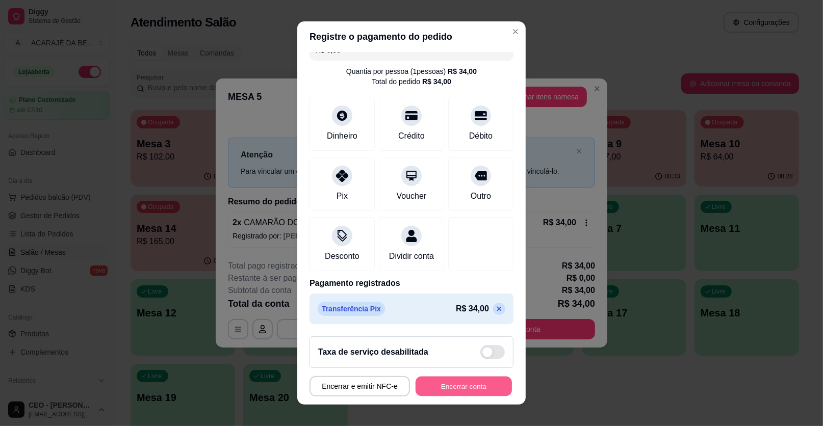
click at [466, 389] on button "Encerrar conta" at bounding box center [464, 387] width 96 height 20
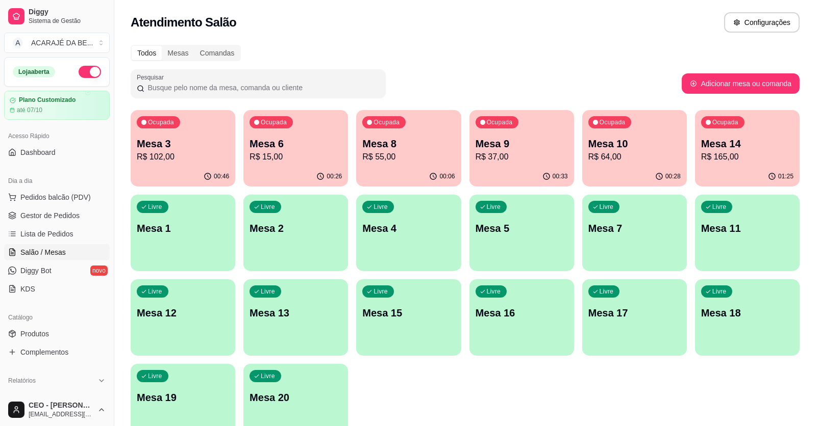
click at [525, 142] on p "Mesa 9" at bounding box center [521, 144] width 92 height 14
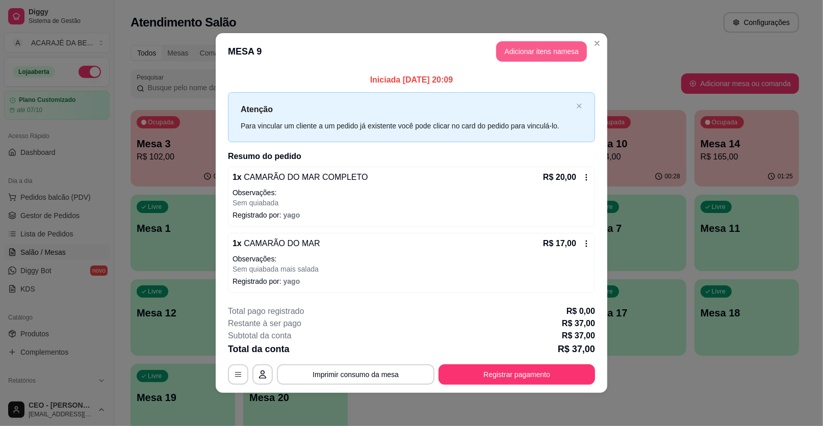
click at [530, 53] on button "Adicionar itens na mesa" at bounding box center [541, 51] width 91 height 20
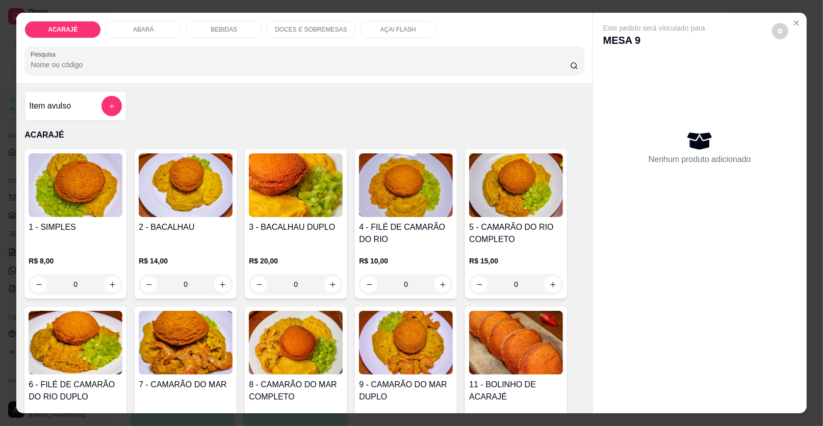
click at [241, 23] on div "BEBIDAS" at bounding box center [224, 29] width 77 height 17
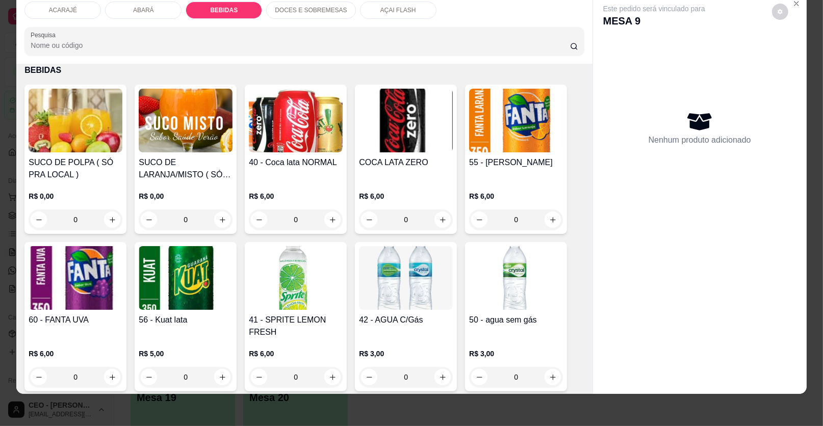
scroll to position [921, 0]
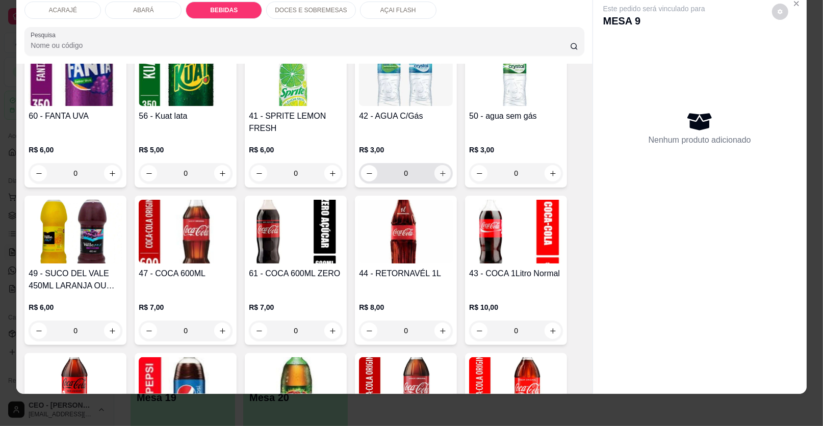
click at [440, 174] on icon "increase-product-quantity" at bounding box center [443, 174] width 6 height 6
type input "1"
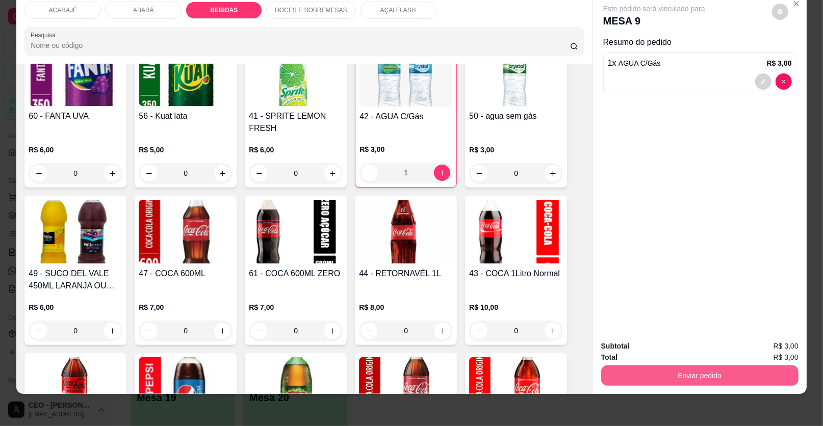
click at [704, 375] on button "Enviar pedido" at bounding box center [699, 376] width 197 height 20
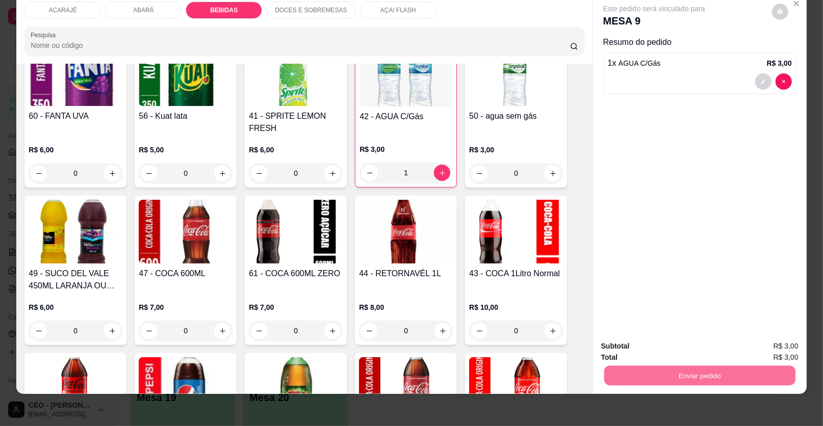
click at [782, 343] on button "Enviar pedido" at bounding box center [772, 350] width 56 height 19
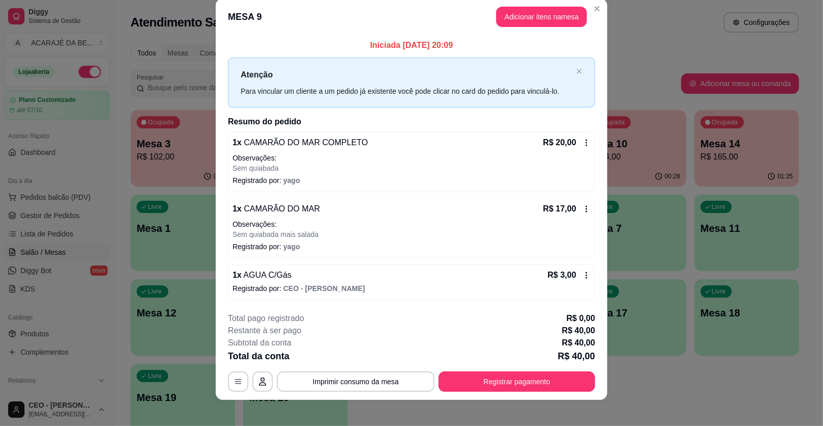
scroll to position [19, 0]
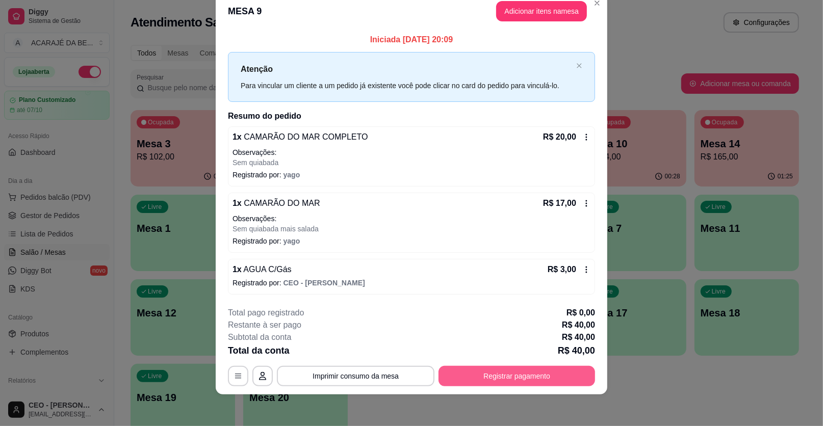
click at [491, 374] on button "Registrar pagamento" at bounding box center [517, 376] width 157 height 20
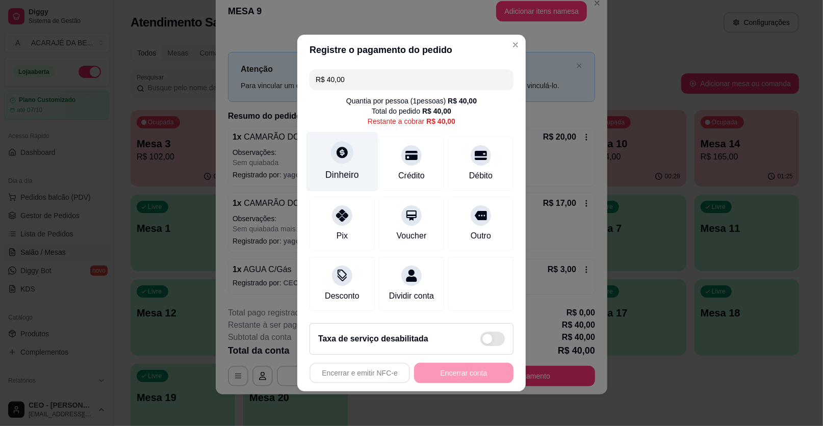
click at [354, 163] on div "Dinheiro" at bounding box center [343, 162] width 72 height 60
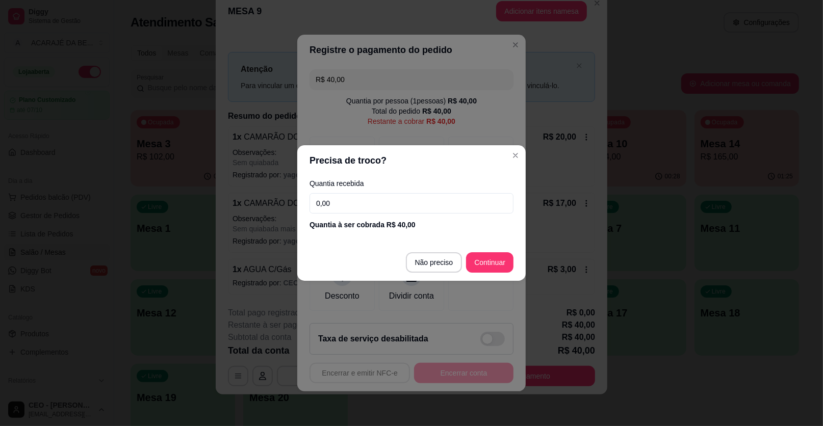
click at [373, 198] on input "0,00" at bounding box center [412, 203] width 204 height 20
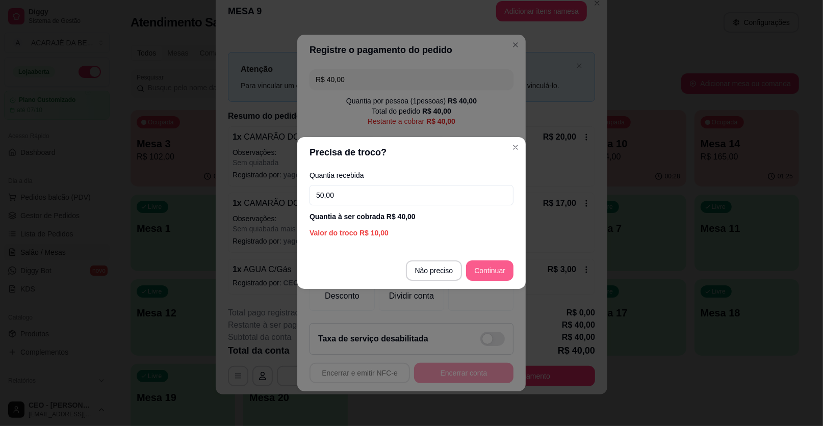
type input "50,00"
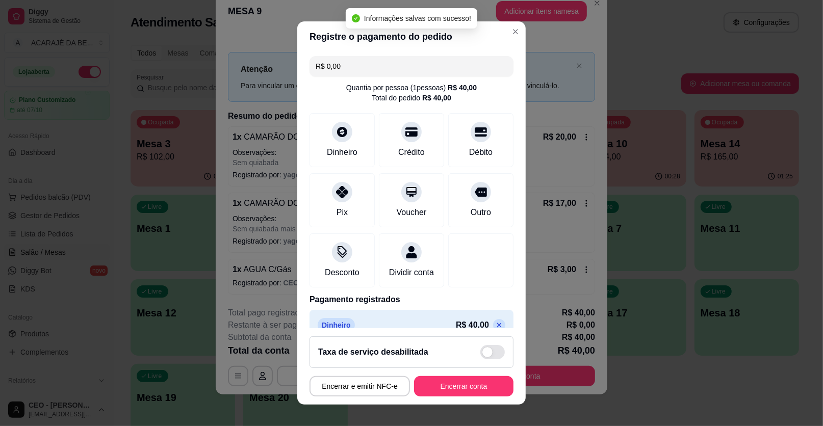
type input "R$ 0,00"
click at [461, 388] on button "Encerrar conta" at bounding box center [464, 387] width 96 height 20
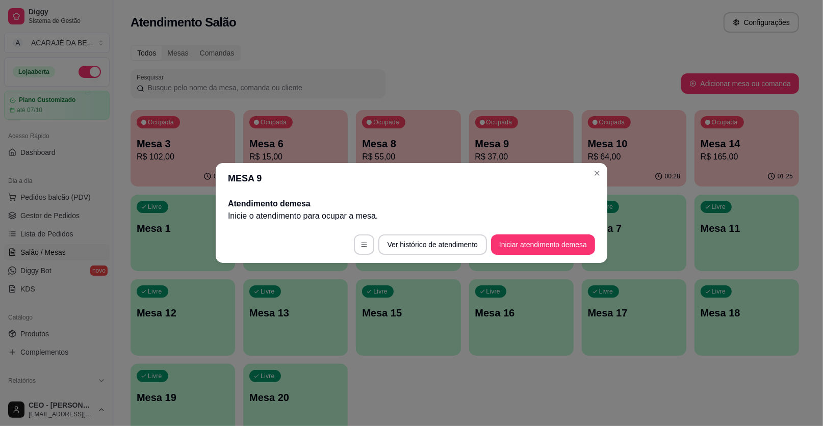
scroll to position [0, 0]
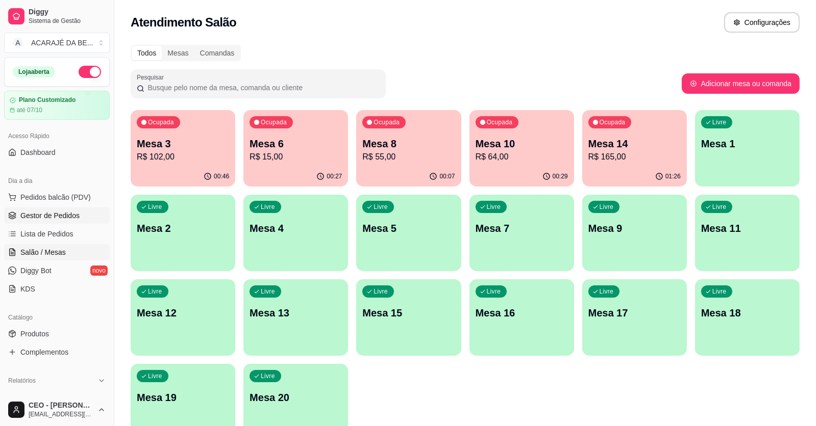
click at [55, 213] on span "Gestor de Pedidos" at bounding box center [49, 216] width 59 height 10
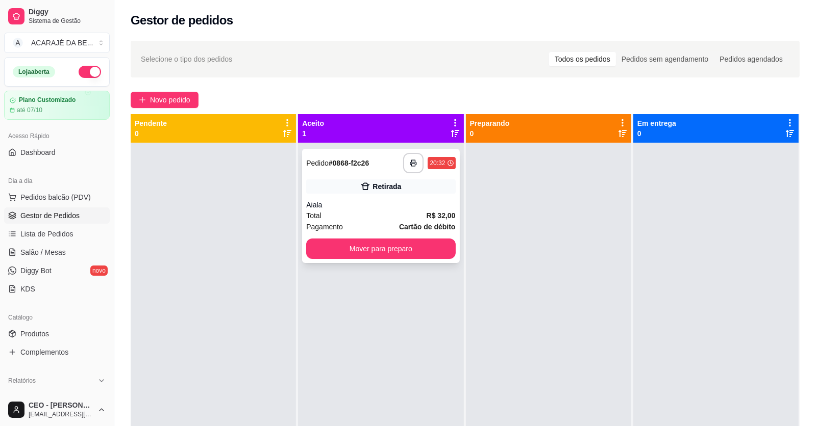
click at [435, 204] on div "Aiala" at bounding box center [380, 205] width 149 height 10
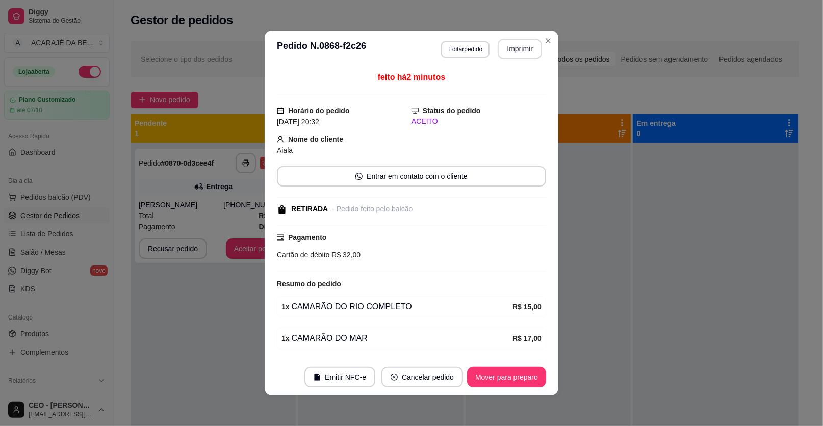
click at [532, 48] on button "Imprimir" at bounding box center [520, 49] width 44 height 20
click at [497, 383] on button "Mover para preparo" at bounding box center [506, 377] width 79 height 20
click at [497, 383] on button "Mover para preparo" at bounding box center [506, 378] width 77 height 20
click at [497, 382] on div "Mover para preparo" at bounding box center [499, 377] width 93 height 20
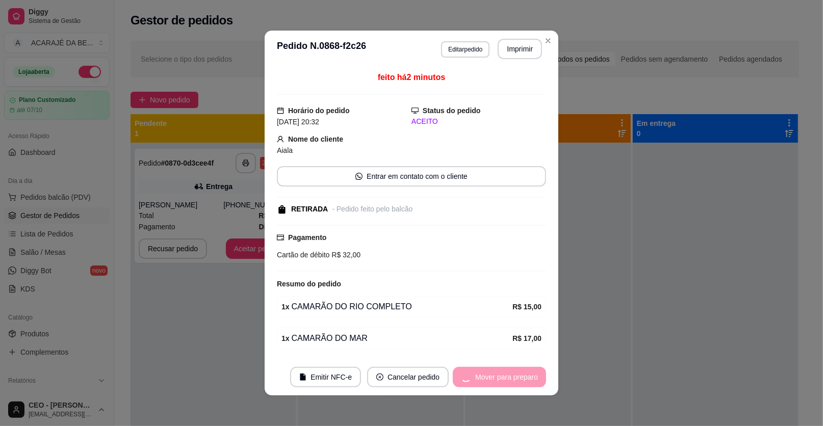
click at [497, 382] on div "Mover para preparo" at bounding box center [499, 377] width 93 height 20
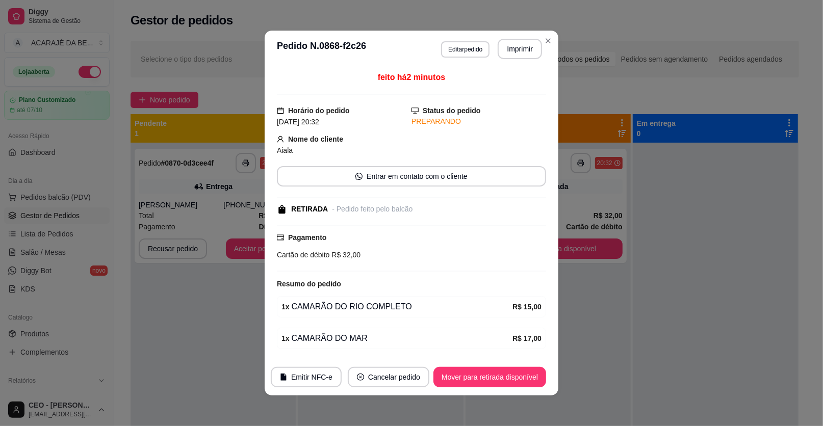
click at [497, 382] on button "Mover para retirada disponível" at bounding box center [490, 377] width 113 height 20
click at [497, 382] on div "Mover para retirada disponível" at bounding box center [482, 377] width 127 height 20
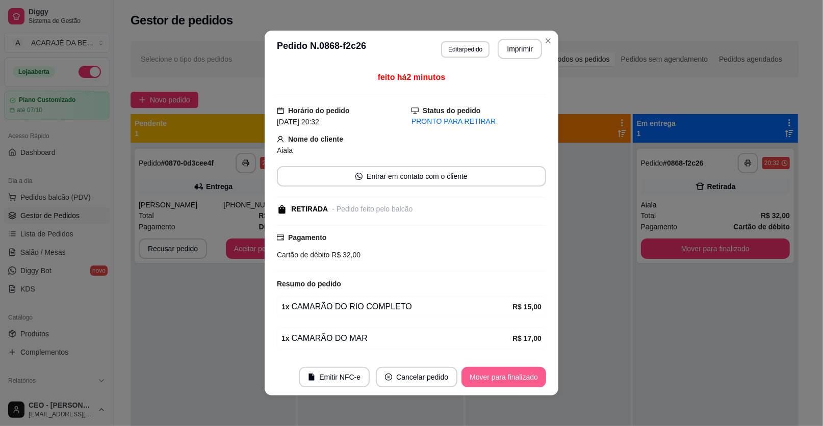
click at [497, 382] on button "Mover para finalizado" at bounding box center [504, 377] width 85 height 20
click at [497, 382] on div "Mover para finalizado" at bounding box center [496, 377] width 99 height 20
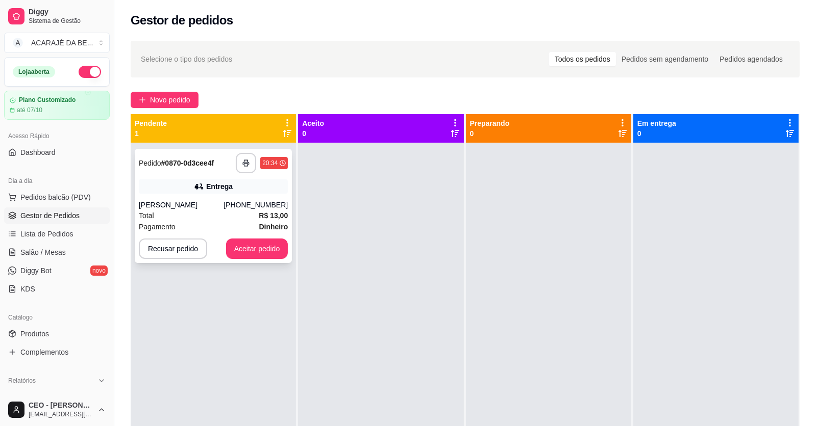
drag, startPoint x: 220, startPoint y: 193, endPoint x: 220, endPoint y: 187, distance: 5.6
click at [220, 187] on div "Entrega" at bounding box center [213, 187] width 149 height 14
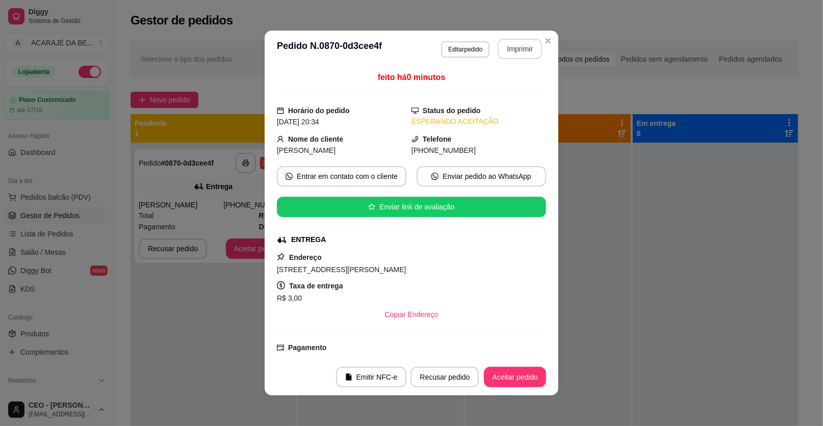
click at [522, 54] on button "Imprimir" at bounding box center [520, 49] width 44 height 20
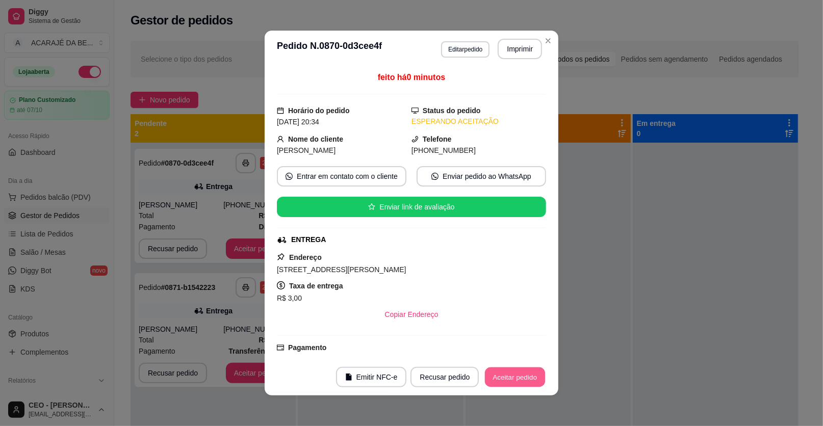
click at [517, 374] on button "Aceitar pedido" at bounding box center [515, 378] width 60 height 20
click at [517, 374] on div "Recusar pedido Aceitar pedido" at bounding box center [479, 377] width 136 height 20
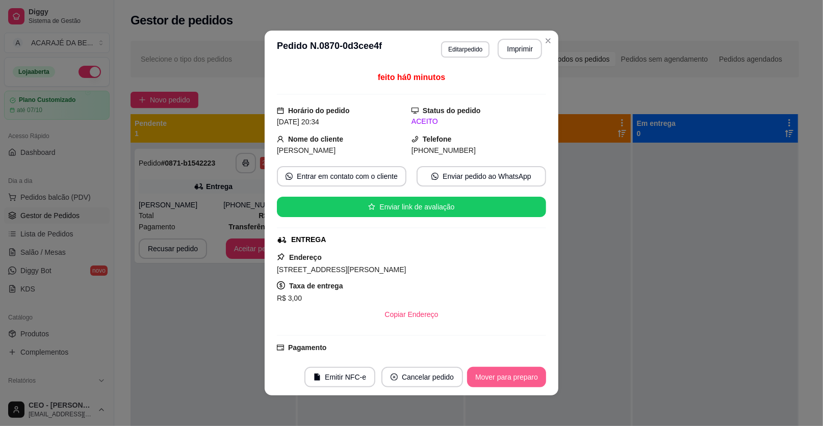
click at [517, 374] on button "Mover para preparo" at bounding box center [506, 377] width 79 height 20
click at [517, 373] on div "Mover para preparo" at bounding box center [499, 377] width 93 height 20
click at [518, 373] on div "Mover para preparo" at bounding box center [499, 377] width 93 height 20
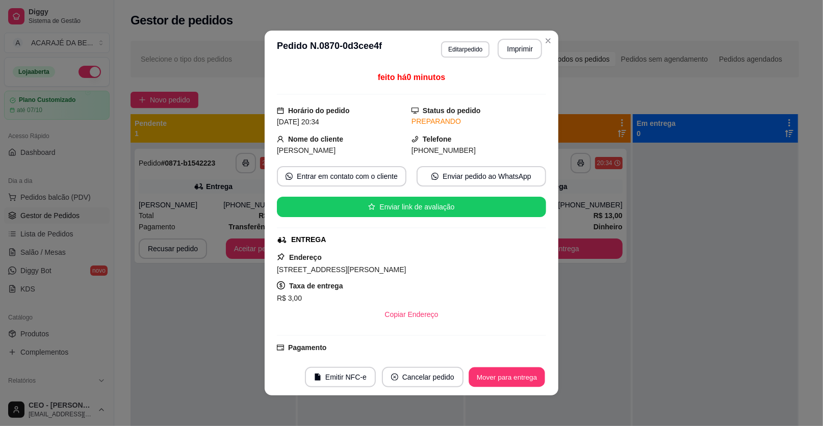
click at [518, 373] on button "Mover para entrega" at bounding box center [507, 378] width 77 height 20
click at [513, 370] on div "Mover para entrega" at bounding box center [500, 377] width 93 height 20
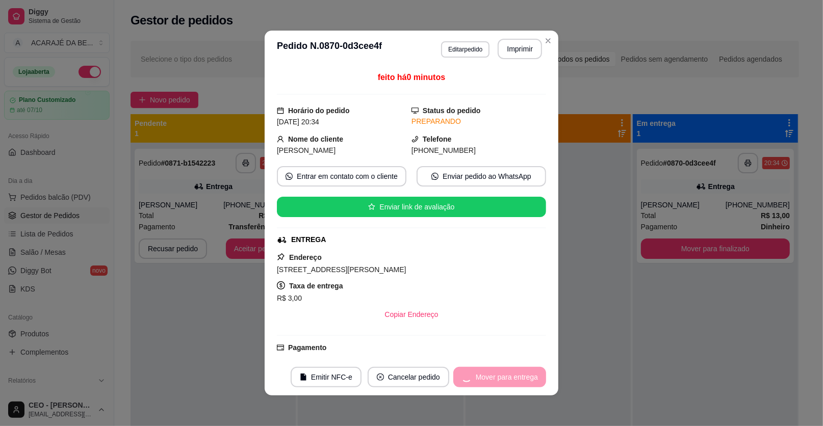
click at [512, 367] on div "Mover para entrega" at bounding box center [500, 377] width 93 height 20
click at [514, 370] on button "Mover para finalizado" at bounding box center [504, 377] width 85 height 20
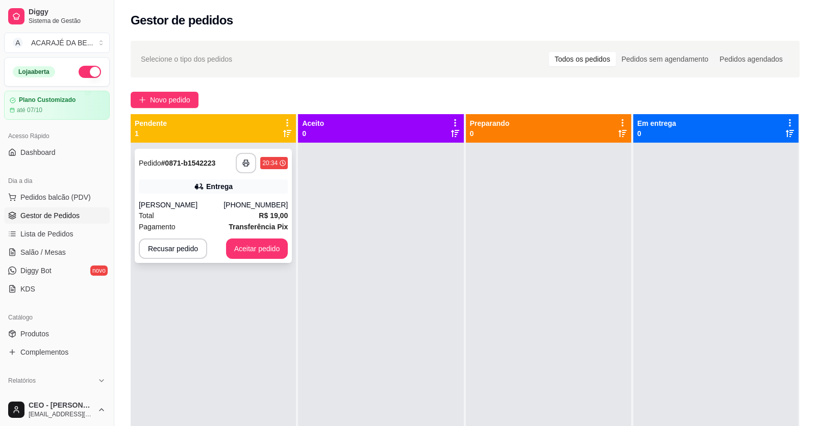
click at [223, 200] on div "Samara Cândida" at bounding box center [181, 205] width 85 height 10
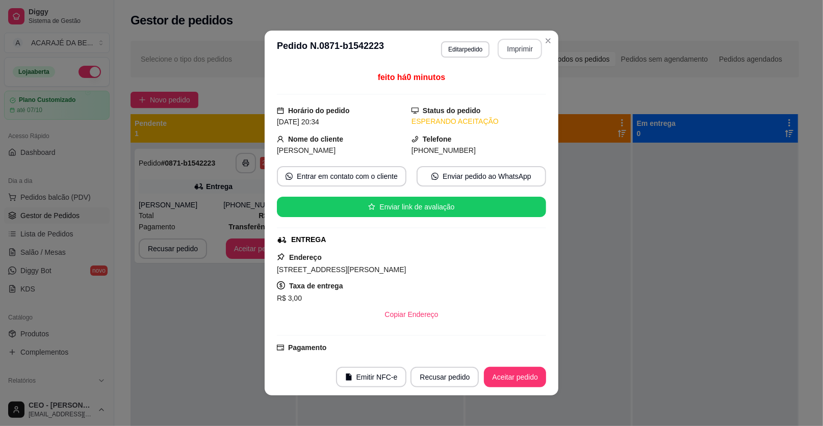
click at [523, 49] on button "Imprimir" at bounding box center [520, 49] width 44 height 20
click at [514, 382] on button "Aceitar pedido" at bounding box center [515, 377] width 62 height 20
click at [514, 382] on div "Recusar pedido Aceitar pedido" at bounding box center [464, 377] width 164 height 20
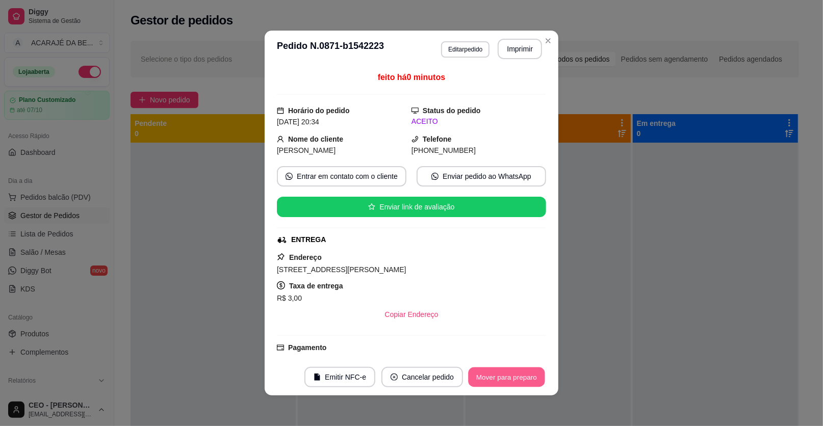
click at [514, 382] on button "Mover para preparo" at bounding box center [506, 378] width 77 height 20
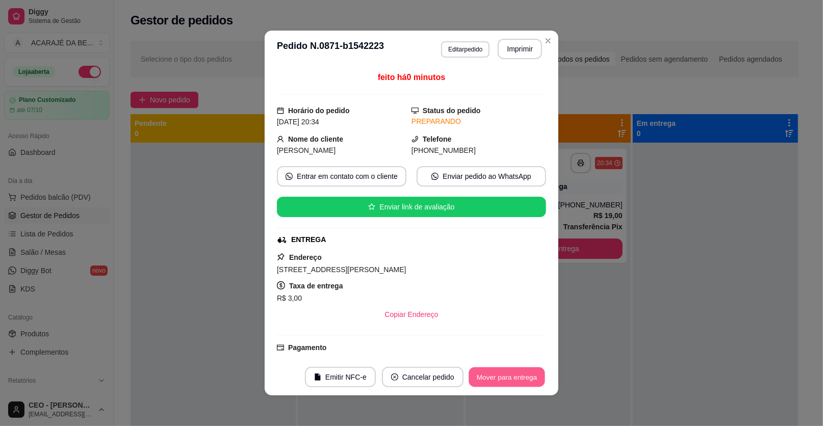
click at [514, 382] on button "Mover para entrega" at bounding box center [507, 378] width 77 height 20
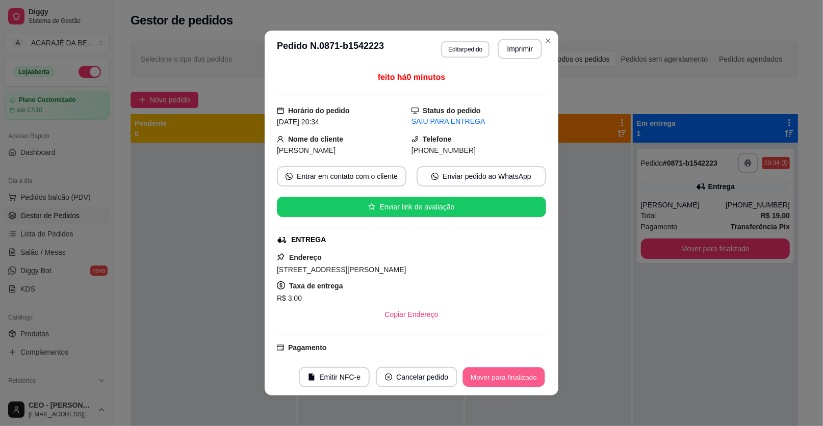
click at [514, 382] on button "Mover para finalizado" at bounding box center [504, 378] width 82 height 20
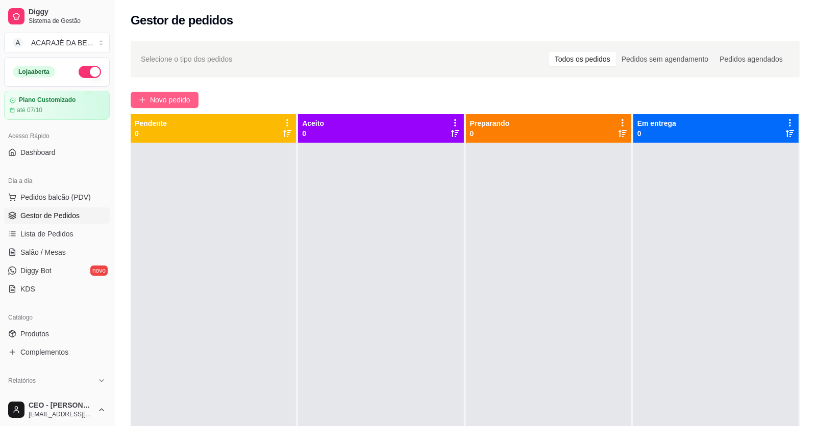
click at [176, 103] on span "Novo pedido" at bounding box center [170, 99] width 40 height 11
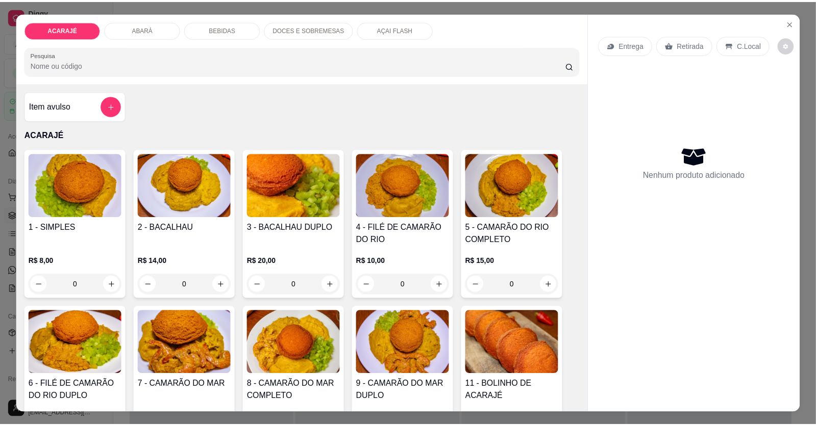
scroll to position [153, 0]
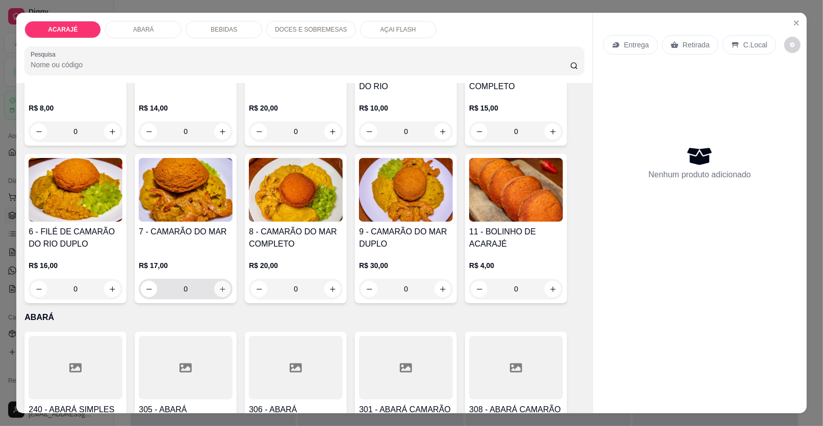
click at [219, 287] on icon "increase-product-quantity" at bounding box center [223, 290] width 8 height 8
type input "1"
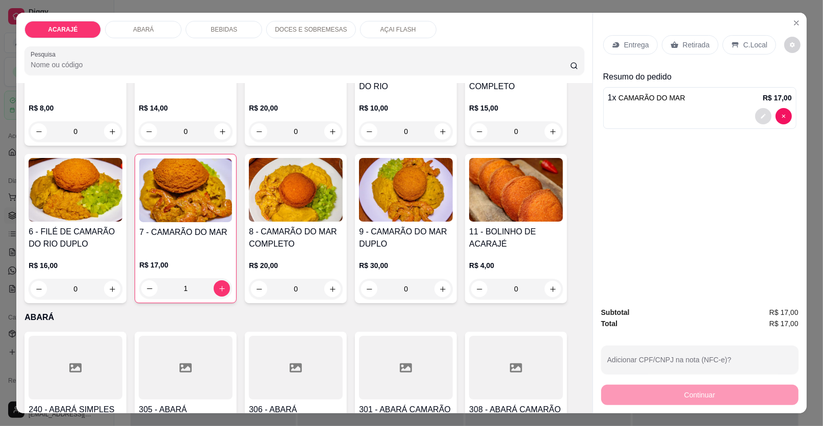
click at [756, 115] on button "decrease-product-quantity" at bounding box center [764, 116] width 16 height 16
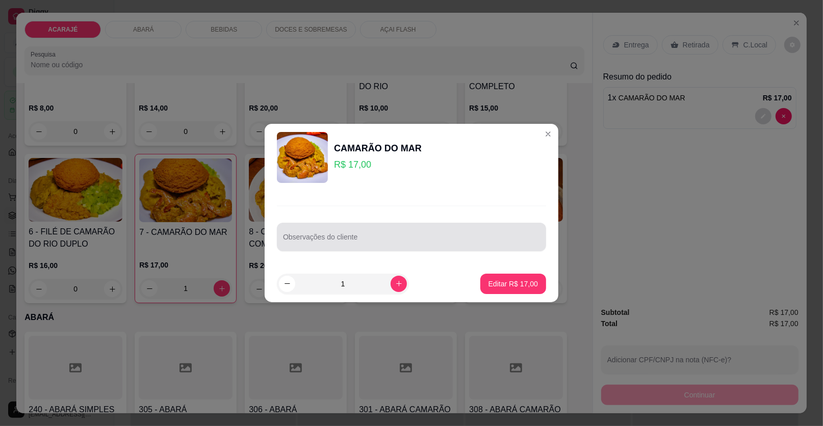
click at [478, 234] on div at bounding box center [411, 237] width 257 height 20
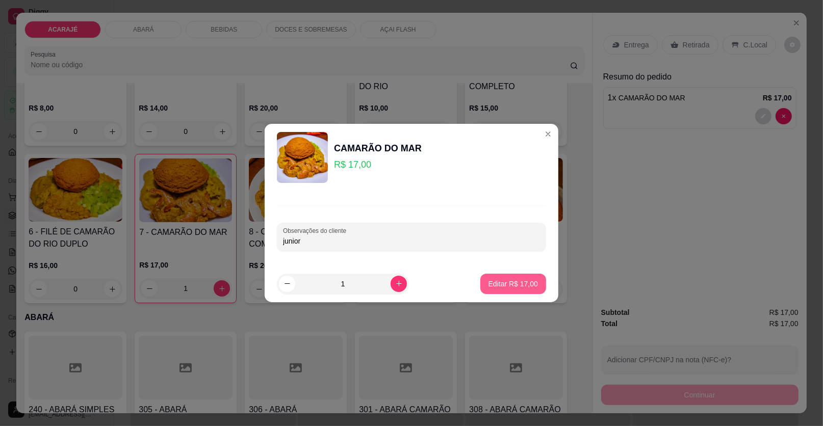
type input "junior"
click at [507, 286] on p "Editar R$ 17,00" at bounding box center [513, 284] width 48 height 10
type input "0"
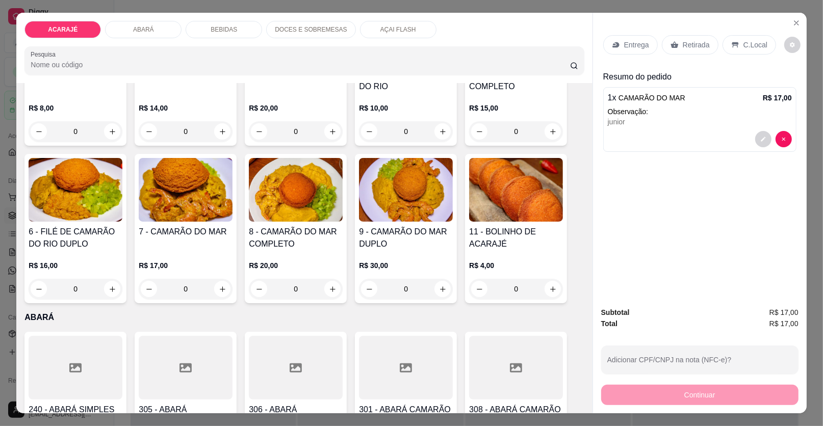
click at [672, 45] on icon at bounding box center [675, 44] width 8 height 7
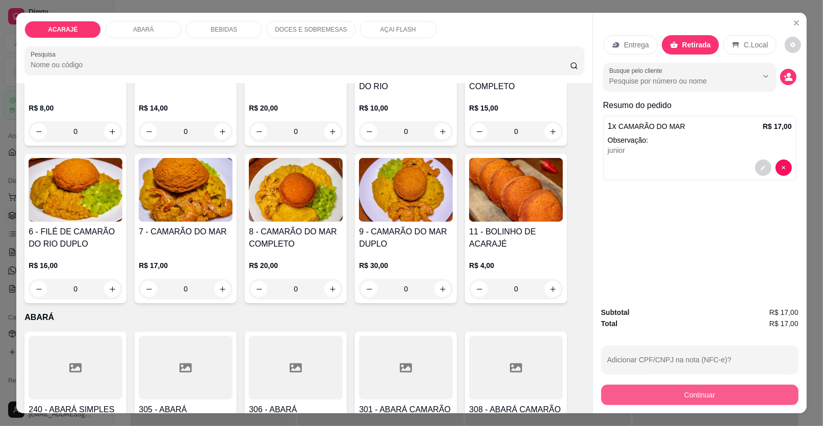
click at [634, 398] on button "Continuar" at bounding box center [699, 395] width 197 height 20
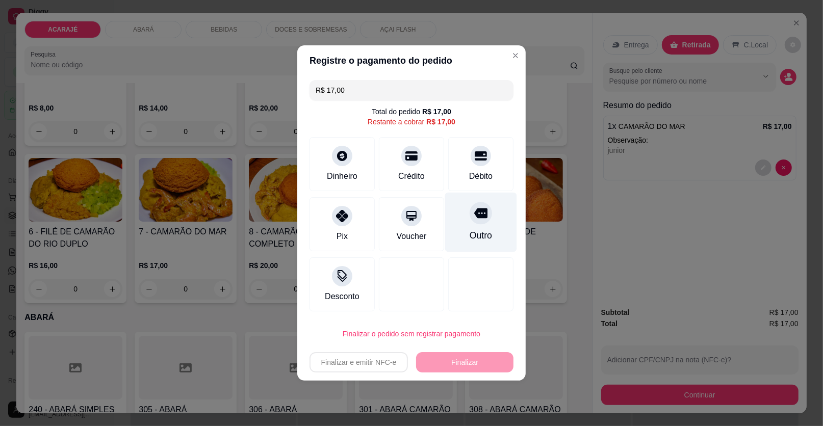
click at [481, 236] on div "Outro" at bounding box center [481, 235] width 22 height 13
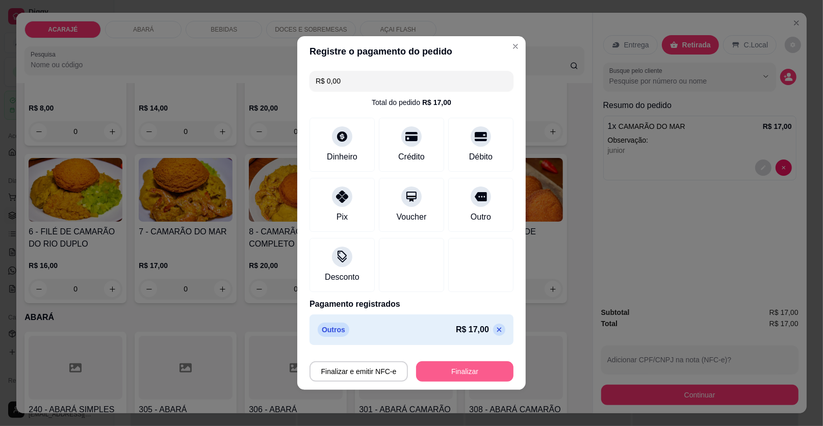
click at [453, 368] on button "Finalizar" at bounding box center [464, 372] width 97 height 20
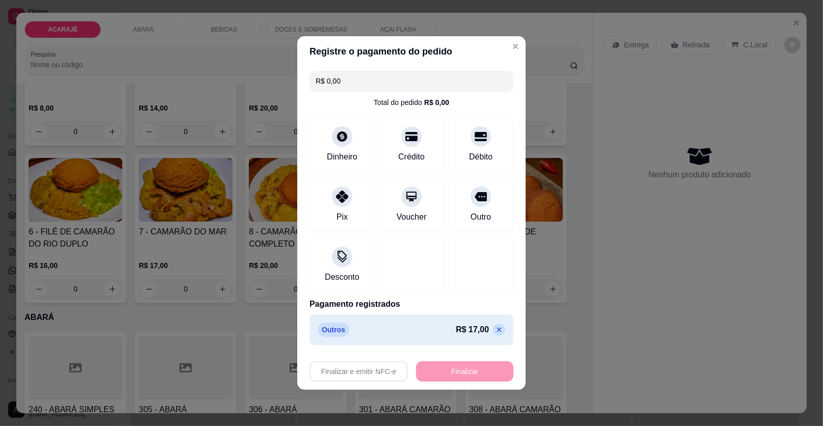
type input "-R$ 17,00"
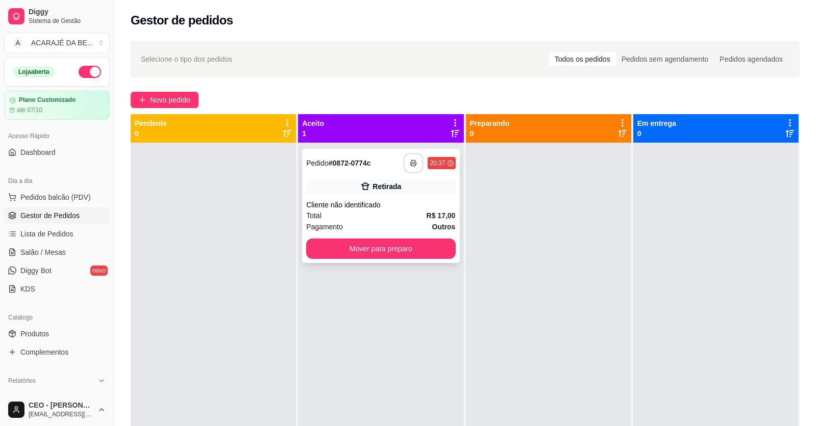
click at [416, 169] on button "button" at bounding box center [414, 164] width 20 height 20
click at [390, 197] on div "**********" at bounding box center [380, 206] width 157 height 114
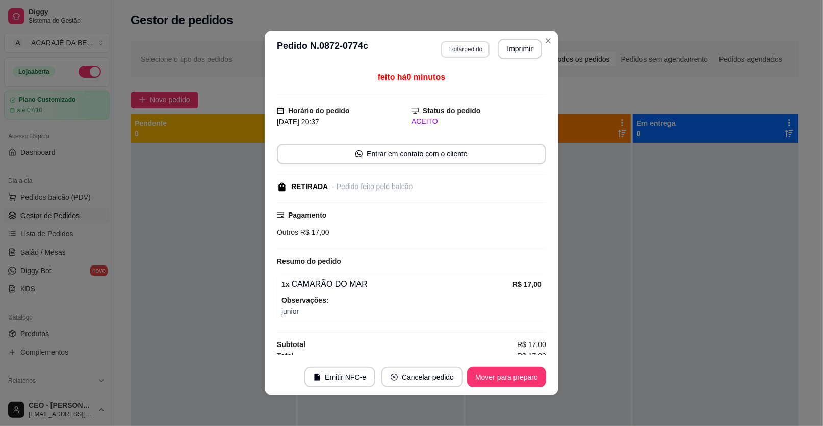
click at [470, 48] on button "Editar pedido" at bounding box center [465, 49] width 48 height 16
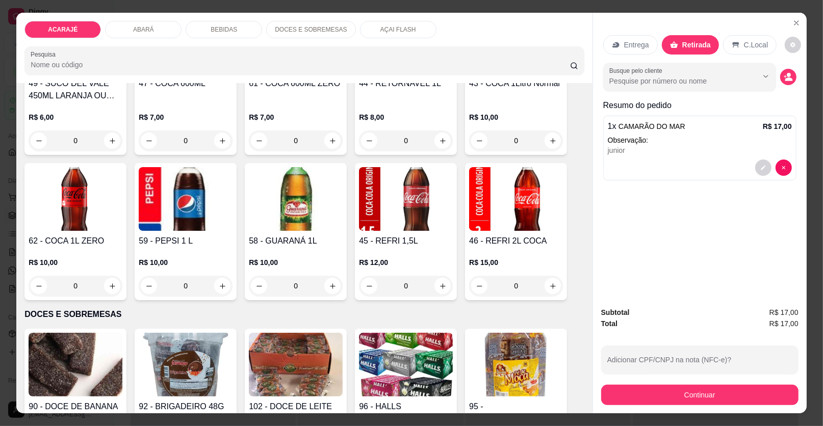
scroll to position [1020, 0]
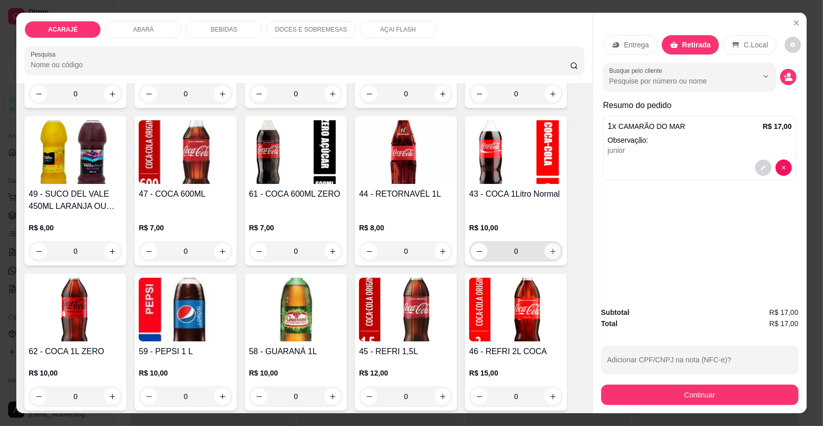
click at [549, 249] on icon "increase-product-quantity" at bounding box center [553, 252] width 8 height 8
type input "1"
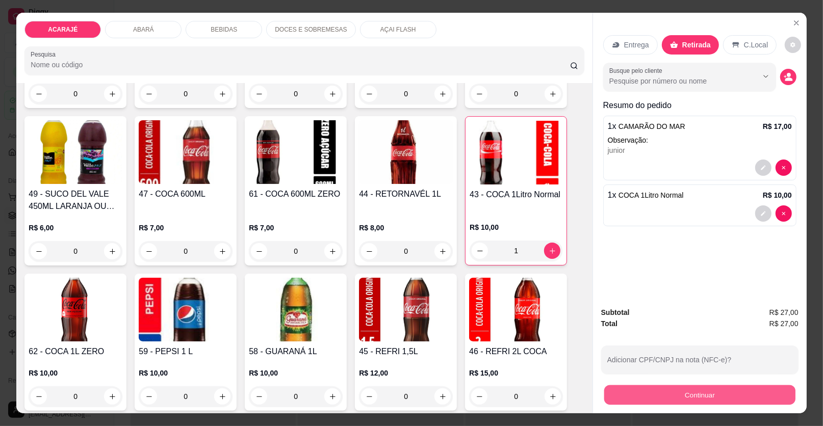
click at [633, 391] on button "Continuar" at bounding box center [700, 396] width 191 height 20
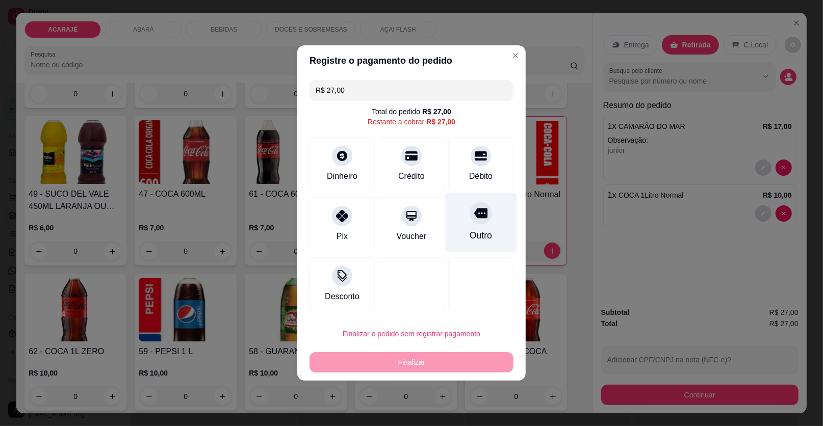
click at [486, 232] on div "Outro" at bounding box center [481, 223] width 72 height 60
type input "R$ 0,00"
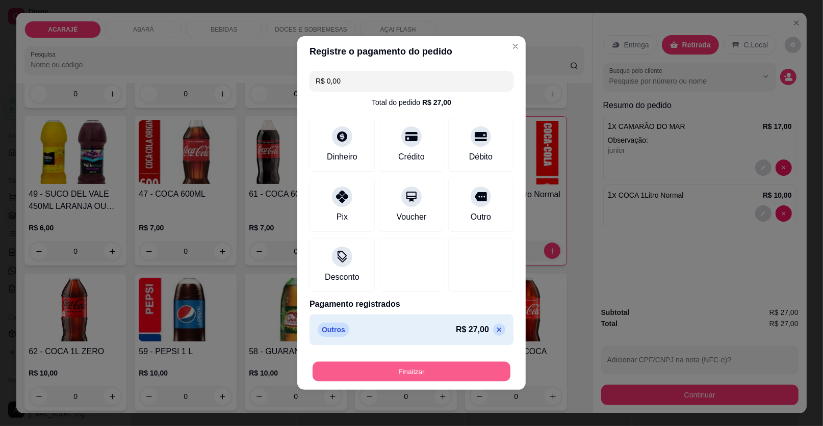
click at [466, 370] on button "Finalizar" at bounding box center [412, 372] width 198 height 20
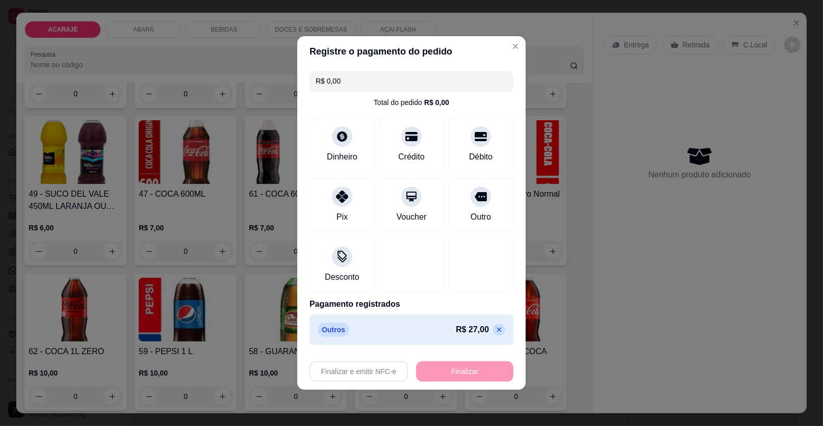
type input "0"
type input "-R$ 27,00"
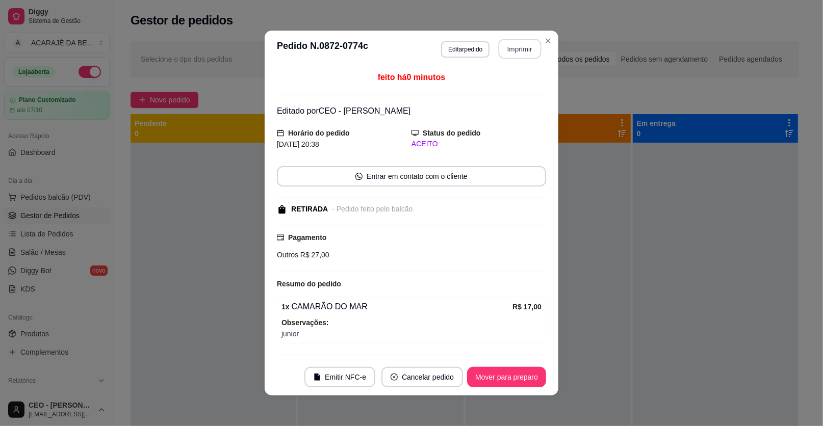
click at [506, 48] on button "Imprimir" at bounding box center [520, 49] width 43 height 20
click at [488, 372] on button "Mover para preparo" at bounding box center [506, 377] width 79 height 20
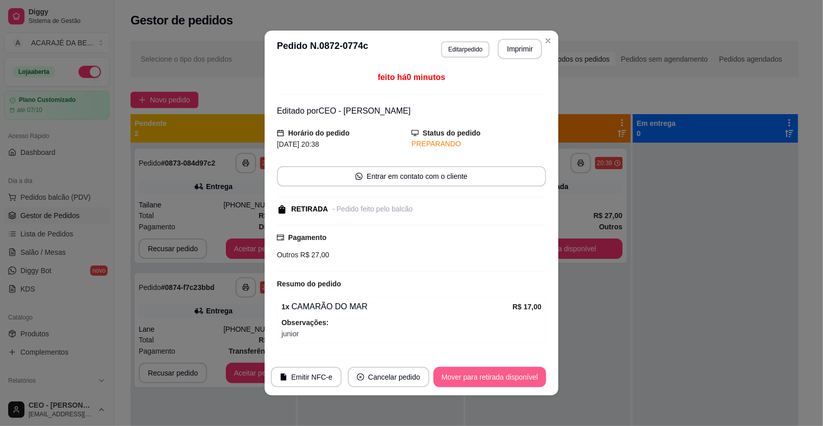
click at [505, 380] on button "Mover para retirada disponível" at bounding box center [490, 377] width 113 height 20
click at [506, 53] on button "Imprimir" at bounding box center [520, 49] width 44 height 20
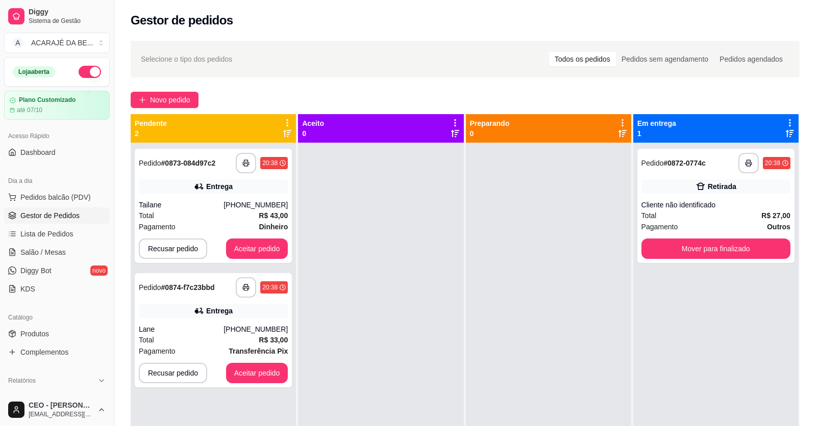
click at [537, 252] on div at bounding box center [548, 356] width 165 height 426
click at [698, 244] on button "Mover para finalizado" at bounding box center [715, 249] width 144 height 20
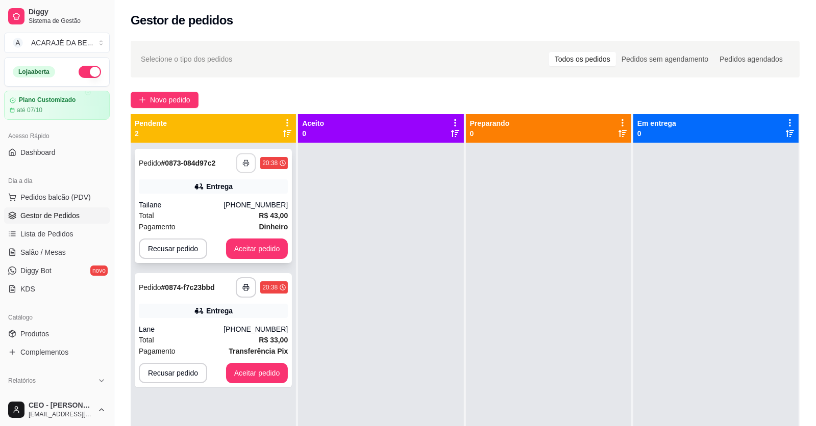
click at [243, 158] on button "button" at bounding box center [246, 164] width 20 height 20
click at [246, 294] on button "button" at bounding box center [246, 288] width 20 height 20
click at [250, 249] on button "Aceitar pedido" at bounding box center [257, 249] width 62 height 20
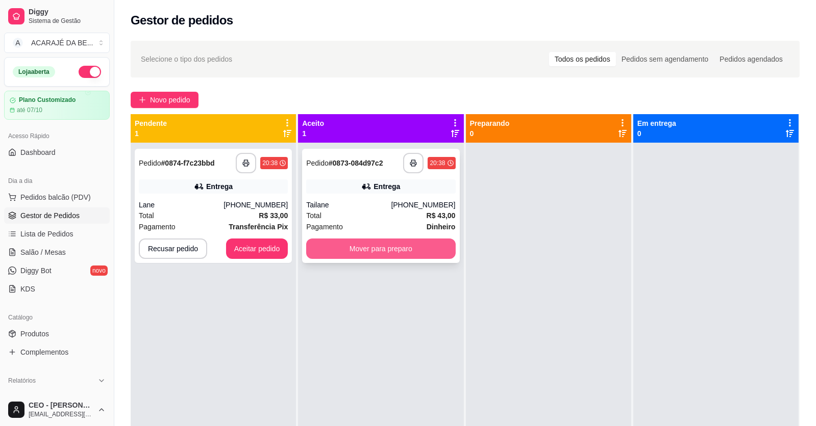
click at [317, 247] on button "Mover para preparo" at bounding box center [380, 249] width 149 height 20
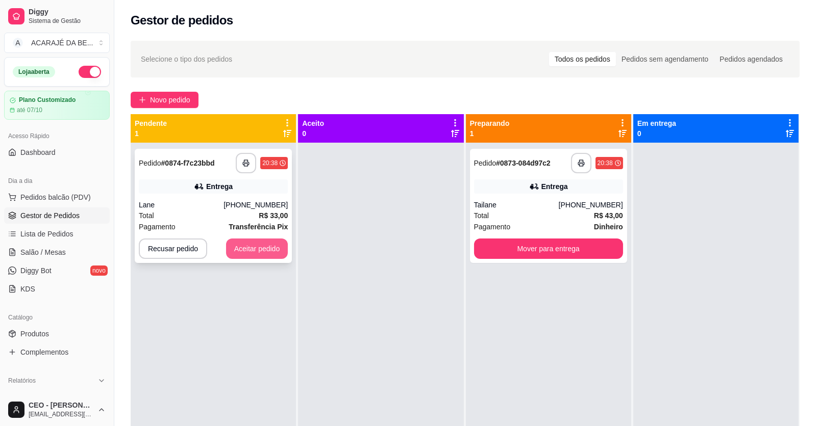
click at [282, 250] on button "Aceitar pedido" at bounding box center [257, 249] width 62 height 20
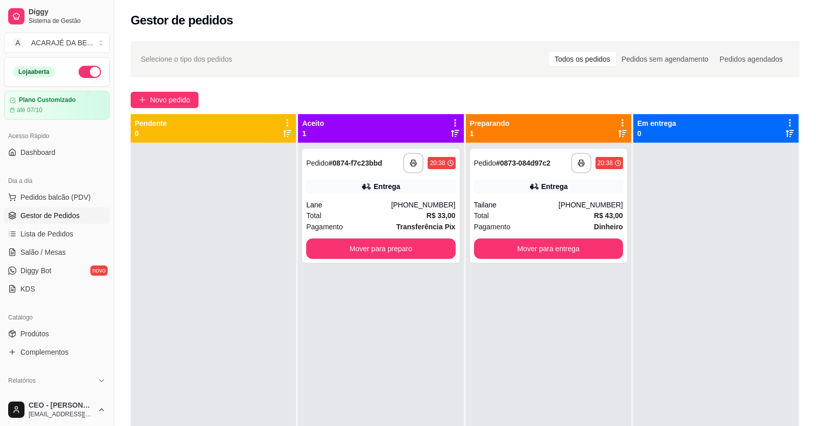
click at [412, 262] on div "**********" at bounding box center [380, 206] width 157 height 114
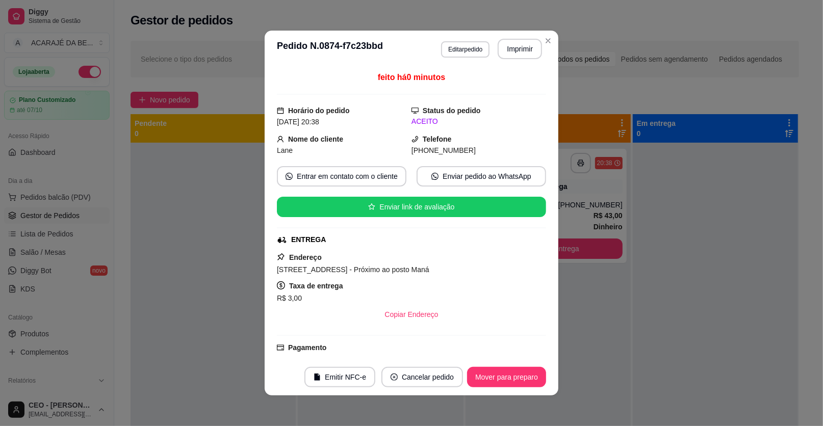
click at [445, 252] on div "Endereço Rua B, 22 - Próximo ao posto Maná Taxa de entrega R$ 3,00 Copiar Ender…" at bounding box center [411, 288] width 269 height 73
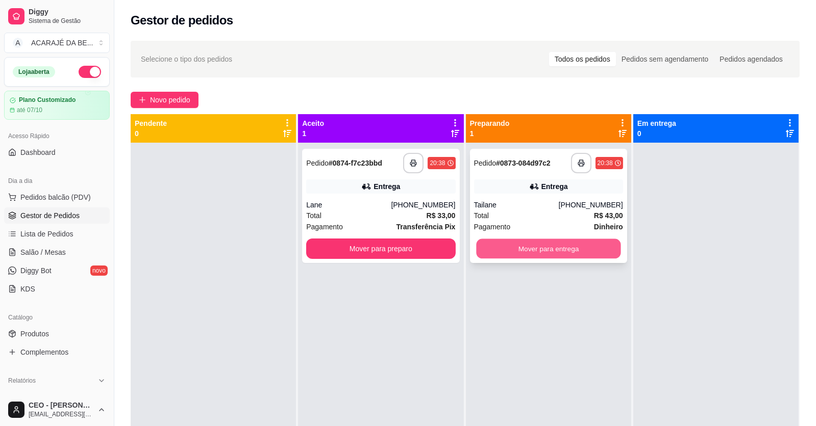
click at [588, 247] on button "Mover para entrega" at bounding box center [548, 249] width 144 height 20
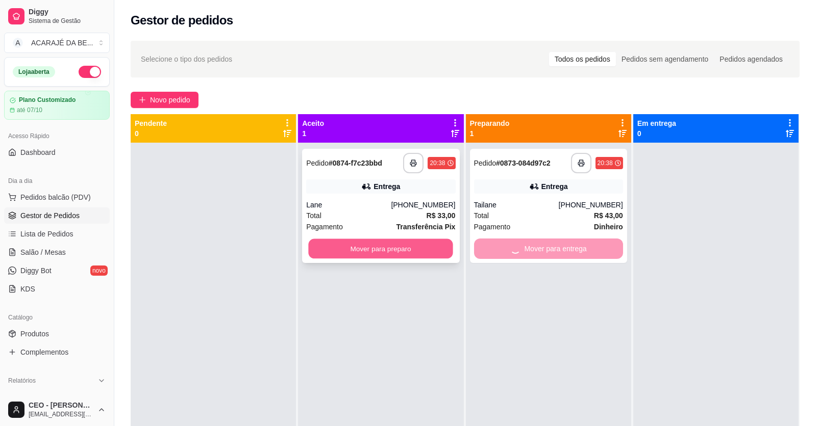
click at [410, 240] on button "Mover para preparo" at bounding box center [381, 249] width 144 height 20
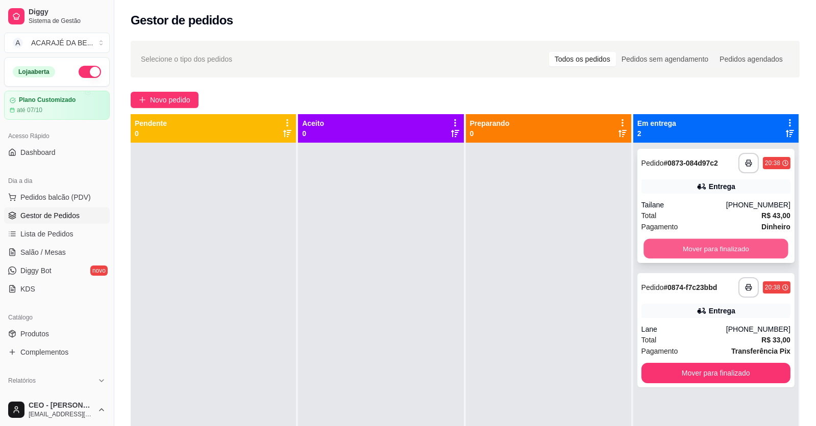
click at [658, 248] on button "Mover para finalizado" at bounding box center [715, 249] width 144 height 20
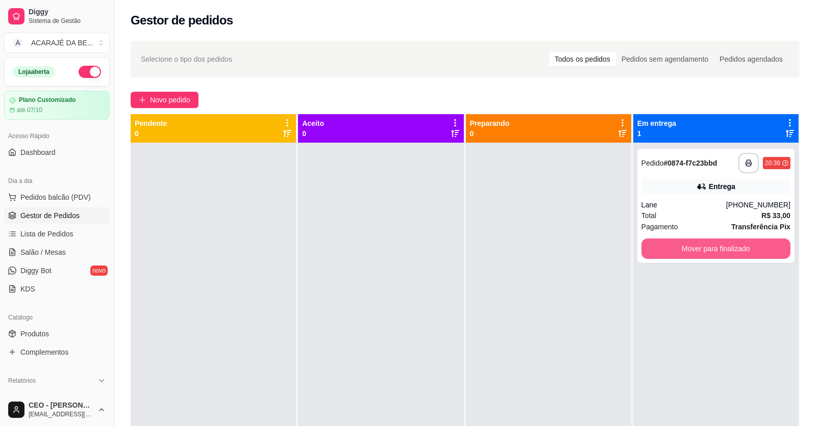
click at [673, 246] on button "Mover para finalizado" at bounding box center [715, 249] width 149 height 20
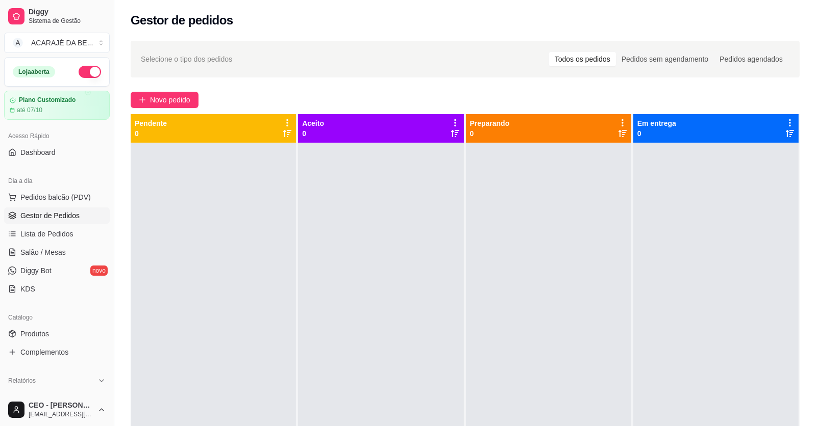
click at [153, 88] on div "Selecione o tipo dos pedidos Todos os pedidos Pedidos sem agendamento Pedidos a…" at bounding box center [464, 294] width 701 height 518
click at [153, 94] on span "Novo pedido" at bounding box center [170, 99] width 40 height 11
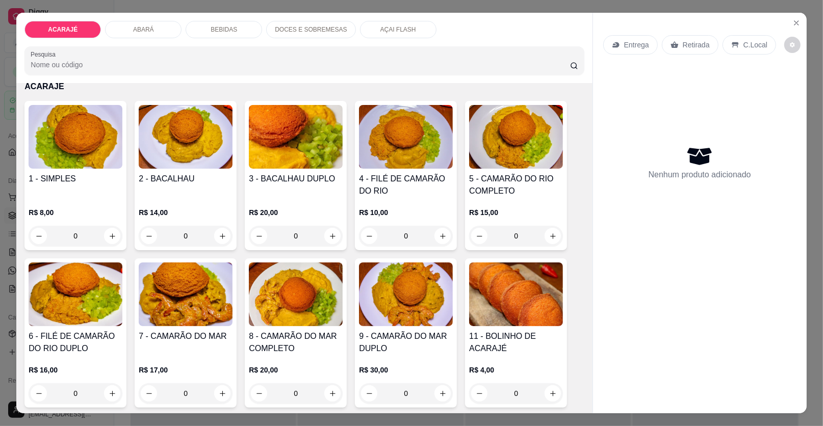
scroll to position [51, 0]
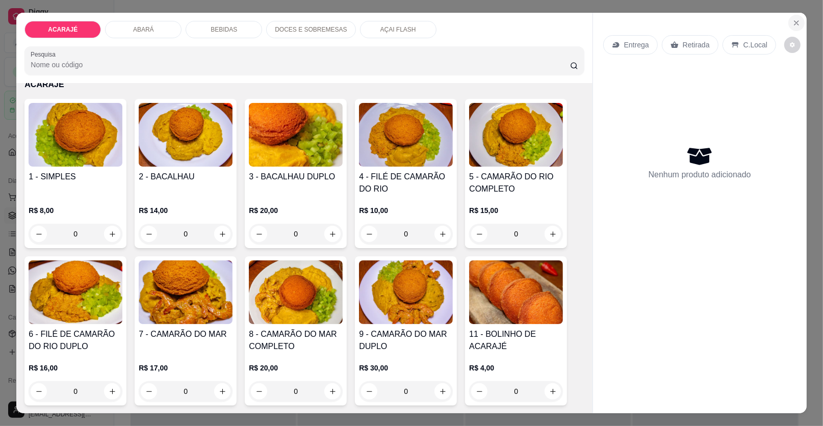
click at [795, 21] on icon "Close" at bounding box center [797, 23] width 4 height 4
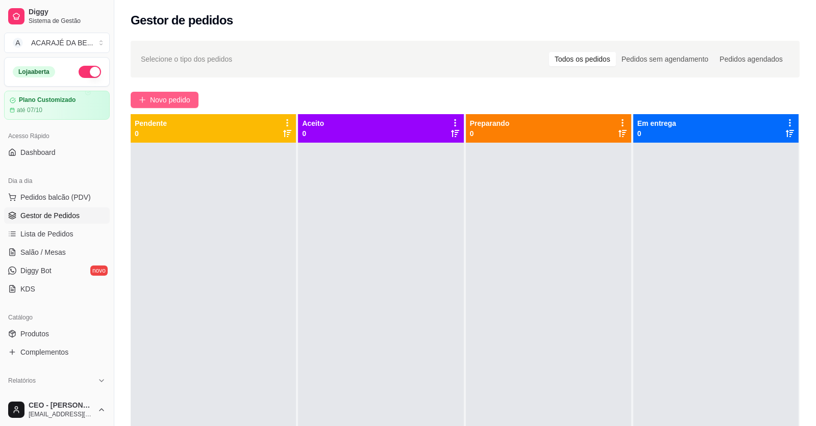
click at [184, 99] on span "Novo pedido" at bounding box center [170, 99] width 40 height 11
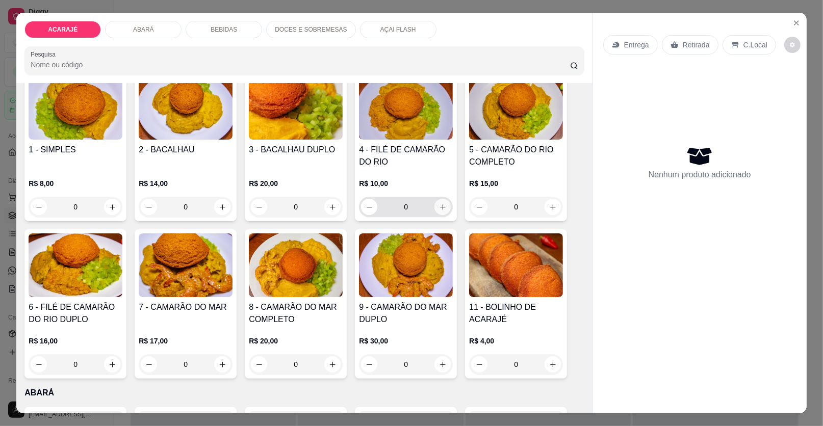
scroll to position [153, 0]
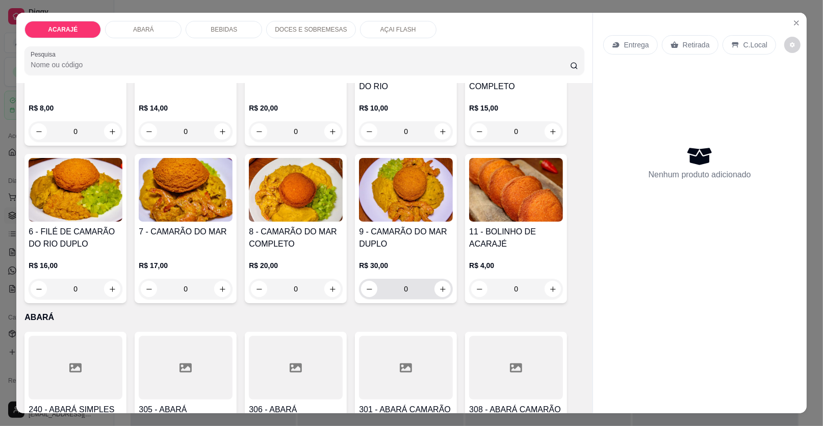
click at [439, 298] on div "0" at bounding box center [406, 289] width 90 height 20
click at [440, 291] on icon "increase-product-quantity" at bounding box center [442, 289] width 5 height 5
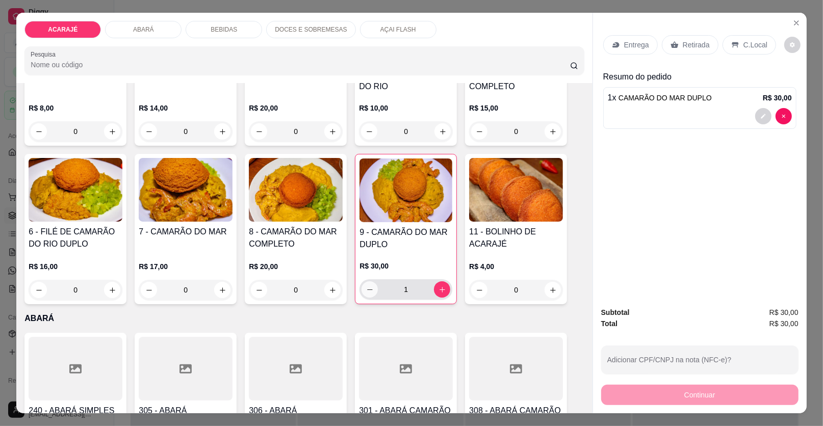
click at [367, 289] on icon "decrease-product-quantity" at bounding box center [370, 290] width 8 height 8
type input "0"
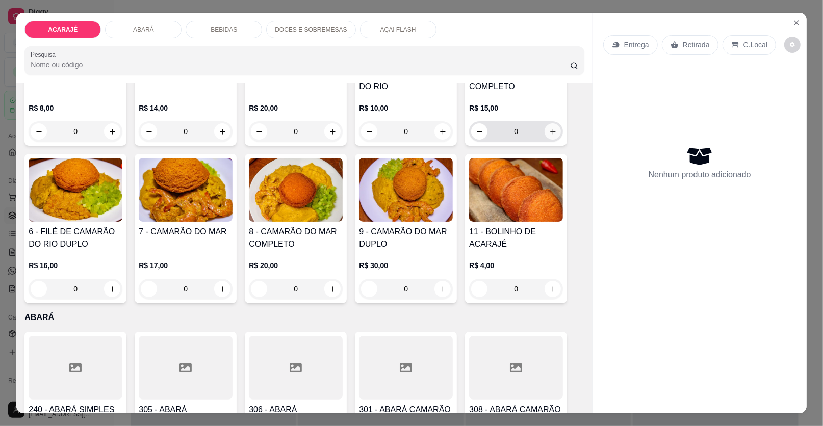
click at [549, 133] on icon "increase-product-quantity" at bounding box center [553, 132] width 8 height 8
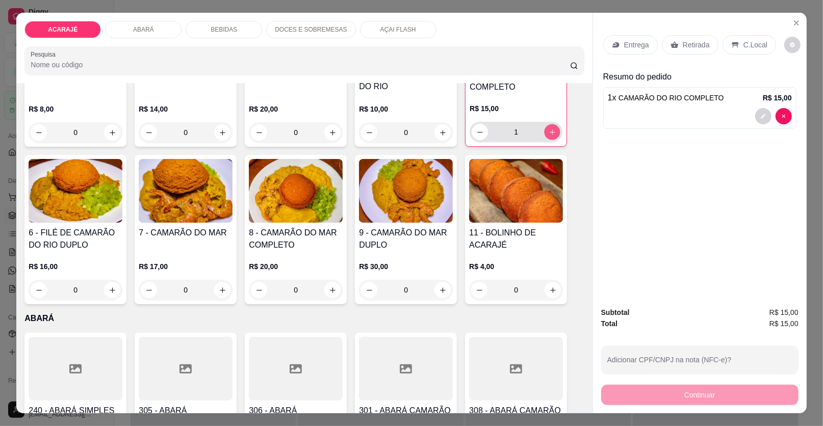
click at [549, 133] on icon "increase-product-quantity" at bounding box center [553, 133] width 8 height 8
type input "2"
click at [628, 43] on p "Entrega" at bounding box center [636, 45] width 25 height 10
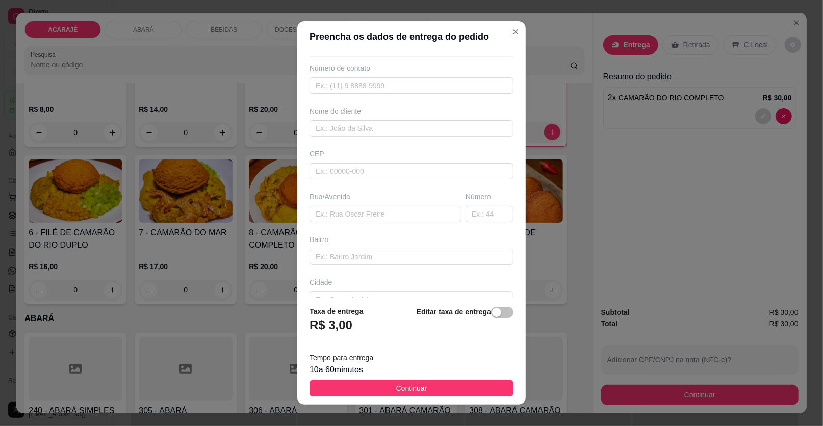
scroll to position [51, 0]
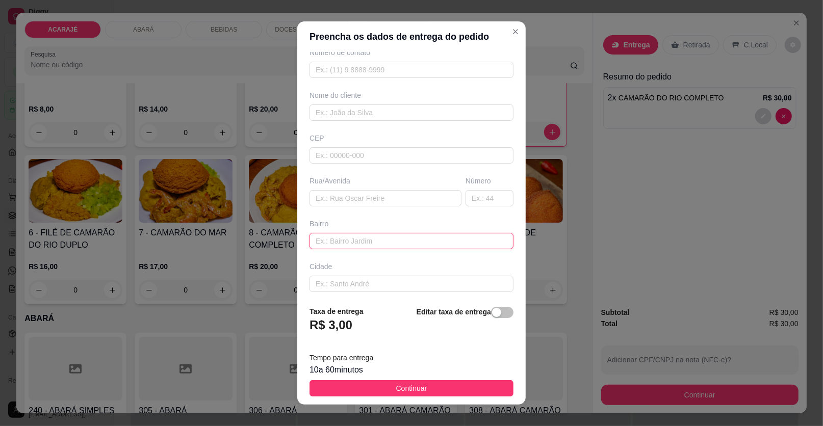
paste input "Rua Antônio Gomes filho Bairro glória Referência cais Número 243 Nome verônica"
type input "Rua Antônio Gomes filho Bairro glória Referência cais Número 243 Nome verônica"
click at [346, 115] on input "text" at bounding box center [412, 113] width 204 height 16
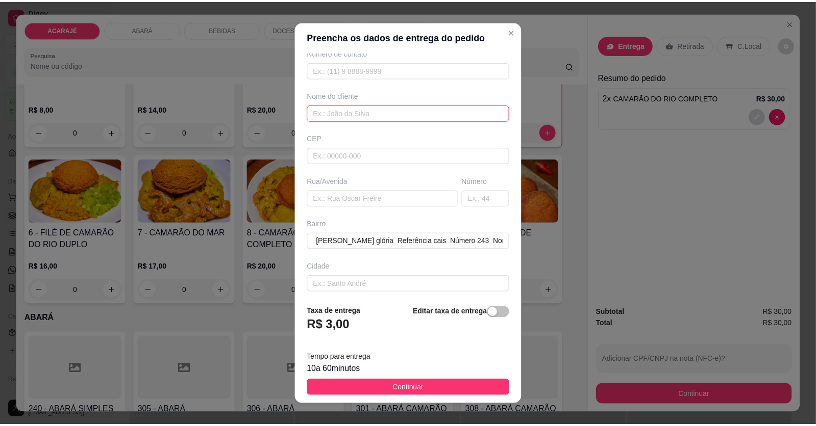
scroll to position [0, 0]
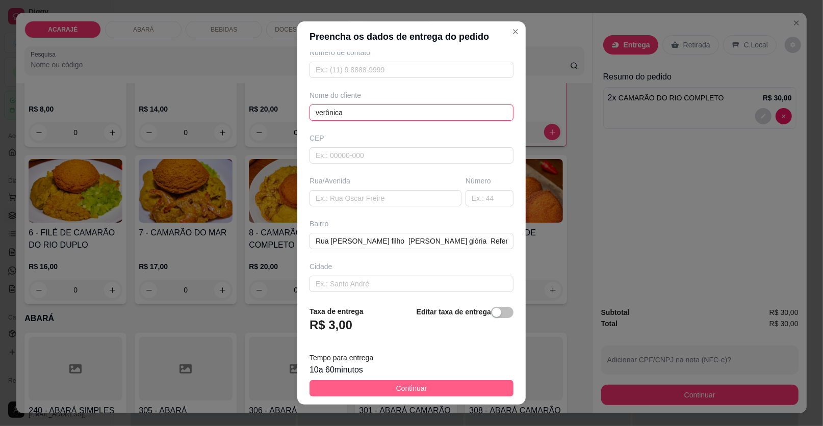
type input "verônica"
click at [355, 391] on button "Continuar" at bounding box center [412, 389] width 204 height 16
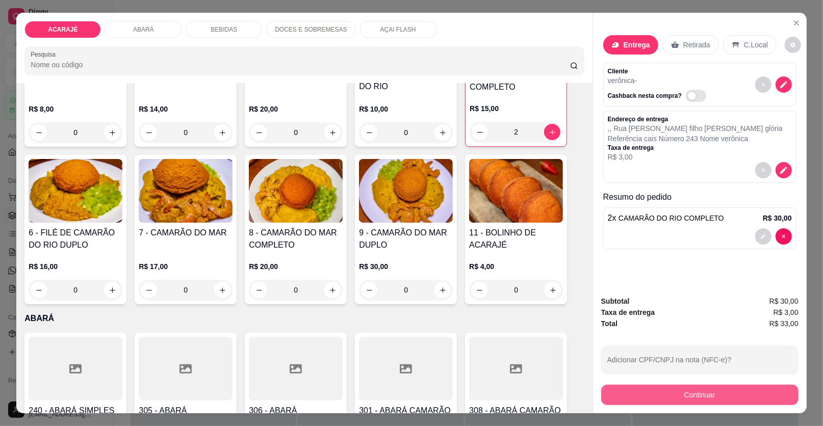
click at [620, 387] on button "Continuar" at bounding box center [699, 395] width 197 height 20
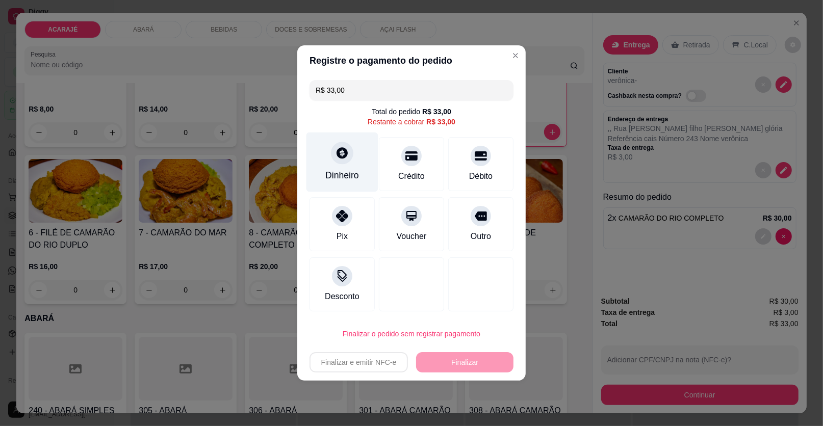
click at [339, 158] on icon at bounding box center [342, 152] width 11 height 11
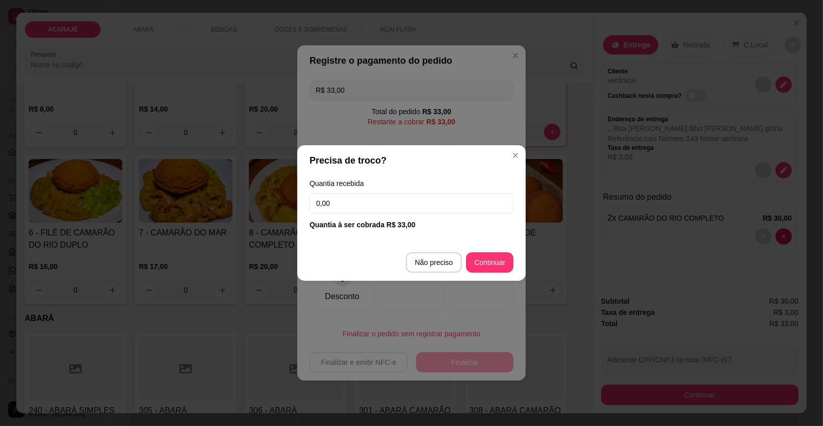
click at [389, 204] on input "0,00" at bounding box center [412, 203] width 204 height 20
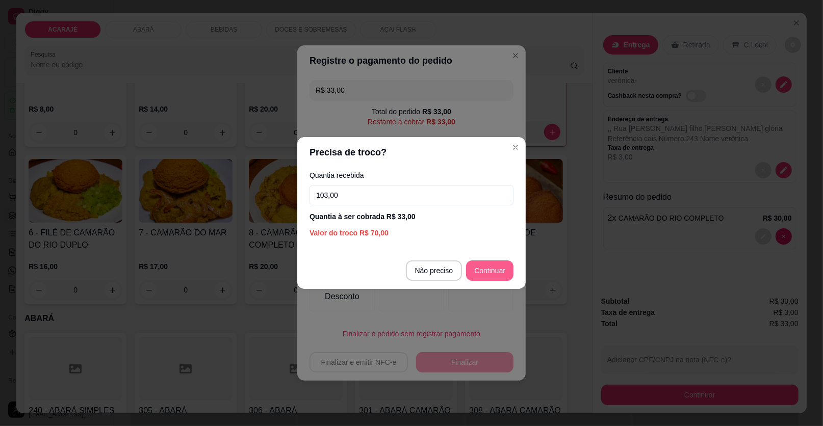
type input "103,00"
type input "R$ 0,00"
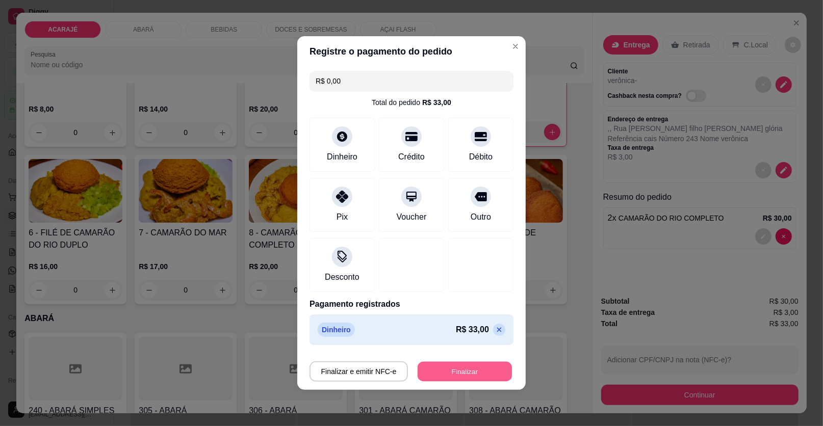
click at [471, 374] on button "Finalizar" at bounding box center [465, 372] width 94 height 20
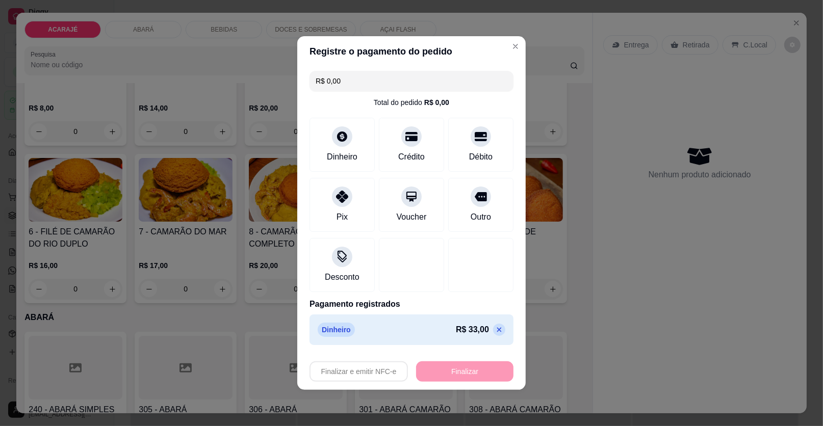
type input "0"
type input "-R$ 33,00"
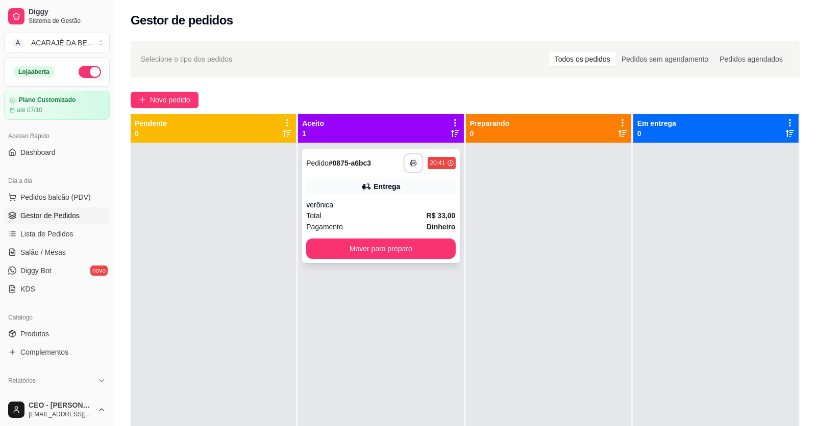
click at [411, 164] on icon "button" at bounding box center [413, 163] width 7 height 7
click at [368, 249] on button "Mover para preparo" at bounding box center [381, 249] width 144 height 20
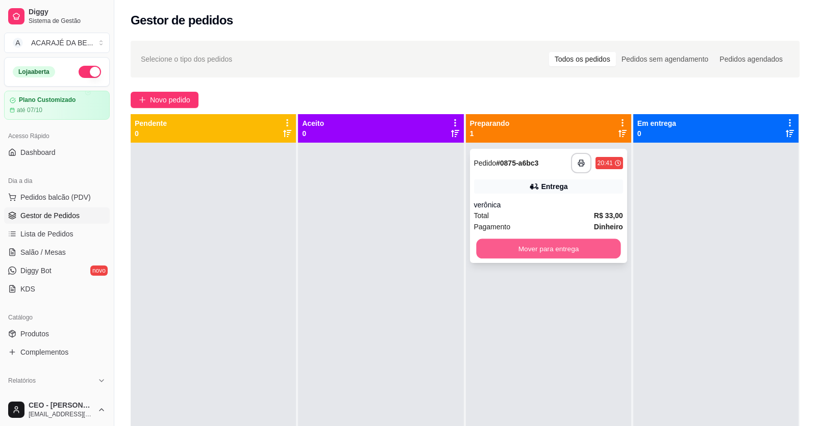
click at [478, 250] on button "Mover para entrega" at bounding box center [548, 249] width 144 height 20
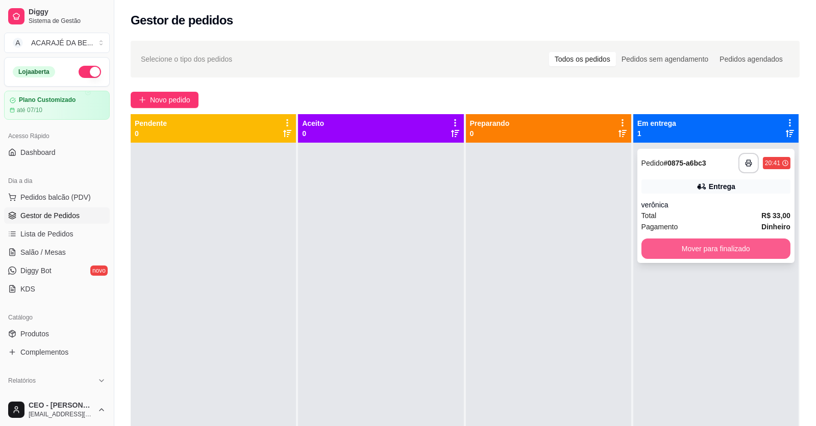
click at [736, 248] on button "Mover para finalizado" at bounding box center [715, 249] width 149 height 20
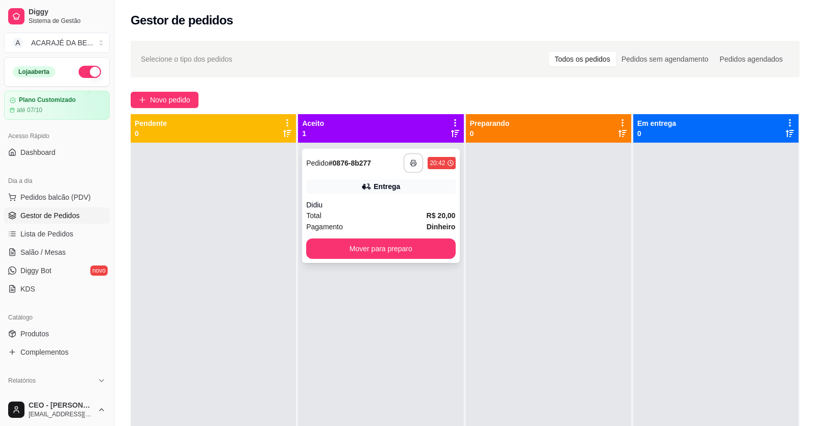
click at [410, 166] on icon "button" at bounding box center [413, 163] width 7 height 7
click at [347, 244] on button "Mover para preparo" at bounding box center [381, 249] width 144 height 20
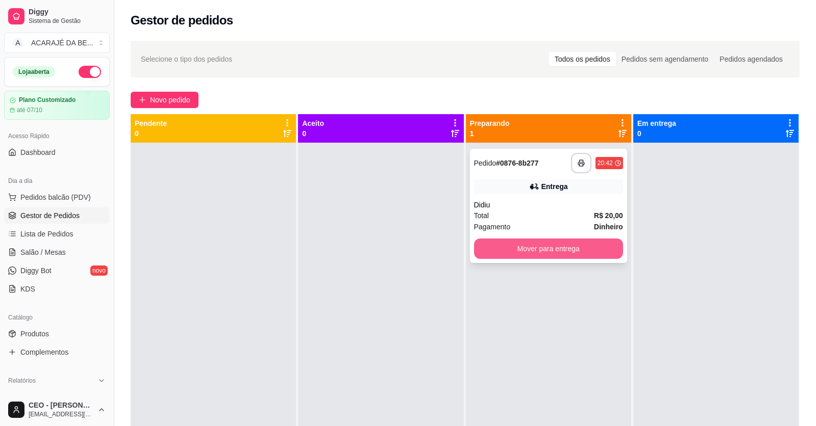
click at [483, 252] on button "Mover para entrega" at bounding box center [548, 249] width 149 height 20
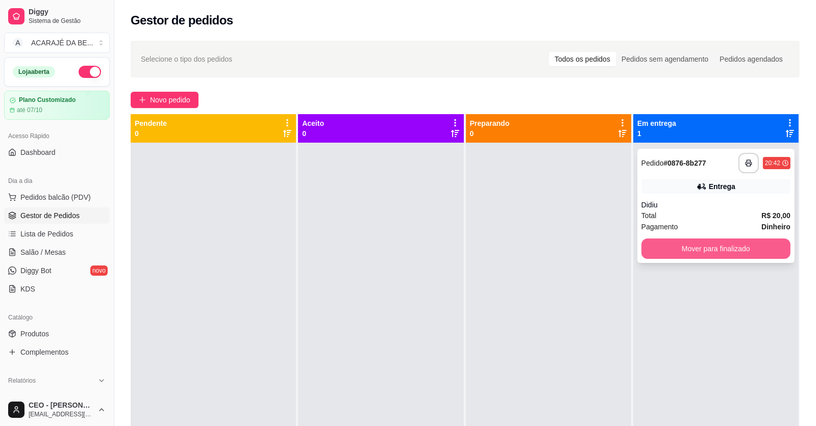
click at [664, 252] on button "Mover para finalizado" at bounding box center [715, 249] width 149 height 20
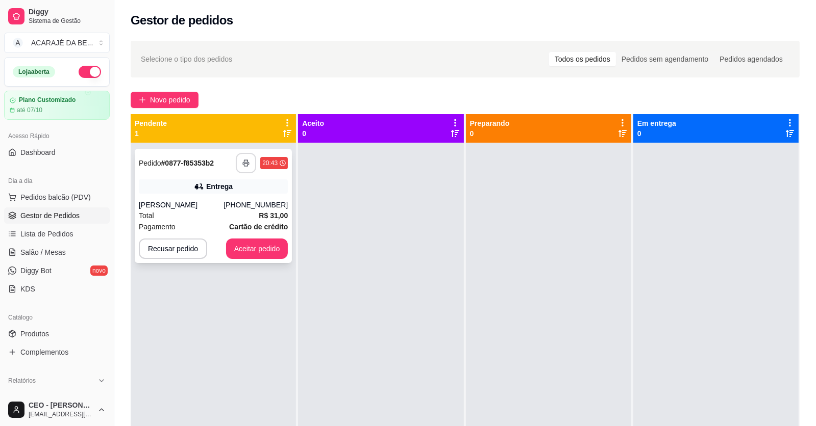
click at [249, 167] on button "button" at bounding box center [246, 163] width 20 height 20
click at [268, 247] on button "Aceitar pedido" at bounding box center [257, 249] width 60 height 20
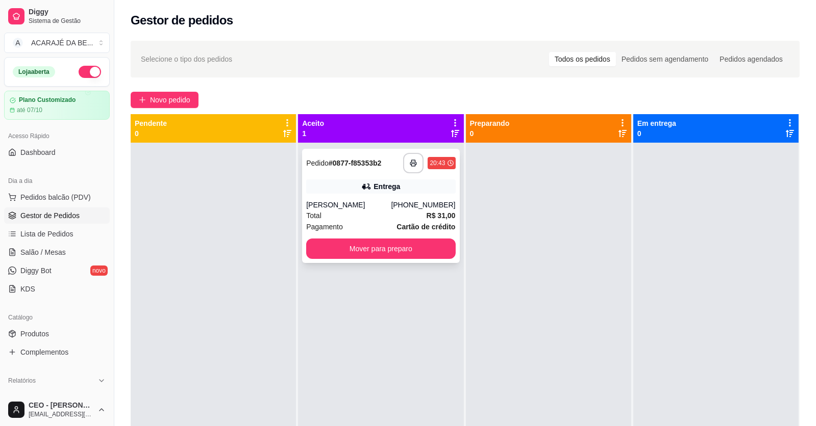
click at [432, 259] on div "**********" at bounding box center [380, 206] width 157 height 114
click at [404, 253] on button "Mover para preparo" at bounding box center [380, 249] width 149 height 20
click at [418, 250] on button "Mover para preparo" at bounding box center [381, 249] width 144 height 20
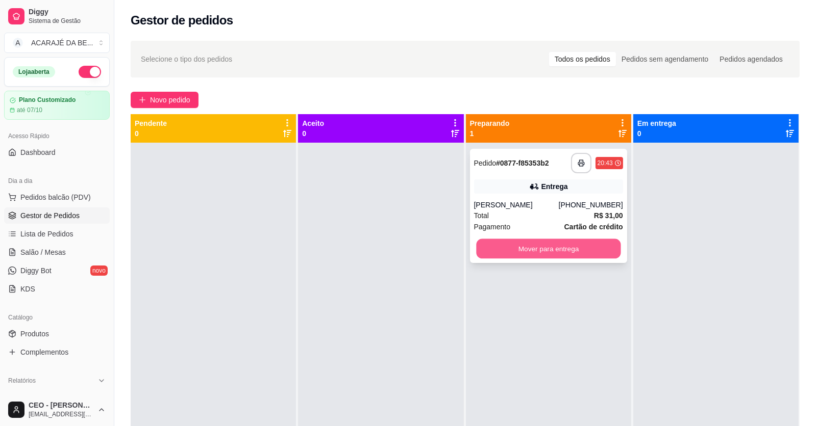
click at [589, 247] on button "Mover para entrega" at bounding box center [548, 249] width 144 height 20
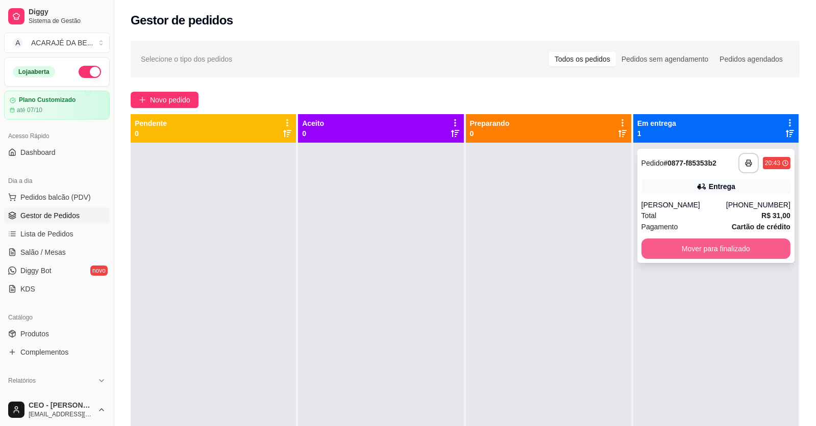
click at [663, 249] on button "Mover para finalizado" at bounding box center [715, 249] width 149 height 20
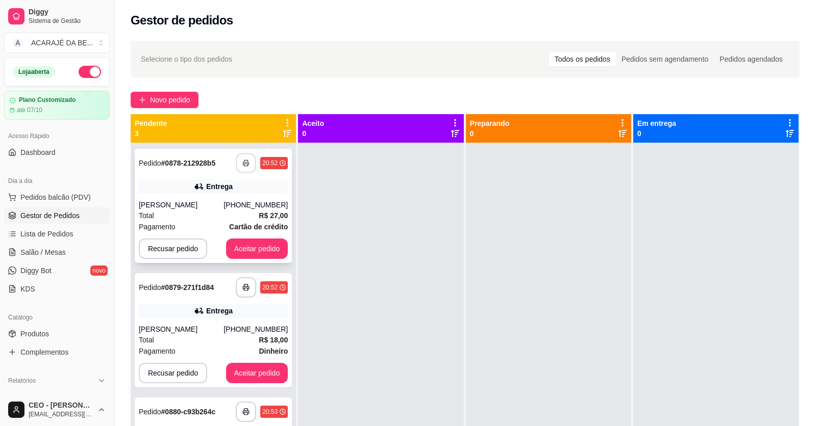
click at [243, 162] on icon "button" at bounding box center [246, 163] width 6 height 3
click at [233, 248] on button "Aceitar pedido" at bounding box center [257, 249] width 62 height 20
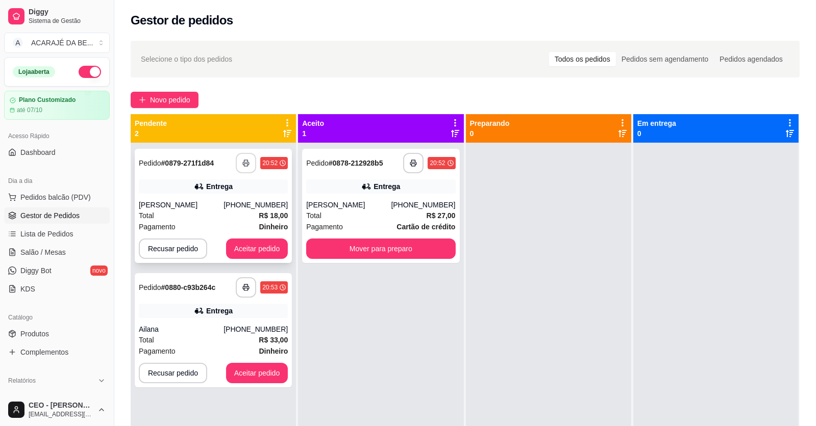
click at [239, 161] on button "button" at bounding box center [246, 163] width 20 height 20
click at [241, 252] on button "Aceitar pedido" at bounding box center [257, 249] width 60 height 20
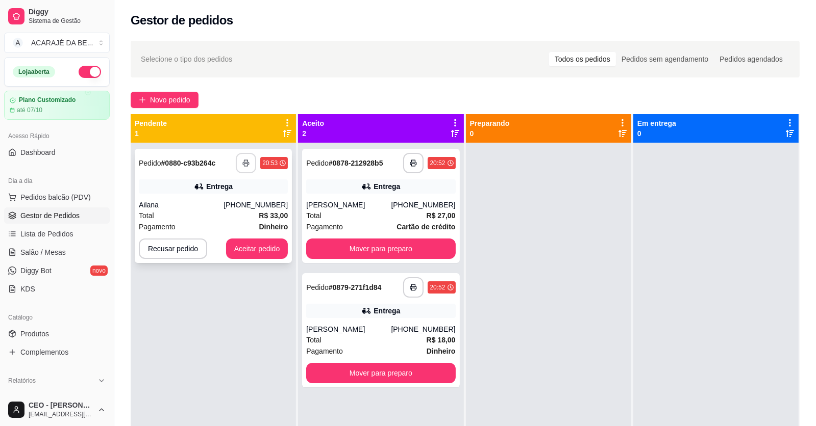
click at [244, 162] on icon "button" at bounding box center [245, 163] width 7 height 7
click at [253, 249] on button "Aceitar pedido" at bounding box center [257, 249] width 62 height 20
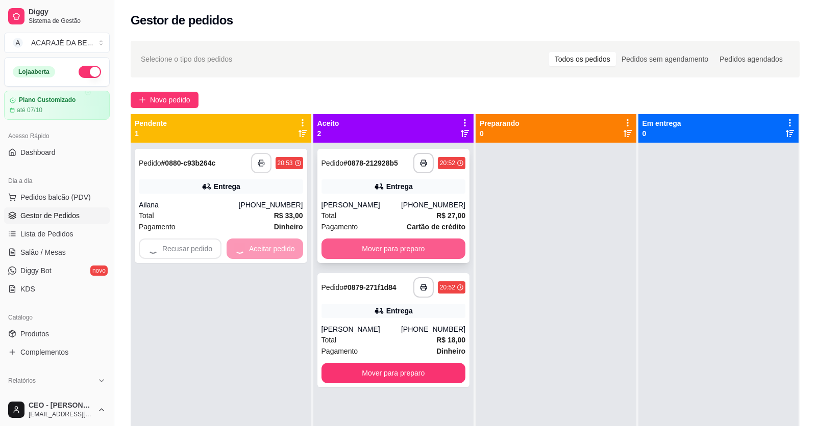
click at [357, 252] on button "Mover para preparo" at bounding box center [393, 249] width 144 height 20
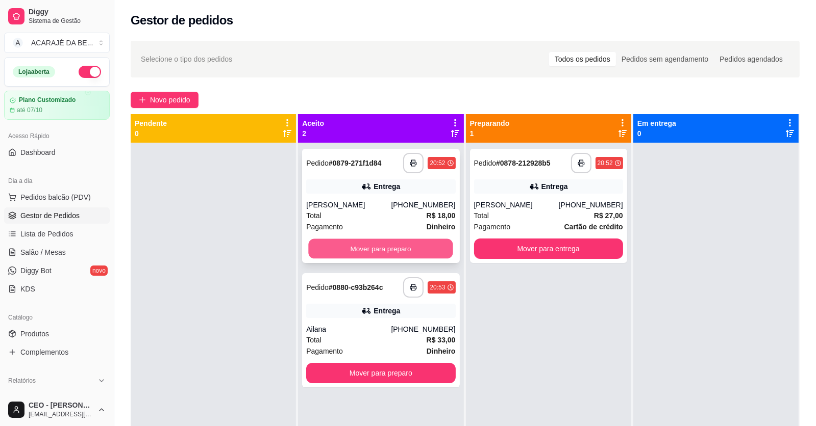
click at [390, 250] on button "Mover para preparo" at bounding box center [381, 249] width 144 height 20
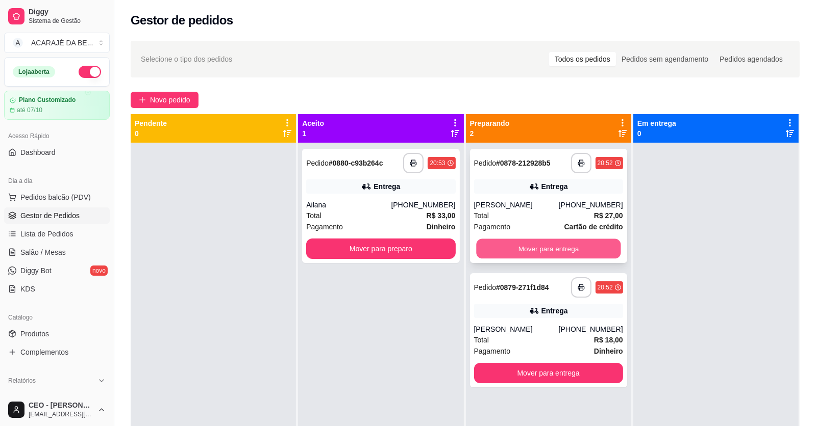
click at [573, 246] on button "Mover para entrega" at bounding box center [548, 249] width 144 height 20
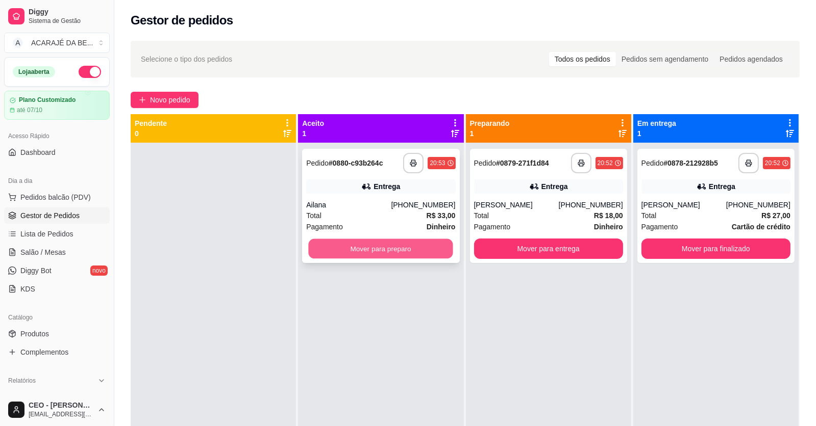
click at [417, 250] on button "Mover para preparo" at bounding box center [381, 249] width 144 height 20
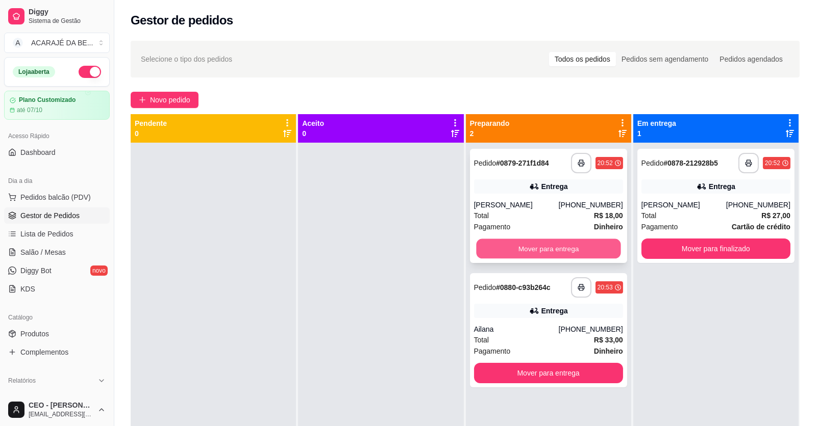
click at [576, 249] on button "Mover para entrega" at bounding box center [548, 249] width 144 height 20
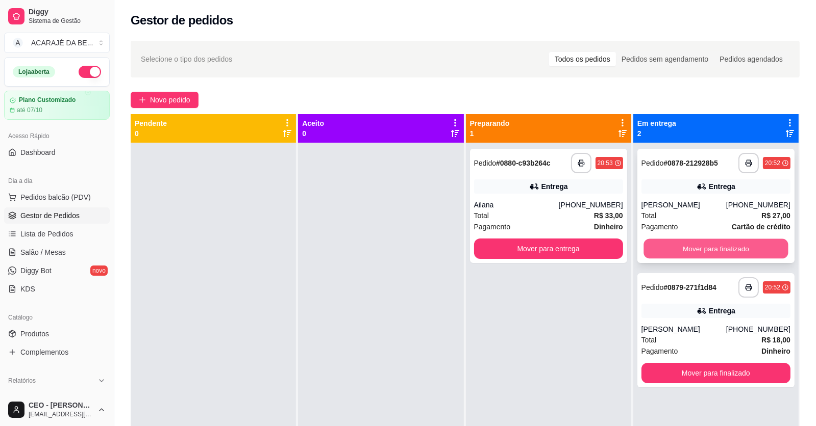
click at [685, 248] on button "Mover para finalizado" at bounding box center [715, 249] width 144 height 20
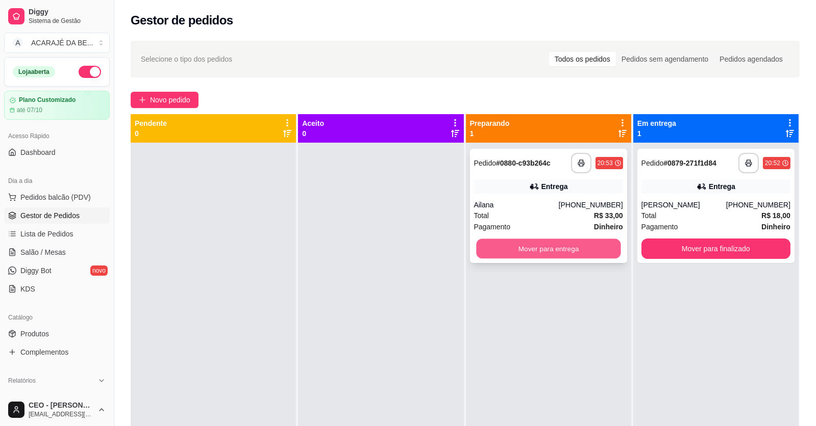
click at [587, 246] on button "Mover para entrega" at bounding box center [548, 249] width 144 height 20
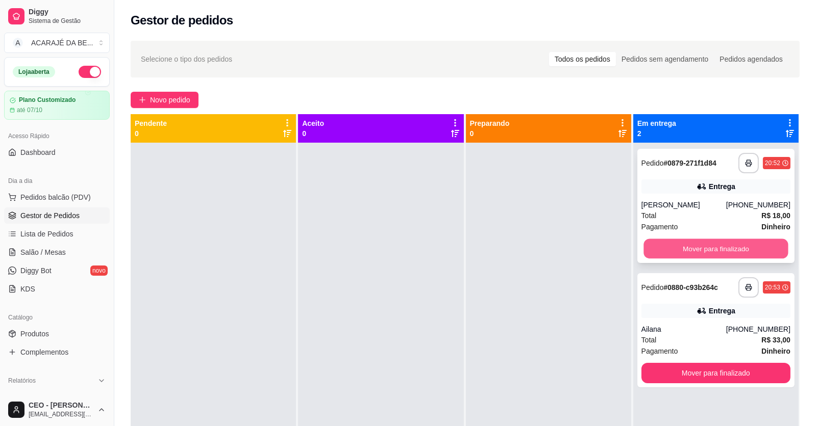
click at [674, 249] on button "Mover para finalizado" at bounding box center [715, 249] width 144 height 20
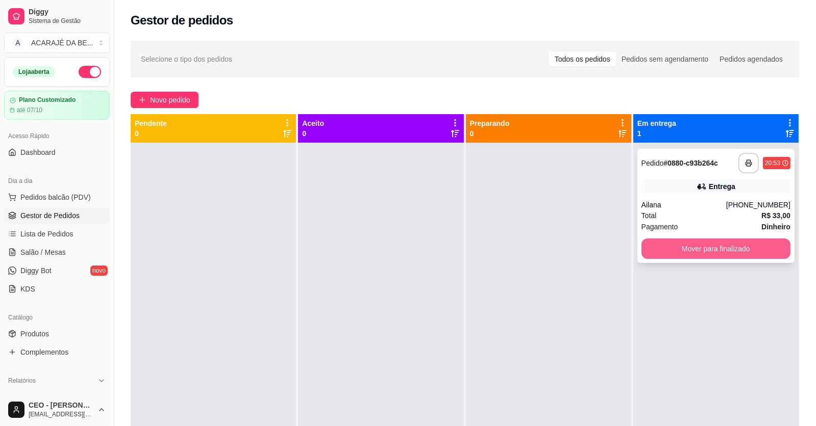
click at [672, 249] on button "Mover para finalizado" at bounding box center [715, 249] width 149 height 20
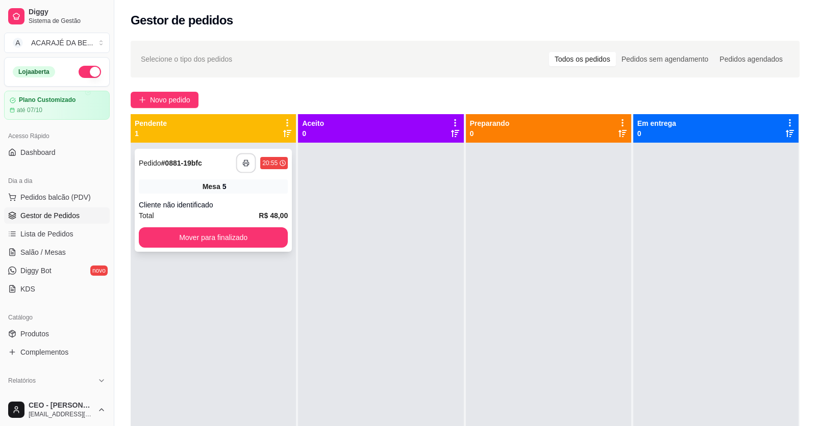
click at [245, 166] on icon "button" at bounding box center [245, 163] width 7 height 7
click at [273, 237] on button "Mover para finalizado" at bounding box center [213, 238] width 149 height 20
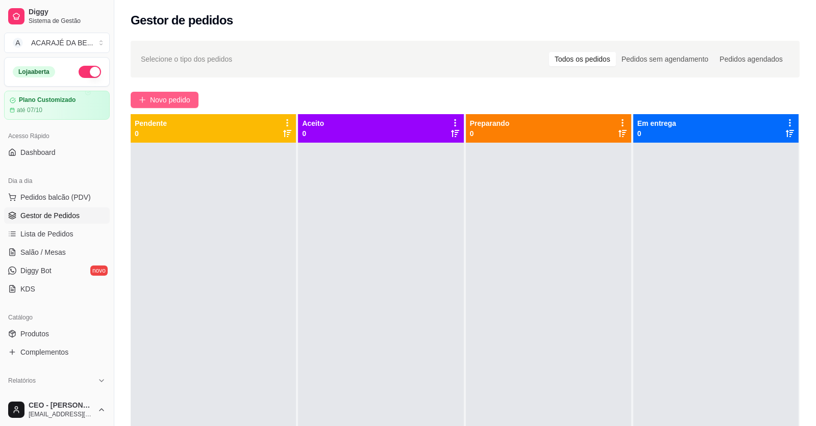
click at [184, 99] on span "Novo pedido" at bounding box center [170, 99] width 40 height 11
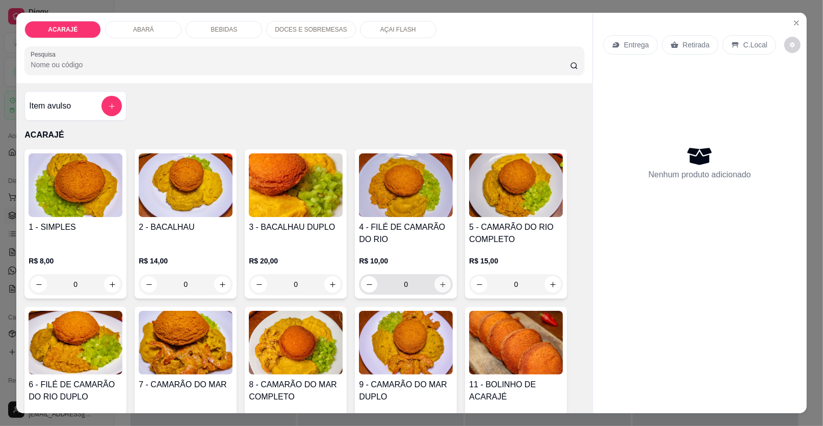
click at [440, 286] on icon "increase-product-quantity" at bounding box center [443, 285] width 8 height 8
type input "1"
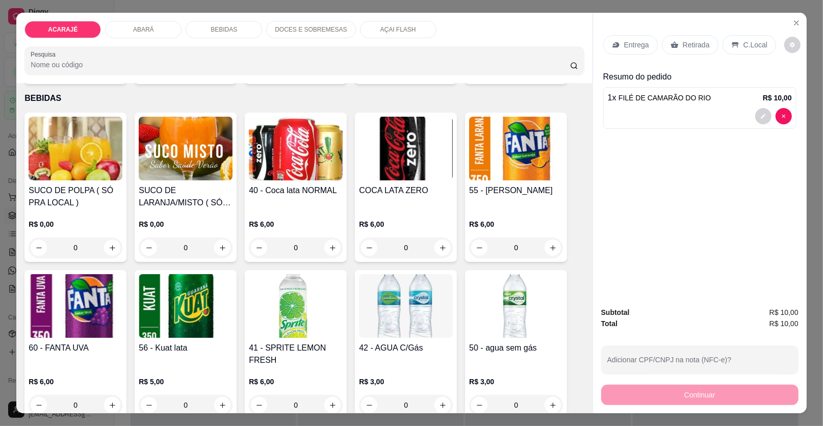
scroll to position [714, 0]
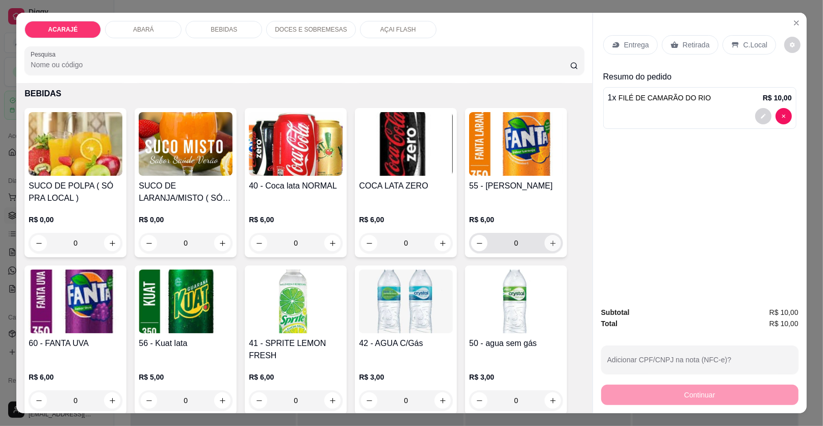
click at [551, 241] on icon "increase-product-quantity" at bounding box center [553, 244] width 8 height 8
type input "1"
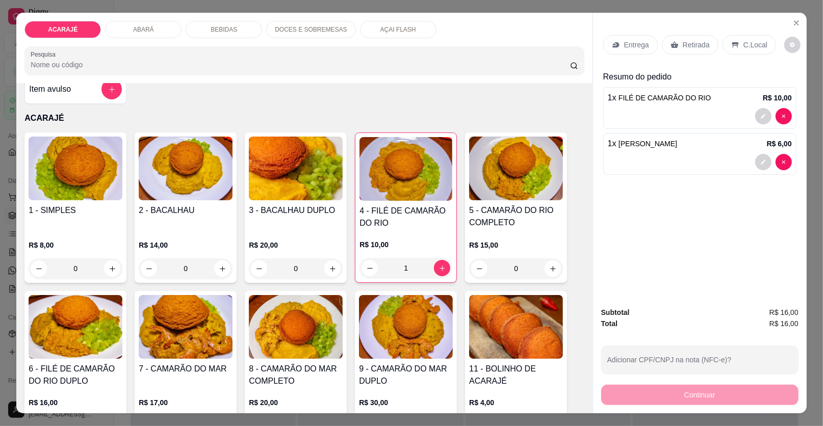
scroll to position [0, 0]
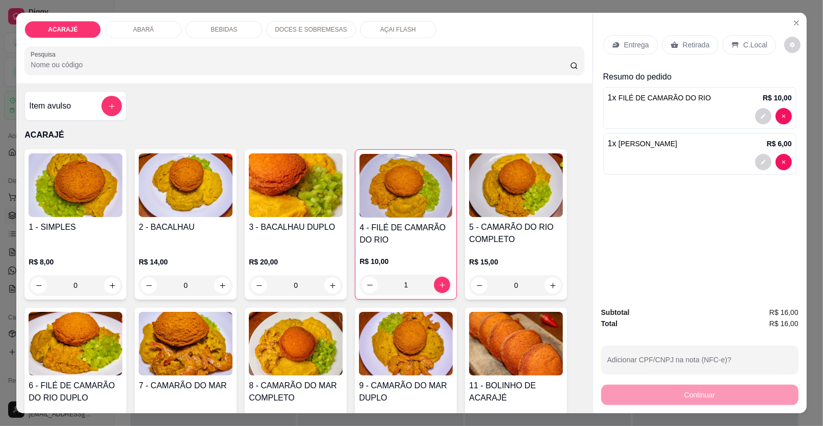
click at [628, 42] on p "Entrega" at bounding box center [636, 45] width 25 height 10
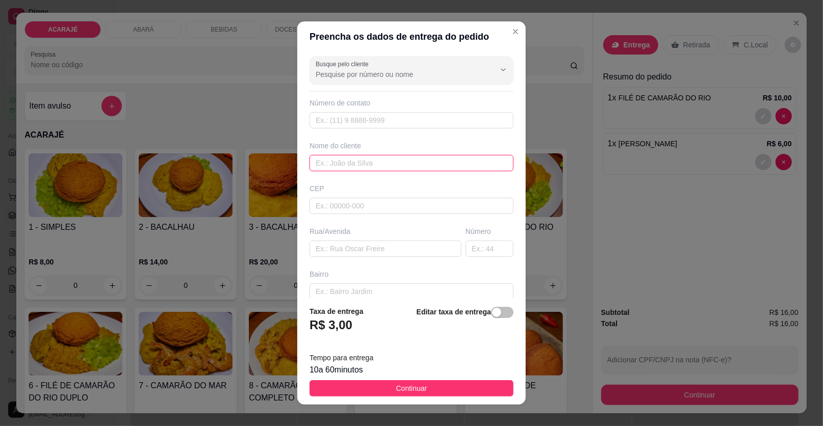
click at [410, 168] on input "text" at bounding box center [412, 163] width 204 height 16
type input "riquelme"
paste input "Rua: Valdemar Oliveira Bairro: São Raimundo N•59 Casa: Riquelme"
type input "Rua: Valdemar Oliveira Bairro: São Raimundo N•59 Casa: Riquelme"
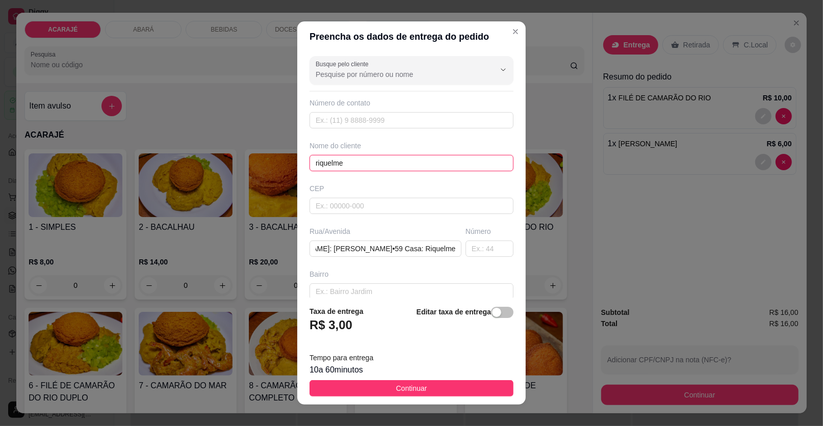
click at [313, 161] on input "riquelme" at bounding box center [412, 163] width 204 height 16
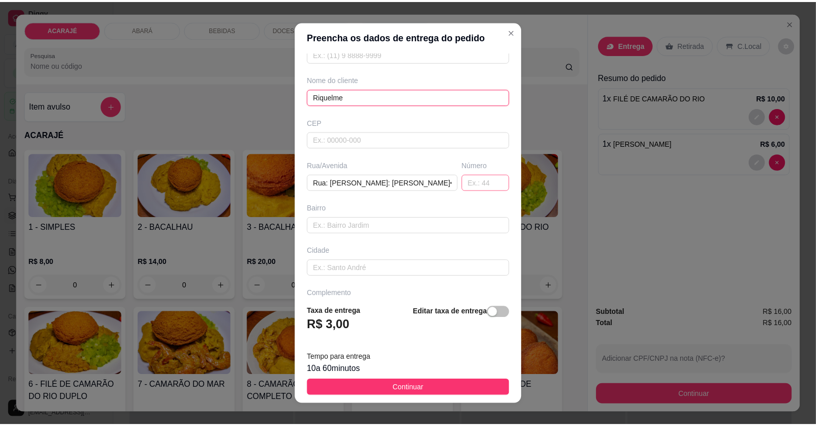
scroll to position [96, 0]
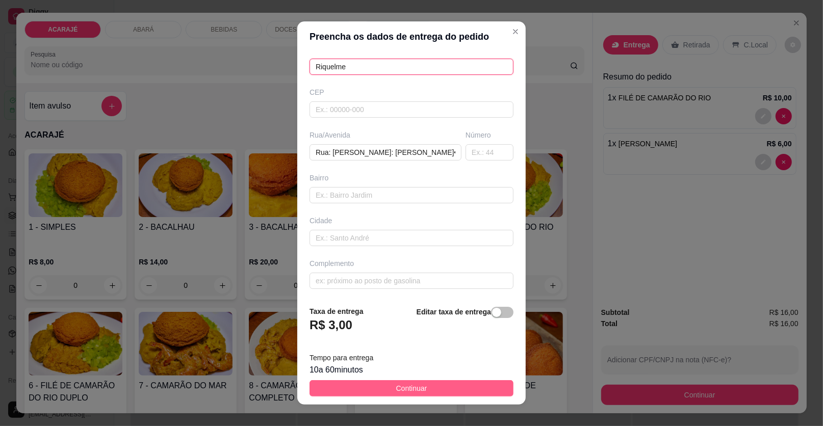
type input "Riquelme"
click at [441, 396] on button "Continuar" at bounding box center [412, 389] width 204 height 16
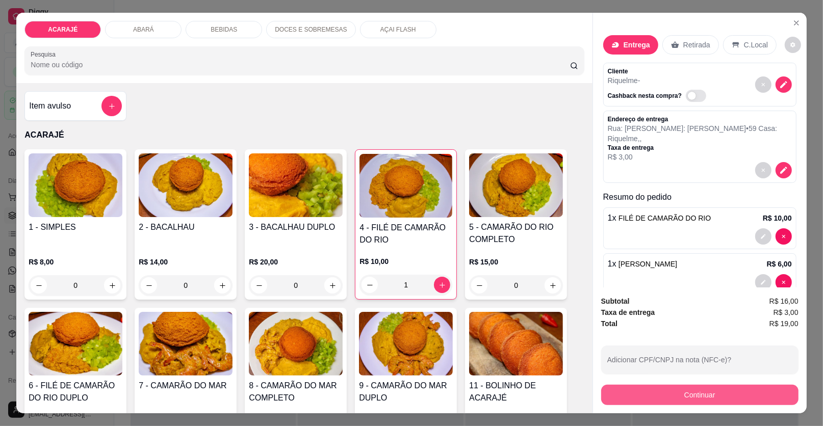
click at [657, 399] on button "Continuar" at bounding box center [699, 395] width 197 height 20
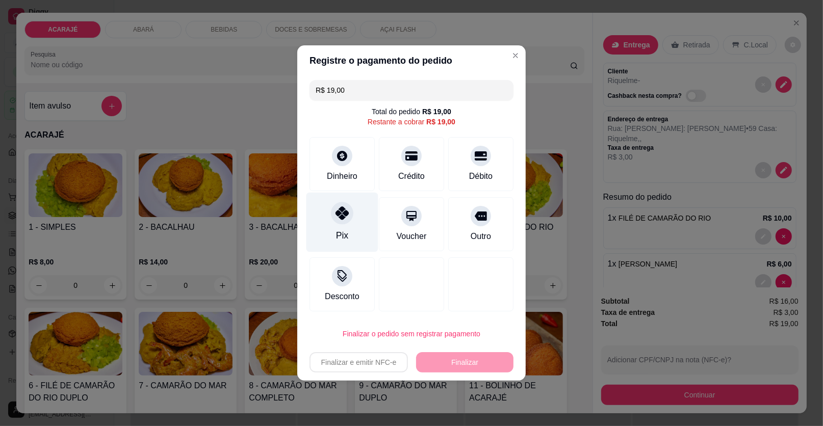
click at [329, 226] on div "Pix" at bounding box center [343, 223] width 72 height 60
type input "R$ 0,00"
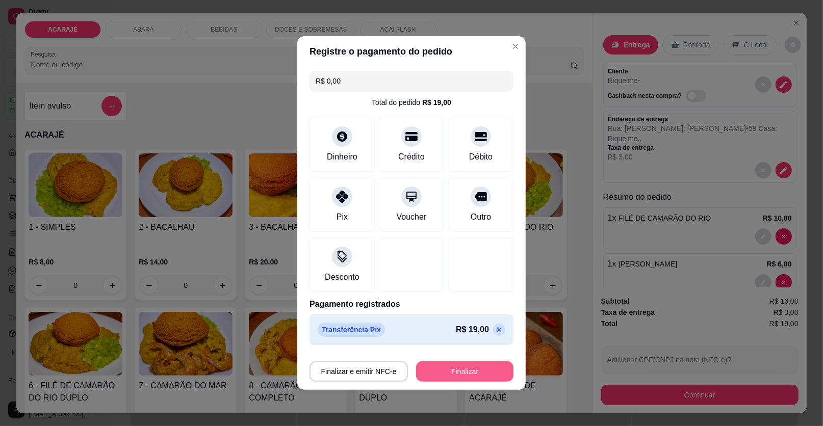
click at [426, 366] on button "Finalizar" at bounding box center [464, 372] width 97 height 20
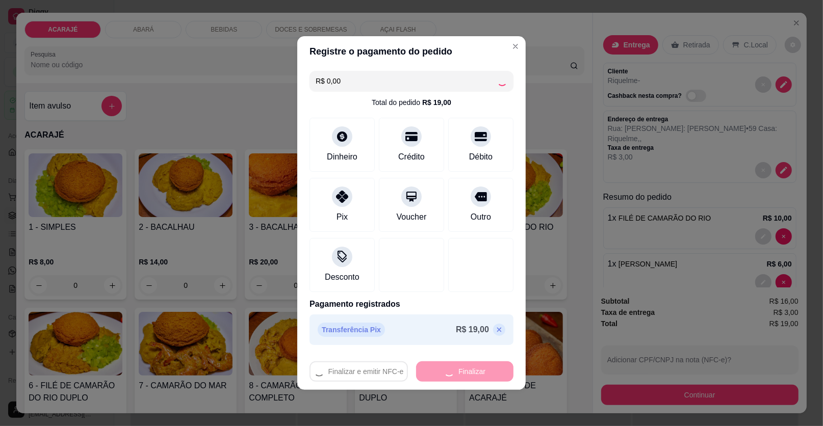
type input "0"
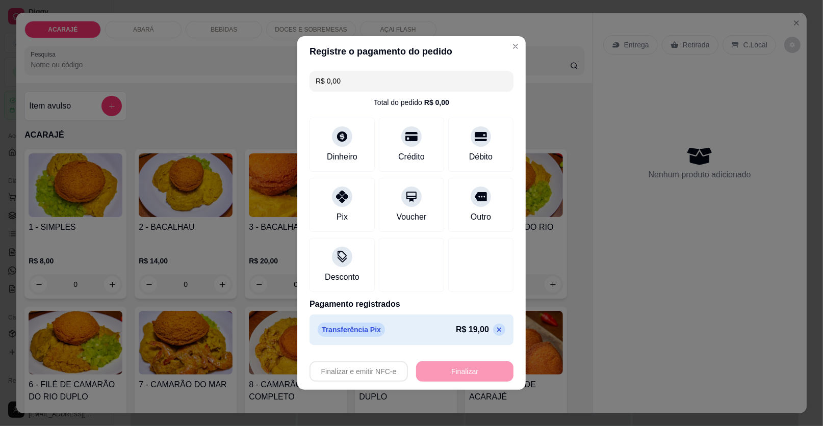
type input "-R$ 19,00"
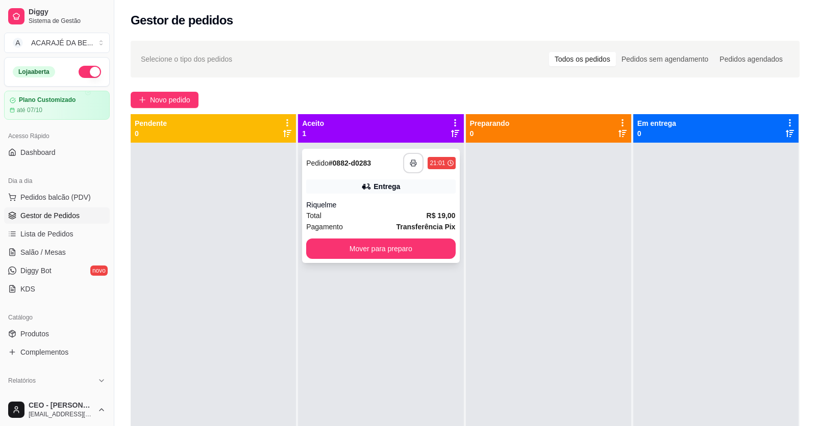
click at [403, 166] on button "button" at bounding box center [413, 163] width 20 height 20
click at [336, 243] on button "Mover para preparo" at bounding box center [380, 249] width 149 height 20
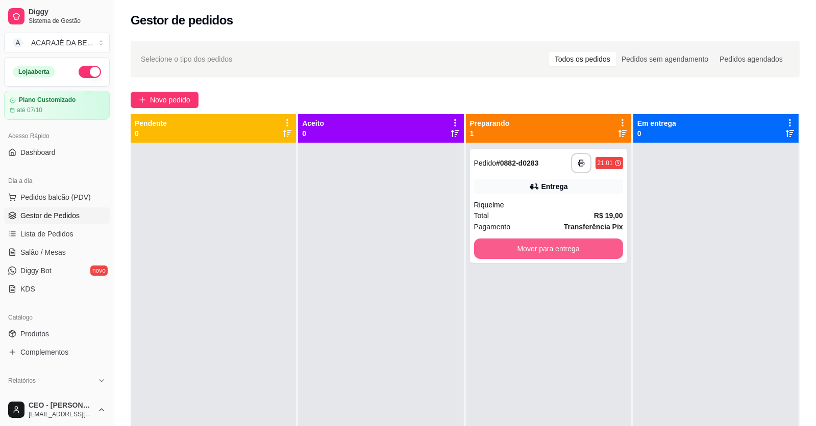
click at [487, 243] on button "Mover para entrega" at bounding box center [548, 249] width 149 height 20
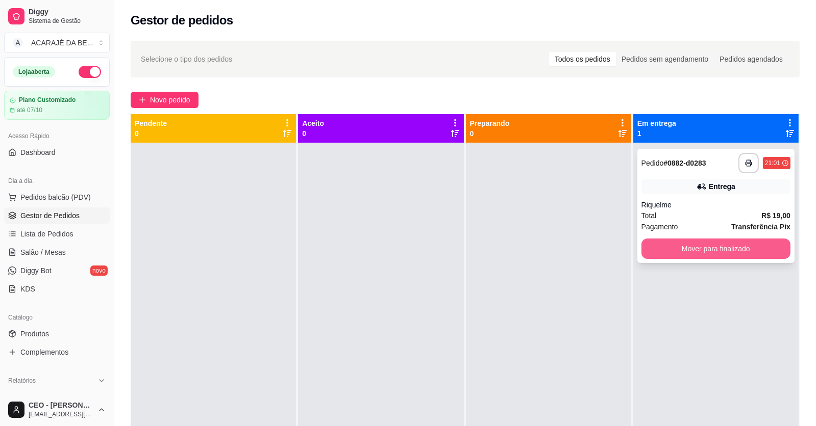
click at [653, 249] on button "Mover para finalizado" at bounding box center [715, 249] width 149 height 20
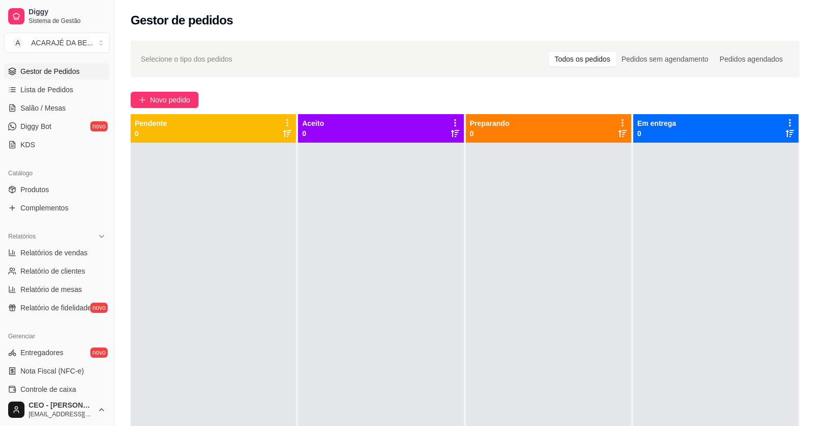
scroll to position [255, 0]
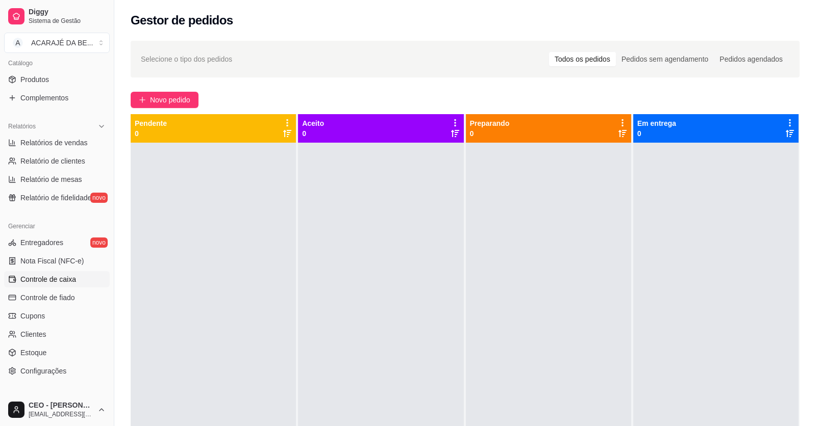
click at [45, 271] on link "Controle de caixa" at bounding box center [57, 279] width 106 height 16
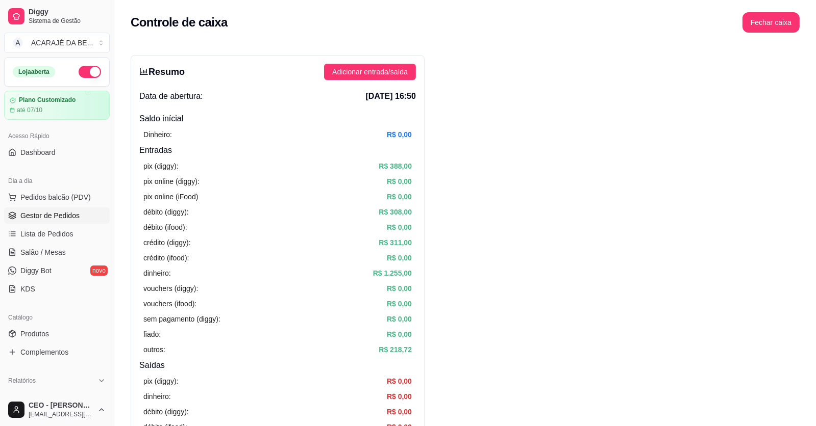
click at [50, 217] on span "Gestor de Pedidos" at bounding box center [49, 216] width 59 height 10
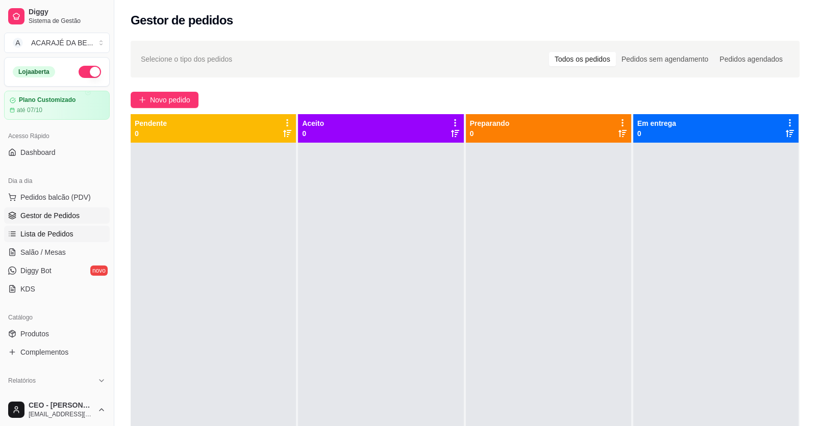
click at [24, 233] on span "Lista de Pedidos" at bounding box center [46, 234] width 53 height 10
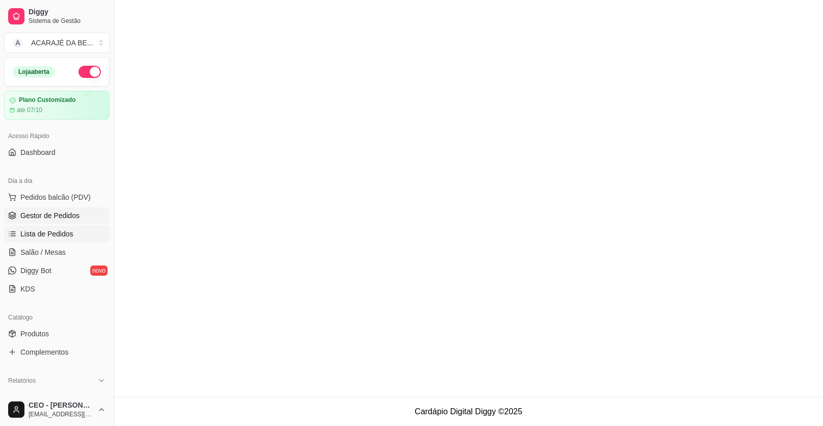
click at [28, 219] on span "Gestor de Pedidos" at bounding box center [49, 216] width 59 height 10
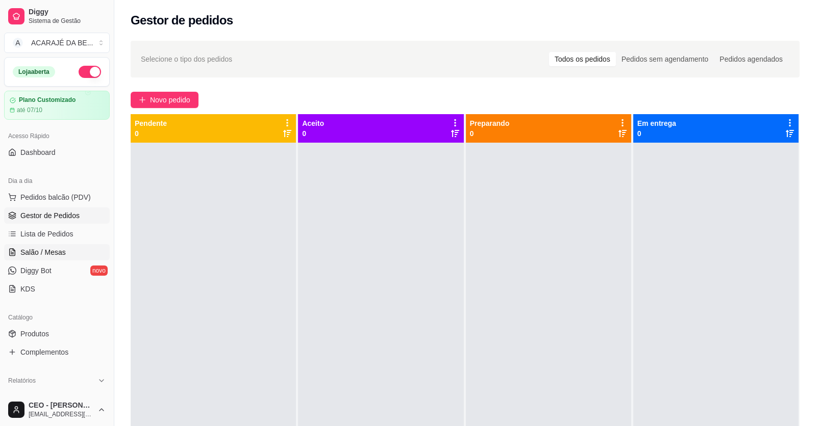
click at [24, 249] on span "Salão / Mesas" at bounding box center [42, 252] width 45 height 10
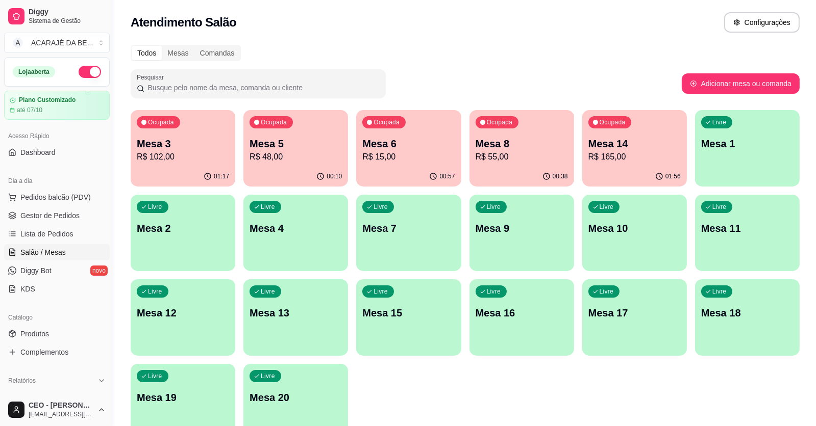
click at [543, 165] on div "Ocupada Mesa 8 R$ 55,00" at bounding box center [521, 138] width 105 height 57
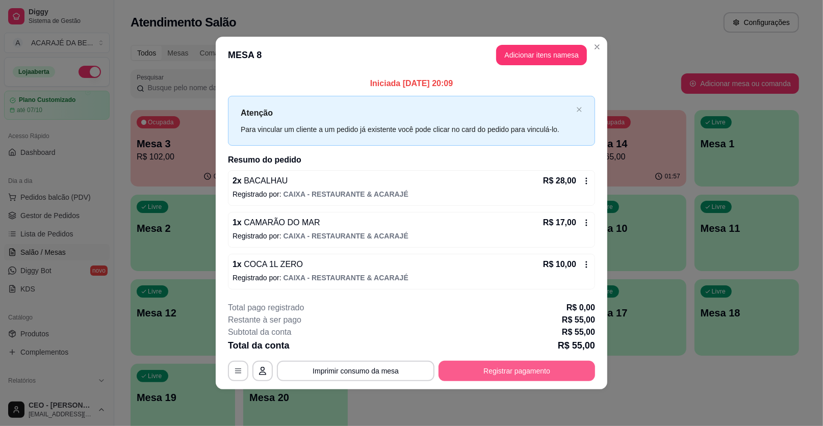
click at [539, 368] on button "Registrar pagamento" at bounding box center [517, 371] width 157 height 20
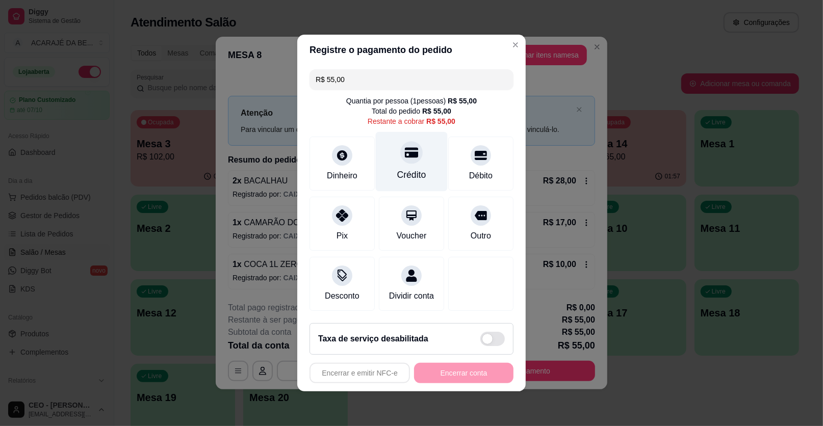
click at [419, 155] on div "Crédito" at bounding box center [412, 162] width 72 height 60
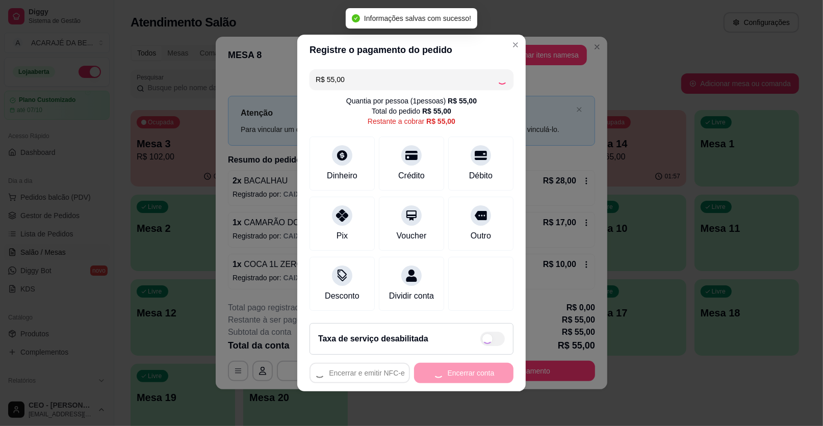
type input "R$ 0,00"
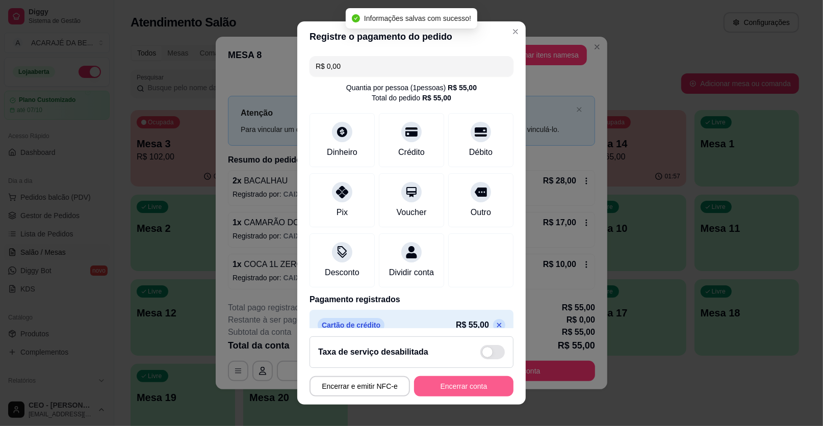
click at [462, 388] on button "Encerrar conta" at bounding box center [463, 387] width 99 height 20
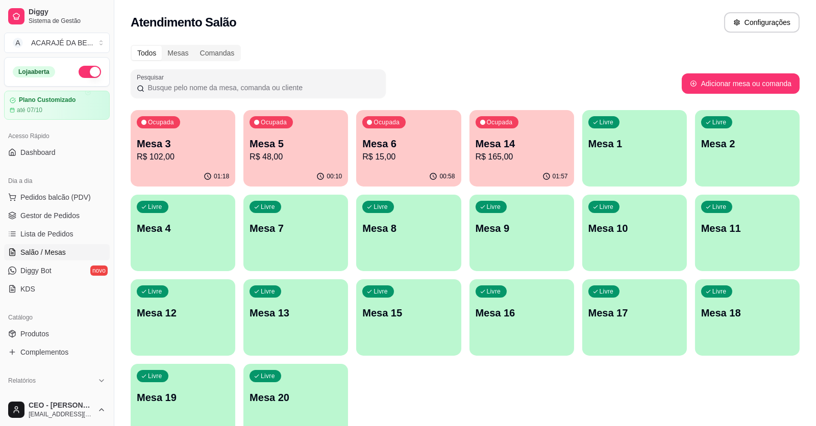
click at [219, 163] on p "R$ 102,00" at bounding box center [183, 157] width 92 height 12
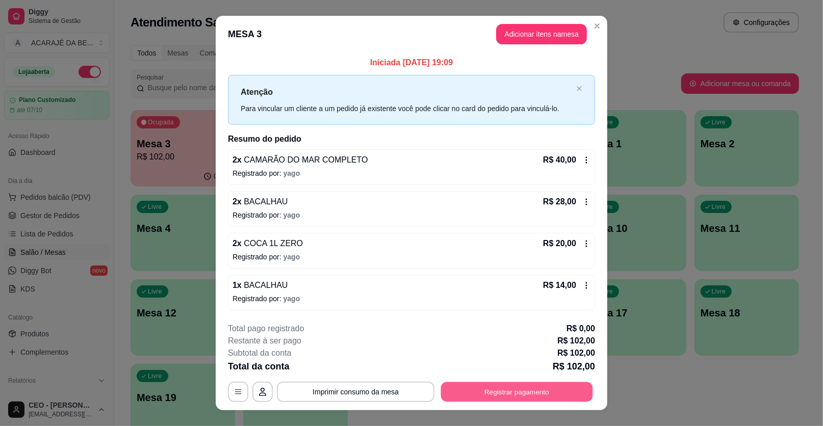
click at [521, 387] on button "Registrar pagamento" at bounding box center [517, 392] width 152 height 20
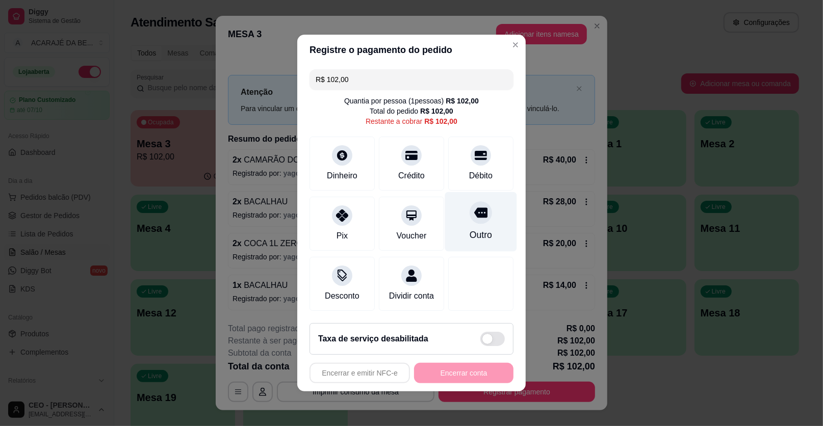
click at [472, 229] on div "Outro" at bounding box center [481, 222] width 72 height 60
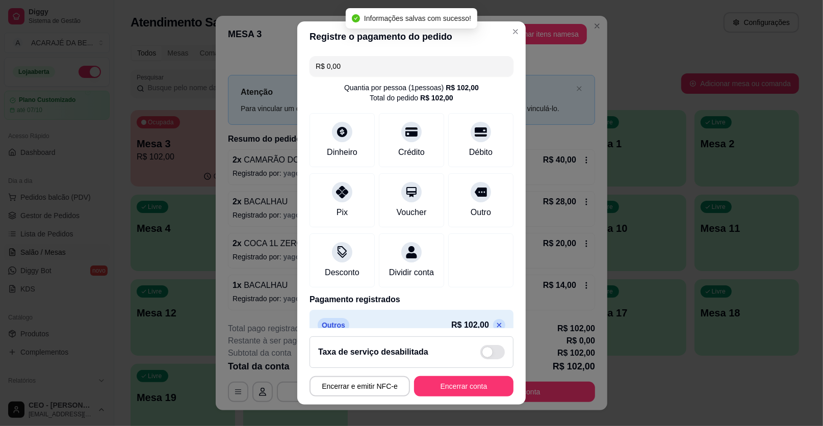
type input "R$ 0,00"
click at [469, 376] on footer "Taxa de serviço desabilitada Encerrar e emitir NFC-e Encerrar conta" at bounding box center [411, 367] width 229 height 77
click at [469, 384] on button "Encerrar conta" at bounding box center [464, 387] width 96 height 20
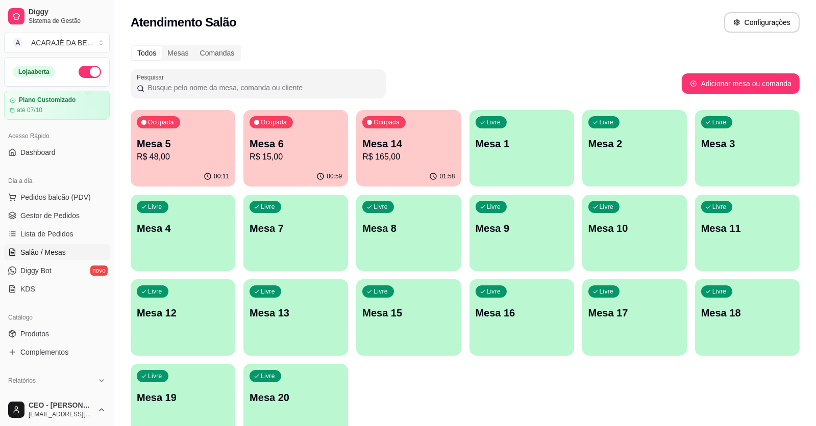
click at [269, 155] on p "R$ 15,00" at bounding box center [295, 157] width 92 height 12
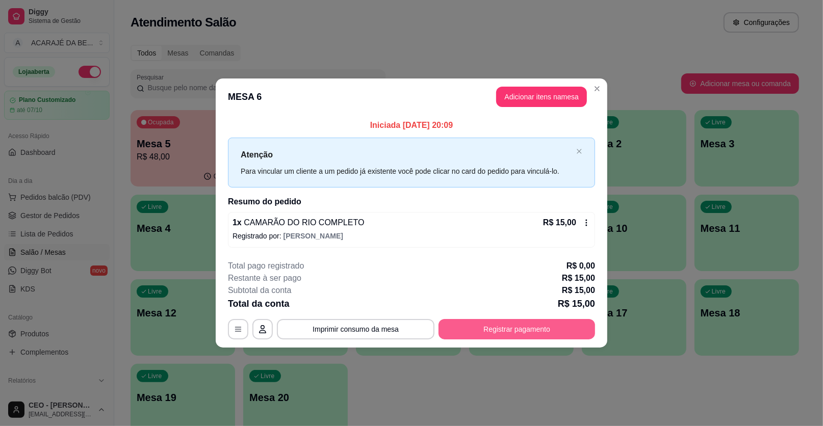
click at [530, 330] on button "Registrar pagamento" at bounding box center [517, 329] width 157 height 20
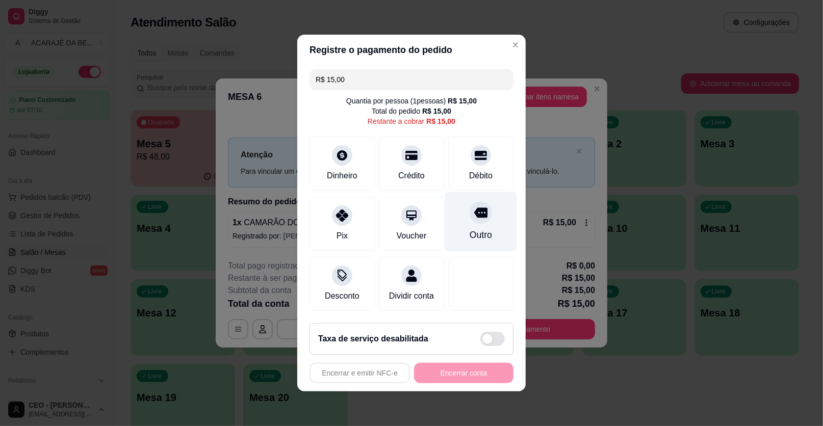
click at [488, 220] on div "Outro" at bounding box center [481, 222] width 72 height 60
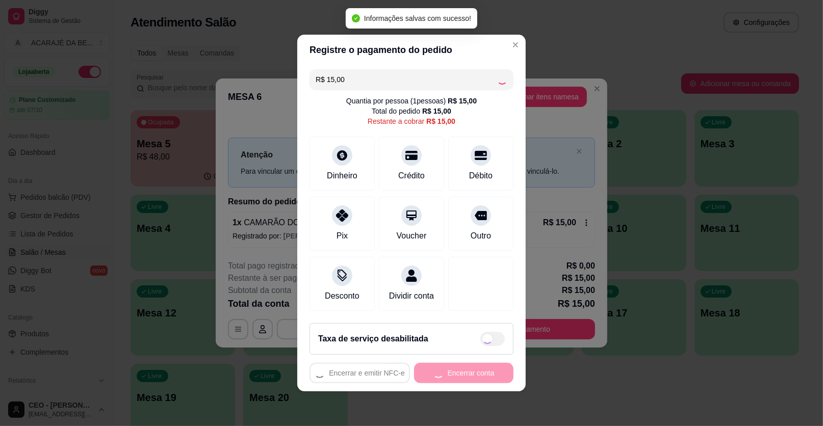
type input "R$ 0,00"
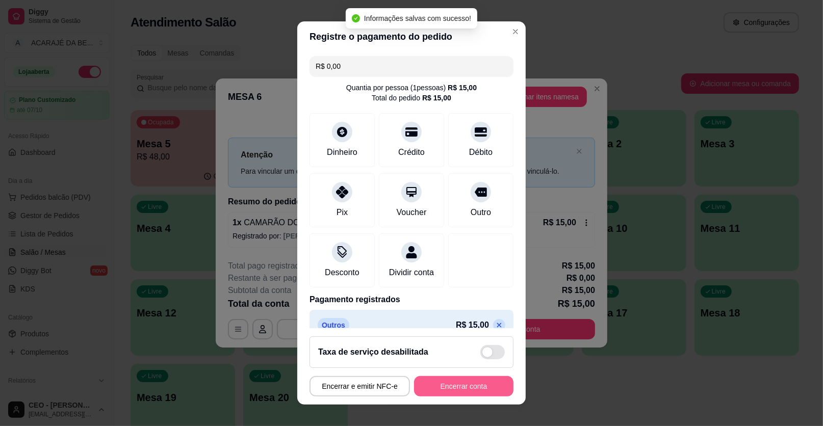
click at [468, 382] on button "Encerrar conta" at bounding box center [463, 387] width 99 height 20
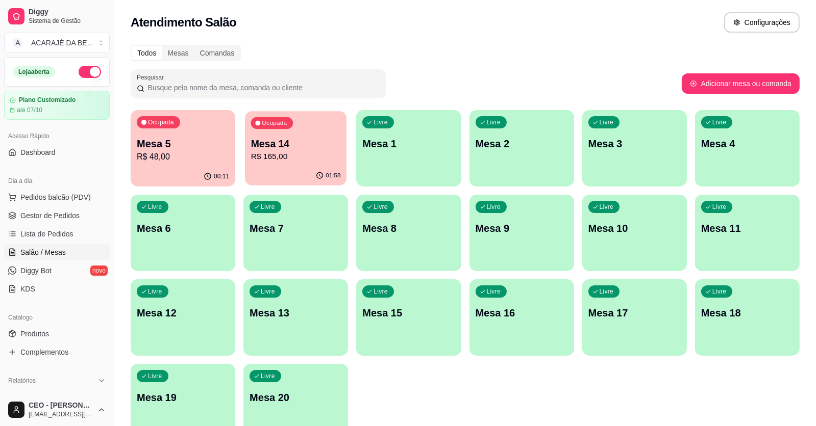
click at [300, 143] on p "Mesa 14" at bounding box center [296, 144] width 90 height 14
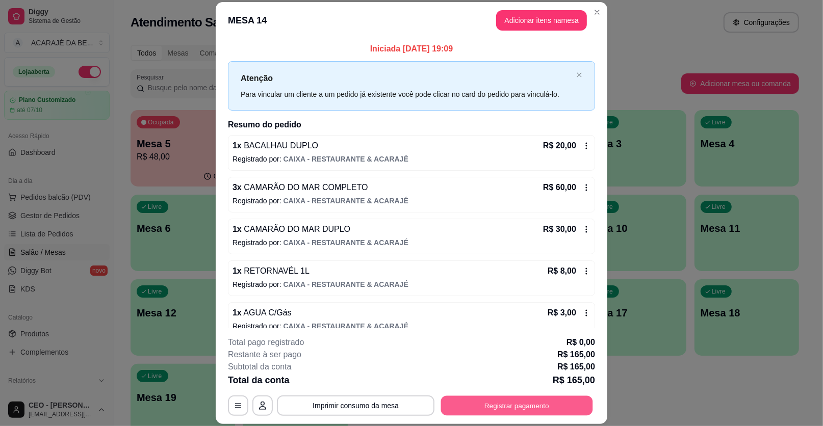
click at [488, 407] on button "Registrar pagamento" at bounding box center [517, 406] width 152 height 20
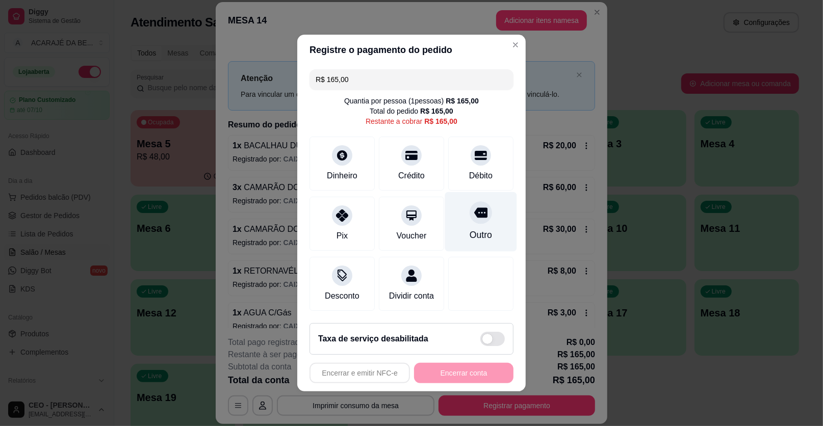
click at [470, 220] on div at bounding box center [481, 213] width 22 height 22
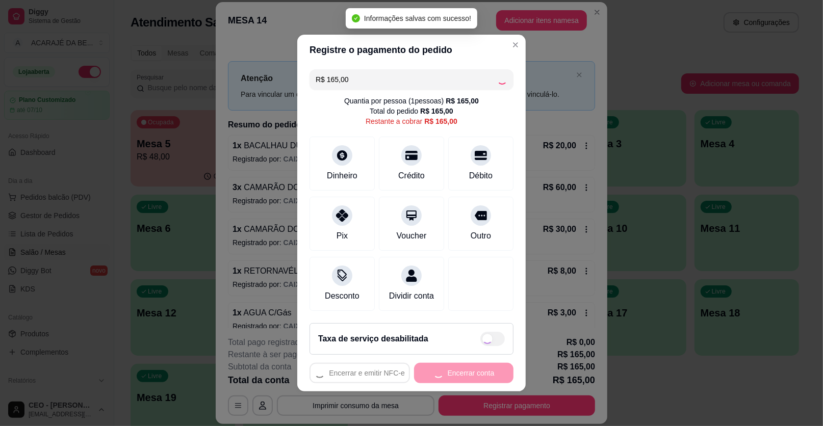
type input "R$ 0,00"
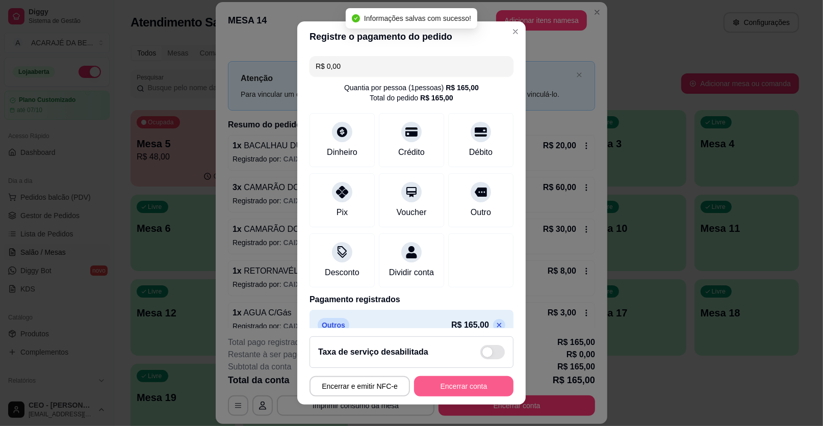
click at [466, 387] on button "Encerrar conta" at bounding box center [463, 387] width 99 height 20
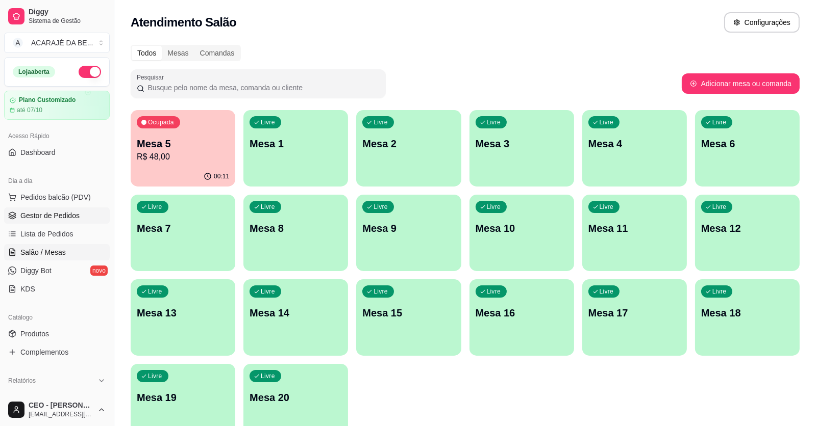
click at [64, 219] on span "Gestor de Pedidos" at bounding box center [49, 216] width 59 height 10
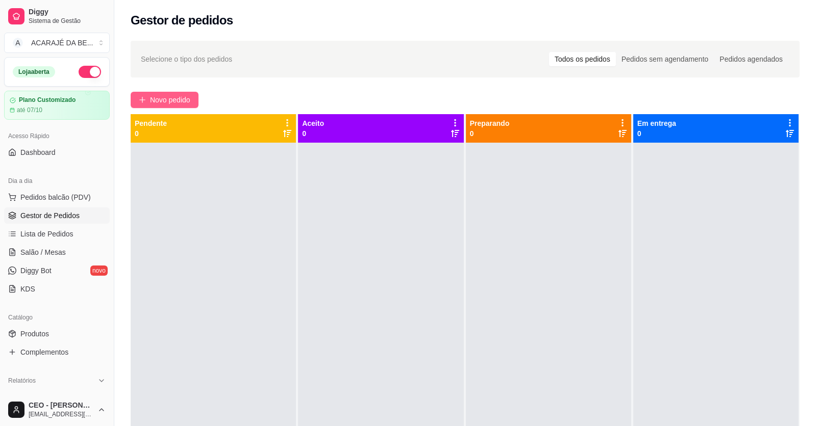
click at [168, 94] on span "Novo pedido" at bounding box center [170, 99] width 40 height 11
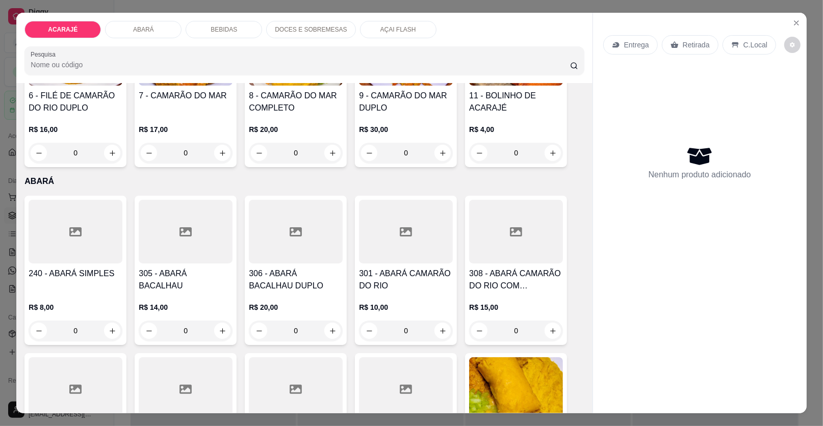
scroll to position [306, 0]
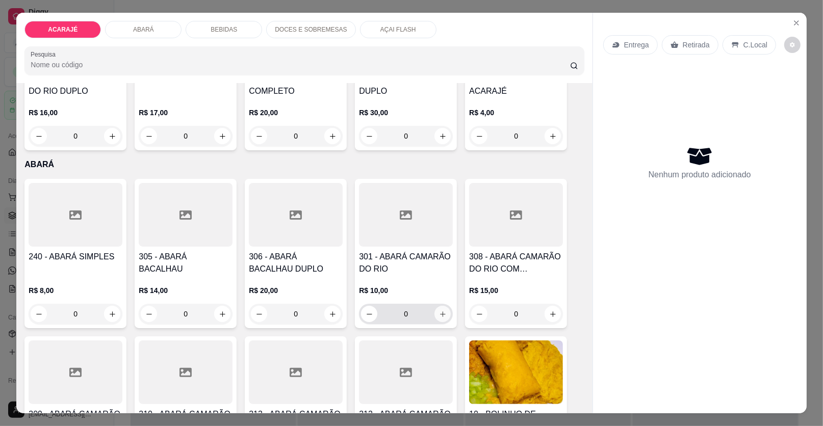
click at [439, 316] on icon "increase-product-quantity" at bounding box center [443, 315] width 8 height 8
type input "1"
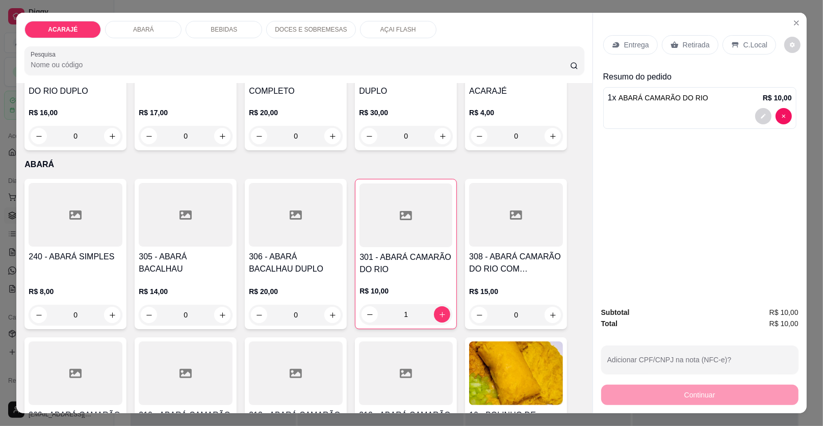
click at [671, 41] on icon at bounding box center [675, 45] width 8 height 8
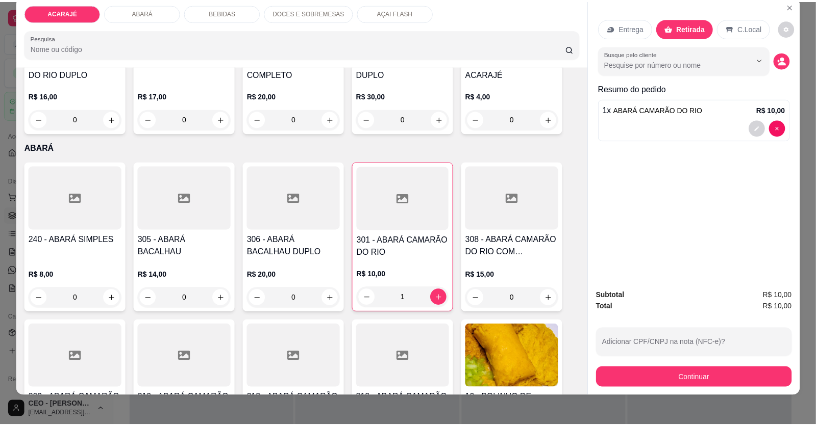
scroll to position [19, 0]
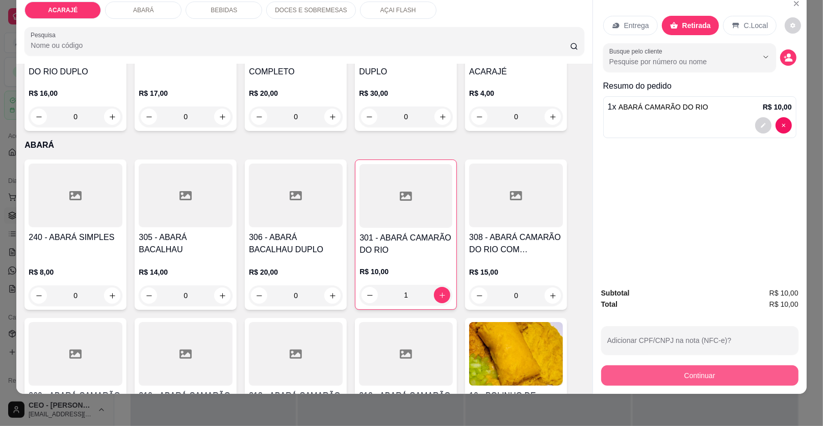
click at [629, 371] on button "Continuar" at bounding box center [699, 376] width 197 height 20
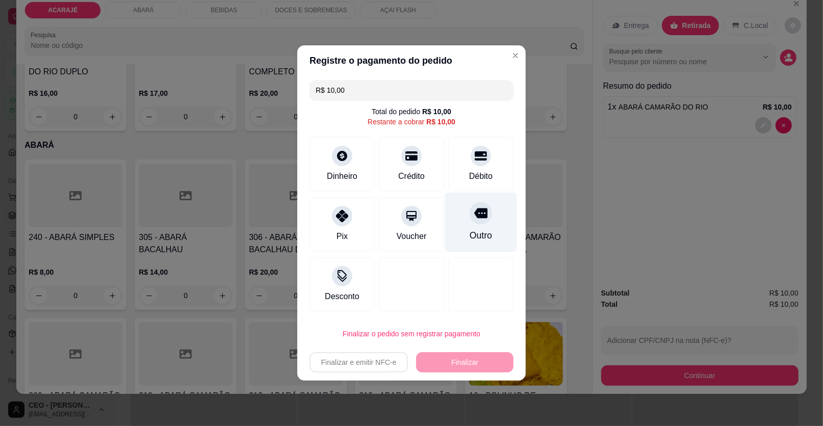
click at [471, 224] on div at bounding box center [481, 213] width 22 height 22
type input "R$ 0,00"
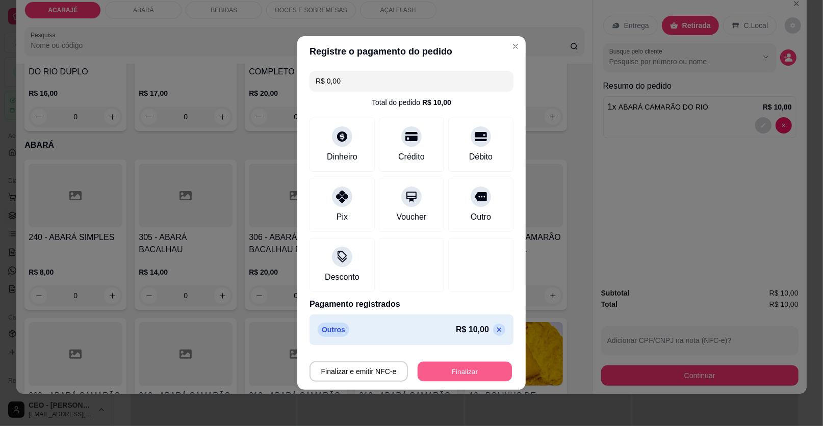
click at [465, 371] on button "Finalizar" at bounding box center [465, 372] width 94 height 20
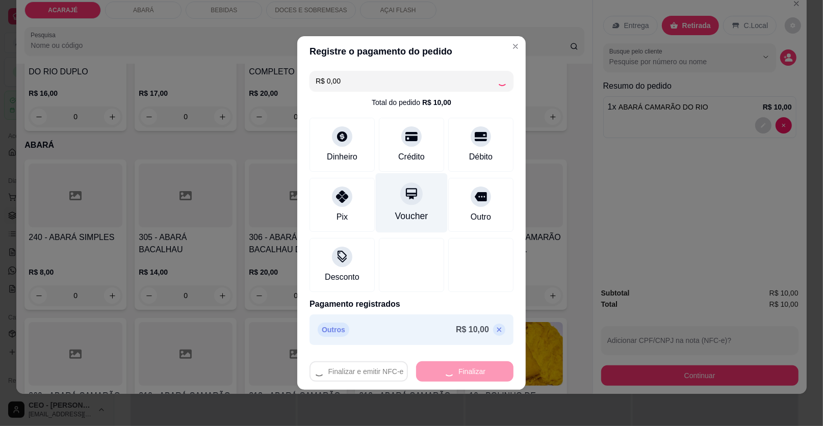
type input "0"
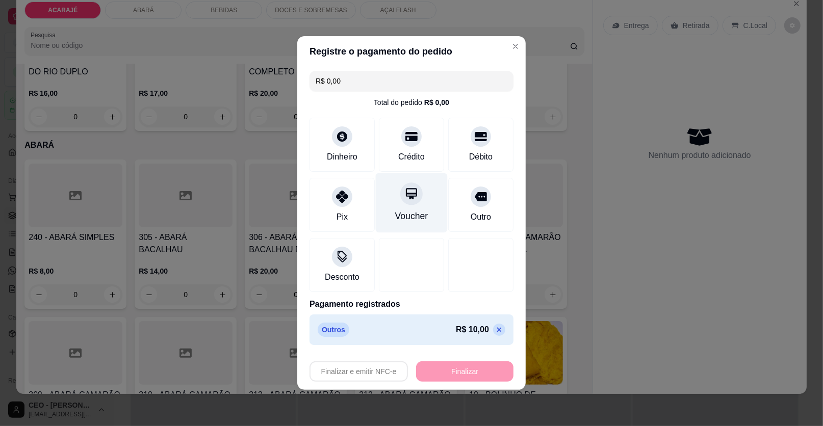
type input "-R$ 10,00"
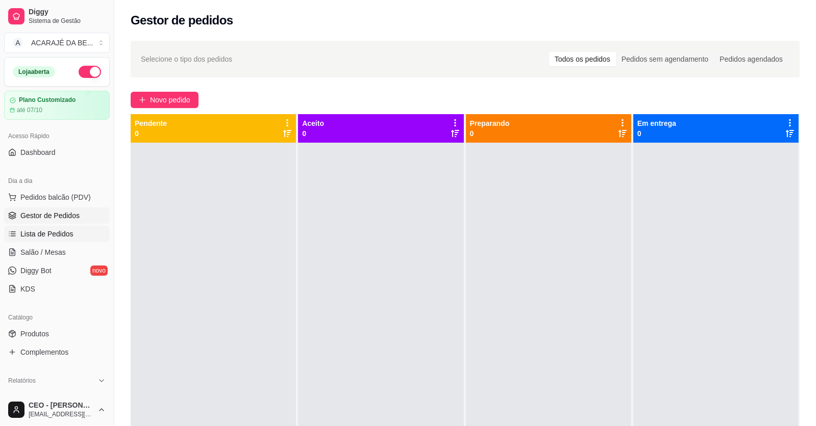
click at [35, 236] on span "Lista de Pedidos" at bounding box center [46, 234] width 53 height 10
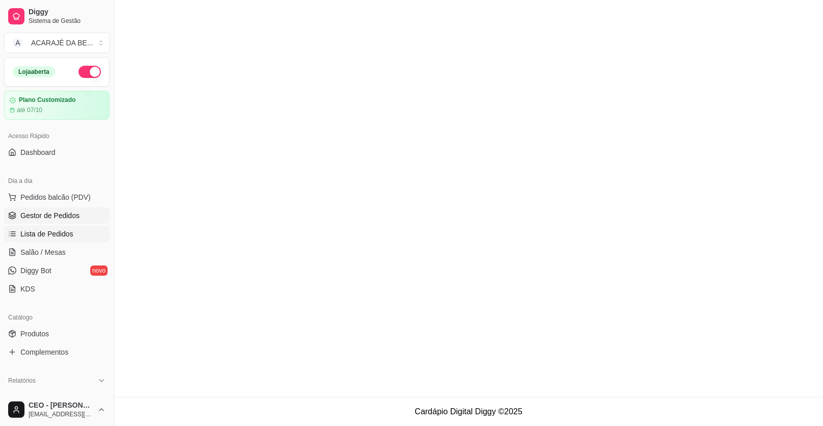
click at [39, 216] on span "Gestor de Pedidos" at bounding box center [49, 216] width 59 height 10
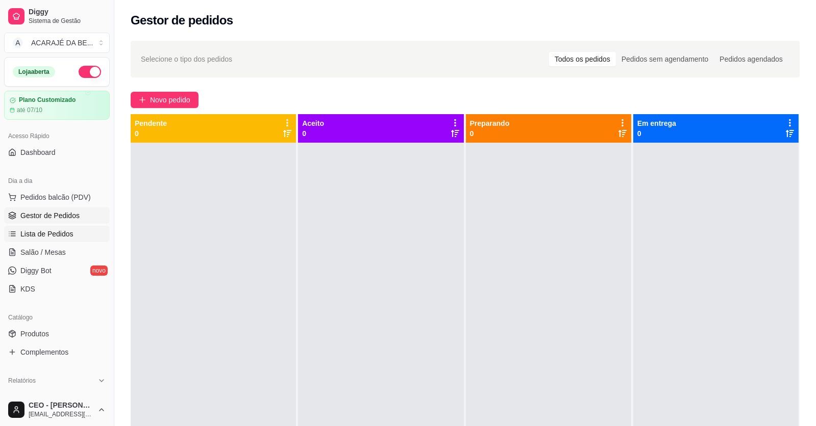
click at [29, 237] on span "Lista de Pedidos" at bounding box center [46, 234] width 53 height 10
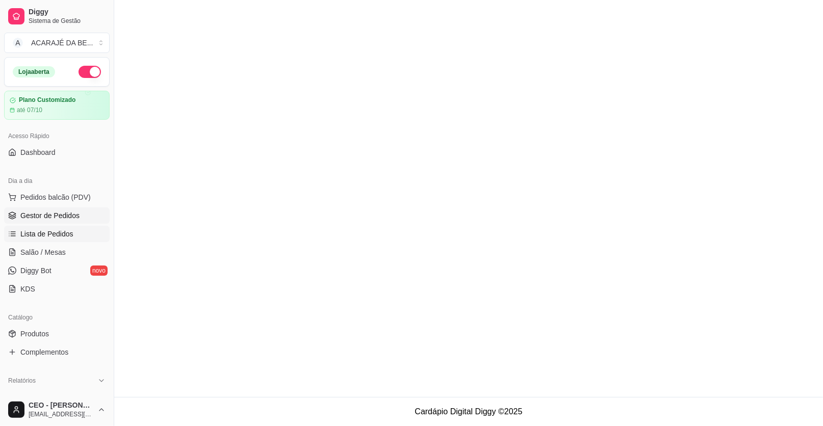
click at [30, 216] on span "Gestor de Pedidos" at bounding box center [49, 216] width 59 height 10
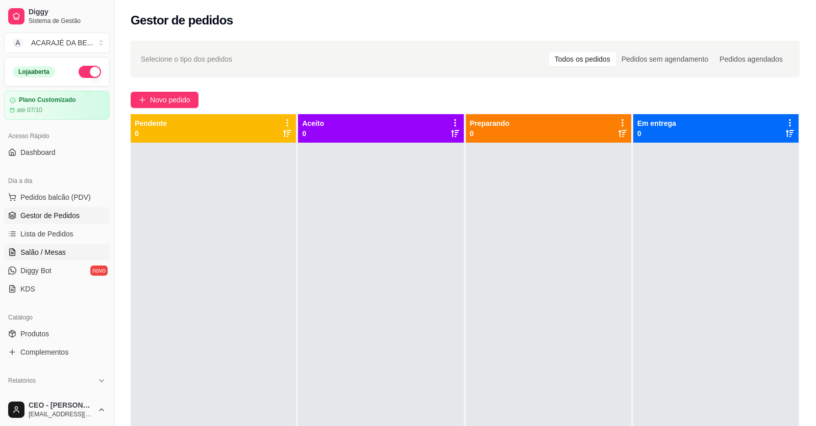
click at [32, 255] on span "Salão / Mesas" at bounding box center [42, 252] width 45 height 10
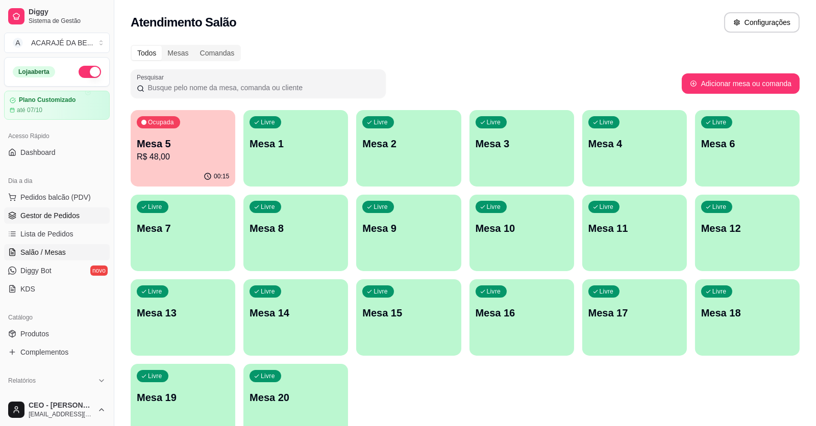
click at [33, 213] on span "Gestor de Pedidos" at bounding box center [49, 216] width 59 height 10
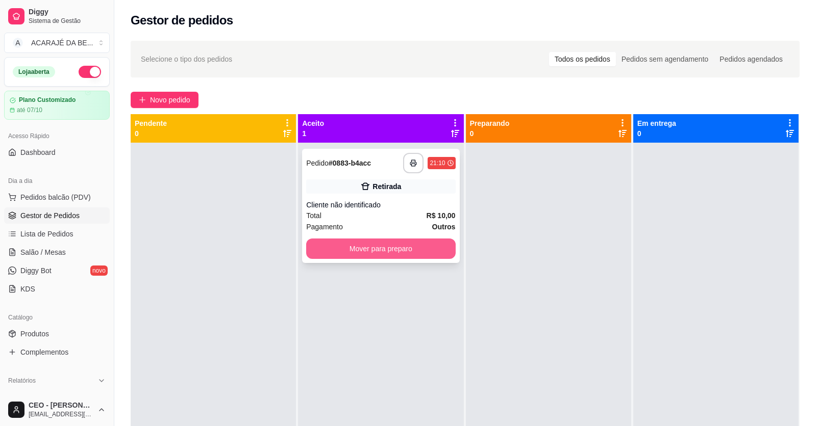
click at [396, 253] on button "Mover para preparo" at bounding box center [380, 249] width 149 height 20
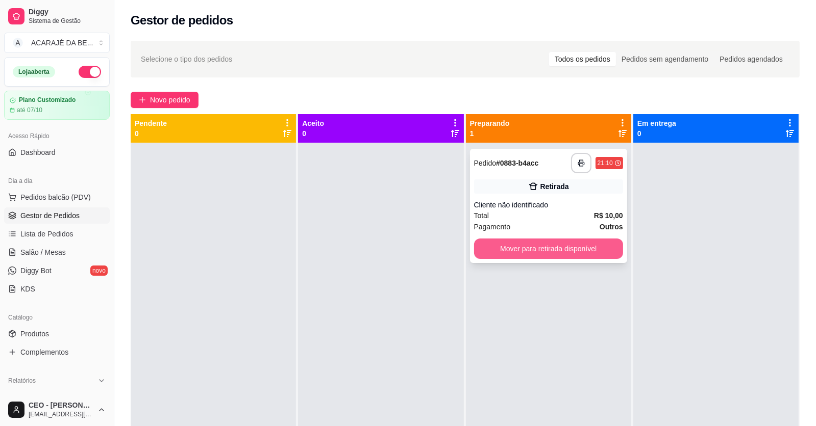
click at [542, 244] on button "Mover para retirada disponível" at bounding box center [548, 249] width 149 height 20
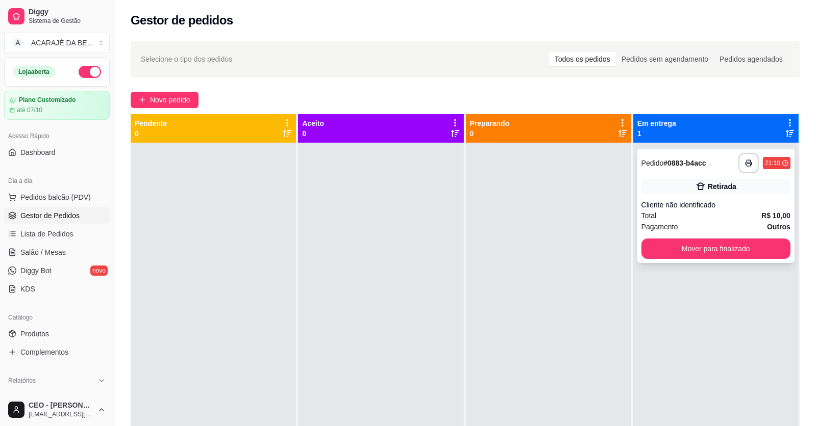
click at [637, 253] on div "**********" at bounding box center [715, 206] width 157 height 114
click at [643, 250] on button "Mover para finalizado" at bounding box center [715, 249] width 149 height 20
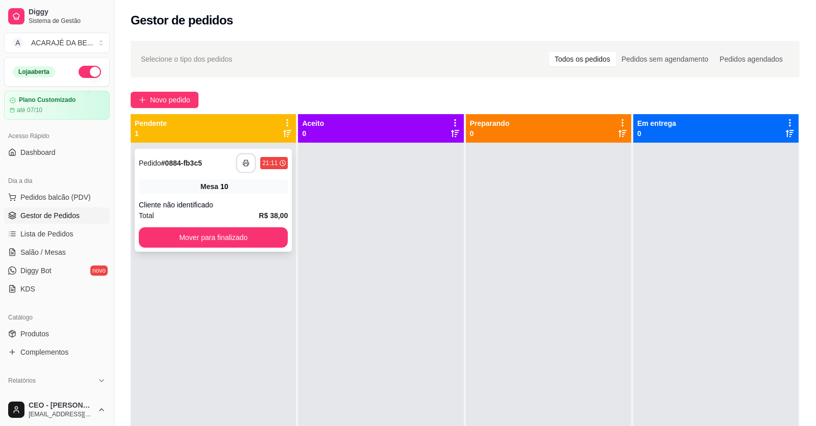
click at [245, 161] on icon "button" at bounding box center [245, 163] width 7 height 7
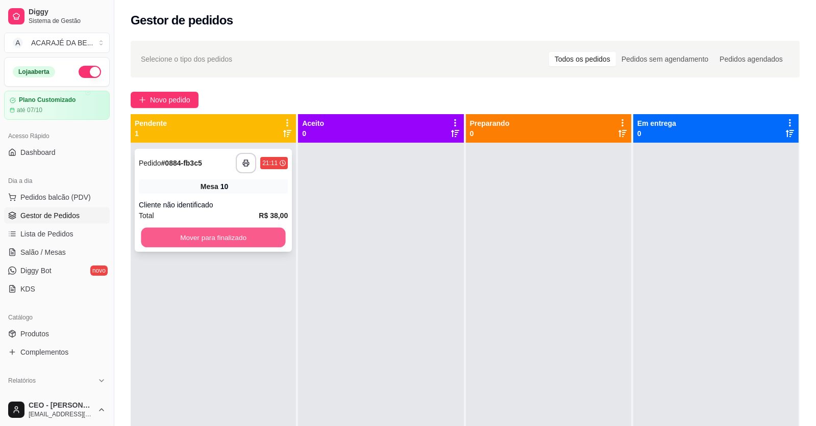
click at [223, 233] on button "Mover para finalizado" at bounding box center [213, 238] width 144 height 20
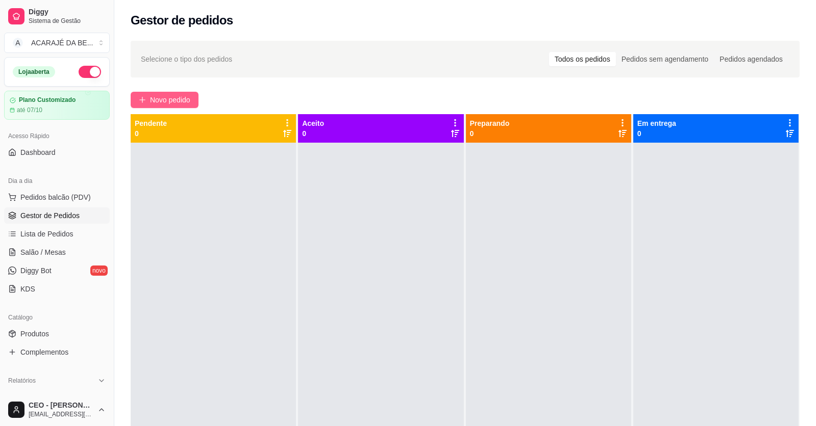
click at [174, 99] on span "Novo pedido" at bounding box center [170, 99] width 40 height 11
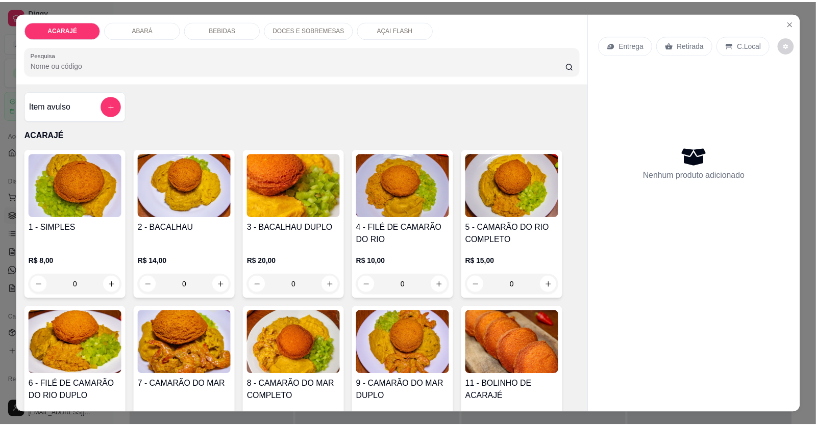
scroll to position [102, 0]
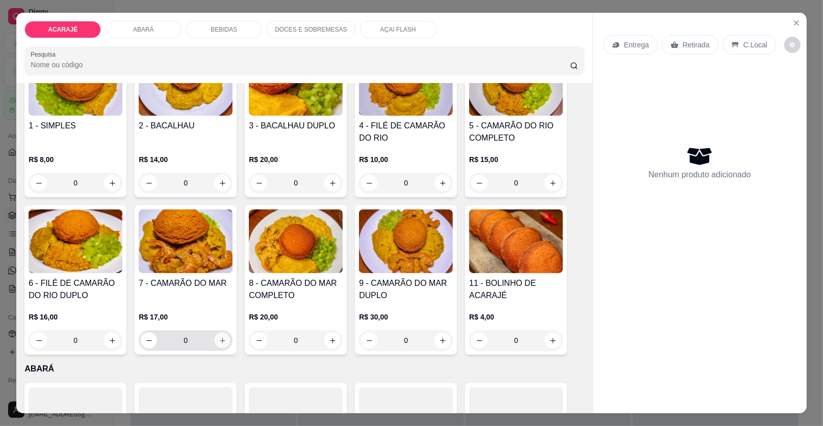
click at [215, 339] on button "increase-product-quantity" at bounding box center [223, 341] width 16 height 16
type input "1"
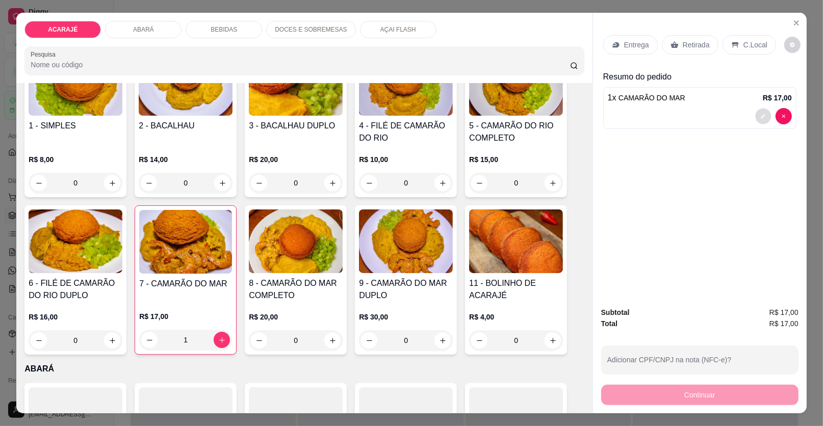
click at [756, 116] on button "decrease-product-quantity" at bounding box center [764, 117] width 16 height 16
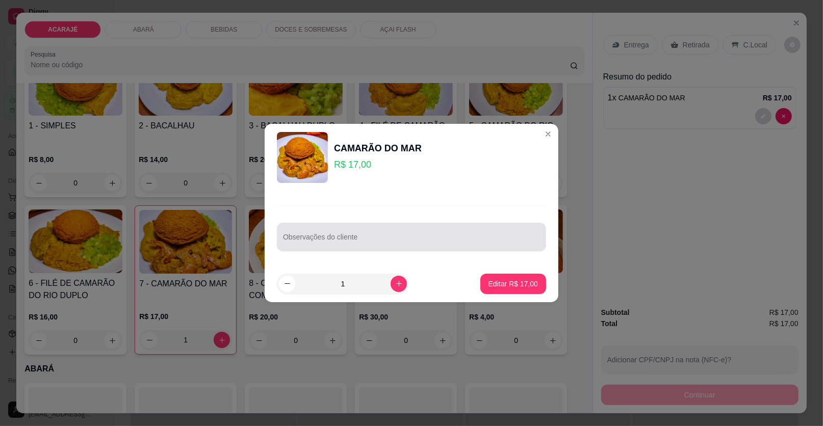
click at [516, 233] on div at bounding box center [411, 237] width 257 height 20
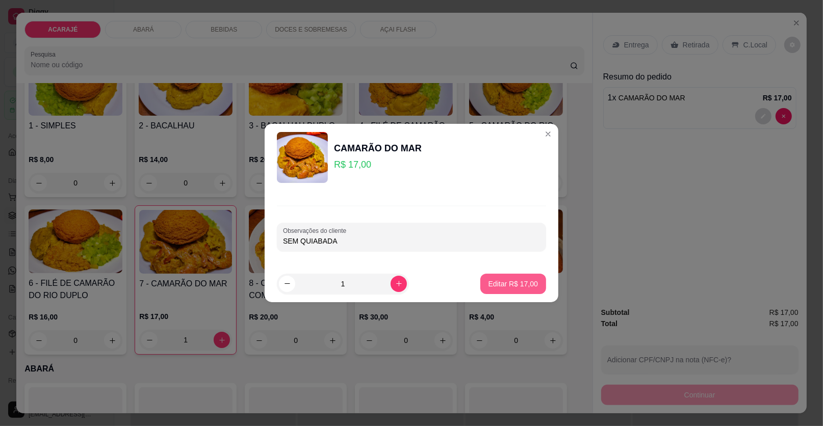
type input "SEM QUIABADA"
click at [497, 286] on p "Editar R$ 17,00" at bounding box center [513, 284] width 49 height 10
type input "0"
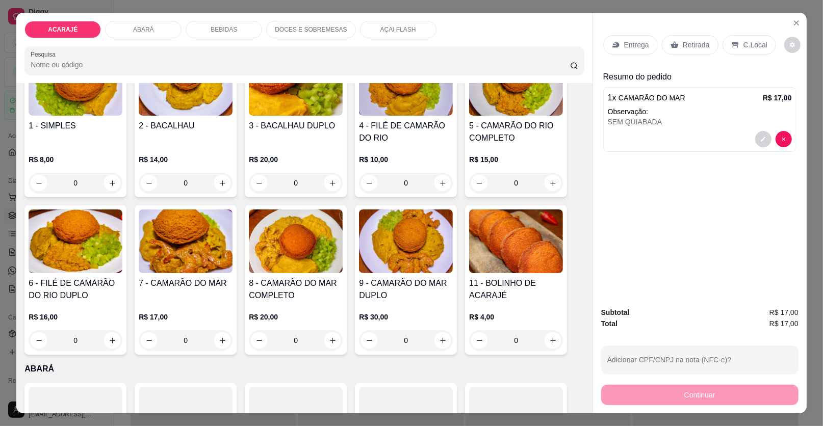
click at [674, 40] on div "Retirada" at bounding box center [690, 44] width 57 height 19
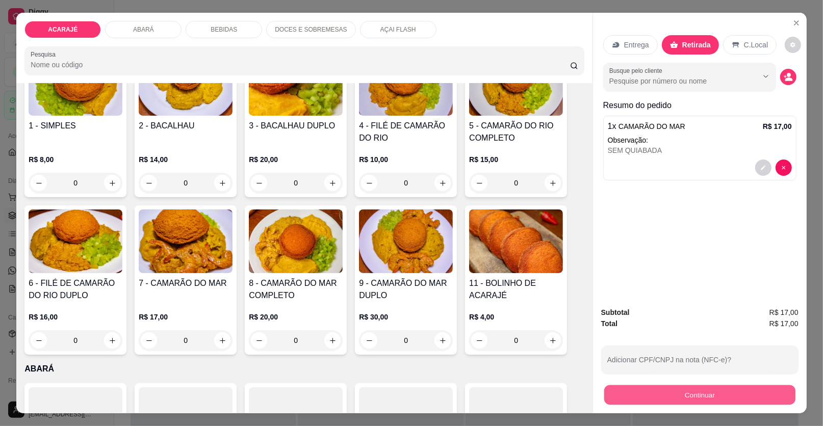
click at [680, 400] on button "Continuar" at bounding box center [700, 396] width 191 height 20
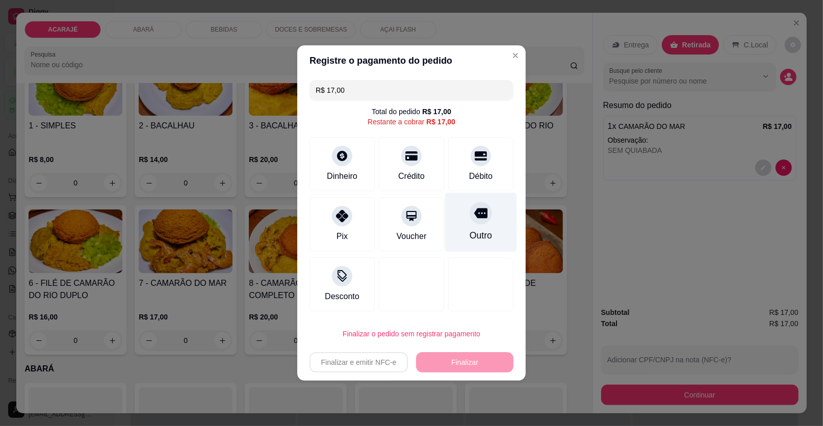
click at [482, 225] on div "Outro" at bounding box center [481, 223] width 72 height 60
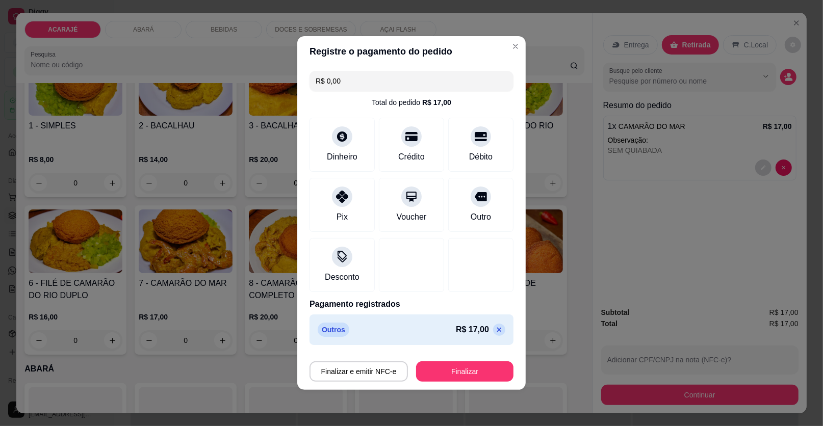
click at [477, 382] on footer "Finalizar e emitir NFC-e Finalizar" at bounding box center [411, 369] width 229 height 41
click at [476, 373] on button "Finalizar" at bounding box center [464, 372] width 97 height 20
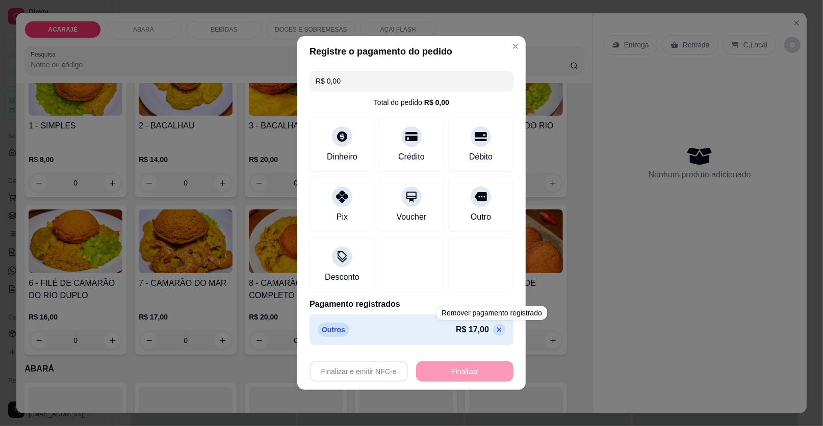
type input "-R$ 17,00"
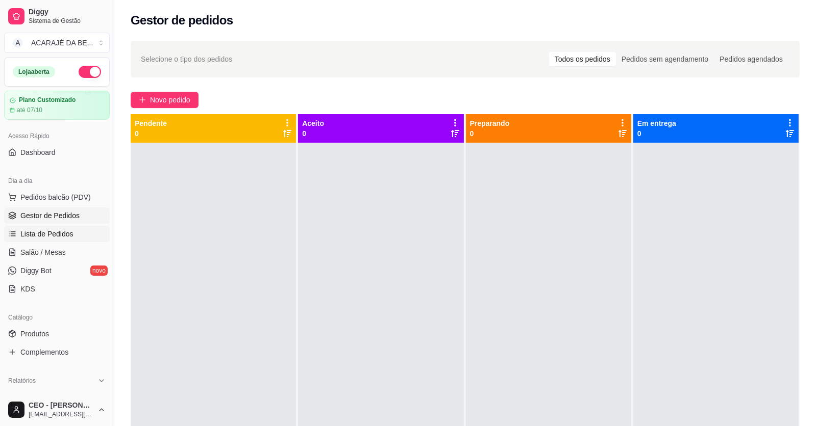
click at [51, 231] on span "Lista de Pedidos" at bounding box center [46, 234] width 53 height 10
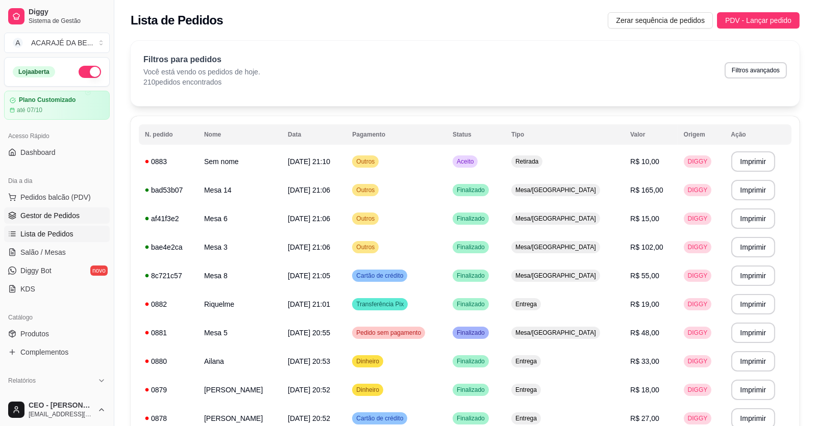
click at [50, 214] on span "Gestor de Pedidos" at bounding box center [49, 216] width 59 height 10
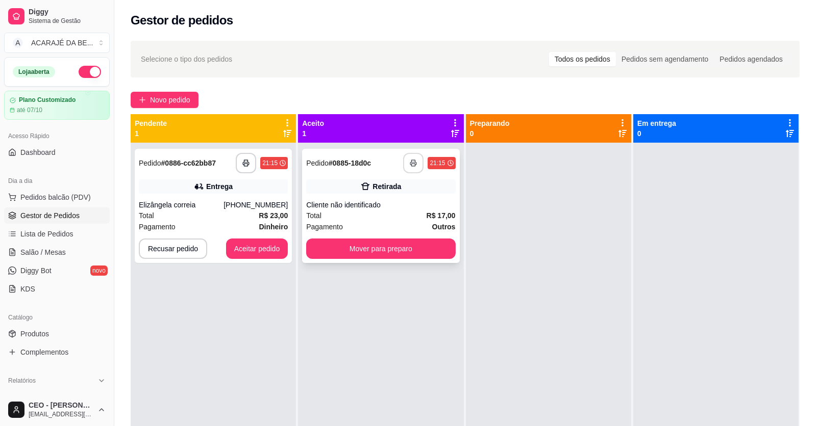
click at [408, 167] on button "button" at bounding box center [413, 163] width 20 height 20
click at [248, 161] on icon "button" at bounding box center [245, 163] width 7 height 7
click at [263, 253] on button "Aceitar pedido" at bounding box center [257, 249] width 62 height 20
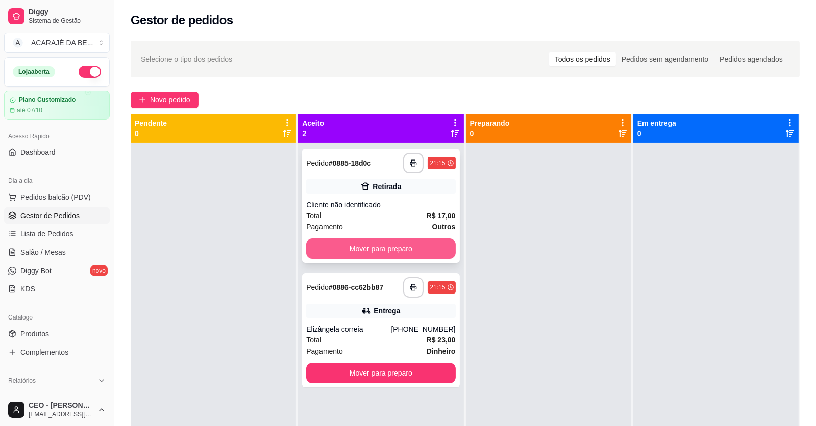
click at [413, 252] on button "Mover para preparo" at bounding box center [380, 249] width 149 height 20
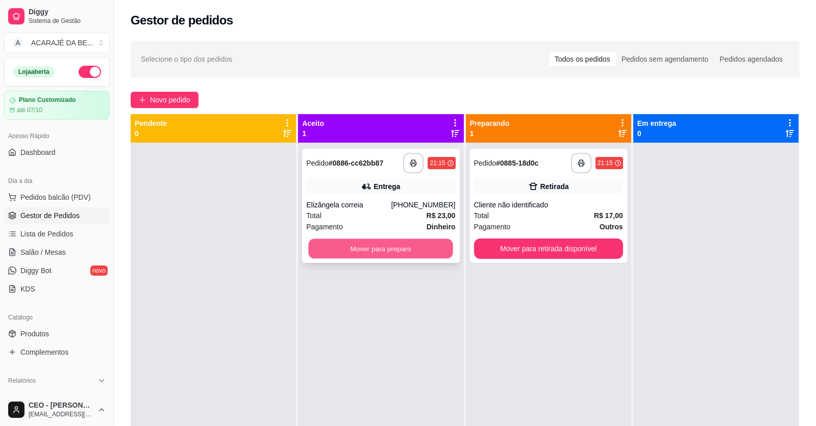
click at [431, 248] on button "Mover para preparo" at bounding box center [381, 249] width 144 height 20
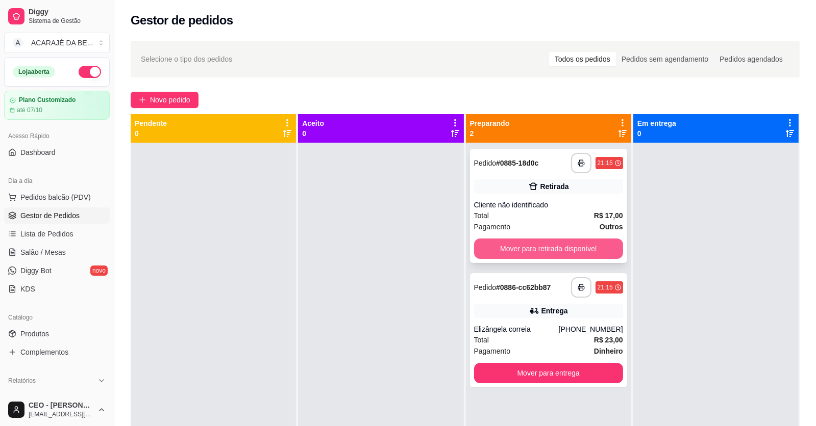
click at [541, 253] on button "Mover para retirada disponível" at bounding box center [548, 249] width 149 height 20
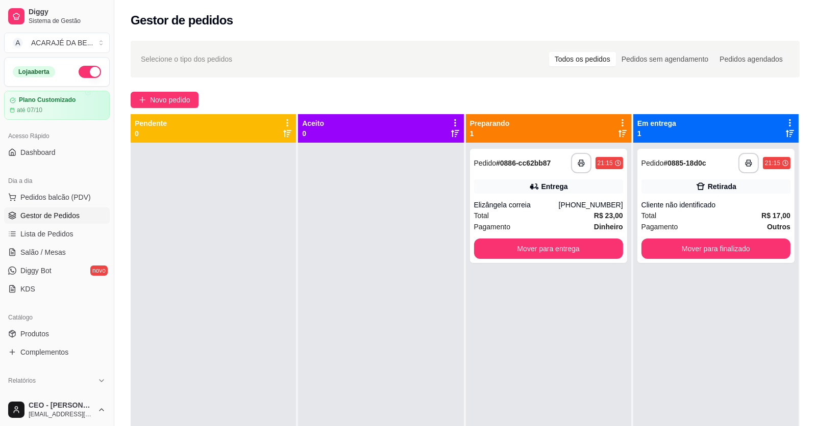
click at [622, 249] on div "**********" at bounding box center [548, 356] width 165 height 426
click at [674, 247] on button "Mover para finalizado" at bounding box center [715, 249] width 144 height 20
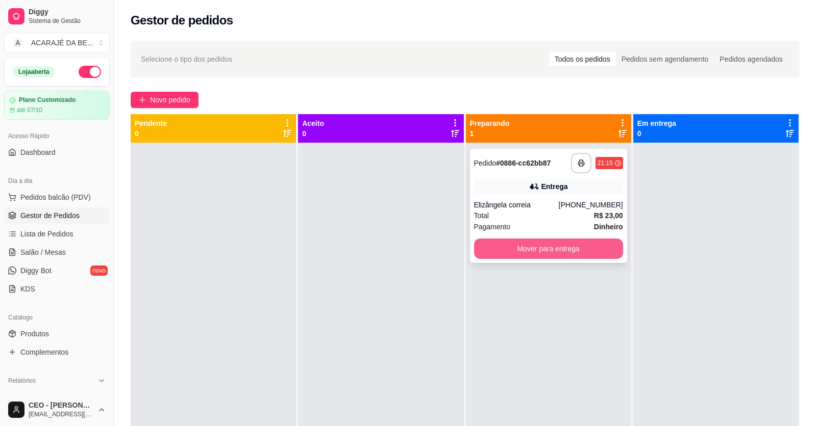
click at [593, 243] on button "Mover para entrega" at bounding box center [548, 249] width 149 height 20
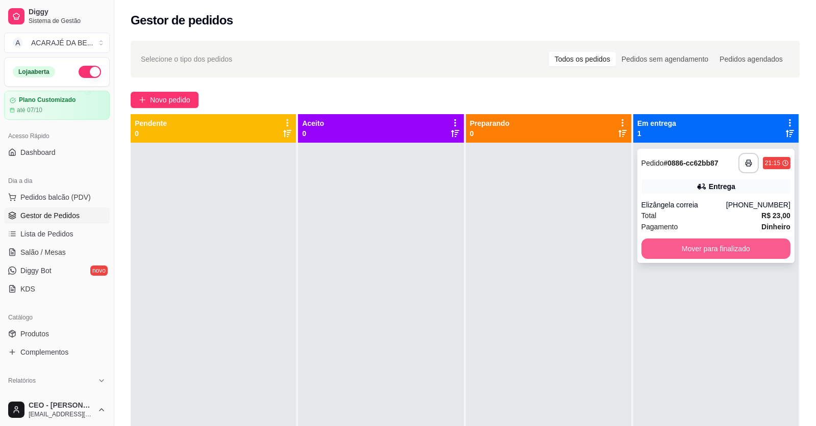
click at [687, 247] on button "Mover para finalizado" at bounding box center [715, 249] width 149 height 20
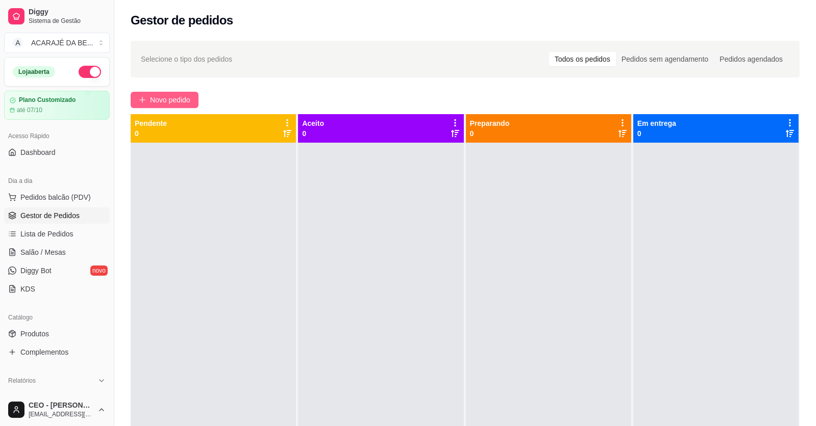
click at [138, 104] on button "Novo pedido" at bounding box center [165, 100] width 68 height 16
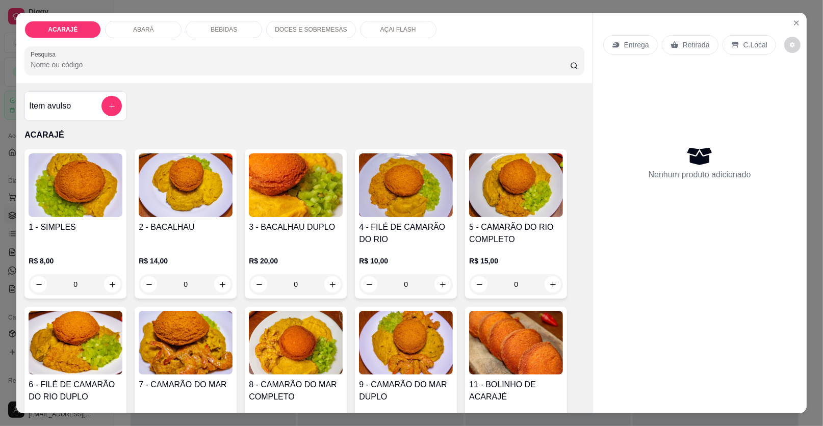
click at [94, 225] on h4 "1 - SIMPLES" at bounding box center [76, 227] width 94 height 12
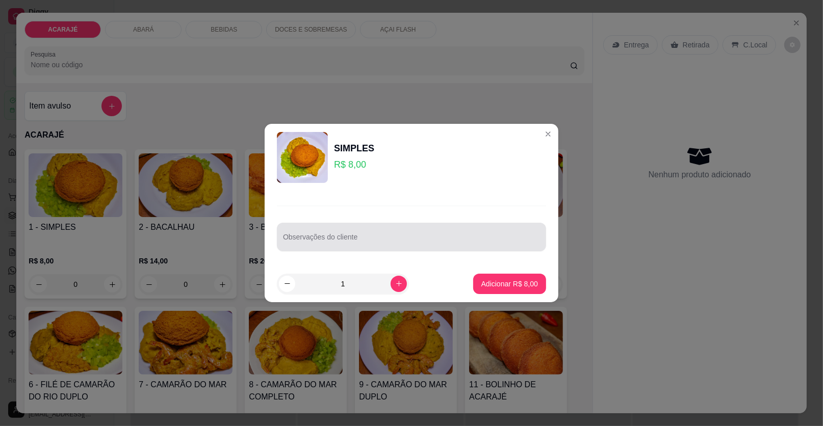
click at [441, 235] on div at bounding box center [411, 237] width 257 height 20
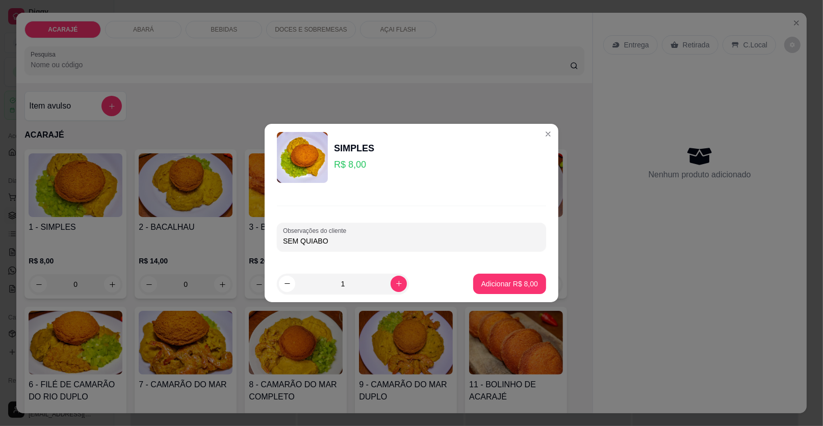
type input "SEM QUIABO"
click at [490, 290] on button "Adicionar R$ 8,00" at bounding box center [509, 284] width 73 height 20
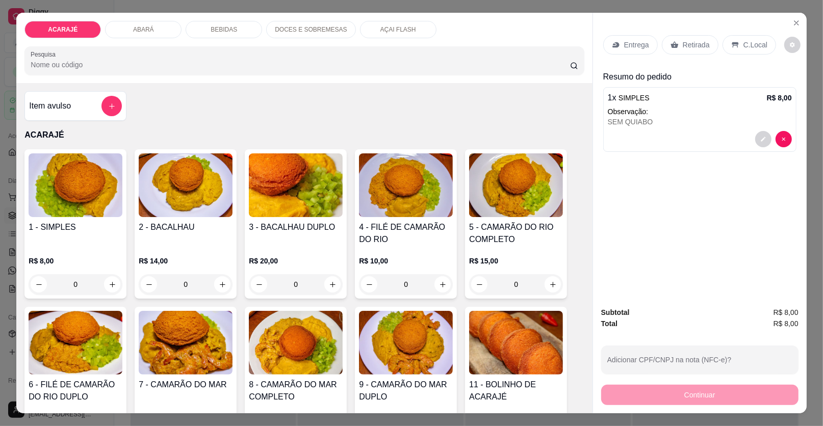
click at [683, 50] on div "Retirada" at bounding box center [690, 44] width 57 height 19
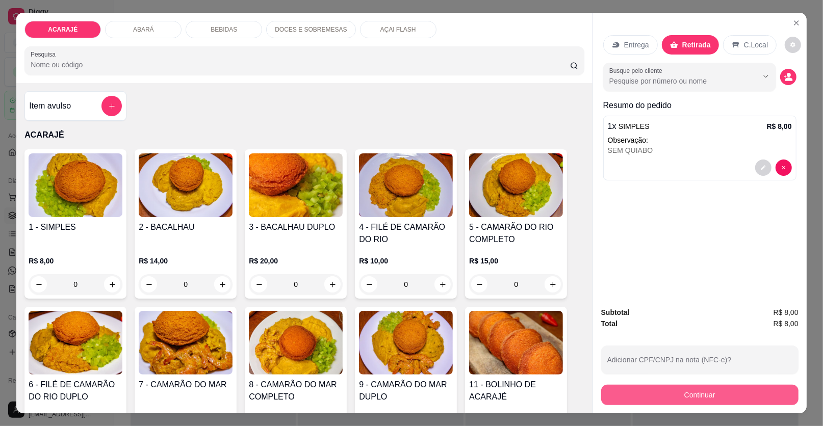
click at [709, 394] on button "Continuar" at bounding box center [699, 395] width 197 height 20
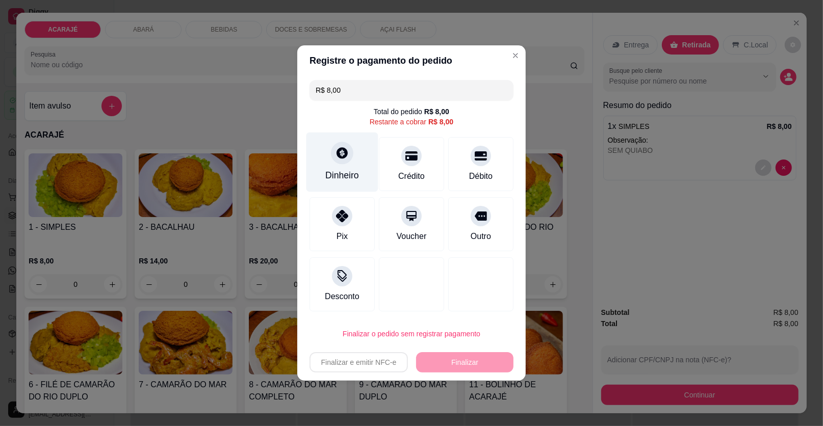
click at [356, 162] on div "Dinheiro" at bounding box center [343, 163] width 72 height 60
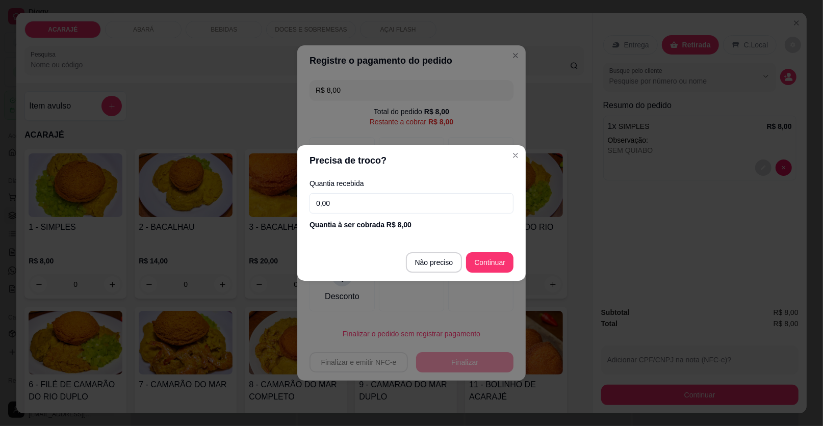
click at [391, 192] on div "Quantia recebida 0,00 Quantia à ser cobrada R$ 8,00" at bounding box center [411, 205] width 229 height 58
click at [393, 200] on input "0,00" at bounding box center [412, 203] width 204 height 20
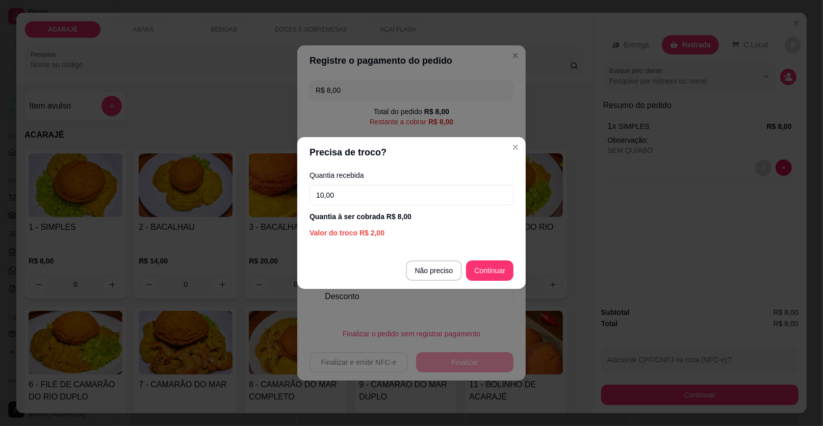
type input "10,00"
click at [469, 262] on footer "Não preciso Continuar" at bounding box center [411, 271] width 229 height 37
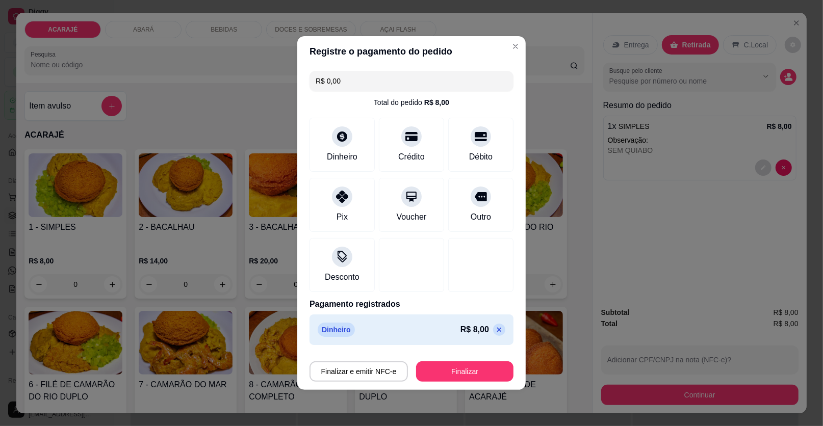
click at [490, 359] on div "Finalizar e emitir NFC-e Finalizar" at bounding box center [412, 370] width 204 height 24
click at [487, 370] on button "Finalizar" at bounding box center [465, 372] width 94 height 20
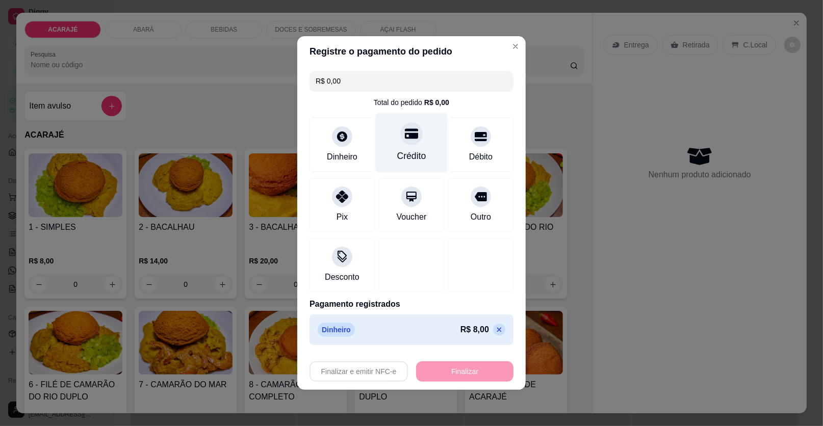
type input "-R$ 8,00"
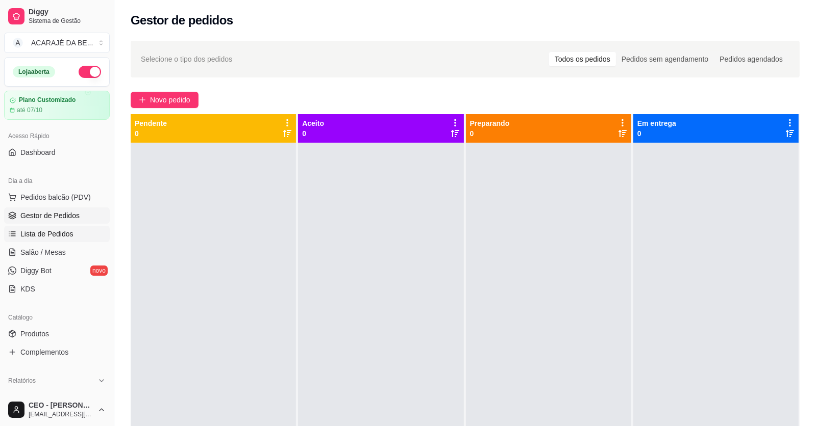
click at [43, 236] on span "Lista de Pedidos" at bounding box center [46, 234] width 53 height 10
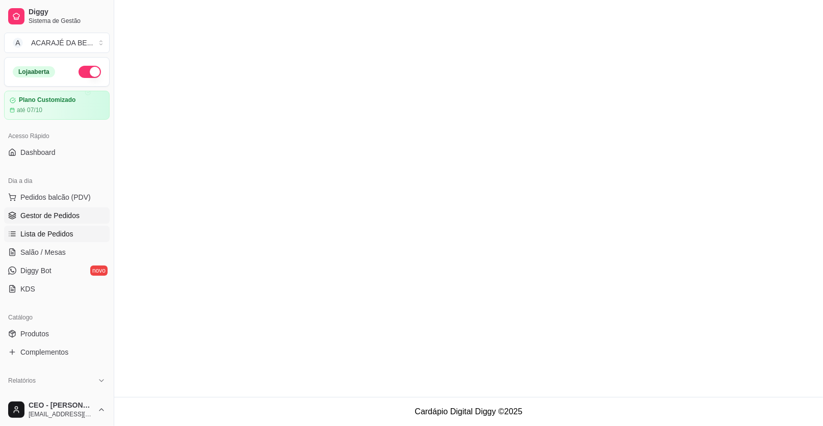
click at [45, 215] on span "Gestor de Pedidos" at bounding box center [49, 216] width 59 height 10
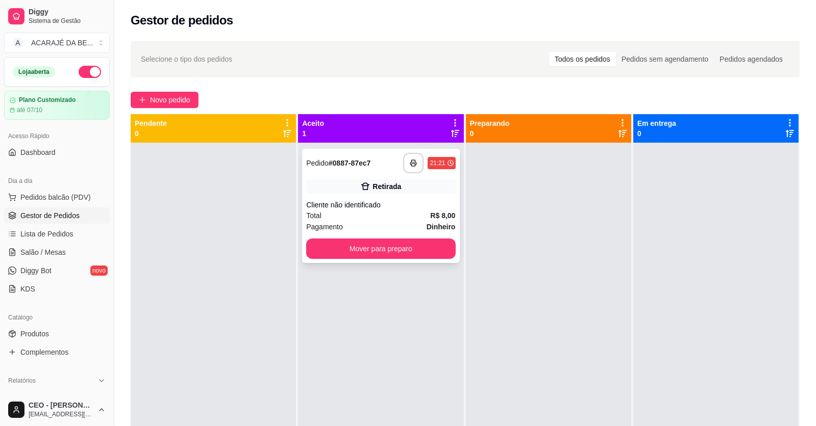
click at [392, 191] on div "Retirada" at bounding box center [386, 187] width 29 height 10
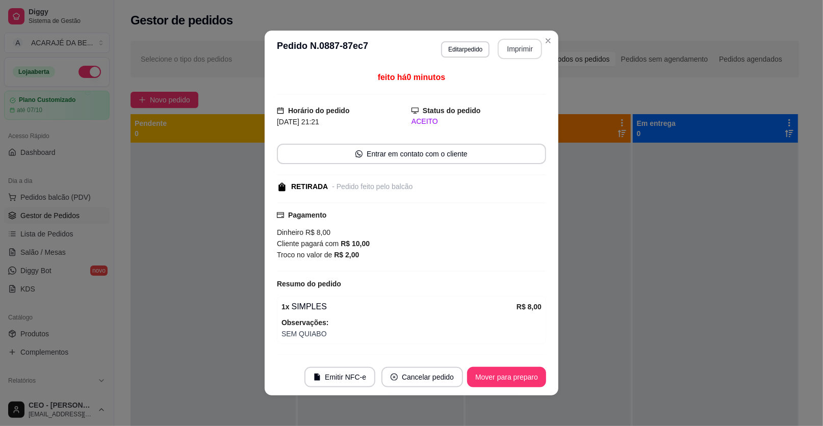
click at [521, 45] on button "Imprimir" at bounding box center [520, 49] width 44 height 20
click at [531, 378] on button "Mover para preparo" at bounding box center [506, 378] width 77 height 20
click at [521, 375] on div "Mover para preparo" at bounding box center [499, 377] width 93 height 20
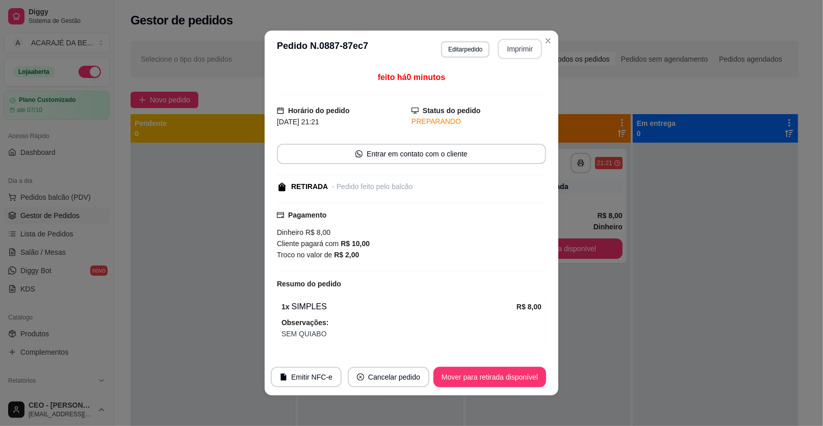
click at [521, 375] on button "Mover para retirada disponível" at bounding box center [490, 377] width 113 height 20
click at [521, 375] on div "Mover para retirada disponível" at bounding box center [482, 377] width 127 height 20
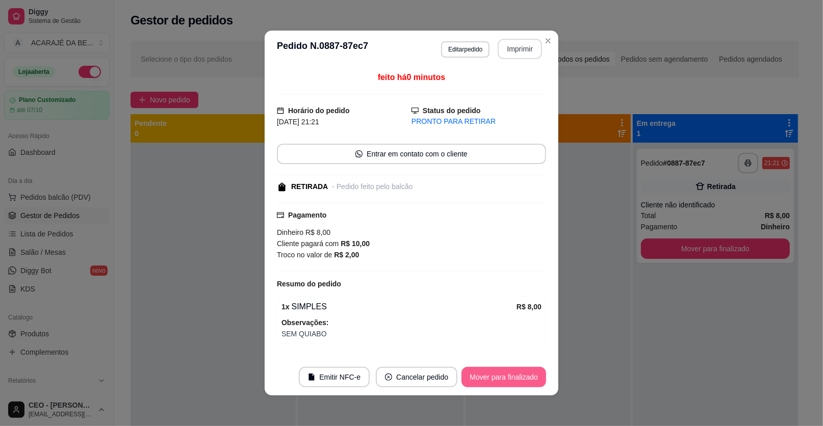
click at [521, 375] on button "Mover para finalizado" at bounding box center [504, 377] width 85 height 20
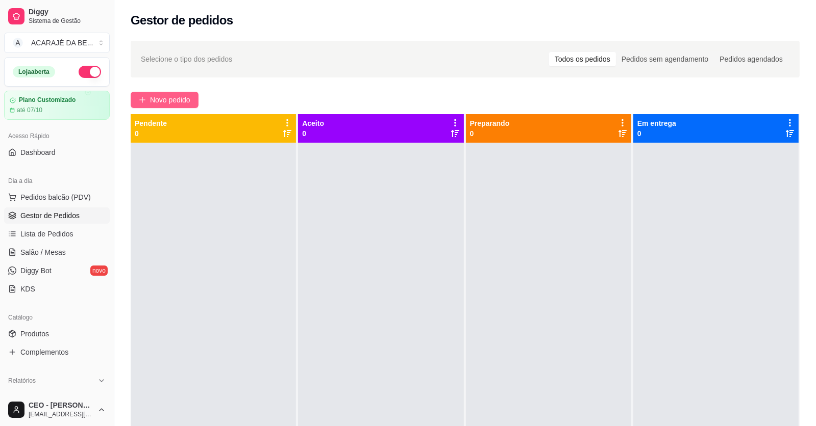
click at [163, 104] on span "Novo pedido" at bounding box center [170, 99] width 40 height 11
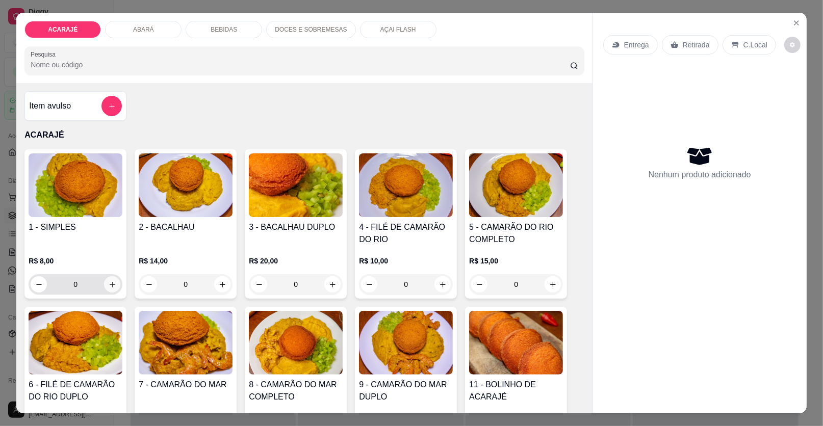
click at [111, 283] on icon "increase-product-quantity" at bounding box center [113, 285] width 8 height 8
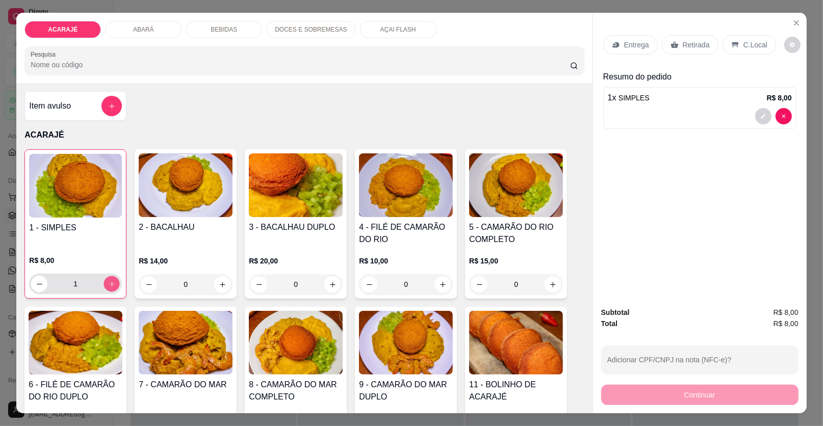
click at [111, 283] on icon "increase-product-quantity" at bounding box center [112, 285] width 8 height 8
type input "2"
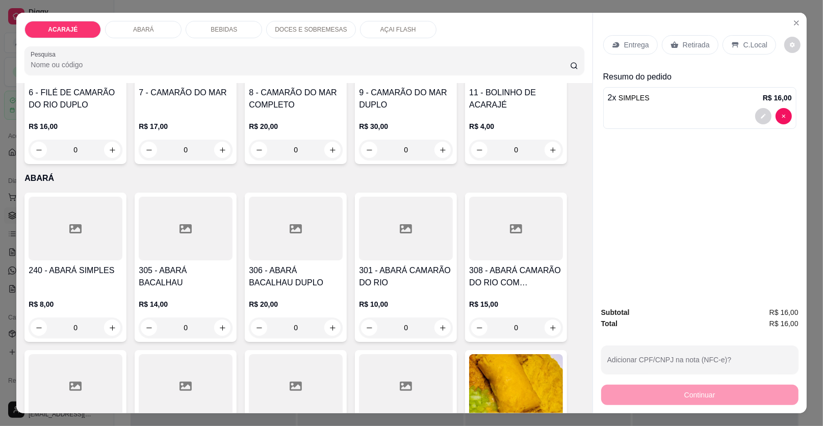
scroll to position [306, 0]
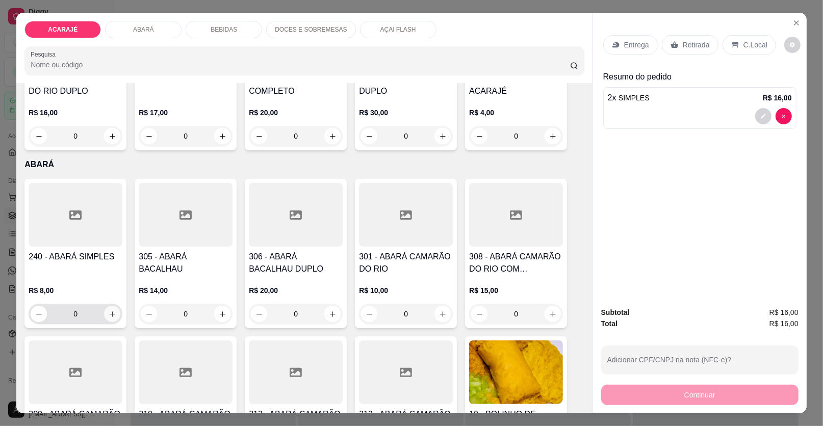
click at [113, 313] on button "increase-product-quantity" at bounding box center [112, 314] width 16 height 16
type input "1"
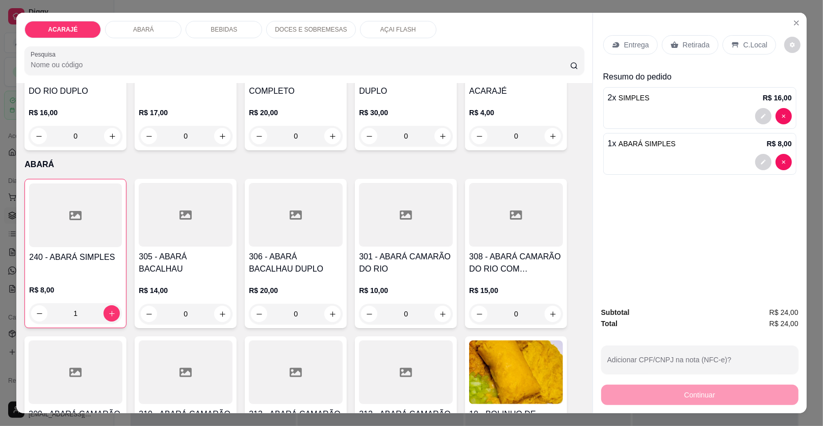
click at [612, 49] on div "Entrega" at bounding box center [631, 44] width 55 height 19
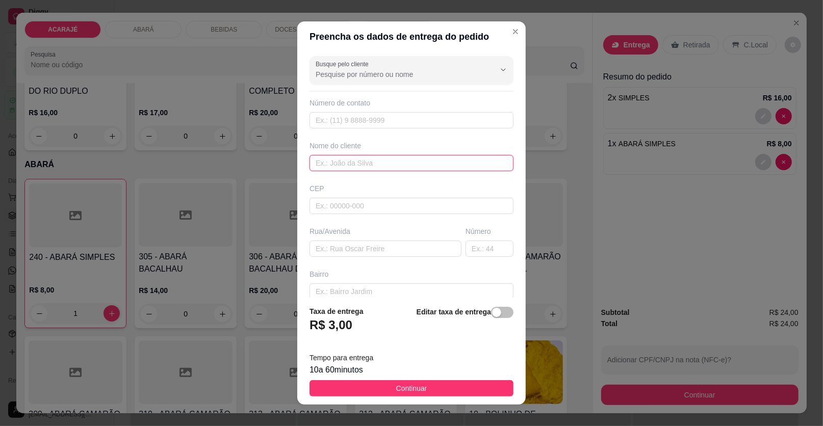
click at [334, 169] on input "text" at bounding box center [412, 163] width 204 height 16
type input "."
click at [366, 255] on input "text" at bounding box center [386, 249] width 152 height 16
paste input "Rua são Luís camamuzinho"
paste input "Em frente a pista"
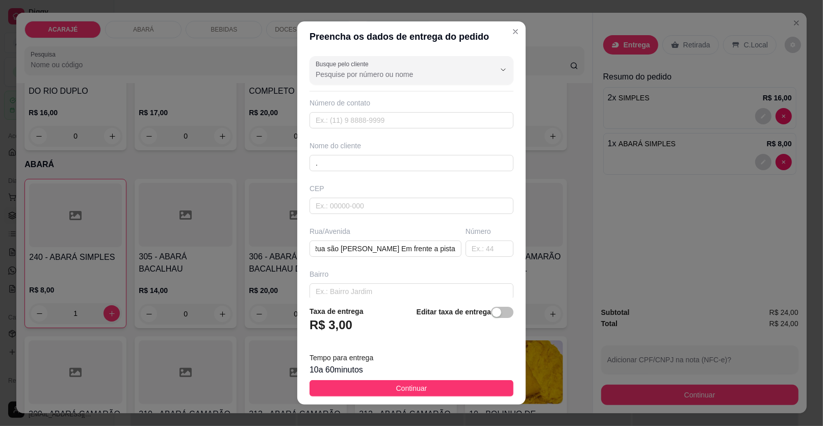
scroll to position [0, 0]
paste input "Rua sem saída"
paste input "Descendo a jairo motos"
paste input "Prédio lilaz"
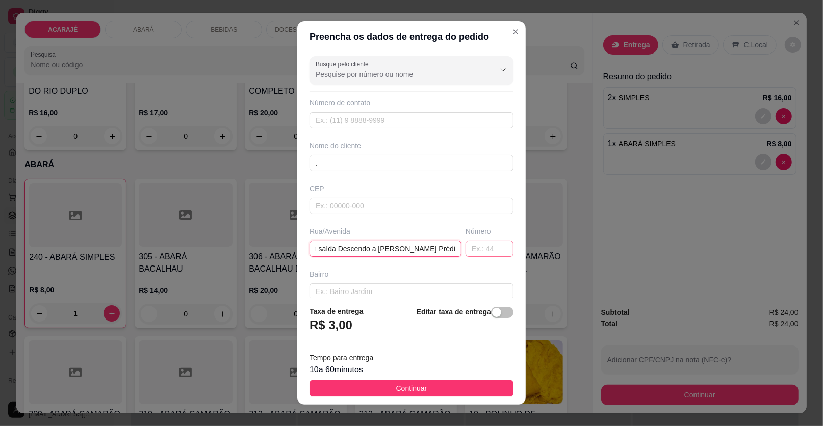
type input "Rua são [PERSON_NAME] Em frente a pista Rua sem saída Descendo a [PERSON_NAME] …"
click at [477, 245] on input "text" at bounding box center [490, 249] width 48 height 16
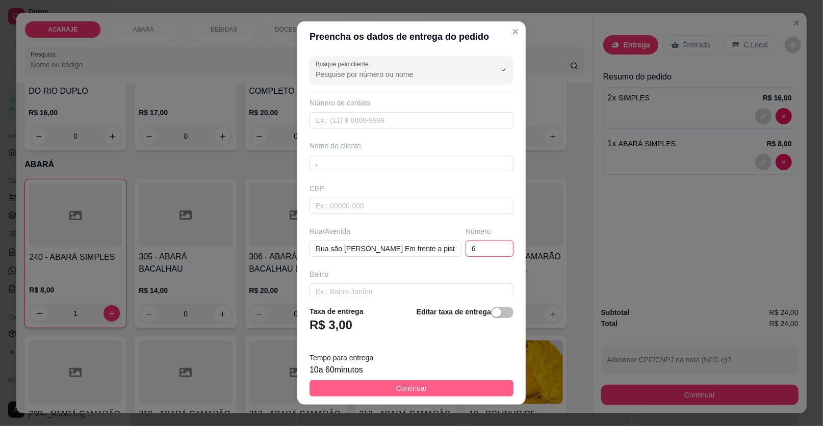
type input "6"
click at [471, 394] on button "Continuar" at bounding box center [412, 389] width 204 height 16
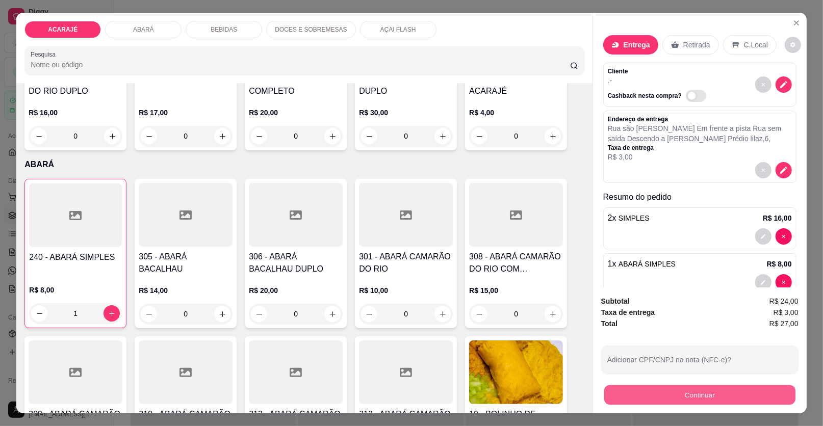
click at [673, 399] on button "Continuar" at bounding box center [700, 396] width 191 height 20
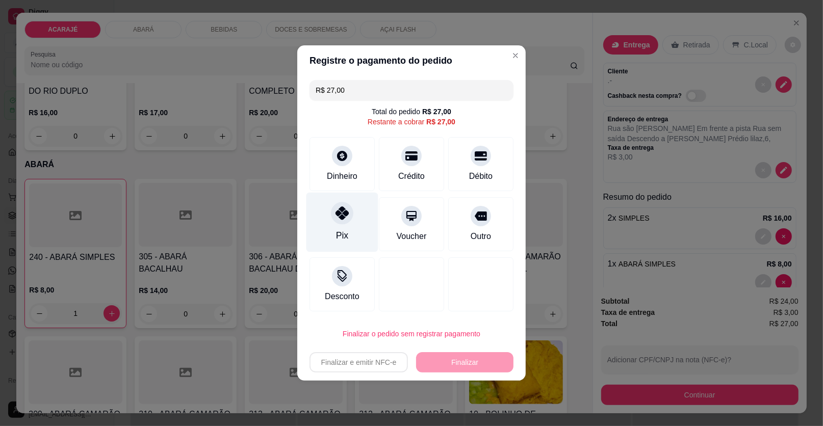
click at [362, 228] on div "Pix" at bounding box center [343, 223] width 72 height 60
type input "R$ 0,00"
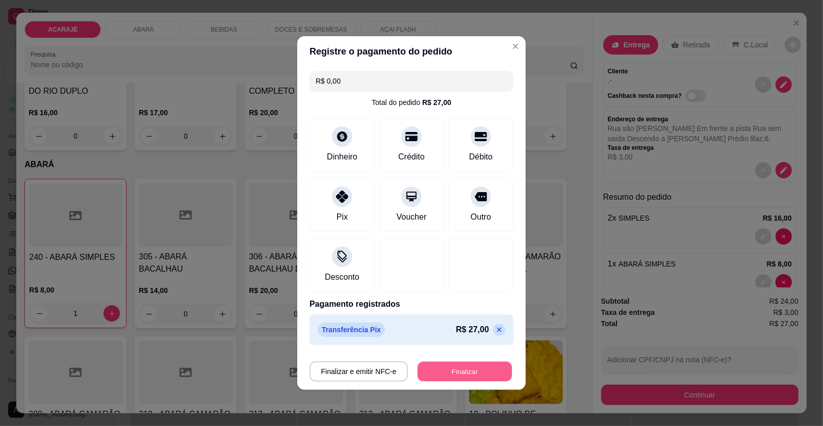
click at [479, 378] on button "Finalizar" at bounding box center [465, 372] width 94 height 20
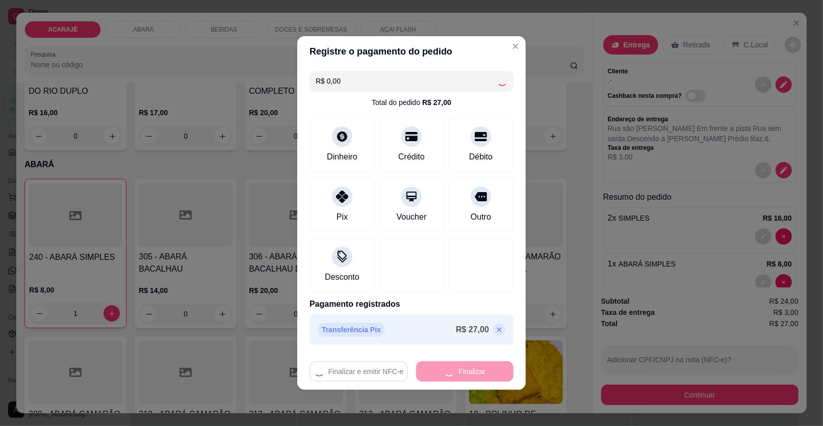
type input "0"
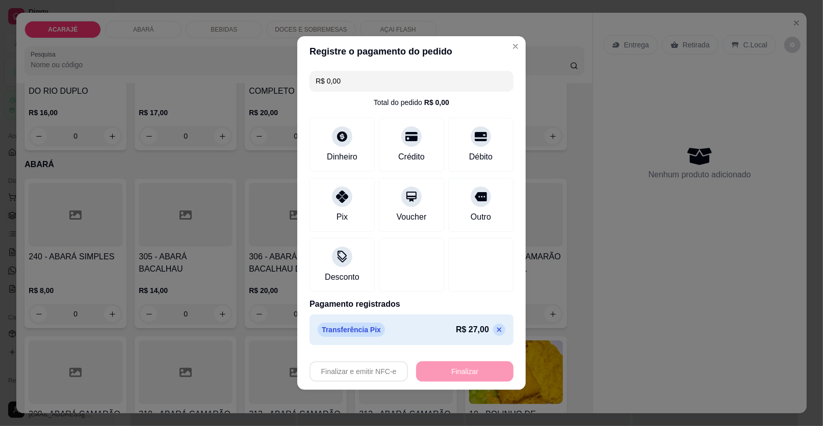
type input "-R$ 27,00"
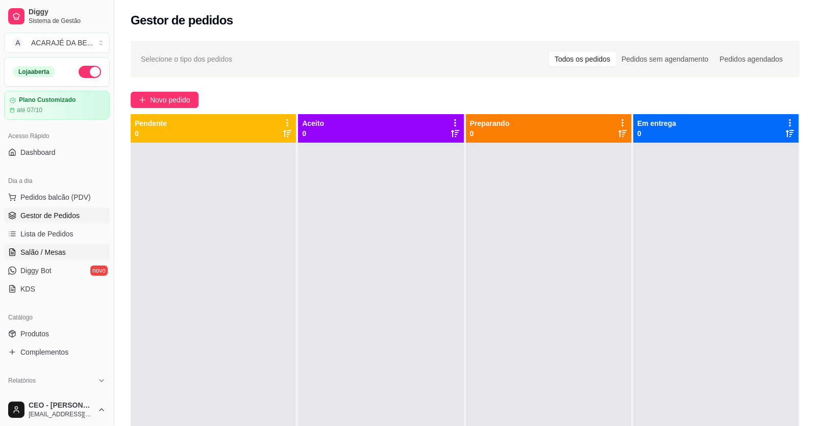
click at [53, 252] on span "Salão / Mesas" at bounding box center [42, 252] width 45 height 10
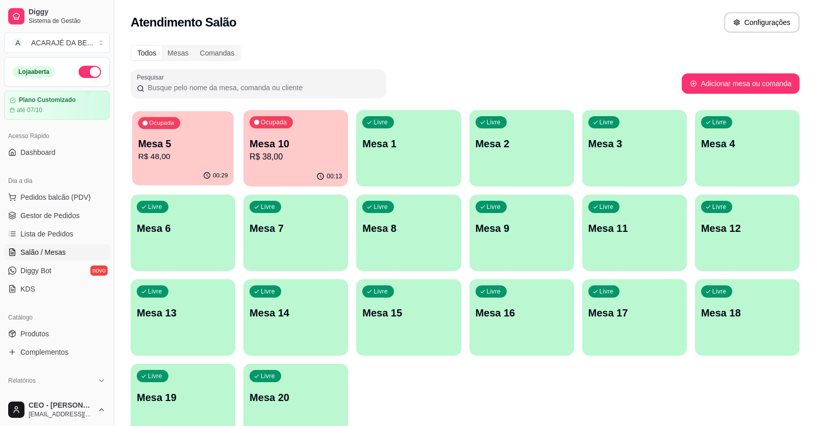
click at [188, 158] on p "R$ 48,00" at bounding box center [183, 157] width 90 height 12
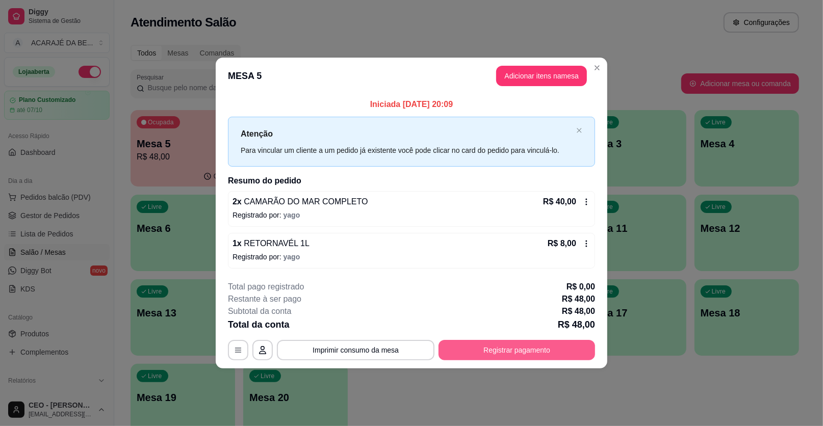
click at [488, 340] on button "Registrar pagamento" at bounding box center [517, 350] width 157 height 20
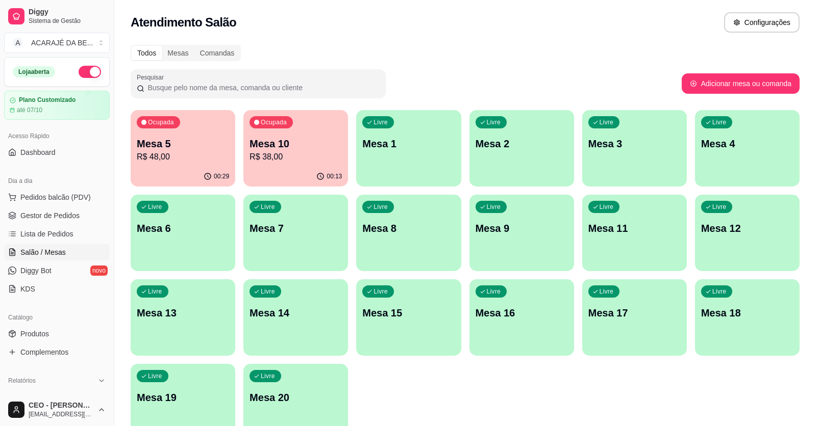
click at [228, 124] on div "Ocupada Mesa 5 R$ 48,00" at bounding box center [183, 138] width 105 height 57
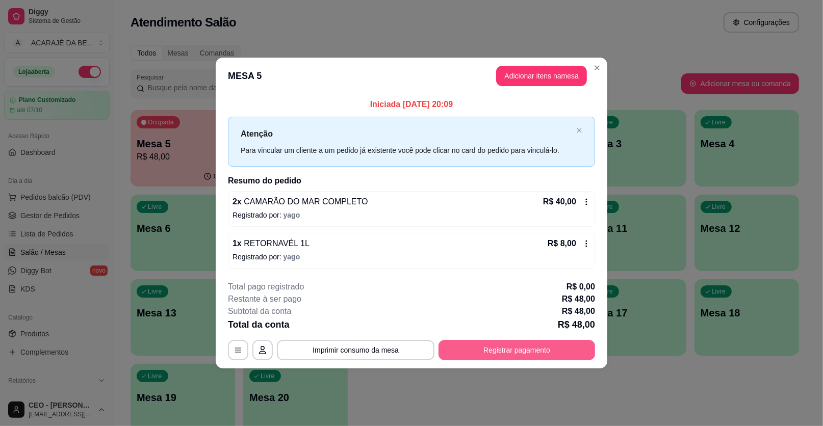
click at [482, 340] on button "Registrar pagamento" at bounding box center [517, 350] width 157 height 20
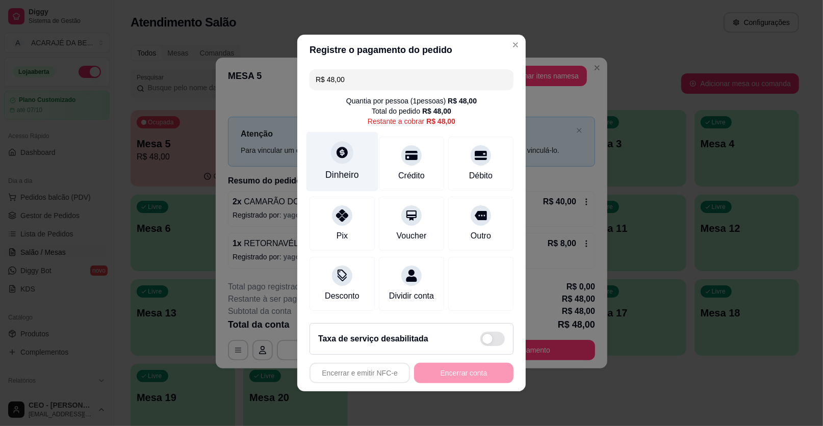
click at [329, 160] on div "Dinheiro" at bounding box center [343, 162] width 72 height 60
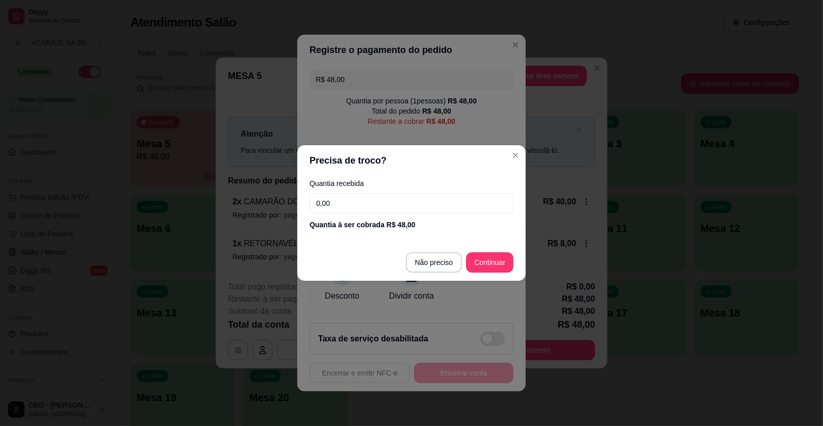
drag, startPoint x: 374, startPoint y: 205, endPoint x: 365, endPoint y: 206, distance: 9.7
click at [373, 205] on input "0,00" at bounding box center [412, 203] width 204 height 20
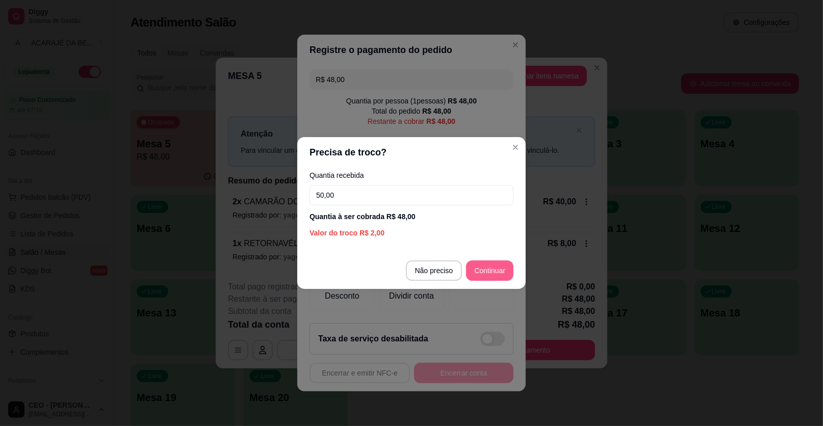
type input "50,00"
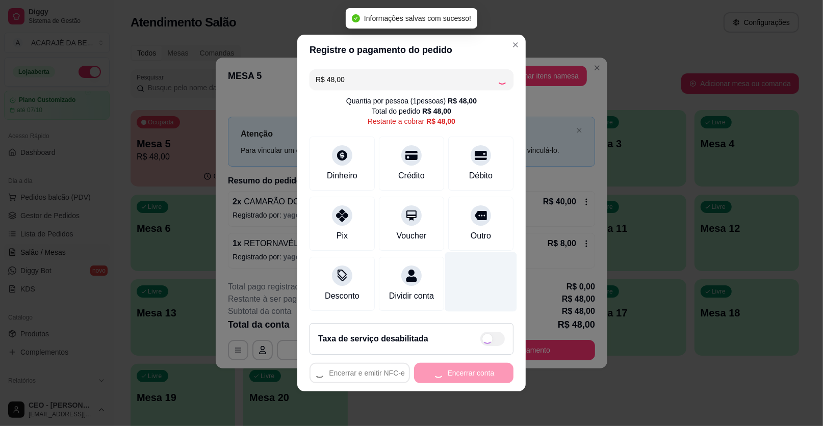
type input "R$ 0,00"
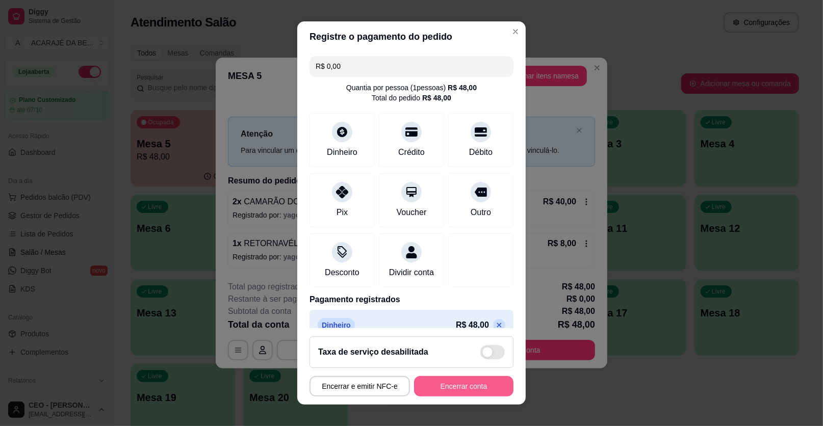
click at [471, 386] on button "Encerrar conta" at bounding box center [463, 387] width 99 height 20
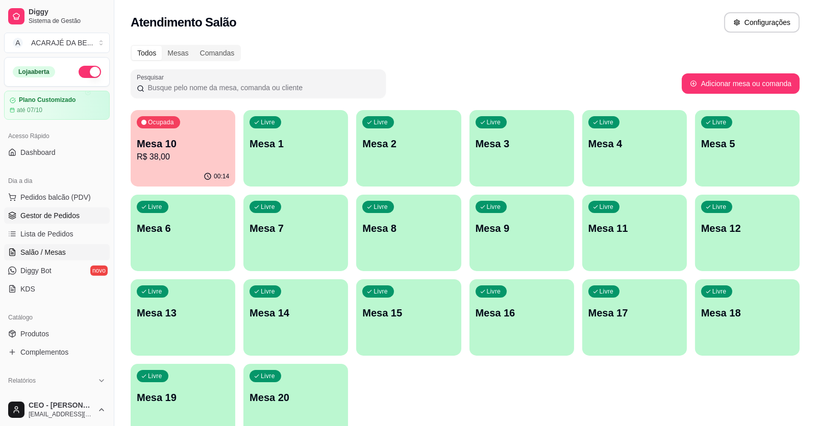
click at [64, 220] on span "Gestor de Pedidos" at bounding box center [49, 216] width 59 height 10
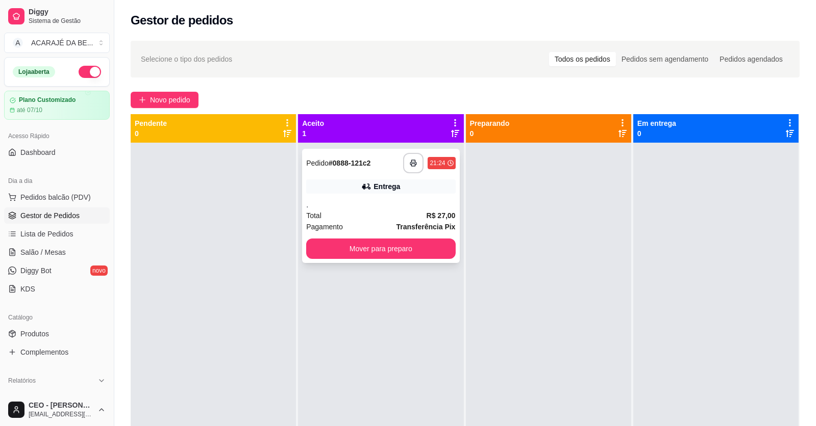
click at [322, 196] on div "**********" at bounding box center [380, 206] width 157 height 114
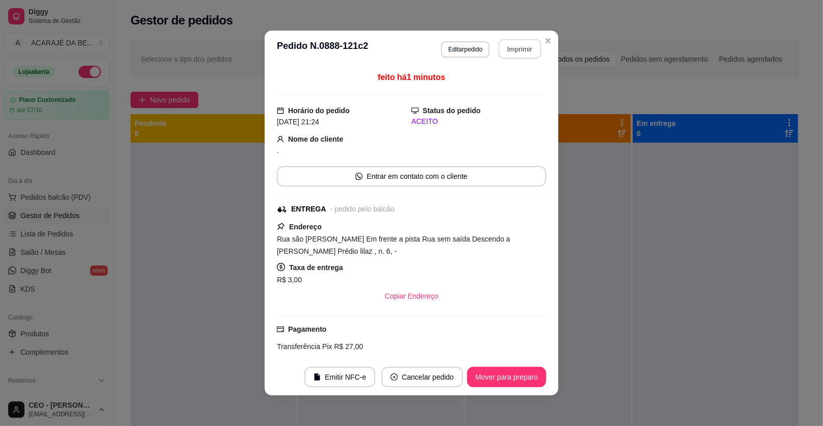
click at [524, 49] on button "Imprimir" at bounding box center [520, 49] width 43 height 20
click at [495, 386] on button "Mover para preparo" at bounding box center [506, 378] width 77 height 20
click at [494, 381] on div "Mover para preparo" at bounding box center [499, 377] width 93 height 20
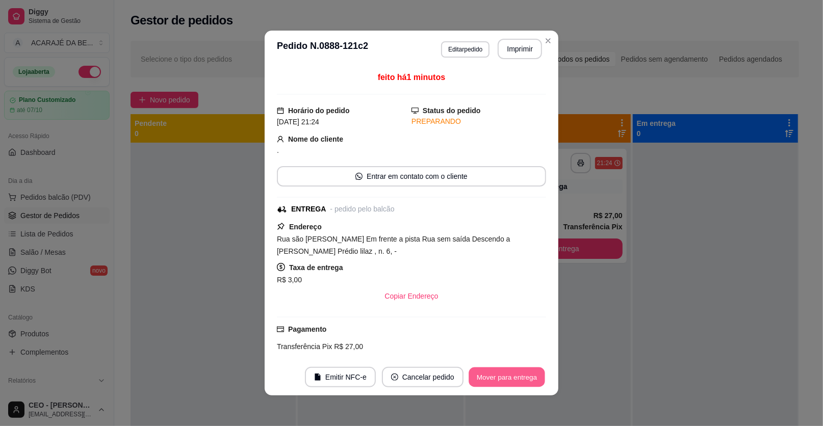
click at [494, 381] on button "Mover para entrega" at bounding box center [507, 378] width 77 height 20
click at [494, 381] on div "Mover para entrega" at bounding box center [500, 377] width 93 height 20
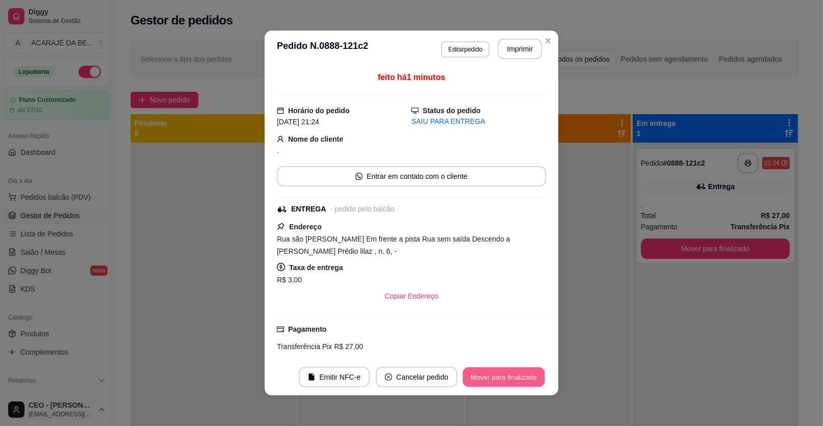
click at [494, 381] on button "Mover para finalizado" at bounding box center [504, 378] width 82 height 20
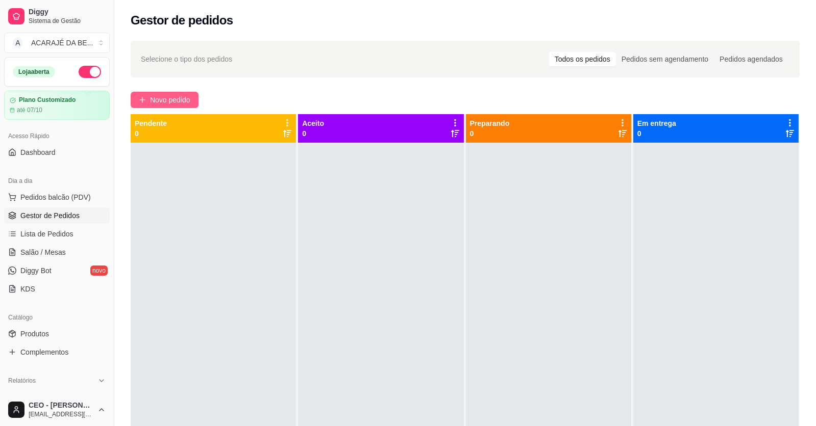
click at [182, 99] on span "Novo pedido" at bounding box center [170, 99] width 40 height 11
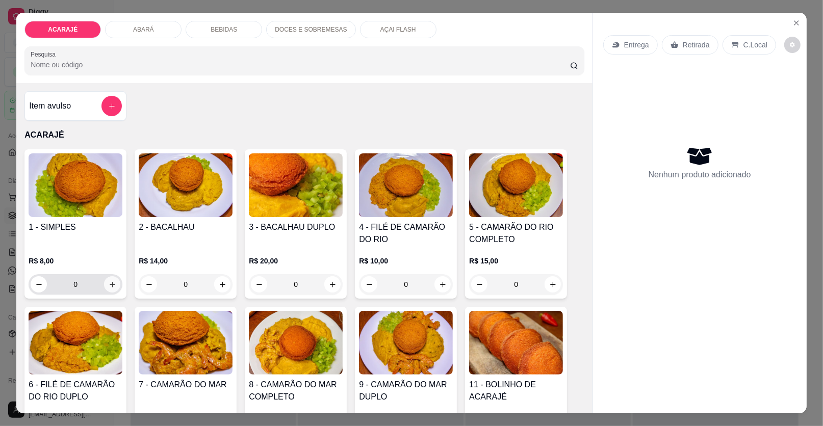
click at [104, 284] on button "increase-product-quantity" at bounding box center [112, 285] width 16 height 16
type input "1"
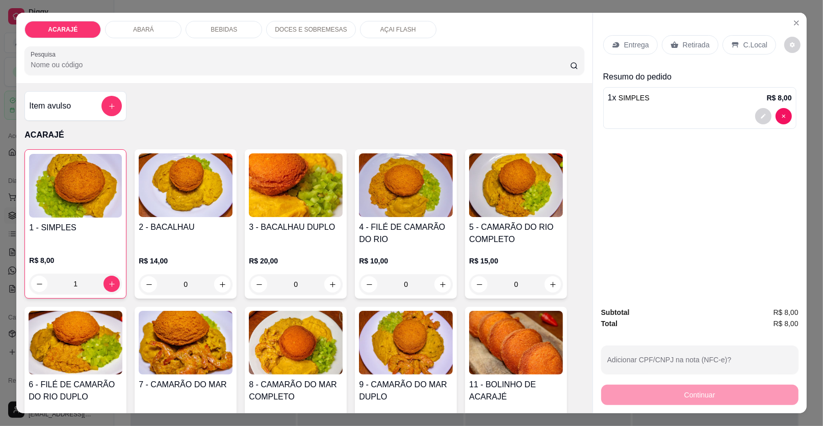
drag, startPoint x: 697, startPoint y: 44, endPoint x: 762, endPoint y: 118, distance: 98.4
click at [700, 43] on p "Retirada" at bounding box center [696, 45] width 27 height 10
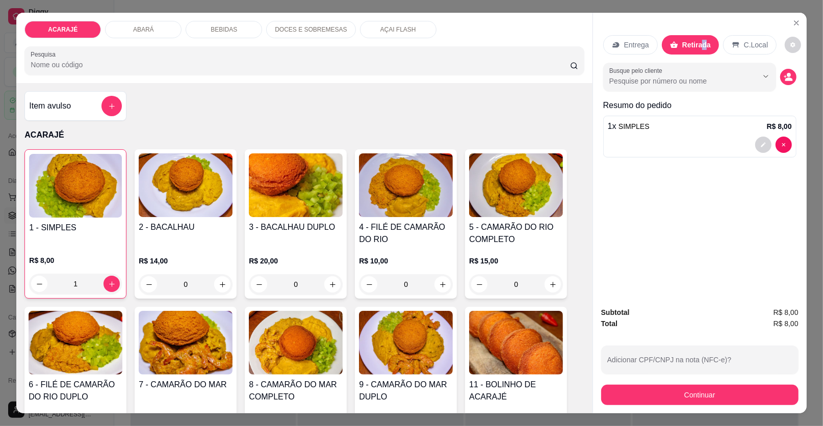
click at [761, 144] on icon "decrease-product-quantity" at bounding box center [764, 145] width 6 height 6
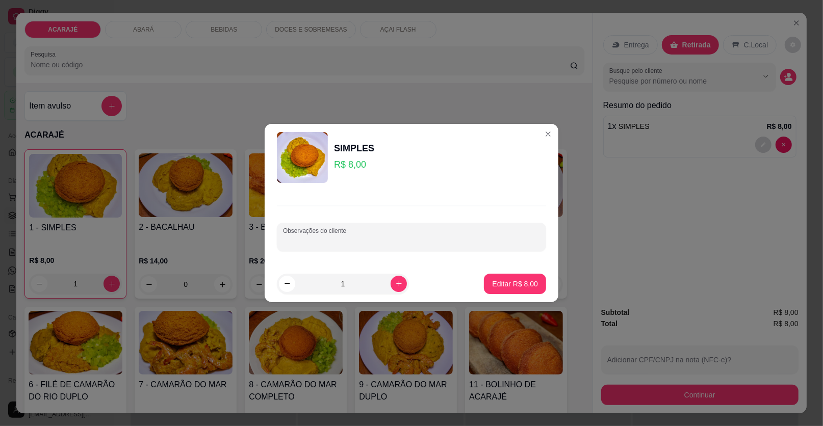
click at [375, 241] on input "Observações do cliente" at bounding box center [411, 241] width 257 height 10
type input "E PRA LEVAR ESSE DE 8 VIUUU TAMIRES"
click at [515, 279] on p "Editar R$ 8,00" at bounding box center [515, 284] width 44 height 10
type input "0"
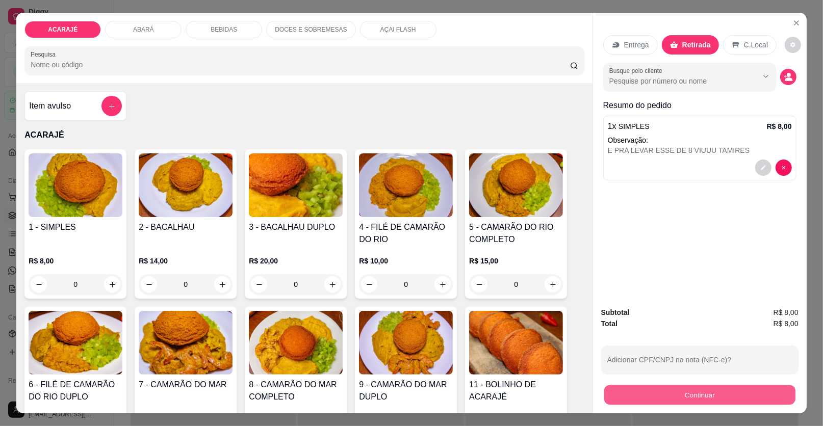
click at [680, 389] on button "Continuar" at bounding box center [700, 396] width 191 height 20
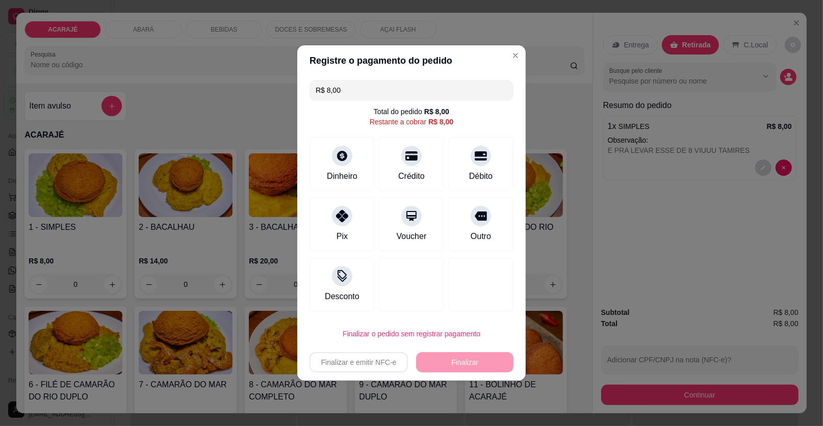
drag, startPoint x: 474, startPoint y: 224, endPoint x: 441, endPoint y: 297, distance: 80.1
click at [472, 225] on div "Outro" at bounding box center [480, 224] width 65 height 54
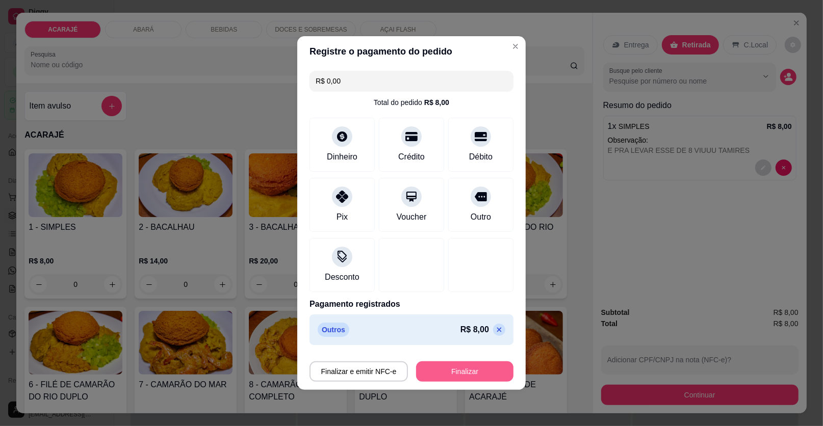
click at [451, 365] on button "Finalizar" at bounding box center [464, 372] width 97 height 20
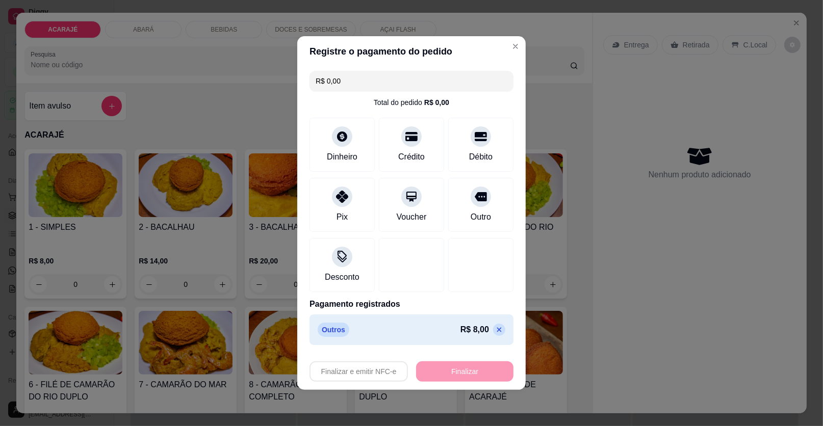
type input "-R$ 8,00"
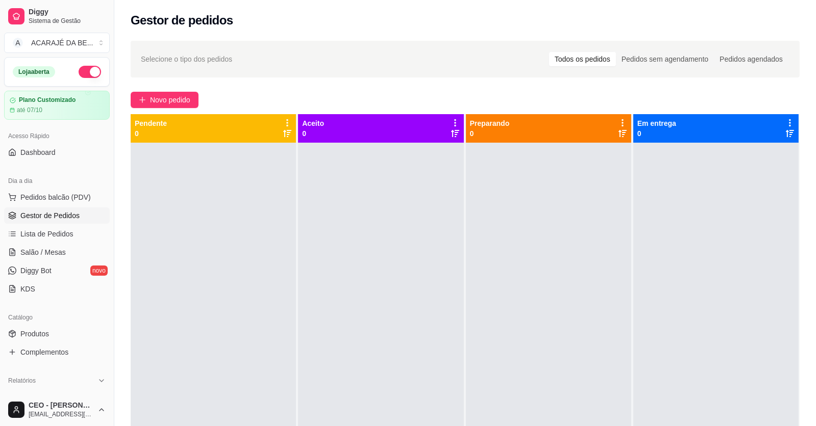
click at [51, 223] on ul "Pedidos balcão (PDV) Gestor de Pedidos Lista de Pedidos Salão / Mesas Diggy Bot…" at bounding box center [57, 243] width 106 height 108
click at [51, 238] on span "Lista de Pedidos" at bounding box center [46, 234] width 53 height 10
click at [63, 212] on span "Gestor de Pedidos" at bounding box center [49, 216] width 59 height 10
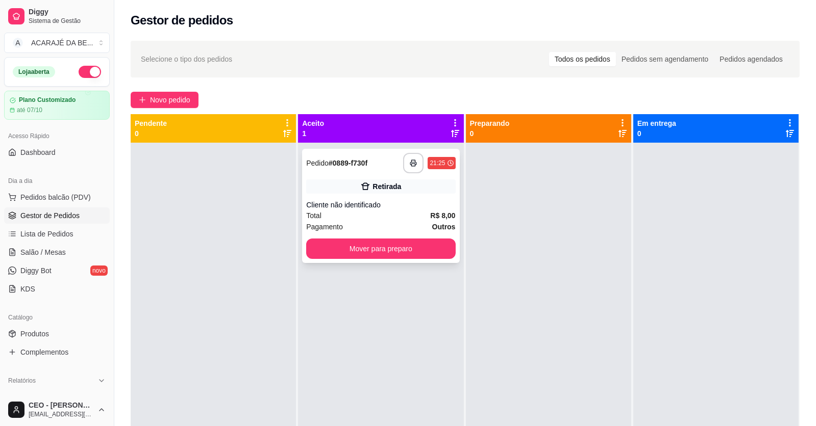
click at [368, 173] on div "**********" at bounding box center [380, 206] width 157 height 114
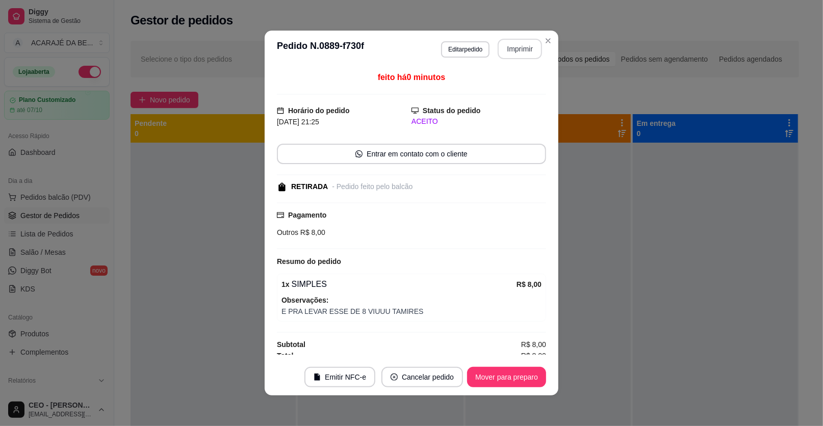
click at [513, 57] on button "Imprimir" at bounding box center [520, 49] width 44 height 20
click at [504, 375] on button "Mover para preparo" at bounding box center [506, 377] width 79 height 20
click at [504, 375] on button "Mover para preparo" at bounding box center [506, 378] width 77 height 20
click at [504, 375] on div "Mover para preparo" at bounding box center [499, 377] width 93 height 20
drag, startPoint x: 499, startPoint y: 71, endPoint x: 504, endPoint y: 375, distance: 304.1
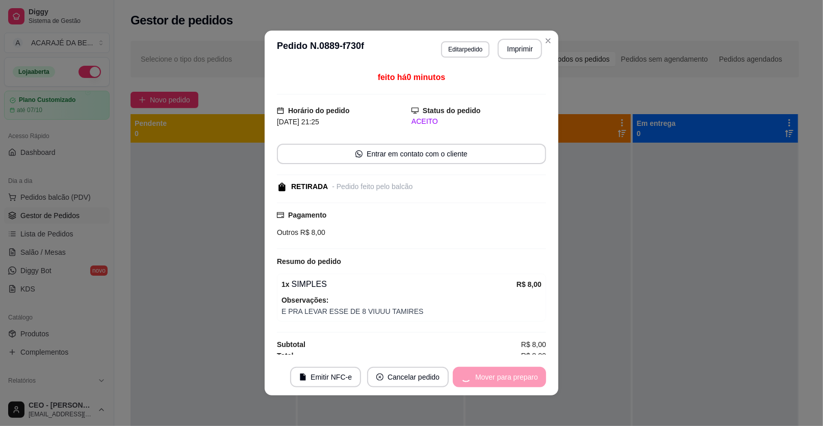
click at [504, 375] on div "Mover para preparo" at bounding box center [499, 377] width 93 height 20
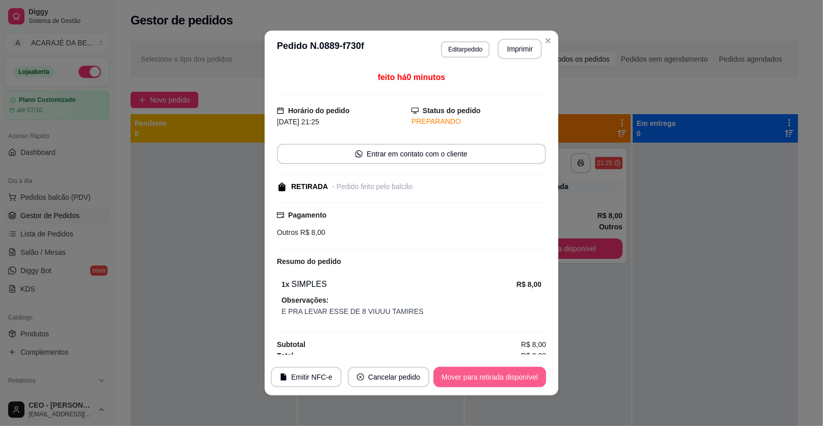
click at [504, 375] on button "Mover para retirada disponível" at bounding box center [490, 377] width 113 height 20
click at [504, 375] on div "Mover para retirada disponível" at bounding box center [482, 377] width 127 height 20
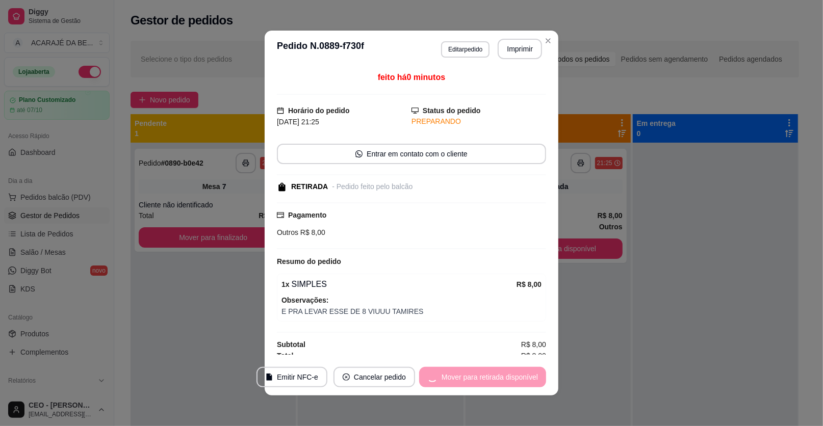
click at [504, 375] on div "Mover para retirada disponível" at bounding box center [482, 377] width 127 height 20
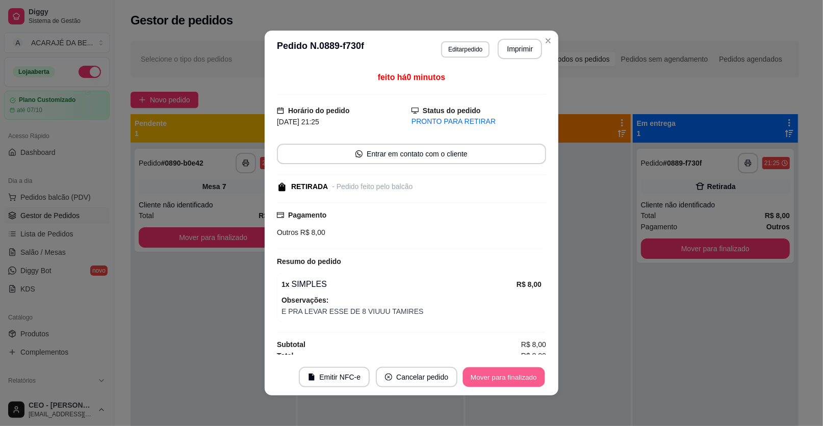
click at [504, 375] on button "Mover para finalizado" at bounding box center [504, 378] width 82 height 20
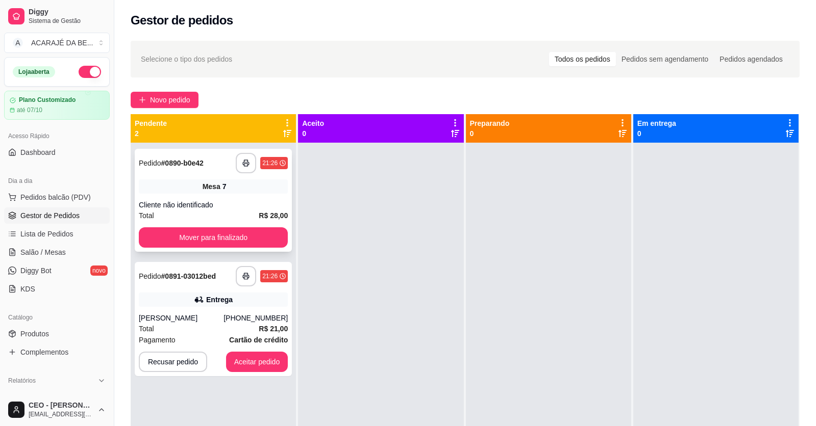
click at [213, 169] on div "**********" at bounding box center [213, 163] width 149 height 20
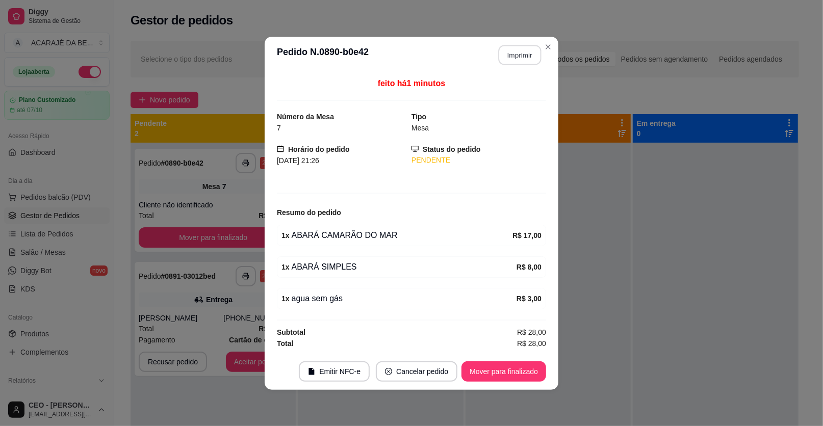
click at [502, 60] on button "Imprimir" at bounding box center [520, 55] width 43 height 20
click at [521, 378] on button "Mover para finalizado" at bounding box center [504, 372] width 85 height 20
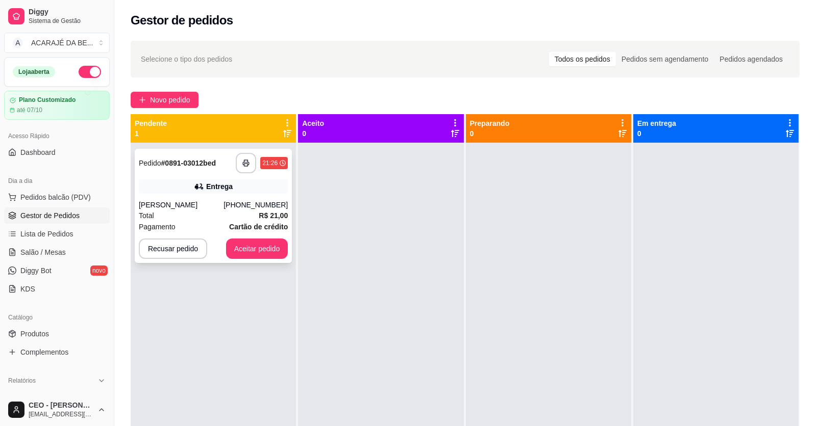
click at [205, 190] on div "Entrega" at bounding box center [213, 187] width 149 height 14
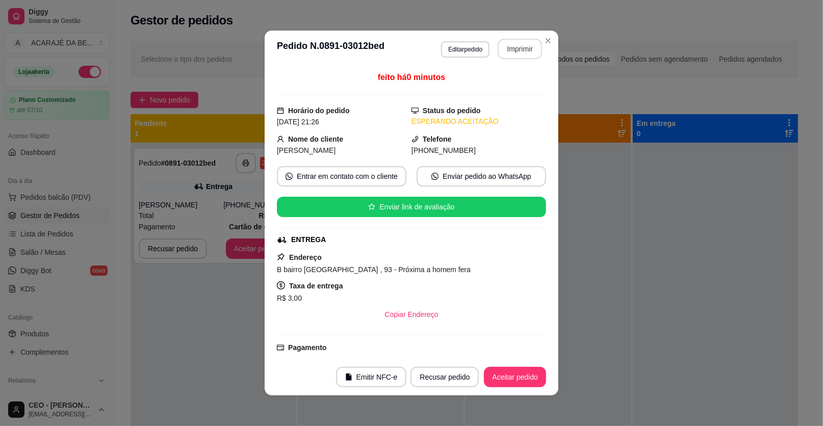
click at [510, 55] on button "Imprimir" at bounding box center [520, 49] width 44 height 20
click at [529, 369] on button "Aceitar pedido" at bounding box center [515, 378] width 60 height 20
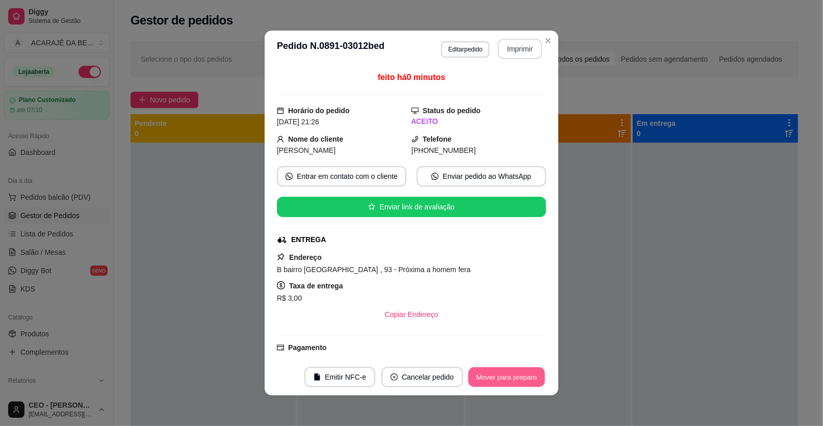
click at [528, 370] on button "Mover para preparo" at bounding box center [506, 378] width 77 height 20
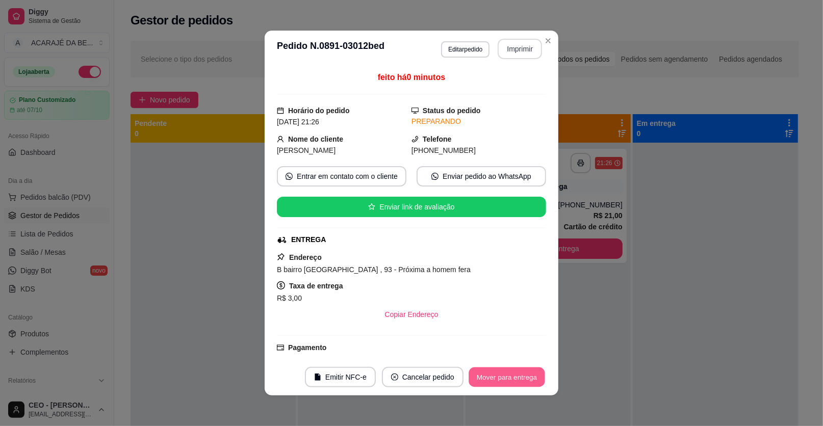
click at [529, 370] on button "Mover para entrega" at bounding box center [507, 378] width 77 height 20
click at [528, 370] on div "Mover para entrega" at bounding box center [500, 377] width 93 height 20
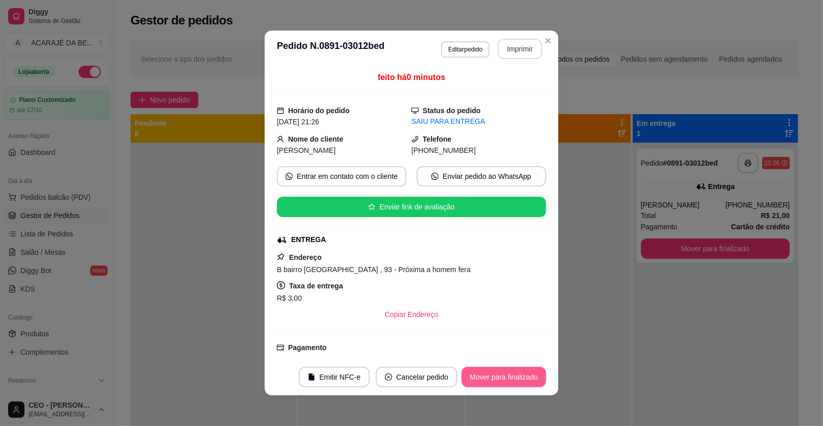
click at [522, 381] on button "Mover para finalizado" at bounding box center [504, 377] width 85 height 20
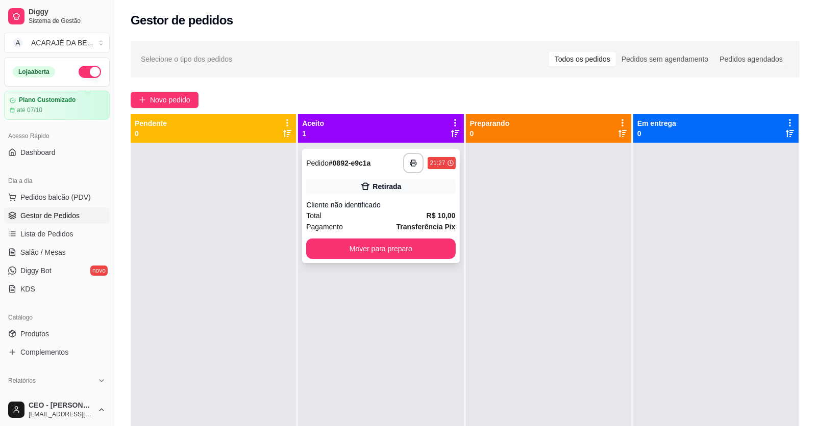
click at [390, 179] on div "**********" at bounding box center [380, 206] width 157 height 114
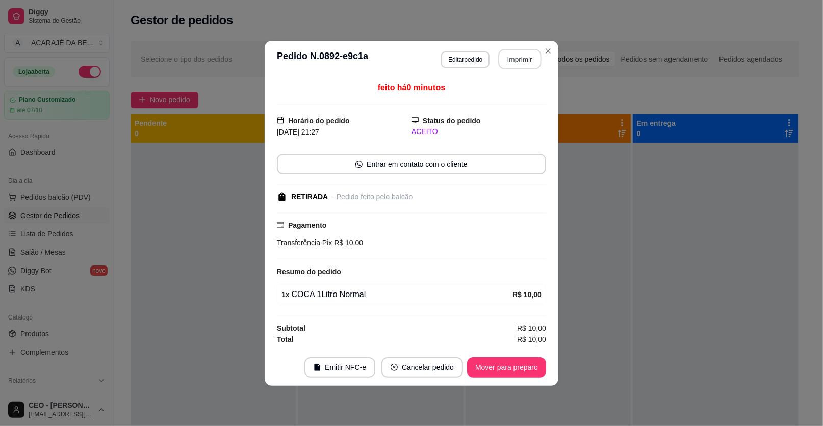
click at [503, 62] on button "Imprimir" at bounding box center [520, 59] width 43 height 20
click at [520, 369] on button "Mover para preparo" at bounding box center [506, 368] width 77 height 20
click at [520, 369] on div "Mover para preparo" at bounding box center [506, 368] width 79 height 20
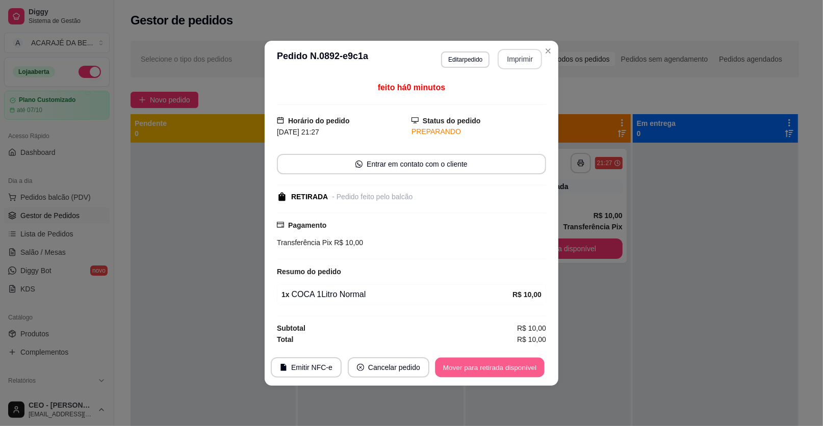
click at [520, 369] on button "Mover para retirada disponível" at bounding box center [489, 368] width 109 height 20
click at [520, 369] on div "Mover para retirada disponível" at bounding box center [482, 368] width 127 height 20
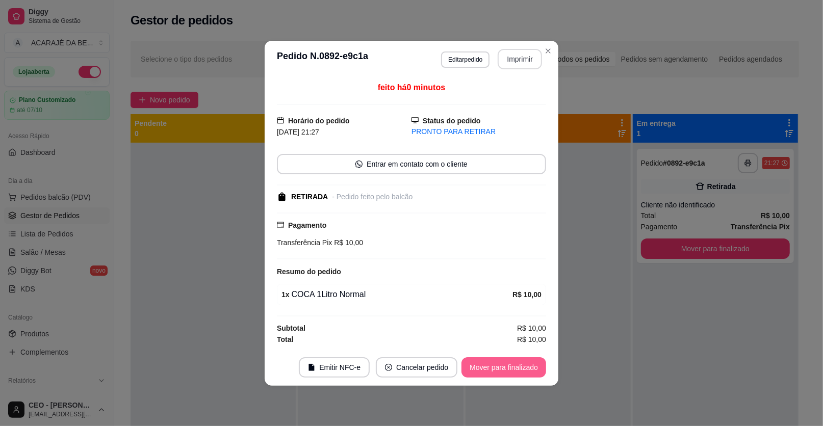
click at [520, 368] on button "Mover para finalizado" at bounding box center [504, 368] width 85 height 20
click at [520, 368] on div "Mover para finalizado" at bounding box center [496, 368] width 99 height 20
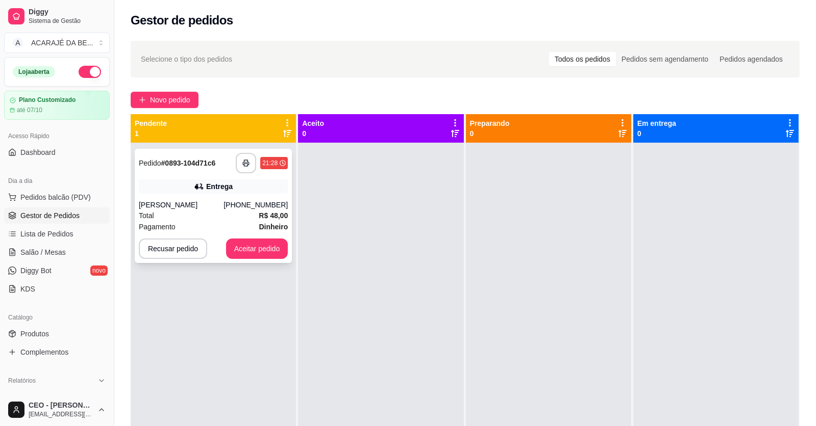
click at [258, 179] on div "**********" at bounding box center [213, 206] width 157 height 114
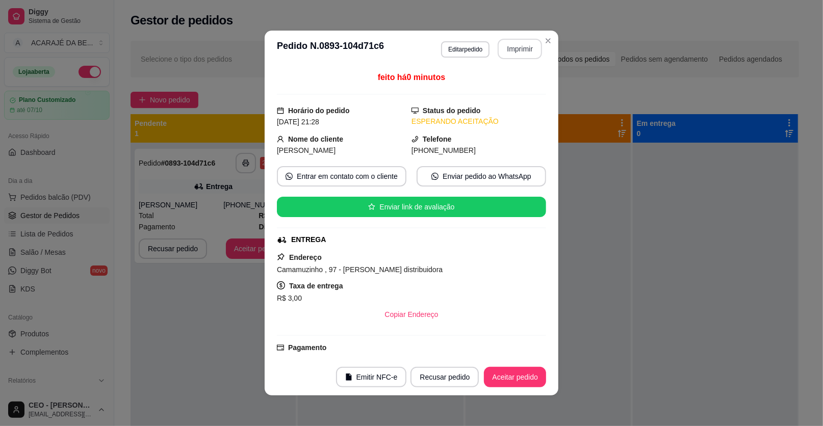
click at [521, 44] on button "Imprimir" at bounding box center [520, 49] width 44 height 20
click at [494, 386] on button "Aceitar pedido" at bounding box center [515, 377] width 62 height 20
click at [494, 380] on div "Recusar pedido Aceitar pedido" at bounding box center [464, 377] width 164 height 20
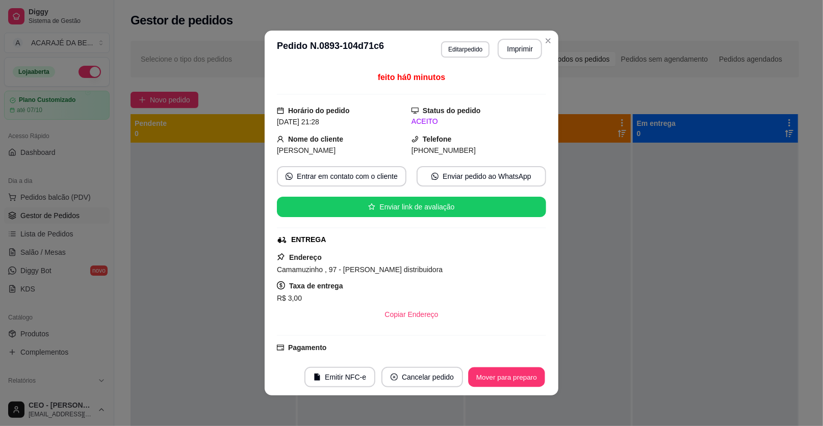
click at [494, 380] on button "Mover para preparo" at bounding box center [506, 378] width 77 height 20
click at [494, 380] on div "Mover para preparo" at bounding box center [499, 377] width 93 height 20
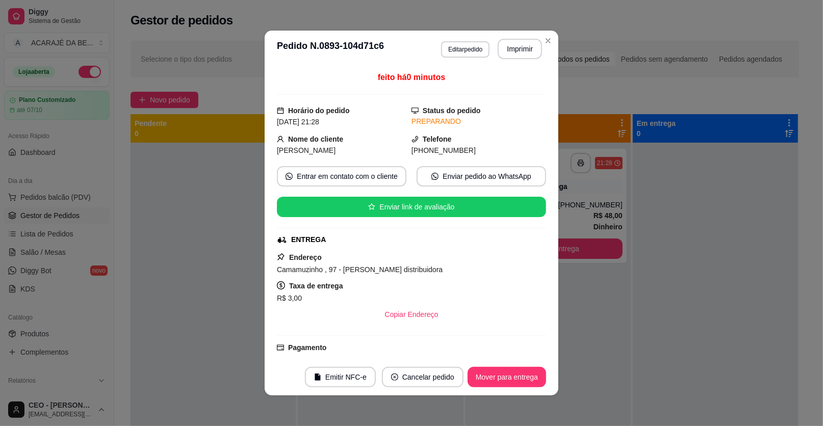
click at [494, 380] on button "Mover para entrega" at bounding box center [507, 377] width 79 height 20
click at [494, 380] on div "Mover para entrega" at bounding box center [500, 377] width 93 height 20
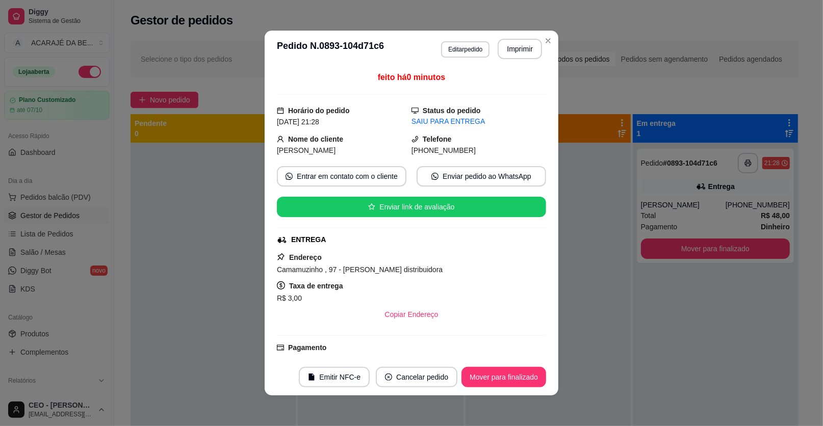
click at [495, 380] on button "Mover para finalizado" at bounding box center [504, 377] width 85 height 20
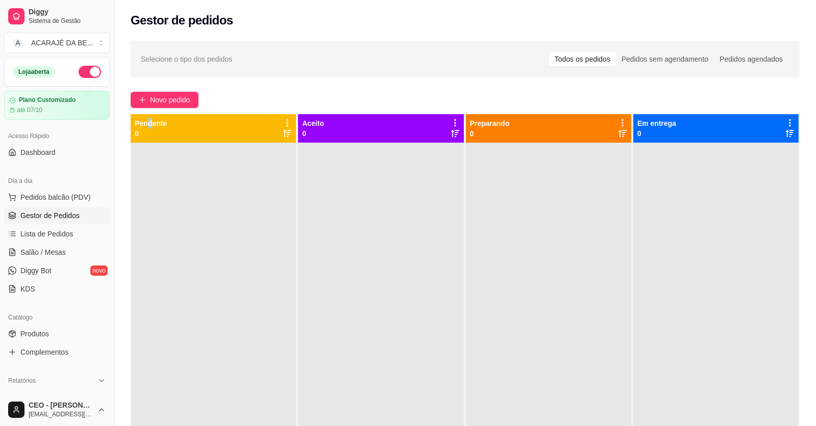
click at [150, 112] on div "Selecione o tipo dos pedidos Todos os pedidos Pedidos sem agendamento Pedidos a…" at bounding box center [464, 294] width 701 height 518
drag, startPoint x: 150, startPoint y: 112, endPoint x: 156, endPoint y: 105, distance: 9.1
click at [156, 105] on span "Novo pedido" at bounding box center [170, 99] width 40 height 11
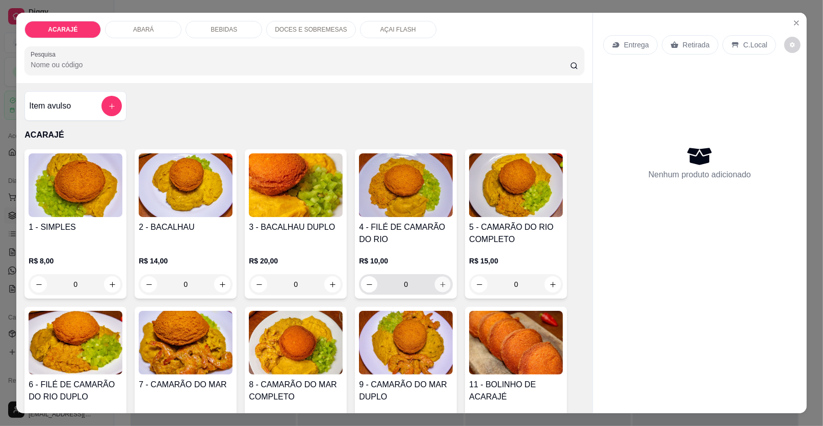
click at [439, 286] on icon "increase-product-quantity" at bounding box center [443, 285] width 8 height 8
click at [439, 285] on icon "increase-product-quantity" at bounding box center [443, 285] width 8 height 8
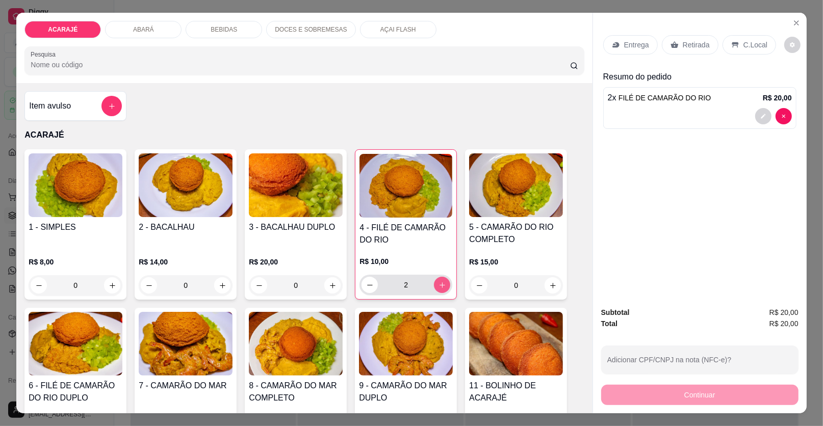
click at [439, 284] on icon "increase-product-quantity" at bounding box center [443, 286] width 8 height 8
click at [439, 282] on icon "increase-product-quantity" at bounding box center [443, 286] width 8 height 8
type input "4"
drag, startPoint x: 693, startPoint y: 48, endPoint x: 651, endPoint y: 132, distance: 93.1
click at [693, 47] on p "Retirada" at bounding box center [696, 45] width 27 height 10
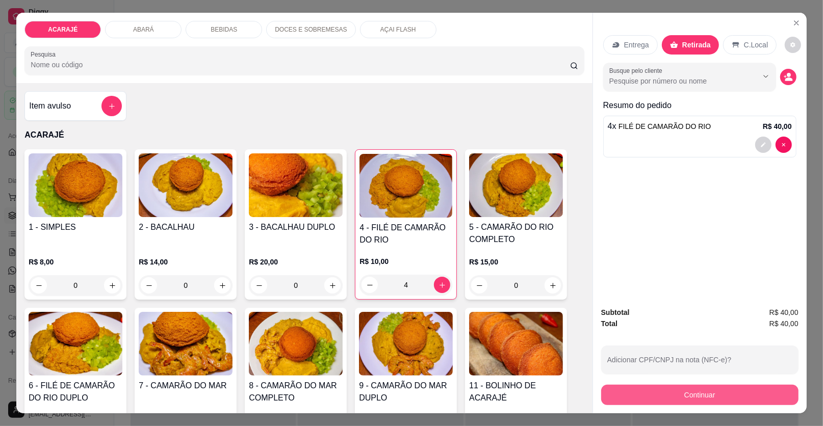
click at [690, 383] on div "Continuar" at bounding box center [699, 394] width 197 height 23
click at [687, 398] on button "Continuar" at bounding box center [699, 395] width 197 height 20
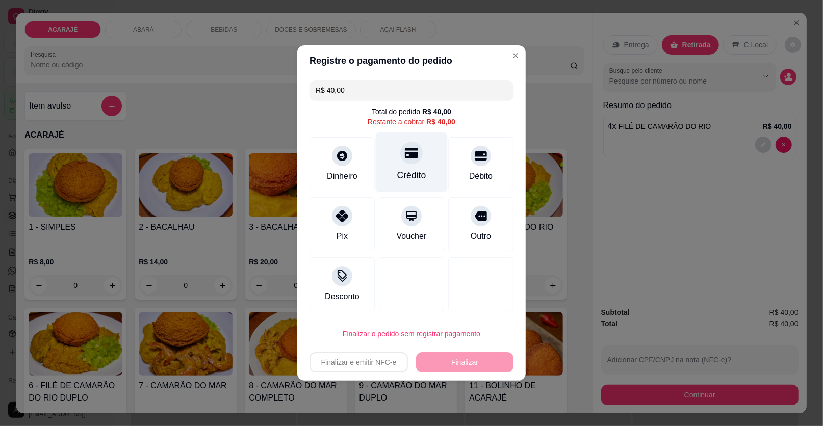
click at [415, 178] on div "Crédito" at bounding box center [411, 175] width 29 height 13
type input "R$ 0,00"
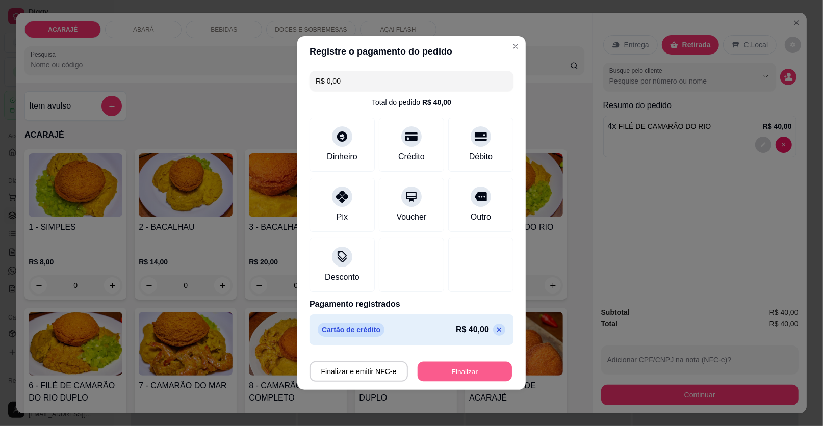
click at [464, 371] on button "Finalizar" at bounding box center [465, 372] width 94 height 20
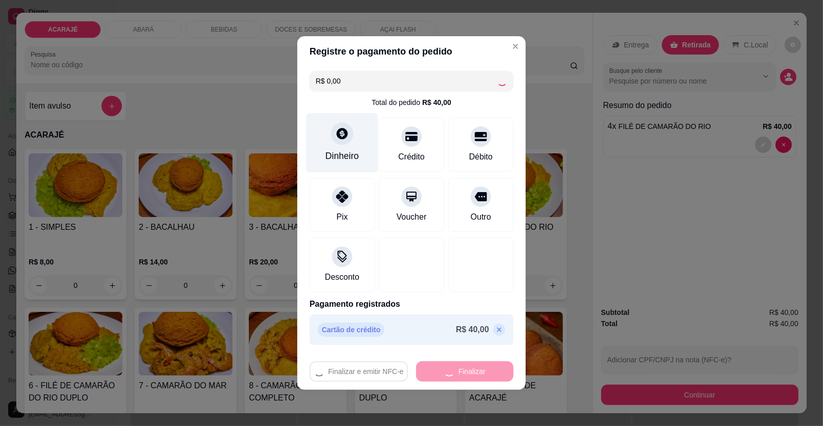
type input "0"
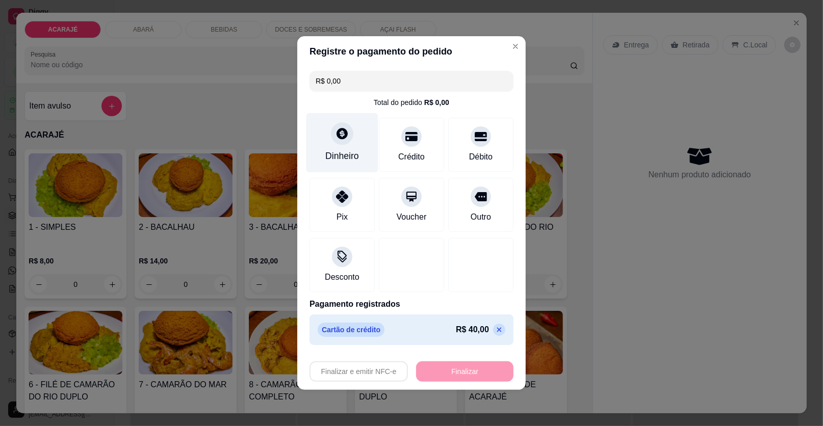
type input "-R$ 40,00"
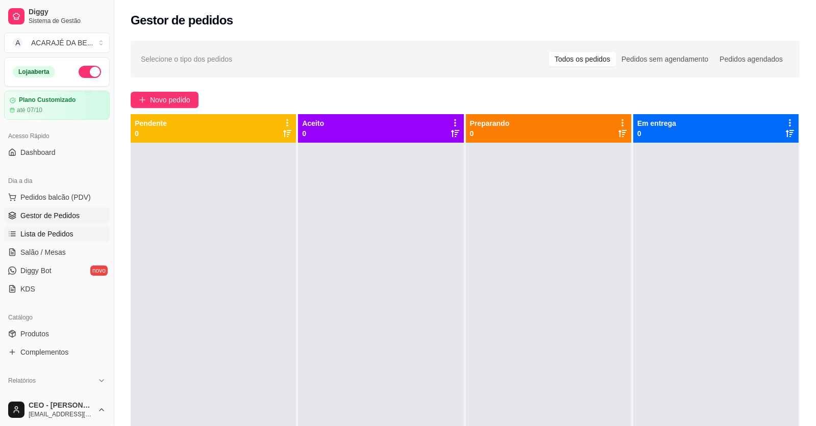
click at [83, 233] on link "Lista de Pedidos" at bounding box center [57, 234] width 106 height 16
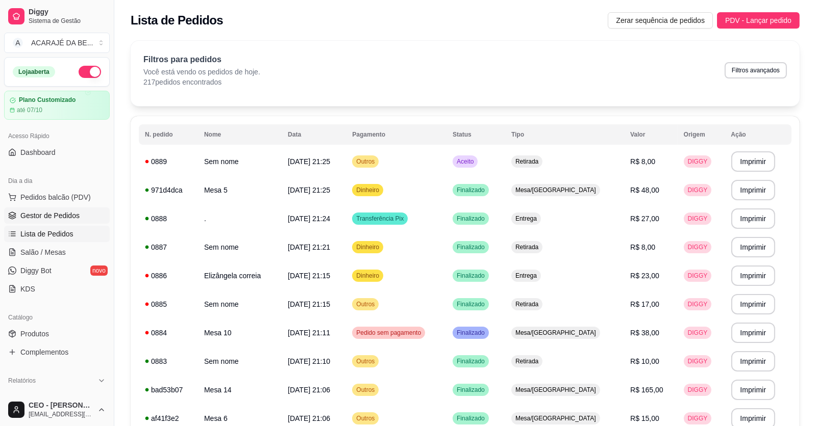
drag, startPoint x: 83, startPoint y: 217, endPoint x: 95, endPoint y: 211, distance: 13.7
click at [84, 217] on link "Gestor de Pedidos" at bounding box center [57, 216] width 106 height 16
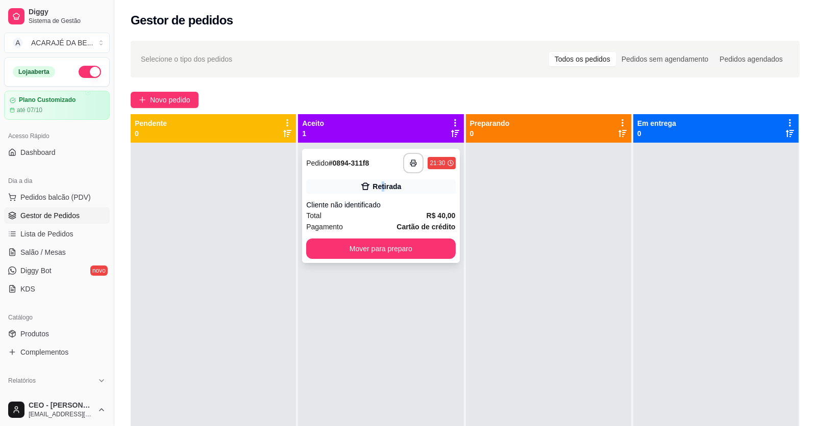
click at [382, 187] on div "Retirada" at bounding box center [386, 187] width 29 height 10
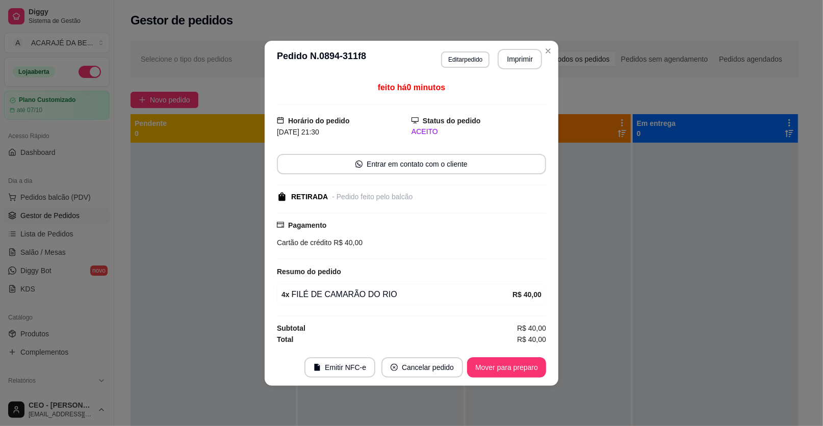
drag, startPoint x: 382, startPoint y: 187, endPoint x: 529, endPoint y: 71, distance: 187.4
click at [529, 71] on header "**********" at bounding box center [412, 59] width 294 height 37
click at [526, 68] on button "Imprimir" at bounding box center [520, 59] width 44 height 20
click at [496, 368] on button "Mover para preparo" at bounding box center [506, 368] width 77 height 20
click at [487, 367] on div "Mover para preparo" at bounding box center [506, 368] width 79 height 20
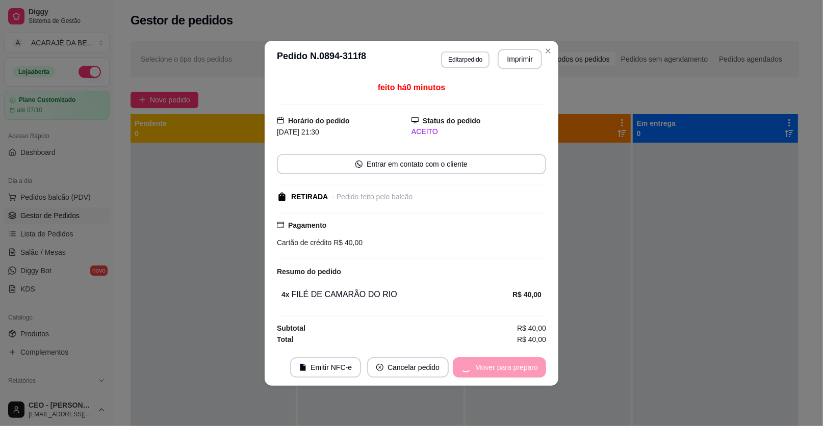
click at [487, 368] on div "Mover para preparo" at bounding box center [499, 368] width 93 height 20
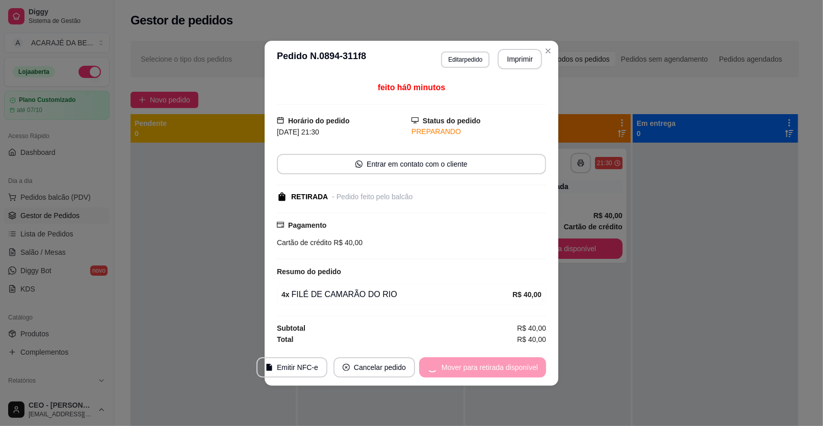
click at [485, 369] on div "Mover para retirada disponível" at bounding box center [482, 368] width 127 height 20
click at [485, 367] on div "Mover para retirada disponível" at bounding box center [482, 368] width 127 height 20
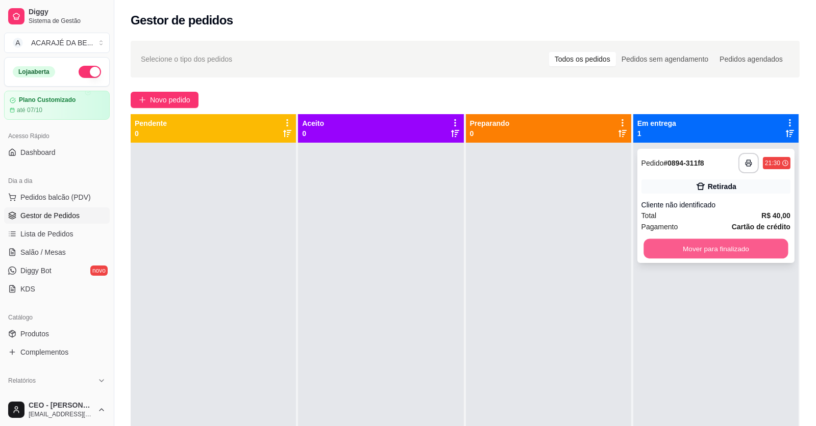
click at [679, 251] on button "Mover para finalizado" at bounding box center [715, 249] width 144 height 20
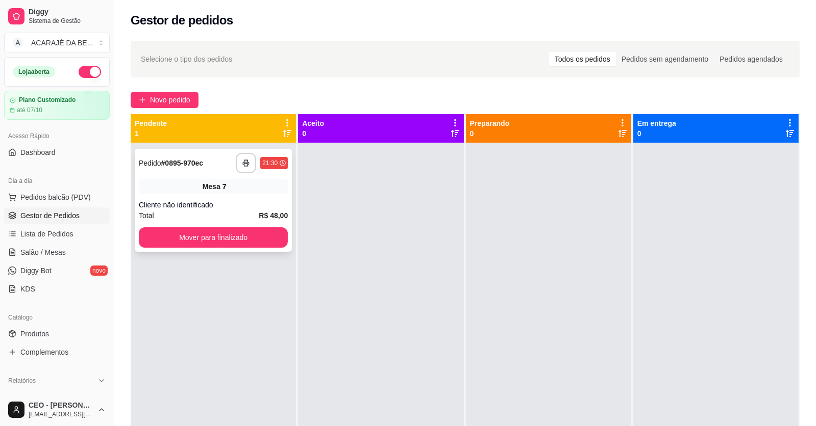
click at [152, 188] on div "Mesa 7" at bounding box center [213, 187] width 149 height 14
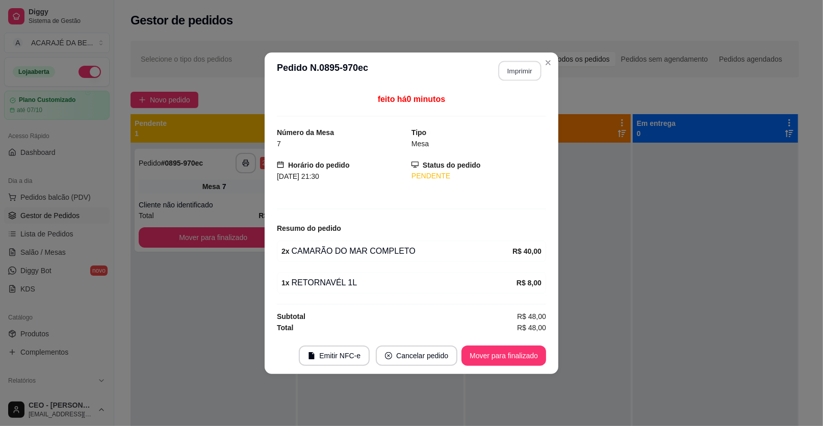
click at [536, 65] on button "Imprimir" at bounding box center [520, 71] width 43 height 20
click at [532, 357] on button "Mover para finalizado" at bounding box center [504, 356] width 85 height 20
click at [536, 349] on button "Mover para finalizado" at bounding box center [504, 356] width 85 height 20
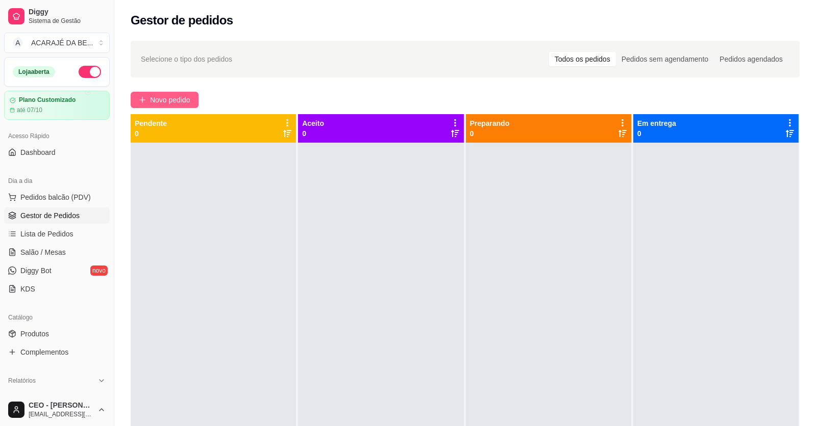
click at [165, 92] on button "Novo pedido" at bounding box center [165, 100] width 68 height 16
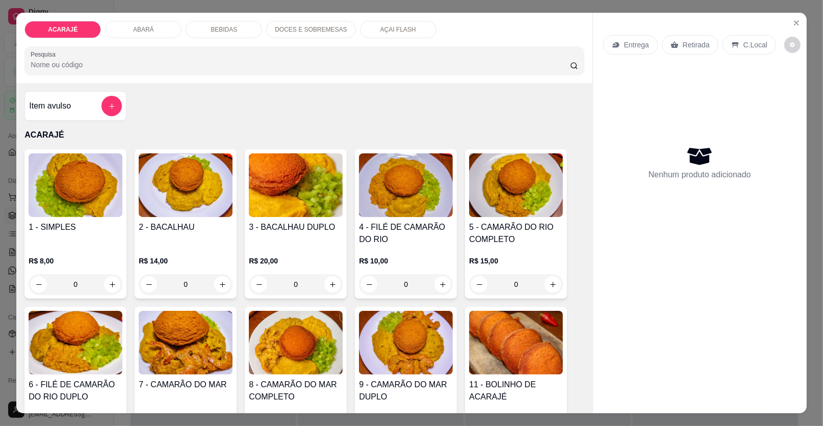
click at [190, 35] on div "BEBIDAS" at bounding box center [224, 29] width 77 height 17
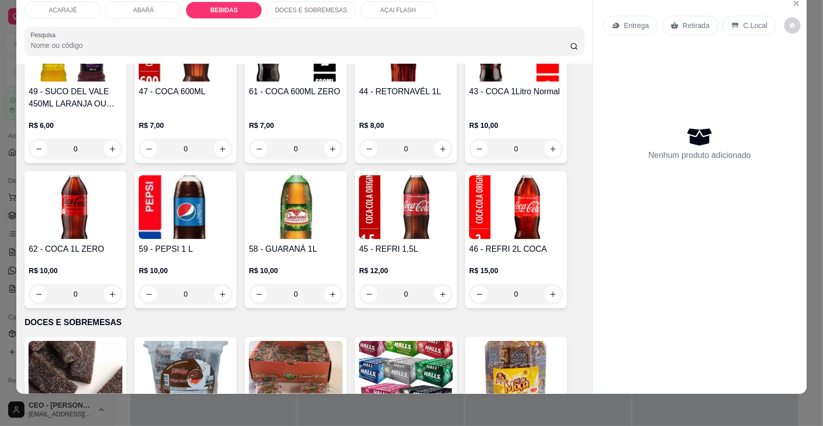
scroll to position [1125, 0]
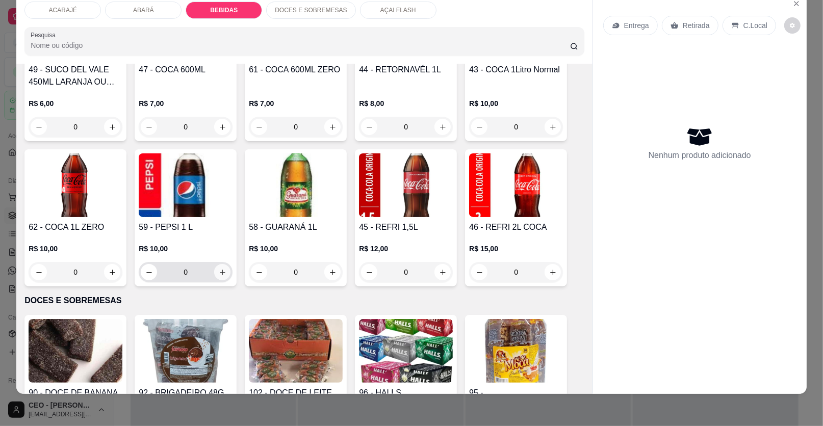
click at [221, 269] on icon "increase-product-quantity" at bounding box center [223, 273] width 8 height 8
type input "1"
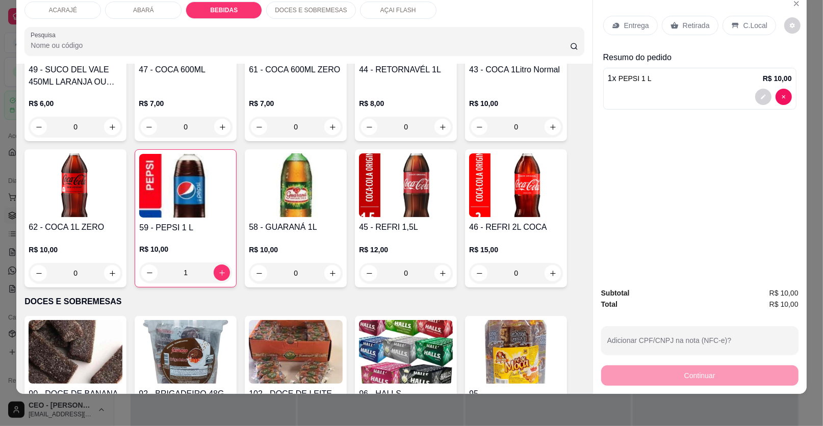
click at [709, 22] on div "Retirada" at bounding box center [690, 25] width 57 height 19
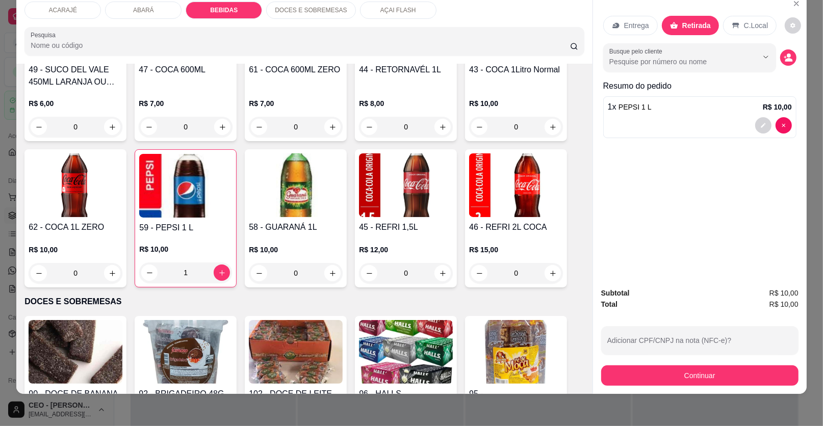
click at [636, 357] on div "Subtotal R$ 10,00 Total R$ 10,00 Adicionar CPF/CNPJ na nota (NFC-e)? Continuar" at bounding box center [699, 337] width 197 height 98
drag, startPoint x: 636, startPoint y: 358, endPoint x: 634, endPoint y: 365, distance: 7.6
click at [634, 365] on div "Continuar" at bounding box center [699, 374] width 197 height 23
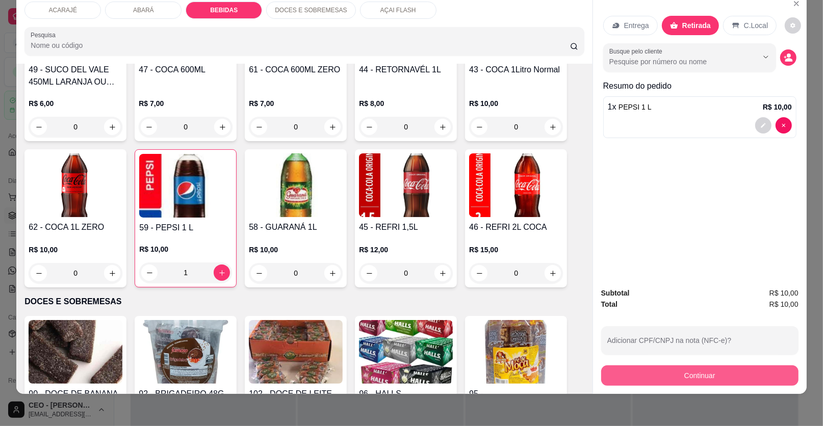
click at [626, 378] on button "Continuar" at bounding box center [699, 376] width 197 height 20
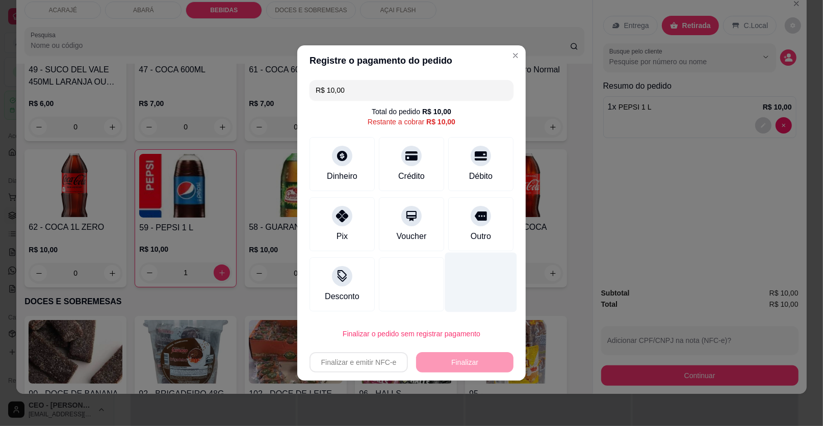
drag, startPoint x: 397, startPoint y: 175, endPoint x: 470, endPoint y: 251, distance: 105.0
click at [399, 175] on div "Crédito" at bounding box center [411, 176] width 27 height 12
type input "R$ 0,00"
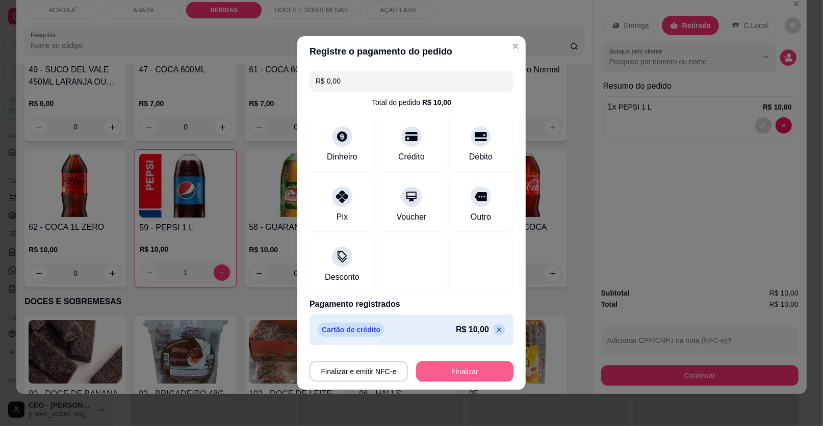
click at [457, 368] on button "Finalizar" at bounding box center [464, 372] width 97 height 20
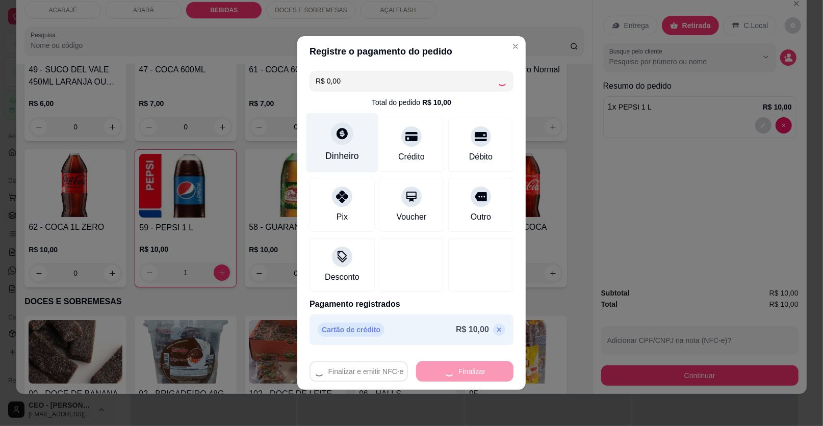
type input "0"
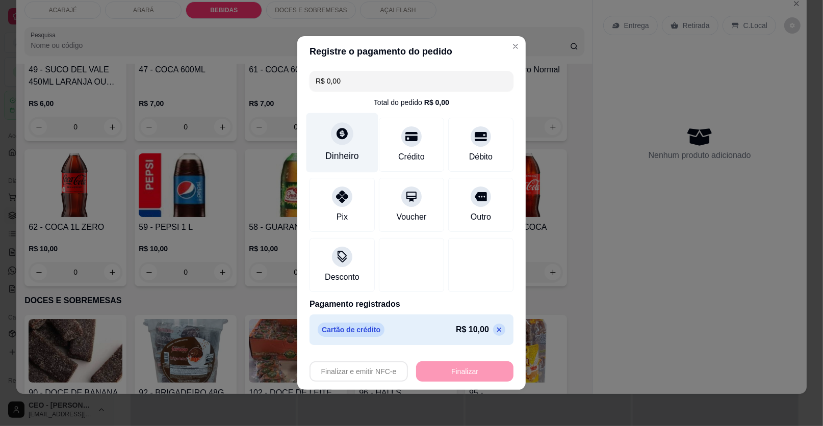
type input "-R$ 10,00"
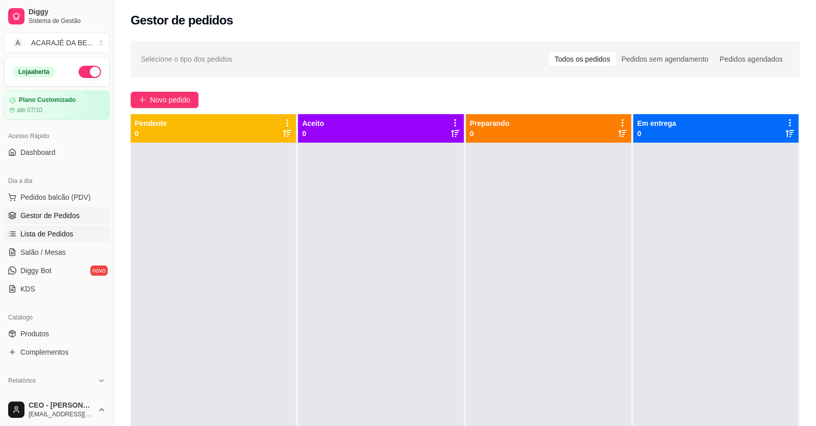
click at [73, 231] on link "Lista de Pedidos" at bounding box center [57, 234] width 106 height 16
click at [78, 208] on link "Gestor de Pedidos" at bounding box center [57, 216] width 106 height 16
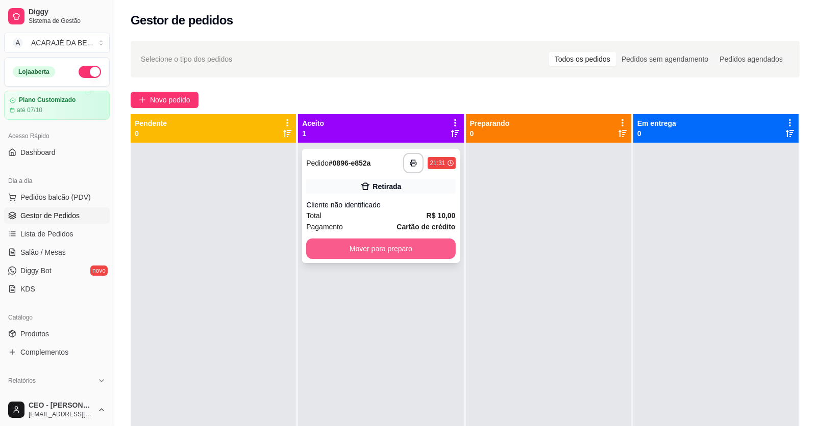
click at [375, 254] on button "Mover para preparo" at bounding box center [380, 249] width 149 height 20
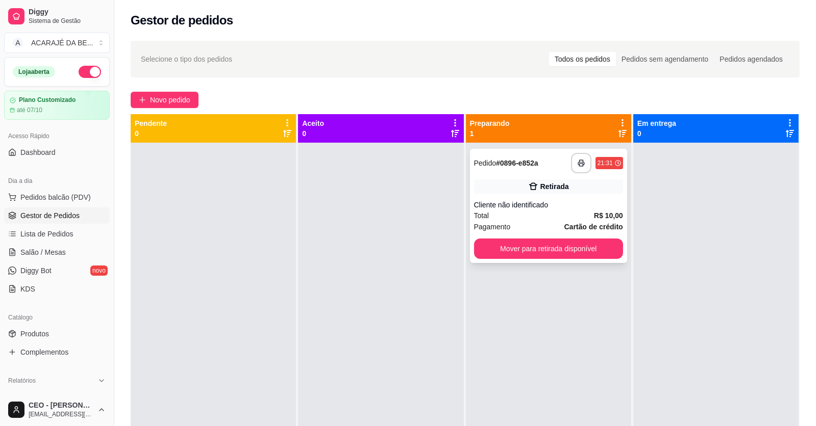
click at [571, 255] on div "**********" at bounding box center [548, 206] width 157 height 114
click at [475, 254] on button "Mover para retirada disponível" at bounding box center [548, 249] width 149 height 20
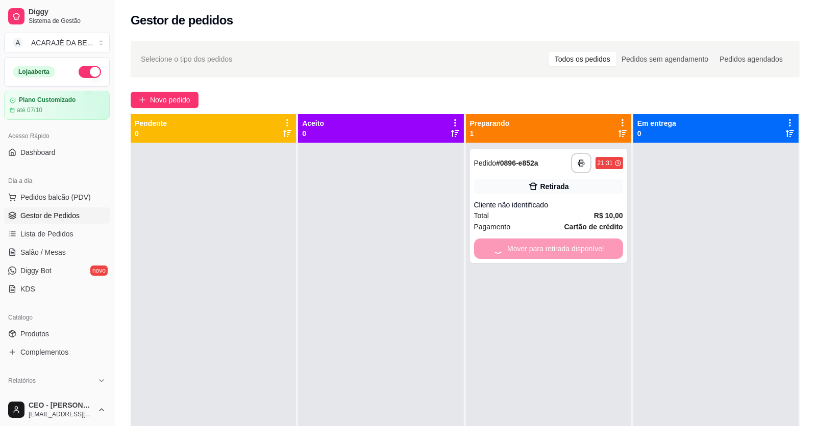
click at [673, 245] on div at bounding box center [715, 356] width 165 height 426
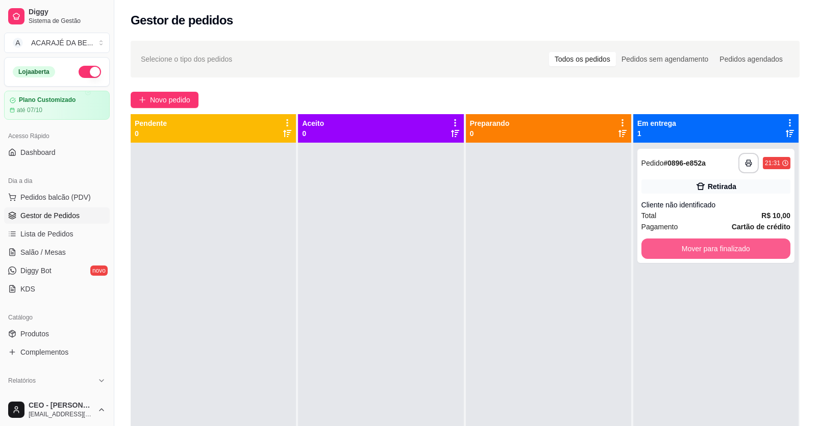
click at [671, 246] on button "Mover para finalizado" at bounding box center [715, 249] width 149 height 20
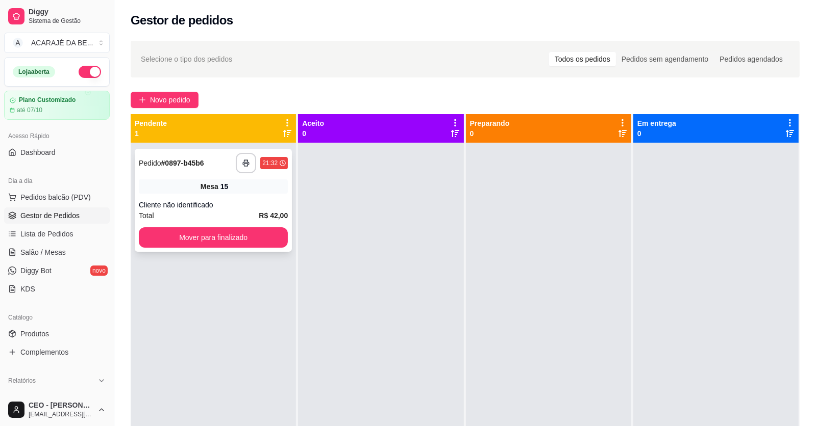
click at [141, 185] on div "Mesa 15" at bounding box center [213, 187] width 149 height 14
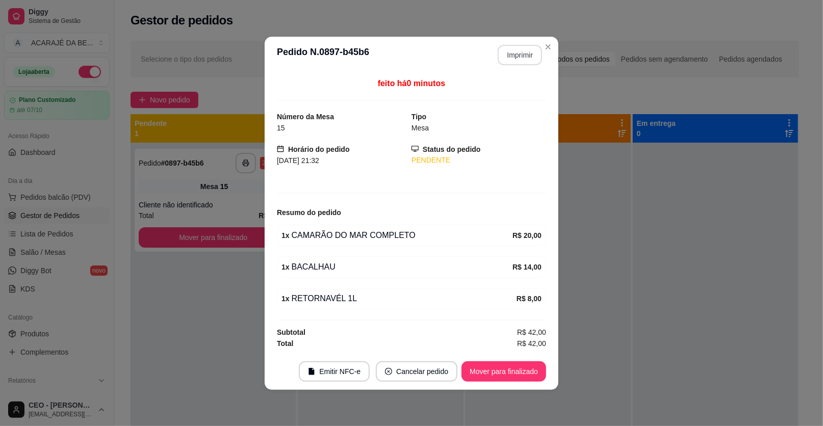
click at [514, 60] on button "Imprimir" at bounding box center [520, 55] width 44 height 20
click at [512, 362] on button "Mover para finalizado" at bounding box center [504, 372] width 85 height 20
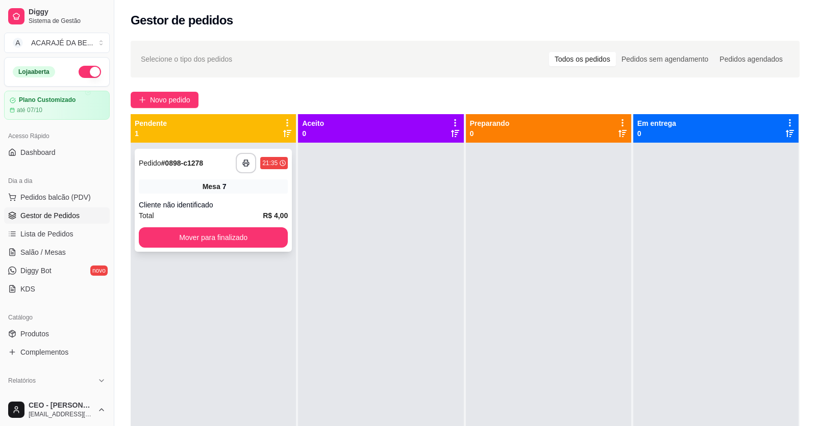
click at [231, 226] on div "**********" at bounding box center [213, 200] width 157 height 103
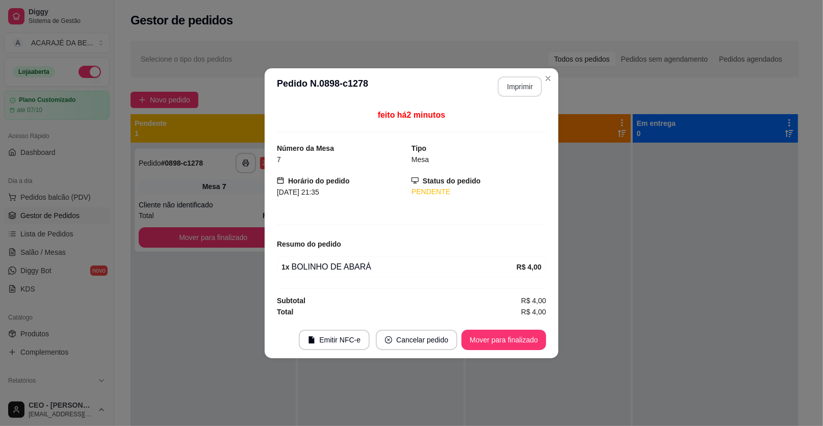
click at [526, 84] on button "Imprimir" at bounding box center [520, 87] width 44 height 20
click at [525, 346] on button "Mover para finalizado" at bounding box center [504, 340] width 85 height 20
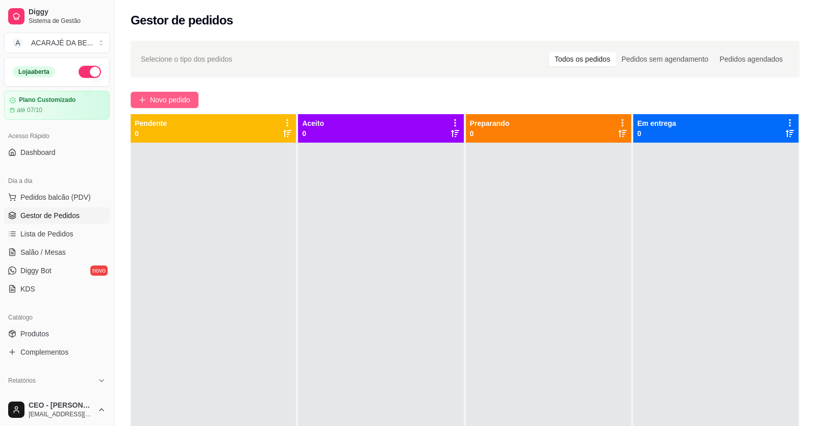
drag, startPoint x: 185, startPoint y: 96, endPoint x: 191, endPoint y: 94, distance: 6.2
click at [190, 94] on span "Novo pedido" at bounding box center [170, 99] width 40 height 11
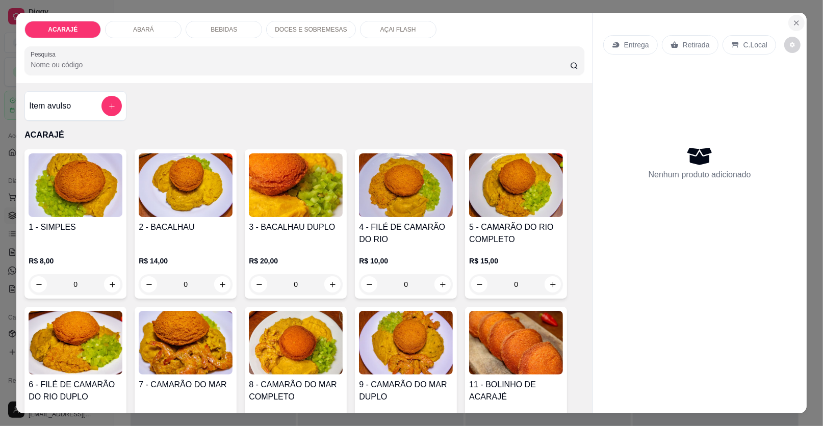
click at [792, 18] on button "Close" at bounding box center [797, 23] width 16 height 16
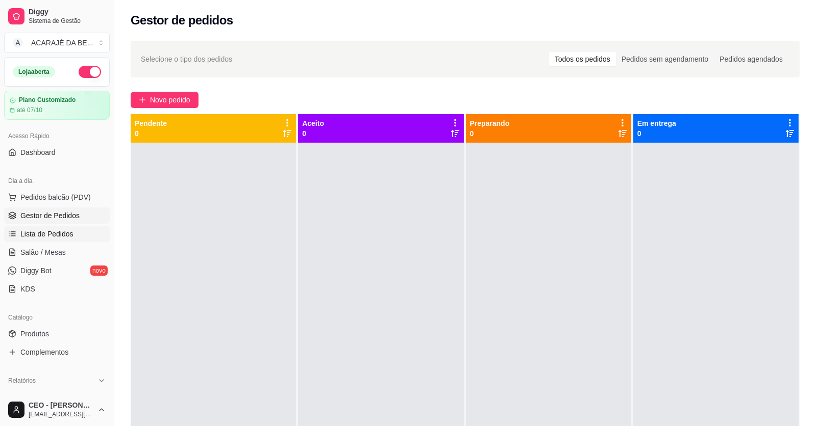
click at [54, 239] on link "Lista de Pedidos" at bounding box center [57, 234] width 106 height 16
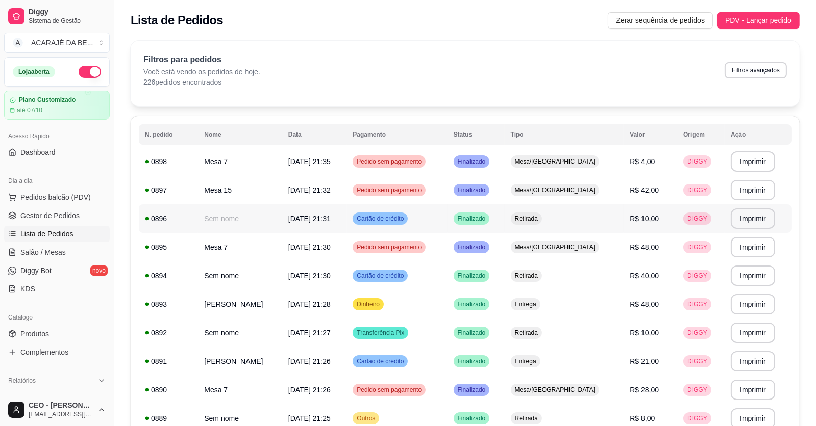
click at [259, 220] on td "Sem nome" at bounding box center [240, 219] width 84 height 29
click at [605, 211] on td "Retirada" at bounding box center [564, 219] width 119 height 29
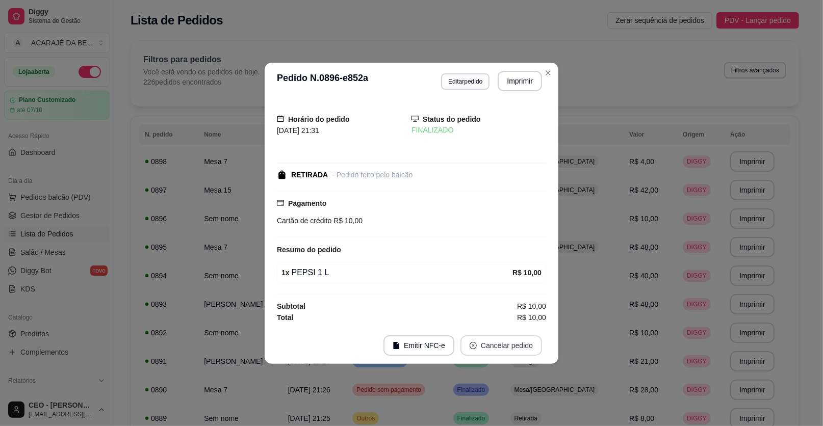
click at [513, 342] on button "Cancelar pedido" at bounding box center [502, 346] width 82 height 20
click at [536, 319] on button "Sim" at bounding box center [530, 320] width 41 height 20
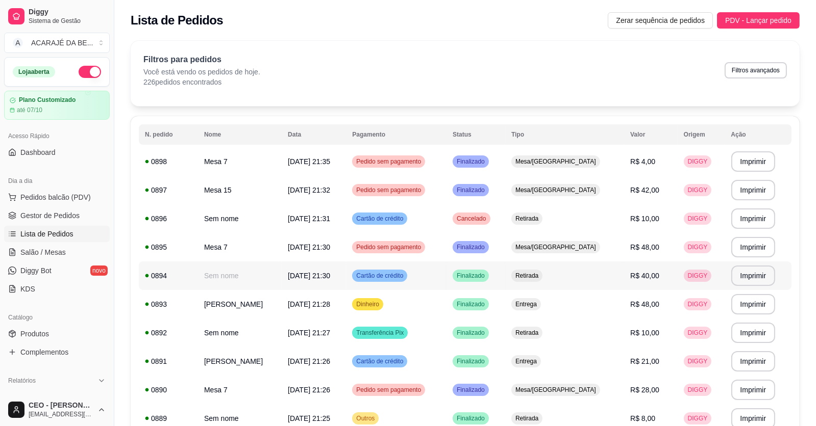
click at [579, 268] on td "Retirada" at bounding box center [564, 276] width 119 height 29
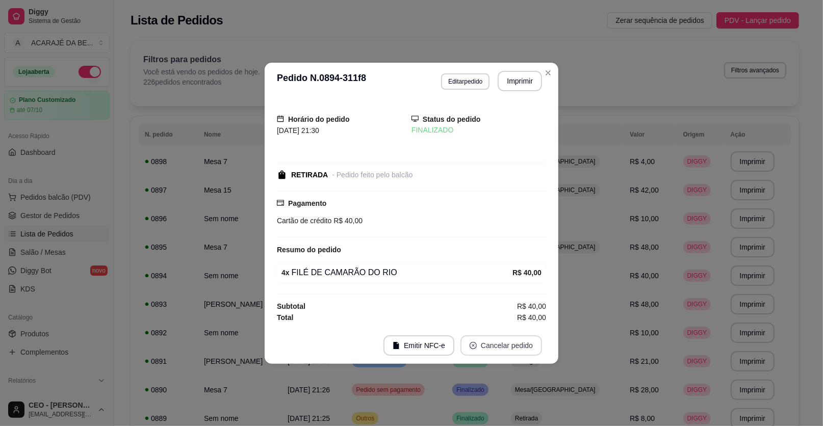
click at [498, 353] on button "Cancelar pedido" at bounding box center [502, 346] width 82 height 20
click at [526, 325] on button "Sim" at bounding box center [530, 320] width 40 height 20
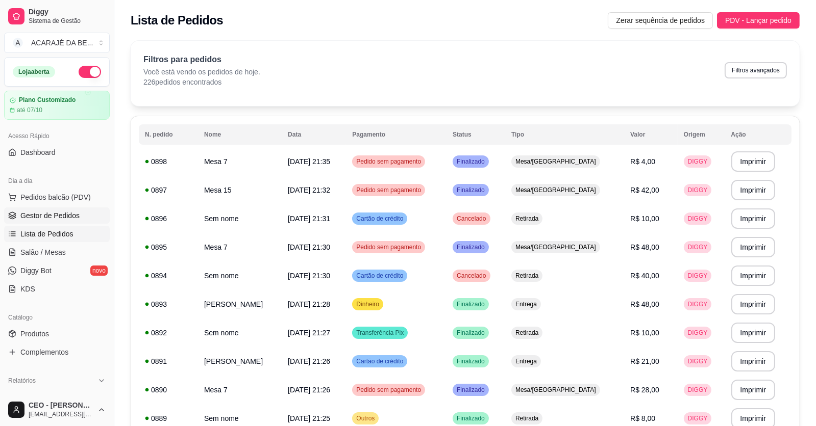
click at [27, 211] on span "Gestor de Pedidos" at bounding box center [49, 216] width 59 height 10
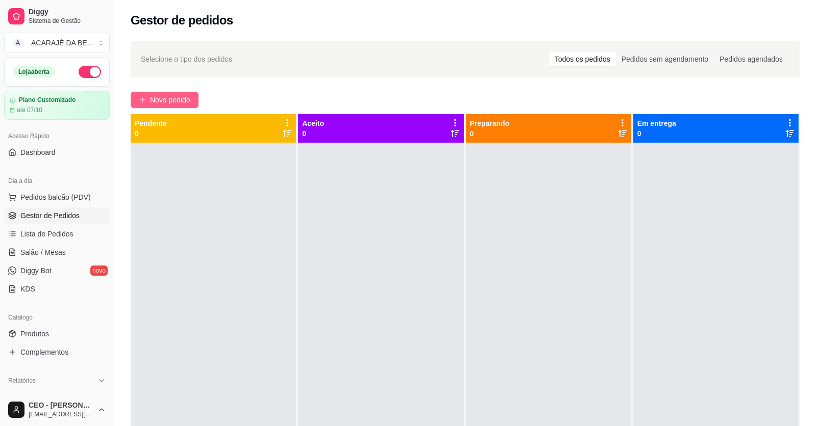
click at [168, 102] on span "Novo pedido" at bounding box center [170, 99] width 40 height 11
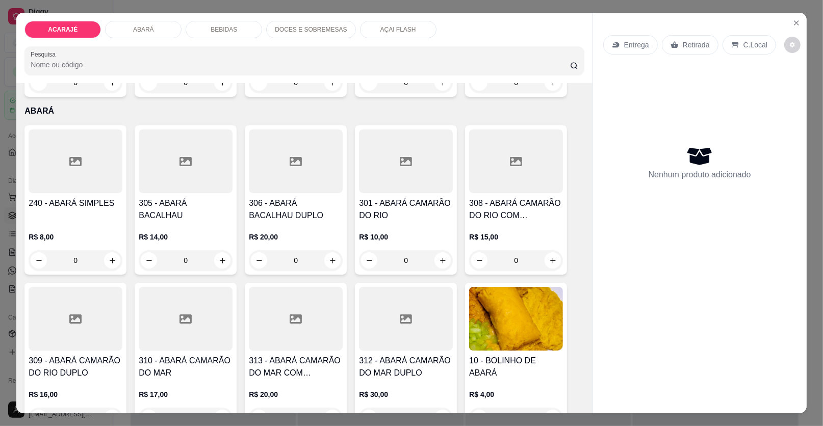
scroll to position [408, 0]
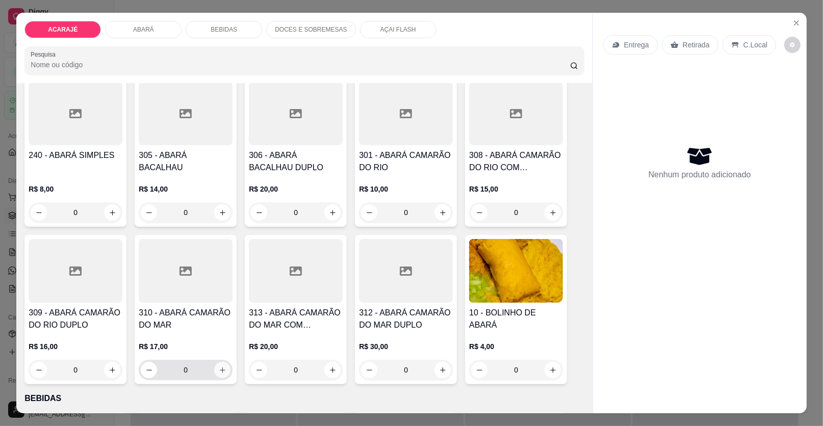
click at [221, 367] on icon "increase-product-quantity" at bounding box center [223, 371] width 8 height 8
type input "1"
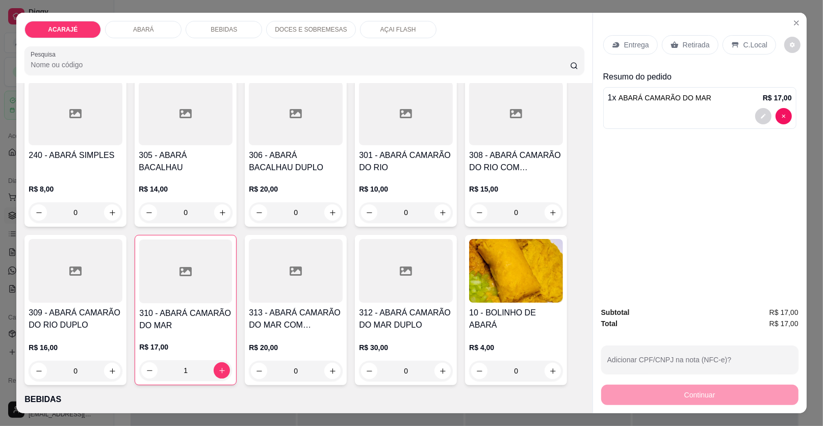
click at [648, 46] on div "Entrega" at bounding box center [631, 44] width 55 height 19
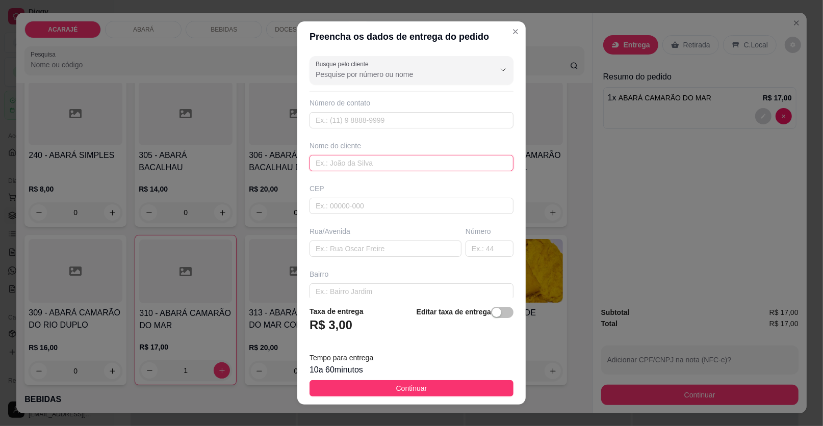
click at [411, 163] on input "text" at bounding box center [412, 163] width 204 height 16
type input "liandra"
click at [379, 250] on input "text" at bounding box center [386, 249] width 152 height 16
paste input "eunice miranda"
paste input "em frente a casa de jeane professora, tem um classic na porta"
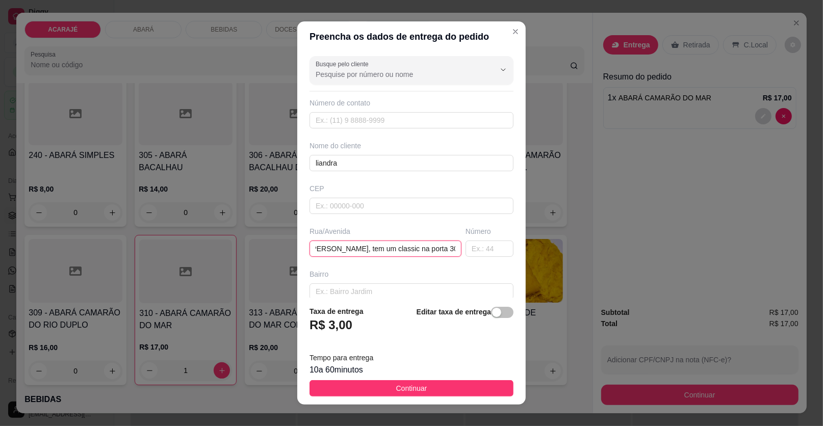
scroll to position [0, 134]
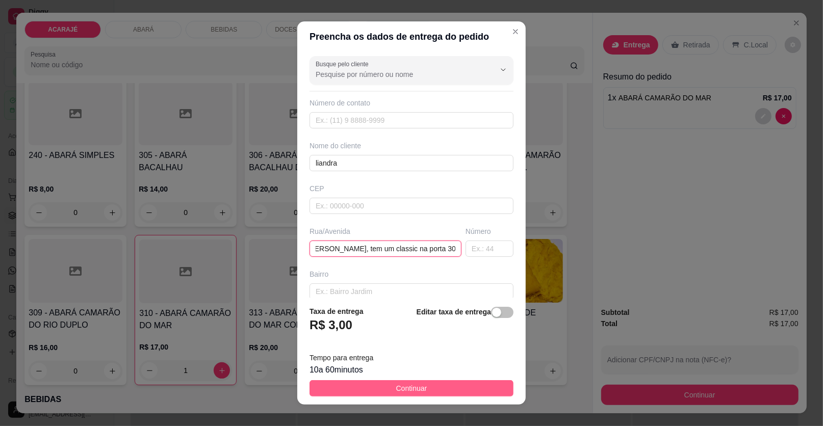
type input "[PERSON_NAME] em frente a casa de [PERSON_NAME], tem um classic na porta 30 A"
click at [438, 384] on button "Continuar" at bounding box center [412, 389] width 204 height 16
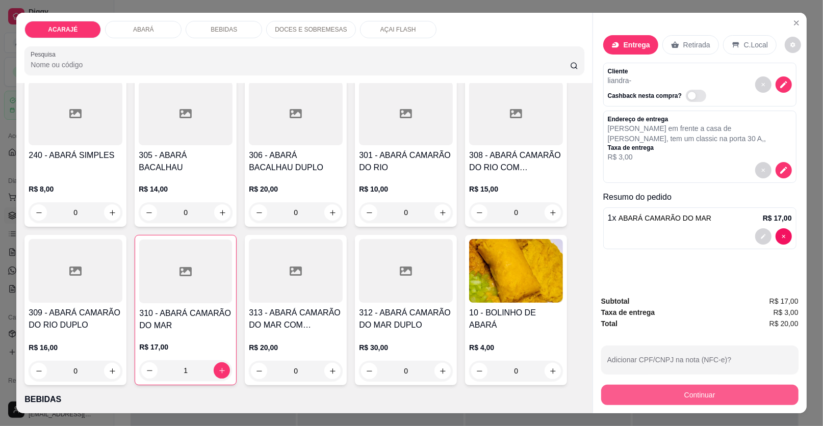
click at [702, 404] on button "Continuar" at bounding box center [699, 395] width 197 height 20
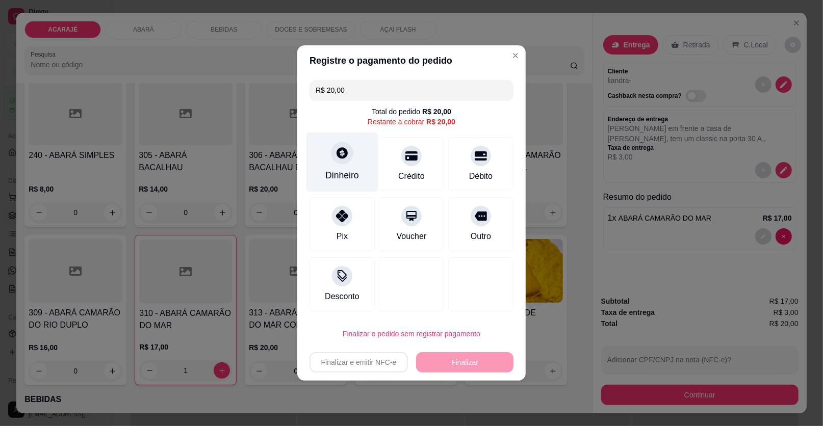
click at [339, 186] on div "Dinheiro" at bounding box center [343, 163] width 72 height 60
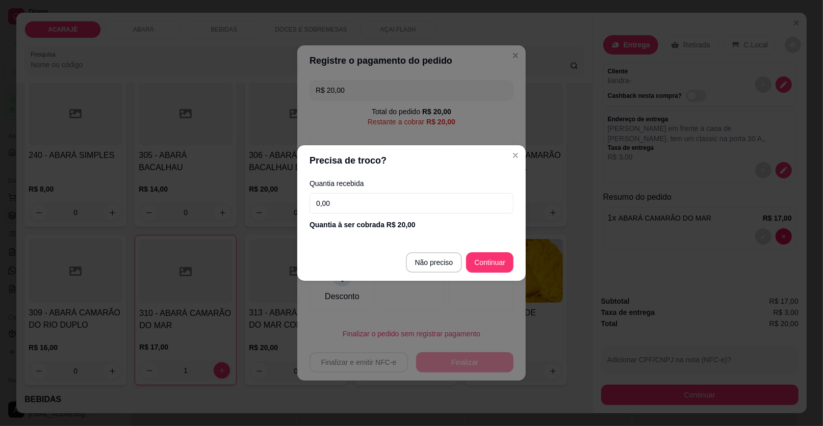
click at [369, 205] on input "0,00" at bounding box center [412, 203] width 204 height 20
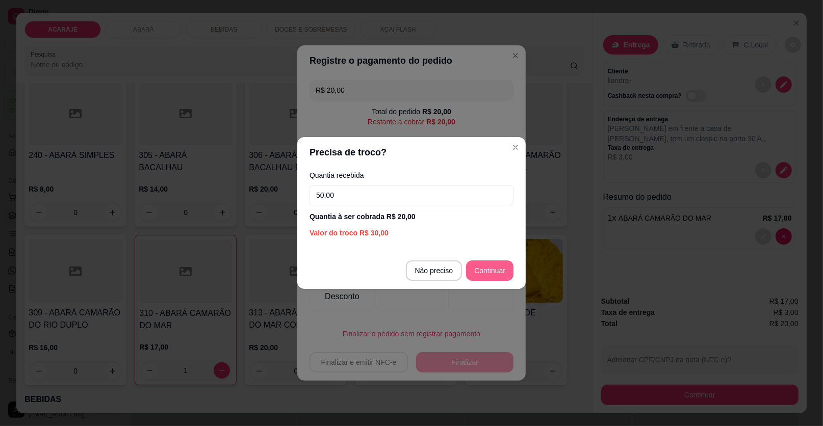
type input "50,00"
type input "R$ 0,00"
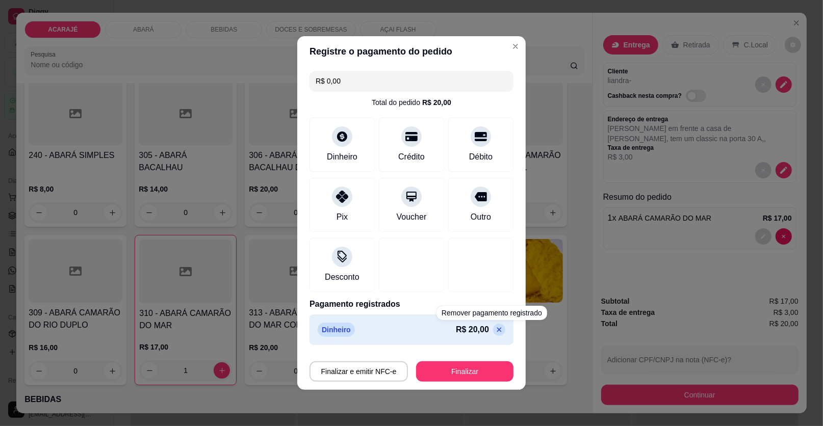
drag, startPoint x: 491, startPoint y: 358, endPoint x: 492, endPoint y: 366, distance: 7.8
click at [492, 366] on div "Finalizar e emitir NFC-e Finalizar" at bounding box center [412, 370] width 204 height 24
click at [489, 367] on button "Finalizar" at bounding box center [464, 372] width 97 height 20
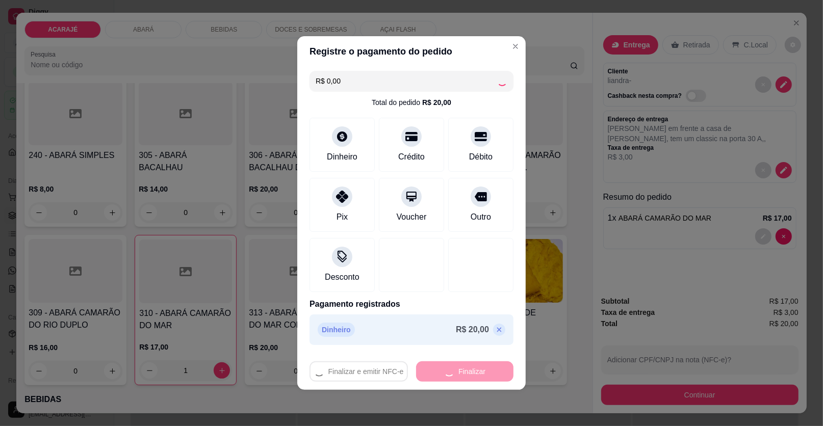
type input "0"
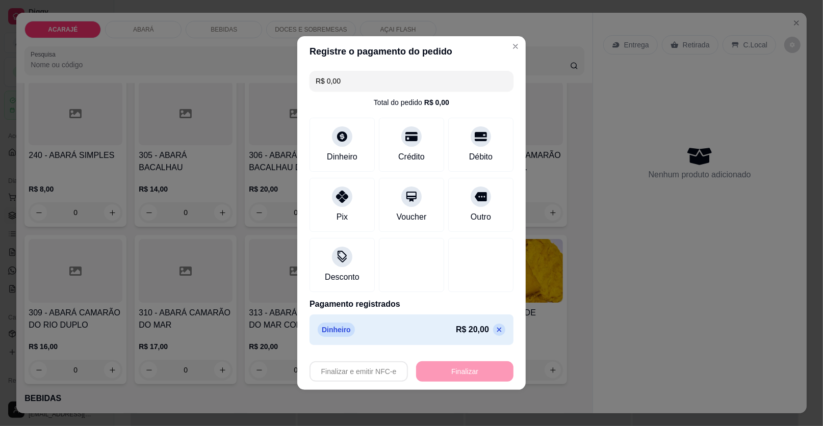
type input "-R$ 20,00"
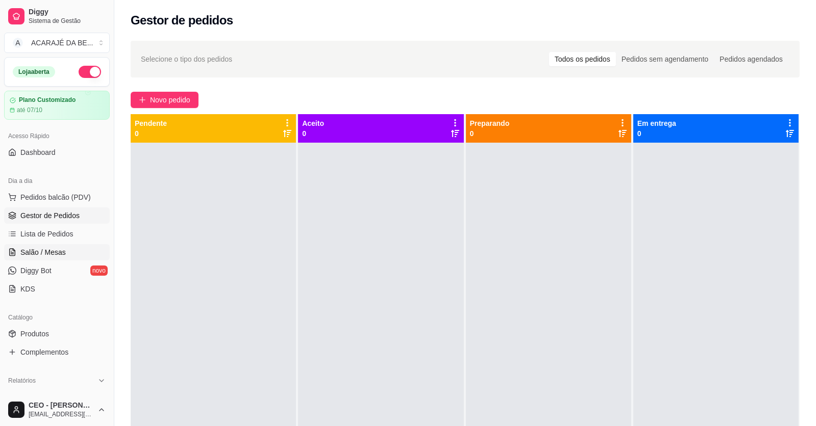
click at [35, 248] on span "Salão / Mesas" at bounding box center [42, 252] width 45 height 10
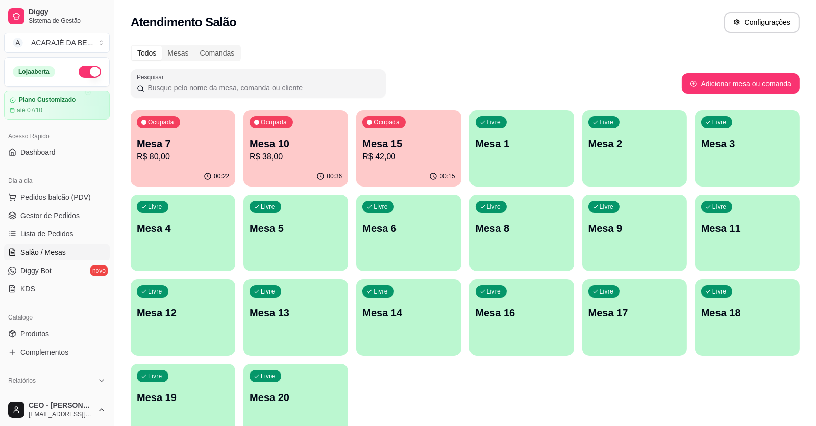
click at [185, 144] on p "Mesa 7" at bounding box center [183, 144] width 92 height 14
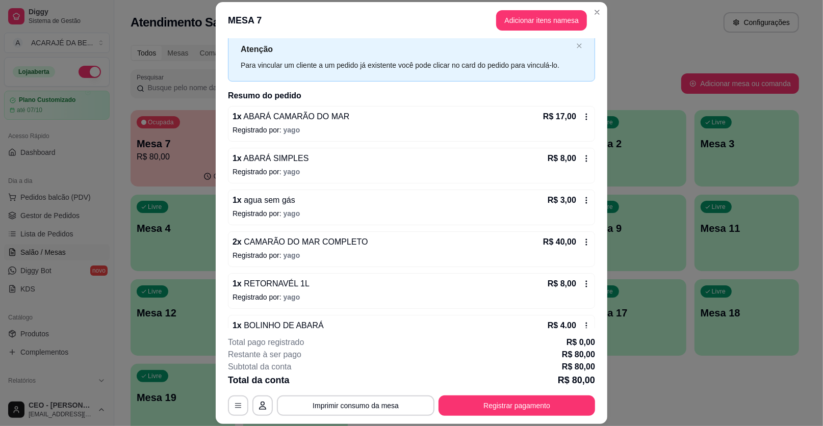
scroll to position [54, 0]
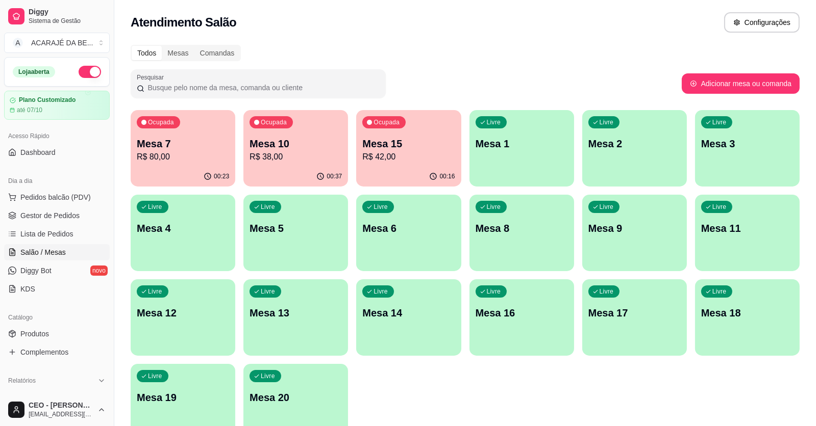
click at [311, 140] on p "Mesa 10" at bounding box center [295, 144] width 92 height 14
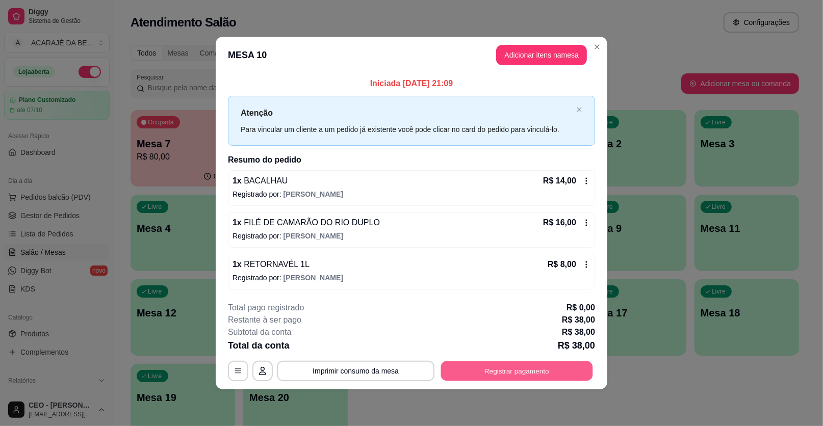
click at [553, 365] on button "Registrar pagamento" at bounding box center [517, 371] width 152 height 20
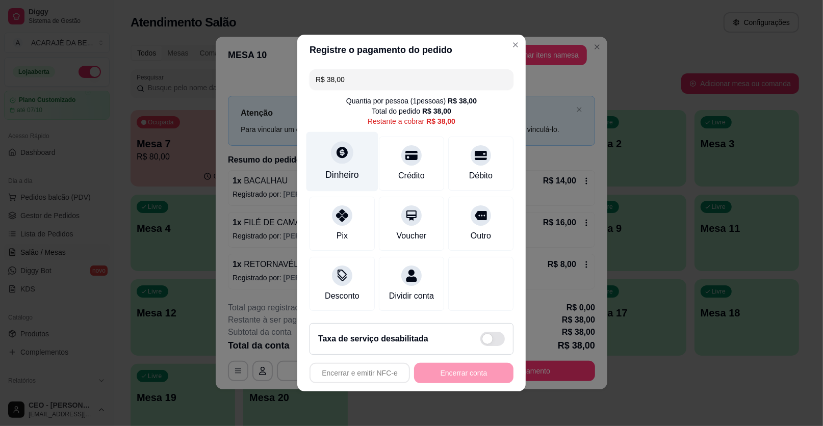
click at [337, 164] on div at bounding box center [342, 152] width 22 height 22
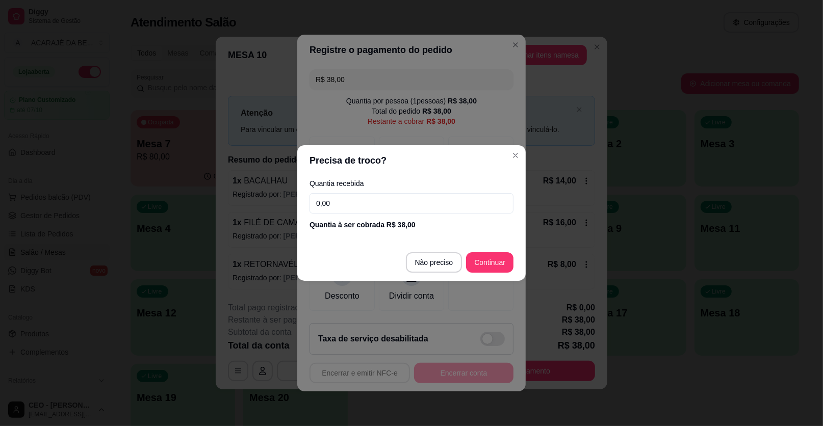
click at [408, 206] on input "0,00" at bounding box center [412, 203] width 204 height 20
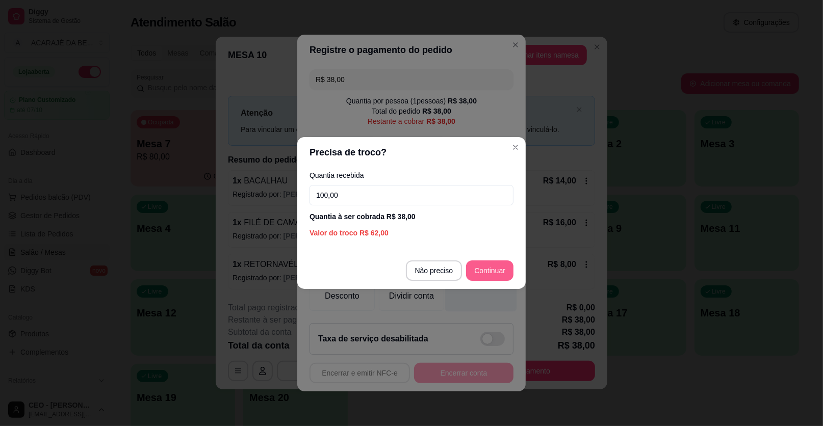
type input "100,00"
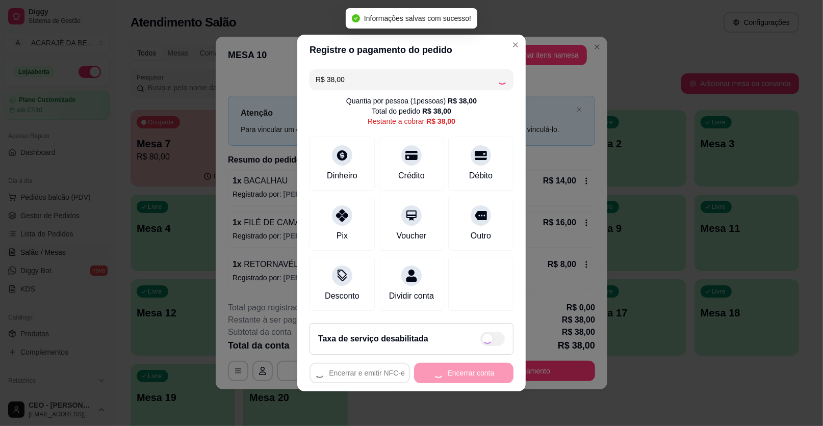
type input "R$ 0,00"
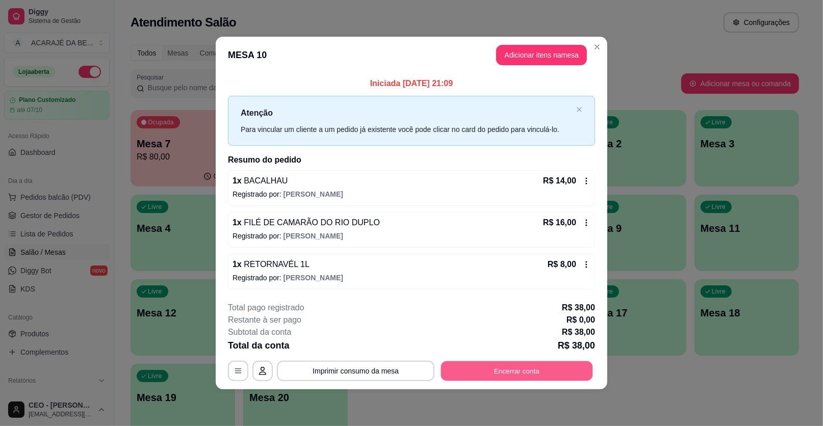
click at [539, 363] on button "Encerrar conta" at bounding box center [517, 371] width 152 height 20
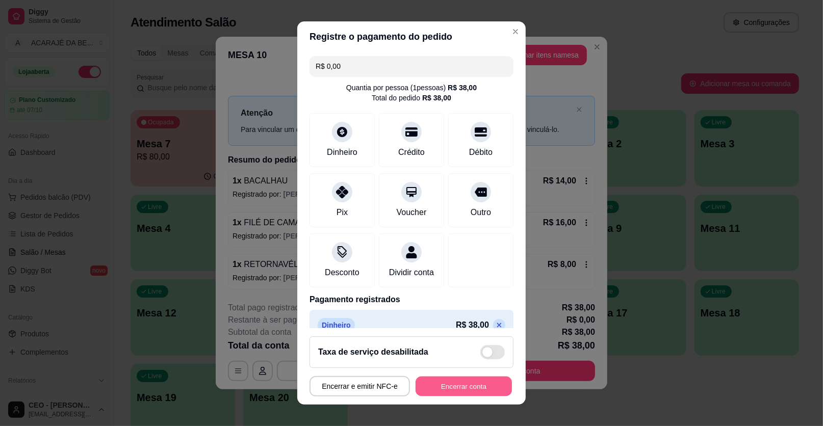
click at [440, 386] on button "Encerrar conta" at bounding box center [464, 387] width 96 height 20
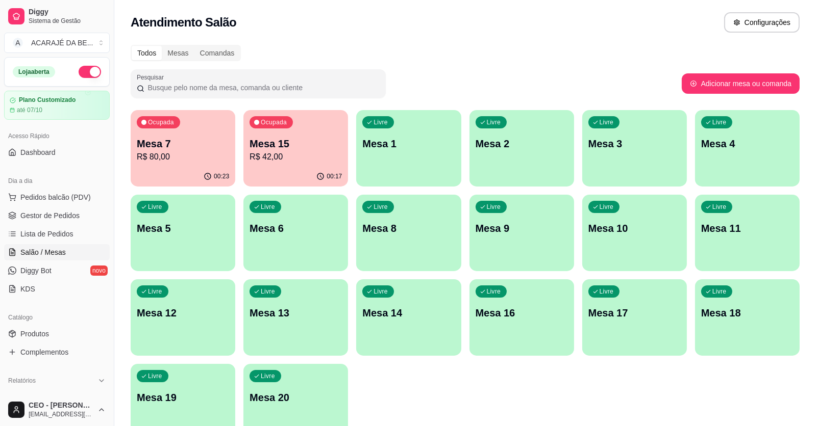
click at [174, 148] on p "Mesa 7" at bounding box center [183, 144] width 92 height 14
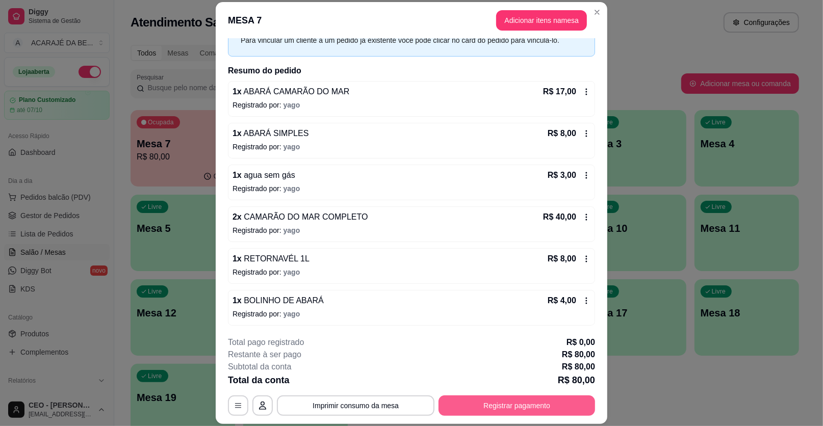
click at [492, 405] on button "Registrar pagamento" at bounding box center [517, 406] width 157 height 20
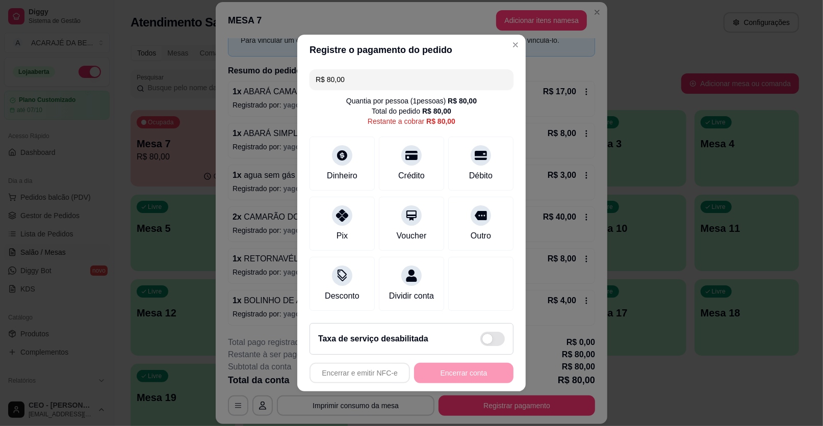
drag, startPoint x: 324, startPoint y: 81, endPoint x: 467, endPoint y: 81, distance: 142.3
click at [467, 81] on input "R$ 80,00" at bounding box center [412, 79] width 192 height 20
type input "R$ 32,00"
click at [346, 183] on div "Dinheiro" at bounding box center [343, 162] width 72 height 60
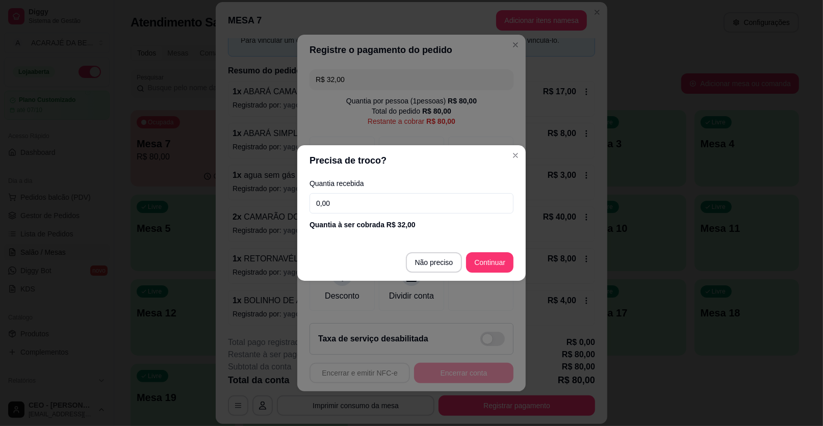
click at [357, 192] on div "Quantia recebida 0,00 Quantia à ser cobrada R$ 32,00" at bounding box center [411, 205] width 229 height 58
click at [362, 196] on input "0,00" at bounding box center [412, 203] width 204 height 20
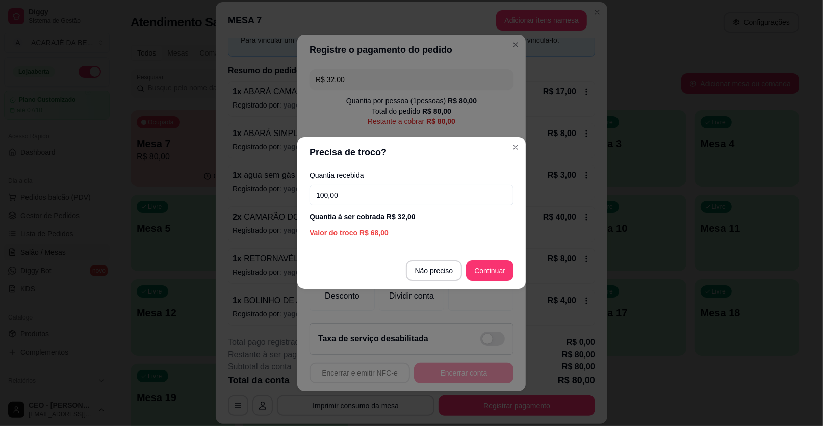
type input "100,00"
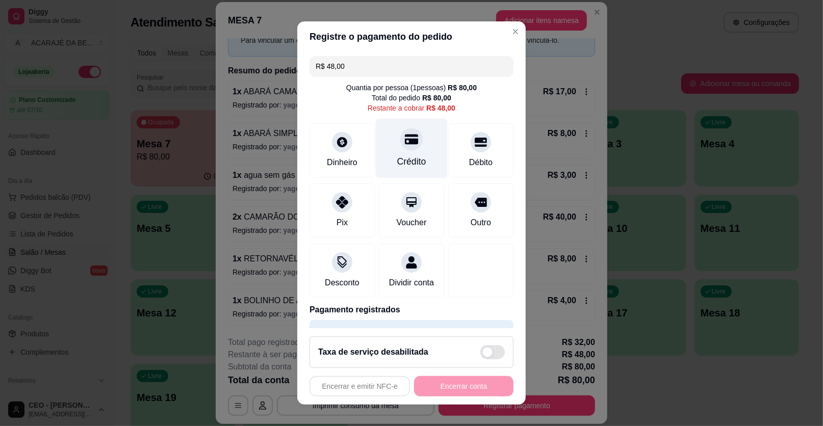
drag, startPoint x: 399, startPoint y: 136, endPoint x: 413, endPoint y: 162, distance: 29.2
click at [405, 136] on icon at bounding box center [411, 139] width 13 height 10
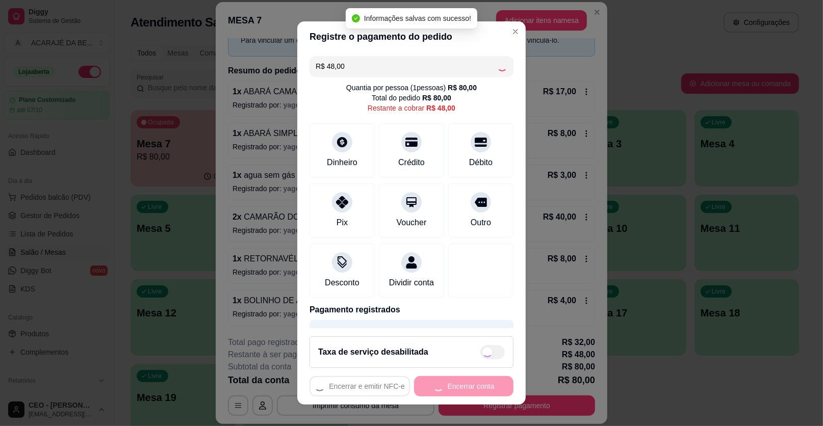
type input "R$ 0,00"
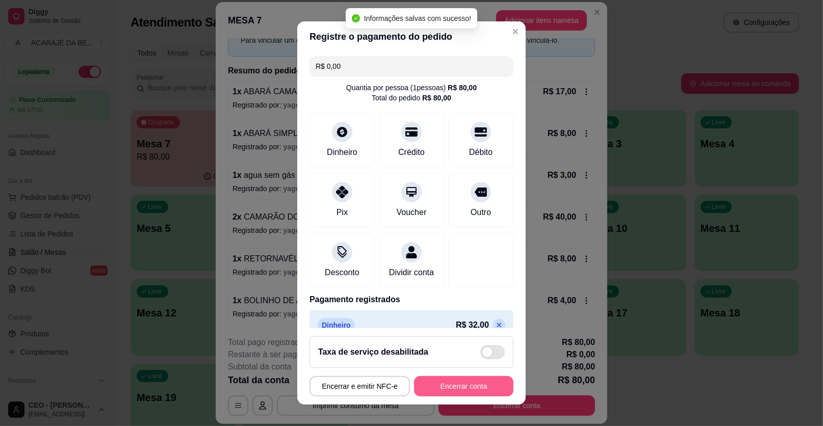
click at [484, 389] on button "Encerrar conta" at bounding box center [463, 387] width 99 height 20
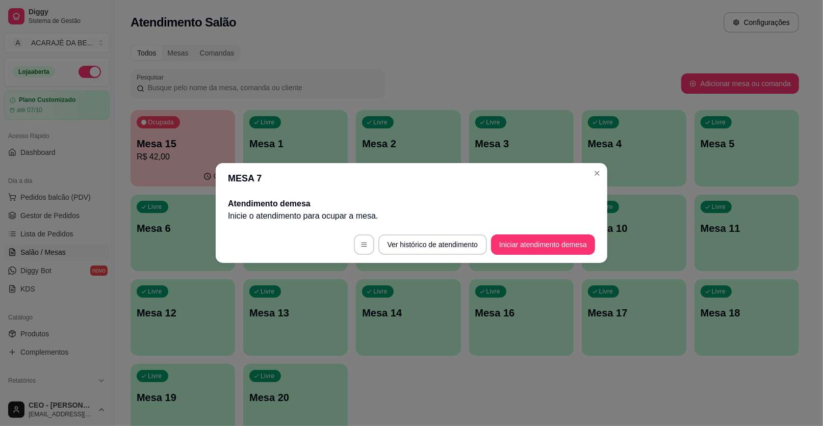
scroll to position [0, 0]
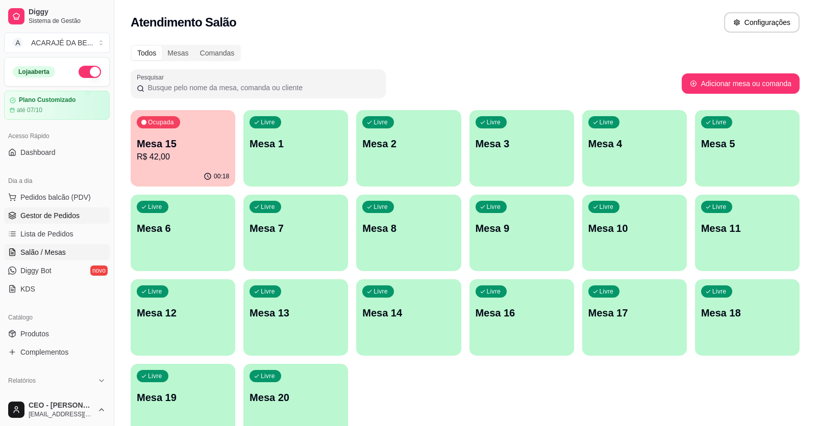
click at [46, 217] on span "Gestor de Pedidos" at bounding box center [49, 216] width 59 height 10
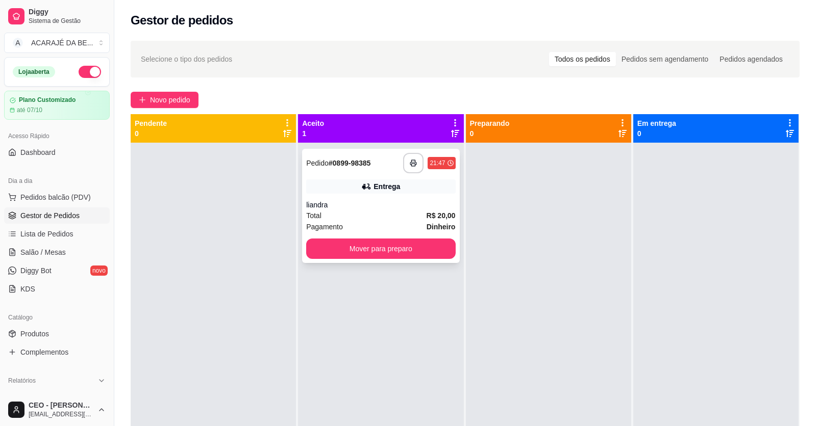
click at [396, 221] on div "Pagamento Dinheiro" at bounding box center [380, 226] width 149 height 11
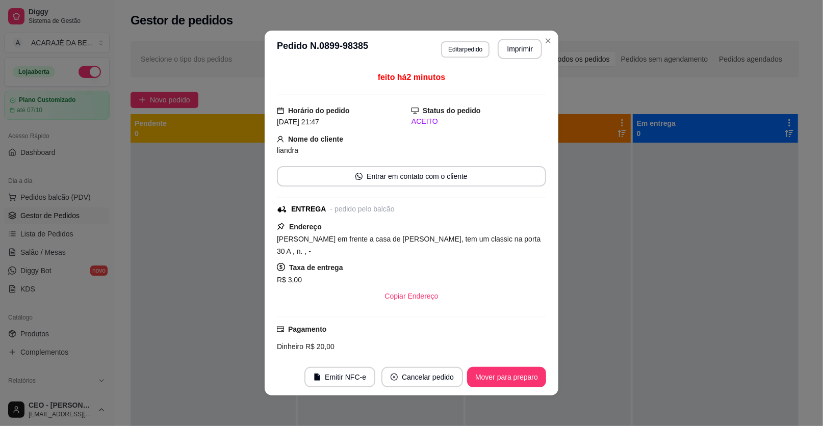
drag, startPoint x: 510, startPoint y: 62, endPoint x: 514, endPoint y: 58, distance: 5.8
click at [513, 59] on header "**********" at bounding box center [412, 49] width 294 height 37
click at [515, 58] on button "Imprimir" at bounding box center [520, 49] width 44 height 20
click at [505, 375] on button "Mover para preparo" at bounding box center [506, 377] width 79 height 20
click at [503, 377] on button "Mover para preparo" at bounding box center [506, 377] width 79 height 20
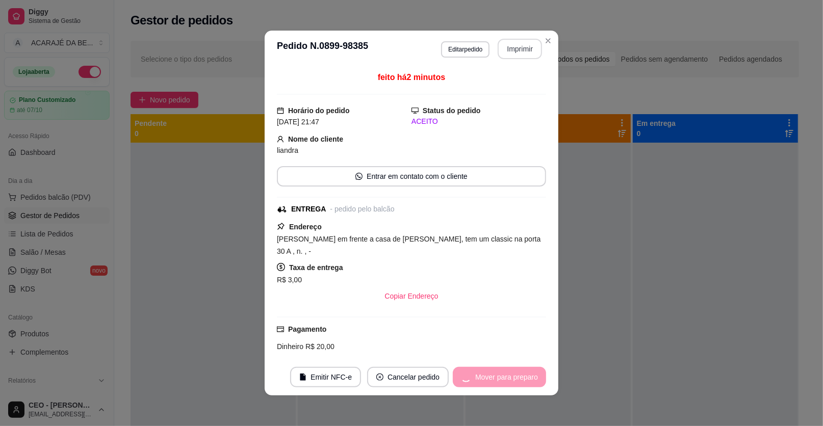
click at [500, 379] on div "Mover para preparo" at bounding box center [499, 377] width 93 height 20
click at [494, 380] on div "Mover para preparo" at bounding box center [499, 377] width 93 height 20
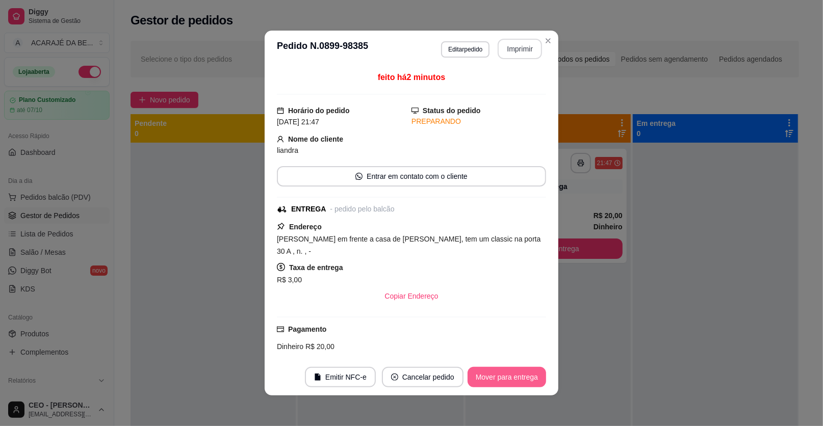
click at [494, 381] on button "Mover para entrega" at bounding box center [507, 377] width 79 height 20
click at [496, 383] on div "Mover para entrega" at bounding box center [500, 377] width 93 height 20
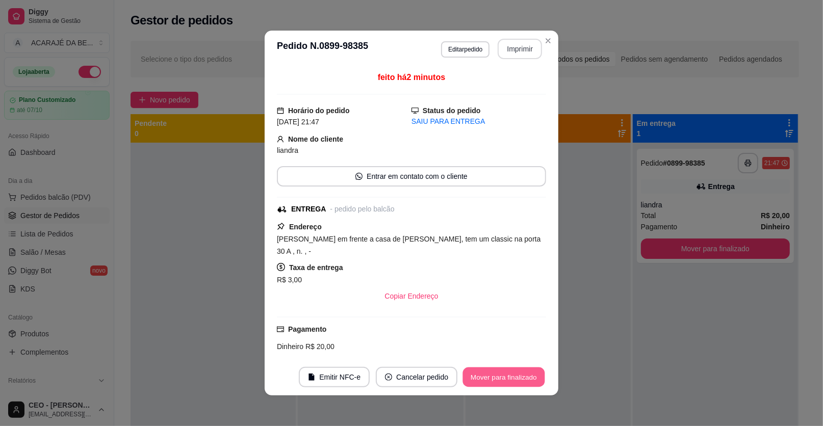
click at [509, 384] on button "Mover para finalizado" at bounding box center [504, 378] width 82 height 20
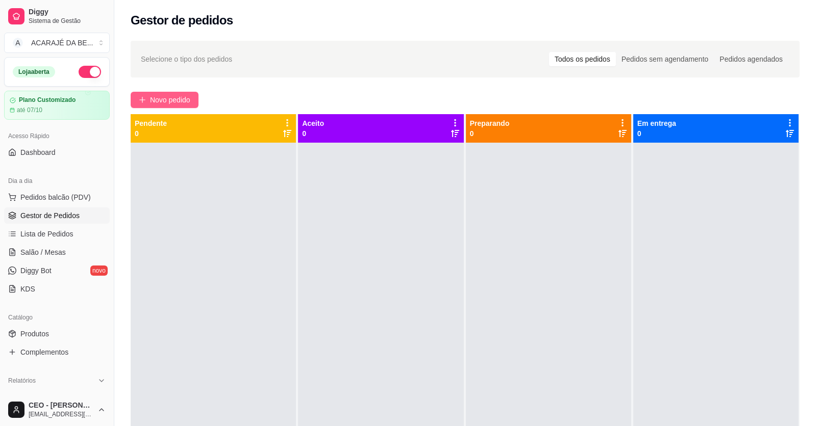
click at [172, 92] on button "Novo pedido" at bounding box center [165, 100] width 68 height 16
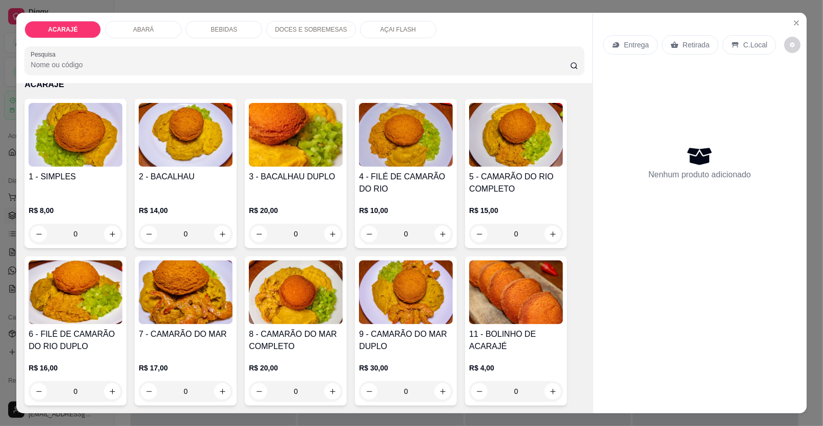
scroll to position [204, 0]
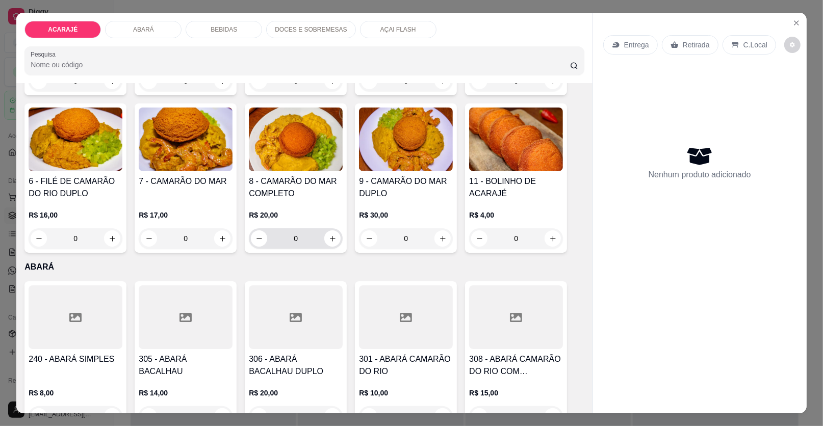
click at [323, 245] on div "0" at bounding box center [296, 239] width 90 height 20
click at [329, 241] on icon "increase-product-quantity" at bounding box center [333, 239] width 8 height 8
type input "1"
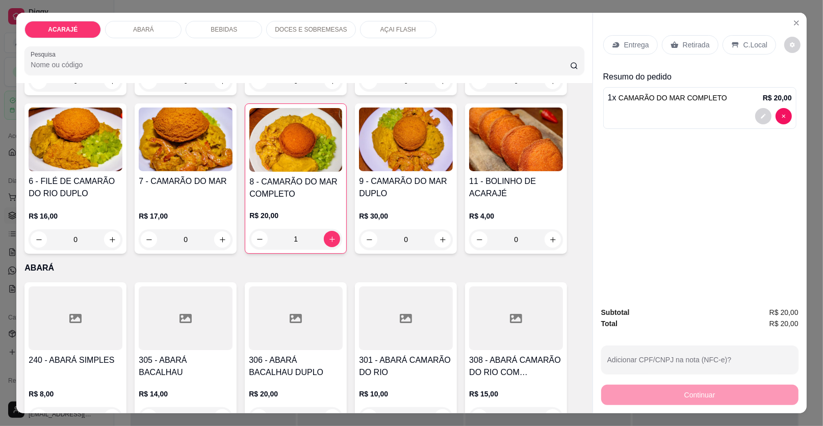
click at [676, 44] on div "Retirada" at bounding box center [690, 44] width 57 height 19
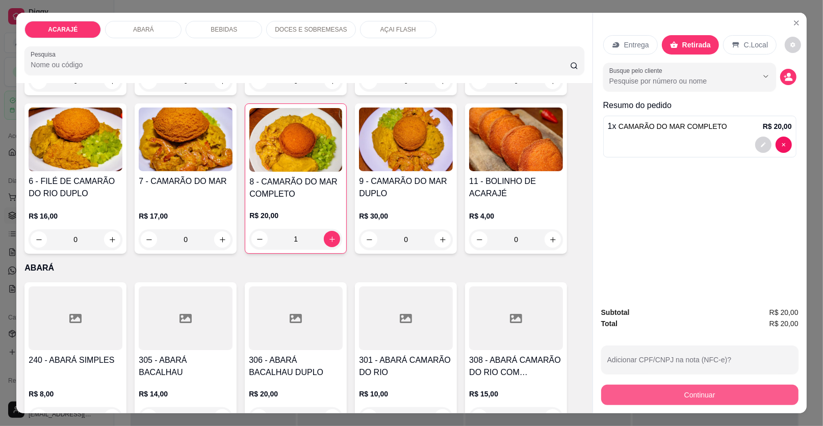
click at [727, 396] on button "Continuar" at bounding box center [699, 395] width 197 height 20
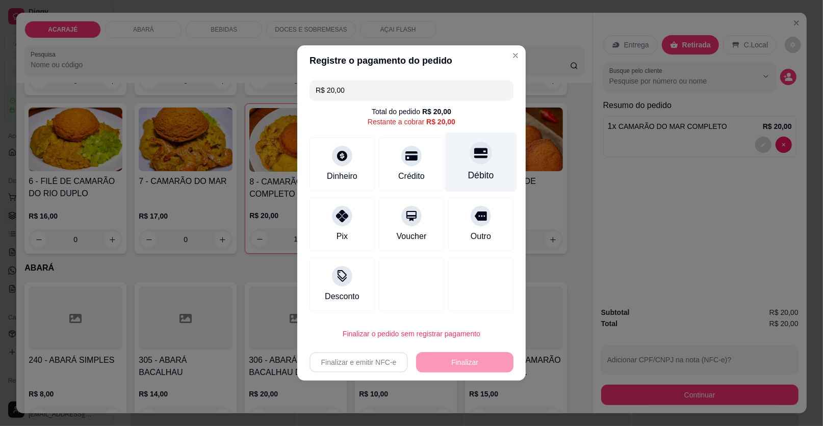
click at [467, 164] on div "Débito" at bounding box center [481, 163] width 72 height 60
type input "R$ 0,00"
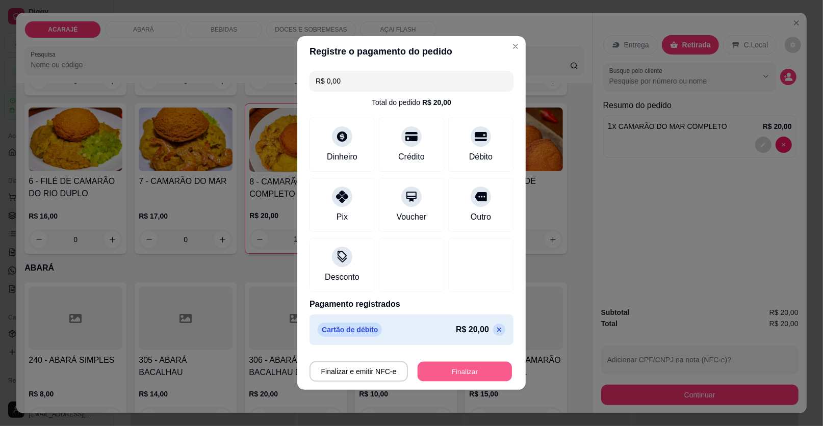
click at [481, 365] on button "Finalizar" at bounding box center [465, 372] width 94 height 20
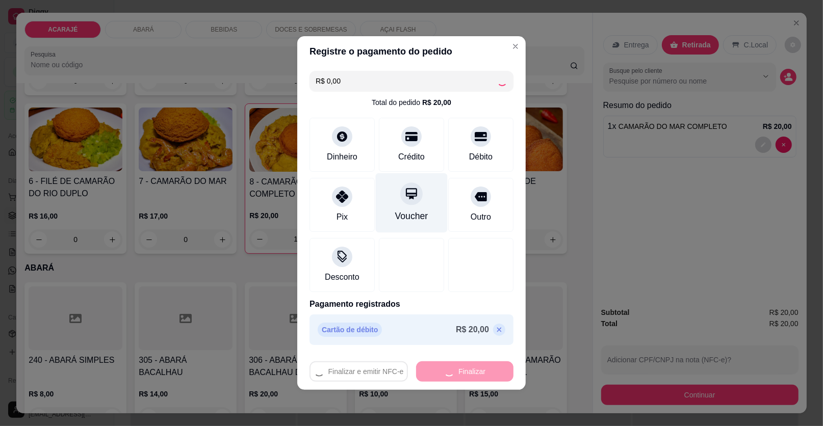
type input "0"
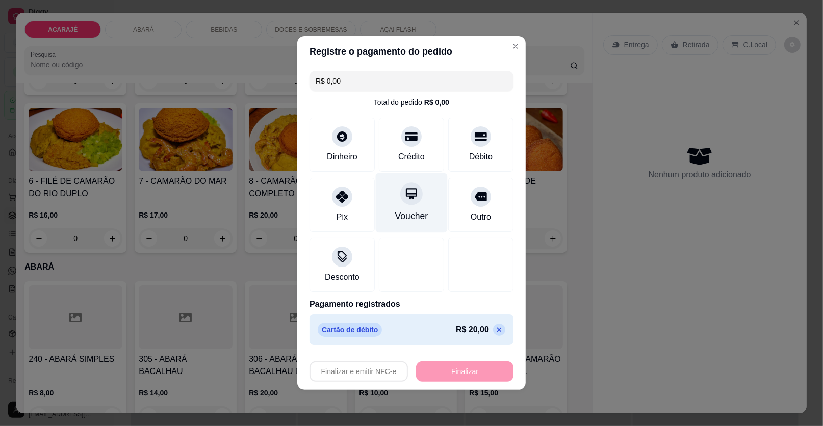
type input "-R$ 20,00"
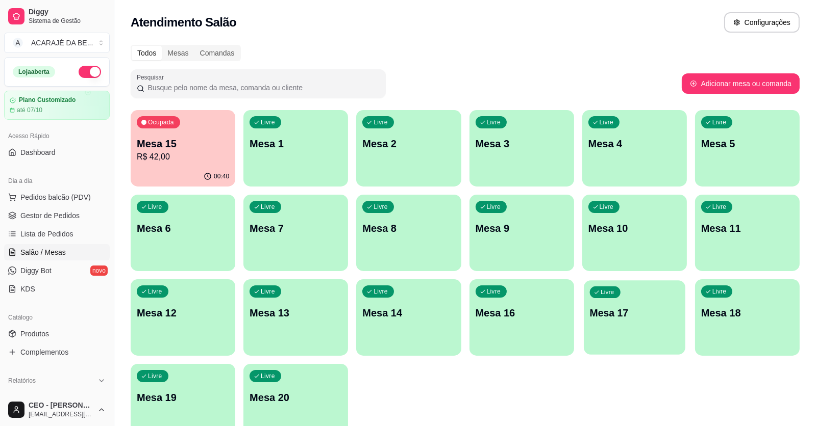
click at [653, 331] on div "Livre Mesa 17" at bounding box center [635, 312] width 102 height 62
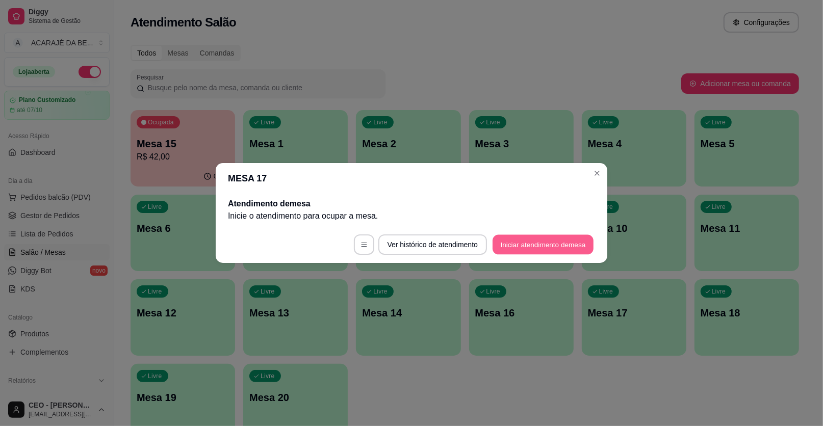
click at [523, 254] on button "Iniciar atendimento de mesa" at bounding box center [543, 245] width 101 height 20
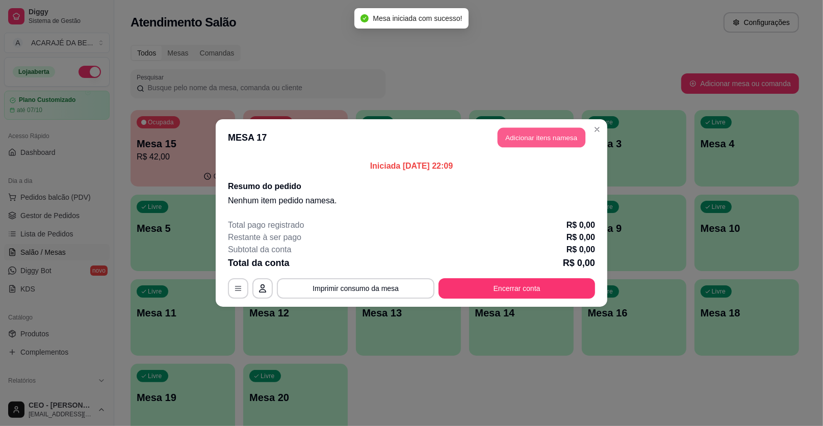
click at [506, 136] on button "Adicionar itens na mesa" at bounding box center [542, 138] width 88 height 20
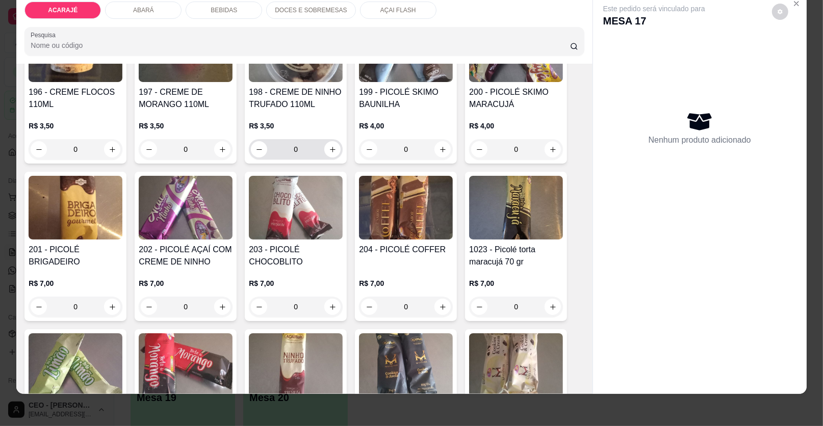
scroll to position [2092, 0]
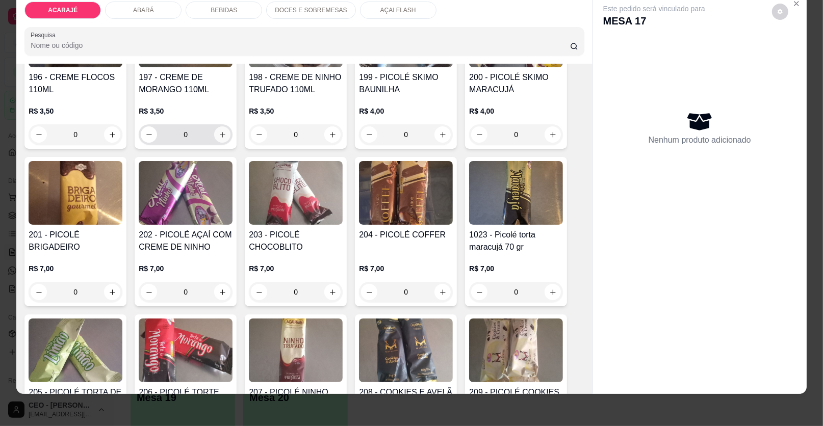
click at [219, 131] on icon "increase-product-quantity" at bounding box center [223, 135] width 8 height 8
type input "1"
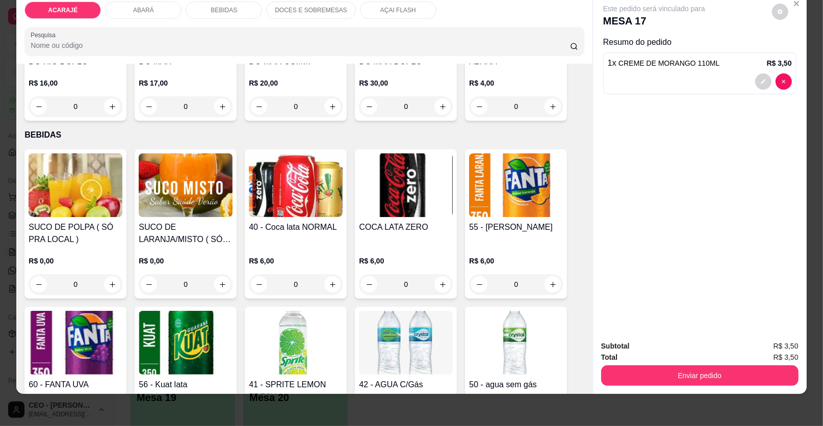
scroll to position [663, 0]
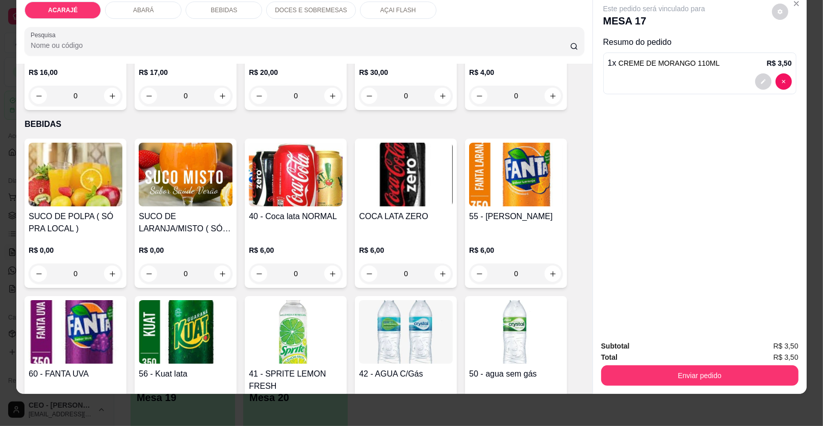
click at [202, 220] on h4 "SUCO DE LARANJA/MISTO ( SÓ PRO LOCAL )" at bounding box center [186, 223] width 94 height 24
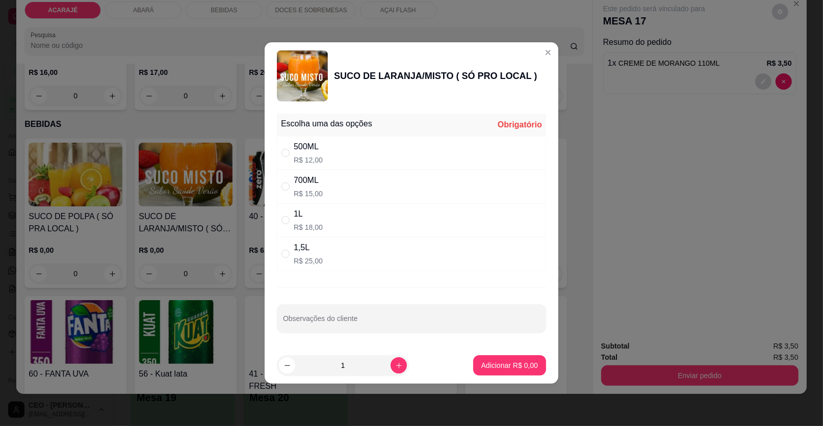
drag, startPoint x: 288, startPoint y: 257, endPoint x: 296, endPoint y: 264, distance: 10.5
click at [288, 257] on input "" at bounding box center [286, 254] width 8 height 8
radio input "true"
click at [496, 363] on p "Adicionar R$ 25,00" at bounding box center [508, 366] width 61 height 10
type input "1"
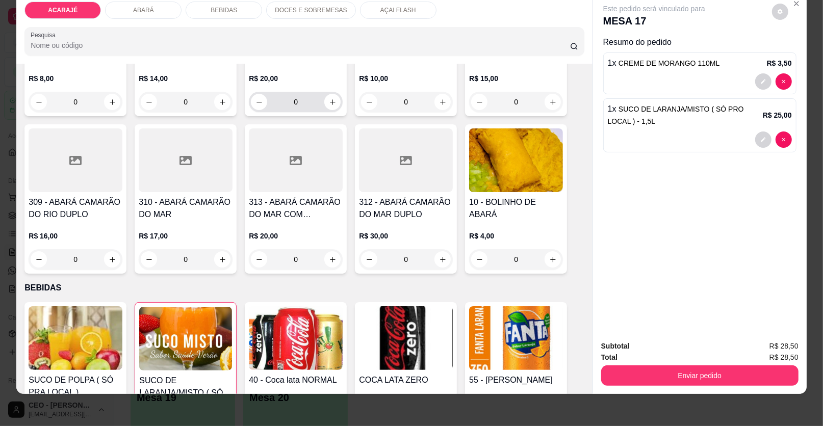
scroll to position [561, 0]
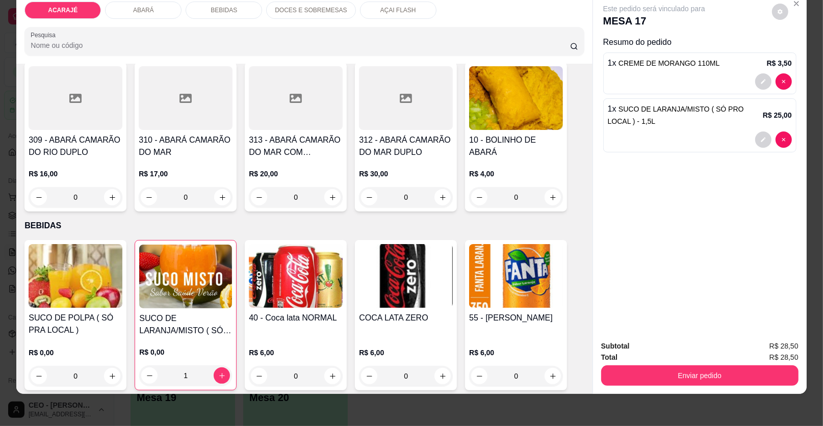
click at [183, 351] on p "R$ 0,00" at bounding box center [185, 352] width 93 height 10
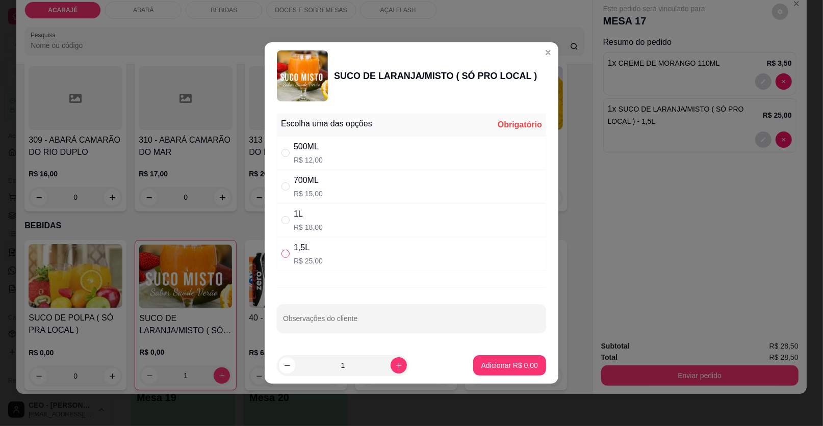
click at [285, 252] on input "" at bounding box center [286, 254] width 8 height 8
radio input "true"
click at [488, 365] on p "Adicionar R$ 25,00" at bounding box center [508, 366] width 59 height 10
type input "2"
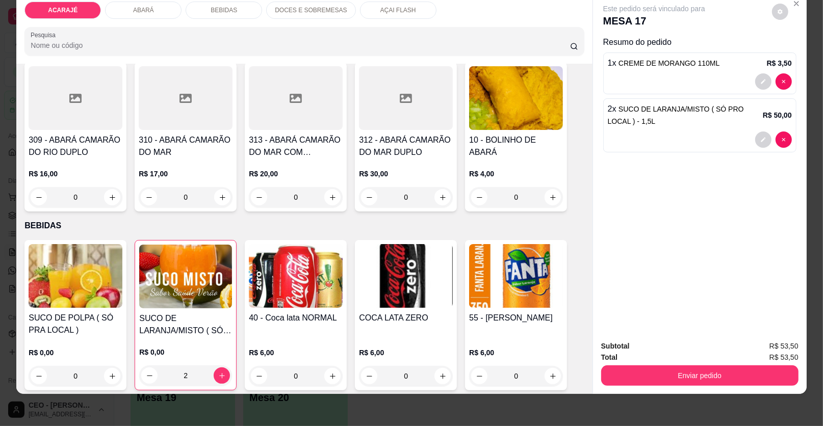
click at [662, 112] on span "SUCO DE LARANJA/MISTO ( SÓ PRO LOCAL ) - 1,5L" at bounding box center [676, 115] width 136 height 20
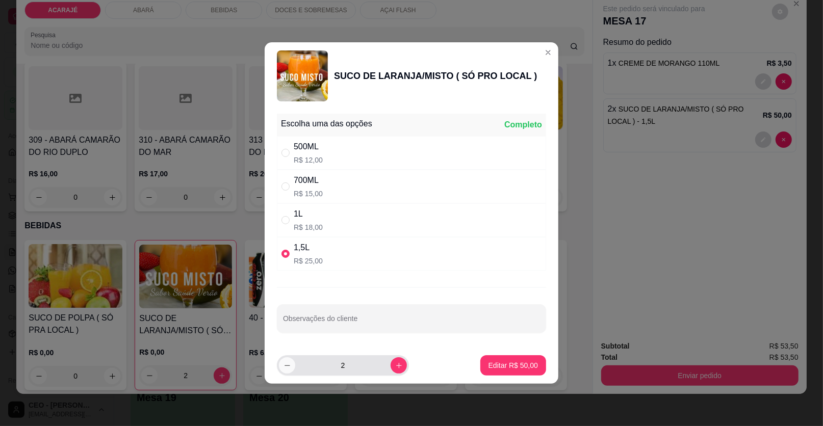
click at [284, 365] on icon "decrease-product-quantity" at bounding box center [288, 366] width 8 height 8
type input "1"
click at [526, 357] on button "Editar R$ 25,00" at bounding box center [514, 366] width 66 height 20
type input "1"
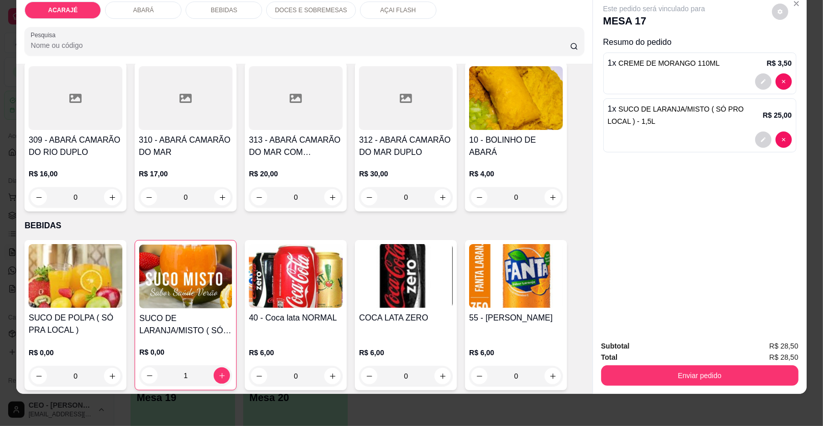
drag, startPoint x: 83, startPoint y: 341, endPoint x: 91, endPoint y: 337, distance: 9.4
click at [91, 338] on div "R$ 0,00 0" at bounding box center [76, 362] width 94 height 49
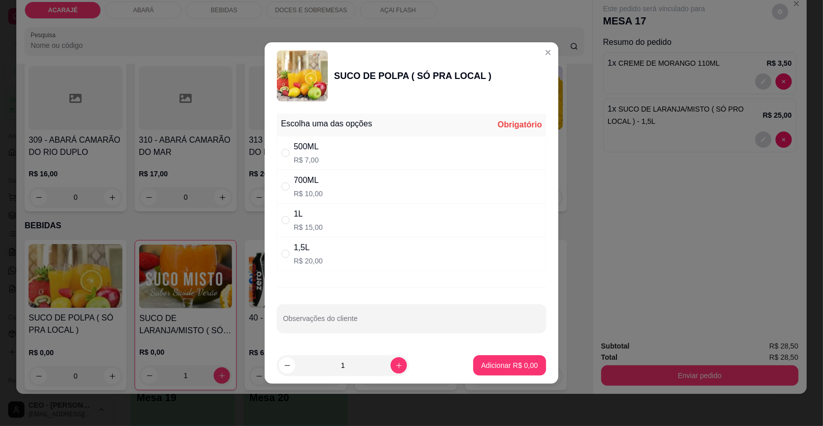
drag, startPoint x: 287, startPoint y: 249, endPoint x: 304, endPoint y: 272, distance: 28.5
click at [287, 253] on input "" at bounding box center [286, 254] width 8 height 8
radio input "true"
click at [486, 362] on p "Adicionar R$ 20,00" at bounding box center [508, 366] width 61 height 10
type input "1"
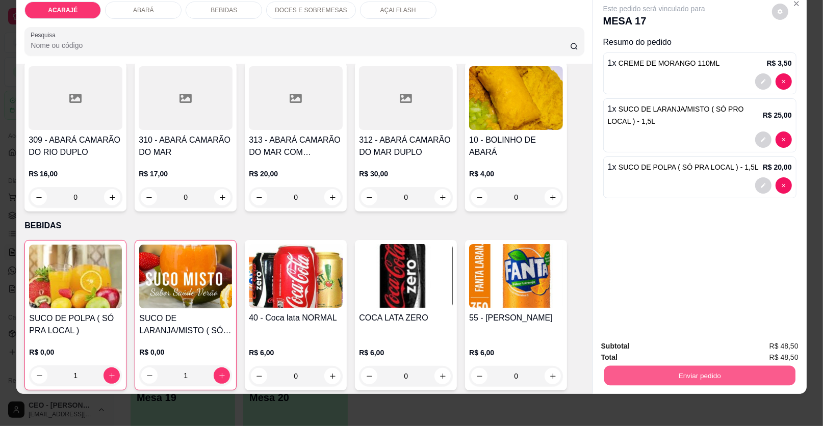
click at [720, 373] on button "Enviar pedido" at bounding box center [700, 376] width 191 height 20
click at [787, 348] on button "Enviar pedido" at bounding box center [772, 350] width 58 height 19
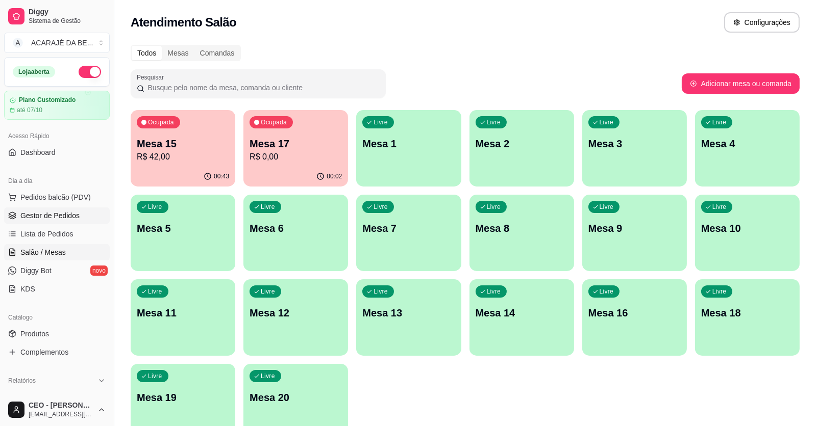
click at [72, 217] on span "Gestor de Pedidos" at bounding box center [49, 216] width 59 height 10
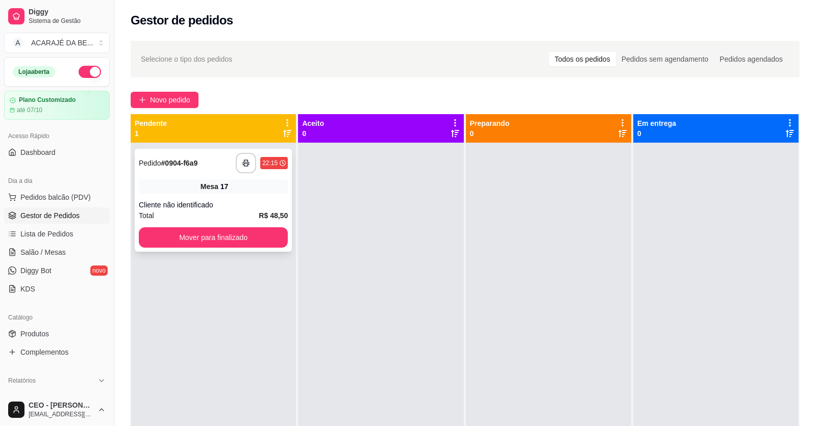
drag, startPoint x: 165, startPoint y: 217, endPoint x: 173, endPoint y: 206, distance: 14.2
click at [173, 206] on div "**********" at bounding box center [213, 200] width 157 height 103
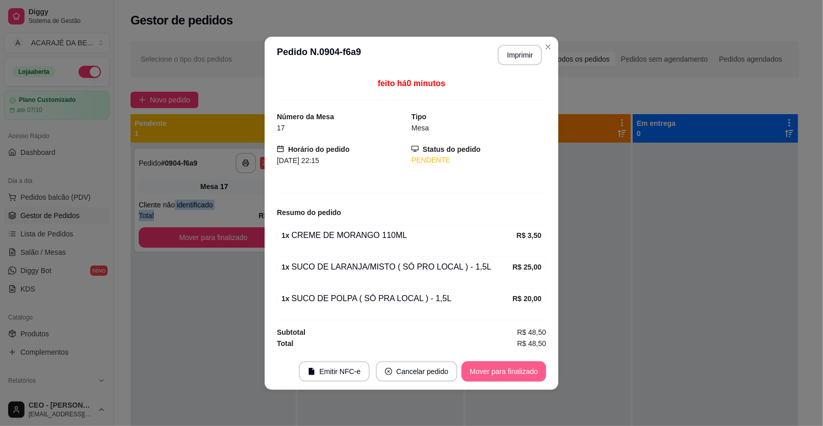
click at [490, 368] on button "Mover para finalizado" at bounding box center [504, 372] width 85 height 20
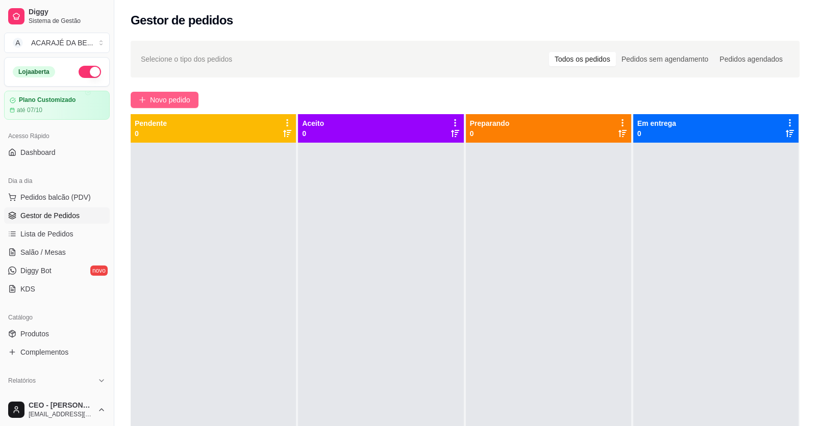
click at [174, 99] on span "Novo pedido" at bounding box center [170, 99] width 40 height 11
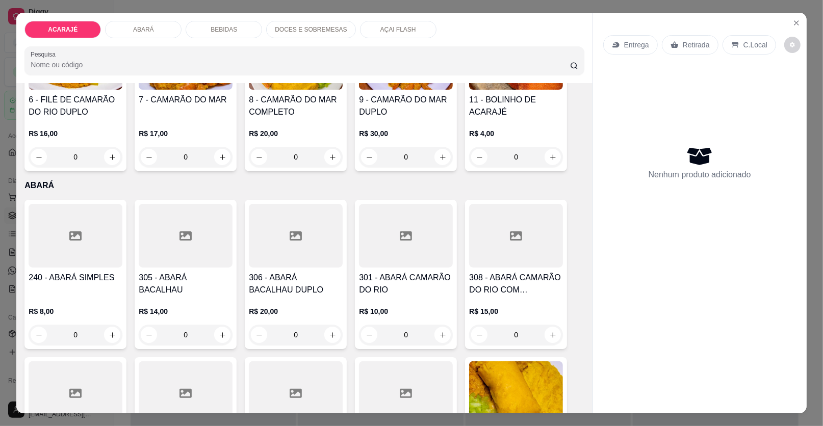
scroll to position [306, 0]
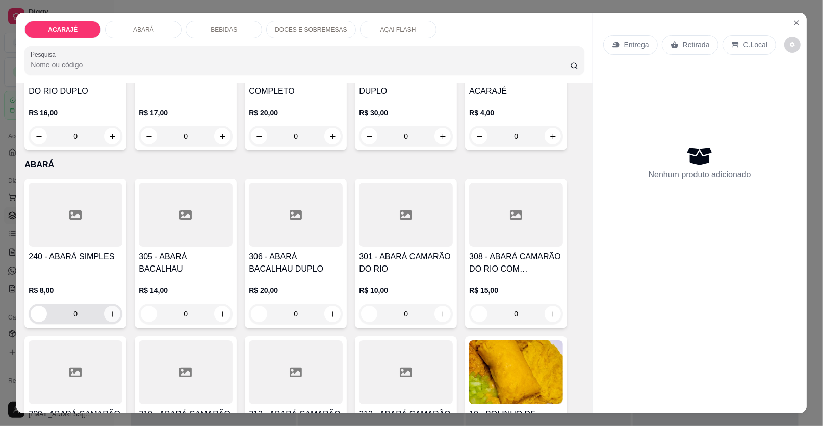
click at [109, 312] on icon "increase-product-quantity" at bounding box center [113, 315] width 8 height 8
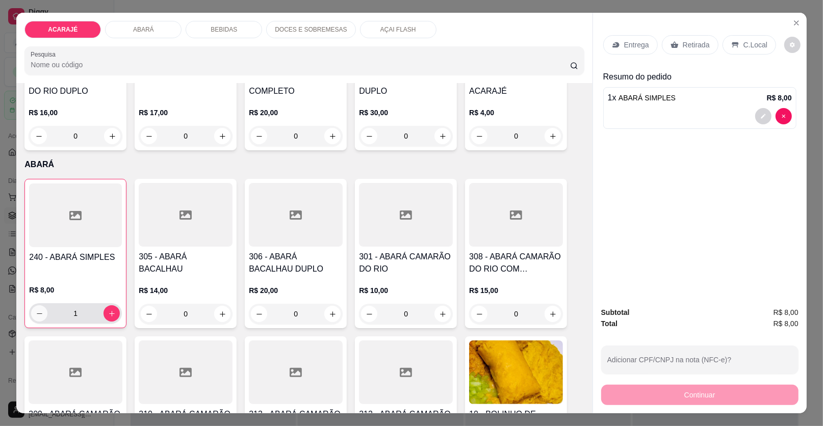
click at [31, 308] on button "decrease-product-quantity" at bounding box center [39, 314] width 16 height 16
type input "0"
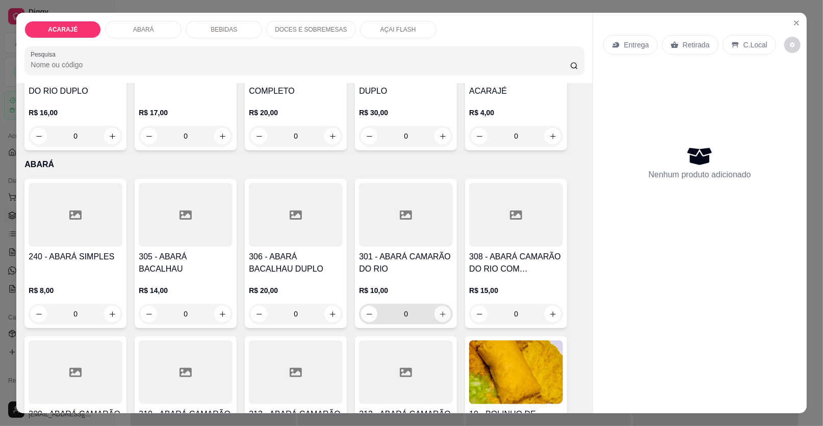
click at [436, 308] on button "increase-product-quantity" at bounding box center [443, 314] width 16 height 16
type input "1"
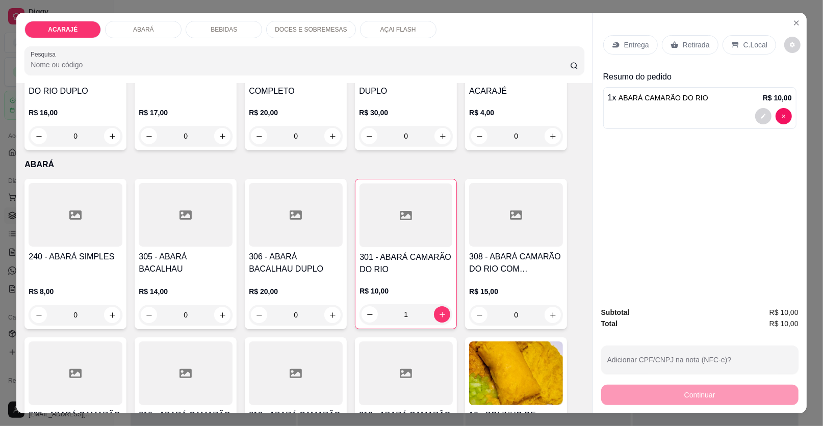
click at [686, 53] on div "Retirada" at bounding box center [690, 44] width 57 height 19
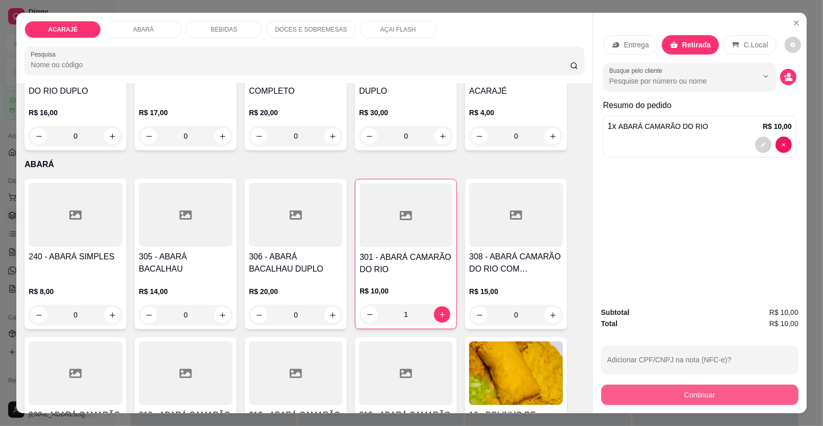
click at [632, 391] on button "Continuar" at bounding box center [699, 395] width 197 height 20
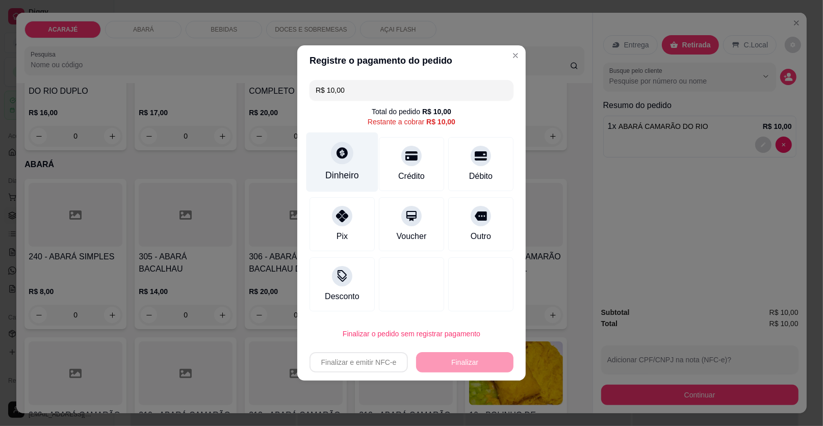
click at [332, 173] on div "Dinheiro" at bounding box center [342, 175] width 34 height 13
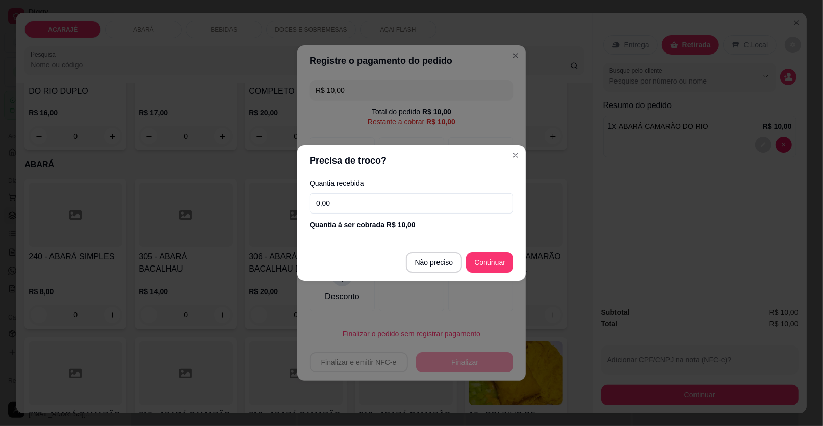
drag, startPoint x: 354, startPoint y: 192, endPoint x: 352, endPoint y: 200, distance: 7.9
click at [353, 199] on div "Quantia recebida 0,00 Quantia à ser cobrada R$ 10,00" at bounding box center [411, 205] width 229 height 58
click at [349, 207] on input "0,00" at bounding box center [412, 203] width 204 height 20
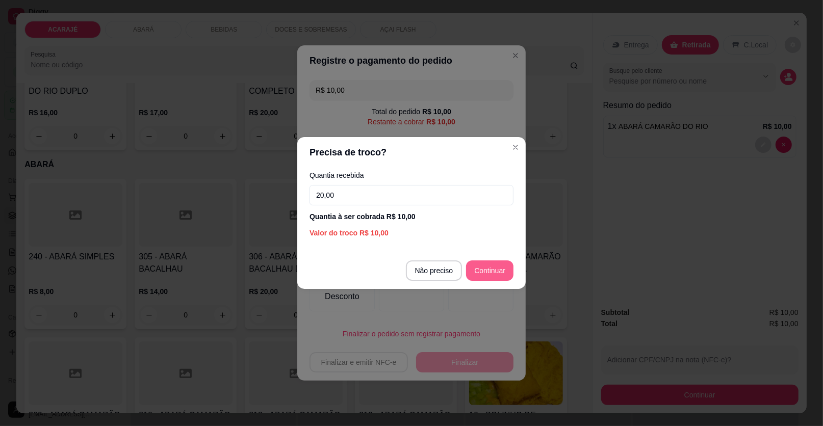
type input "20,00"
type input "R$ 0,00"
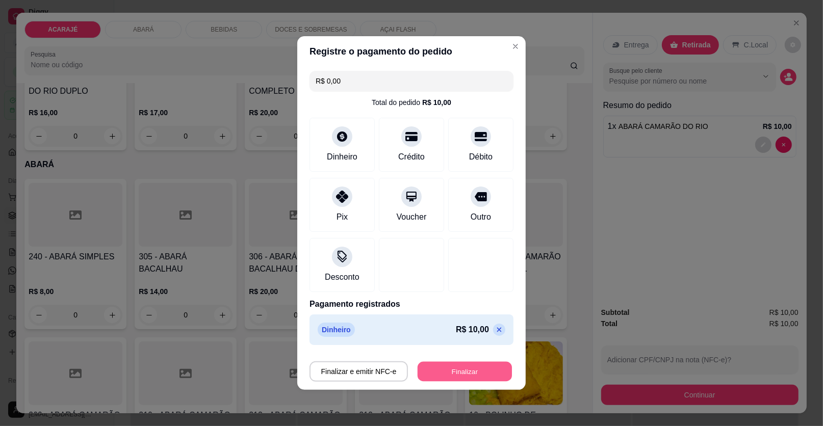
click at [490, 367] on button "Finalizar" at bounding box center [465, 372] width 94 height 20
type input "0"
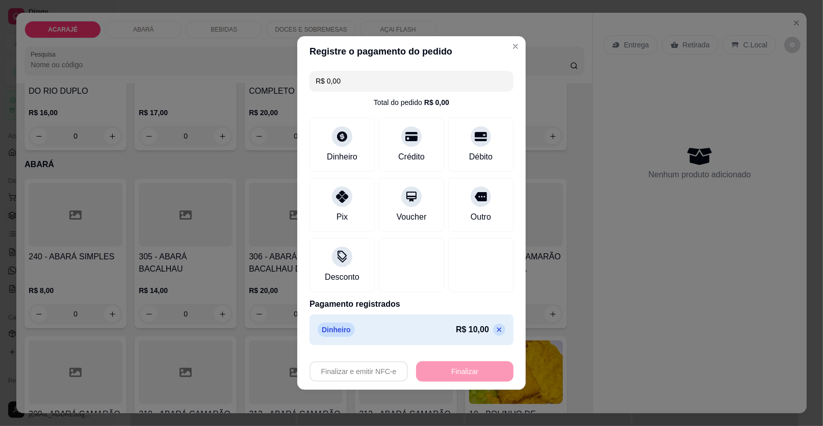
type input "-R$ 10,00"
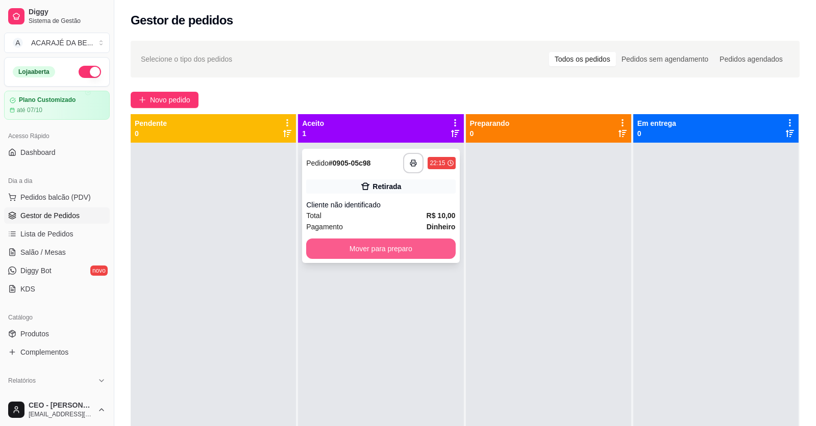
click at [416, 256] on button "Mover para preparo" at bounding box center [380, 249] width 149 height 20
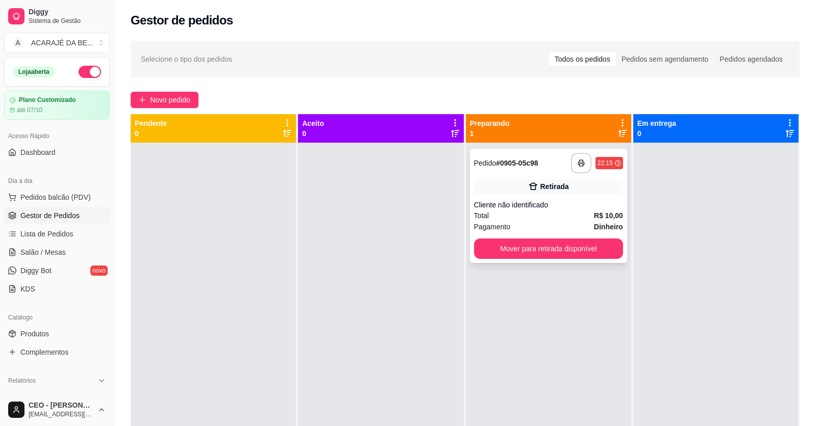
click at [485, 250] on button "Mover para retirada disponível" at bounding box center [548, 249] width 149 height 20
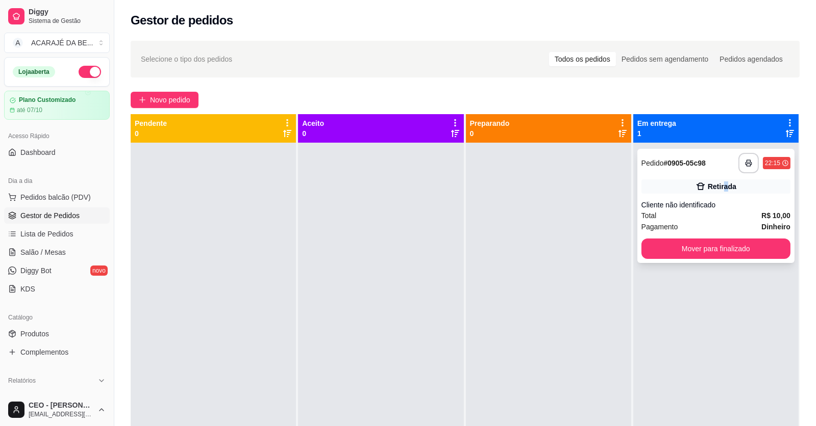
drag, startPoint x: 717, startPoint y: 193, endPoint x: 719, endPoint y: 177, distance: 15.9
click at [719, 177] on div "**********" at bounding box center [715, 206] width 157 height 114
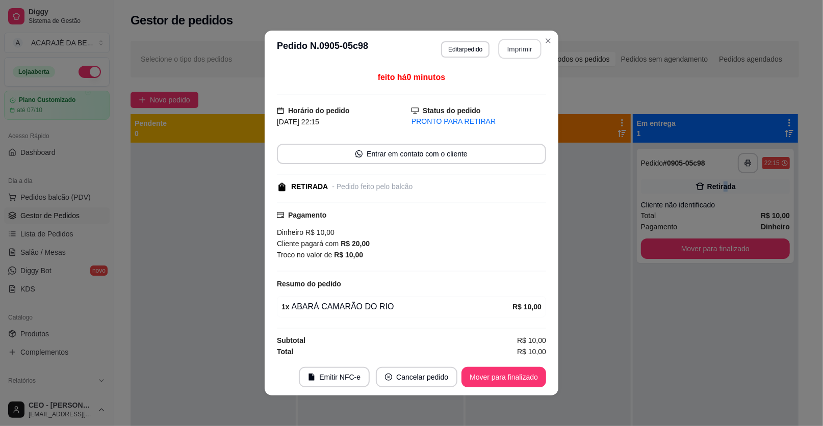
click at [520, 47] on button "Imprimir" at bounding box center [520, 49] width 43 height 20
click at [526, 372] on button "Mover para finalizado" at bounding box center [504, 377] width 85 height 20
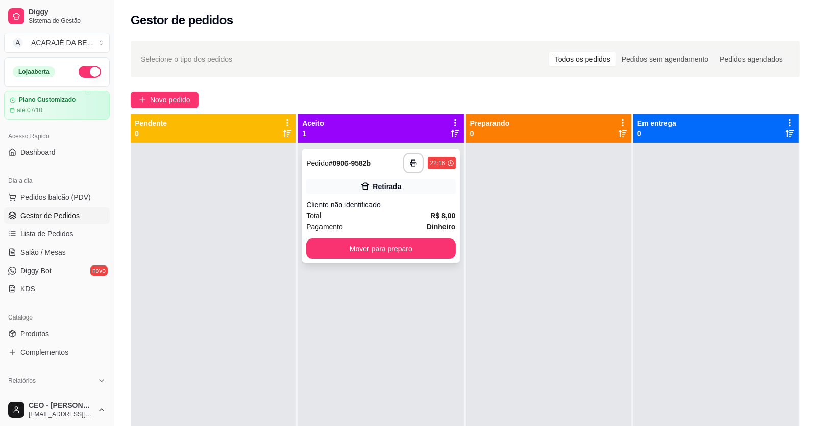
drag, startPoint x: 390, startPoint y: 206, endPoint x: 390, endPoint y: 200, distance: 6.1
click at [390, 200] on div "Cliente não identificado" at bounding box center [380, 205] width 149 height 10
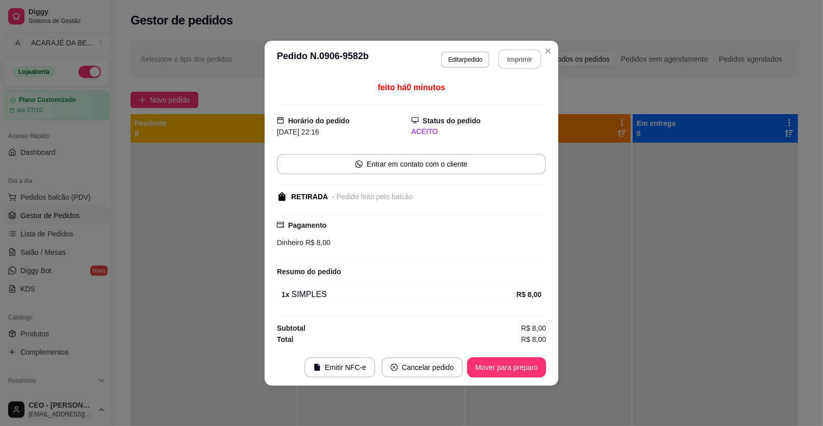
click at [530, 58] on button "Imprimir" at bounding box center [520, 59] width 43 height 20
click at [511, 377] on button "Mover para preparo" at bounding box center [506, 368] width 79 height 20
click at [515, 373] on div "Mover para preparo" at bounding box center [499, 368] width 93 height 20
click at [517, 373] on div "Mover para preparo" at bounding box center [499, 368] width 93 height 20
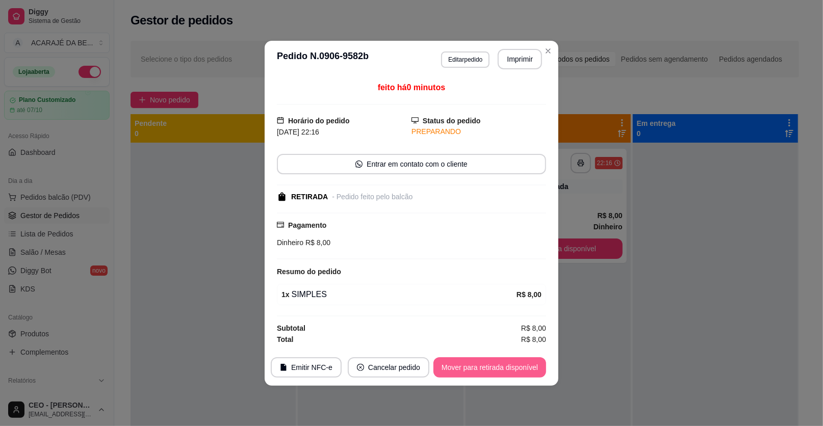
click at [523, 372] on button "Mover para retirada disponível" at bounding box center [490, 368] width 113 height 20
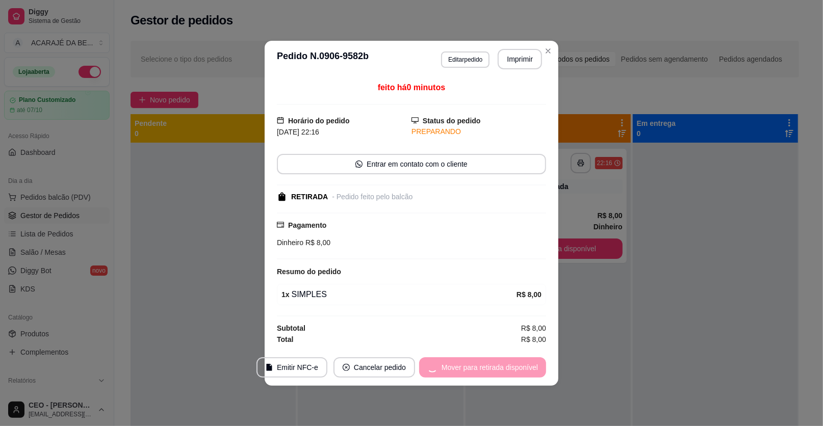
click at [523, 372] on div "Mover para retirada disponível" at bounding box center [482, 368] width 127 height 20
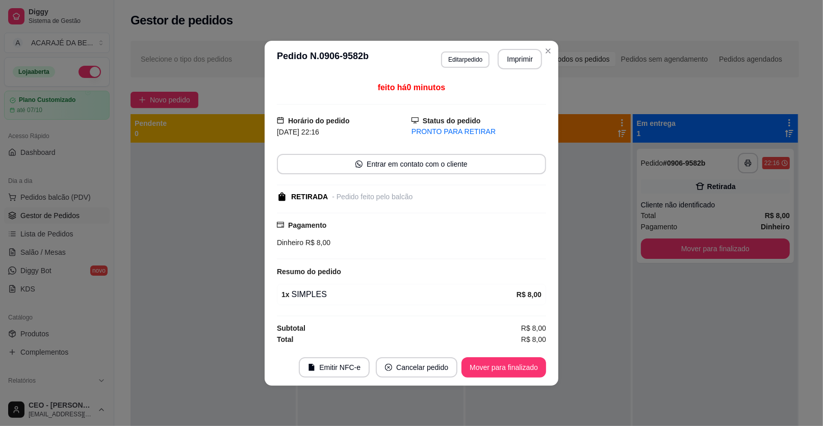
click at [523, 372] on button "Mover para finalizado" at bounding box center [504, 368] width 85 height 20
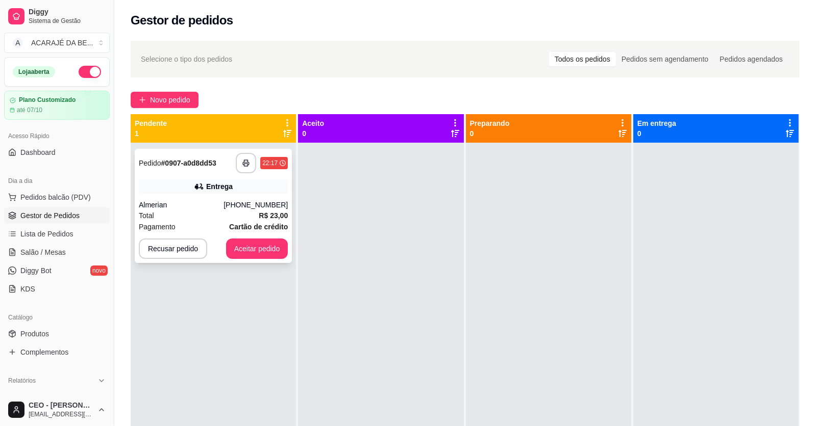
click at [236, 179] on div "**********" at bounding box center [213, 206] width 157 height 114
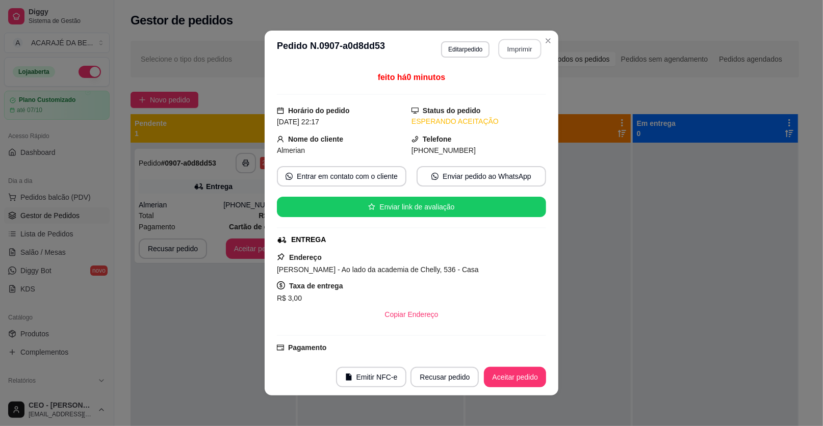
click at [517, 39] on button "Imprimir" at bounding box center [520, 49] width 43 height 20
click at [515, 370] on button "Aceitar pedido" at bounding box center [515, 377] width 62 height 20
click at [515, 370] on div "Recusar pedido Aceitar pedido" at bounding box center [464, 377] width 164 height 20
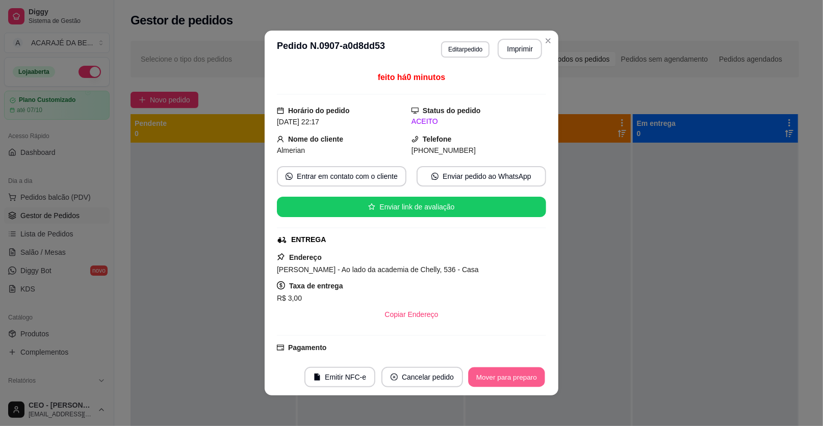
click at [515, 370] on button "Mover para preparo" at bounding box center [506, 378] width 77 height 20
click at [516, 371] on div "Mover para preparo" at bounding box center [506, 377] width 79 height 20
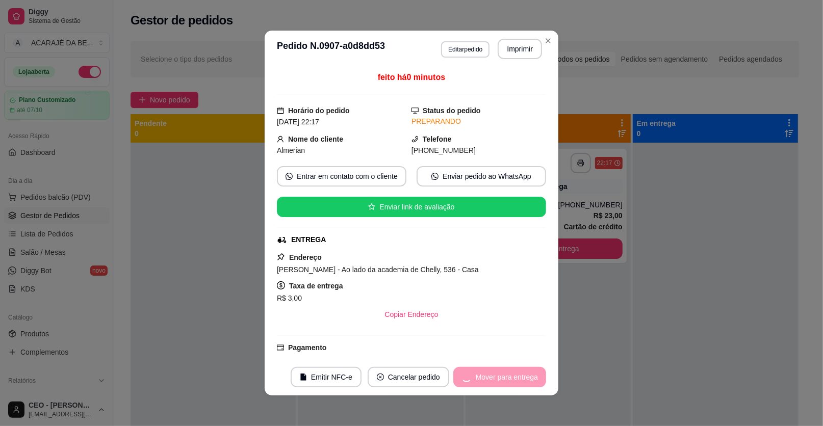
click at [518, 373] on div "Mover para entrega" at bounding box center [500, 377] width 93 height 20
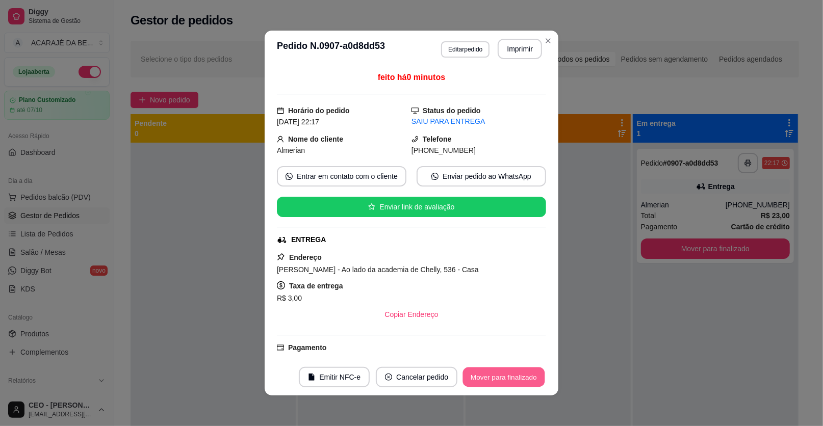
click at [518, 373] on button "Mover para finalizado" at bounding box center [504, 378] width 82 height 20
click at [517, 373] on div "Mover para finalizado" at bounding box center [496, 377] width 99 height 20
click at [443, 373] on button "Cancelar pedido" at bounding box center [403, 377] width 82 height 20
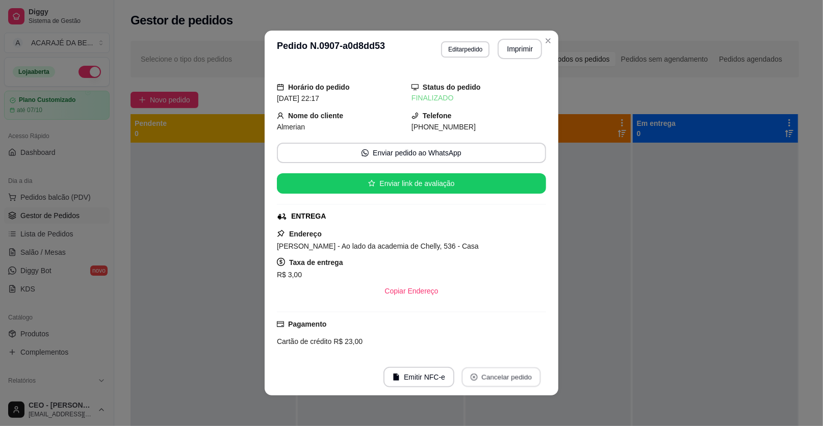
click at [516, 374] on button "Cancelar pedido" at bounding box center [501, 378] width 79 height 20
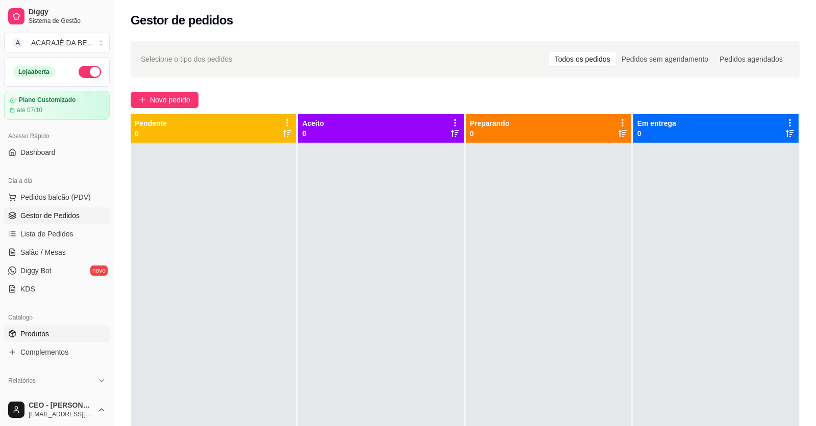
click at [56, 336] on link "Produtos" at bounding box center [57, 334] width 106 height 16
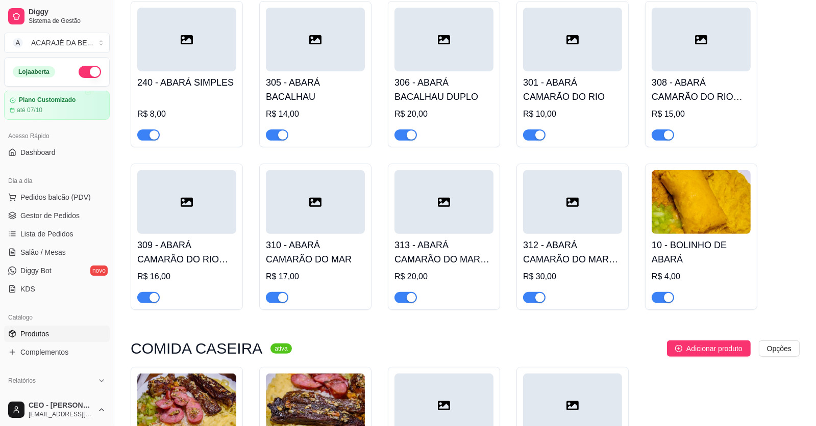
scroll to position [510, 0]
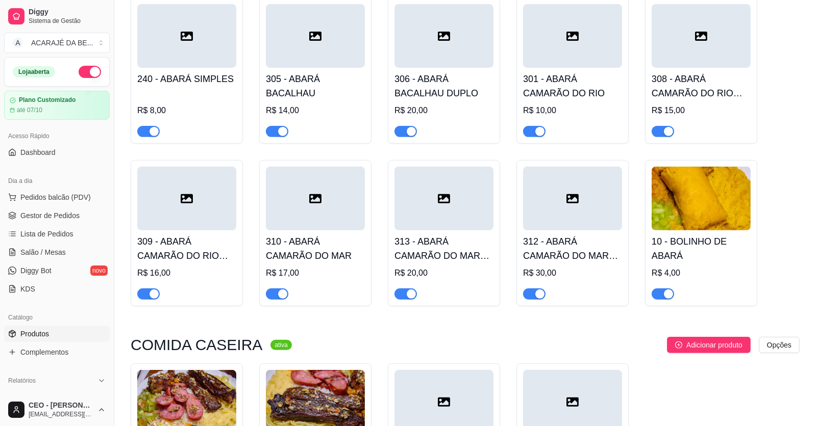
click at [145, 133] on span "button" at bounding box center [148, 131] width 22 height 11
click at [145, 297] on span "button" at bounding box center [148, 294] width 22 height 11
click at [278, 288] on div at bounding box center [277, 294] width 22 height 12
click at [656, 131] on span "button" at bounding box center [662, 131] width 22 height 11
drag, startPoint x: 666, startPoint y: 295, endPoint x: 562, endPoint y: 282, distance: 105.4
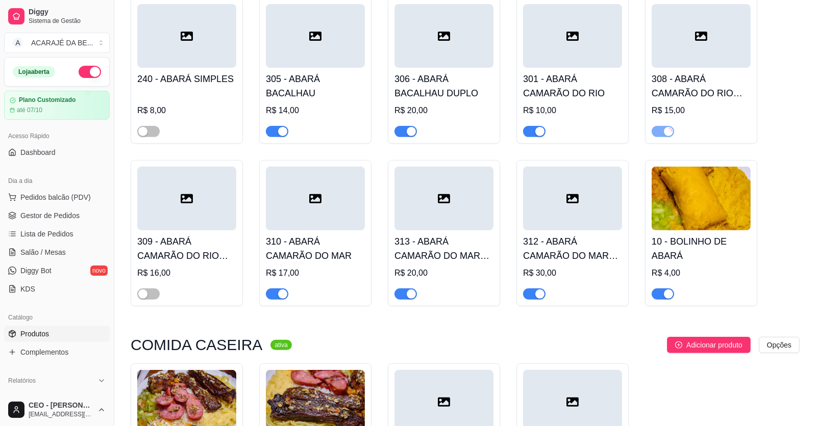
click at [664, 295] on div "button" at bounding box center [668, 294] width 9 height 9
drag, startPoint x: 532, startPoint y: 293, endPoint x: 532, endPoint y: 280, distance: 13.3
click at [532, 290] on span "button" at bounding box center [534, 294] width 22 height 11
click at [534, 135] on button "button" at bounding box center [534, 131] width 22 height 11
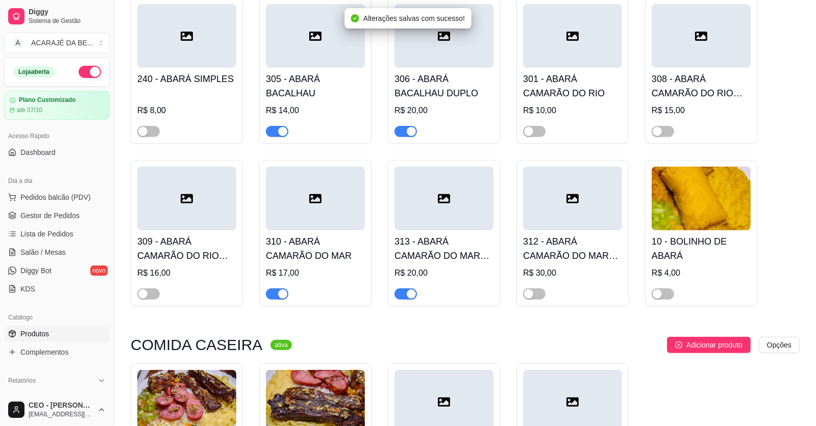
click at [407, 134] on div "button" at bounding box center [411, 131] width 9 height 9
click at [407, 295] on div "button" at bounding box center [411, 294] width 9 height 9
click at [272, 297] on span "button" at bounding box center [277, 294] width 22 height 11
click at [274, 133] on span "button" at bounding box center [277, 131] width 22 height 11
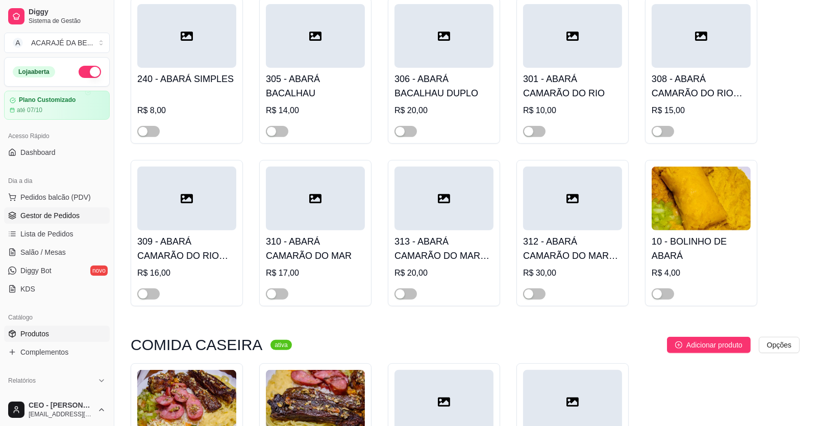
click at [66, 214] on span "Gestor de Pedidos" at bounding box center [49, 216] width 59 height 10
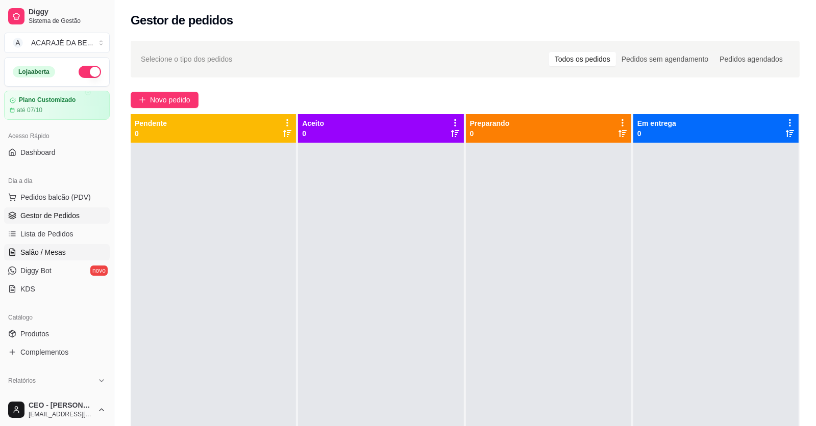
click at [62, 245] on link "Salão / Mesas" at bounding box center [57, 252] width 106 height 16
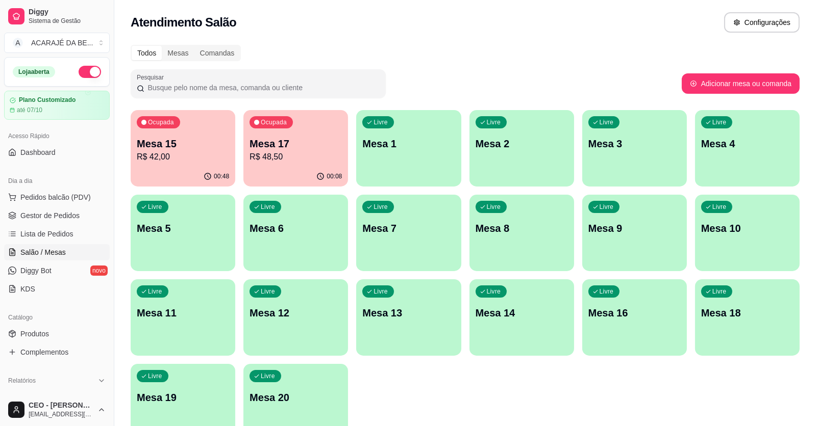
click at [278, 151] on p "R$ 48,50" at bounding box center [295, 157] width 92 height 12
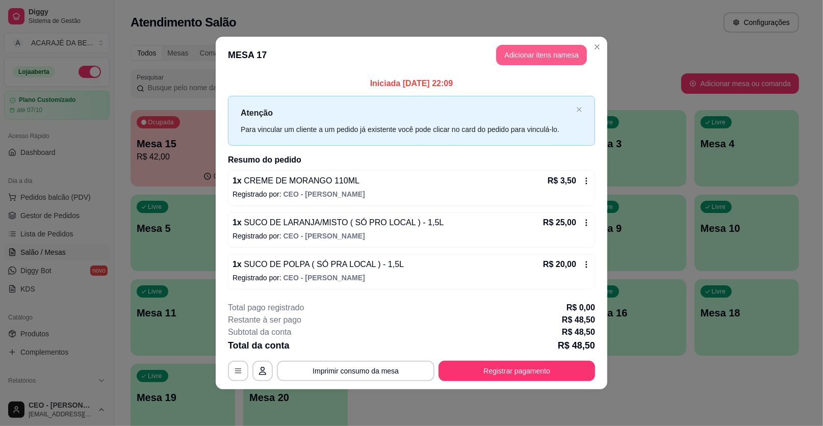
click at [526, 60] on button "Adicionar itens na mesa" at bounding box center [541, 55] width 91 height 20
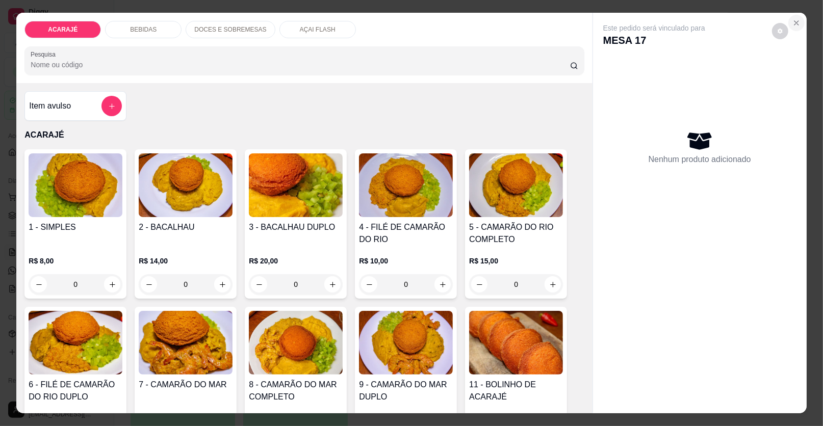
click at [795, 23] on icon "Close" at bounding box center [797, 23] width 4 height 4
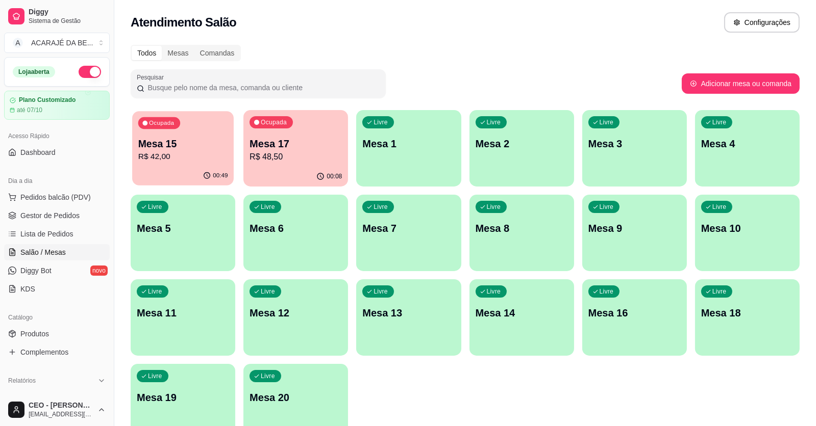
click at [172, 138] on p "Mesa 15" at bounding box center [183, 144] width 90 height 14
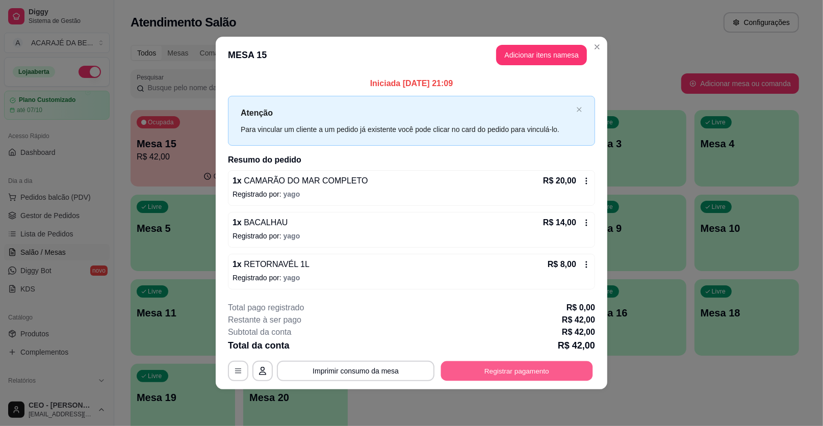
click at [570, 362] on button "Registrar pagamento" at bounding box center [517, 371] width 152 height 20
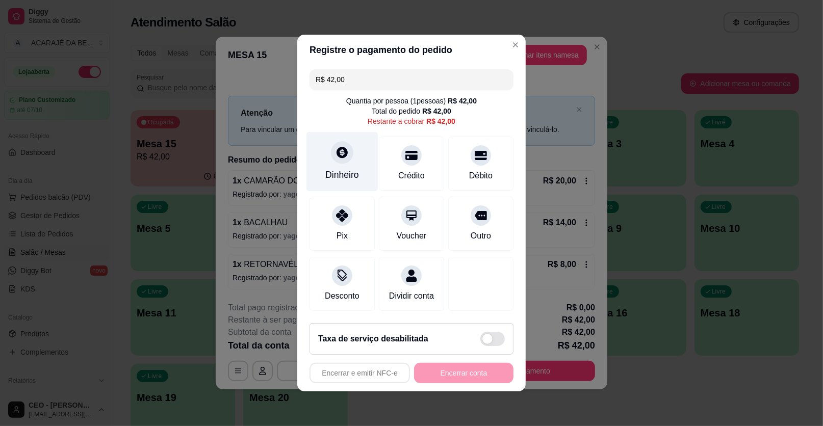
click at [336, 178] on div "Dinheiro" at bounding box center [342, 174] width 34 height 13
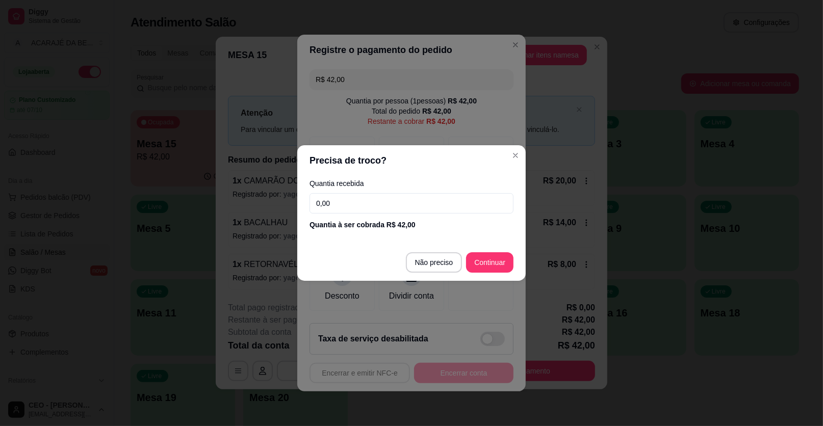
click at [362, 201] on input "0,00" at bounding box center [412, 203] width 204 height 20
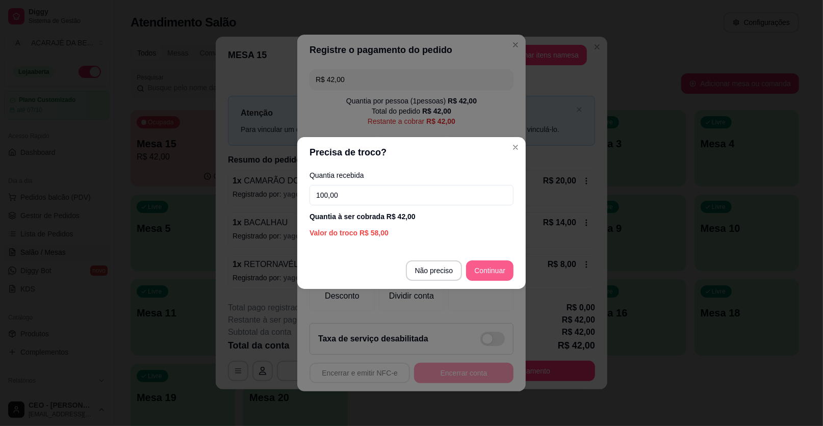
type input "100,00"
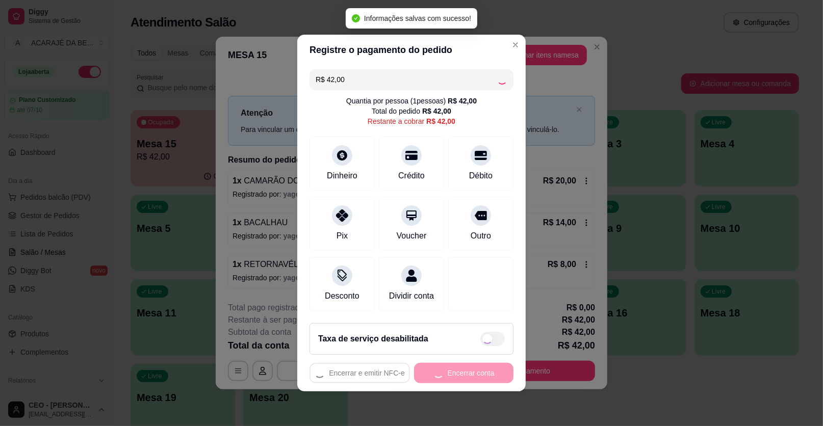
click at [465, 377] on div "Encerrar e emitir NFC-e Encerrar conta" at bounding box center [412, 373] width 204 height 20
type input "R$ 0,00"
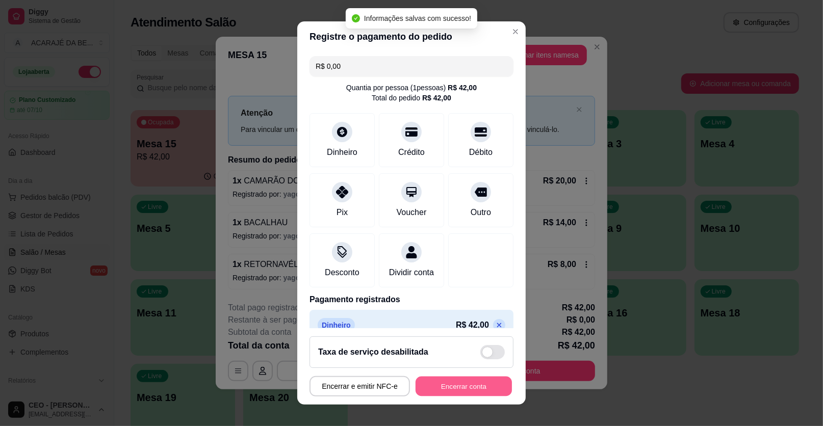
click at [465, 377] on button "Encerrar conta" at bounding box center [464, 387] width 96 height 20
click at [465, 377] on div "Encerrar e emitir NFC-e Encerrar conta" at bounding box center [412, 387] width 204 height 20
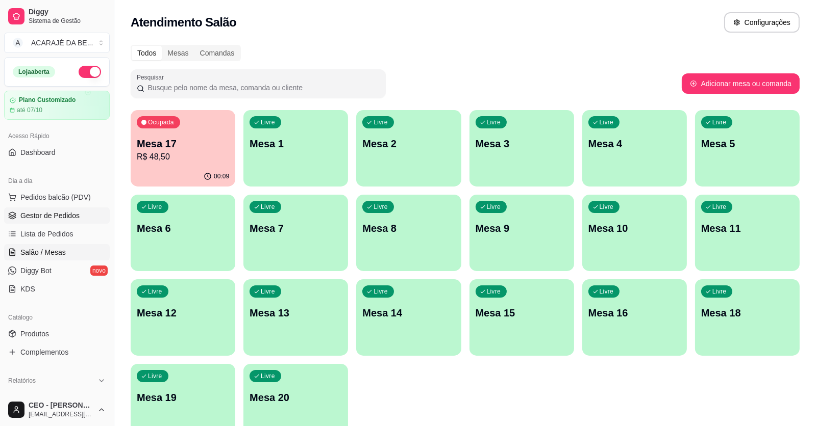
click at [35, 209] on link "Gestor de Pedidos" at bounding box center [57, 216] width 106 height 16
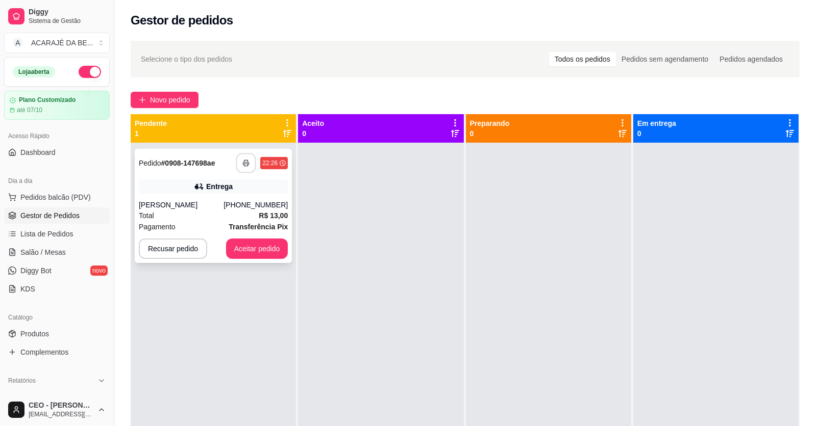
click at [248, 166] on button "button" at bounding box center [246, 164] width 20 height 20
click at [267, 259] on button "Aceitar pedido" at bounding box center [257, 249] width 62 height 20
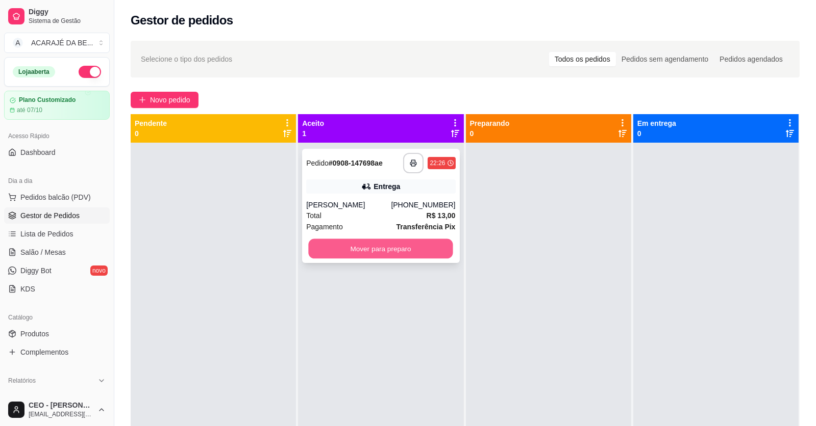
click at [403, 255] on button "Mover para preparo" at bounding box center [381, 249] width 144 height 20
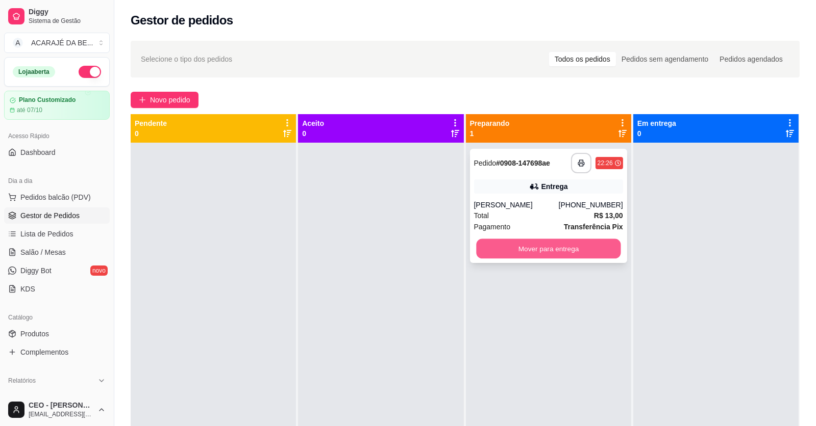
click at [542, 259] on button "Mover para entrega" at bounding box center [548, 249] width 144 height 20
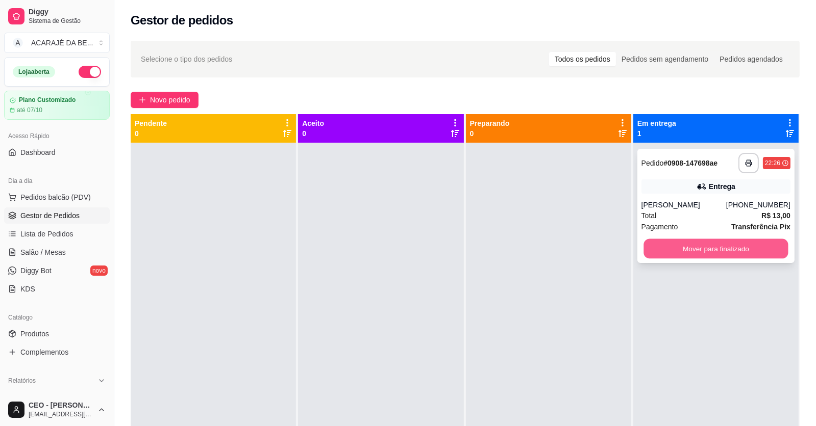
click at [644, 255] on button "Mover para finalizado" at bounding box center [715, 249] width 144 height 20
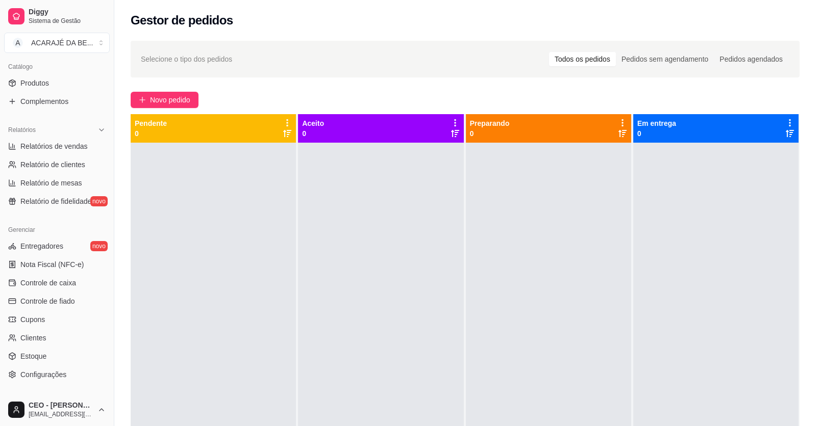
scroll to position [255, 0]
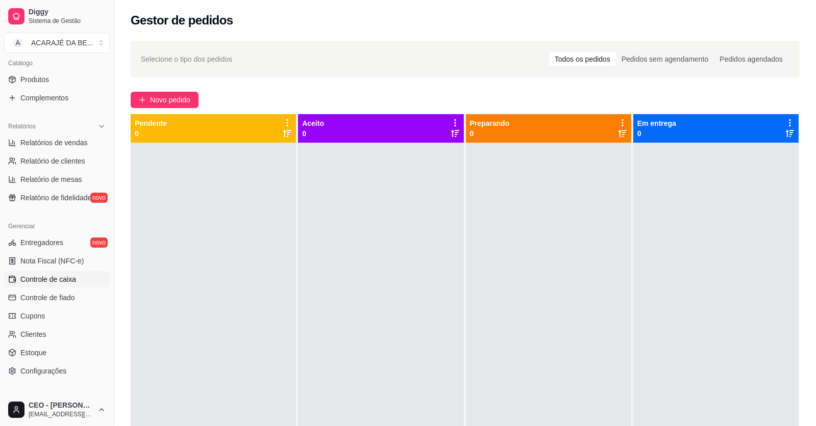
click at [52, 277] on span "Controle de caixa" at bounding box center [48, 279] width 56 height 10
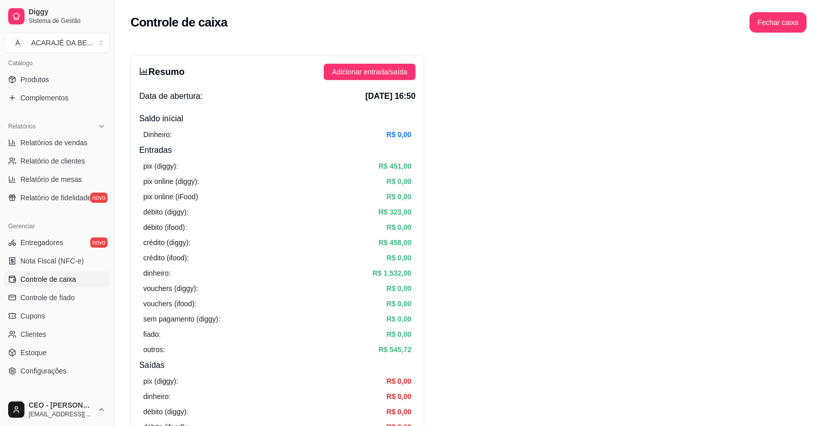
click at [69, 278] on span "Controle de caixa" at bounding box center [48, 279] width 56 height 10
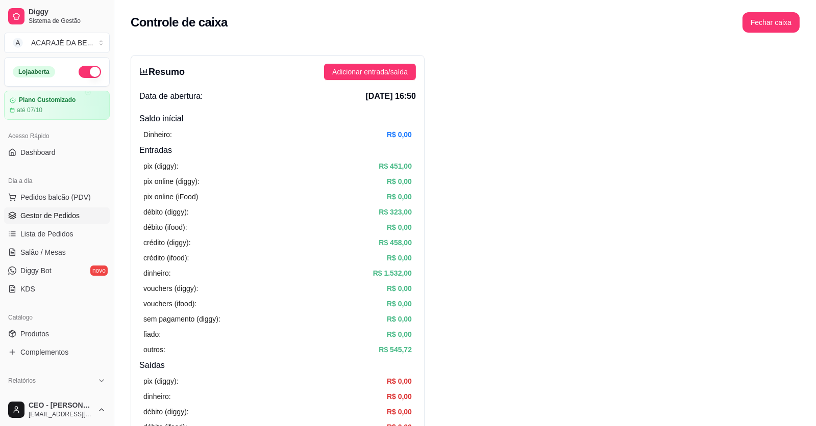
click at [39, 213] on span "Gestor de Pedidos" at bounding box center [49, 216] width 59 height 10
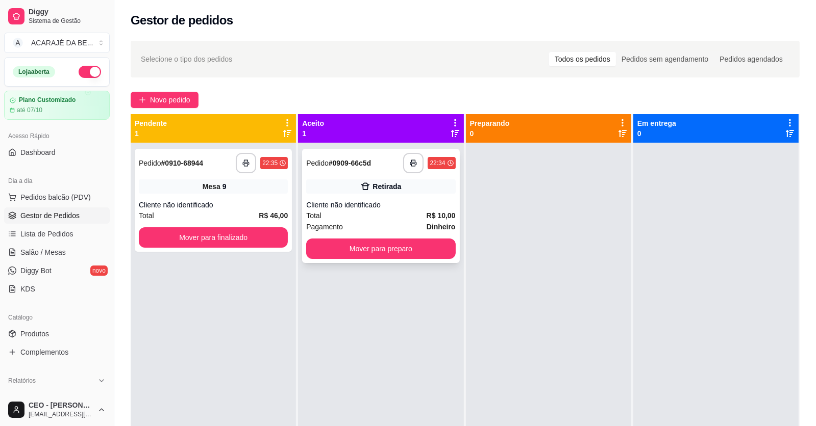
click at [383, 162] on div "**********" at bounding box center [380, 163] width 149 height 20
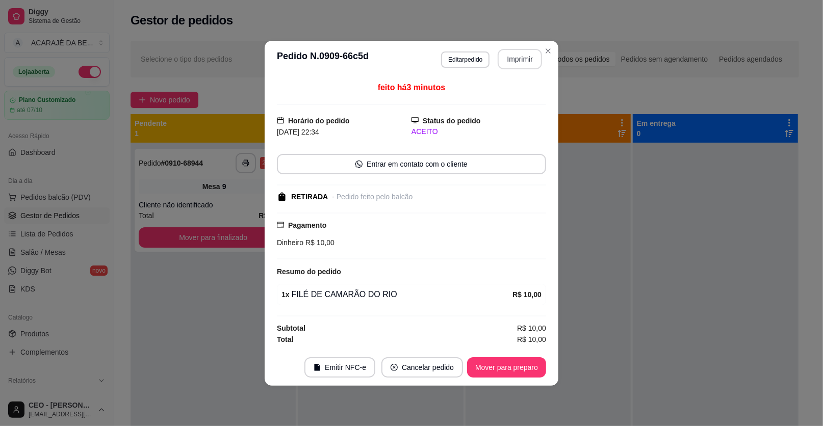
click at [526, 56] on button "Imprimir" at bounding box center [520, 59] width 44 height 20
click at [532, 365] on button "Mover para preparo" at bounding box center [506, 368] width 79 height 20
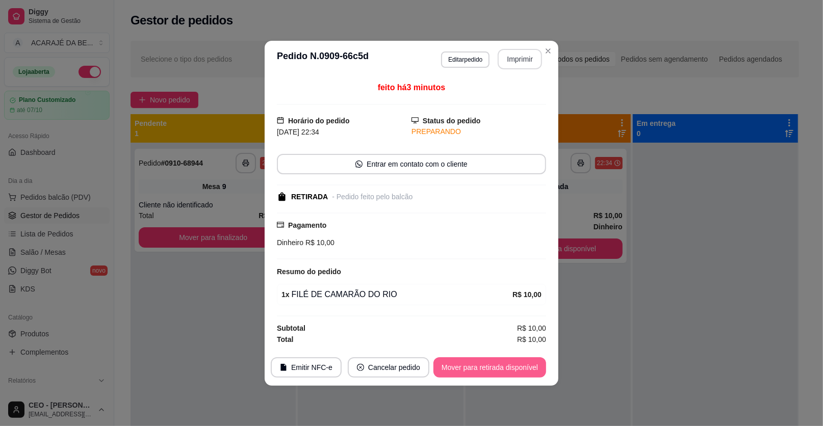
click at [530, 363] on button "Mover para retirada disponível" at bounding box center [490, 368] width 113 height 20
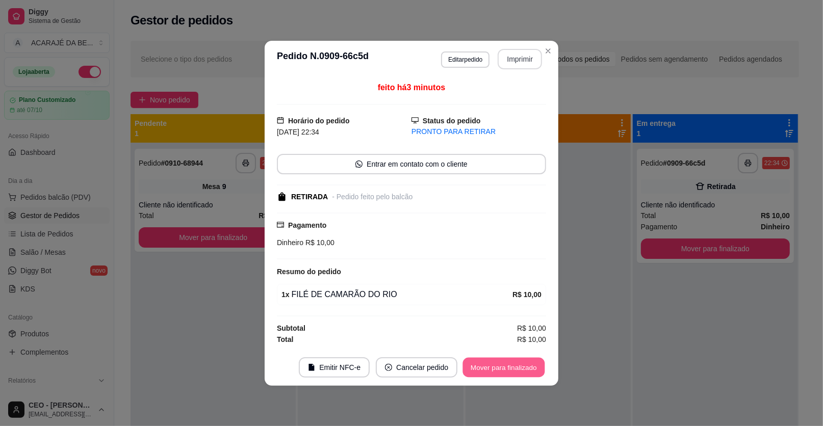
click at [529, 363] on button "Mover para finalizado" at bounding box center [504, 368] width 82 height 20
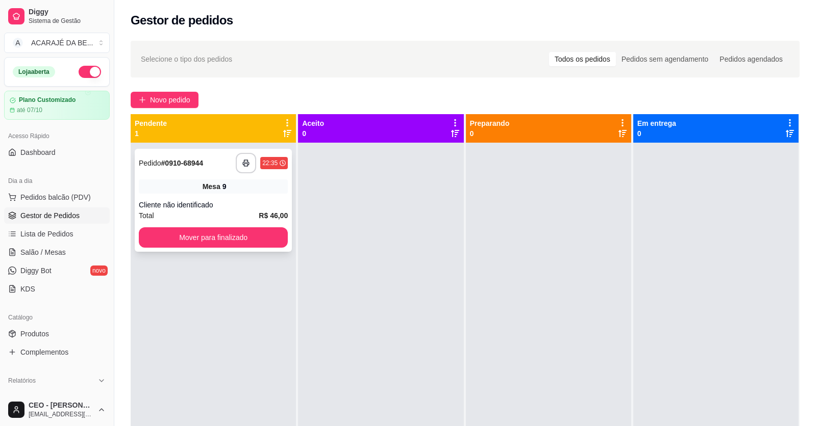
click at [248, 214] on div "Total R$ 46,00" at bounding box center [213, 215] width 149 height 11
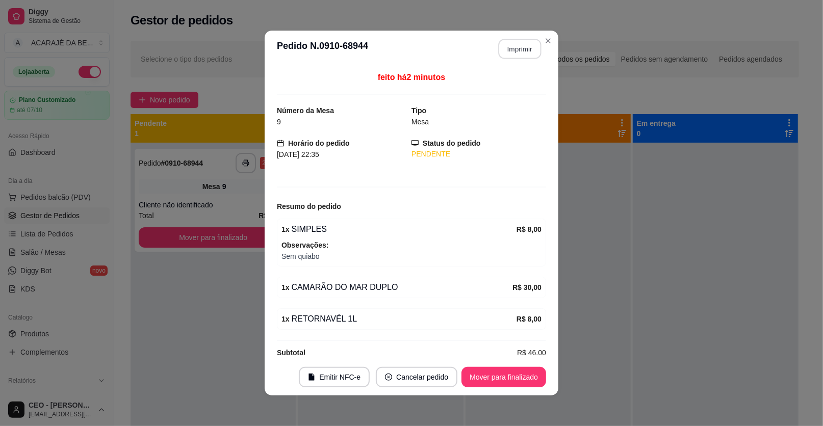
click at [519, 53] on button "Imprimir" at bounding box center [520, 49] width 43 height 20
click at [515, 375] on button "Mover para finalizado" at bounding box center [504, 377] width 85 height 20
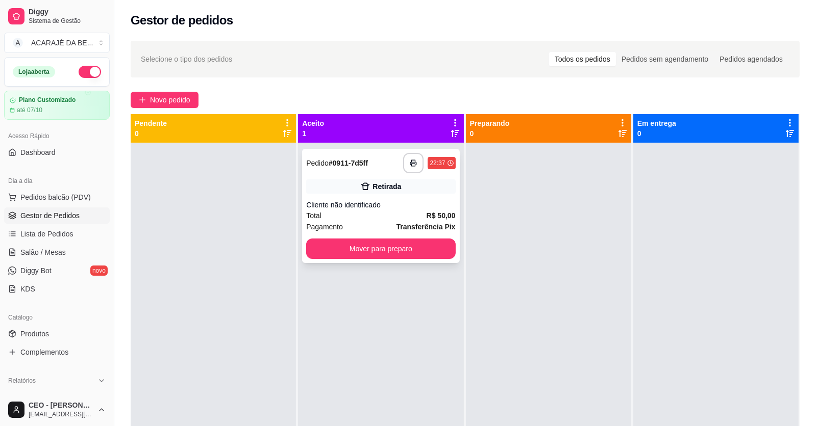
click at [421, 168] on div "**********" at bounding box center [429, 163] width 52 height 20
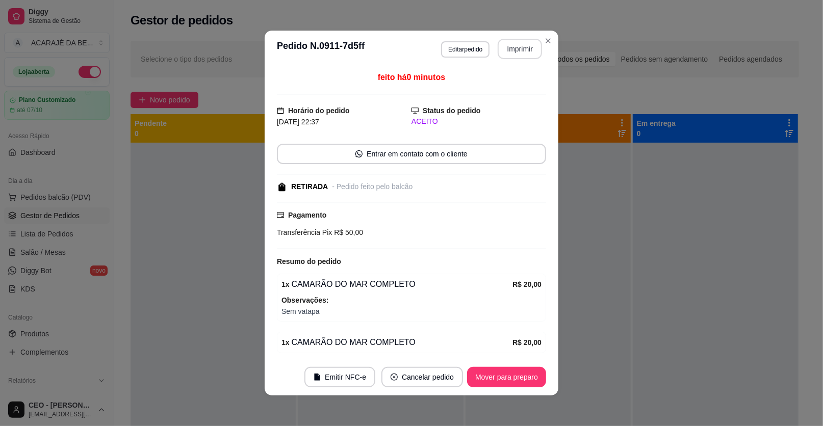
drag, startPoint x: 513, startPoint y: 31, endPoint x: 511, endPoint y: 56, distance: 25.1
click at [512, 57] on header "**********" at bounding box center [412, 49] width 294 height 37
click at [511, 54] on button "Imprimir" at bounding box center [520, 49] width 43 height 20
click at [500, 380] on button "Mover para preparo" at bounding box center [506, 377] width 79 height 20
click at [501, 379] on button "Mover para preparo" at bounding box center [506, 377] width 79 height 20
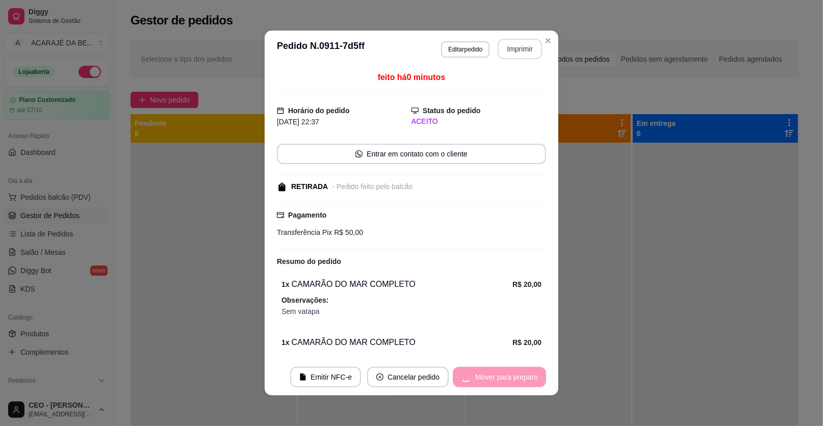
click at [500, 378] on div "Mover para preparo" at bounding box center [499, 377] width 93 height 20
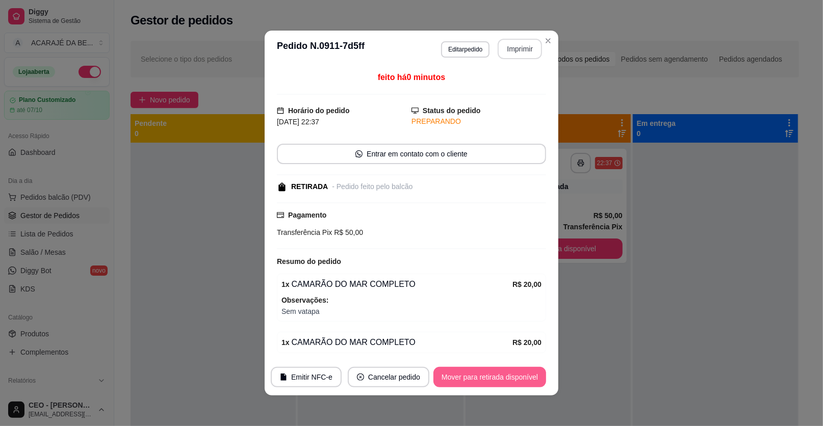
click at [496, 373] on button "Mover para retirada disponível" at bounding box center [490, 377] width 113 height 20
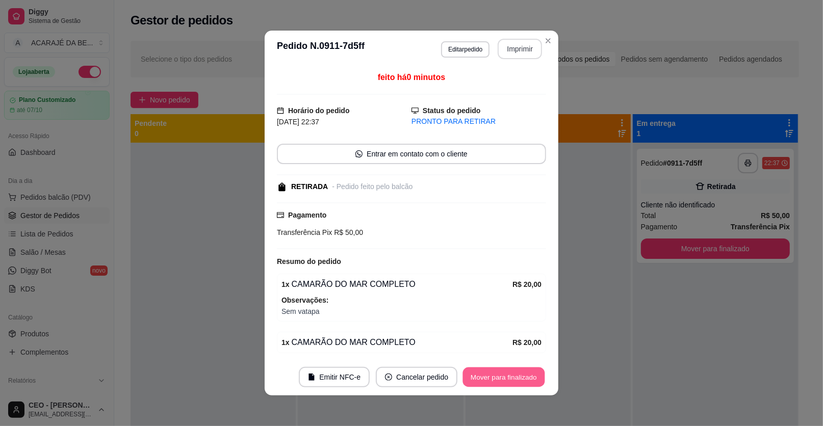
click at [495, 373] on button "Mover para finalizado" at bounding box center [504, 378] width 82 height 20
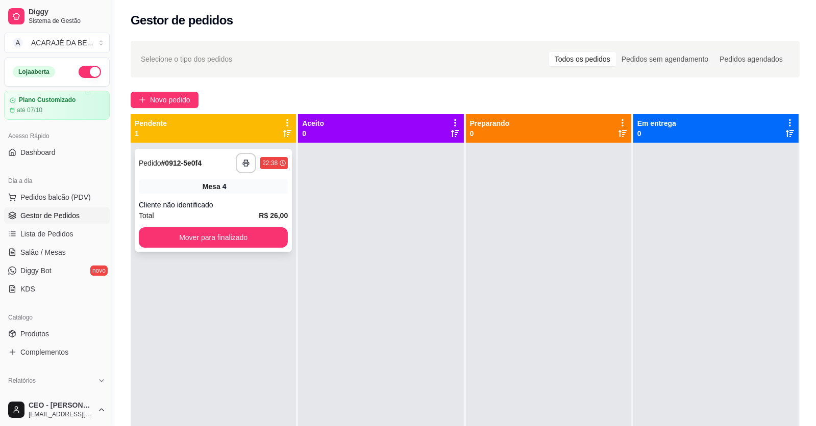
drag, startPoint x: 235, startPoint y: 181, endPoint x: 251, endPoint y: 172, distance: 17.8
click at [251, 172] on div "**********" at bounding box center [213, 200] width 157 height 103
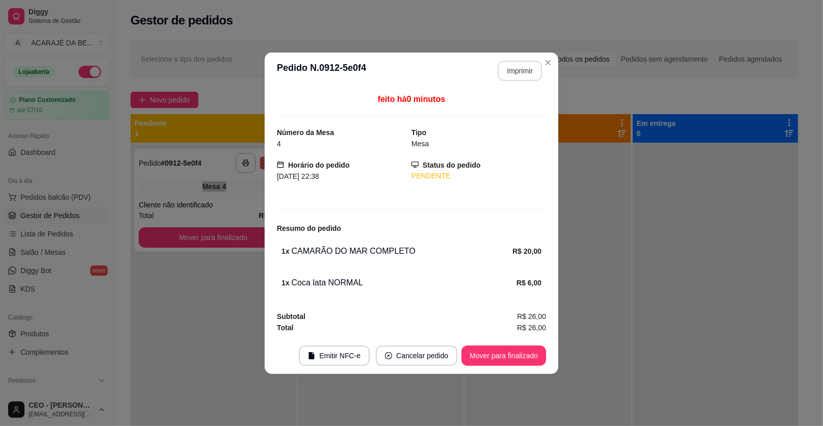
click at [530, 70] on button "Imprimir" at bounding box center [520, 71] width 44 height 20
click at [495, 354] on button "Mover para finalizado" at bounding box center [504, 356] width 85 height 20
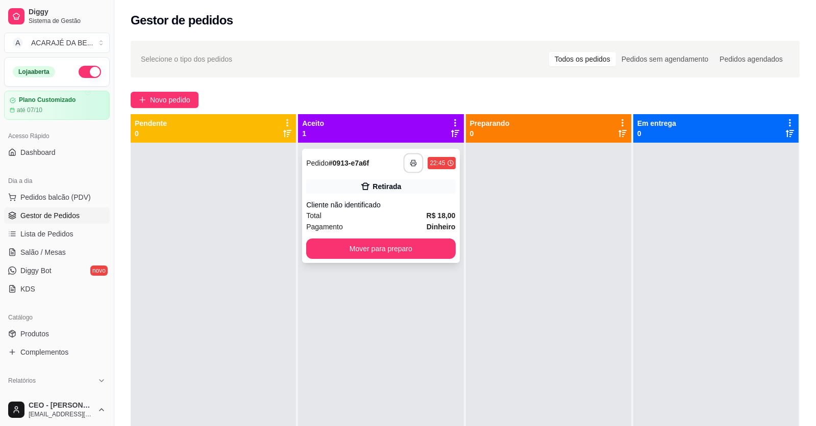
click at [414, 163] on button "button" at bounding box center [414, 164] width 20 height 20
click at [419, 249] on button "Mover para preparo" at bounding box center [381, 249] width 144 height 20
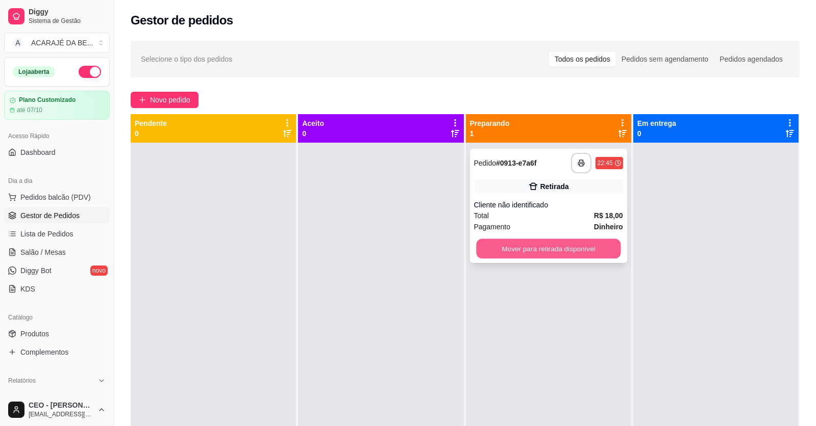
click at [506, 243] on button "Mover para retirada disponível" at bounding box center [548, 249] width 144 height 20
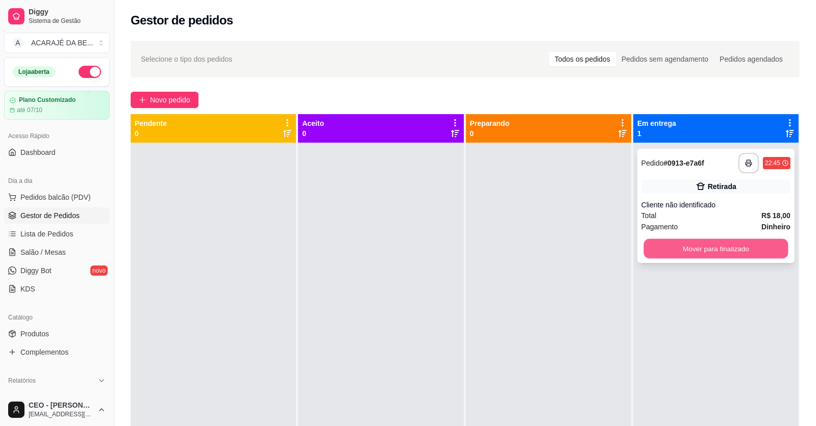
click at [714, 246] on button "Mover para finalizado" at bounding box center [715, 249] width 144 height 20
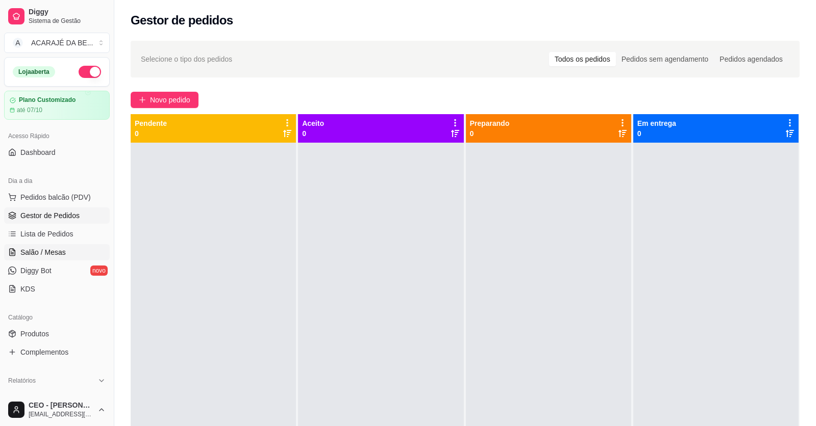
click at [43, 244] on link "Salão / Mesas" at bounding box center [57, 252] width 106 height 16
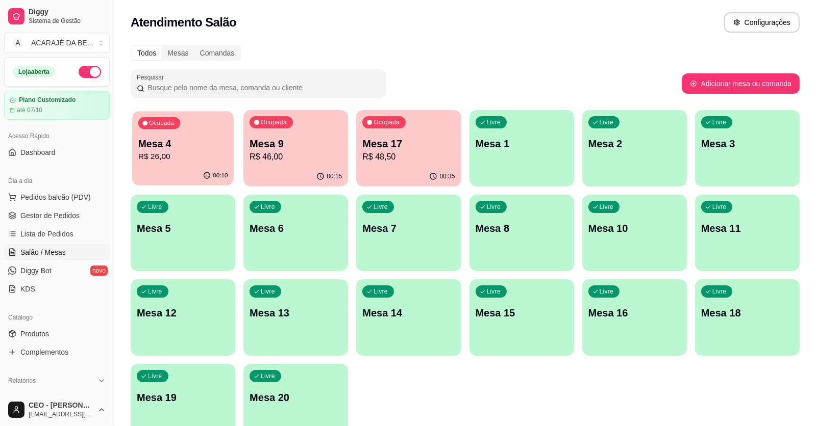
click at [188, 153] on div "Mesa 4 R$ 26,00" at bounding box center [183, 150] width 90 height 26
click at [55, 214] on span "Gestor de Pedidos" at bounding box center [49, 216] width 59 height 10
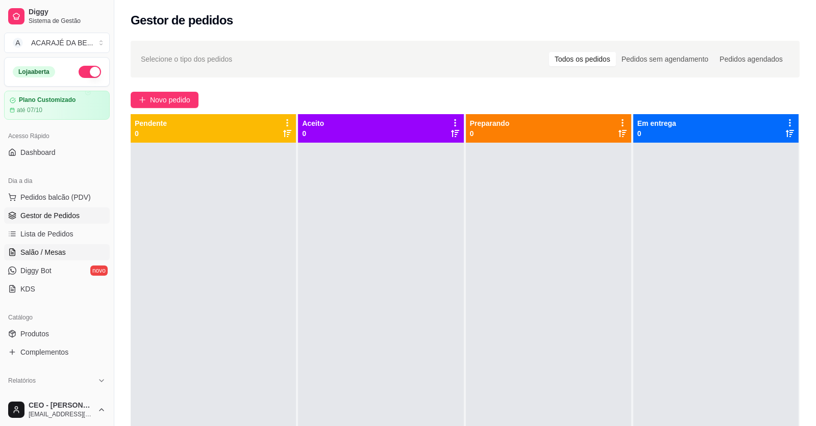
click at [70, 246] on link "Salão / Mesas" at bounding box center [57, 252] width 106 height 16
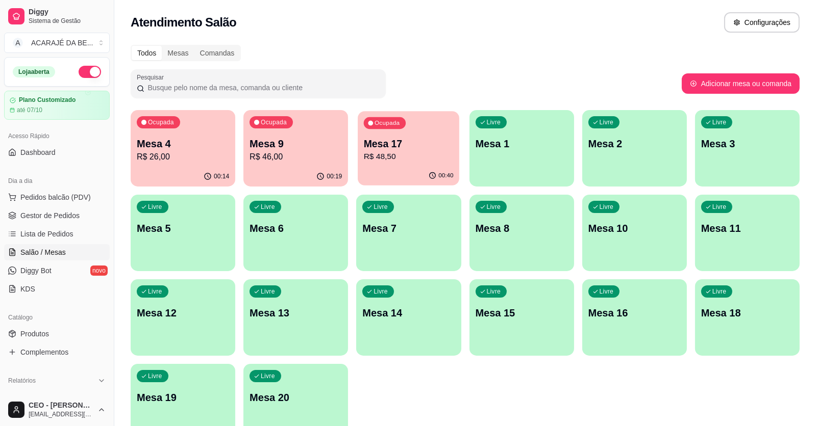
click at [397, 144] on p "Mesa 17" at bounding box center [409, 144] width 90 height 14
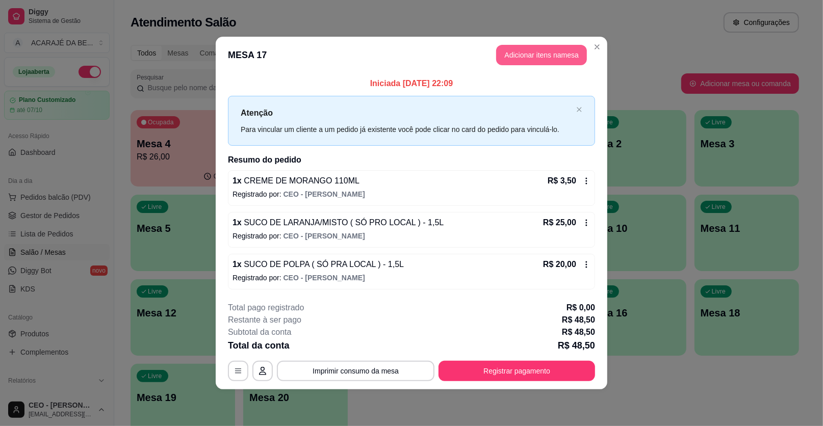
click at [526, 56] on button "Adicionar itens na mesa" at bounding box center [541, 55] width 91 height 20
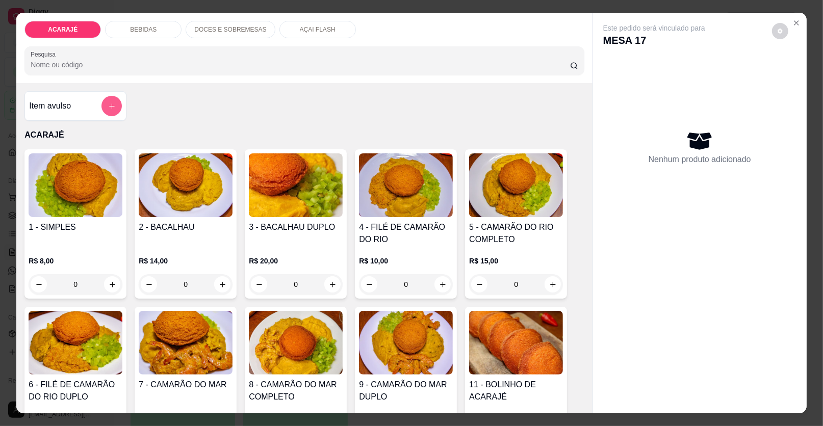
click at [110, 108] on icon "add-separate-item" at bounding box center [112, 107] width 8 height 8
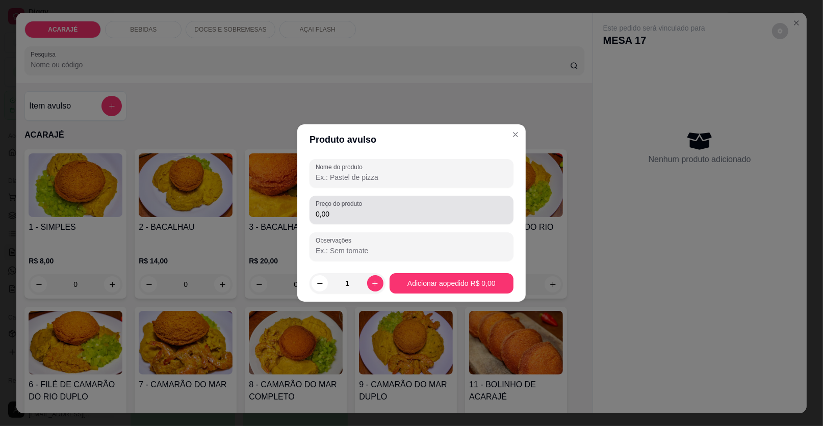
click at [402, 212] on input "0,00" at bounding box center [412, 214] width 192 height 10
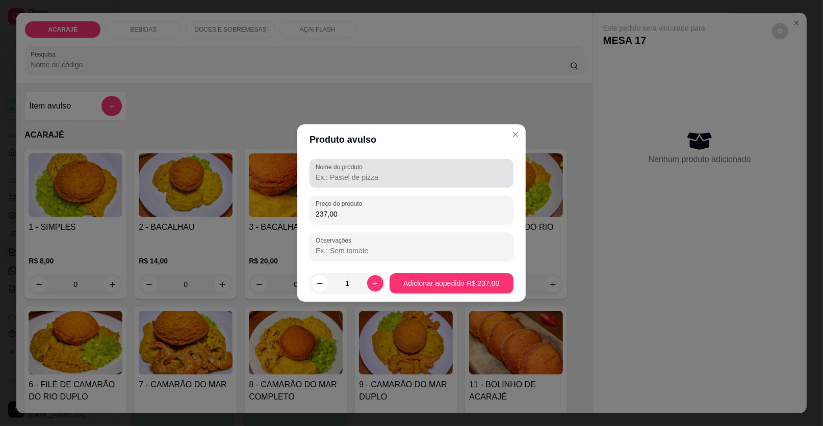
type input "237,00"
click at [397, 173] on input "Nome do produto" at bounding box center [412, 177] width 192 height 10
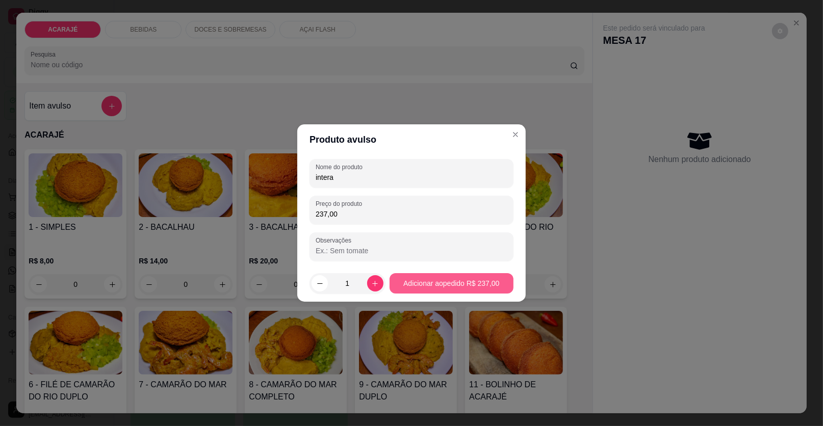
type input "intera"
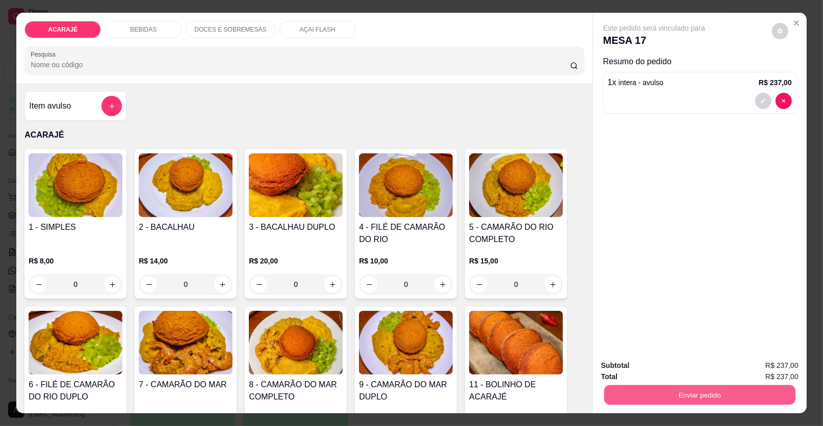
click at [721, 387] on button "Enviar pedido" at bounding box center [700, 396] width 191 height 20
click at [768, 366] on button "Enviar pedido" at bounding box center [772, 370] width 56 height 19
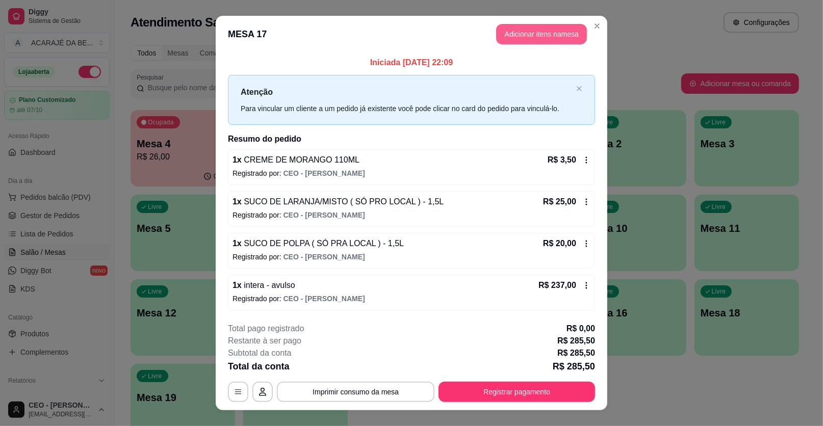
click at [548, 33] on button "Adicionar itens na mesa" at bounding box center [541, 34] width 91 height 20
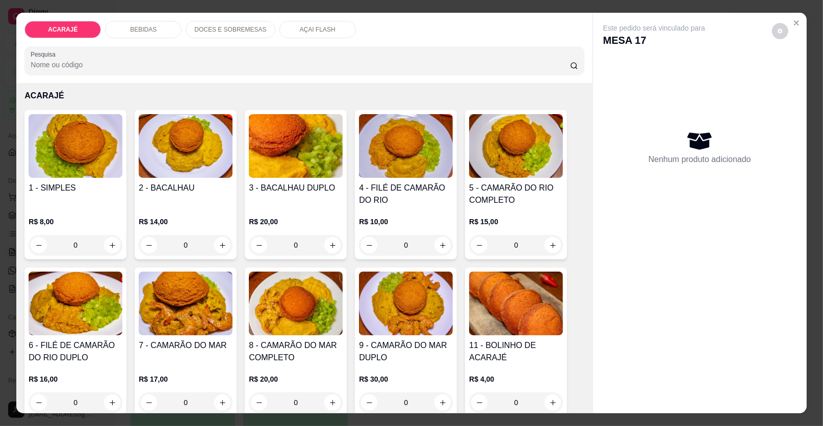
scroll to position [102, 0]
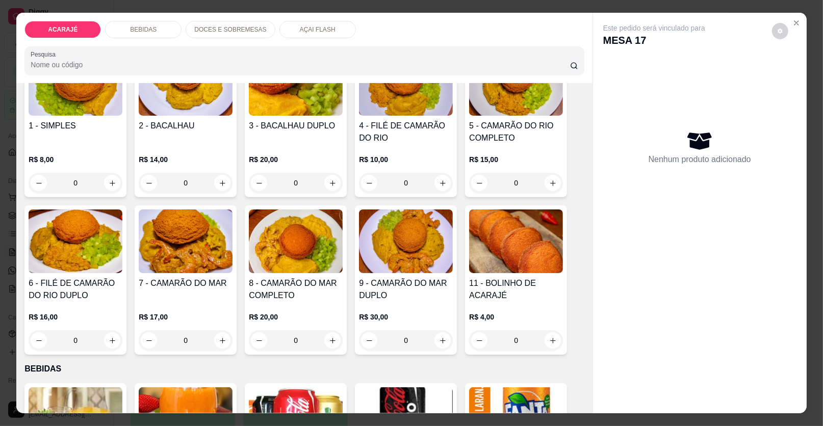
click at [212, 34] on div "DOCES E SOBREMESAS" at bounding box center [230, 29] width 89 height 17
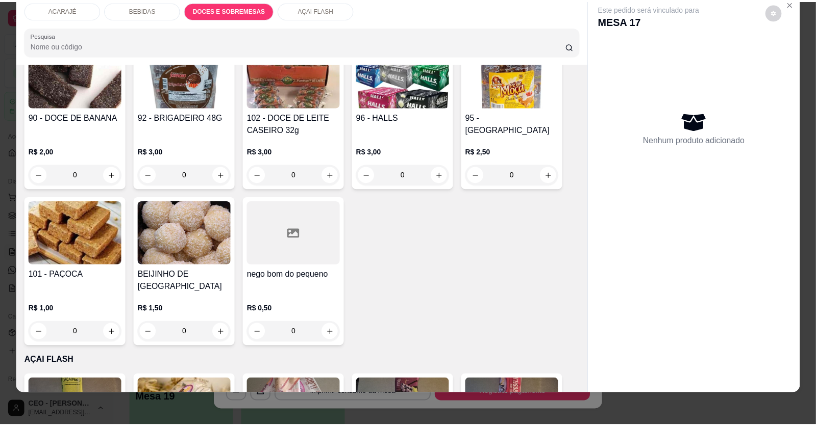
scroll to position [1071, 0]
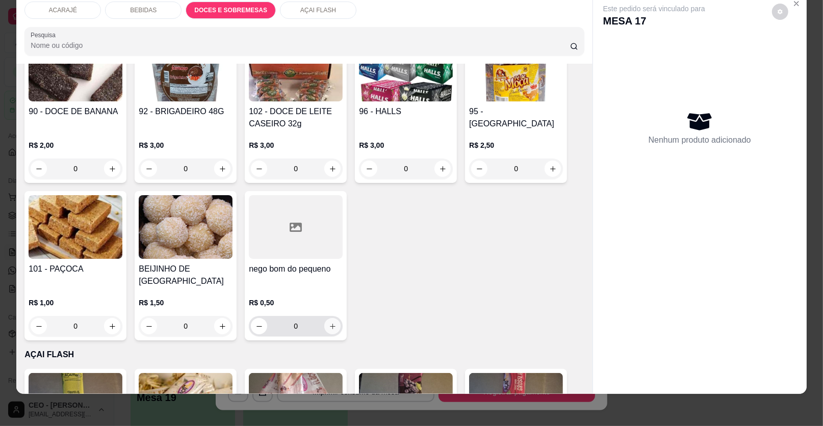
click at [324, 318] on button "increase-product-quantity" at bounding box center [332, 326] width 16 height 16
type input "1"
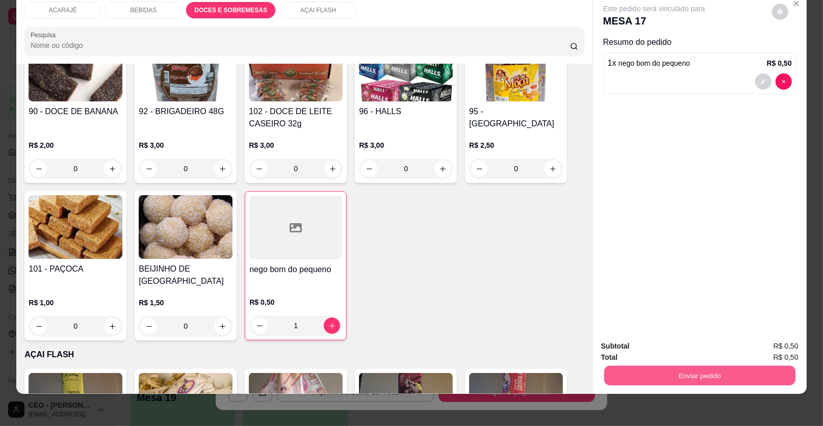
click at [687, 370] on button "Enviar pedido" at bounding box center [700, 376] width 191 height 20
click at [769, 344] on button "Enviar pedido" at bounding box center [772, 350] width 58 height 19
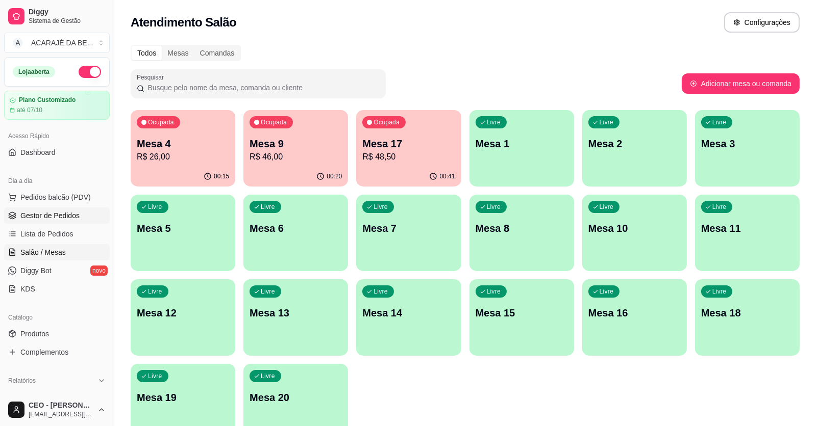
click at [62, 218] on span "Gestor de Pedidos" at bounding box center [49, 216] width 59 height 10
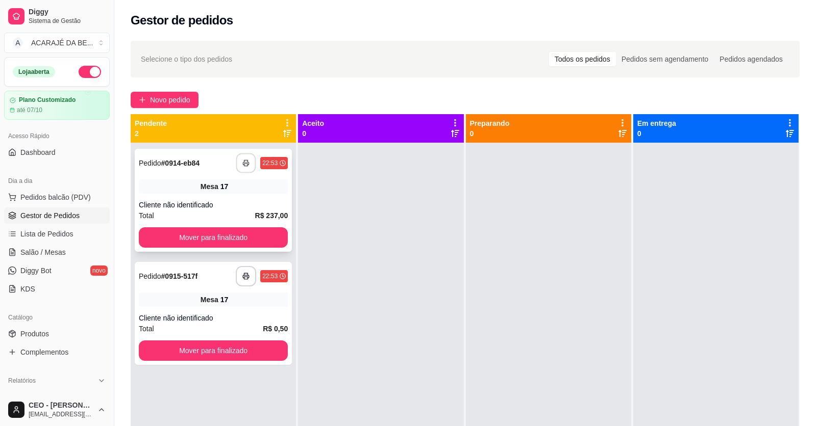
click at [243, 160] on icon "button" at bounding box center [245, 163] width 7 height 7
click at [241, 274] on button "button" at bounding box center [246, 277] width 20 height 20
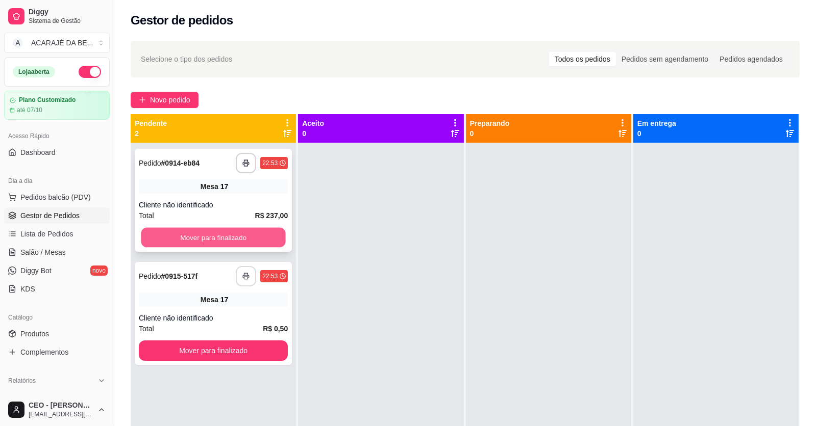
click at [242, 245] on button "Mover para finalizado" at bounding box center [213, 238] width 144 height 20
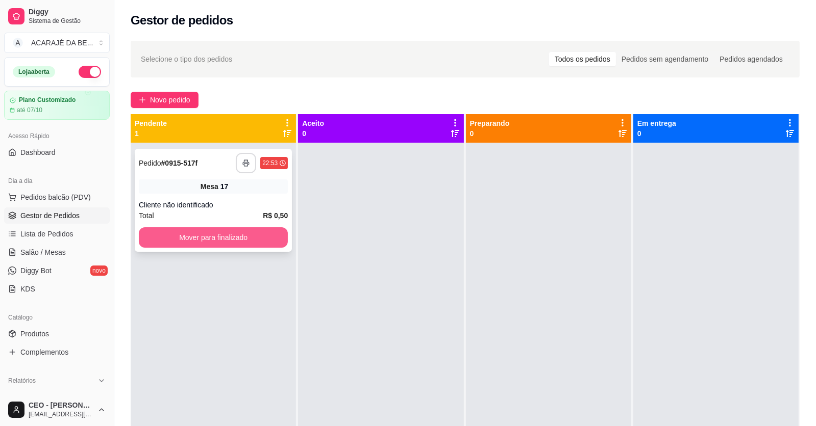
click at [268, 229] on button "Mover para finalizado" at bounding box center [213, 238] width 149 height 20
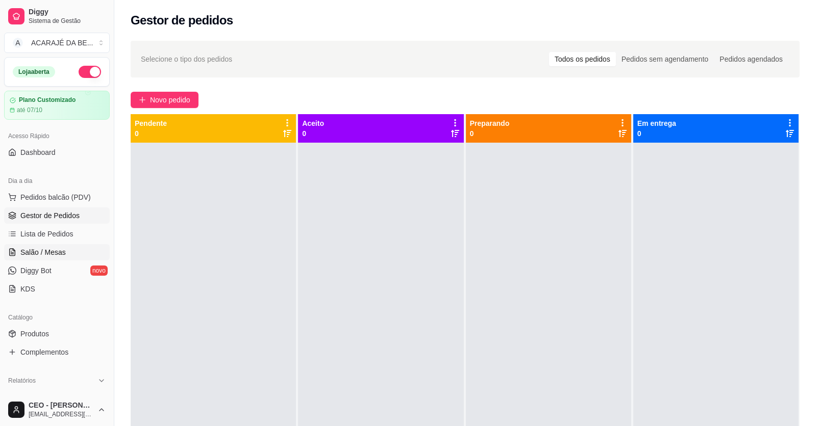
click at [68, 250] on link "Salão / Mesas" at bounding box center [57, 252] width 106 height 16
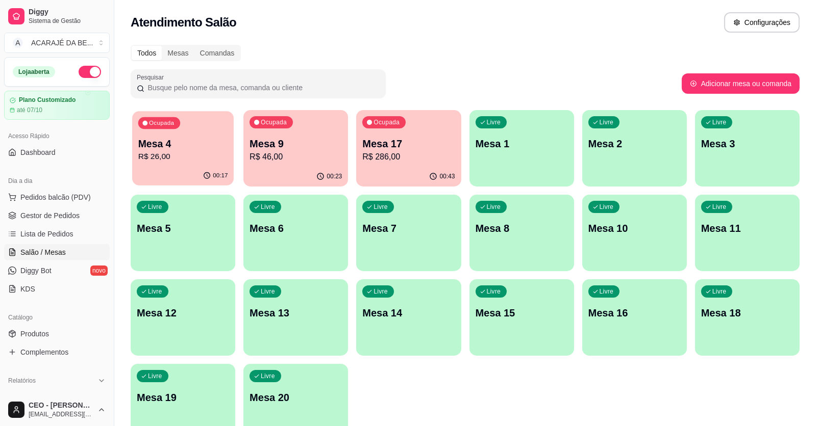
click at [171, 144] on p "Mesa 4" at bounding box center [183, 144] width 90 height 14
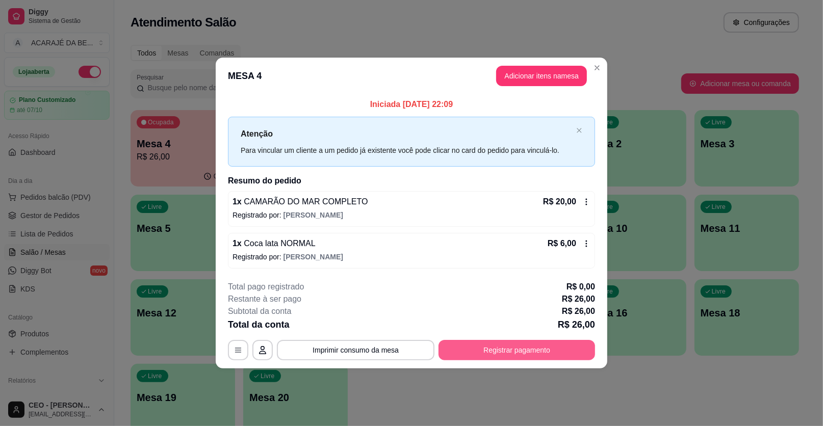
click at [511, 343] on button "Registrar pagamento" at bounding box center [517, 350] width 157 height 20
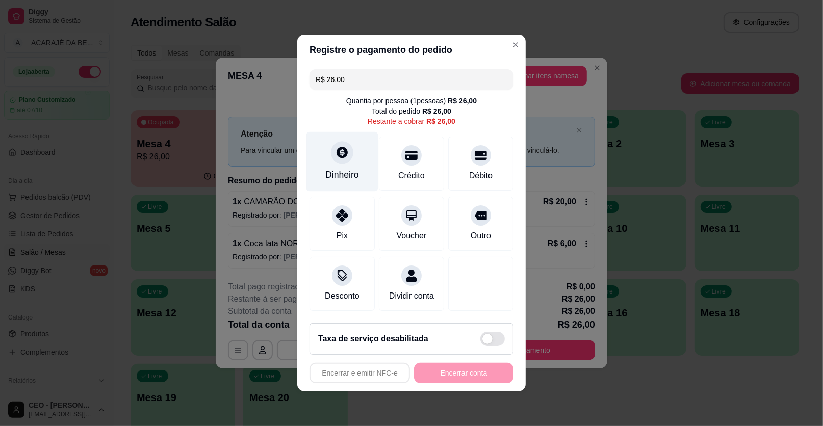
click at [338, 162] on div at bounding box center [342, 152] width 22 height 22
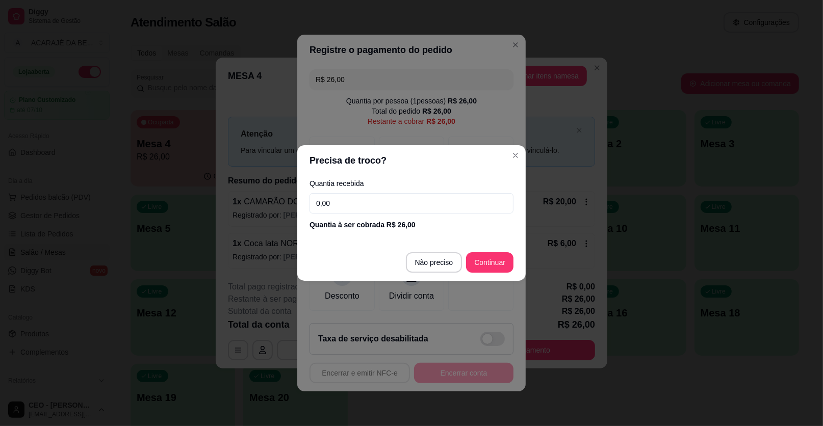
click at [395, 200] on input "0,00" at bounding box center [412, 203] width 204 height 20
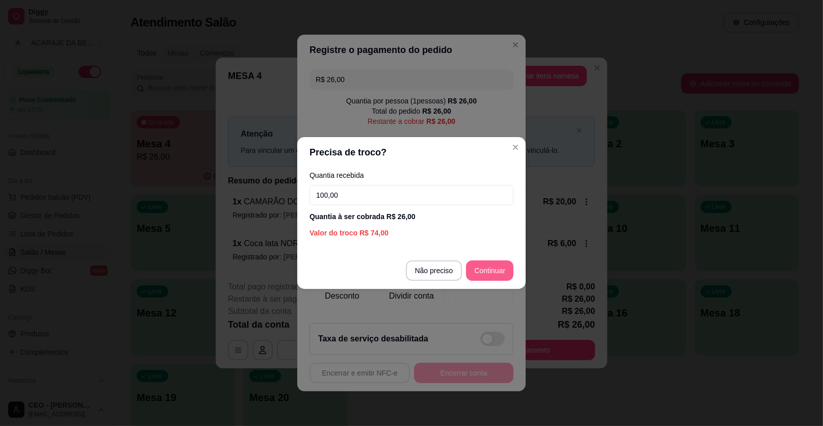
type input "100,00"
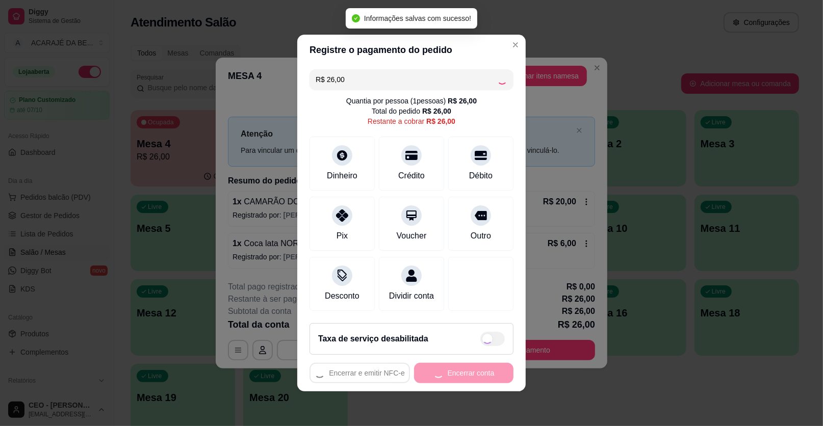
type input "R$ 0,00"
click at [451, 376] on div "Encerrar e emitir NFC-e Encerrar conta" at bounding box center [412, 373] width 204 height 20
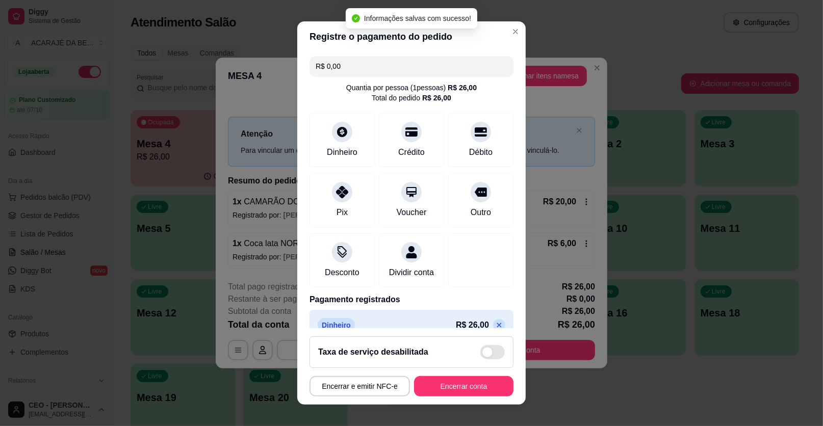
click at [451, 377] on div "Encerrar e emitir NFC-e Encerrar conta" at bounding box center [412, 387] width 204 height 20
click at [473, 388] on button "Encerrar conta" at bounding box center [464, 387] width 96 height 20
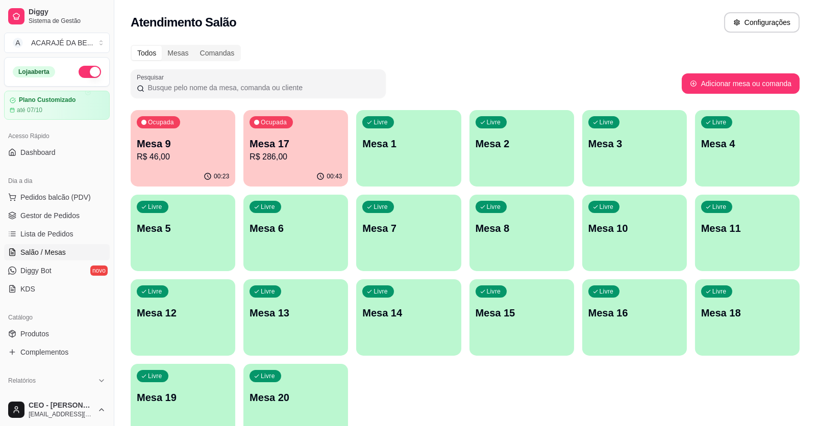
click at [300, 160] on p "R$ 286,00" at bounding box center [295, 157] width 92 height 12
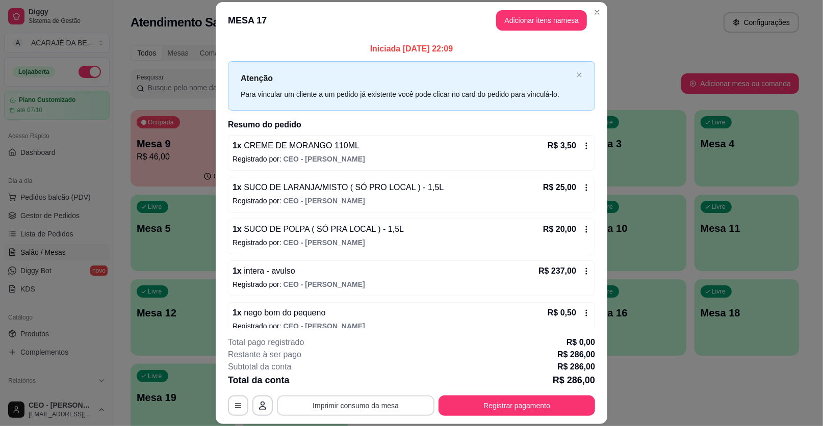
click at [366, 397] on button "Imprimir consumo da mesa" at bounding box center [356, 406] width 158 height 20
click at [540, 404] on button "Registrar pagamento" at bounding box center [517, 406] width 152 height 20
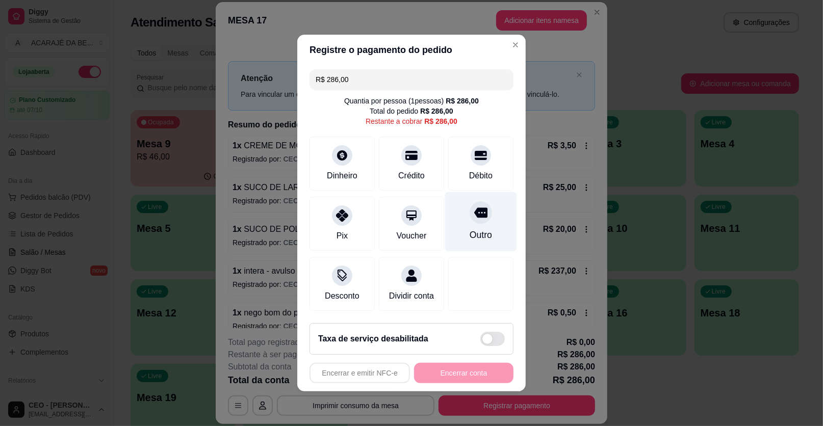
click at [503, 248] on div "Outro" at bounding box center [481, 222] width 72 height 60
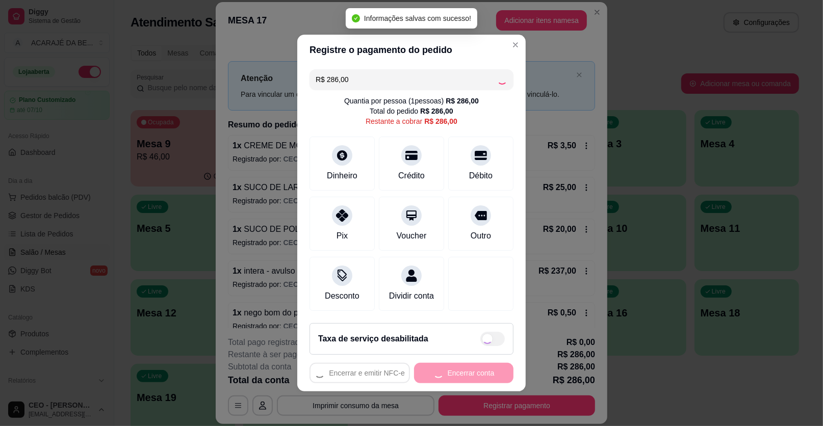
type input "R$ 0,00"
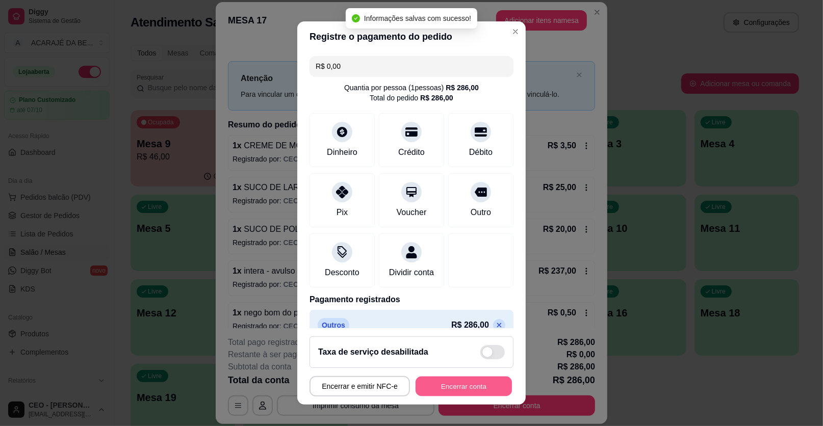
click at [467, 378] on button "Encerrar conta" at bounding box center [464, 387] width 96 height 20
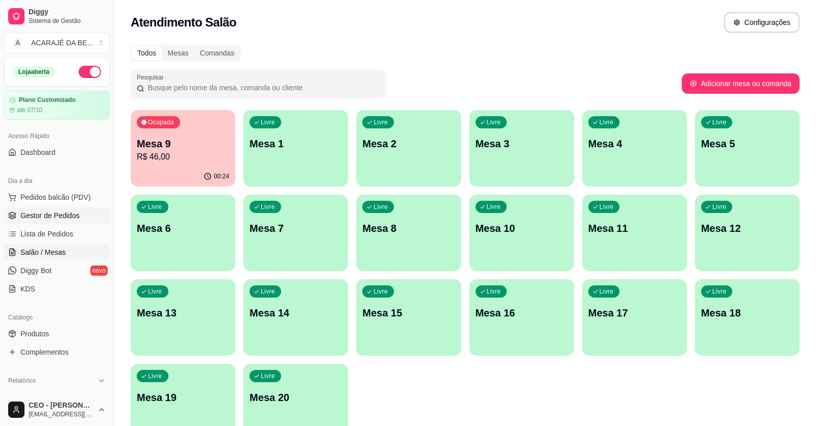
click at [47, 217] on span "Gestor de Pedidos" at bounding box center [49, 216] width 59 height 10
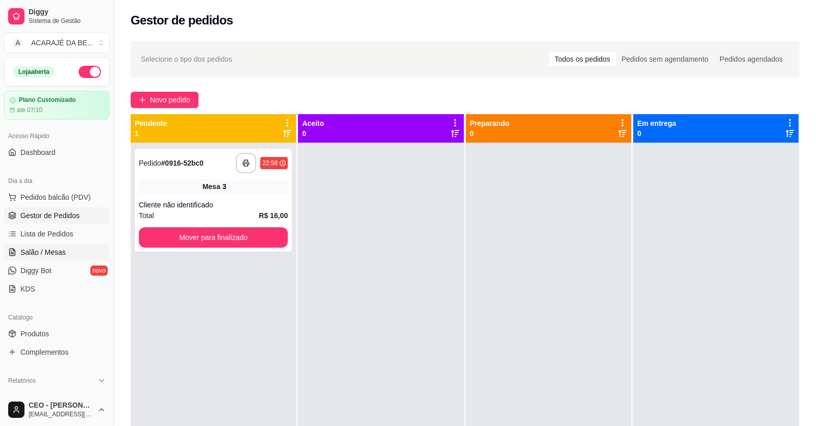
click at [39, 255] on span "Salão / Mesas" at bounding box center [42, 252] width 45 height 10
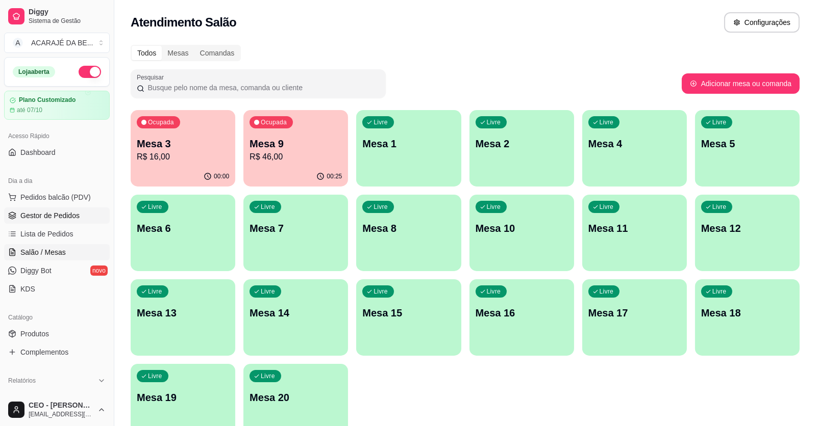
click at [32, 213] on span "Gestor de Pedidos" at bounding box center [49, 216] width 59 height 10
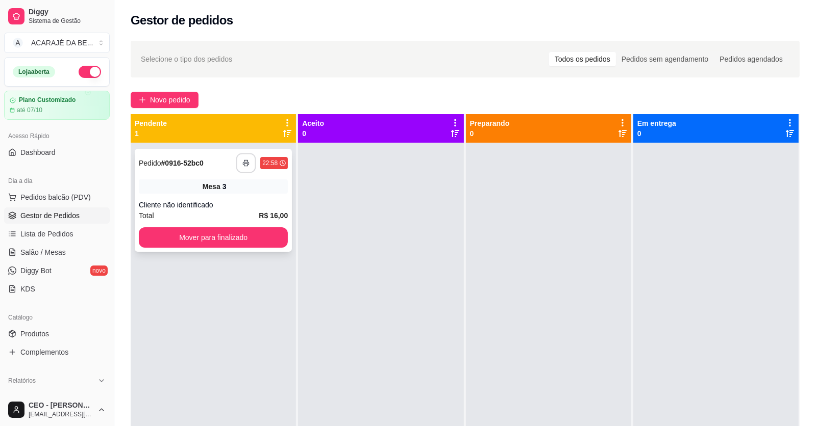
click at [241, 158] on button "button" at bounding box center [246, 164] width 20 height 20
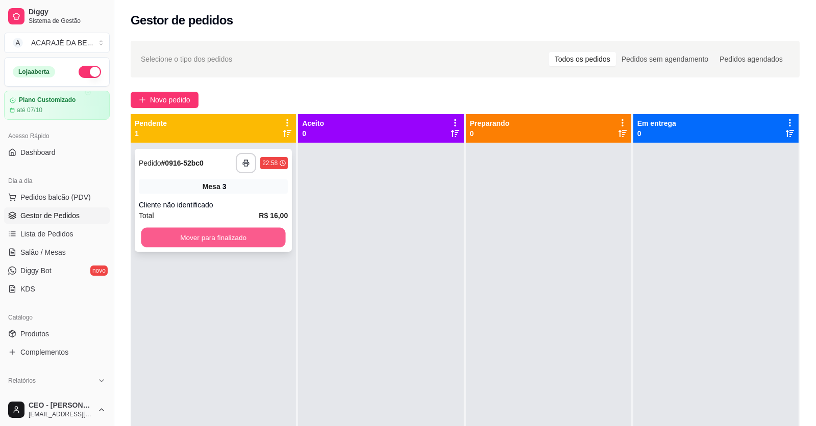
click at [207, 231] on button "Mover para finalizado" at bounding box center [213, 238] width 144 height 20
click at [207, 231] on div "Mover para finalizado" at bounding box center [213, 238] width 149 height 20
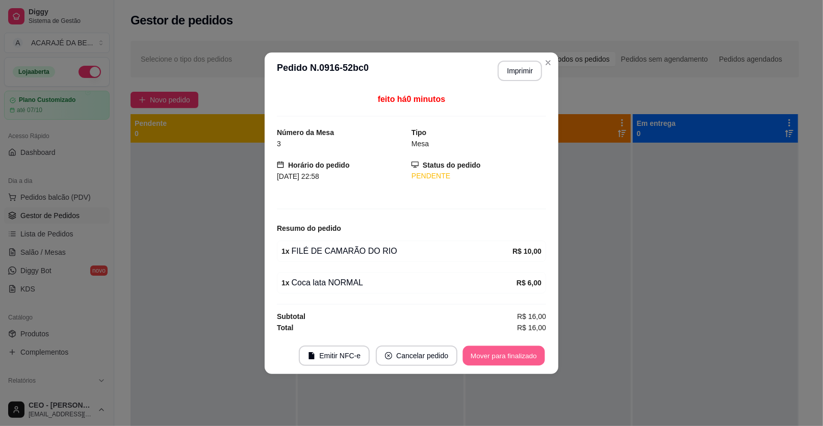
click at [483, 352] on button "Mover para finalizado" at bounding box center [504, 356] width 82 height 20
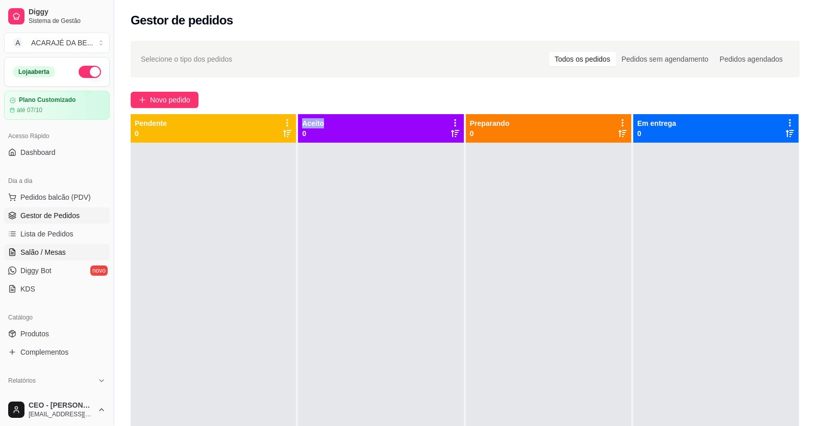
click at [35, 249] on span "Salão / Mesas" at bounding box center [42, 252] width 45 height 10
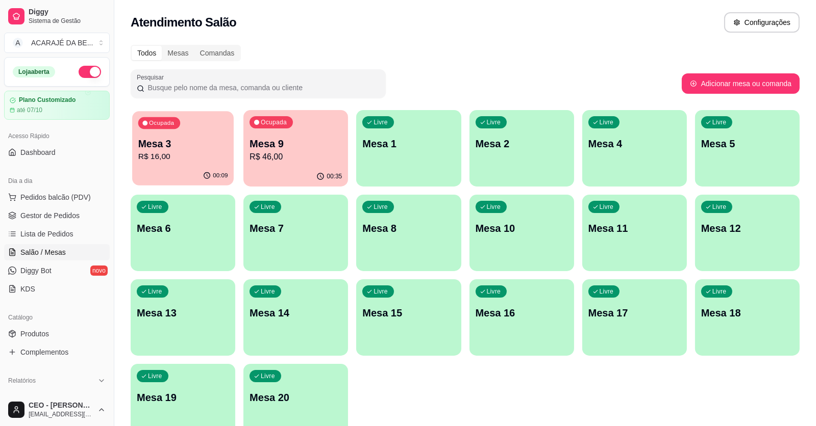
click at [170, 164] on div "Ocupada Mesa 3 R$ 16,00" at bounding box center [183, 138] width 102 height 55
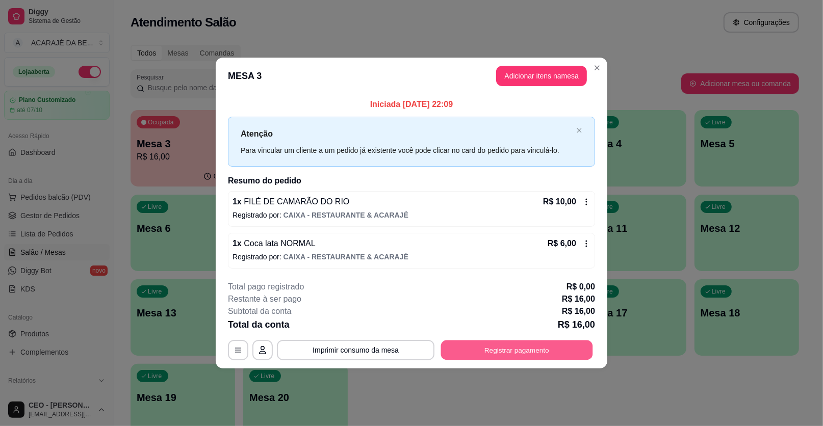
click at [548, 352] on button "Registrar pagamento" at bounding box center [517, 350] width 152 height 20
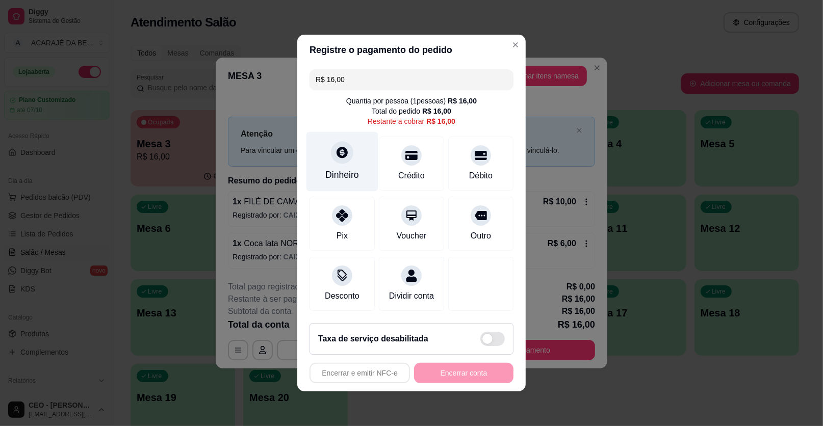
click at [331, 155] on div at bounding box center [342, 152] width 22 height 22
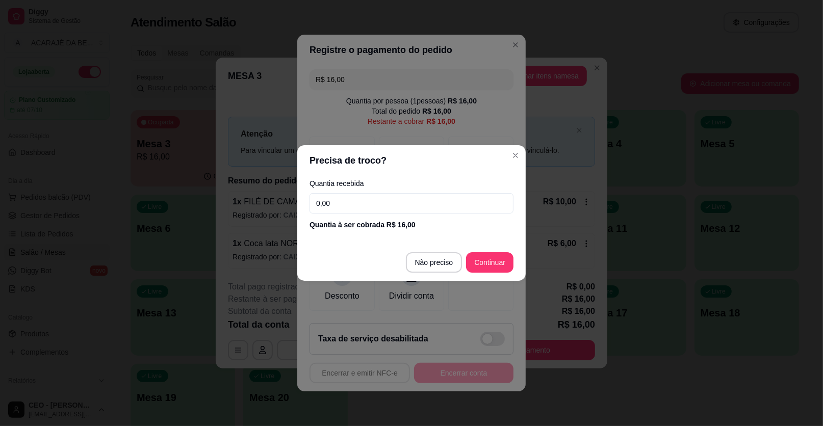
click at [402, 202] on input "0,00" at bounding box center [412, 203] width 204 height 20
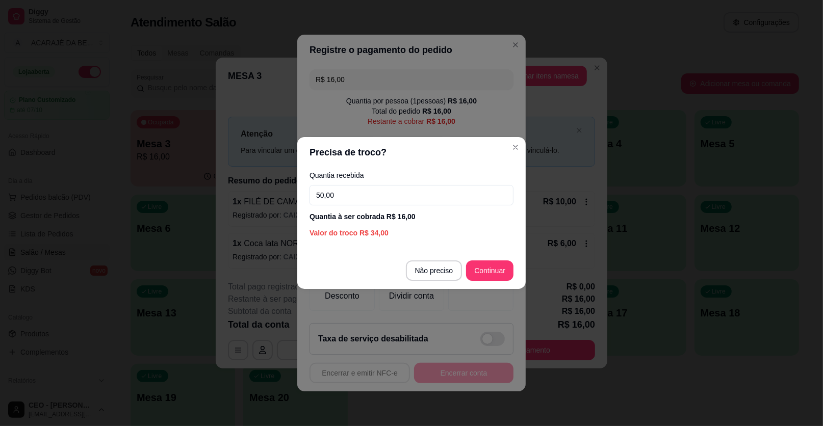
type input "50,00"
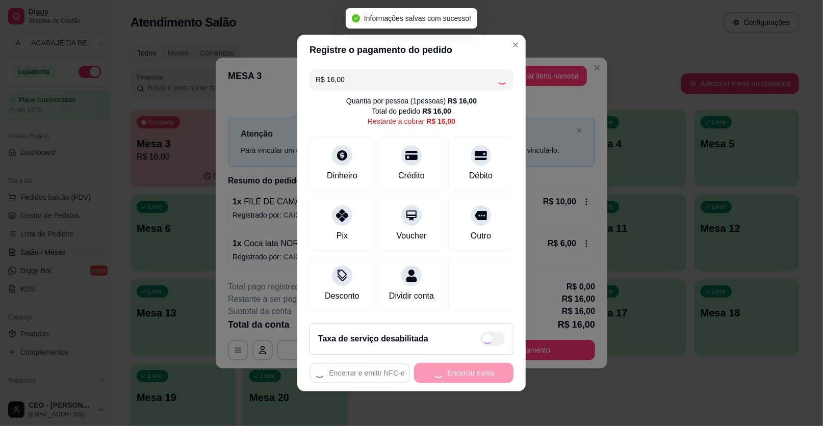
type input "R$ 0,00"
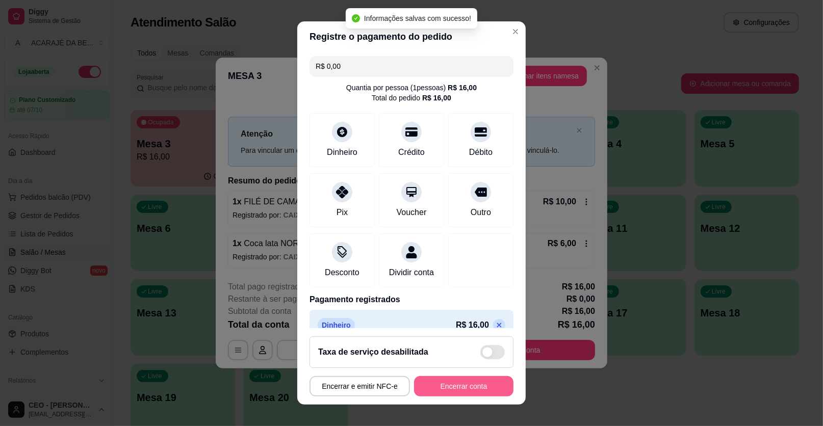
click at [476, 380] on button "Encerrar conta" at bounding box center [463, 387] width 99 height 20
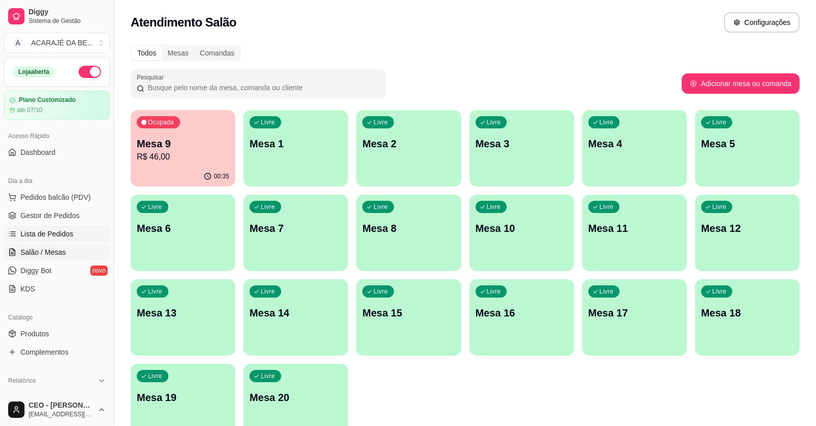
click at [38, 230] on span "Lista de Pedidos" at bounding box center [46, 234] width 53 height 10
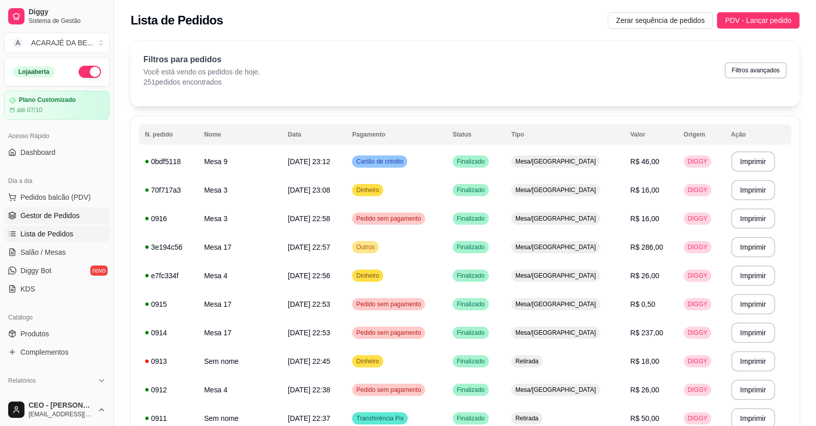
click at [70, 212] on span "Gestor de Pedidos" at bounding box center [49, 216] width 59 height 10
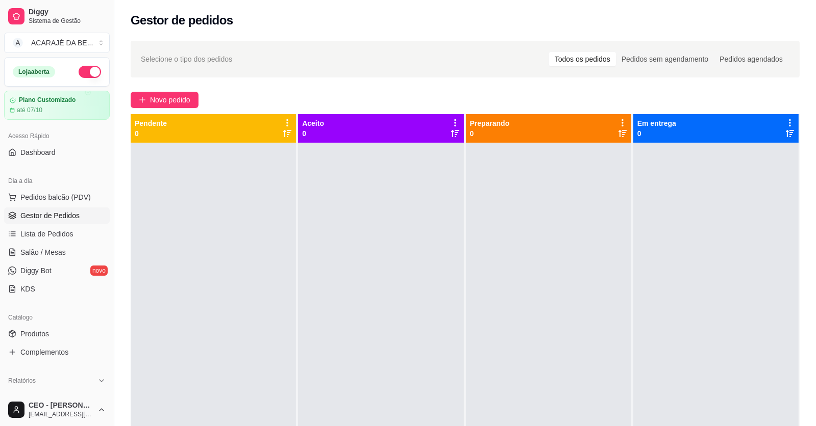
click at [79, 72] on button "button" at bounding box center [90, 72] width 22 height 12
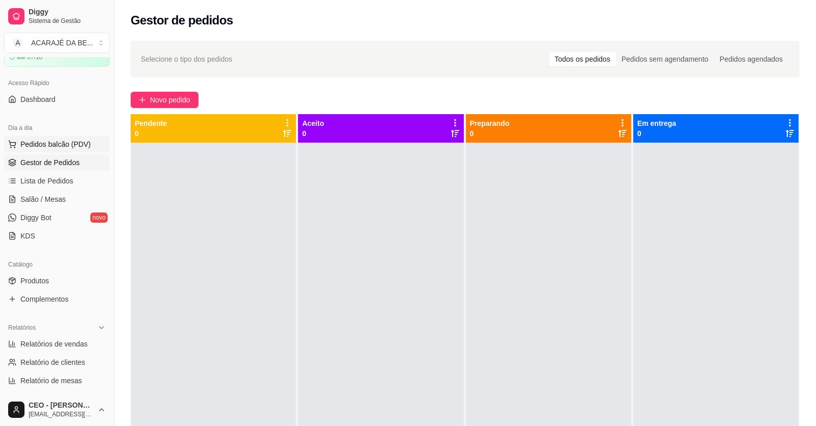
scroll to position [153, 0]
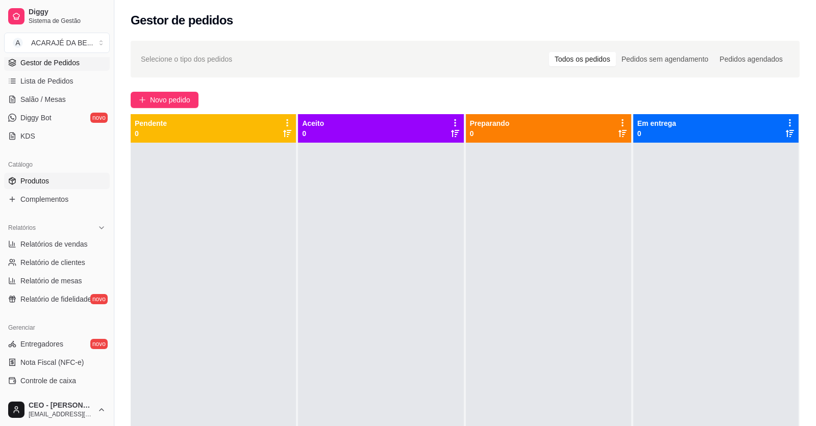
click at [38, 183] on span "Produtos" at bounding box center [34, 181] width 29 height 10
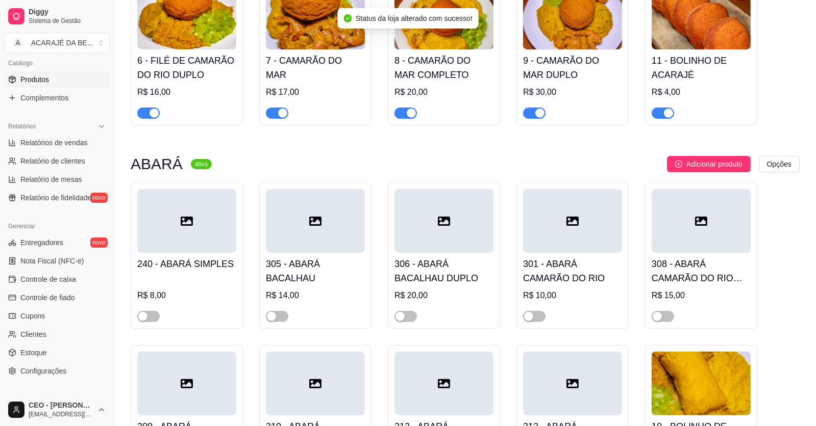
scroll to position [306, 0]
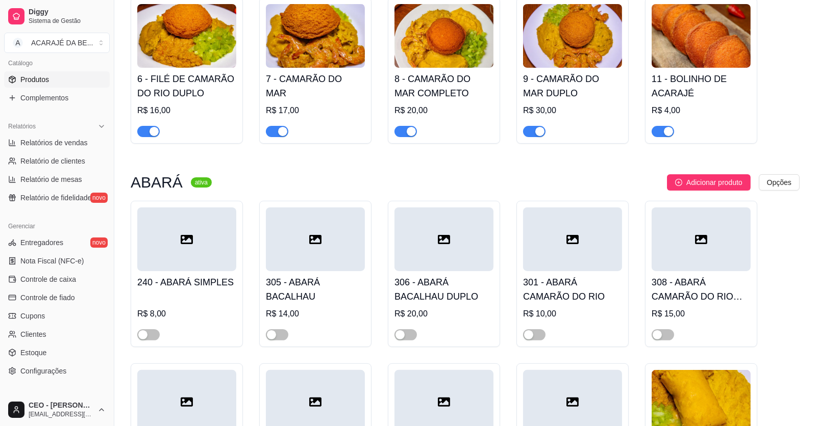
drag, startPoint x: 149, startPoint y: 135, endPoint x: 160, endPoint y: 133, distance: 10.8
click at [149, 134] on div "button" at bounding box center [153, 131] width 9 height 9
click at [278, 135] on div "button" at bounding box center [282, 131] width 9 height 9
click at [403, 128] on span "button" at bounding box center [405, 131] width 22 height 11
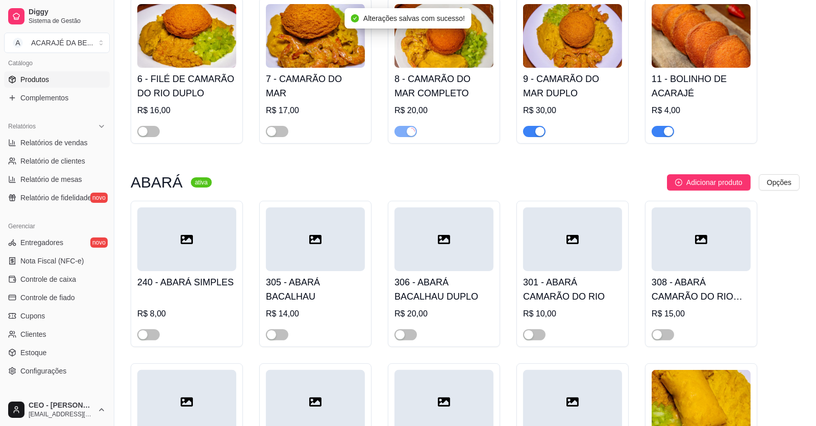
drag, startPoint x: 537, startPoint y: 129, endPoint x: 595, endPoint y: 121, distance: 59.1
click at [536, 129] on div "button" at bounding box center [539, 131] width 9 height 9
click at [660, 130] on span "button" at bounding box center [662, 131] width 22 height 11
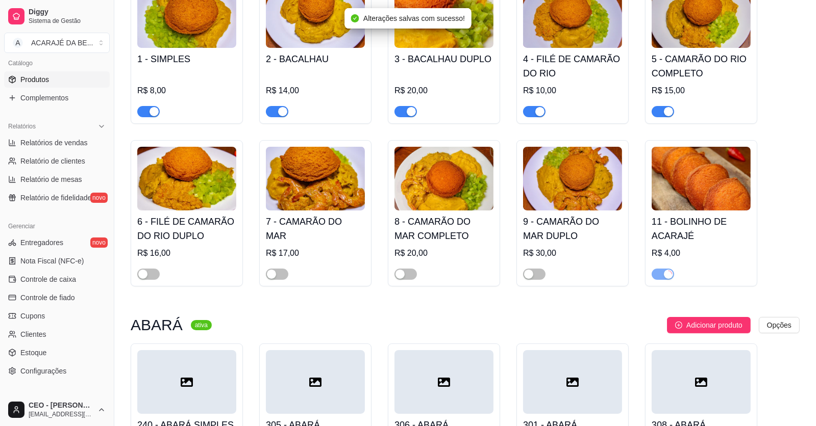
scroll to position [153, 0]
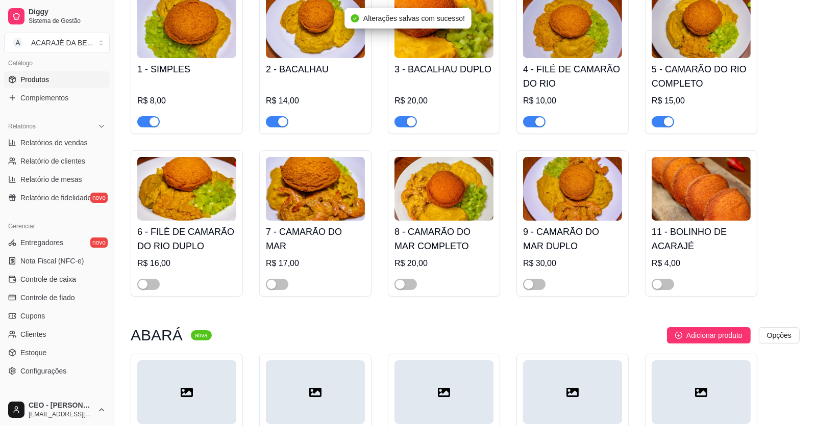
drag, startPoint x: 665, startPoint y: 123, endPoint x: 582, endPoint y: 148, distance: 86.3
click at [664, 123] on div "button" at bounding box center [668, 121] width 9 height 9
drag, startPoint x: 537, startPoint y: 124, endPoint x: 384, endPoint y: 175, distance: 161.3
click at [537, 124] on div "button" at bounding box center [539, 121] width 9 height 9
click at [407, 123] on div "button" at bounding box center [411, 121] width 9 height 9
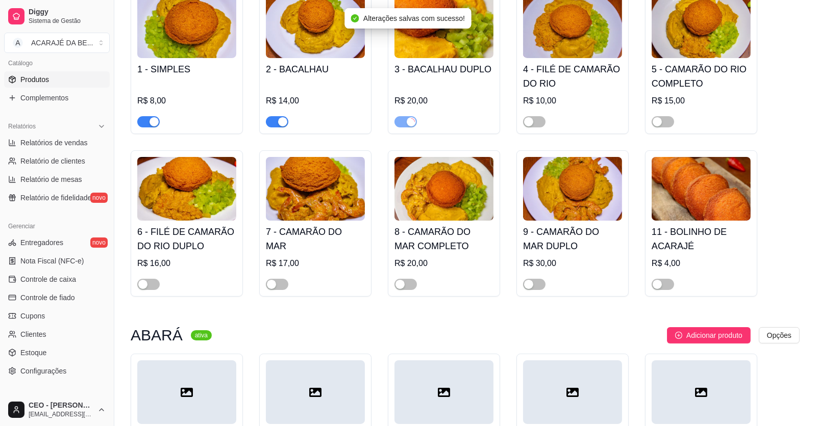
click at [273, 124] on span "button" at bounding box center [277, 121] width 22 height 11
click at [148, 123] on button "button" at bounding box center [148, 121] width 22 height 11
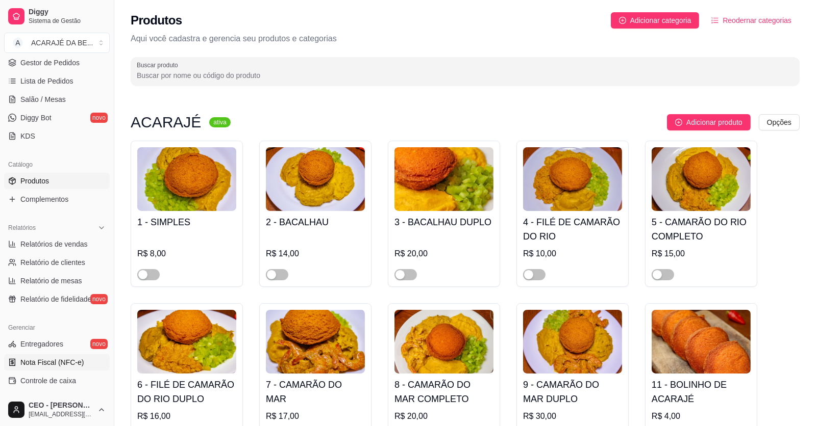
scroll to position [0, 0]
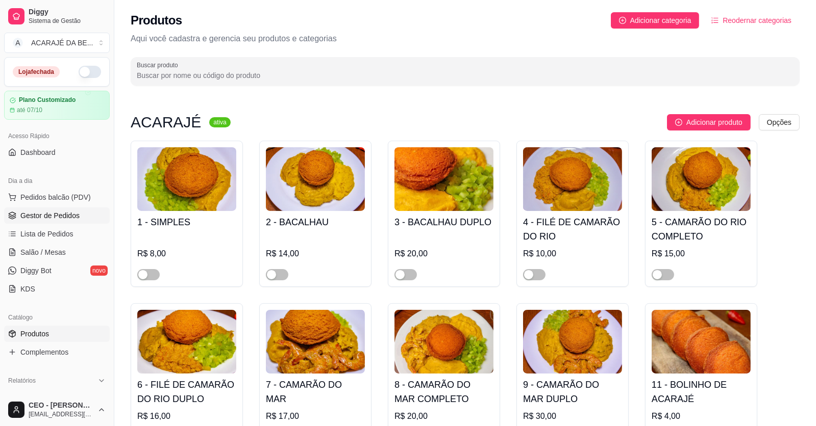
click at [43, 219] on span "Gestor de Pedidos" at bounding box center [49, 216] width 59 height 10
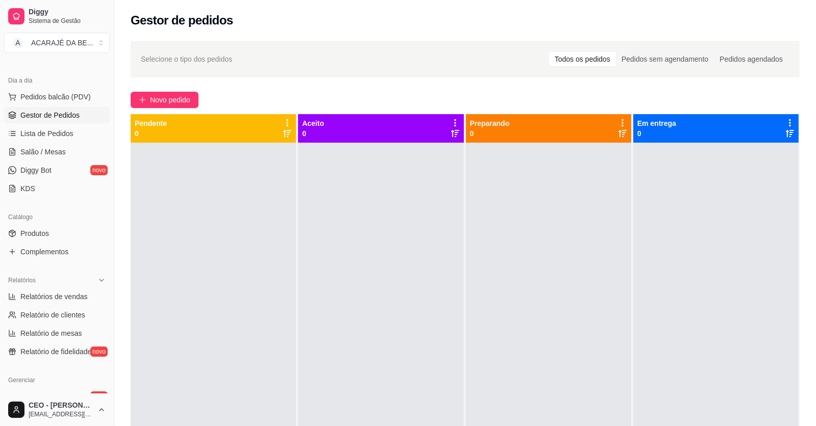
scroll to position [102, 0]
click at [30, 232] on span "Produtos" at bounding box center [34, 233] width 29 height 10
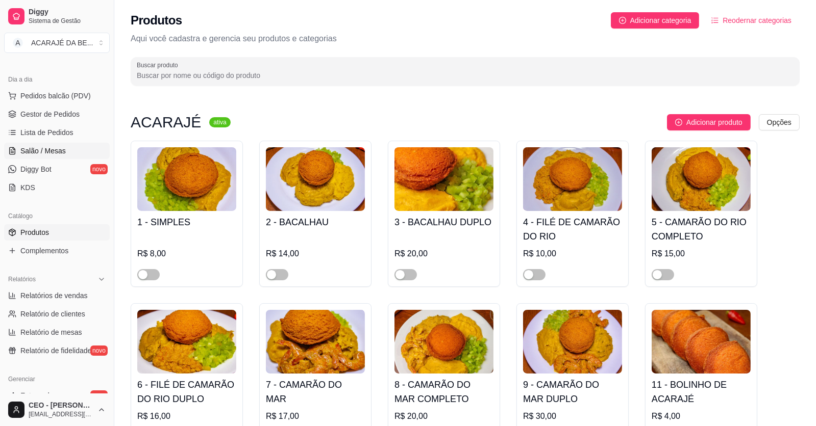
click at [61, 148] on span "Salão / Mesas" at bounding box center [42, 151] width 45 height 10
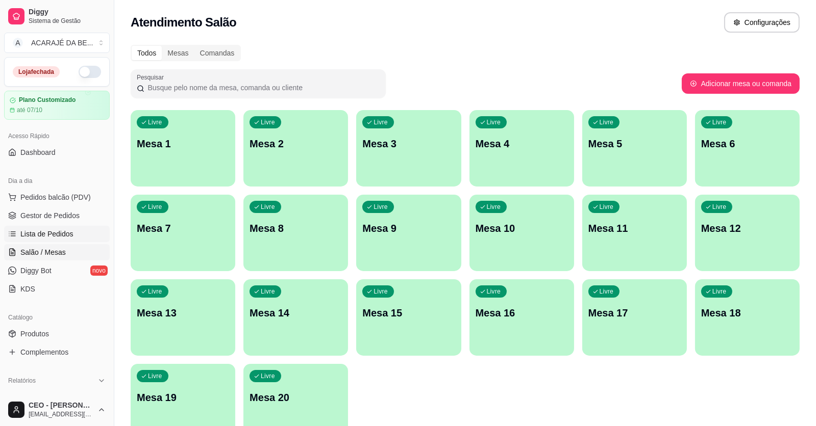
click at [37, 235] on span "Lista de Pedidos" at bounding box center [46, 234] width 53 height 10
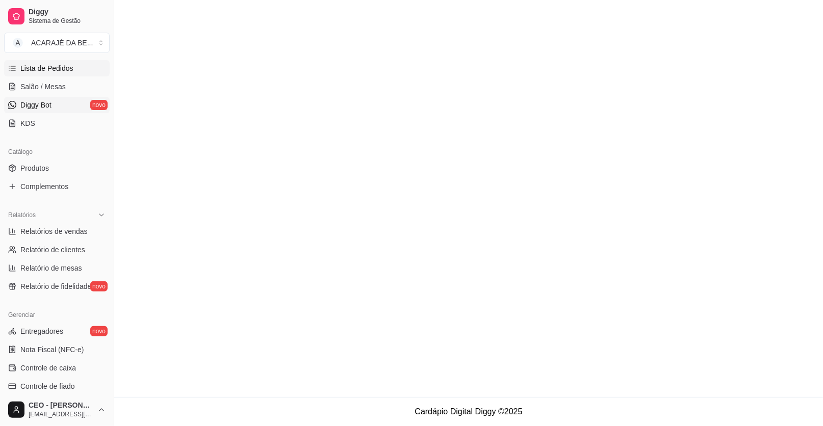
scroll to position [204, 0]
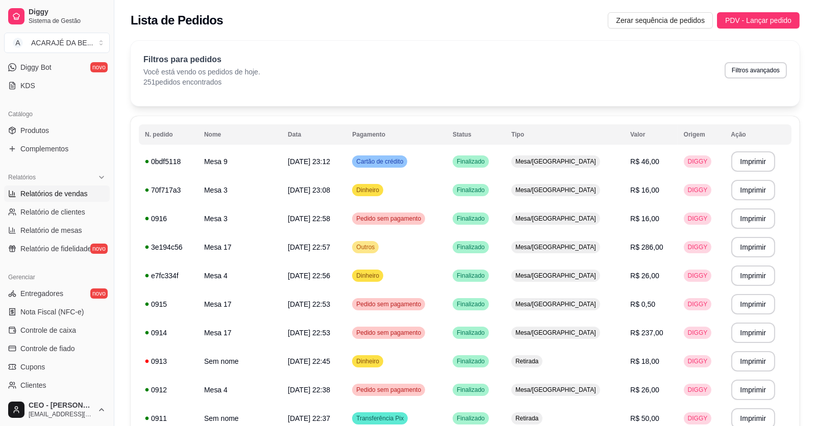
click at [47, 191] on span "Relatórios de vendas" at bounding box center [53, 194] width 67 height 10
select select "ALL"
select select "0"
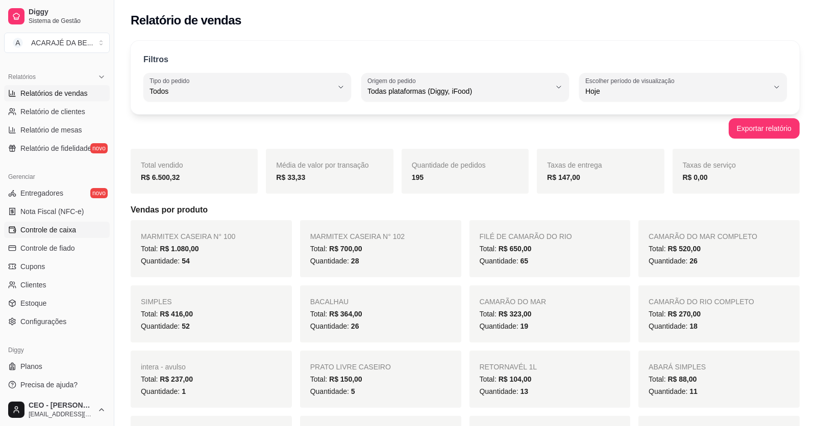
scroll to position [307, 0]
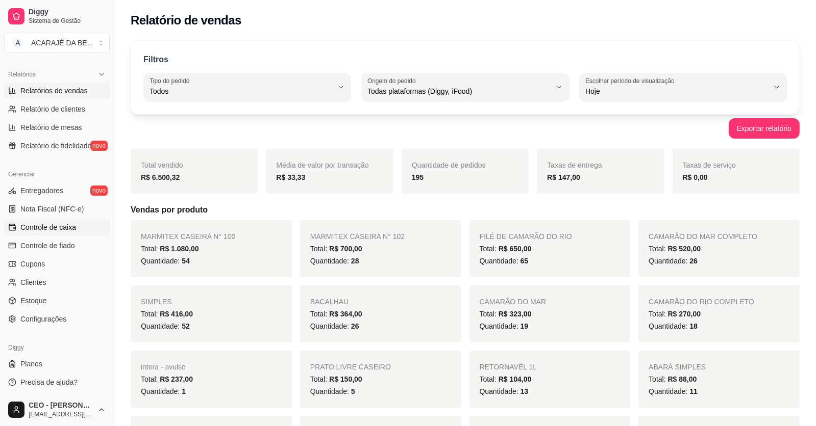
click at [71, 230] on span "Controle de caixa" at bounding box center [48, 227] width 56 height 10
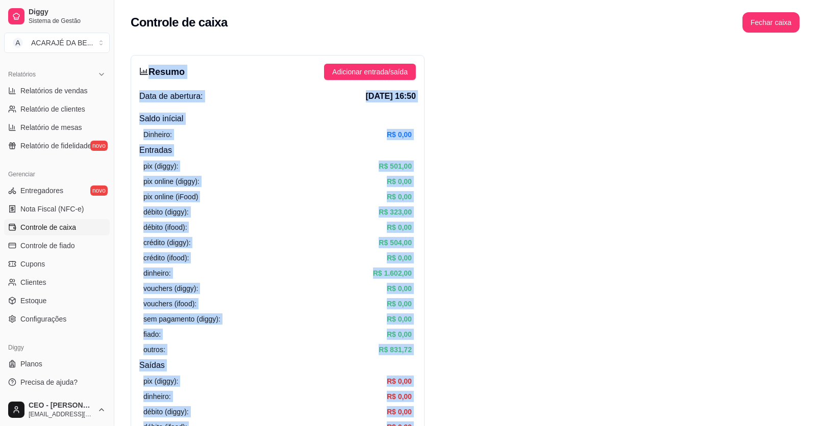
drag, startPoint x: 690, startPoint y: 314, endPoint x: 148, endPoint y: 63, distance: 596.4
drag, startPoint x: 148, startPoint y: 63, endPoint x: 158, endPoint y: 71, distance: 12.3
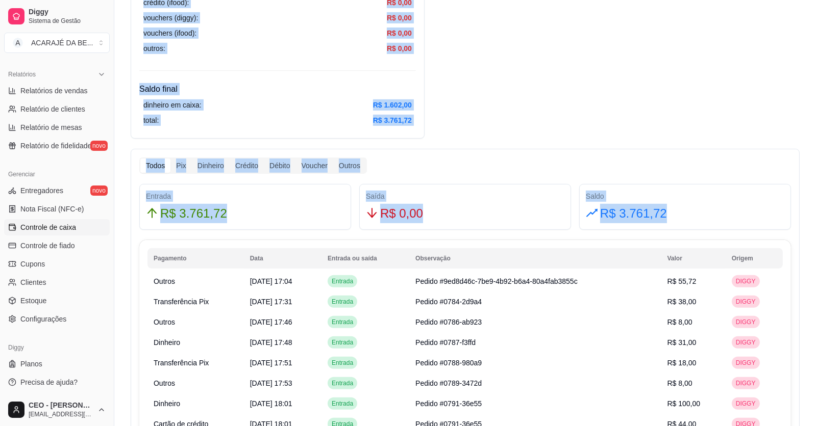
scroll to position [510, 0]
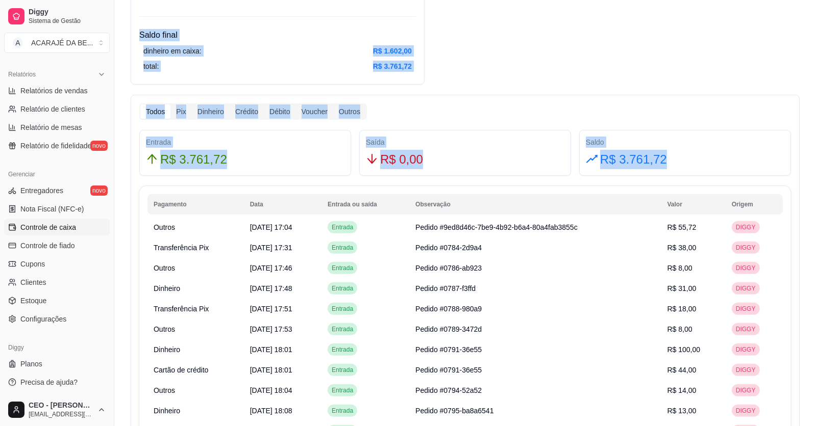
click at [682, 132] on div "Saldo R$ 3.761,72" at bounding box center [685, 153] width 212 height 46
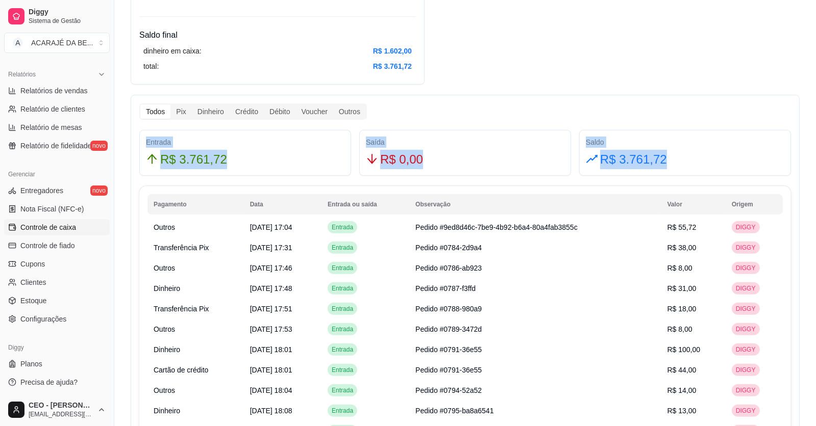
drag, startPoint x: 689, startPoint y: 160, endPoint x: 139, endPoint y: 142, distance: 550.3
click at [139, 142] on div "Entrada R$ 3.761,72 Saída R$ 0,00 Saldo R$ 3.761,72" at bounding box center [465, 153] width 660 height 46
drag, startPoint x: 139, startPoint y: 142, endPoint x: 172, endPoint y: 161, distance: 38.2
copy div "Entrada R$ 3.761,72 Saída R$ 0,00 Saldo R$ 3.761,72"
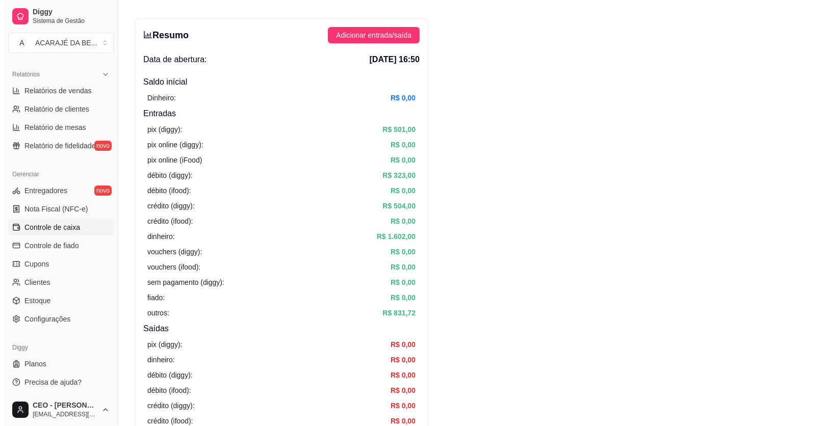
scroll to position [0, 0]
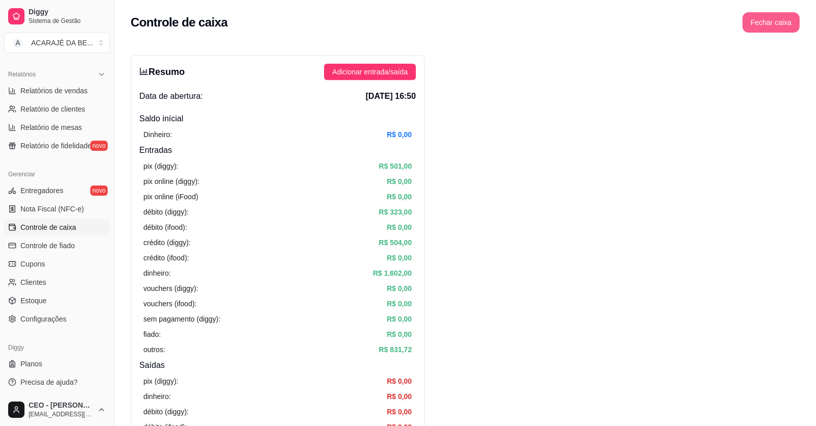
click at [772, 21] on button "Fechar caixa" at bounding box center [770, 22] width 57 height 20
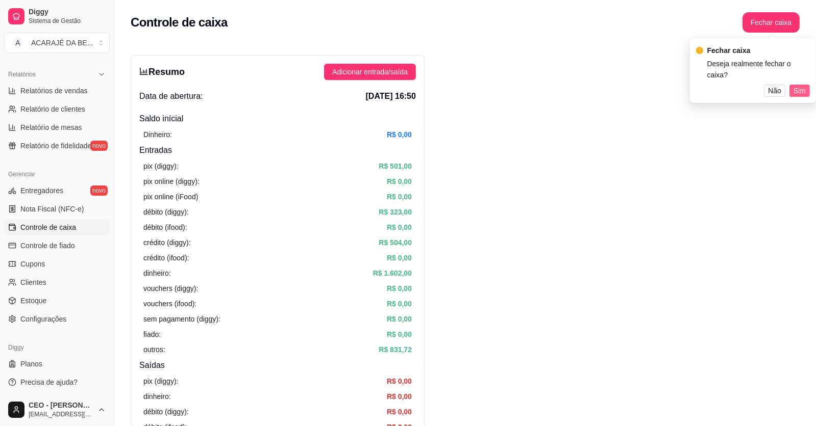
click at [801, 85] on span "Sim" at bounding box center [799, 90] width 12 height 11
